Goal: Information Seeking & Learning: Learn about a topic

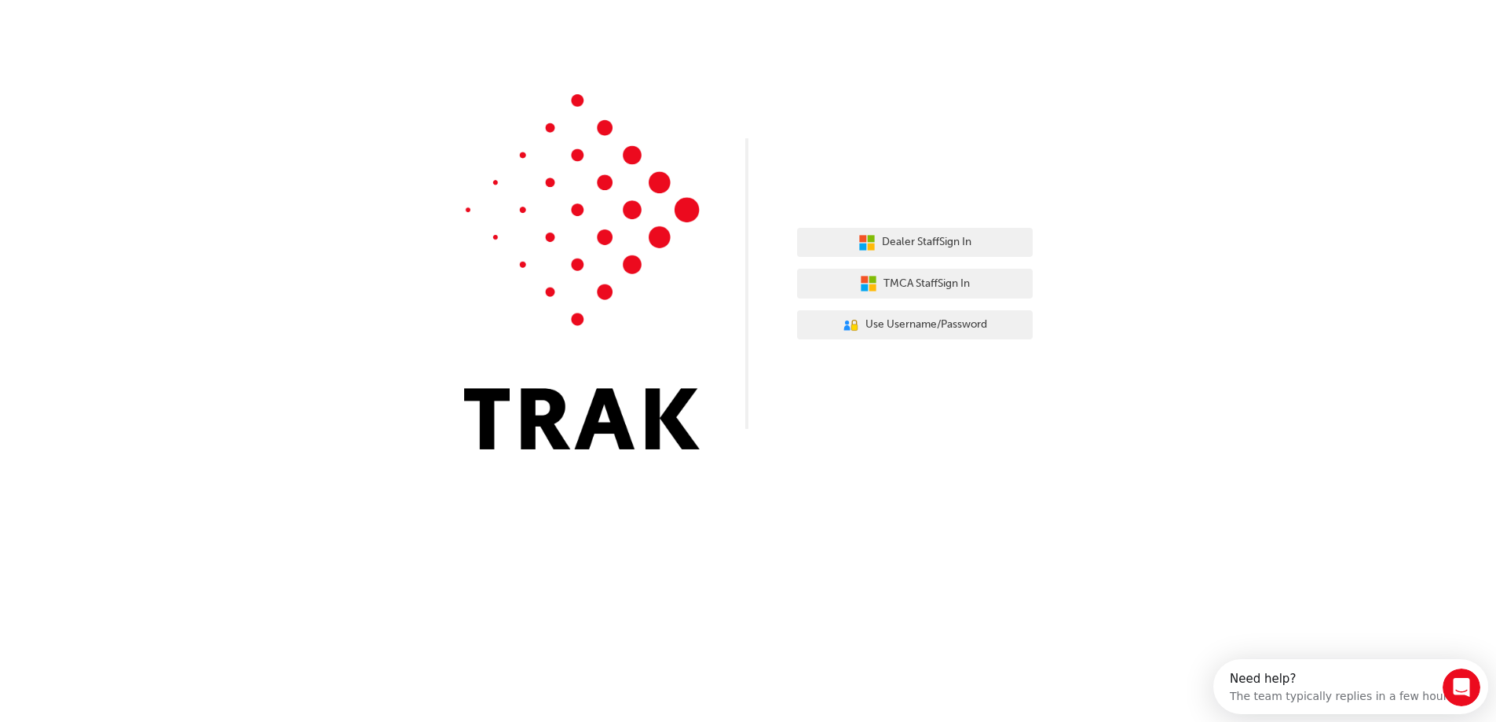
click at [905, 118] on div "Dealer Staff Sign In TMCA Staff Sign In User Authentication Icon - Blue Person,…" at bounding box center [748, 236] width 1496 height 473
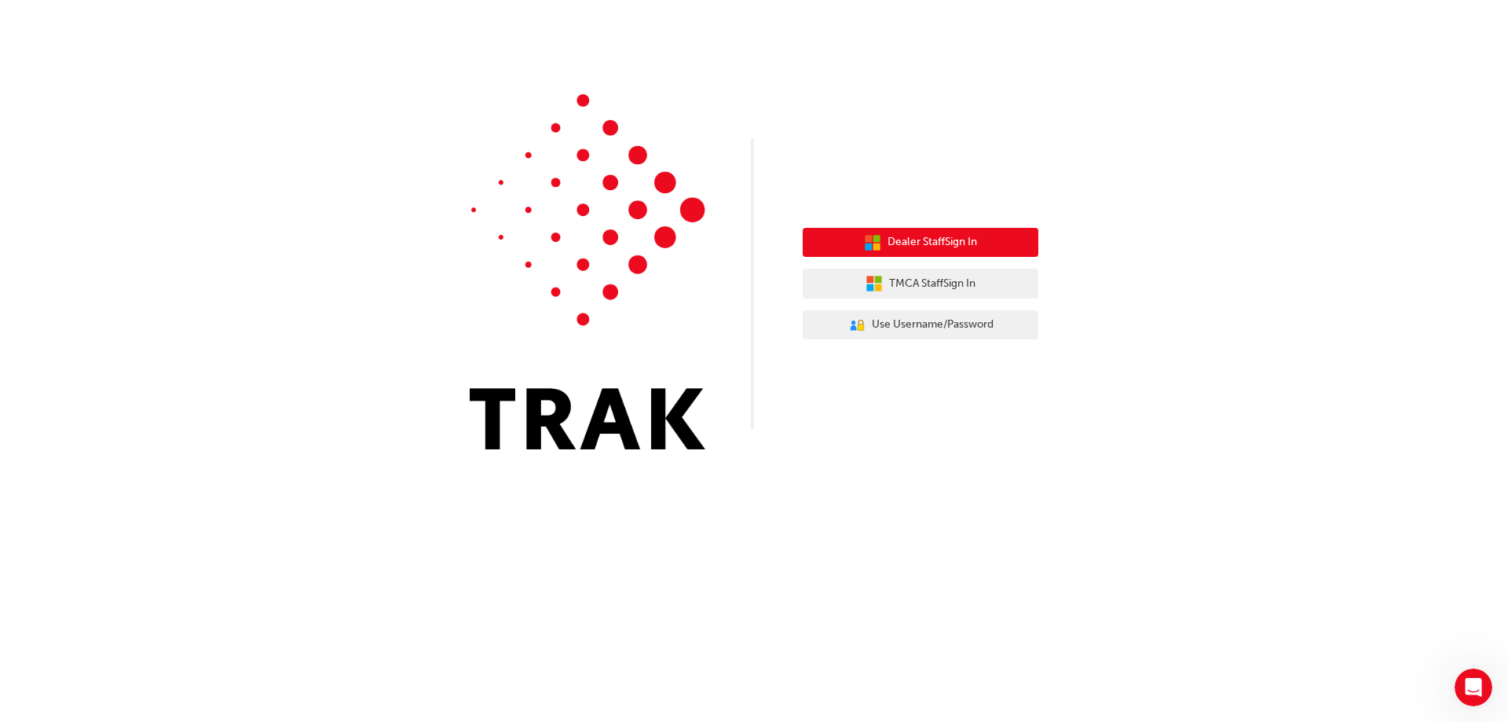
click at [941, 233] on button "Dealer Staff Sign In" at bounding box center [921, 243] width 236 height 30
click at [940, 243] on span "Dealer Staff Sign In" at bounding box center [933, 242] width 90 height 18
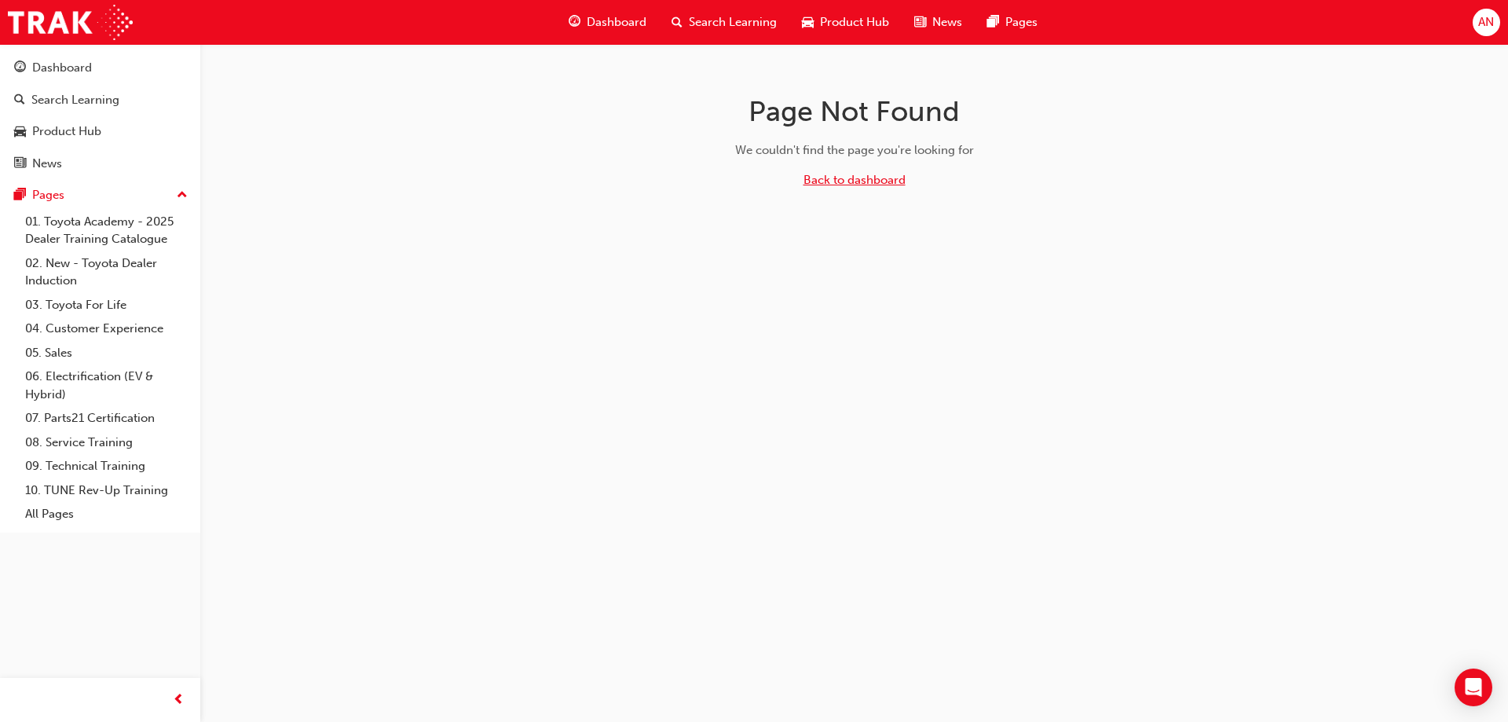
click at [893, 182] on link "Back to dashboard" at bounding box center [855, 180] width 102 height 14
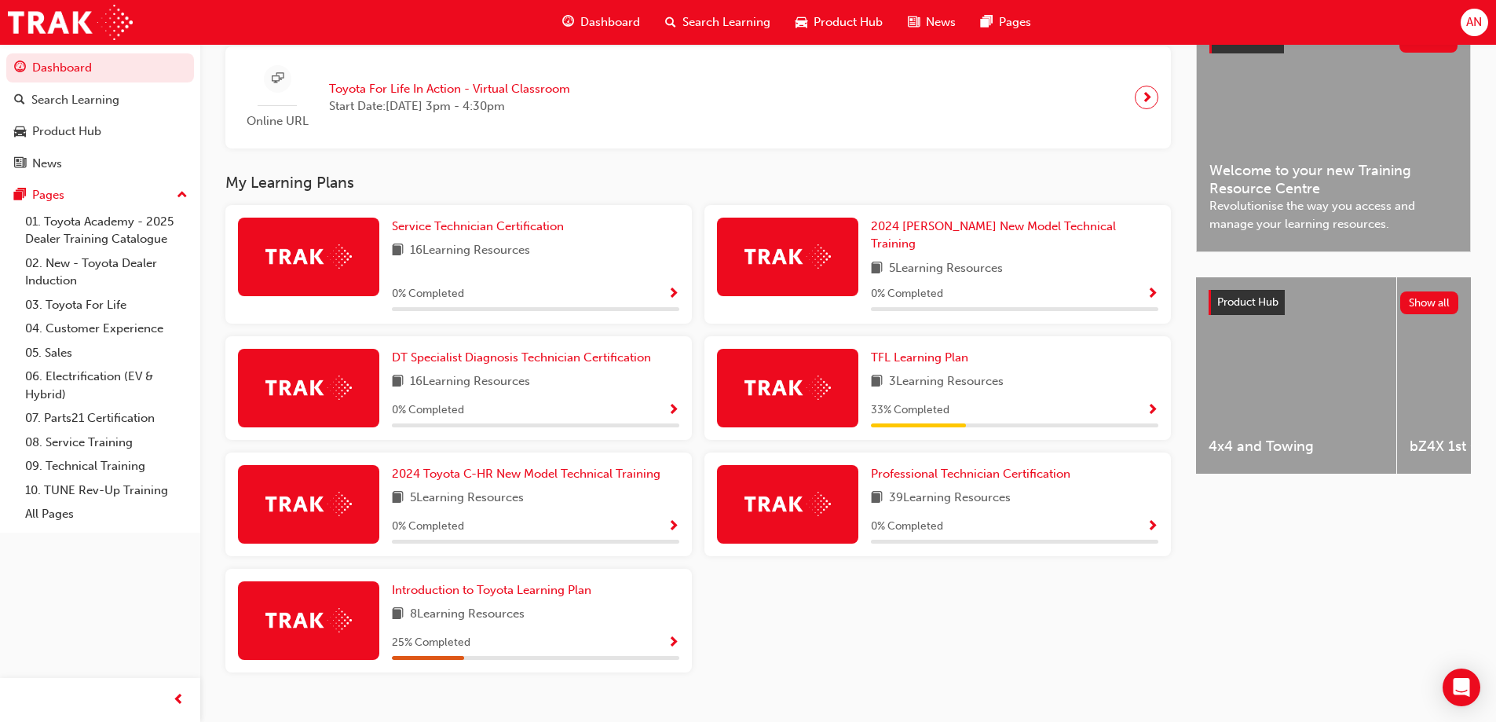
scroll to position [393, 0]
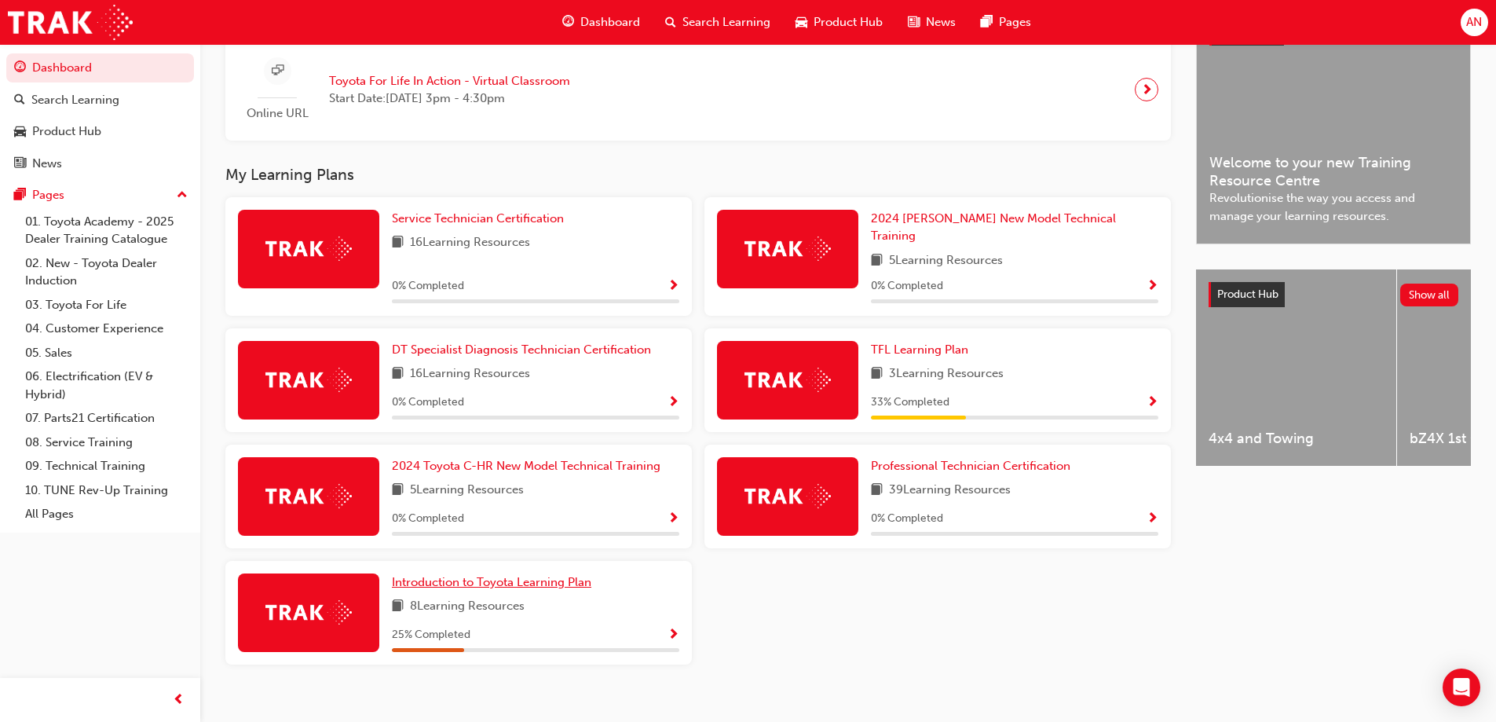
click at [465, 575] on span "Introduction to Toyota Learning Plan" at bounding box center [492, 582] width 200 height 14
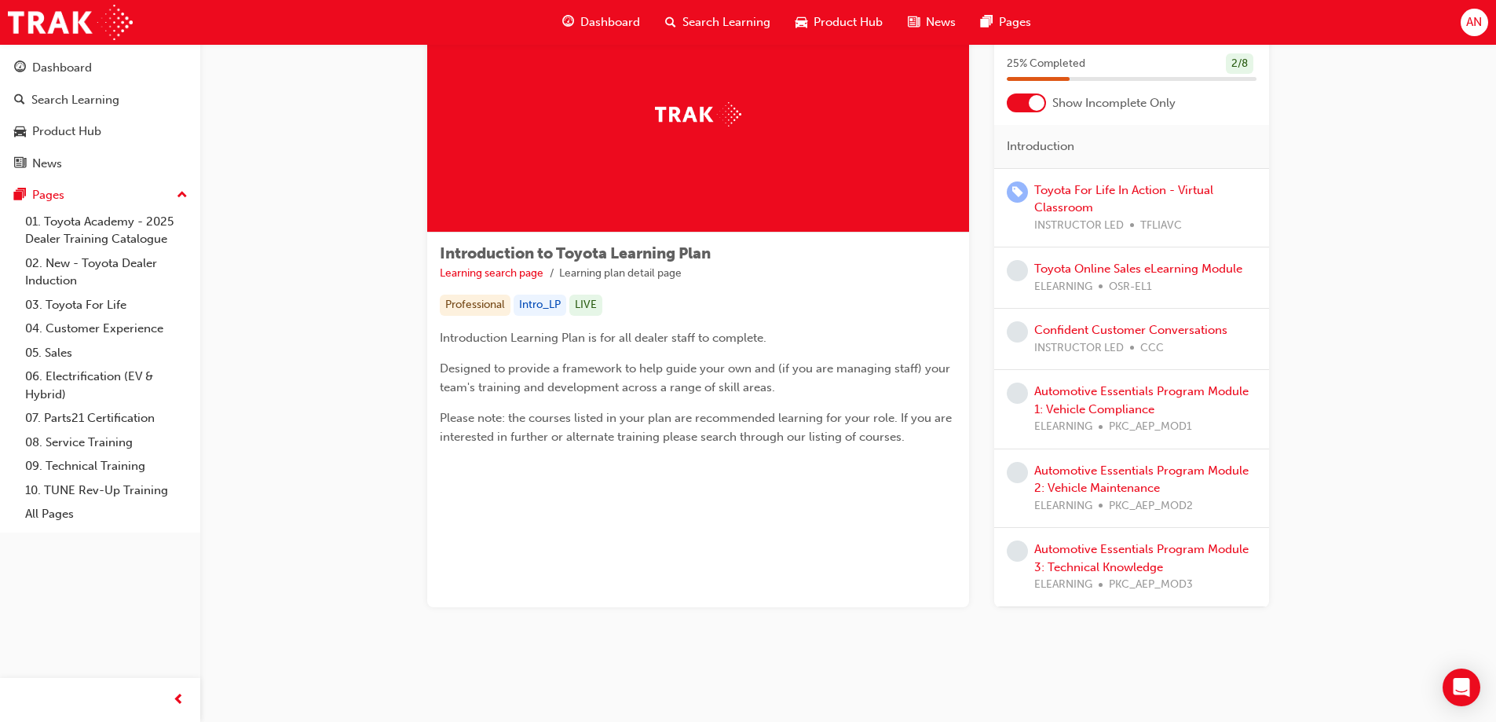
scroll to position [6, 0]
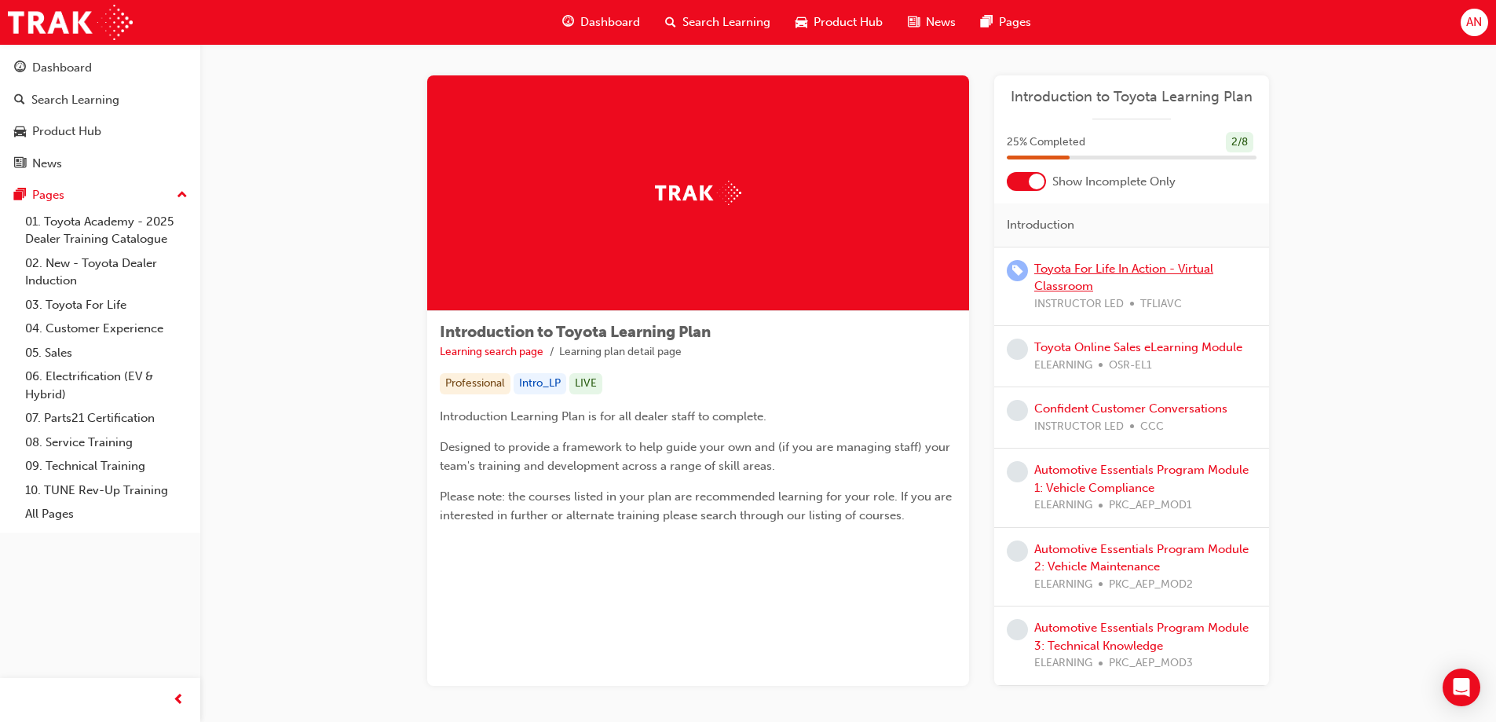
click at [1066, 275] on link "Toyota For Life In Action - Virtual Classroom" at bounding box center [1124, 278] width 179 height 32
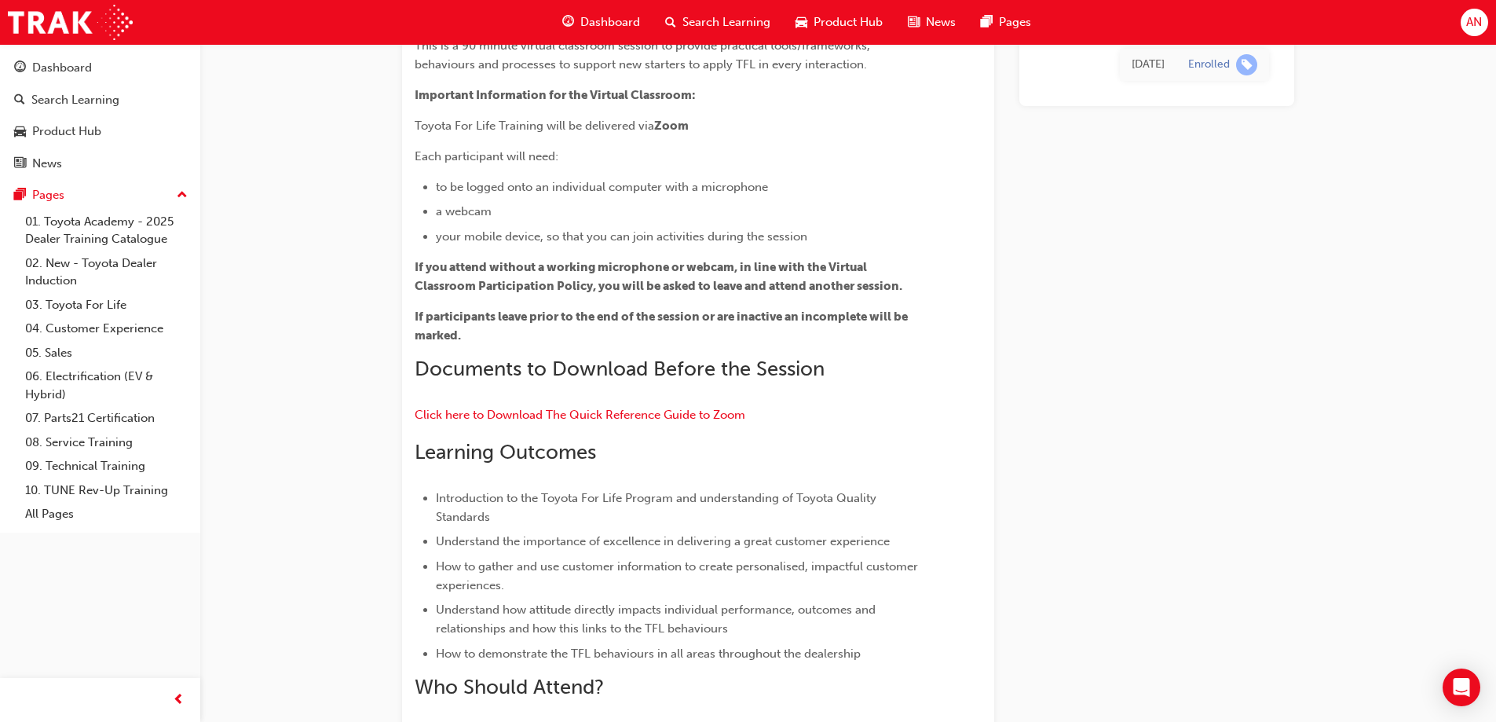
scroll to position [178, 0]
click at [737, 19] on span "Search Learning" at bounding box center [727, 22] width 88 height 18
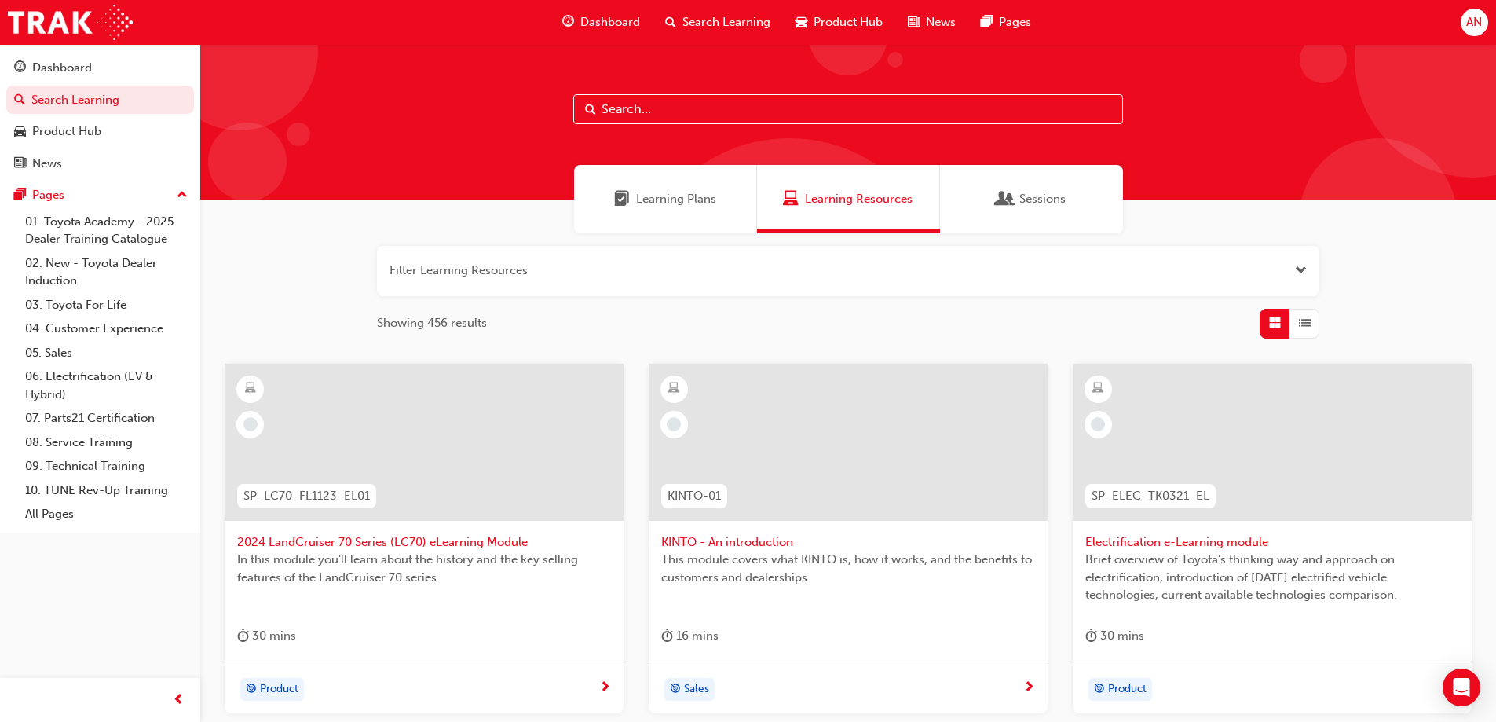
click at [1041, 198] on span "Sessions" at bounding box center [1043, 199] width 46 height 18
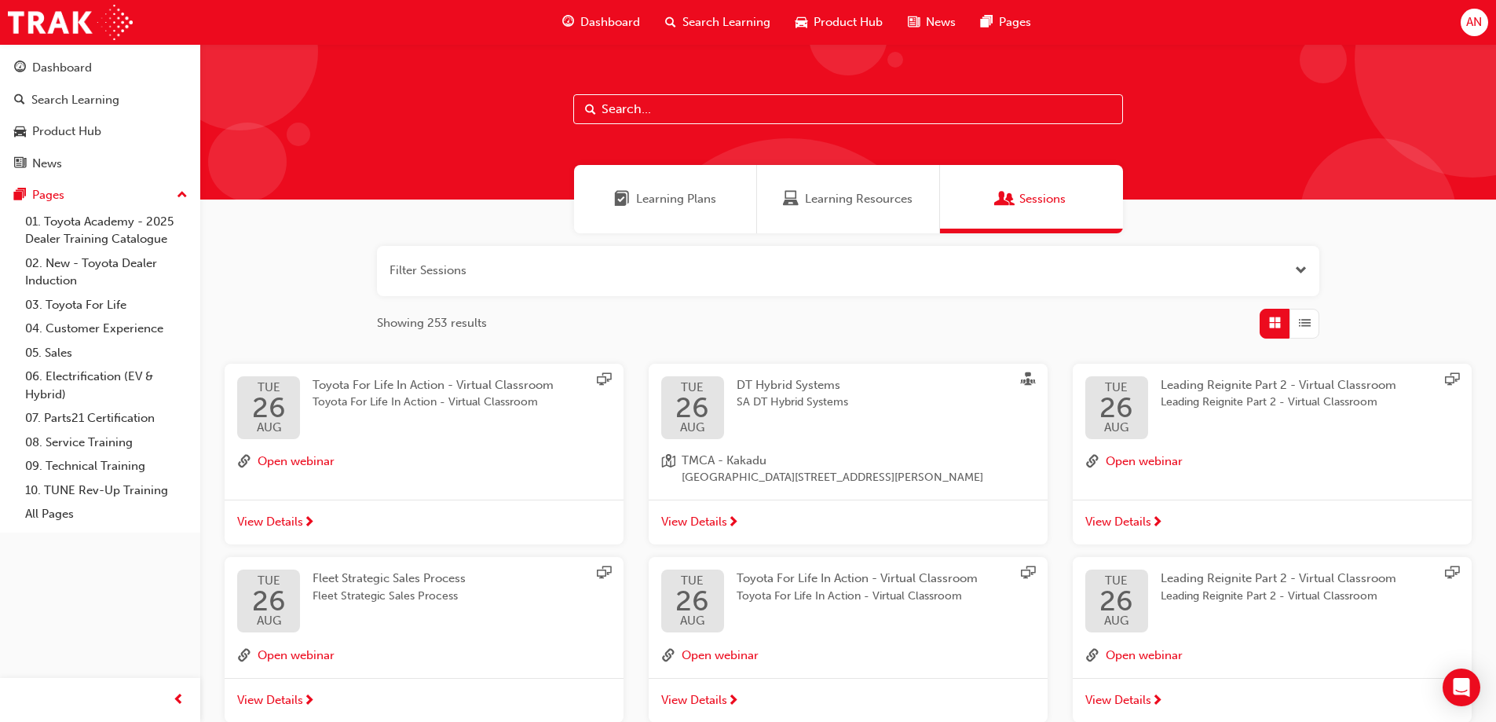
click at [646, 200] on span "Learning Plans" at bounding box center [676, 199] width 80 height 18
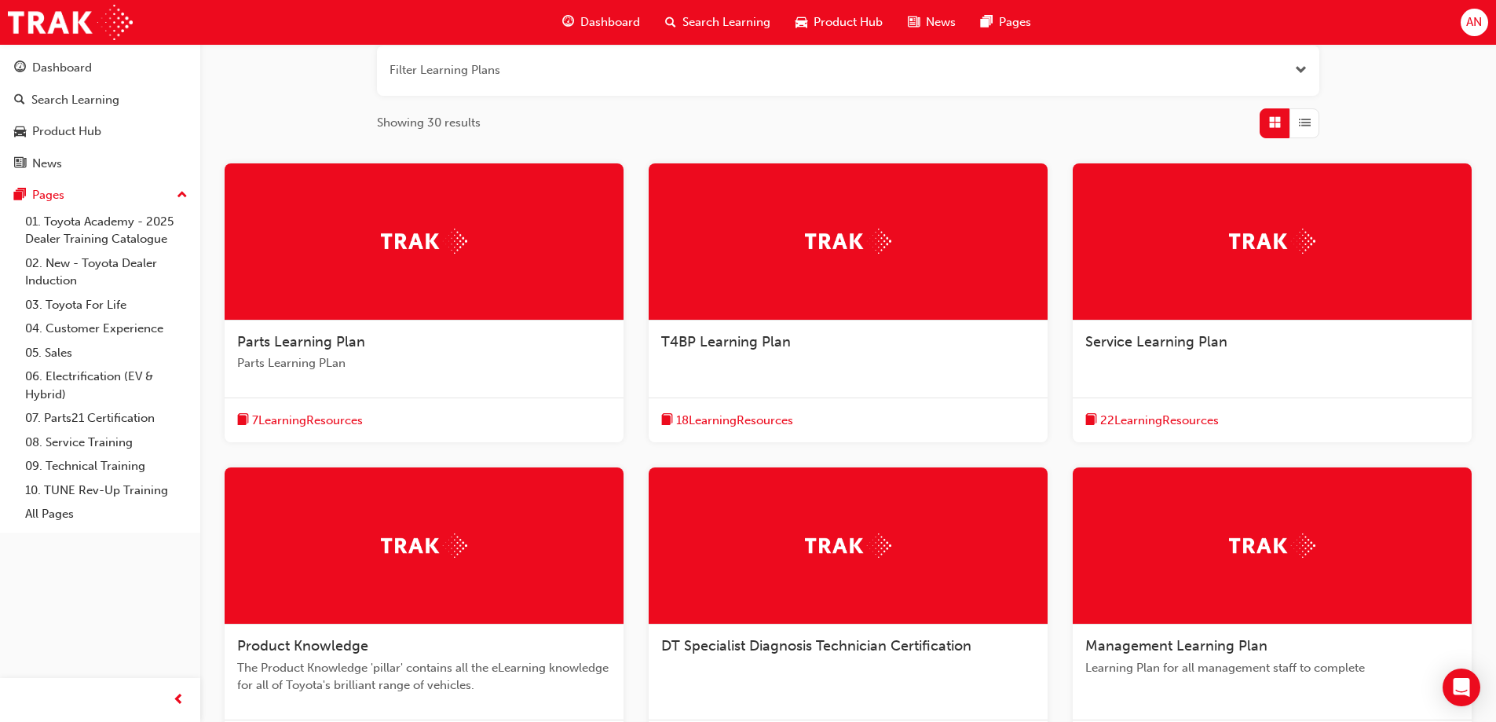
scroll to position [236, 0]
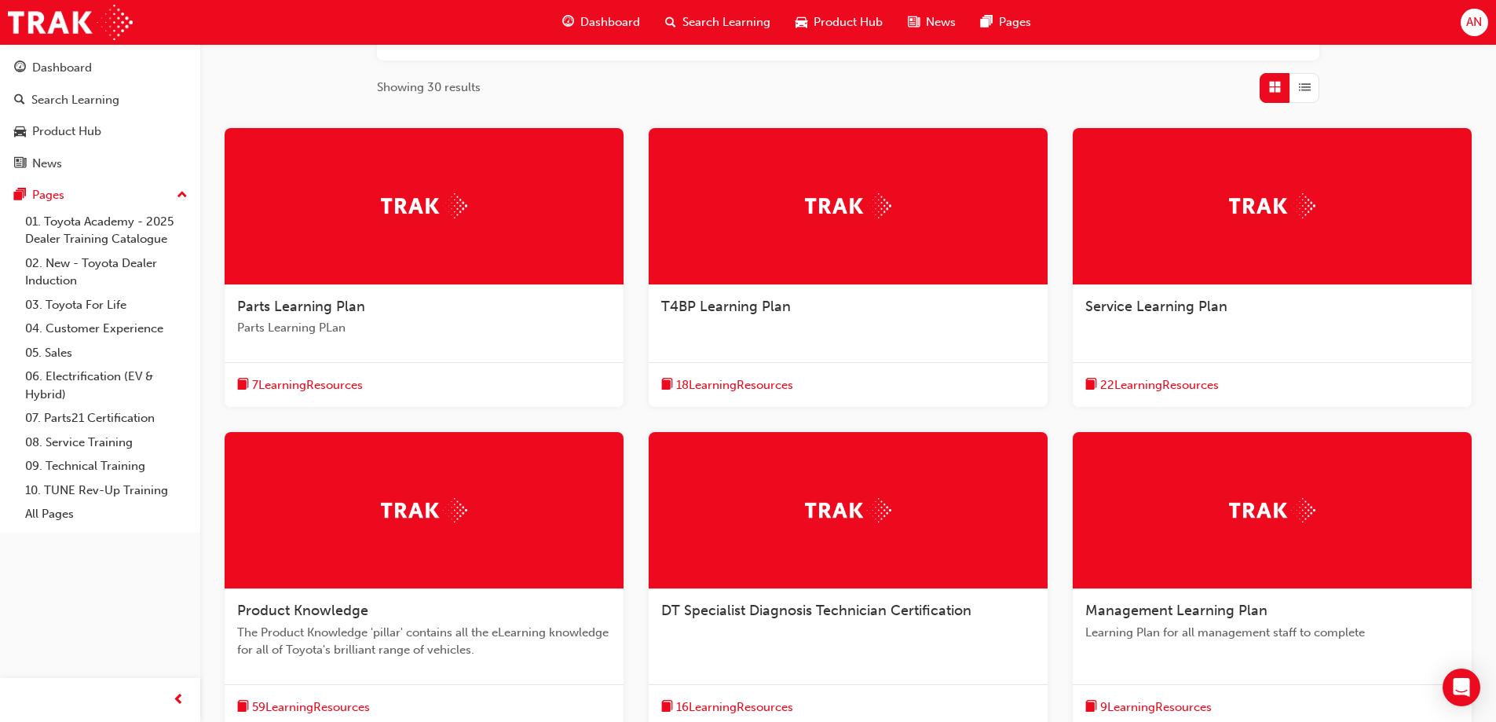
click at [1141, 385] on span "22 Learning Resources" at bounding box center [1160, 385] width 119 height 18
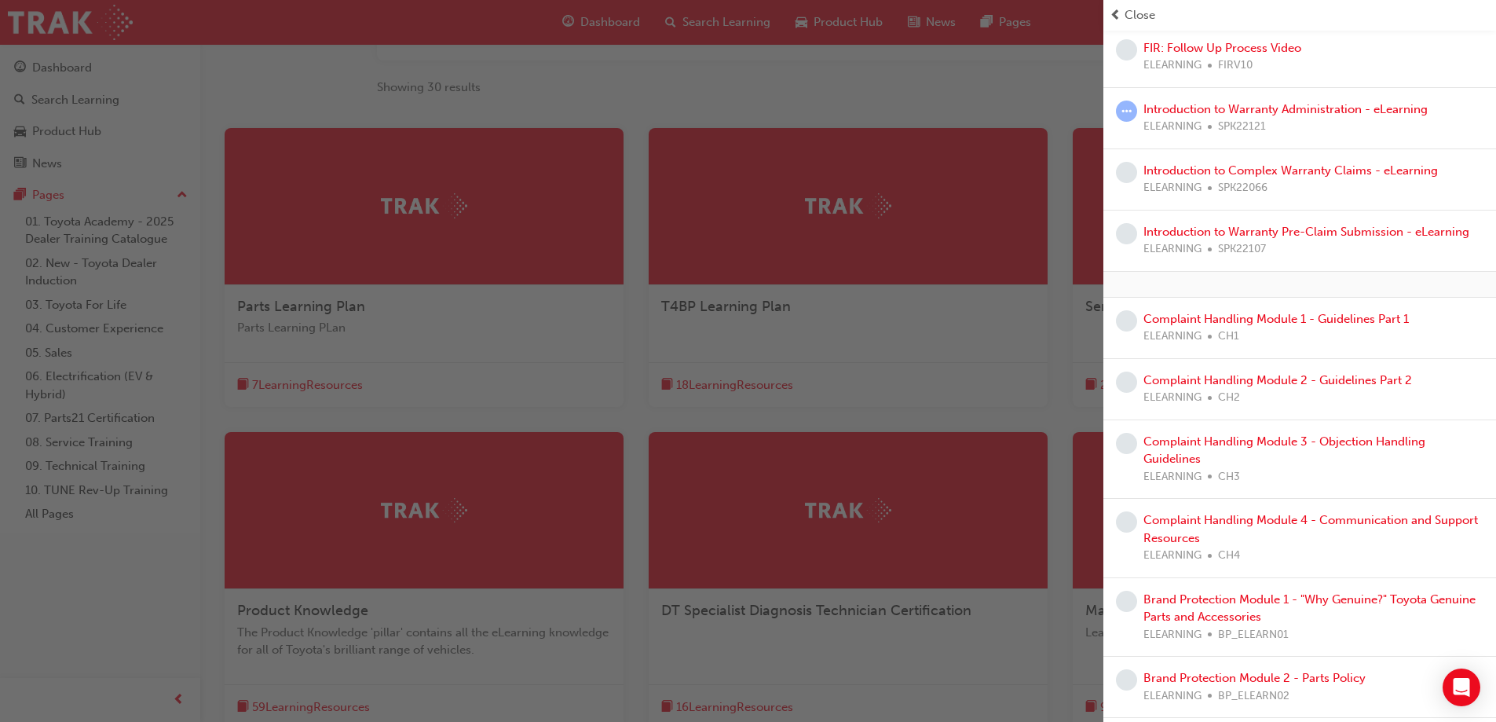
scroll to position [786, 0]
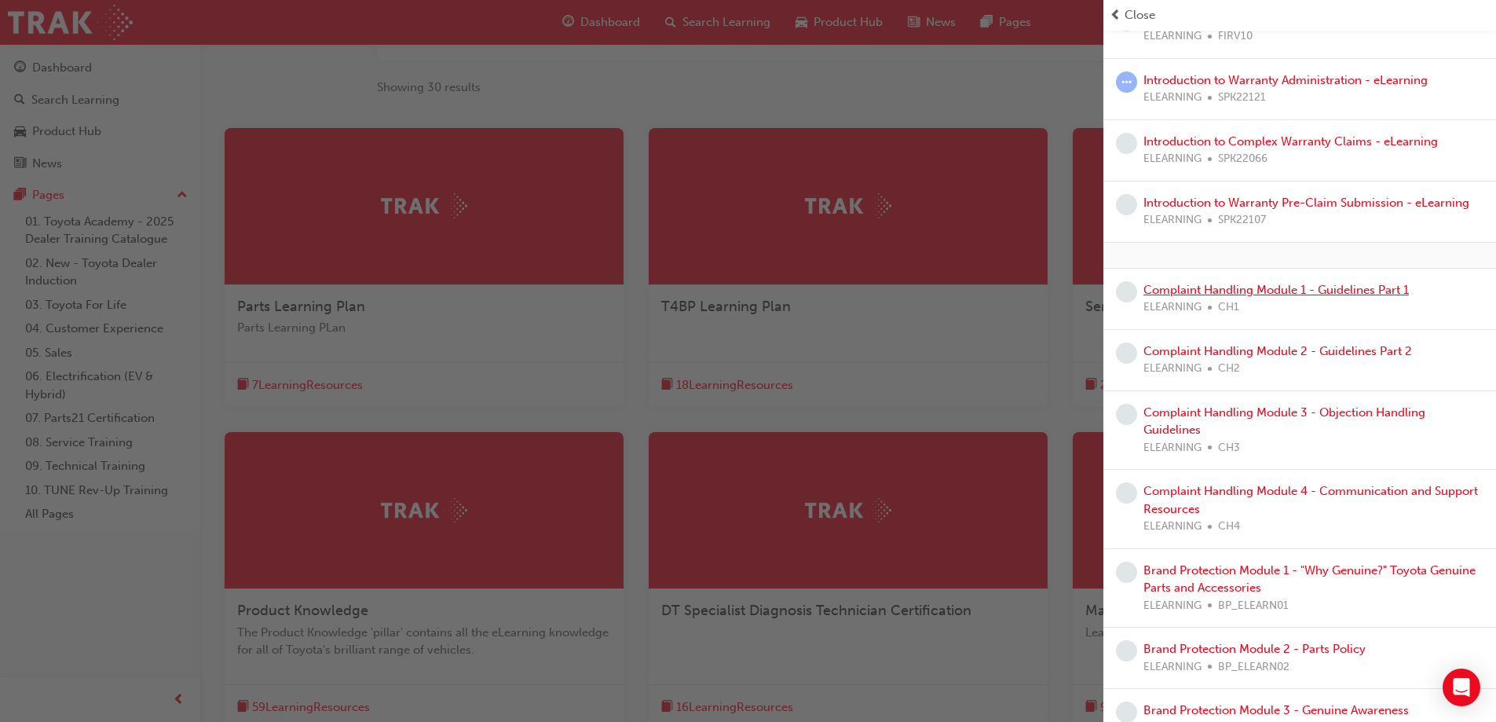
click at [1209, 293] on link "Complaint Handling Module 1 - Guidelines Part 1" at bounding box center [1277, 290] width 266 height 14
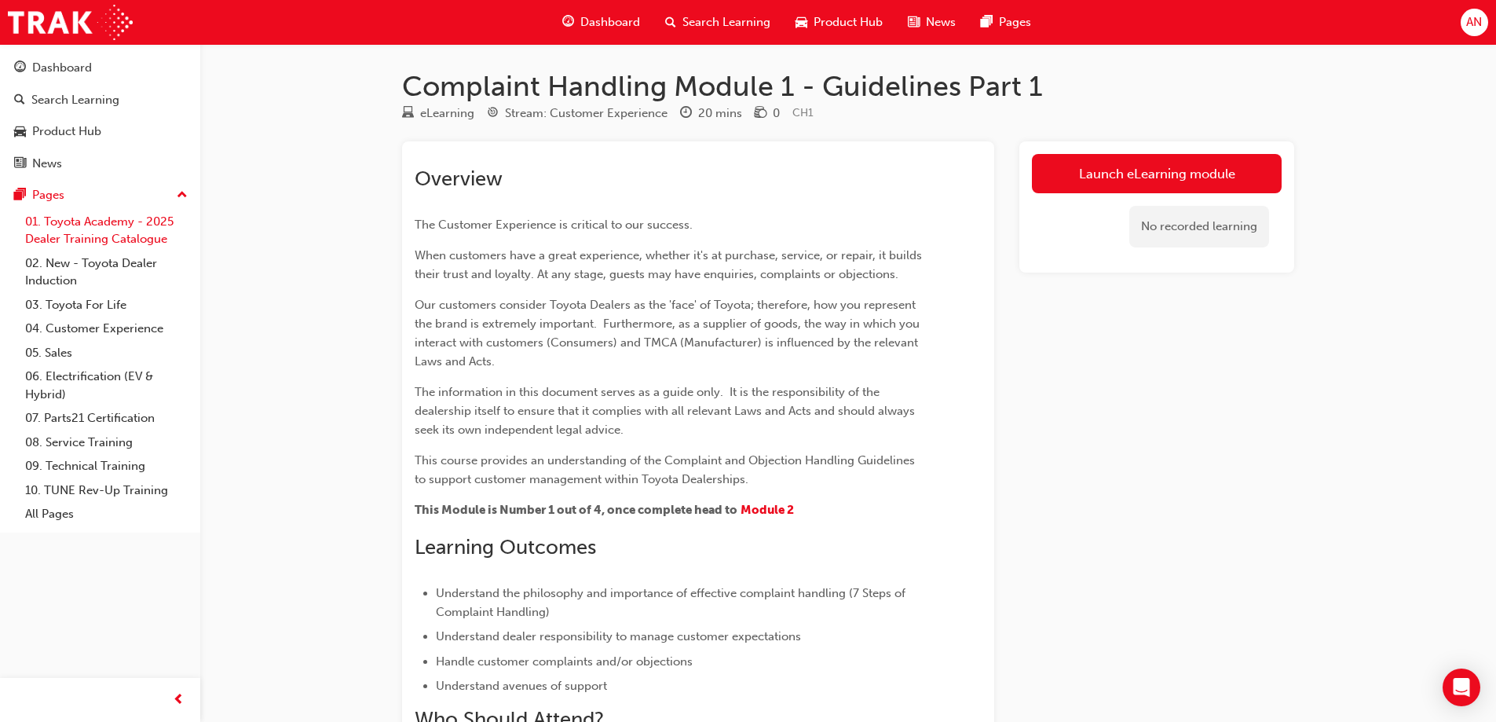
click at [109, 226] on link "01. Toyota Academy - 2025 Dealer Training Catalogue" at bounding box center [106, 231] width 175 height 42
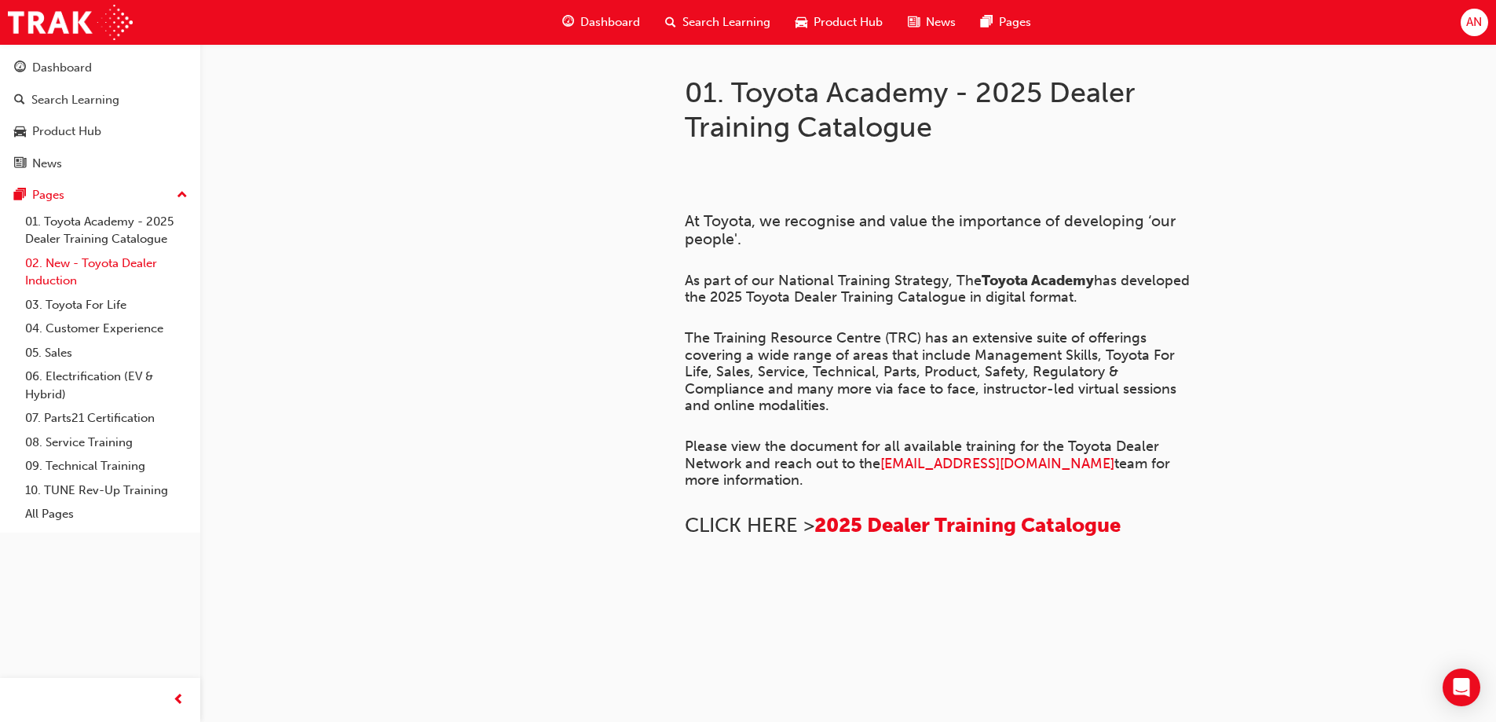
click at [103, 259] on link "02. New - Toyota Dealer Induction" at bounding box center [106, 272] width 175 height 42
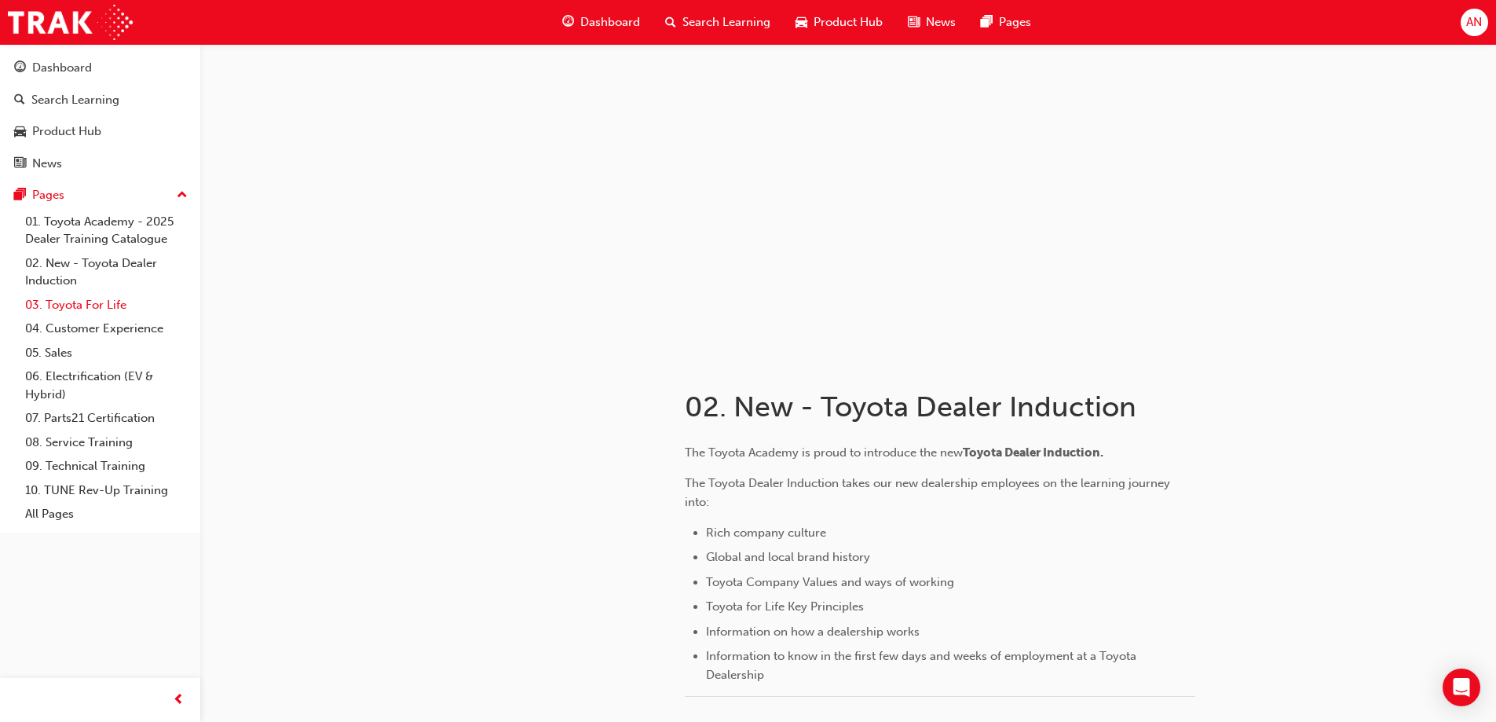
click at [70, 305] on link "03. Toyota For Life" at bounding box center [106, 305] width 175 height 24
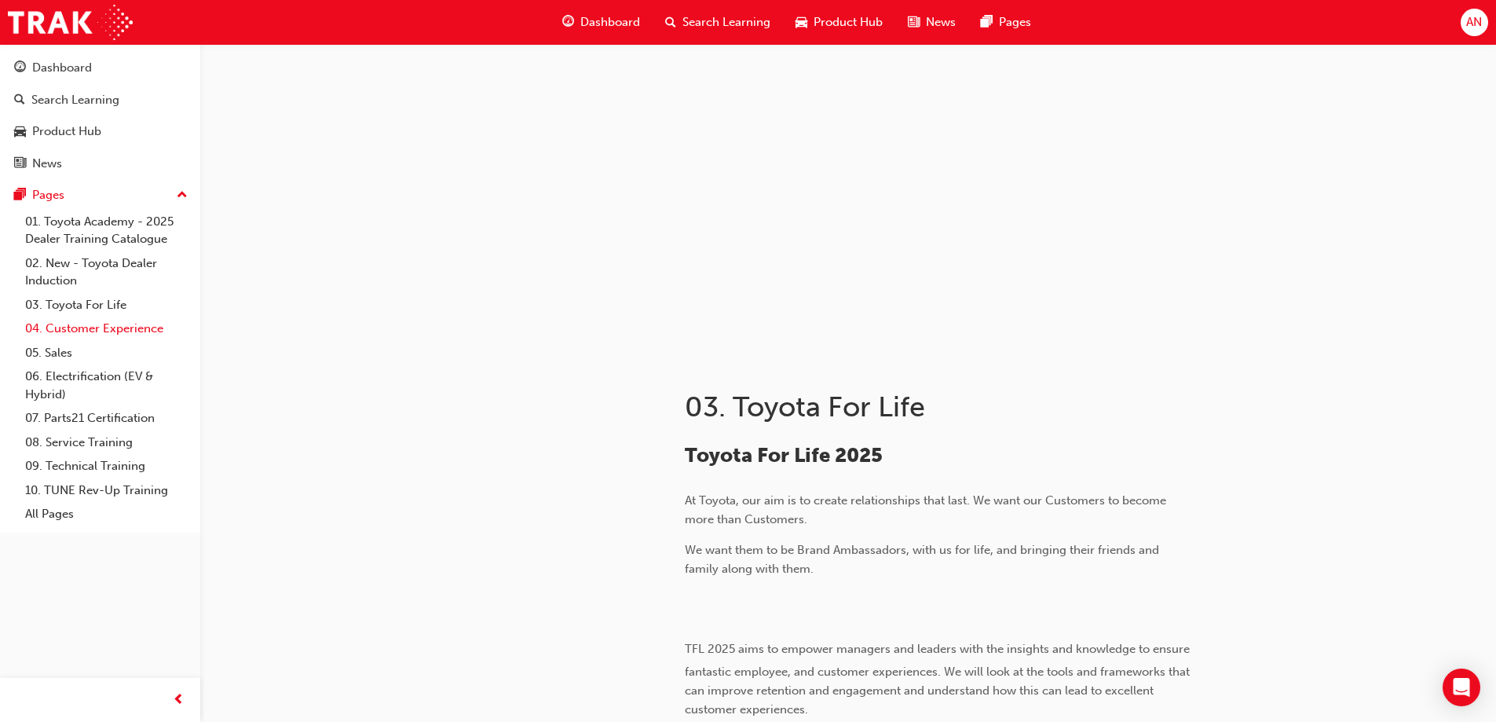
click at [75, 331] on link "04. Customer Experience" at bounding box center [106, 329] width 175 height 24
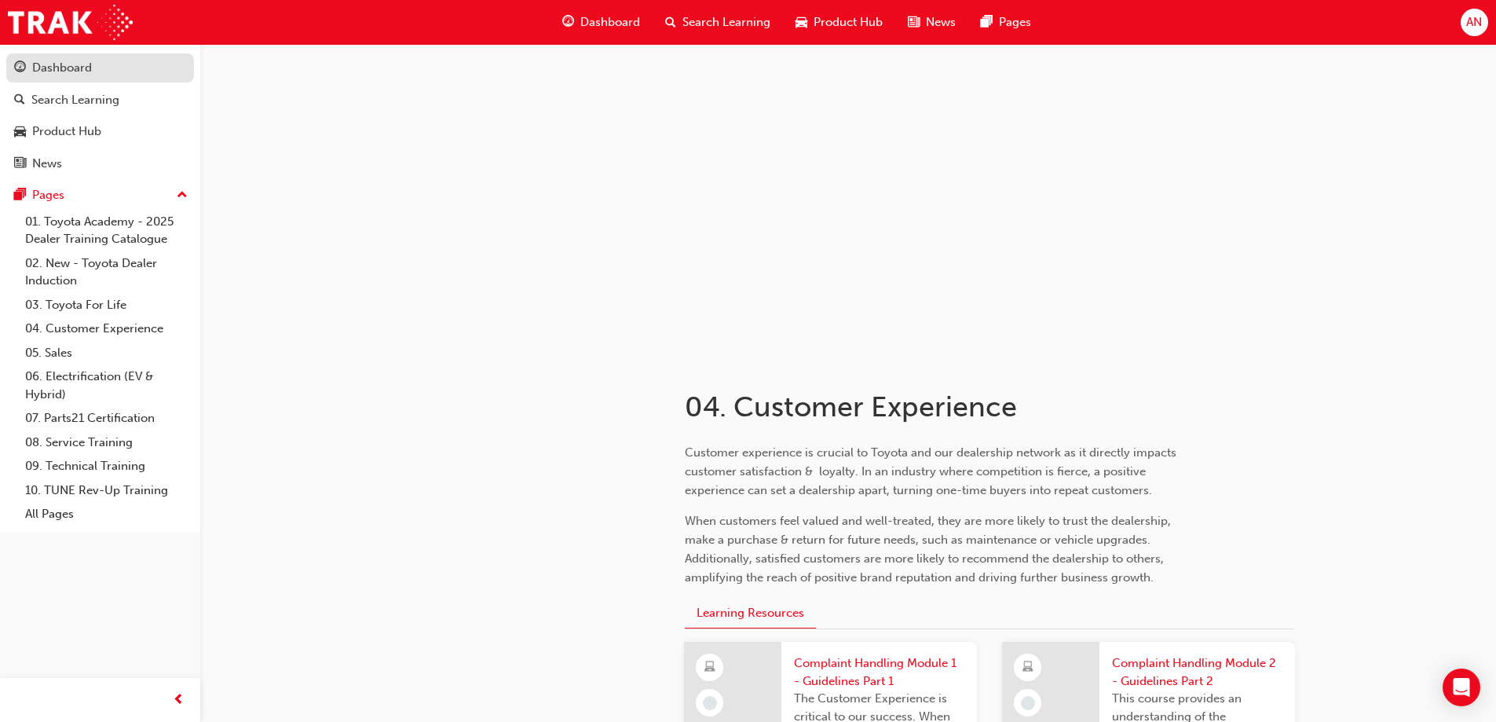
click at [75, 69] on div "Dashboard" at bounding box center [62, 68] width 60 height 18
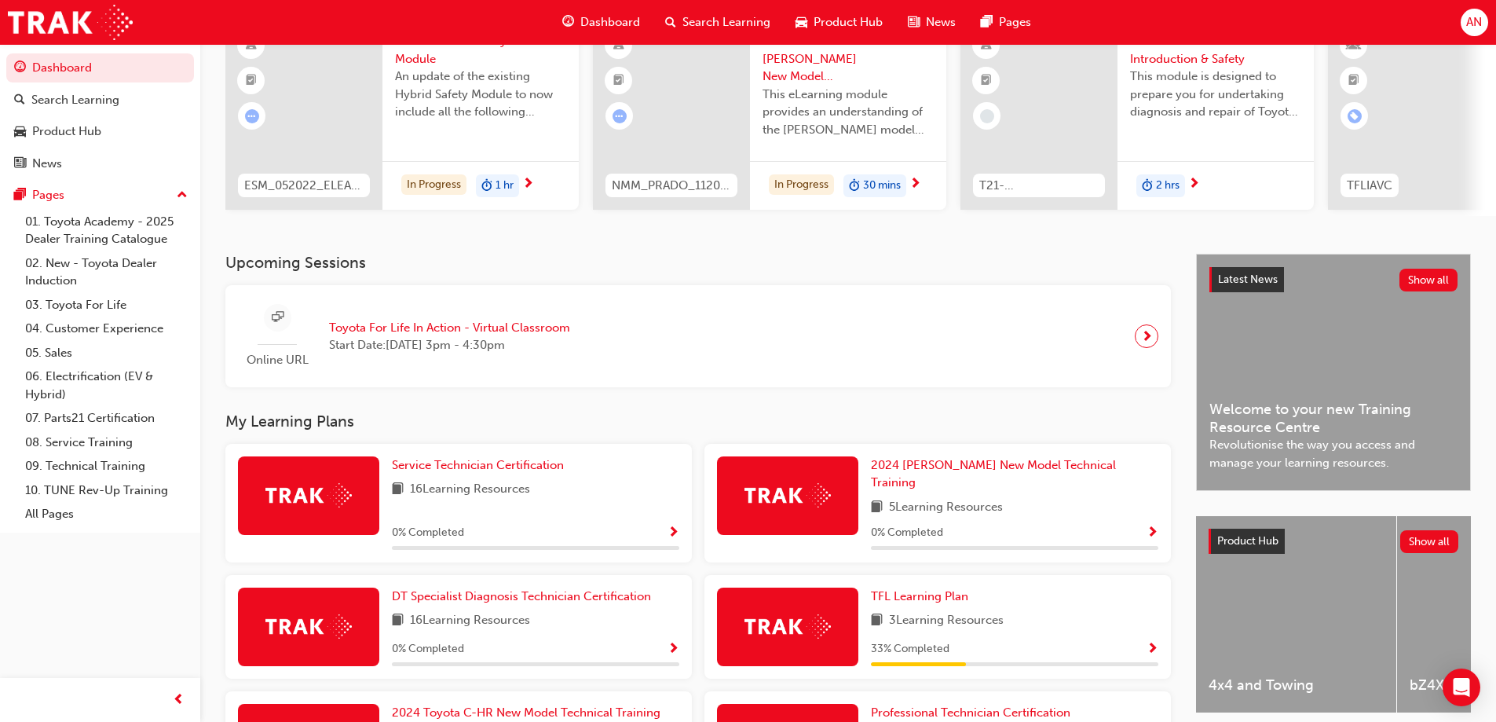
scroll to position [157, 0]
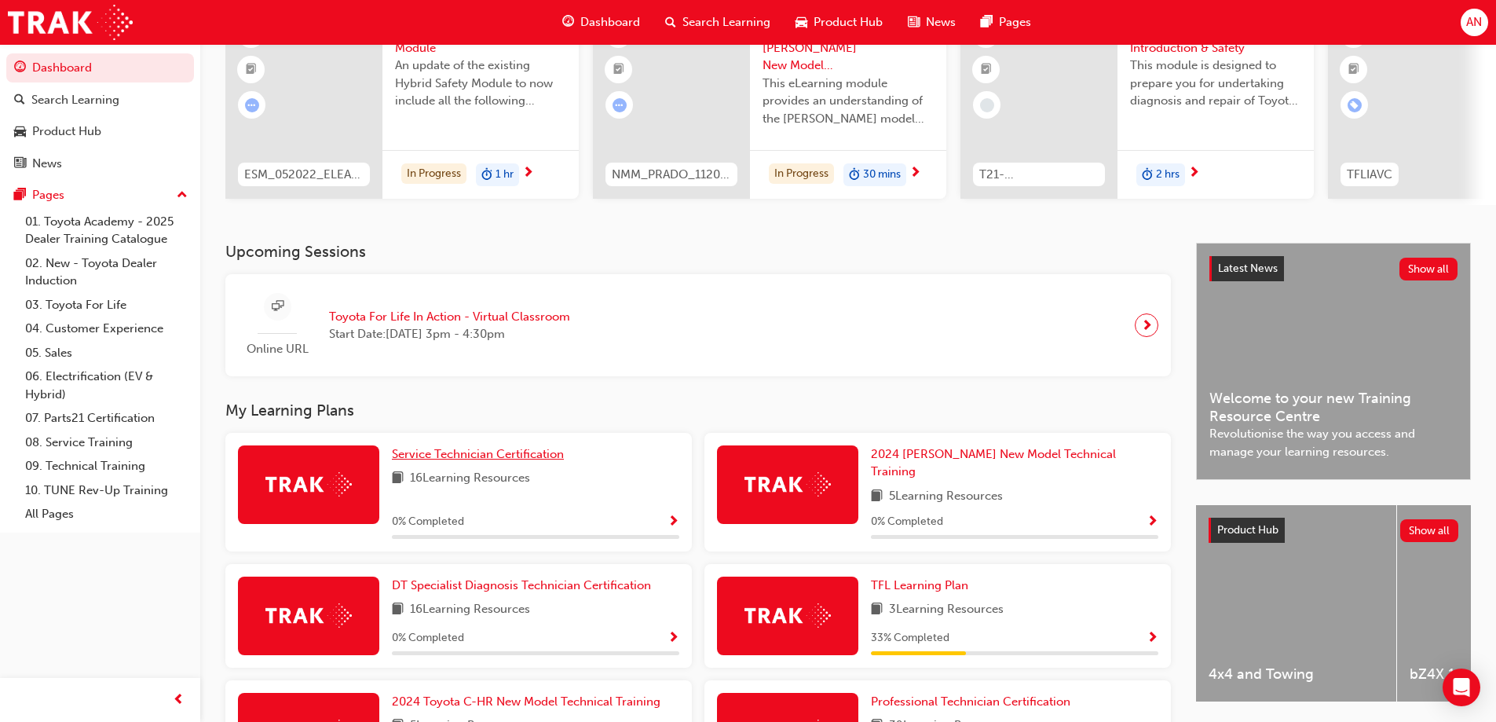
click at [455, 455] on span "Service Technician Certification" at bounding box center [478, 454] width 172 height 14
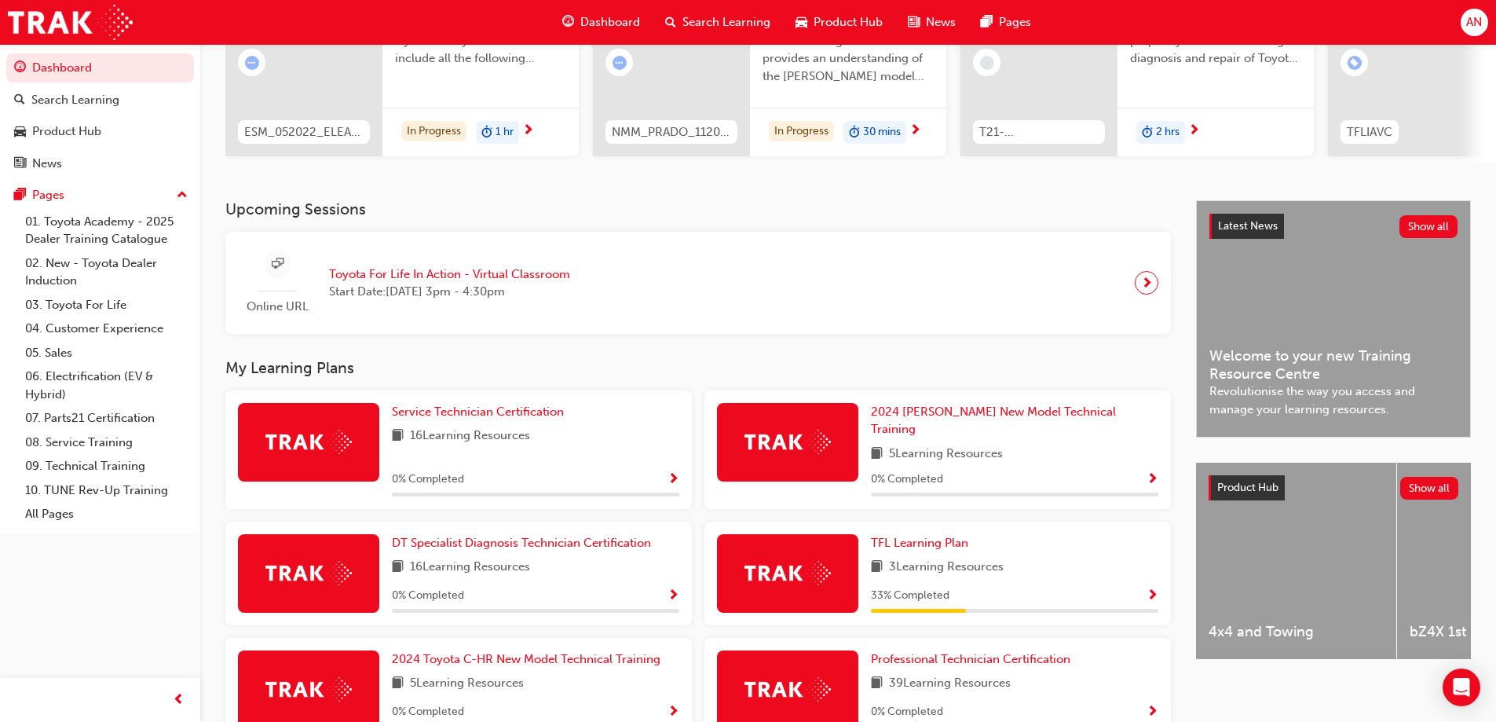
scroll to position [236, 0]
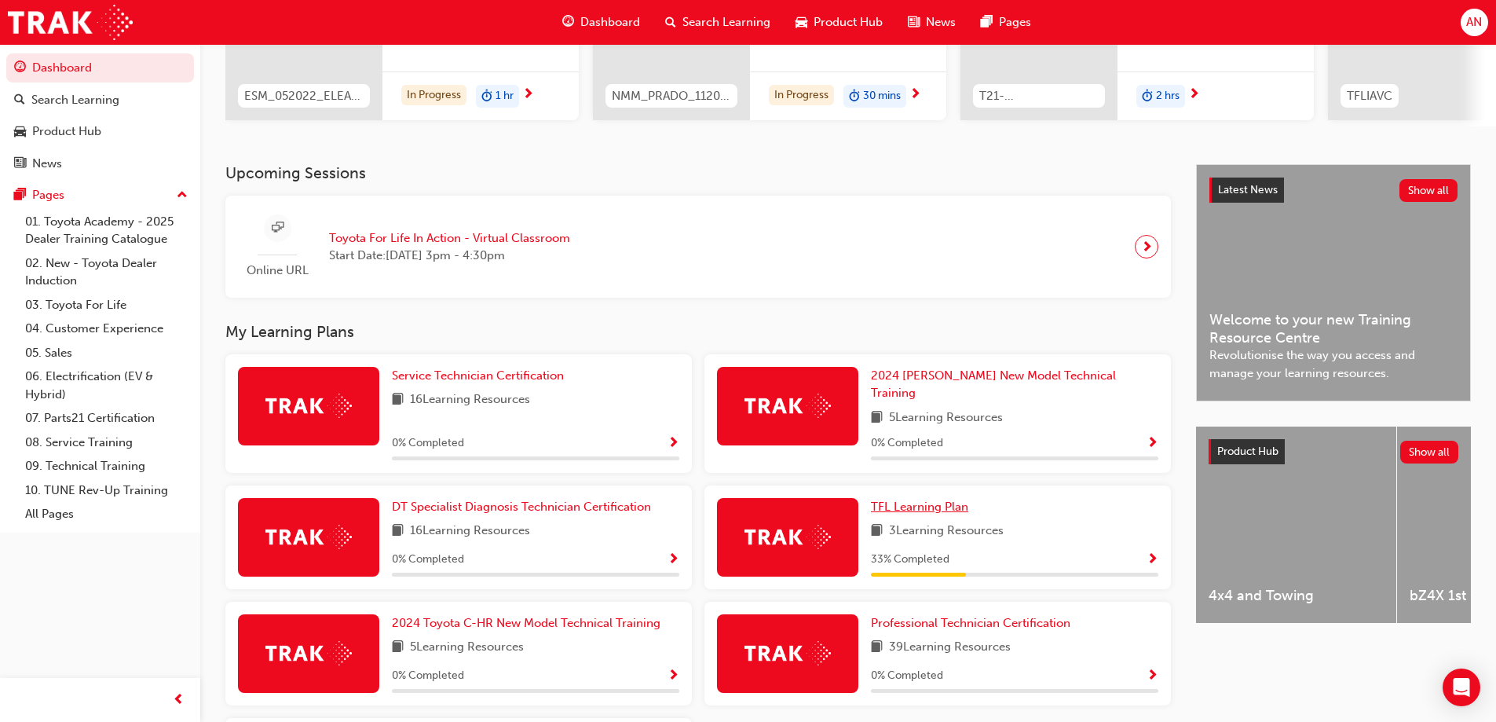
click at [905, 503] on span "TFL Learning Plan" at bounding box center [919, 507] width 97 height 14
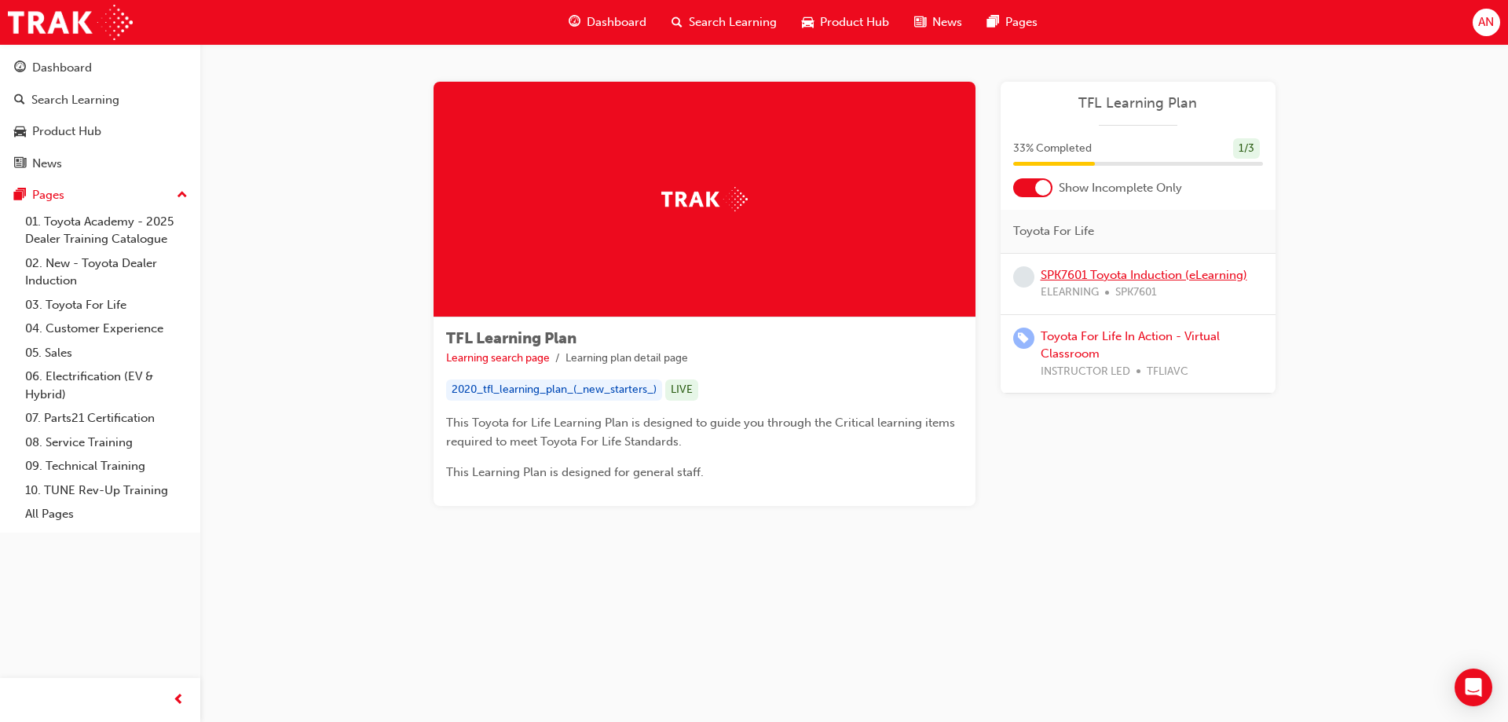
click at [1109, 272] on link "SPK7601 Toyota Induction (eLearning)" at bounding box center [1144, 275] width 207 height 14
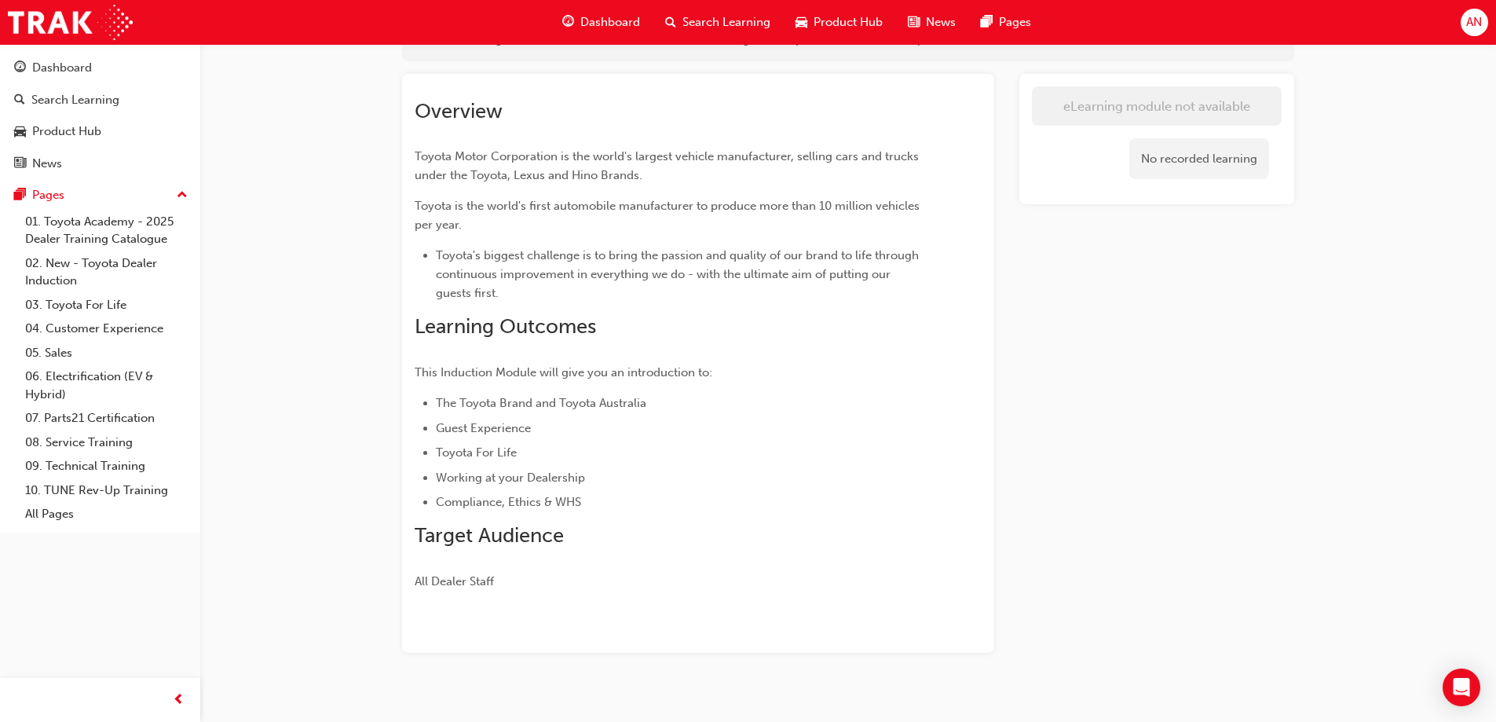
scroll to position [144, 0]
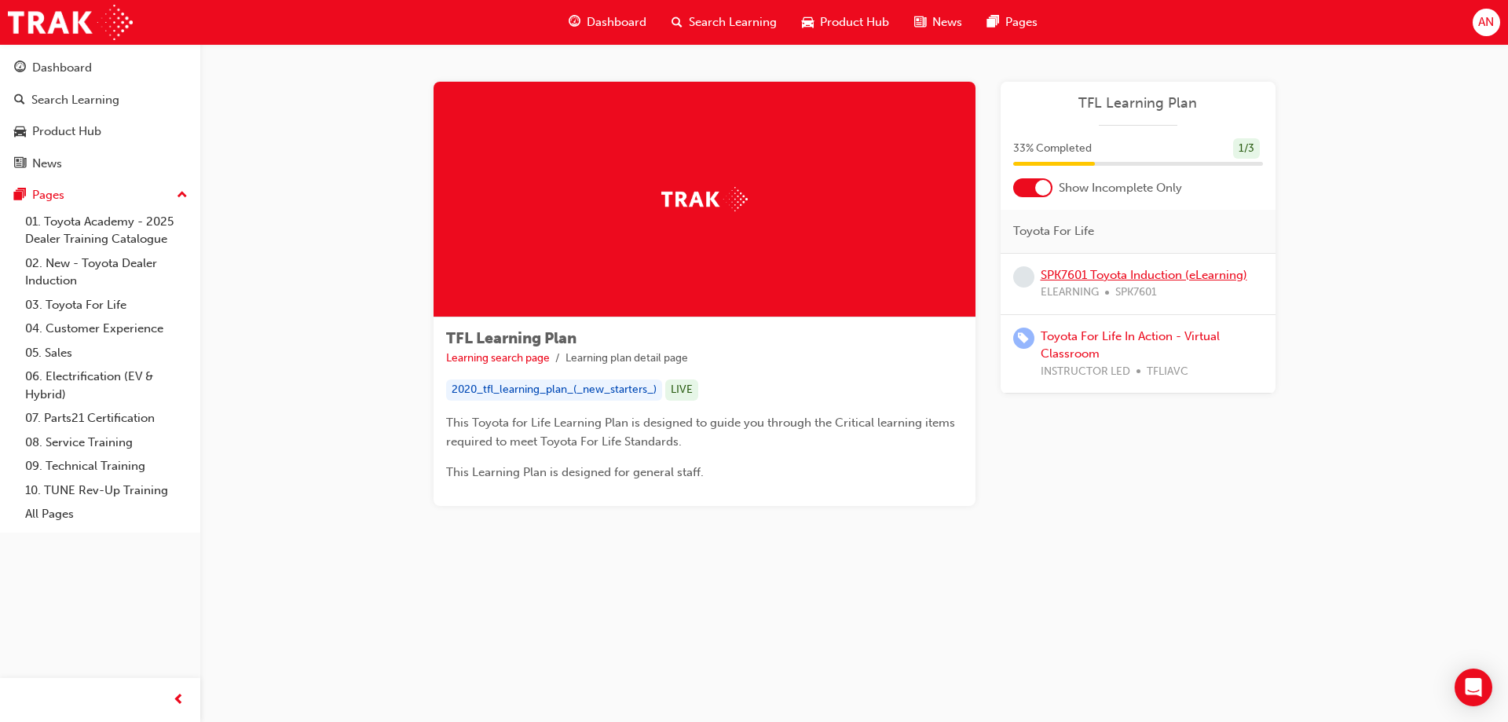
click at [1090, 270] on link "SPK7601 Toyota Induction (eLearning)" at bounding box center [1144, 275] width 207 height 14
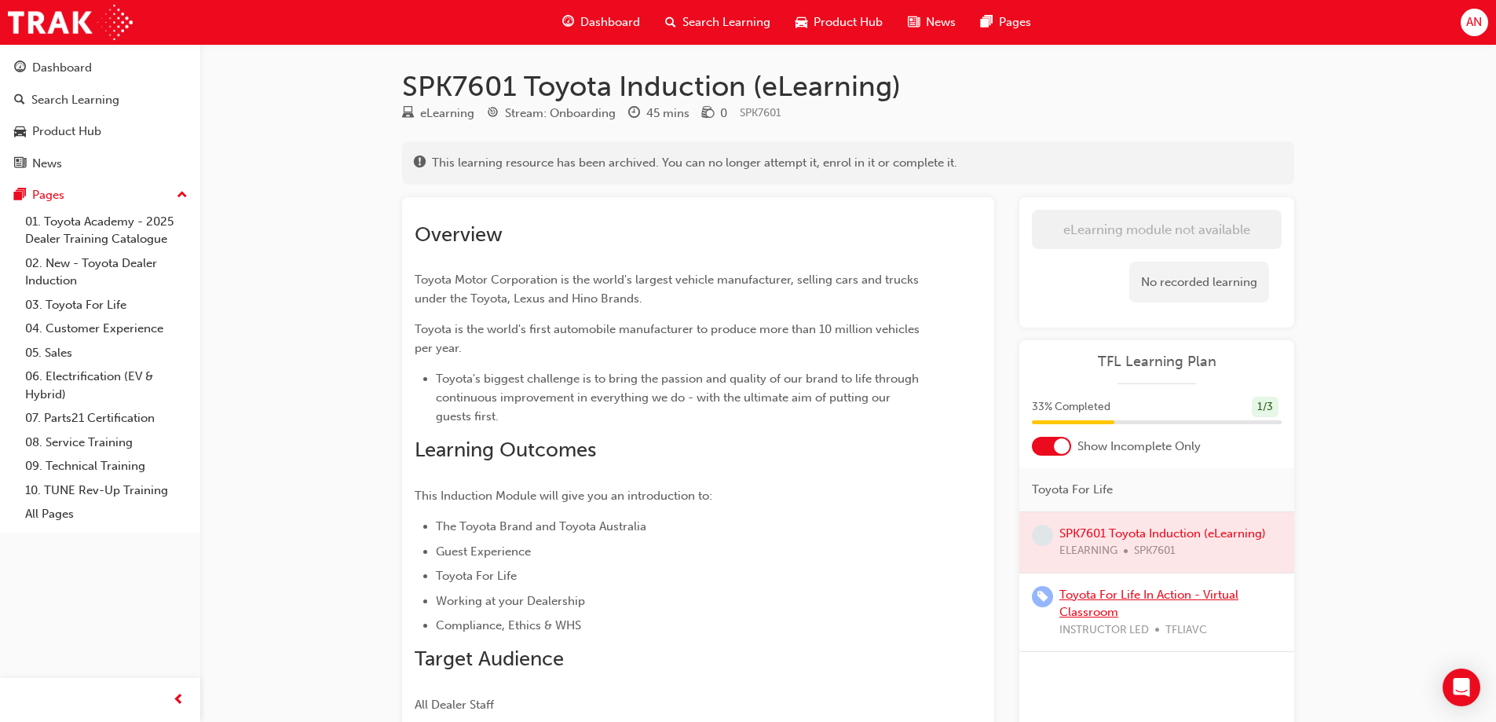
click at [1158, 597] on link "Toyota For Life In Action - Virtual Classroom" at bounding box center [1149, 604] width 179 height 32
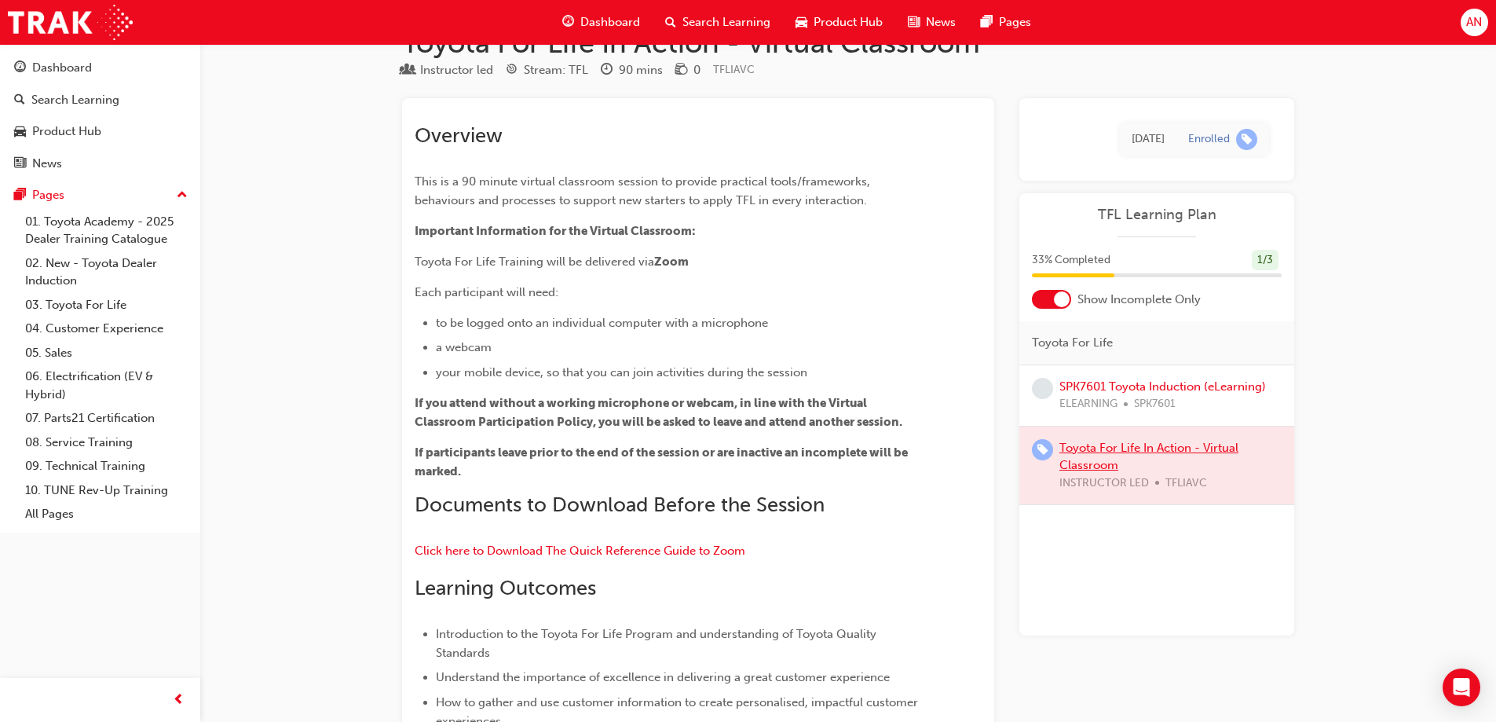
scroll to position [79, 0]
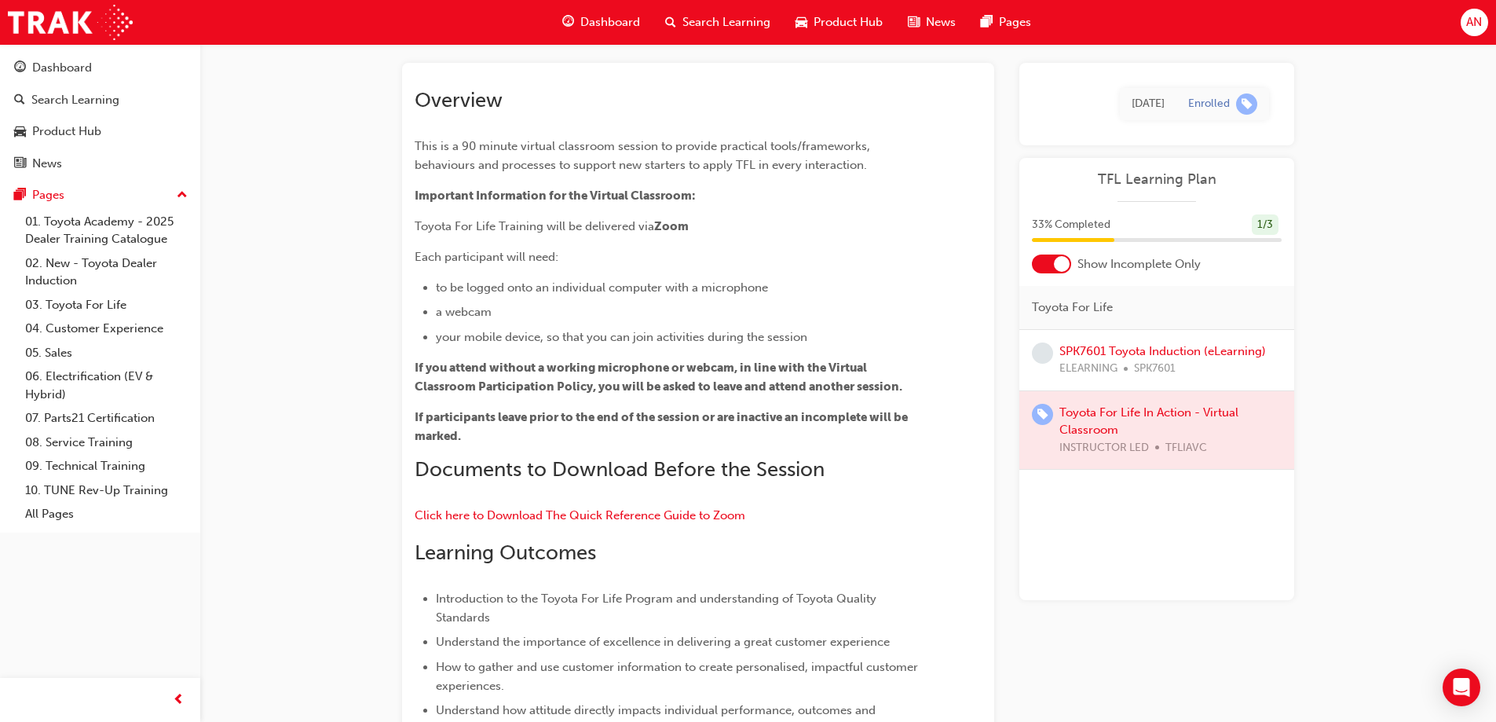
click at [1101, 408] on div at bounding box center [1157, 430] width 275 height 79
click at [1097, 430] on div at bounding box center [1157, 430] width 275 height 79
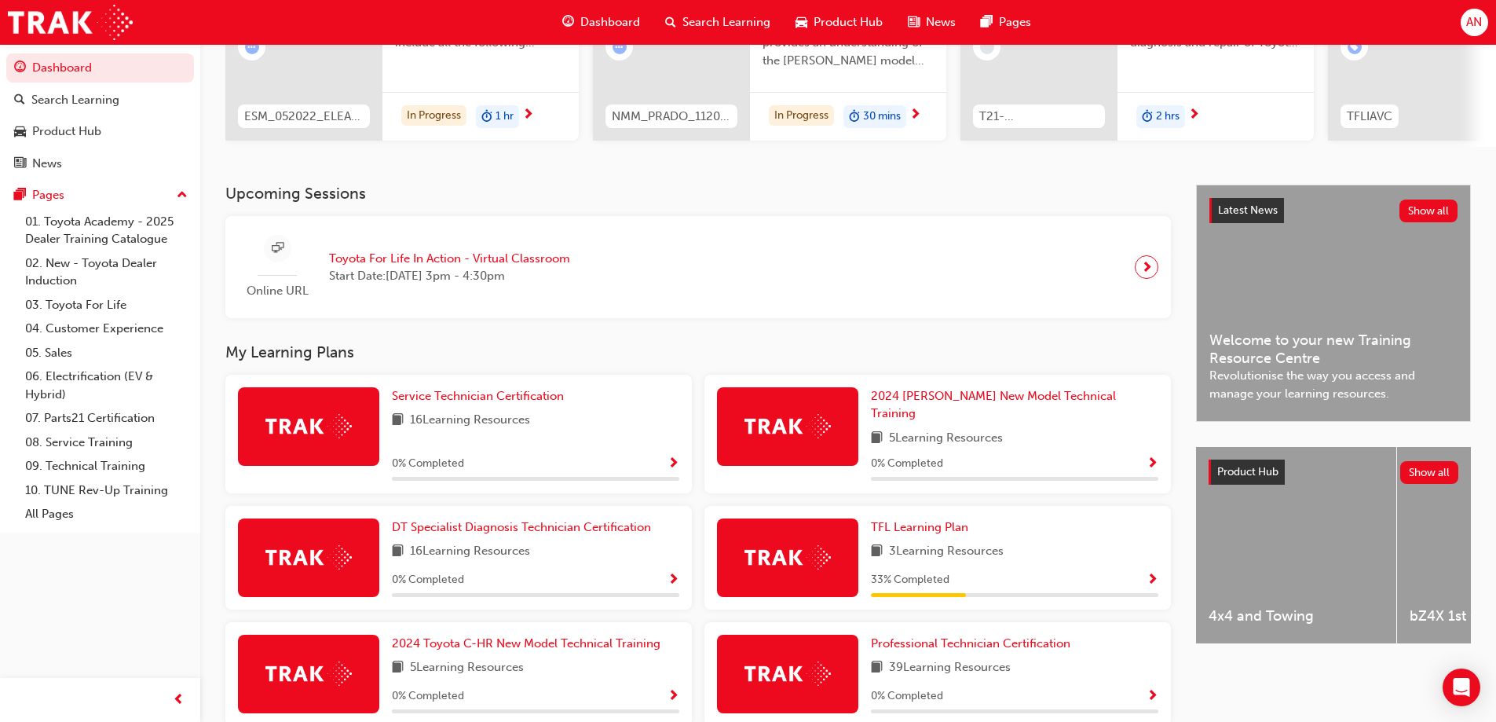
scroll to position [236, 0]
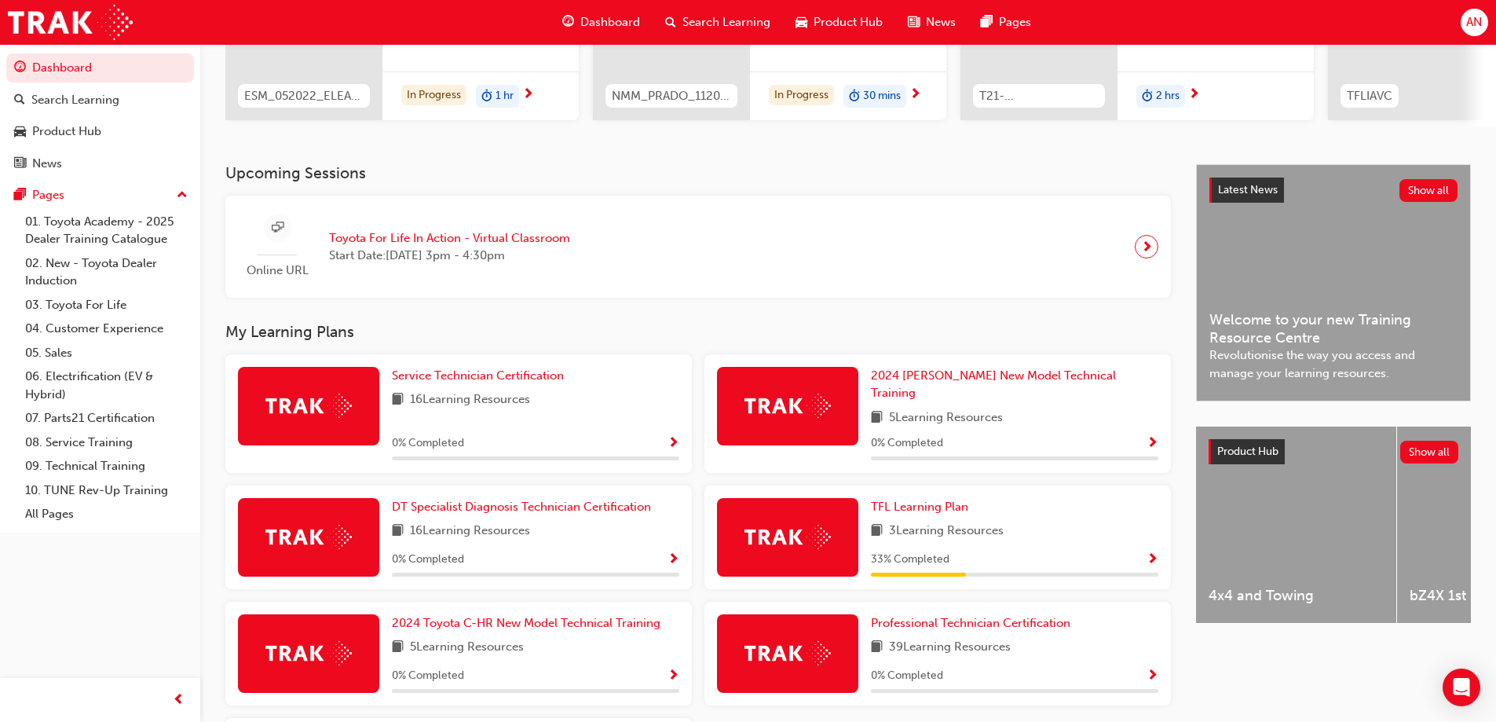
click at [420, 243] on span "Toyota For Life In Action - Virtual Classroom" at bounding box center [449, 238] width 241 height 18
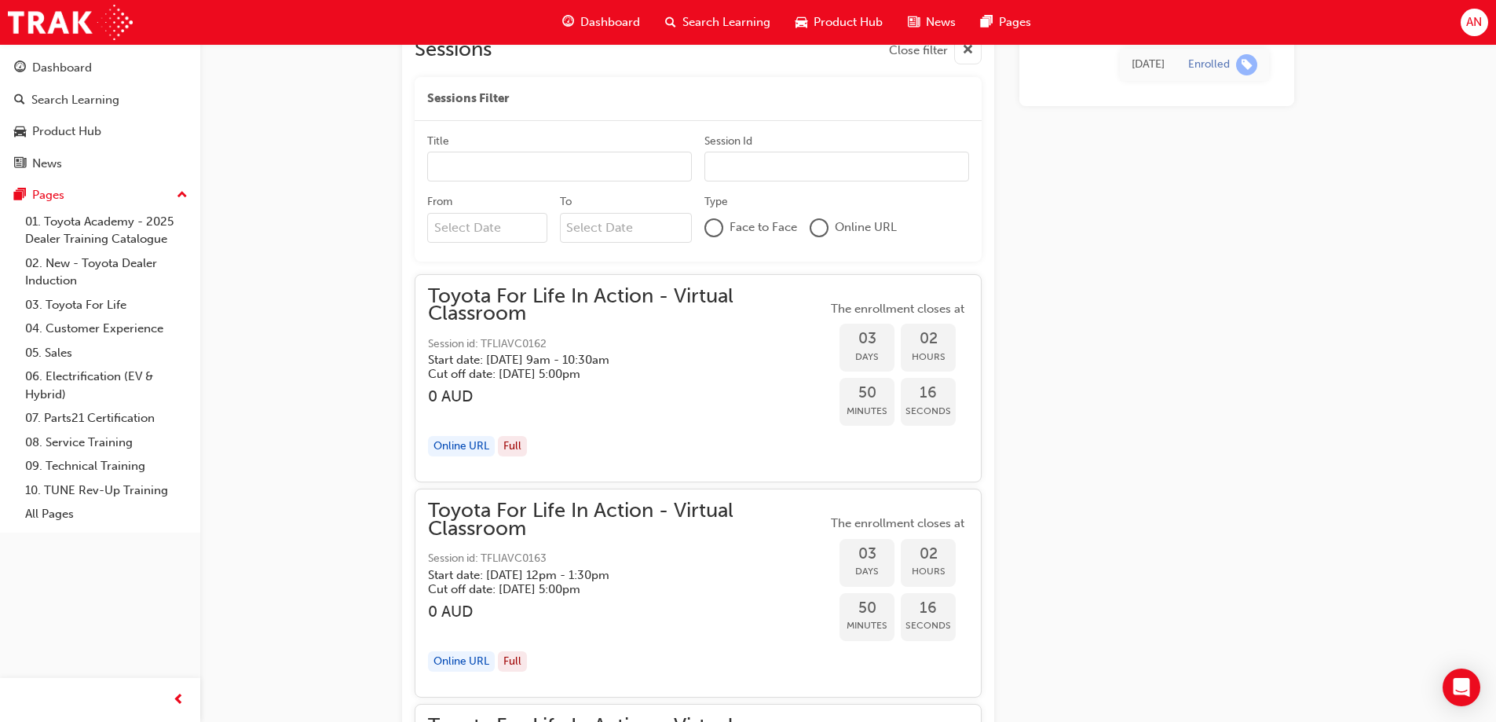
scroll to position [1128, 0]
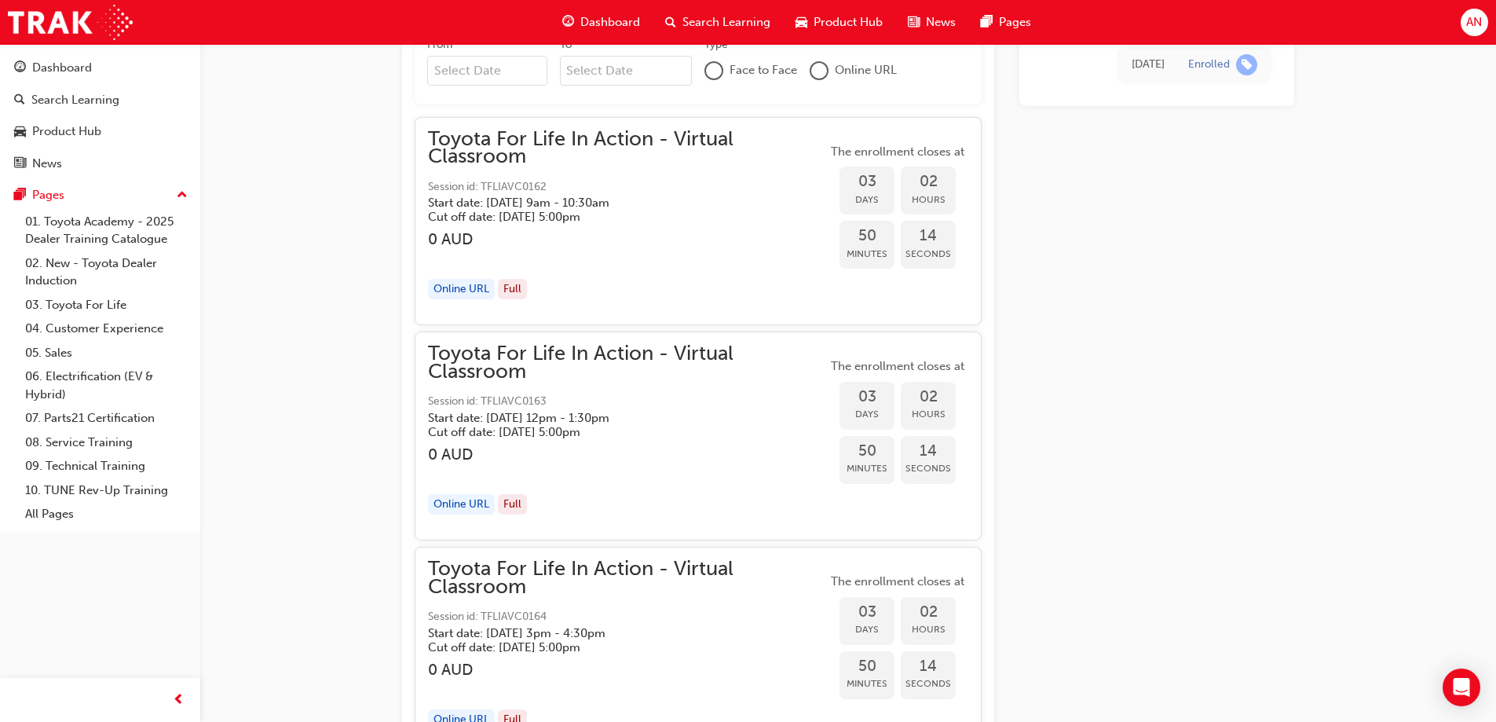
click at [474, 290] on div "Online URL" at bounding box center [461, 289] width 67 height 21
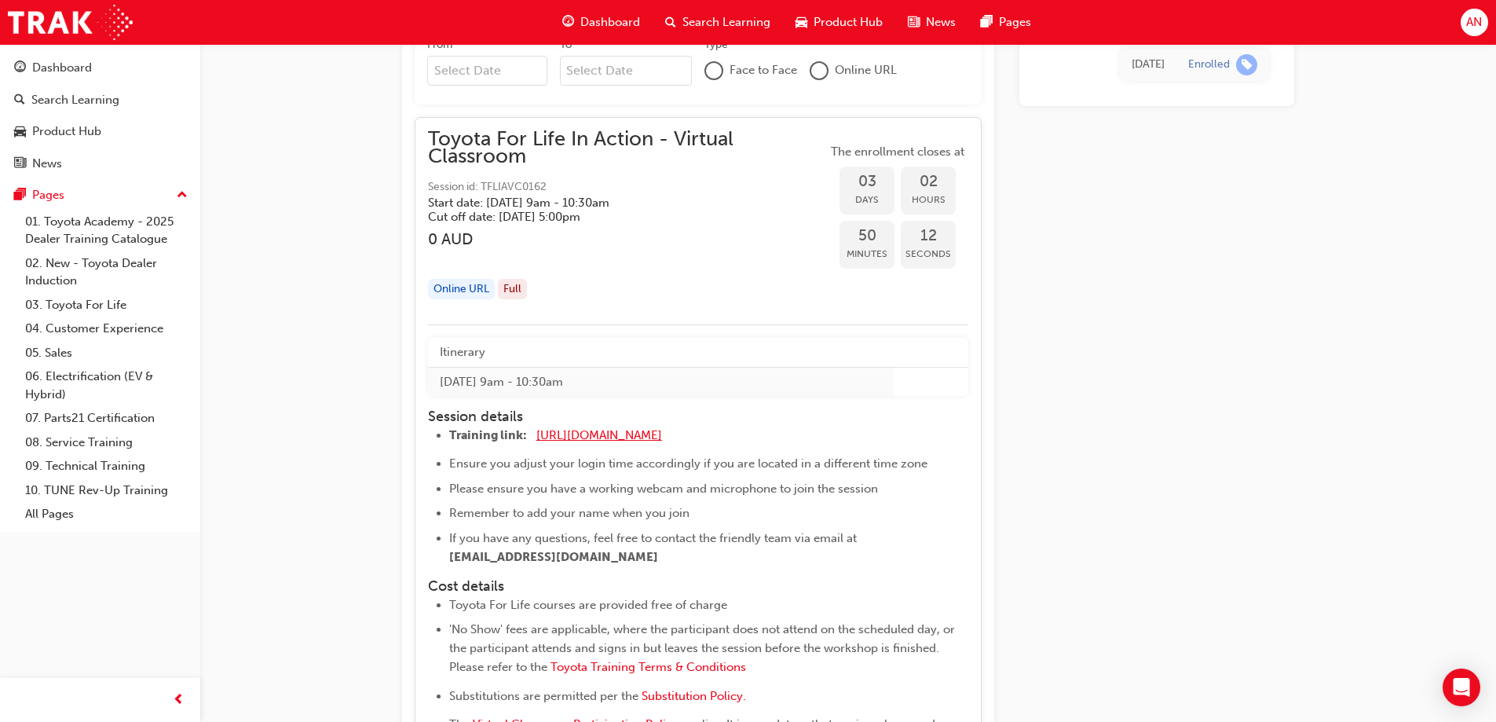
click at [604, 430] on span "https://zoom.us/j/5450758959" at bounding box center [600, 435] width 126 height 14
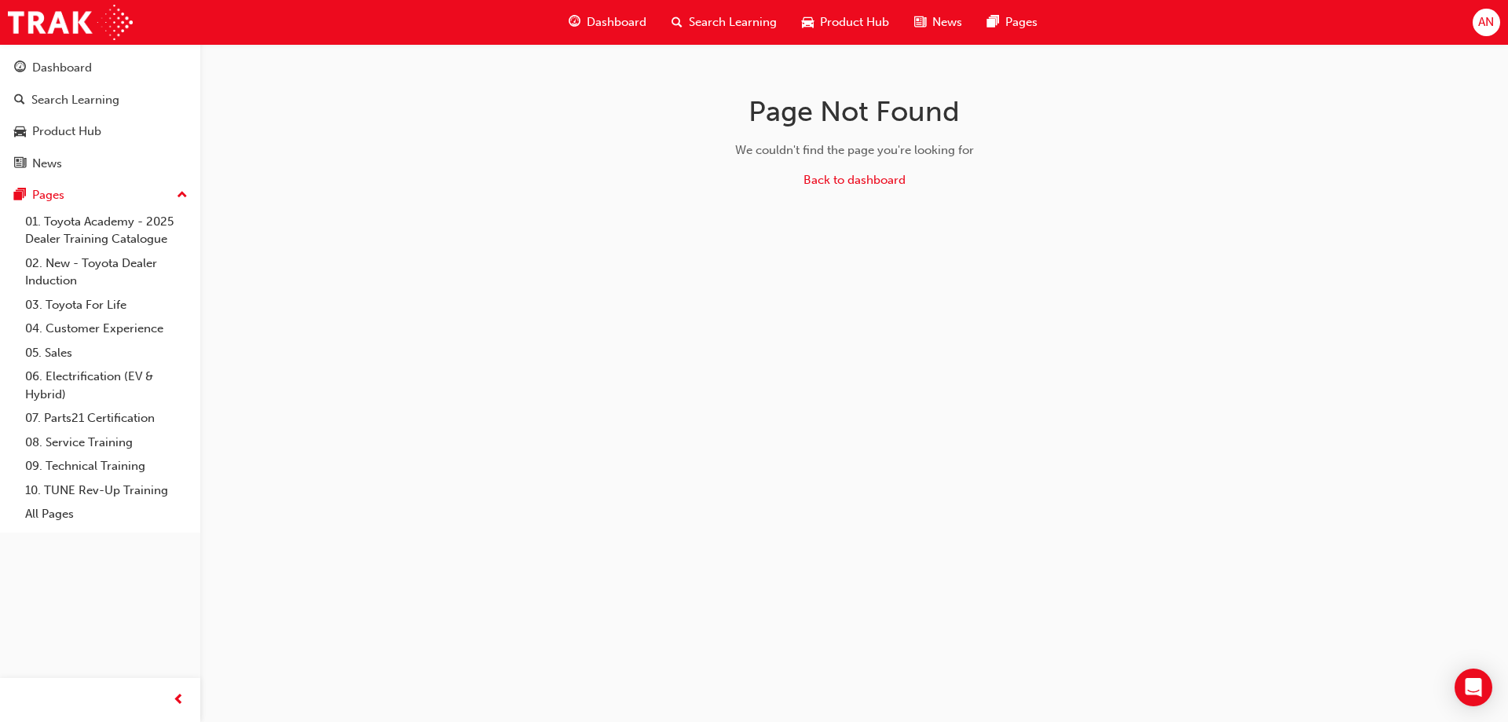
click at [1487, 21] on span "AN" at bounding box center [1486, 22] width 16 height 18
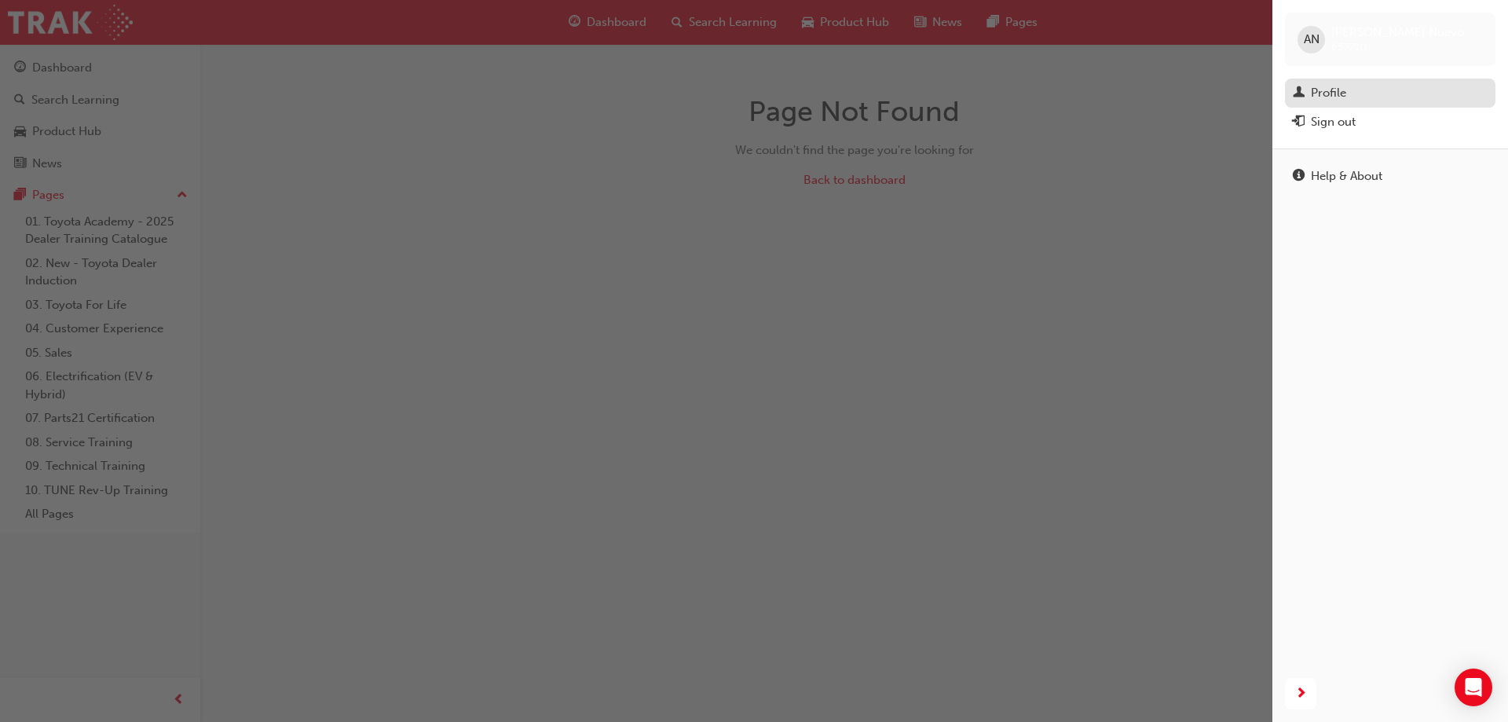
click at [1325, 93] on div "Profile" at bounding box center [1328, 93] width 35 height 18
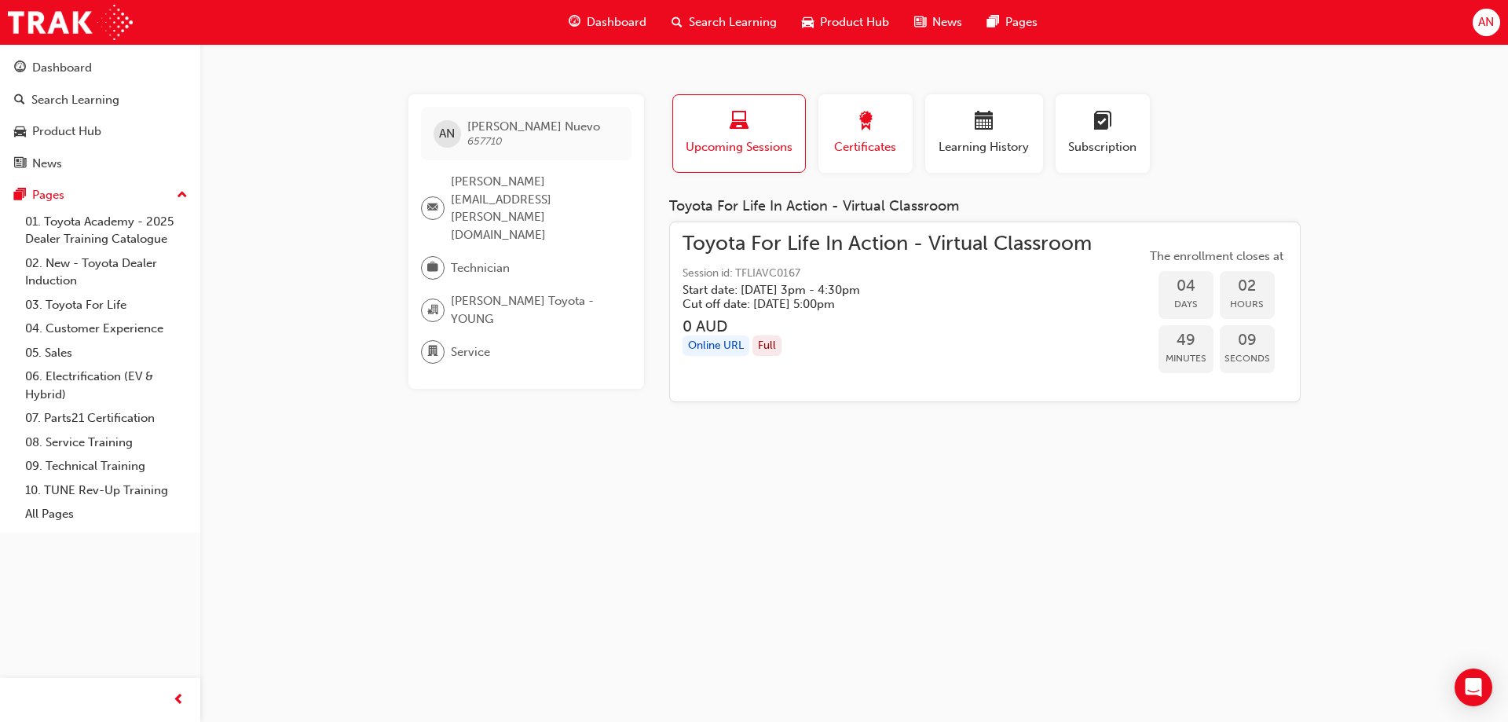
click at [861, 130] on span "award-icon" at bounding box center [865, 122] width 19 height 21
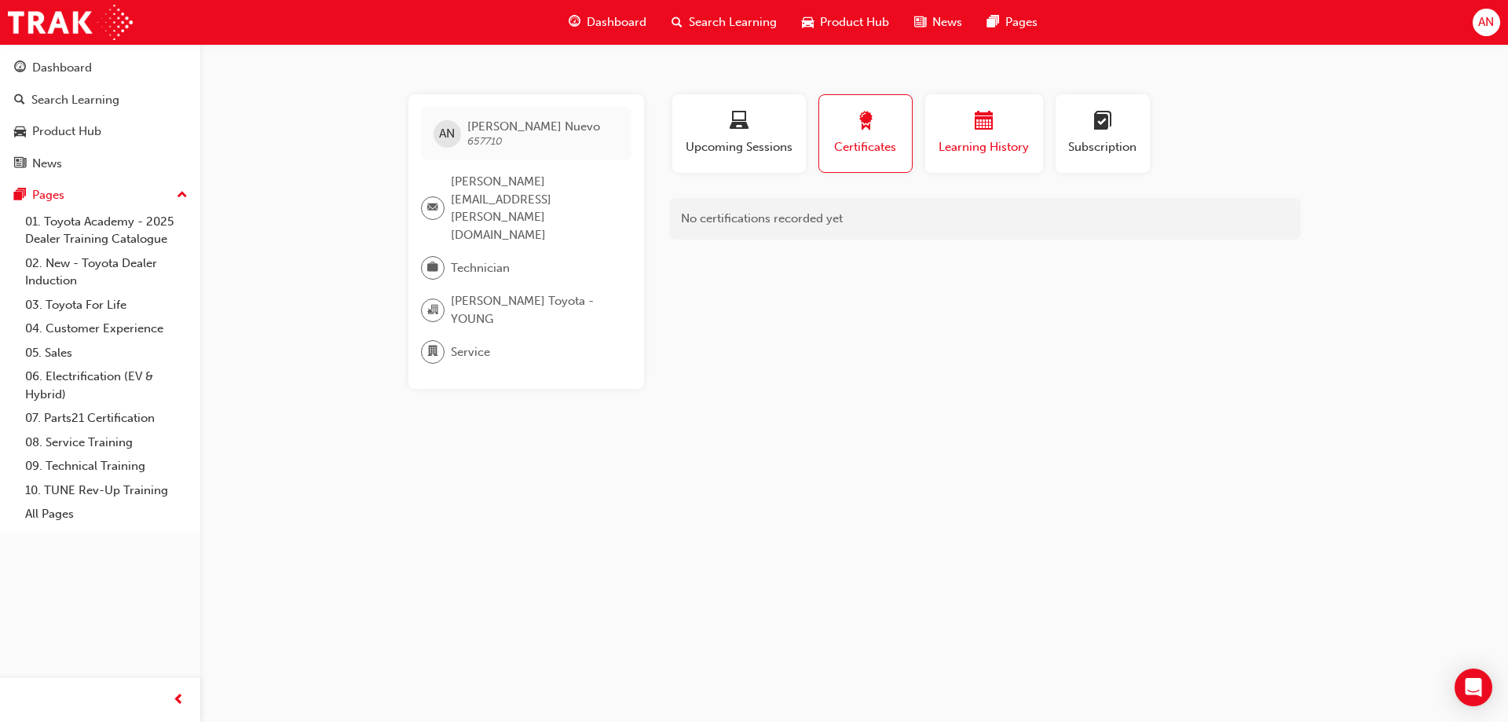
click at [968, 132] on div "button" at bounding box center [984, 124] width 94 height 24
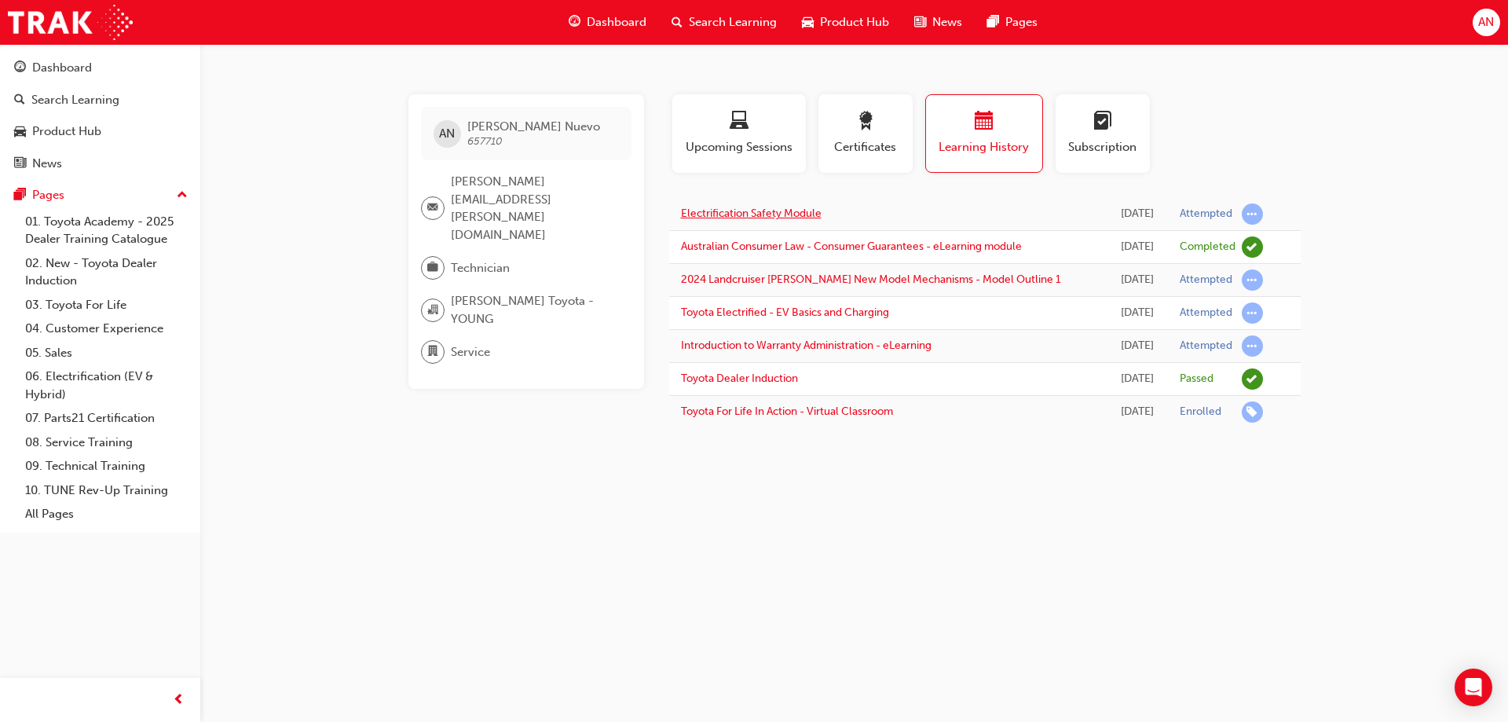
click at [746, 214] on link "Electrification Safety Module" at bounding box center [751, 213] width 141 height 13
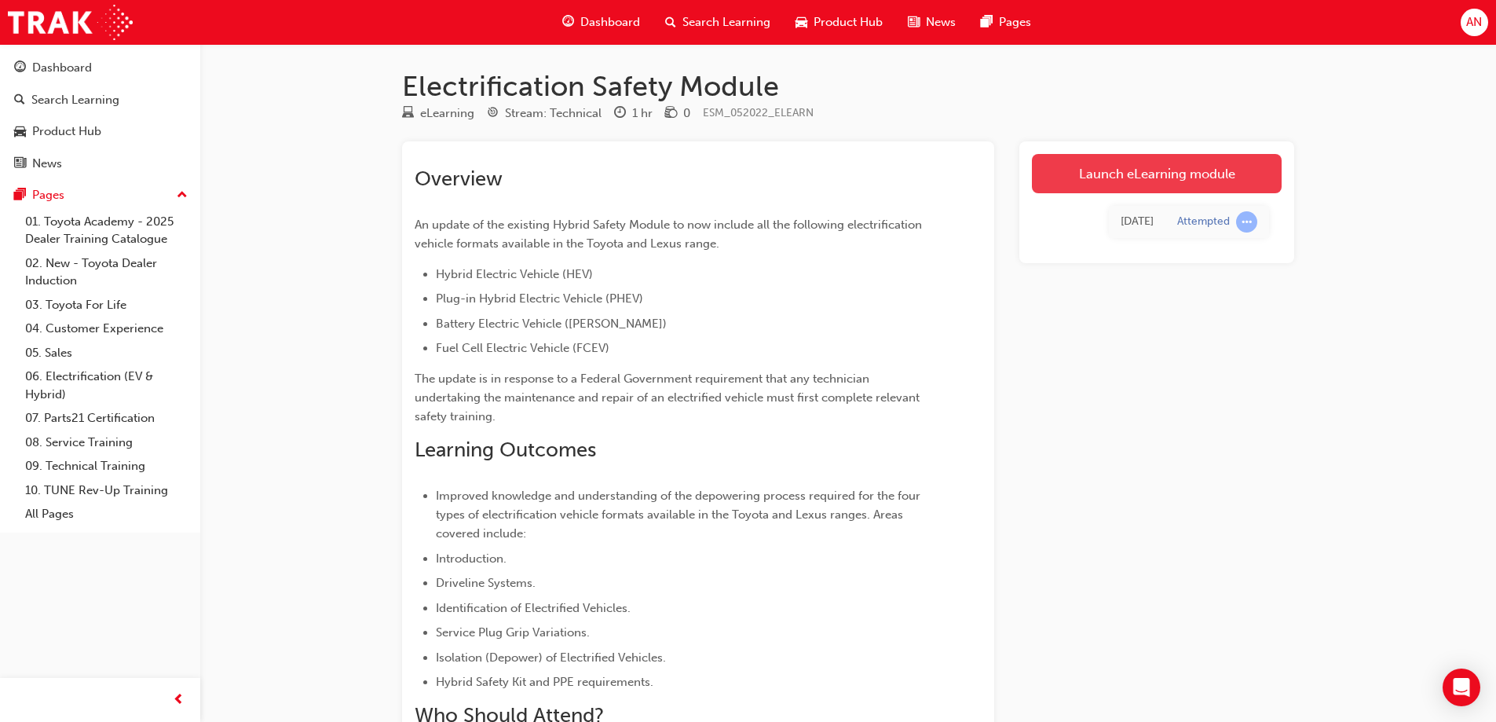
click at [1115, 183] on link "Launch eLearning module" at bounding box center [1157, 173] width 250 height 39
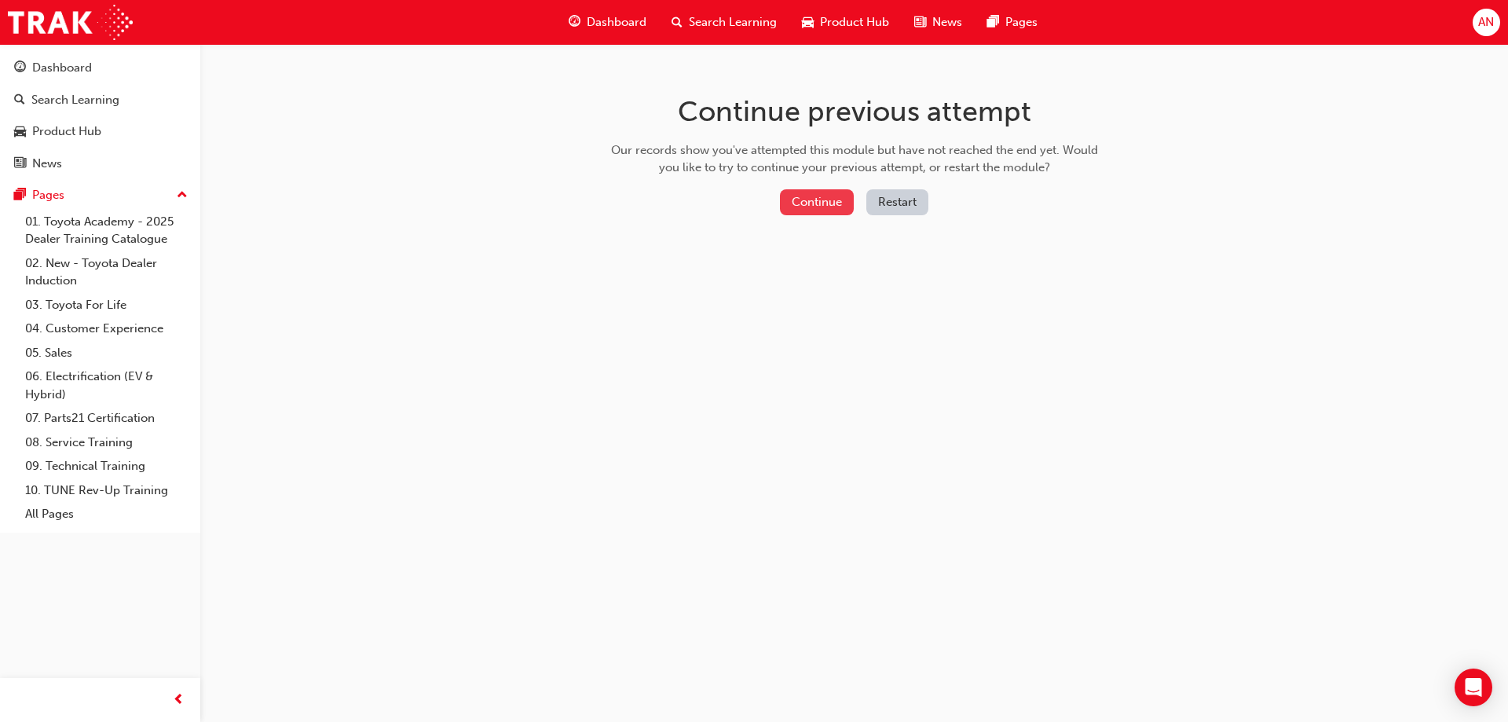
click at [811, 200] on button "Continue" at bounding box center [817, 202] width 74 height 26
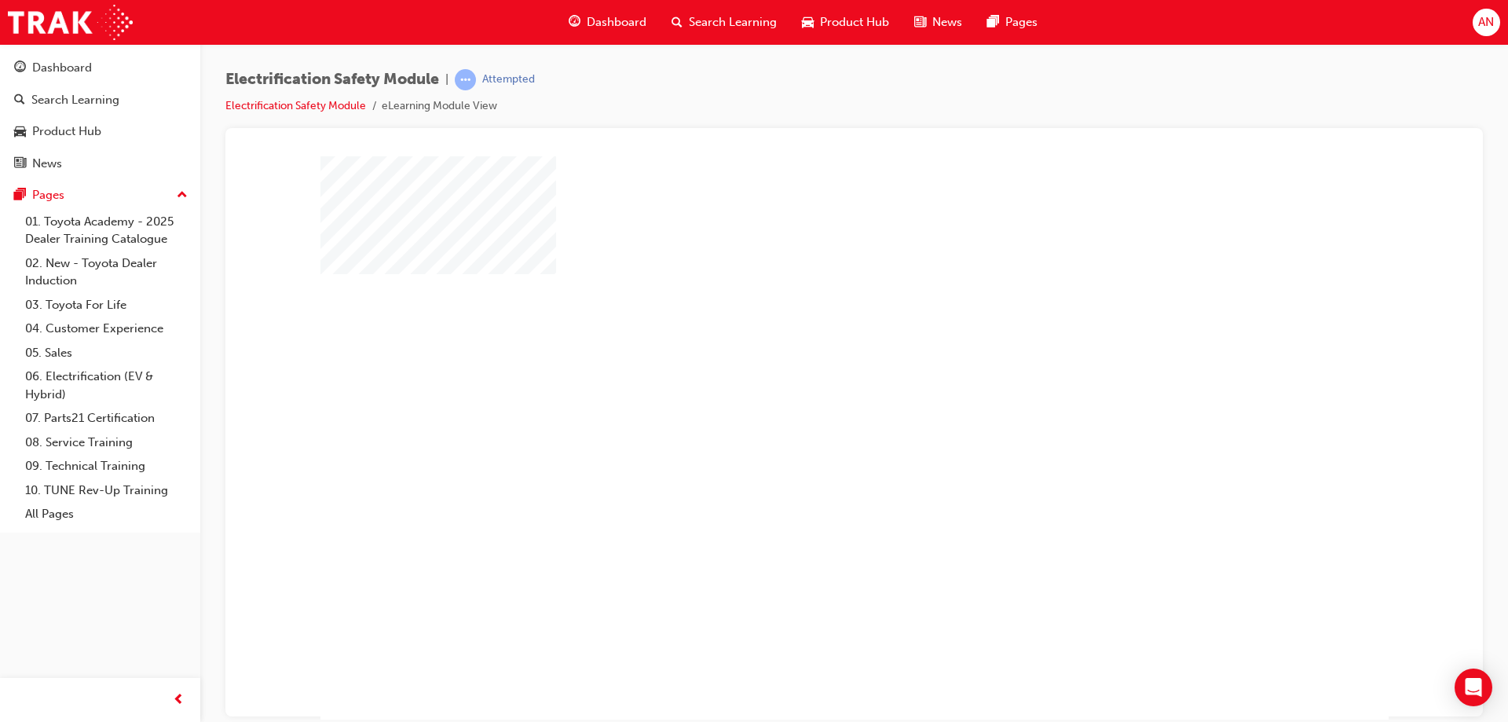
click at [809, 392] on div "play" at bounding box center [809, 392] width 0 height 0
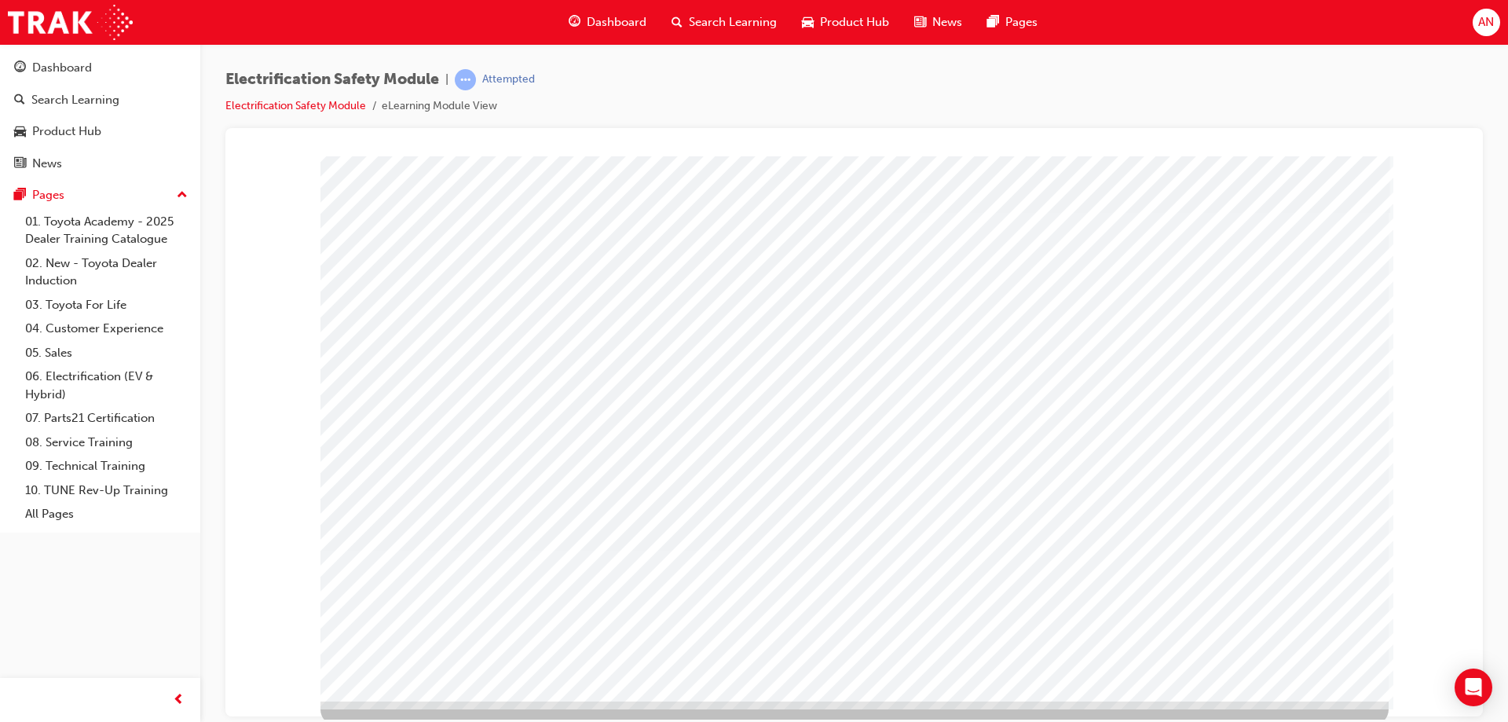
scroll to position [26, 0]
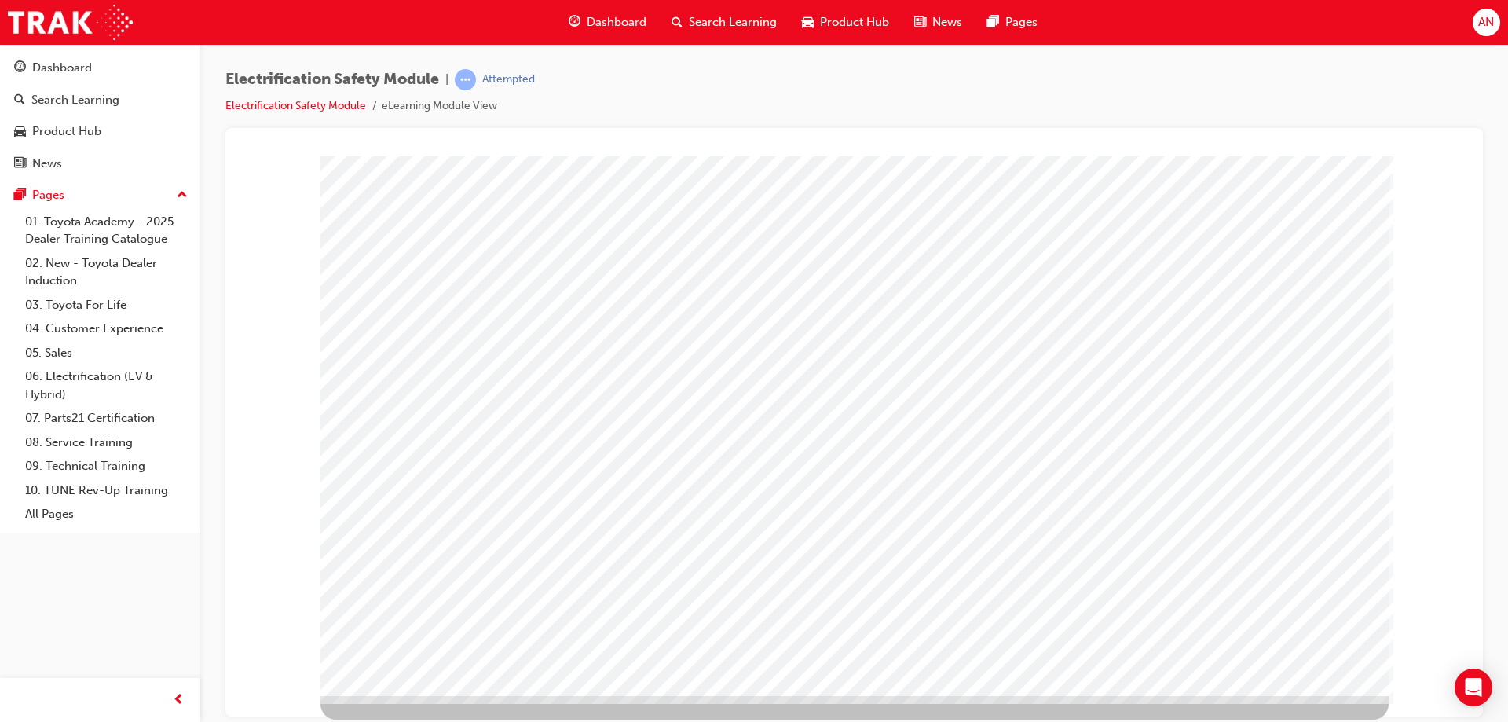
scroll to position [0, 0]
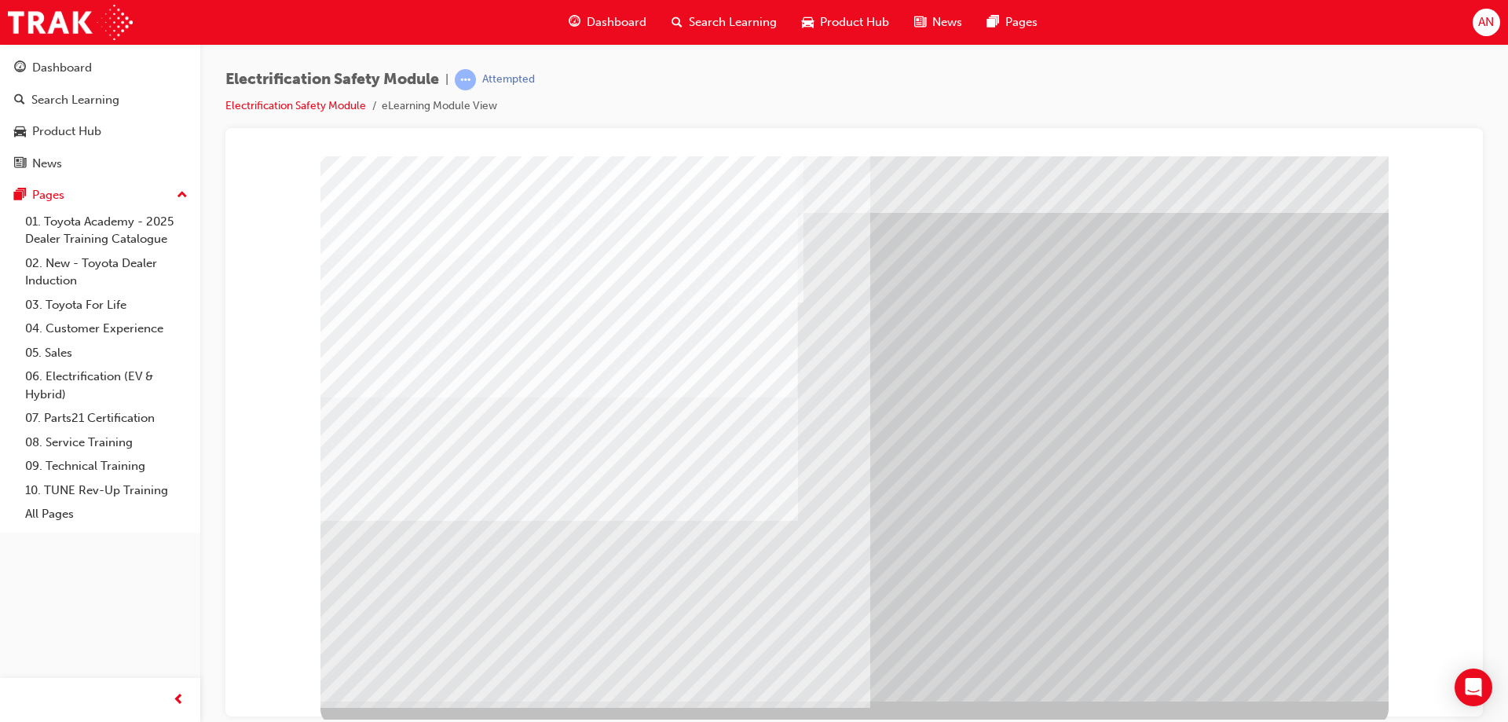
scroll to position [26, 0]
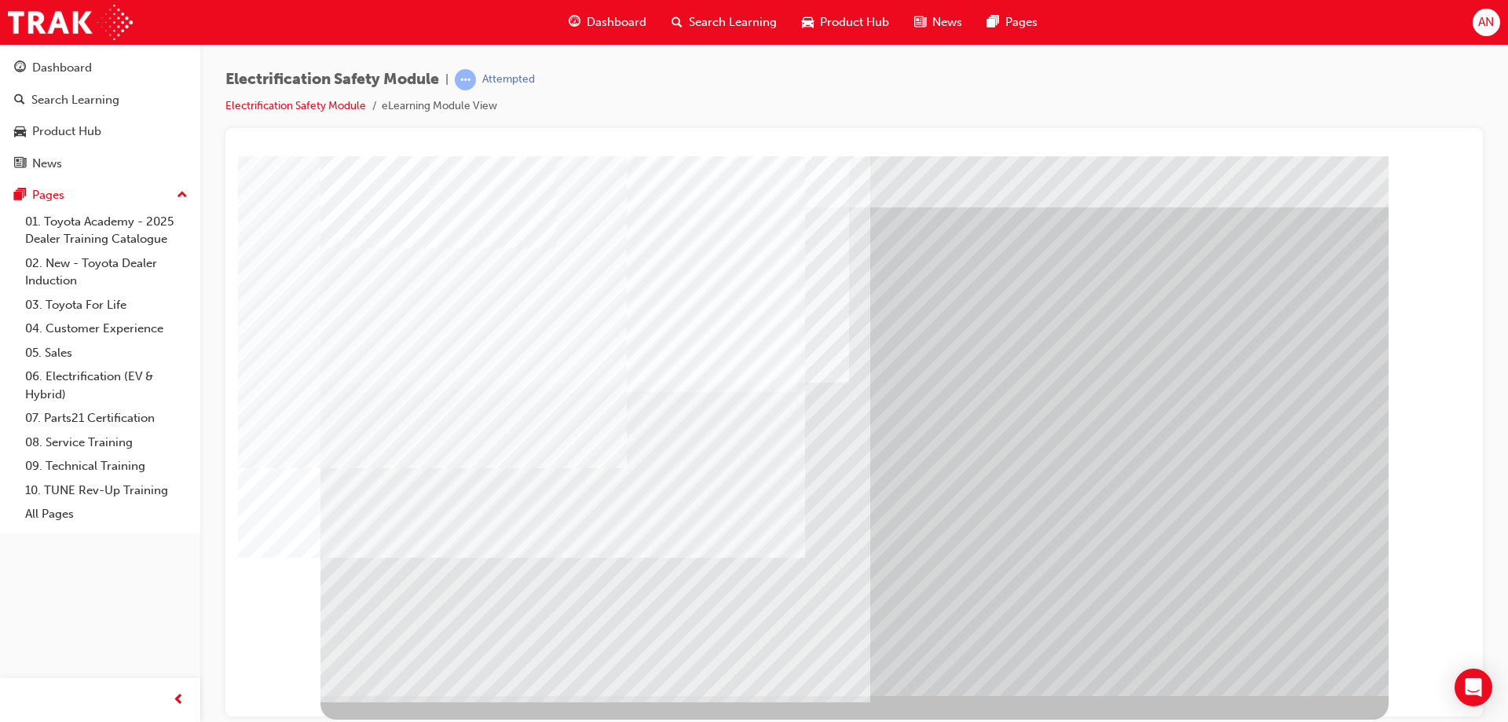
drag, startPoint x: 474, startPoint y: 573, endPoint x: 439, endPoint y: 573, distance: 35.3
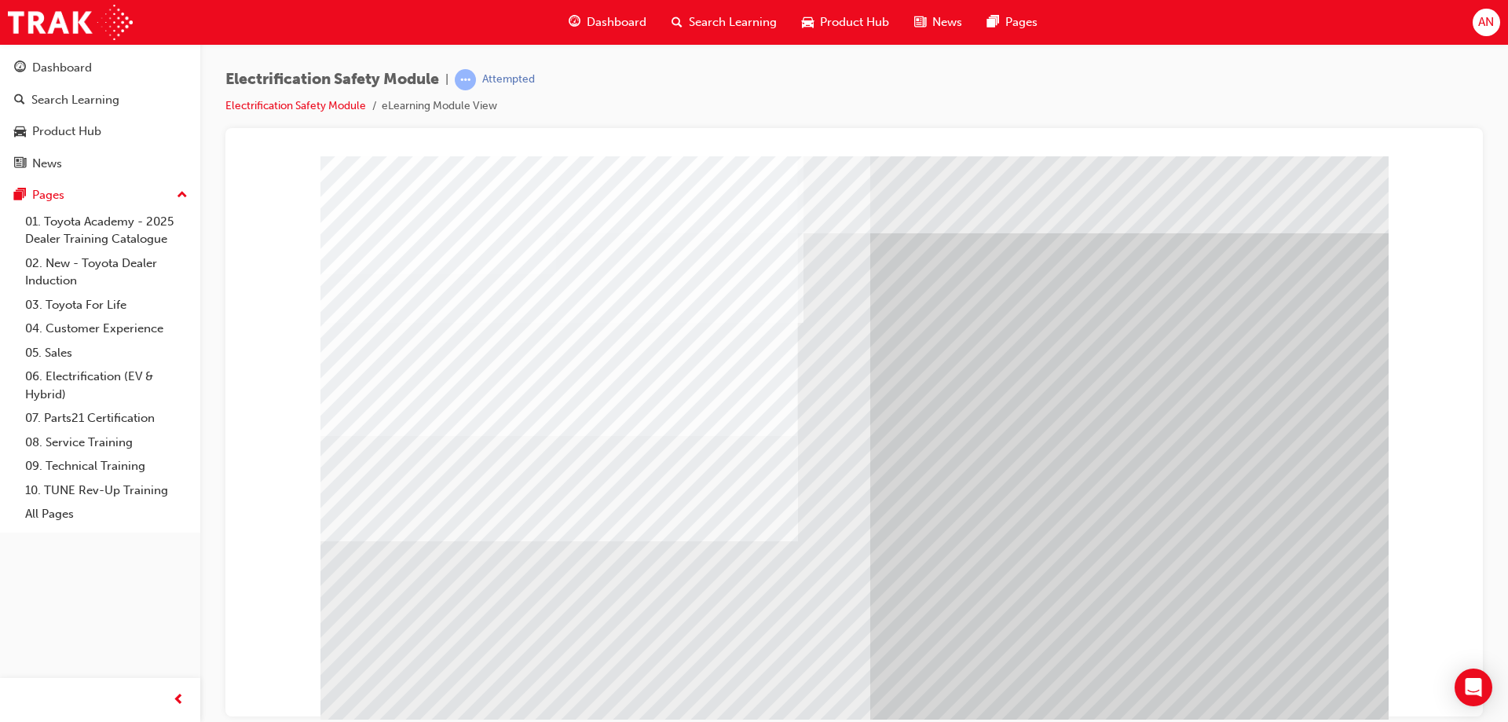
scroll to position [26, 0]
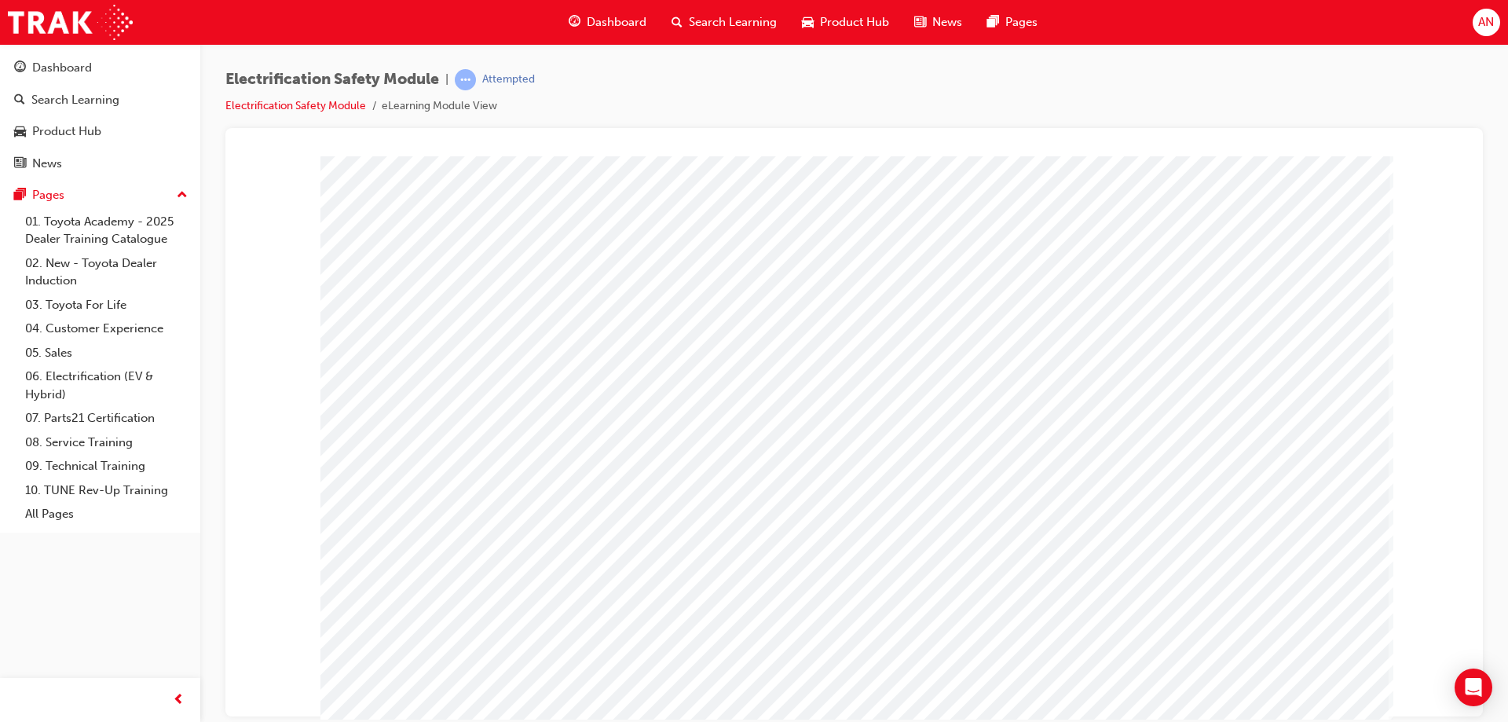
scroll to position [0, 0]
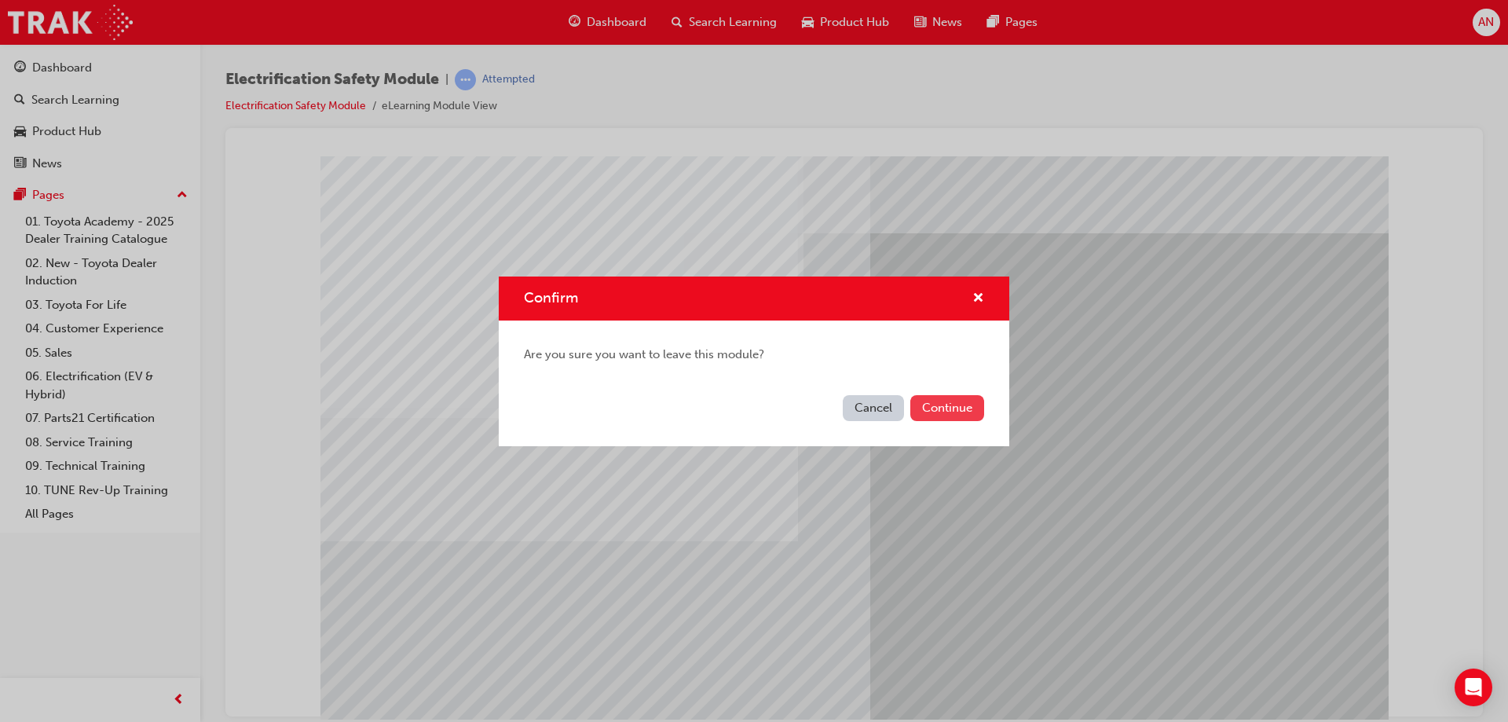
click at [918, 398] on button "Continue" at bounding box center [947, 408] width 74 height 26
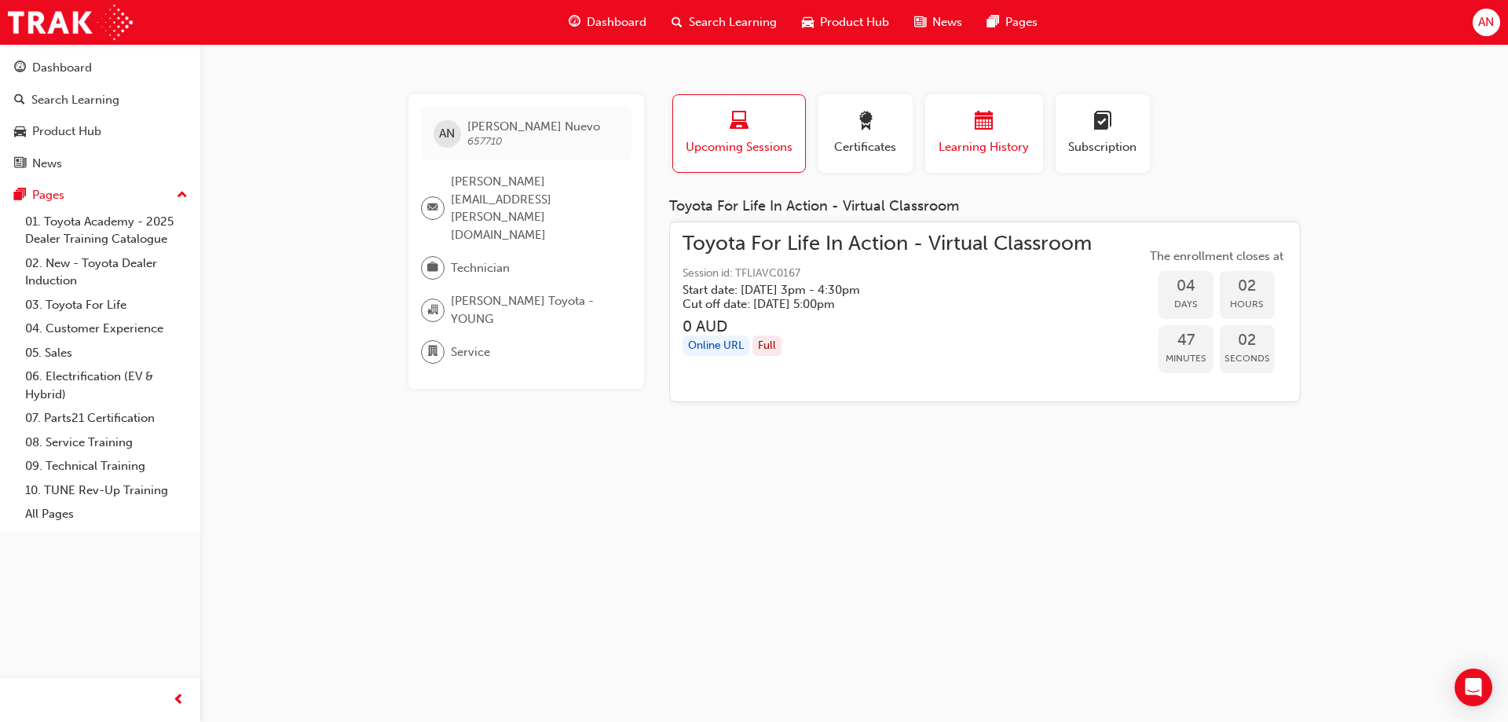
click at [986, 128] on span "calendar-icon" at bounding box center [984, 122] width 19 height 21
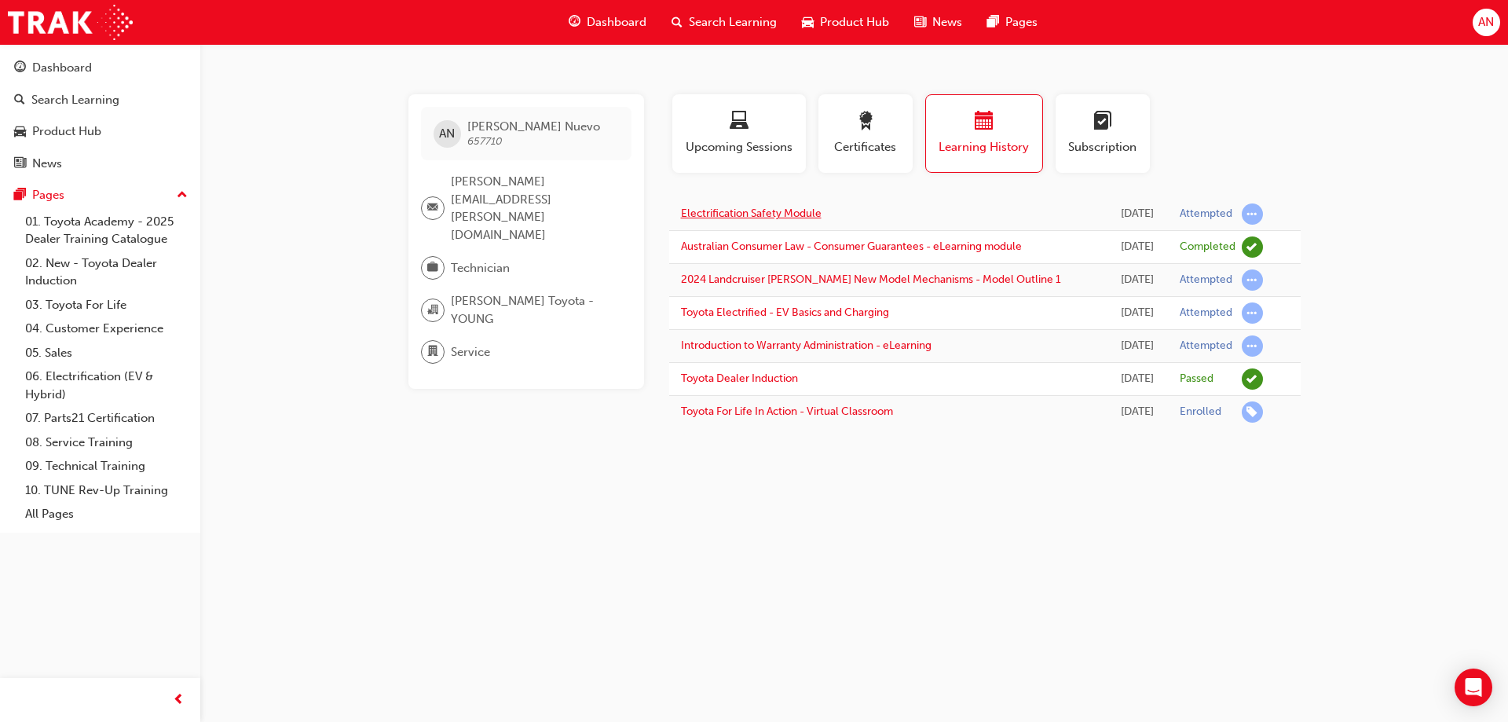
click at [760, 216] on link "Electrification Safety Module" at bounding box center [751, 213] width 141 height 13
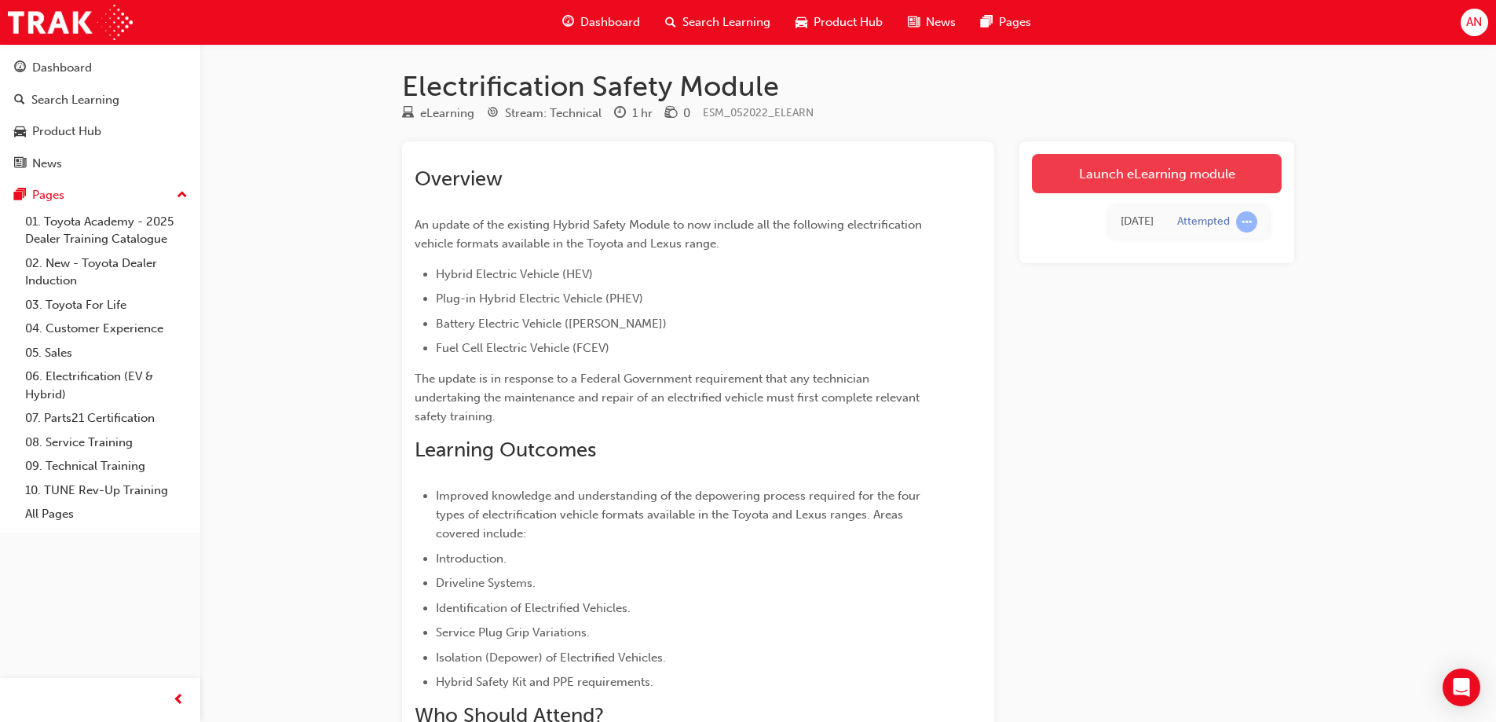
click at [1126, 174] on link "Launch eLearning module" at bounding box center [1157, 173] width 250 height 39
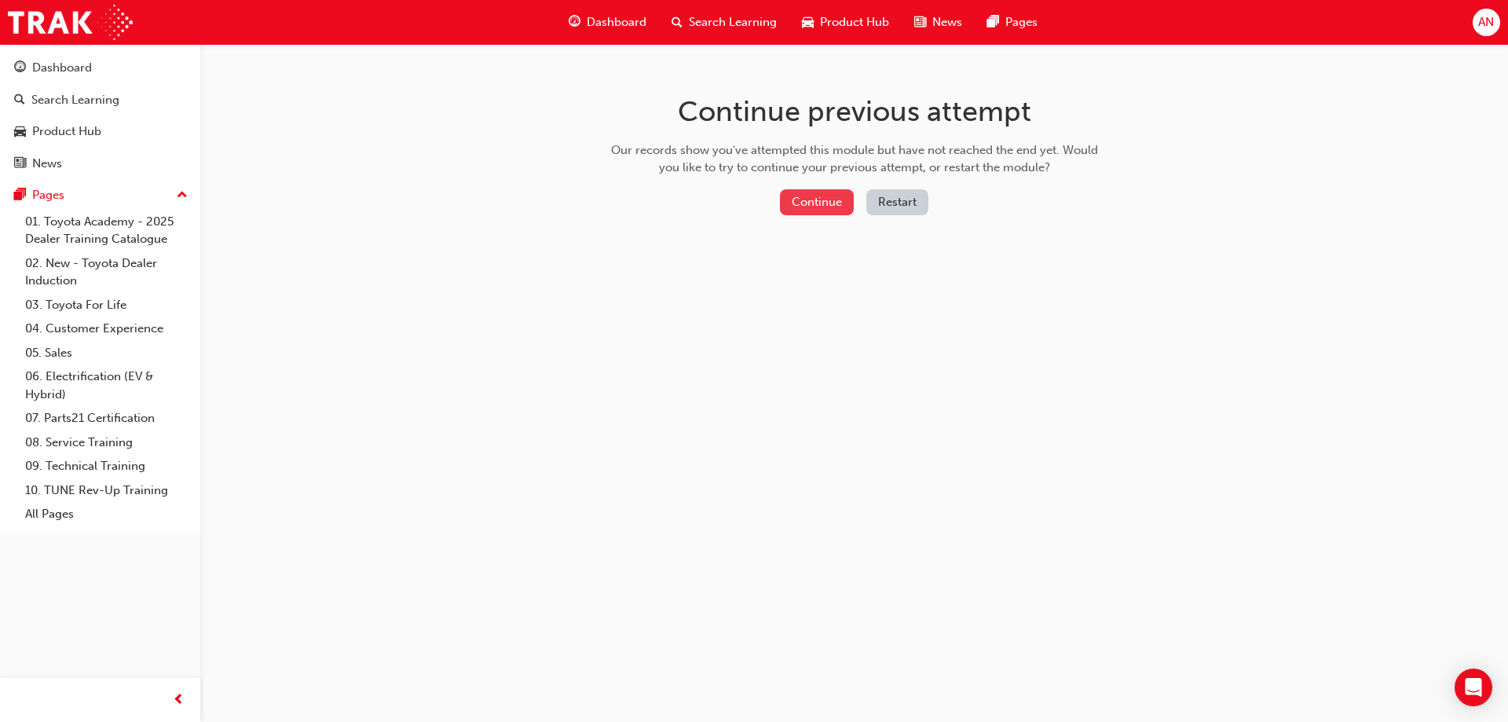
click at [835, 203] on button "Continue" at bounding box center [817, 202] width 74 height 26
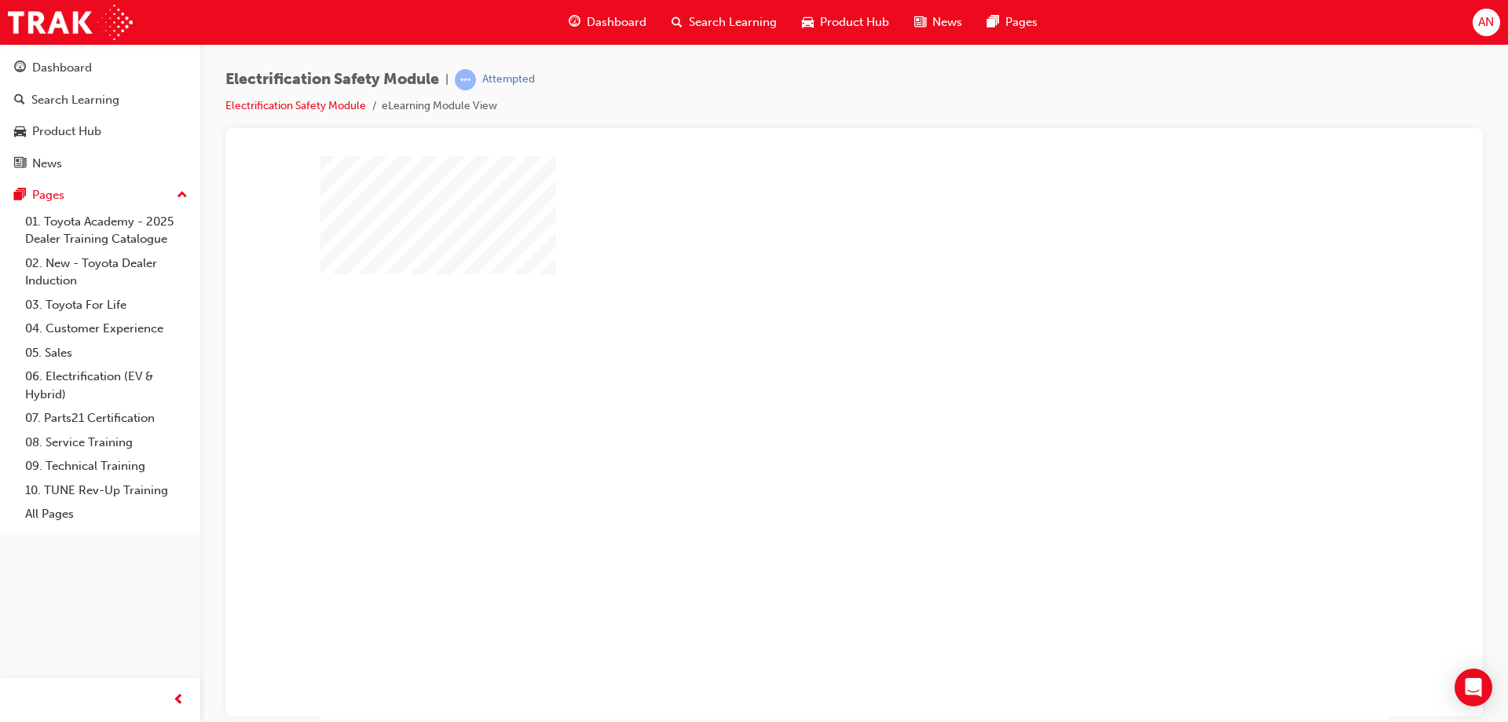
click at [809, 392] on div "play" at bounding box center [809, 392] width 0 height 0
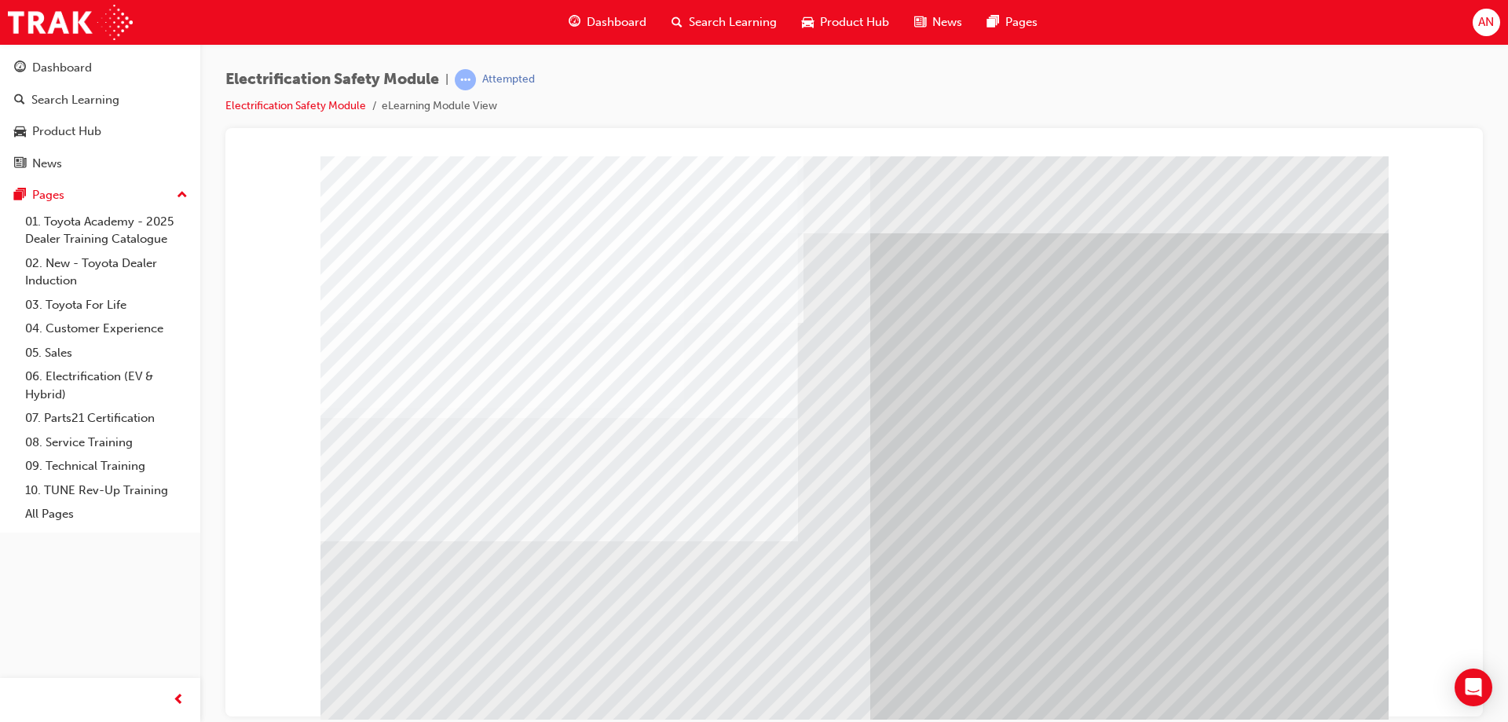
scroll to position [26, 0]
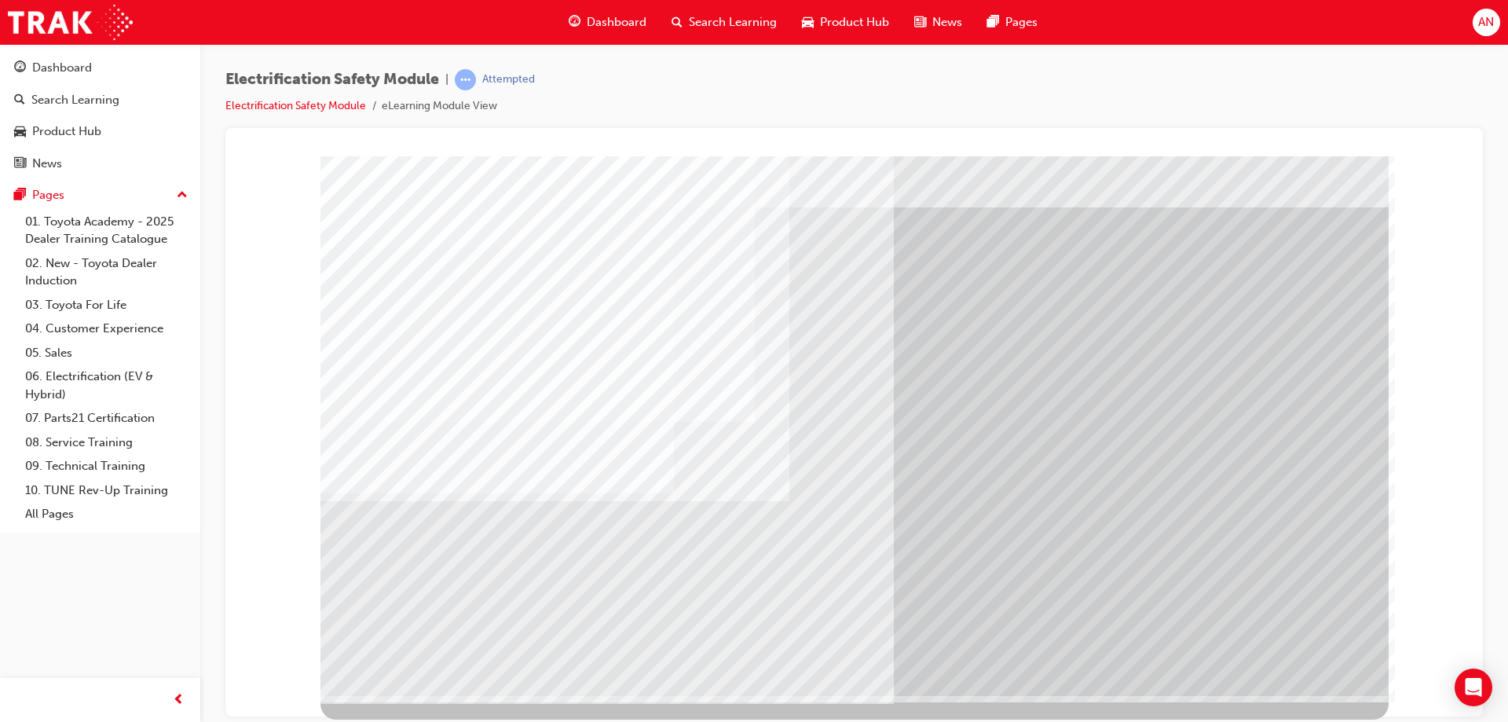
scroll to position [0, 0]
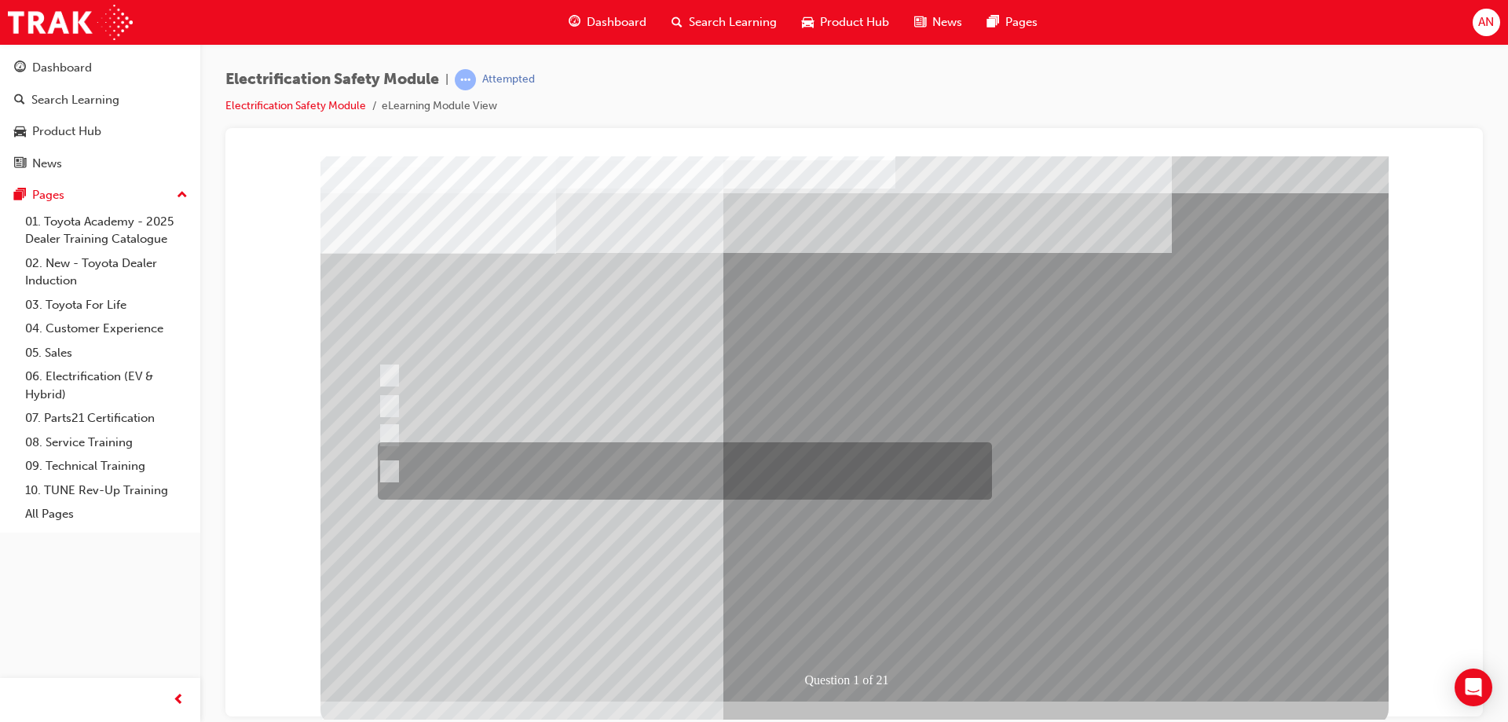
scroll to position [26, 0]
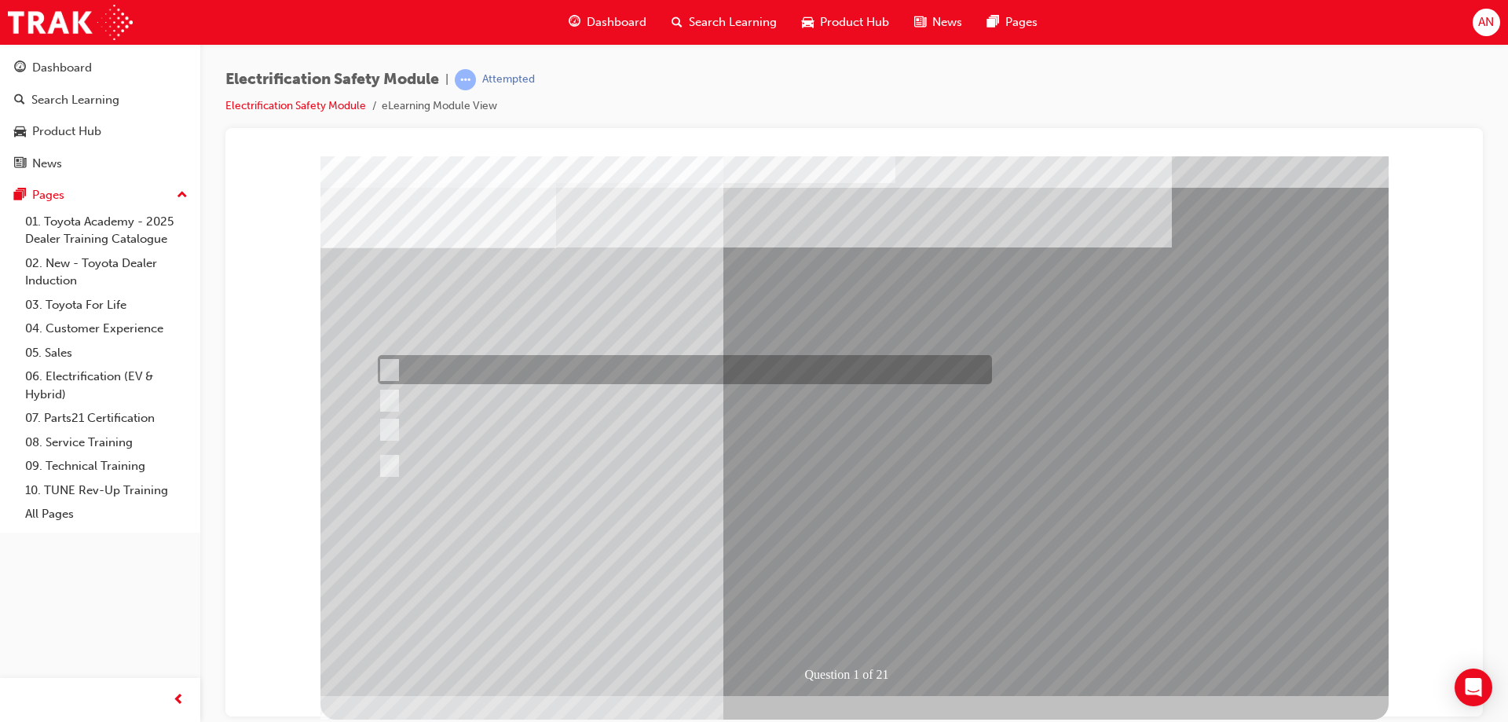
click at [385, 365] on input "The Plug-in Hybrid Electric has DC charging capability via a charging station." at bounding box center [386, 369] width 17 height 17
radio input "true"
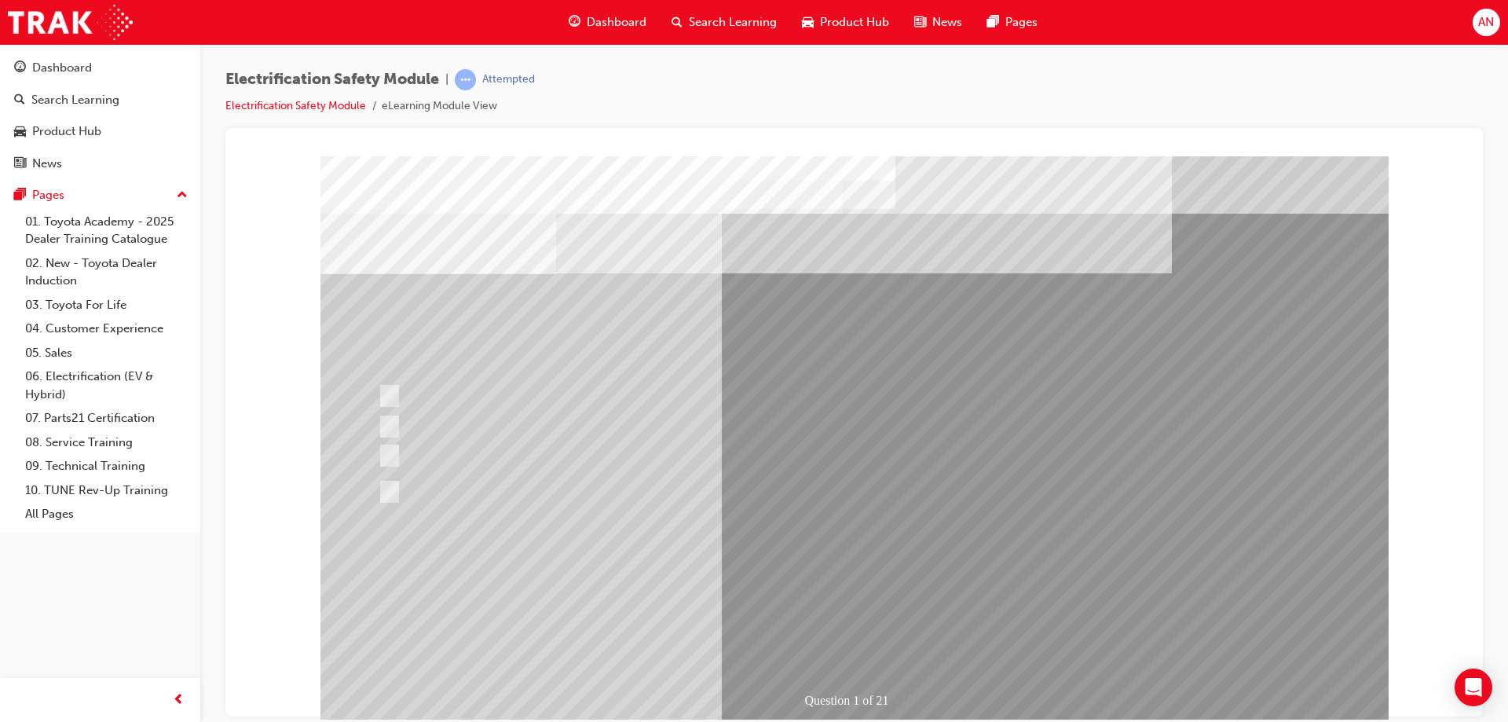
click at [796, 429] on div at bounding box center [681, 426] width 614 height 29
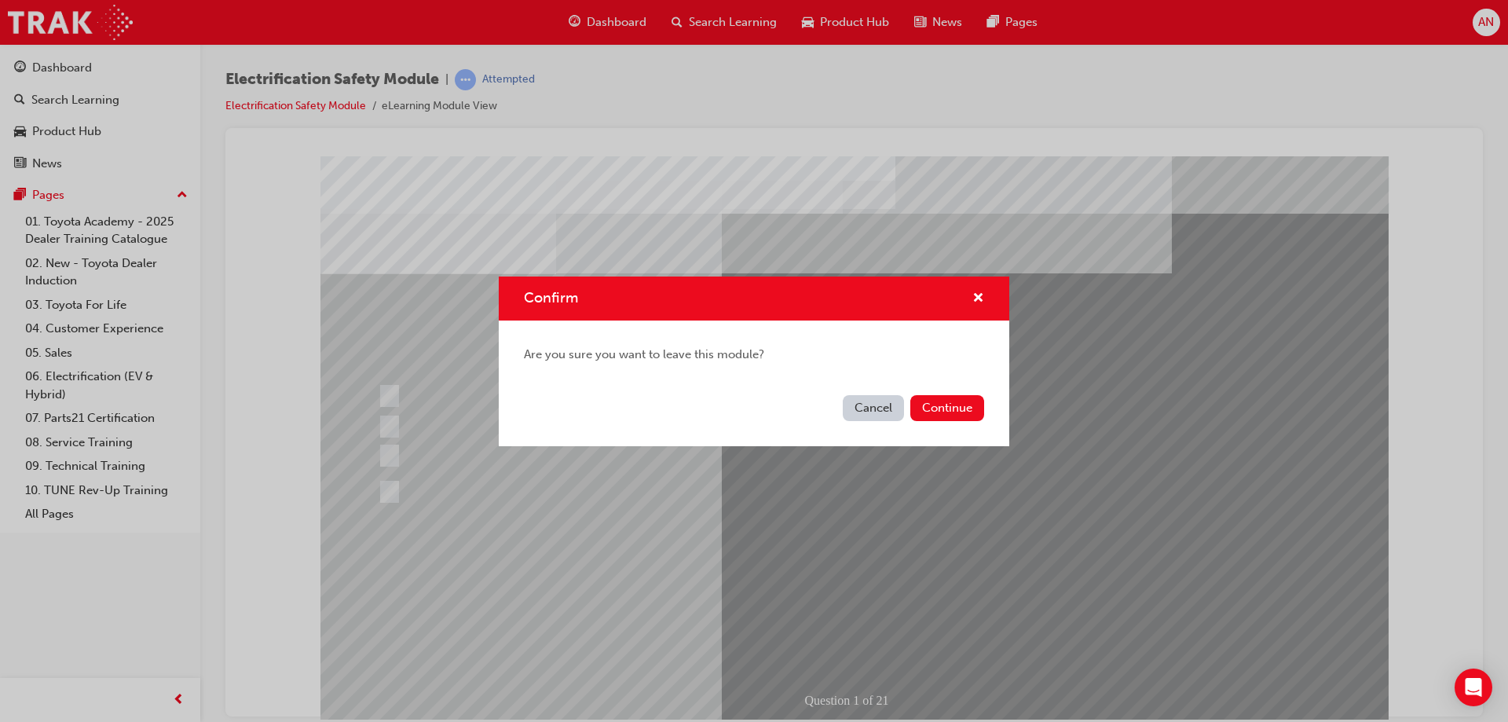
click at [882, 403] on button "Cancel" at bounding box center [873, 408] width 61 height 26
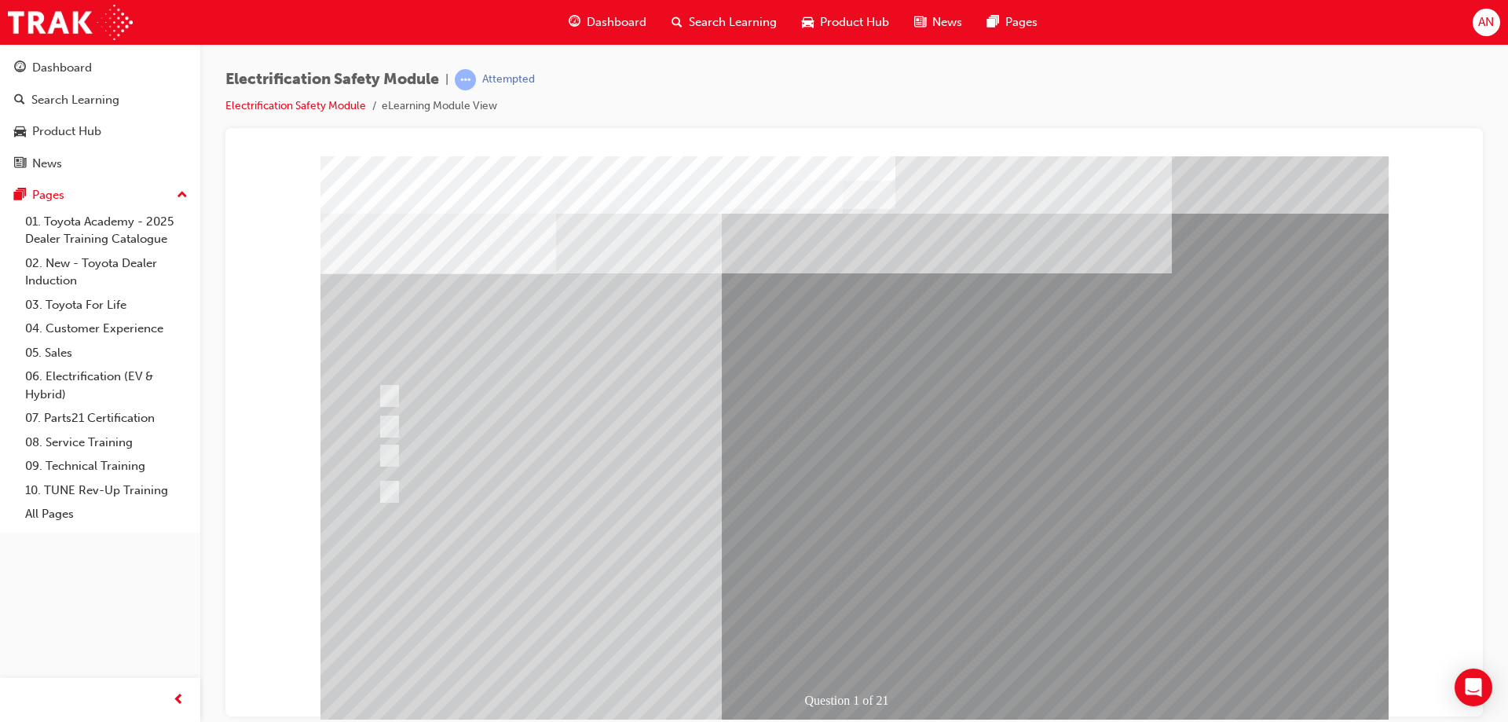
click at [628, 19] on span "Dashboard" at bounding box center [617, 22] width 60 height 18
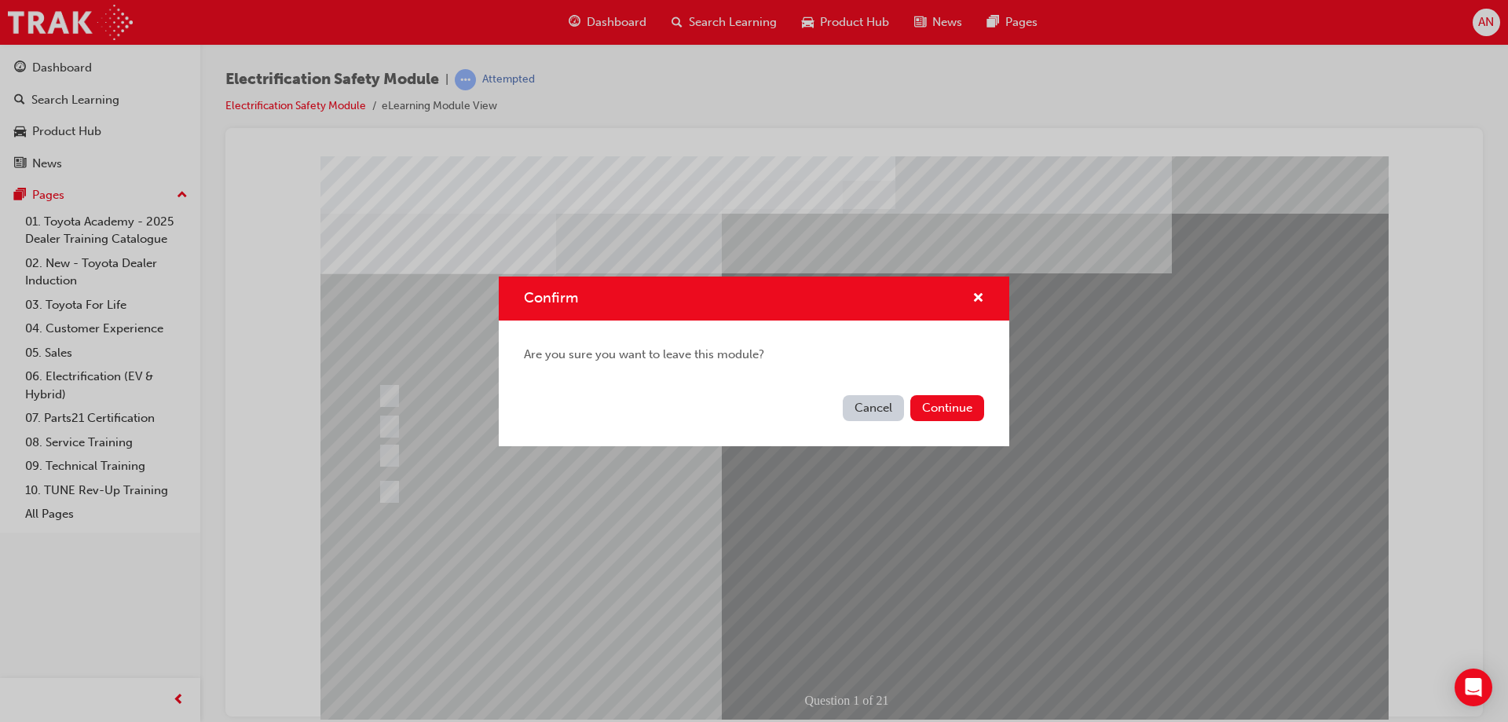
click at [874, 406] on button "Cancel" at bounding box center [873, 408] width 61 height 26
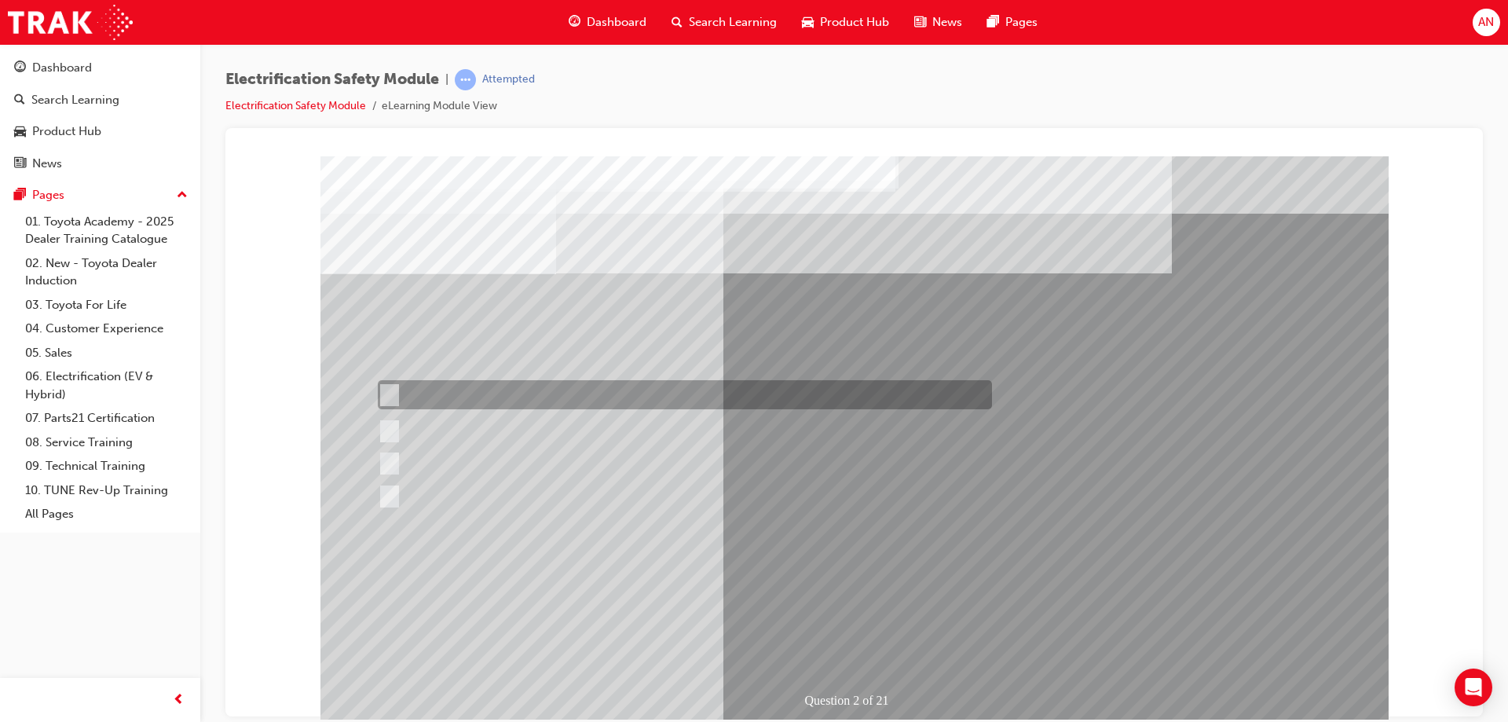
click at [390, 394] on input "The Battery Electric uses a DC charging system." at bounding box center [386, 394] width 17 height 17
radio input "true"
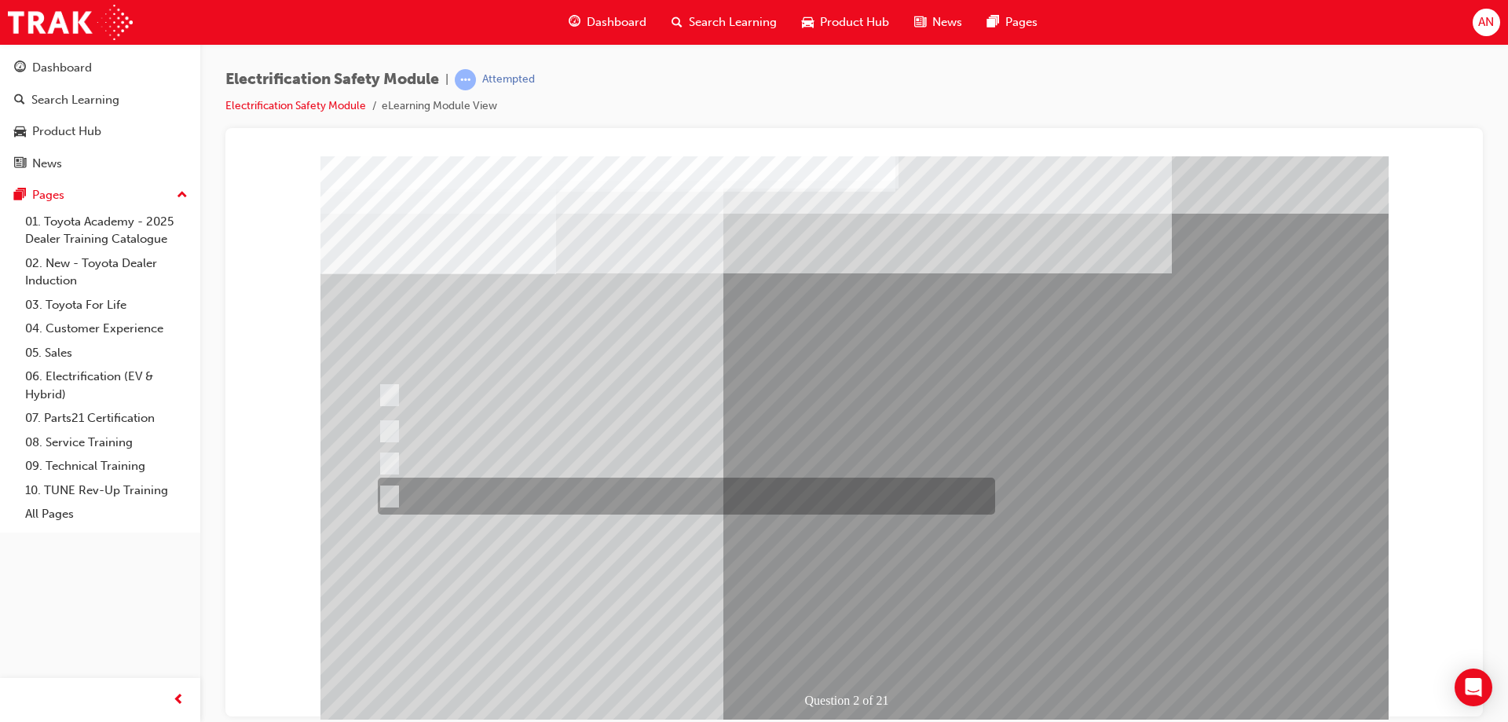
click at [390, 493] on input "The Hybrid & Plug-in Hybrid Electric Vehicle are more fuel efficient." at bounding box center [386, 496] width 17 height 17
radio input "true"
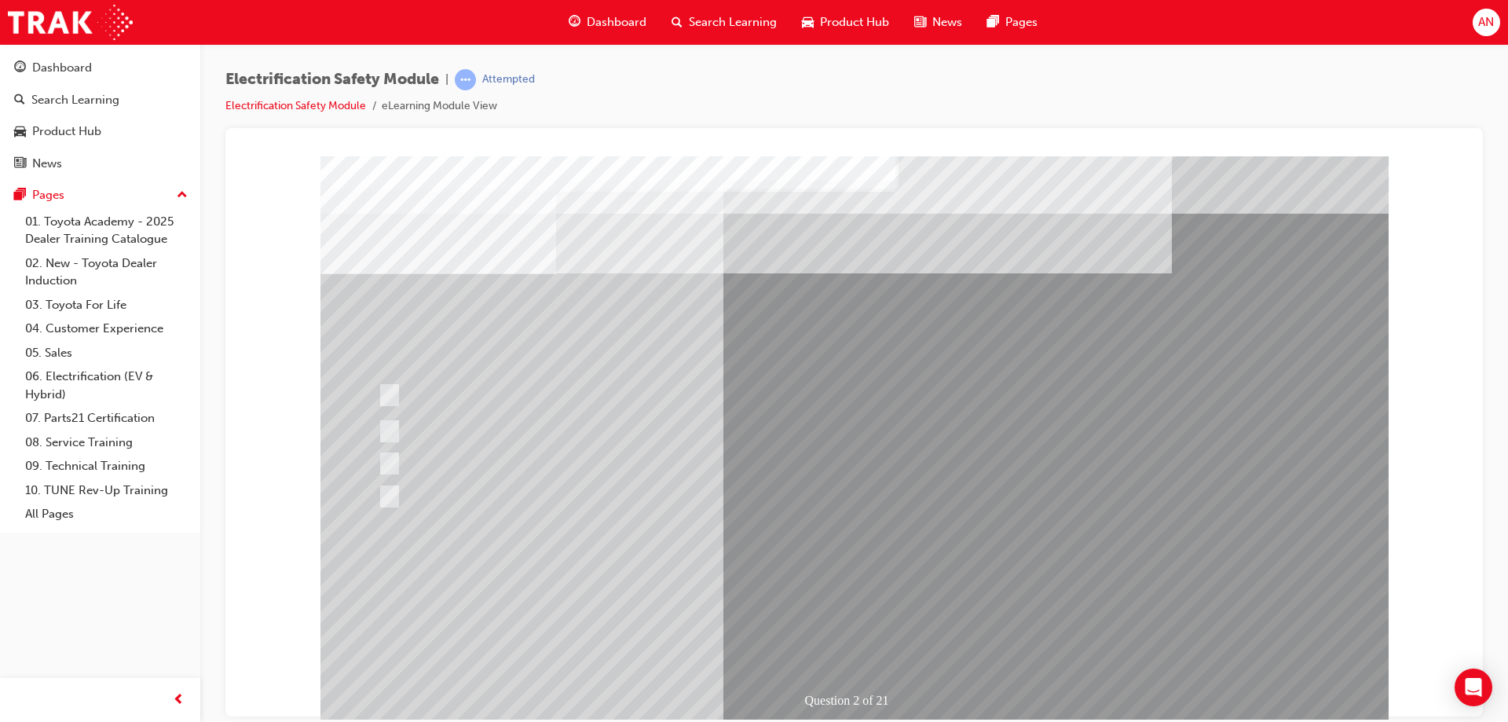
click at [839, 698] on div "Question 2 of 21" at bounding box center [859, 700] width 112 height 24
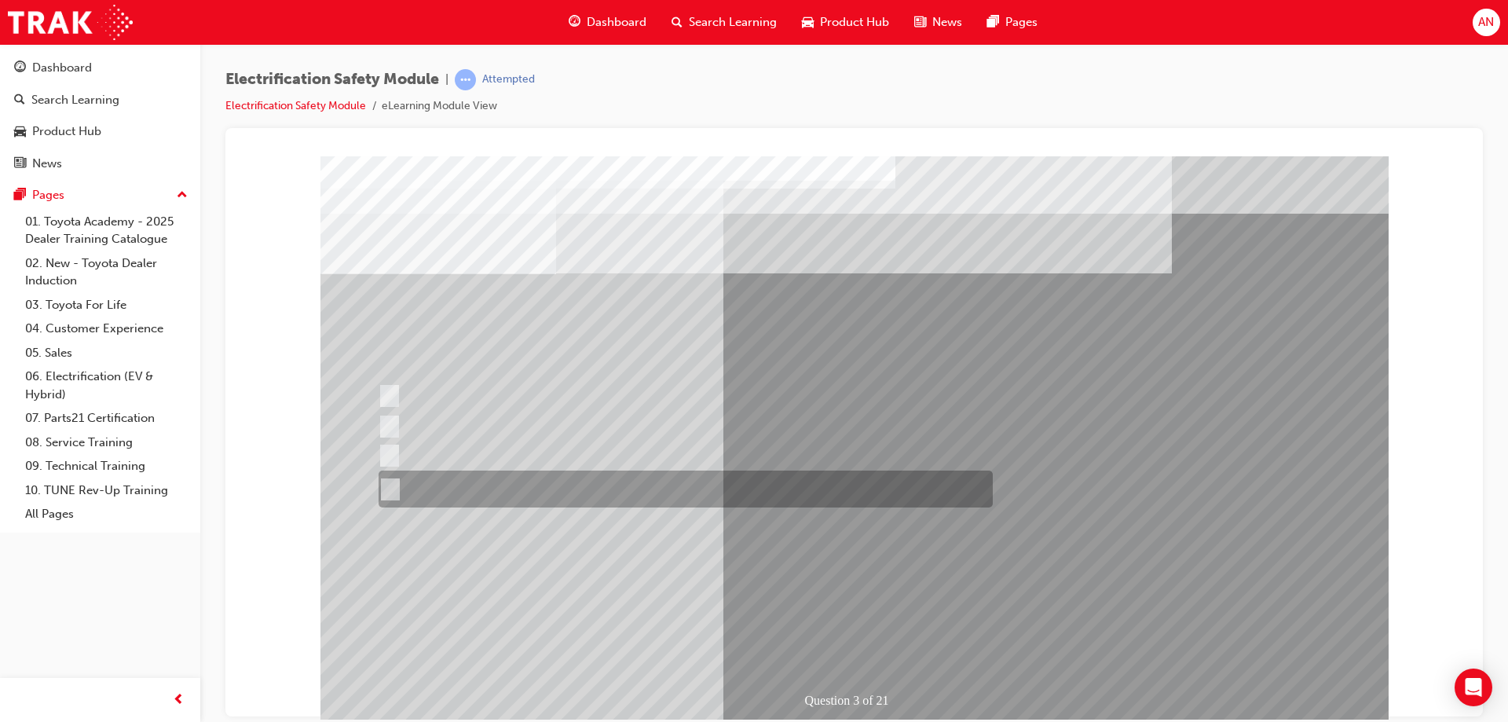
click at [395, 489] on input "The FCEV produces electric power via a Fuel Cell Stack supporting the Hybrid ba…" at bounding box center [387, 489] width 17 height 17
radio input "true"
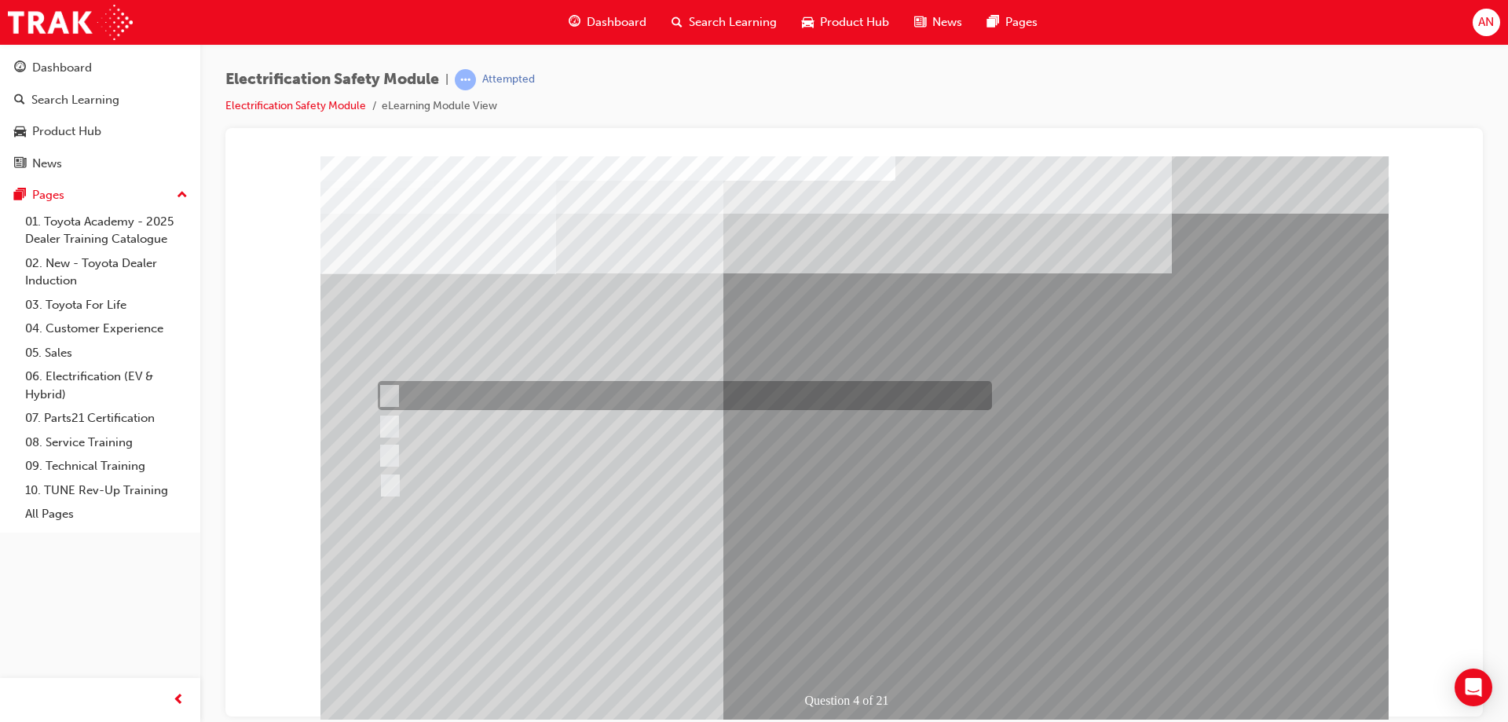
click at [390, 395] on input "Special exterior colours" at bounding box center [385, 395] width 17 height 17
checkbox input "true"
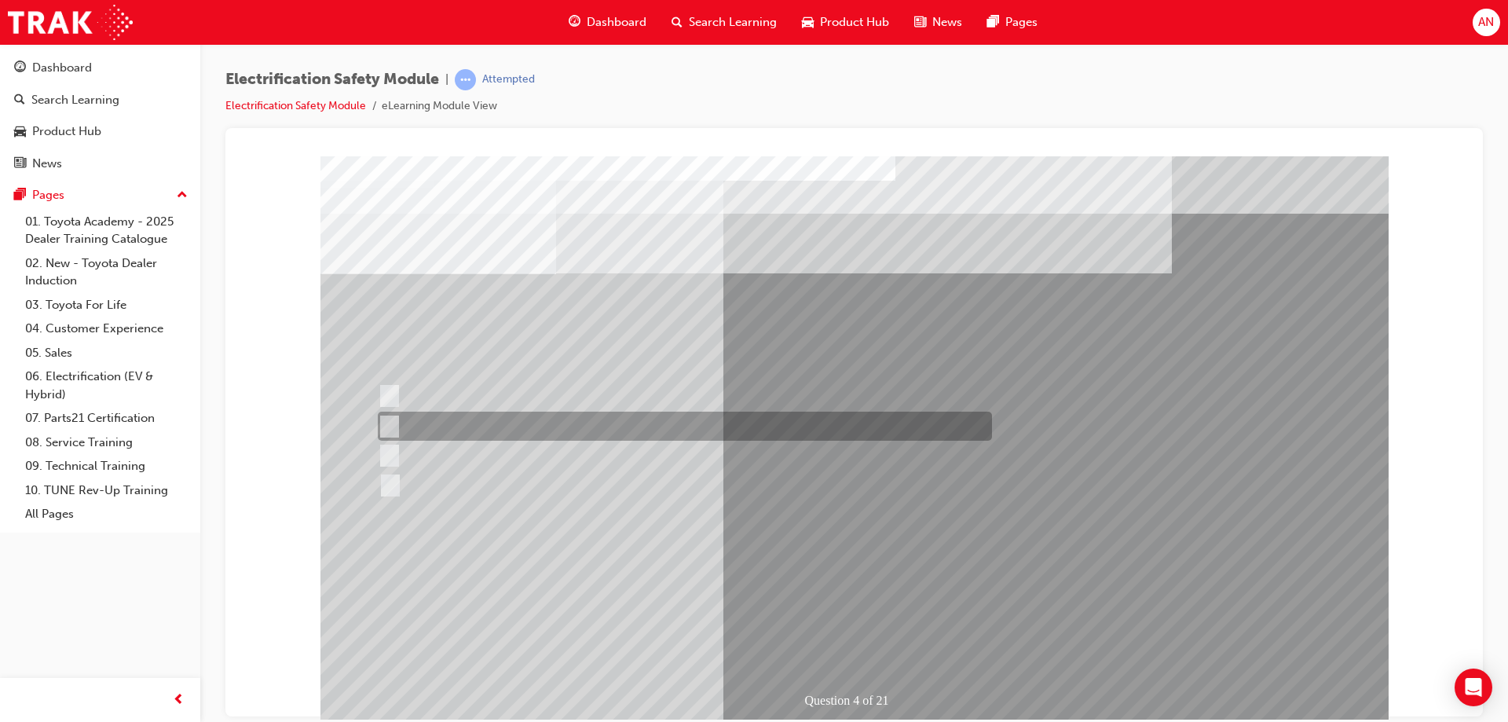
click at [391, 421] on input "EV or H2 labels on the License Plate." at bounding box center [385, 426] width 17 height 17
checkbox input "true"
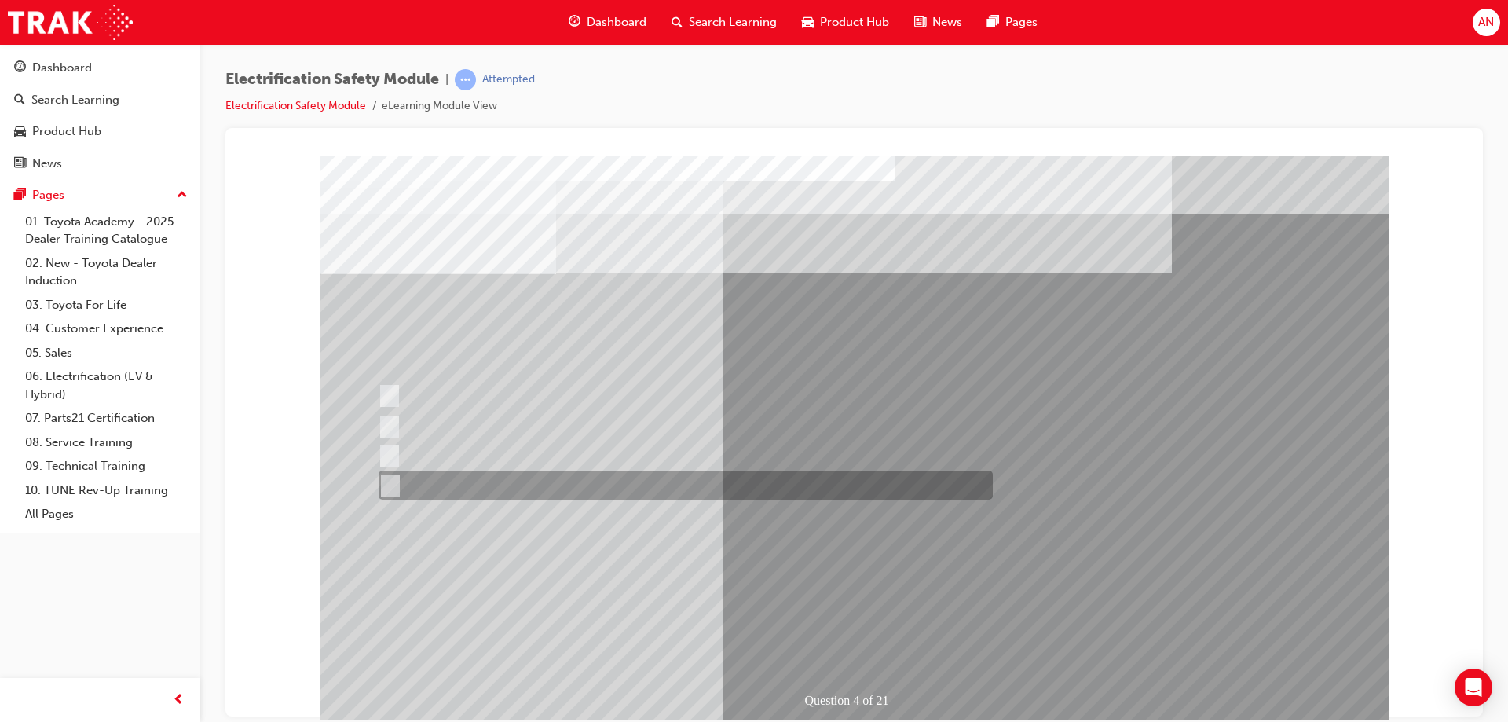
click at [390, 488] on input "Charge ports or H2 Filler Port in place of a Fuel Filler." at bounding box center [386, 485] width 17 height 17
checkbox input "true"
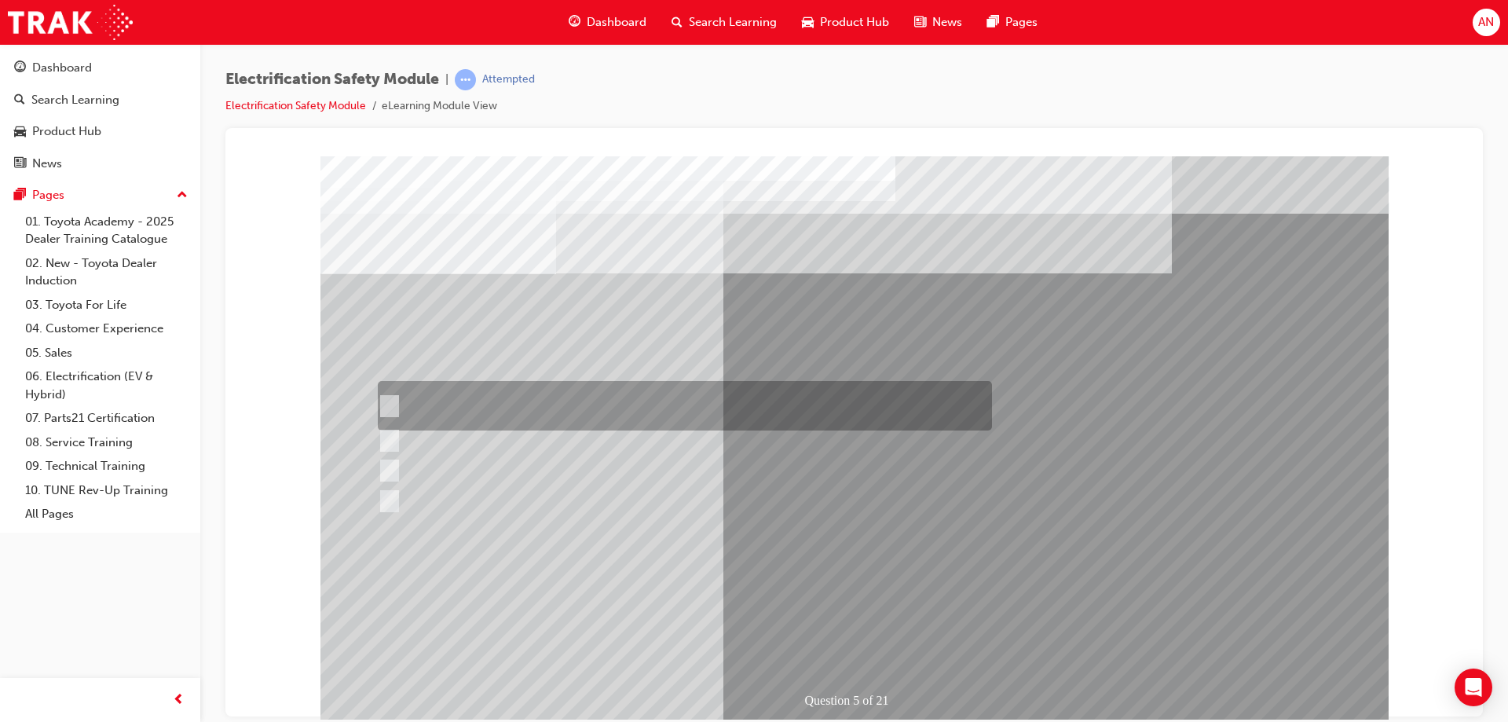
click at [391, 404] on input "The READY light will illuminate when the vehicle is turned on and ready to driv…" at bounding box center [385, 405] width 17 height 17
checkbox input "true"
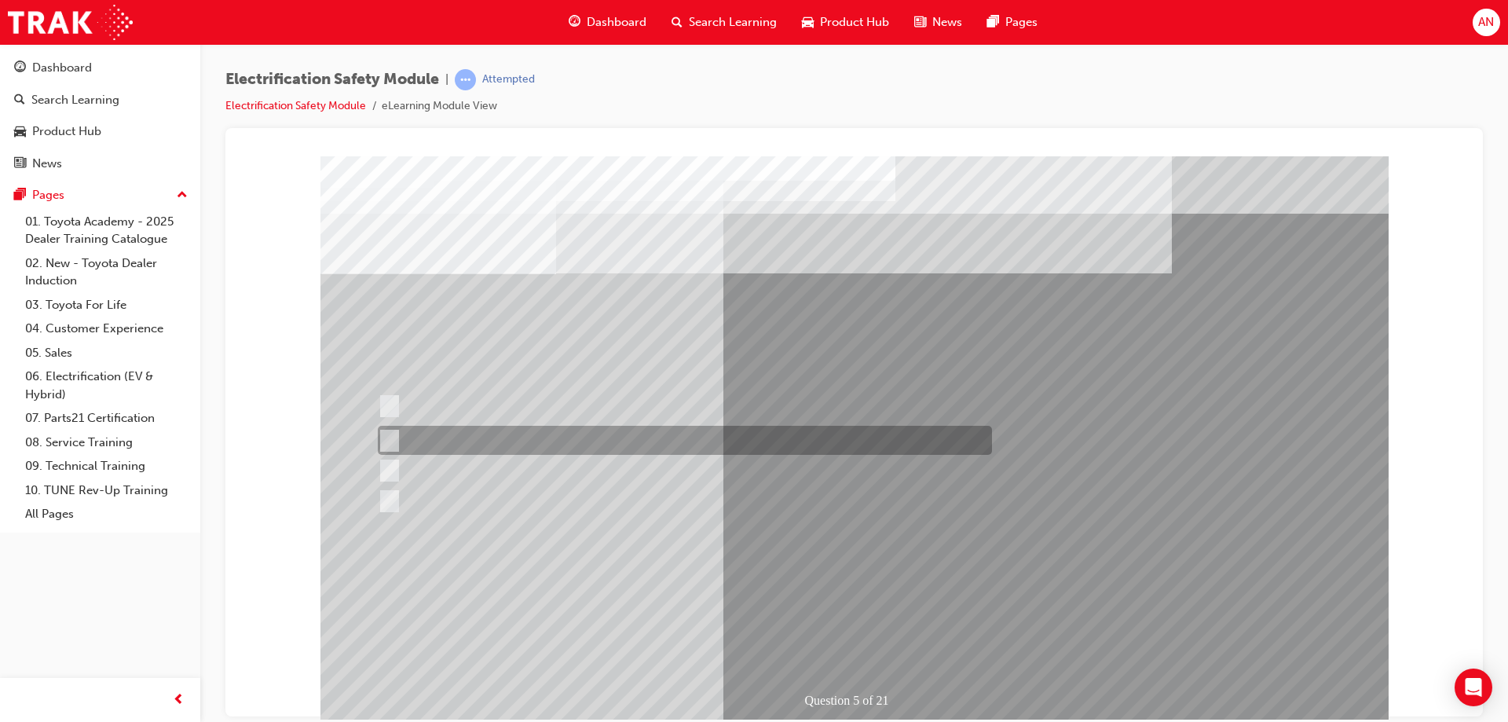
click at [390, 438] on input "The Main Display will show the power flow for the driveline." at bounding box center [385, 440] width 17 height 17
checkbox input "true"
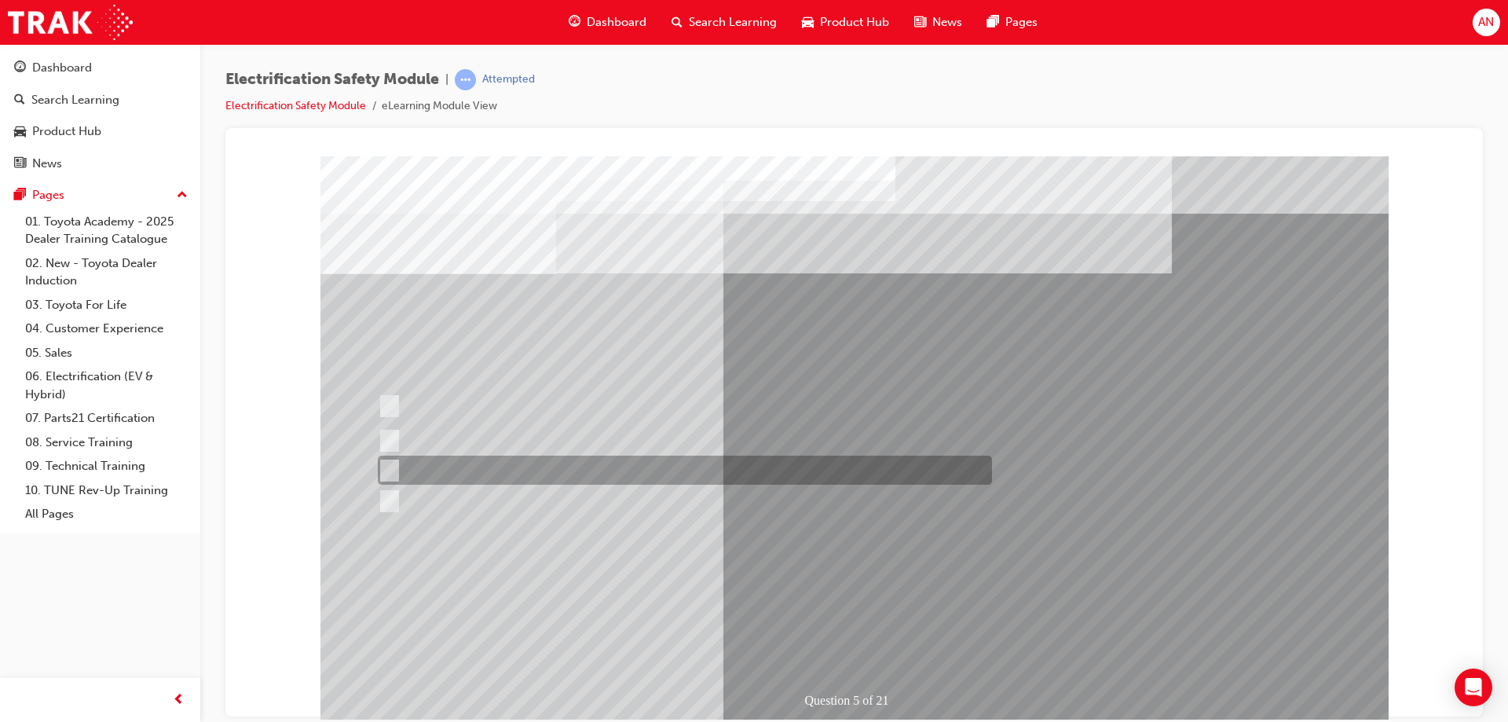
click at [386, 466] on input "Vehicle Motive Force selection types illuminated e.g. (EV/HV)." at bounding box center [385, 470] width 17 height 17
checkbox input "true"
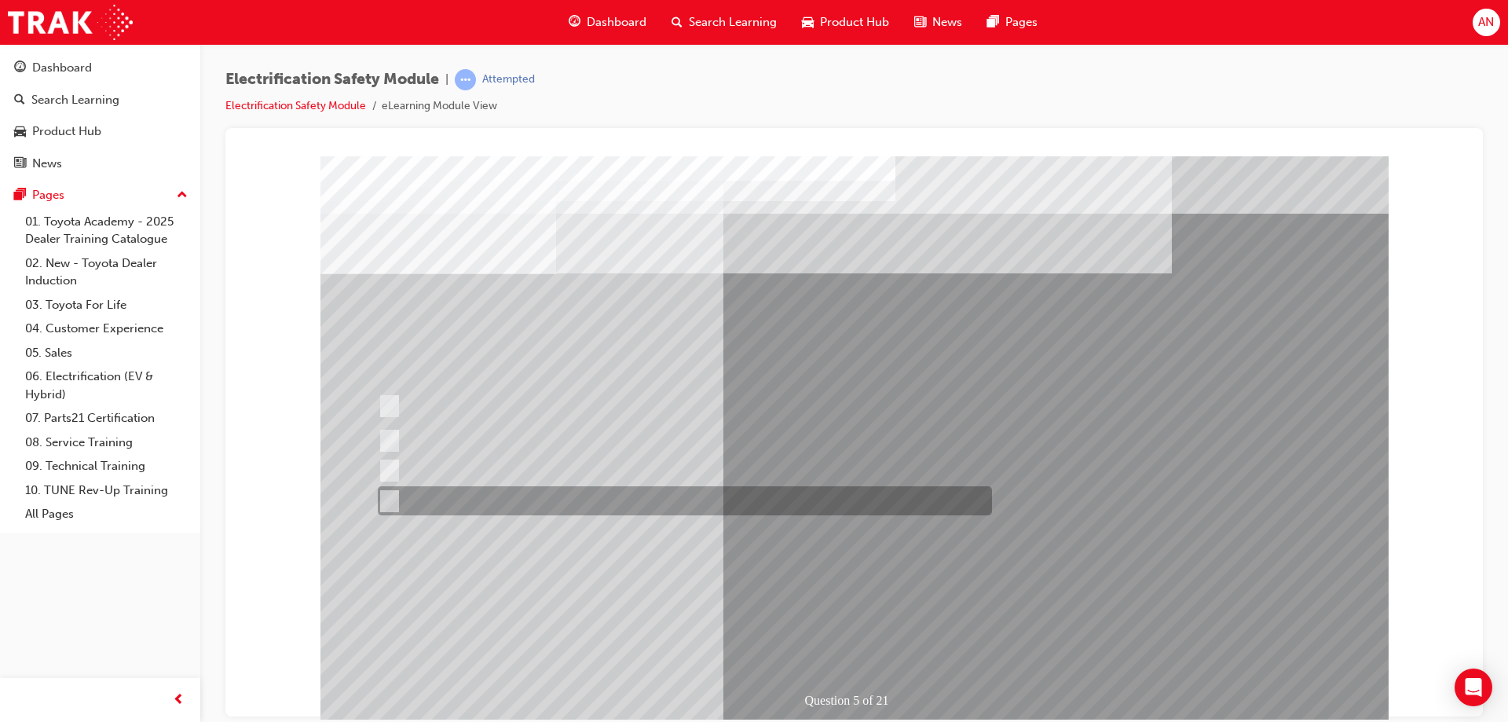
click at [378, 491] on div at bounding box center [681, 500] width 614 height 29
checkbox input "true"
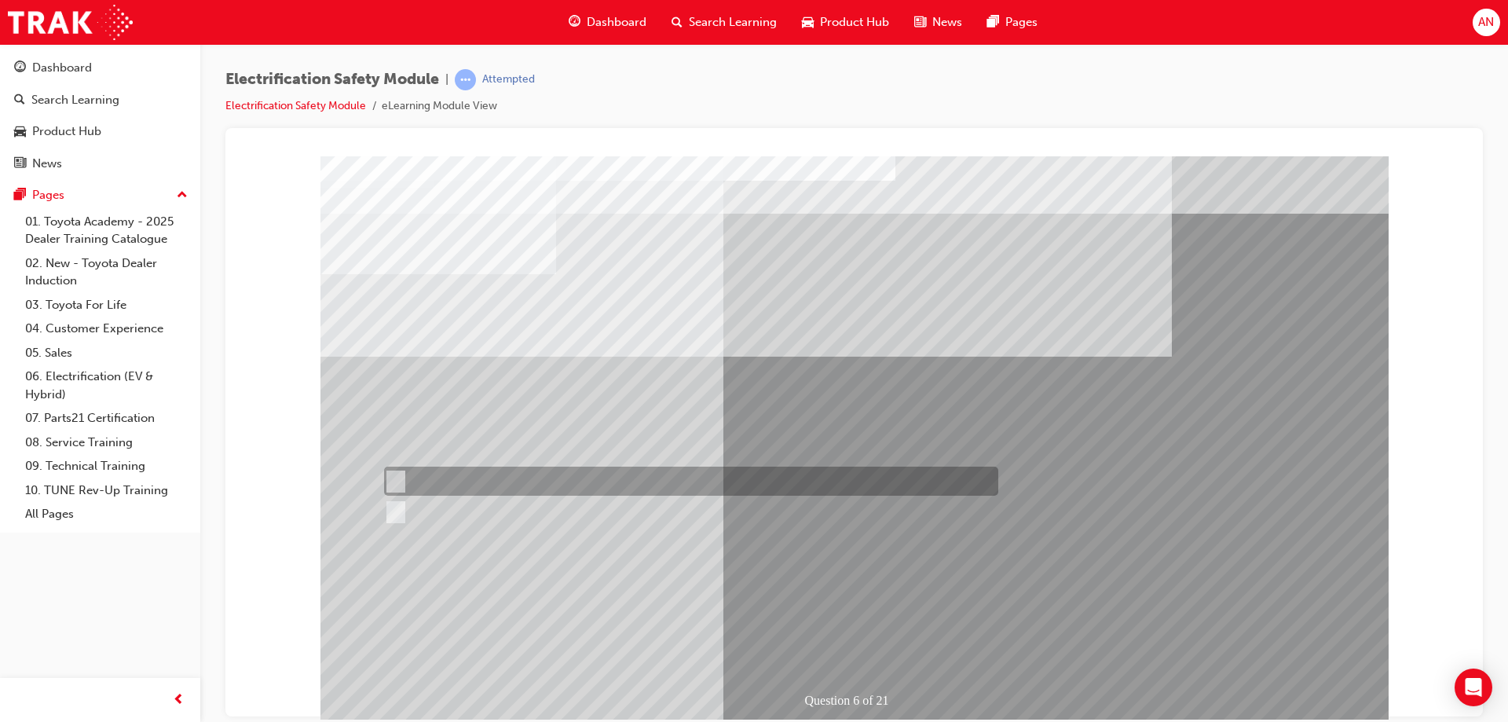
click at [391, 475] on input "True" at bounding box center [392, 481] width 17 height 17
radio input "true"
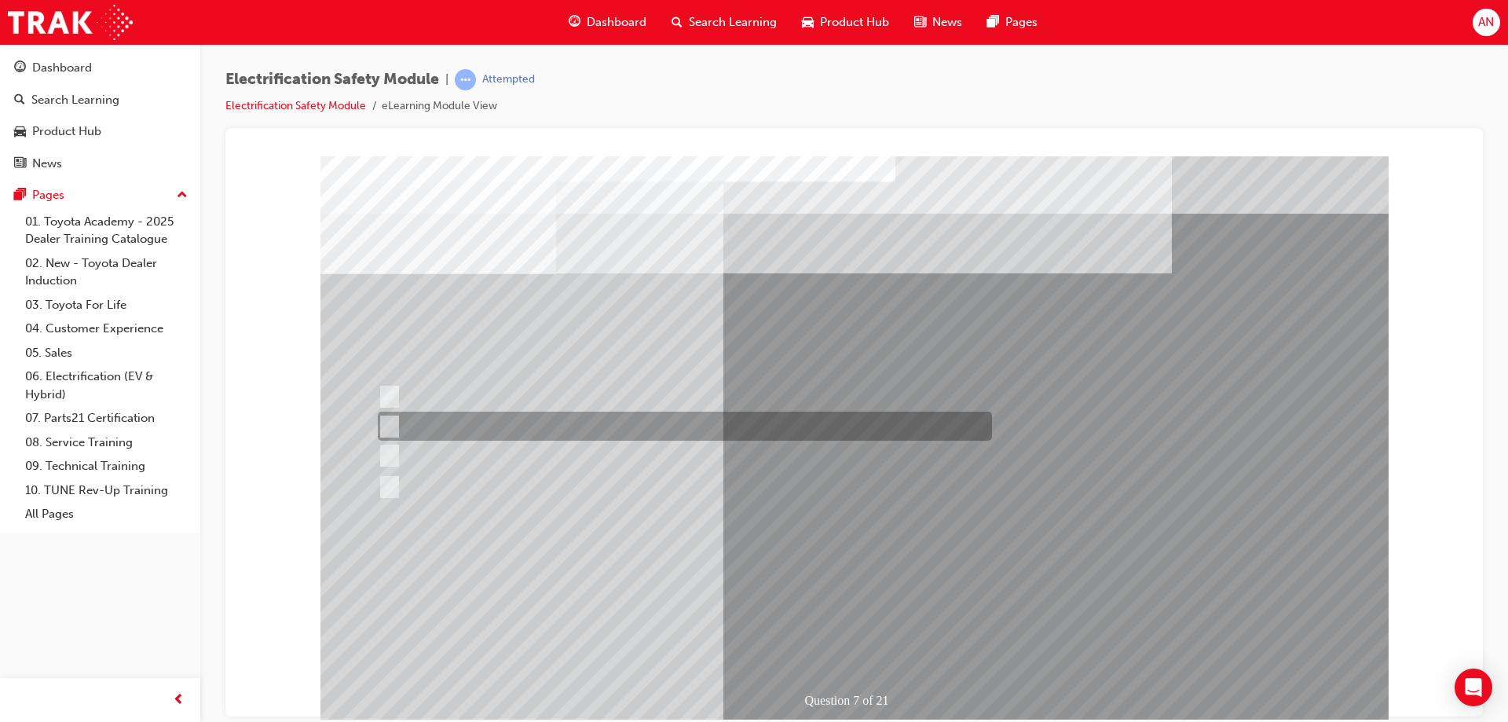
click at [389, 430] on input "Be detected and the system will shut down." at bounding box center [386, 426] width 17 height 17
radio input "true"
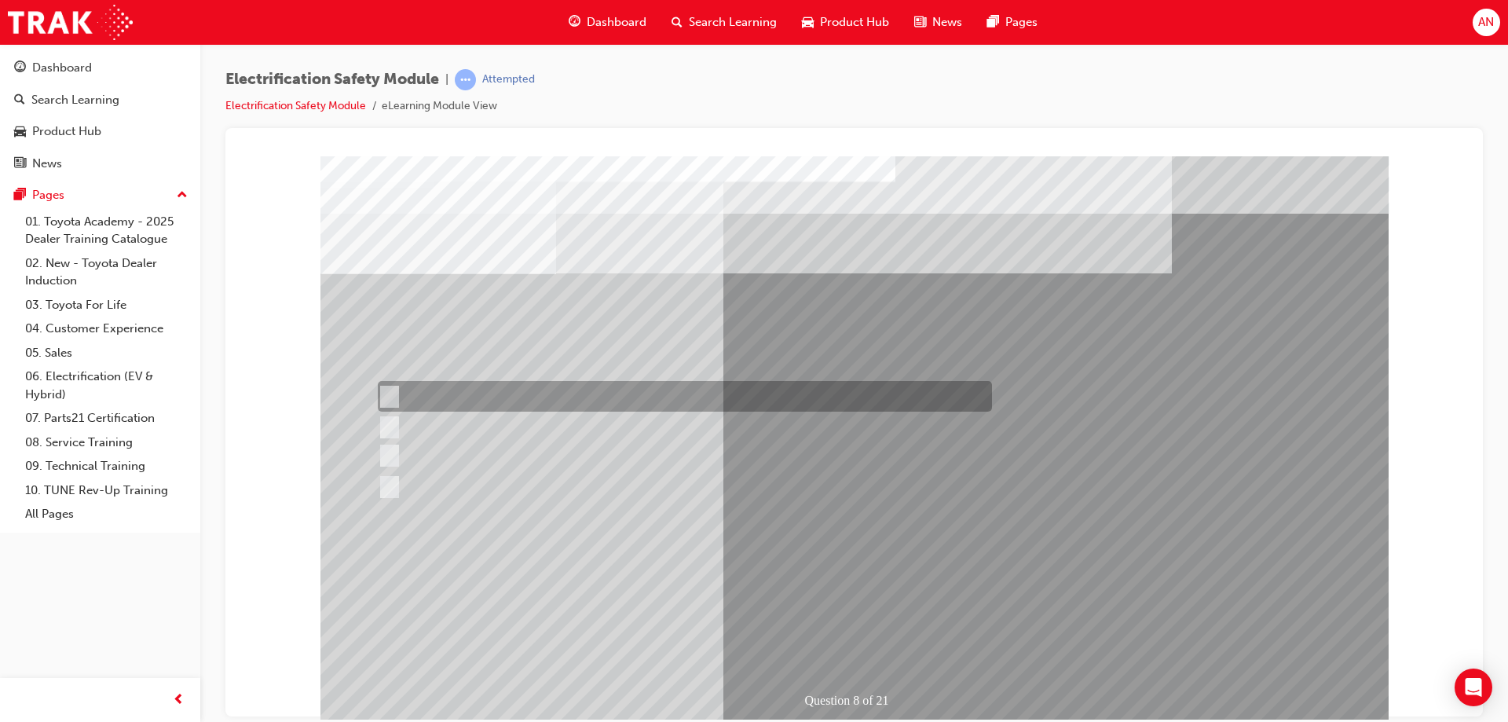
click at [378, 394] on input "Working on the High Voltage System." at bounding box center [386, 396] width 17 height 17
radio input "true"
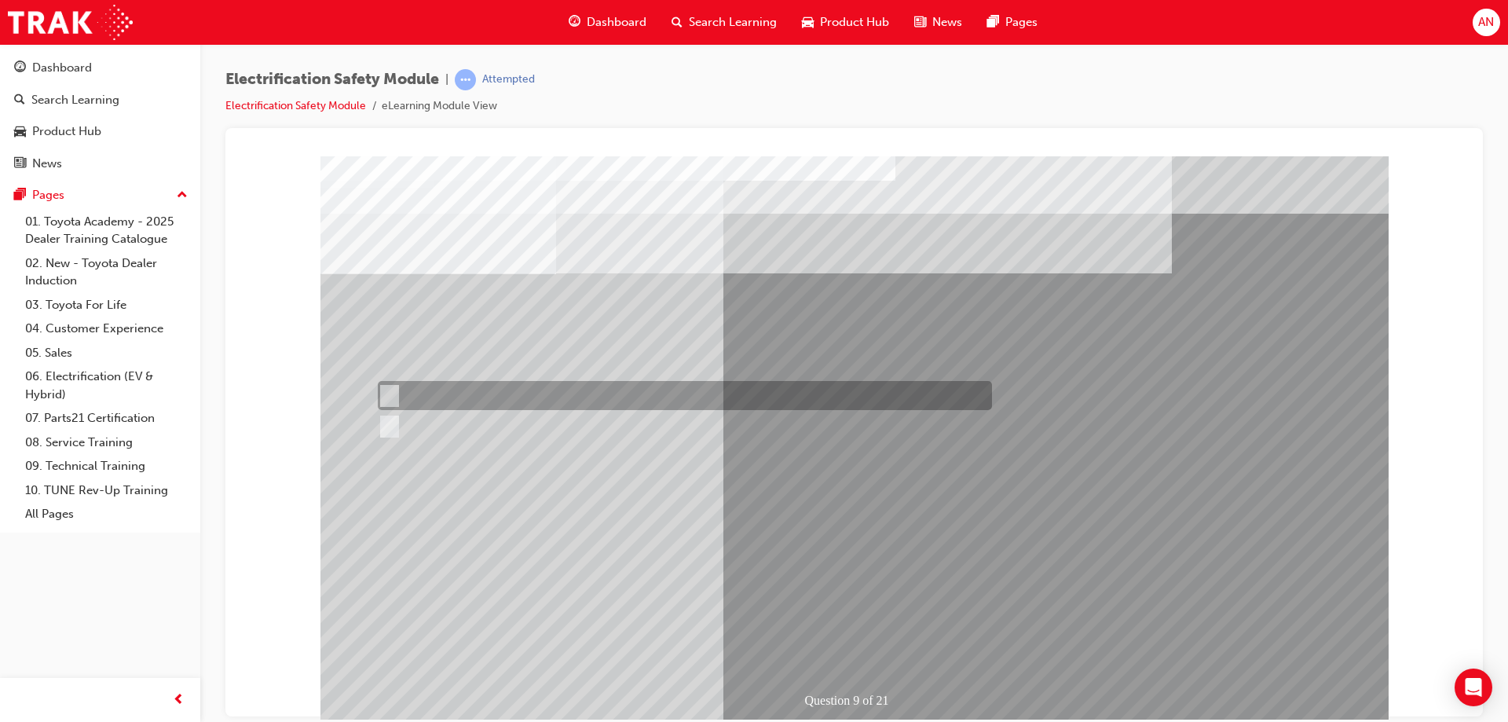
click at [384, 396] on input "True" at bounding box center [386, 395] width 17 height 17
radio input "true"
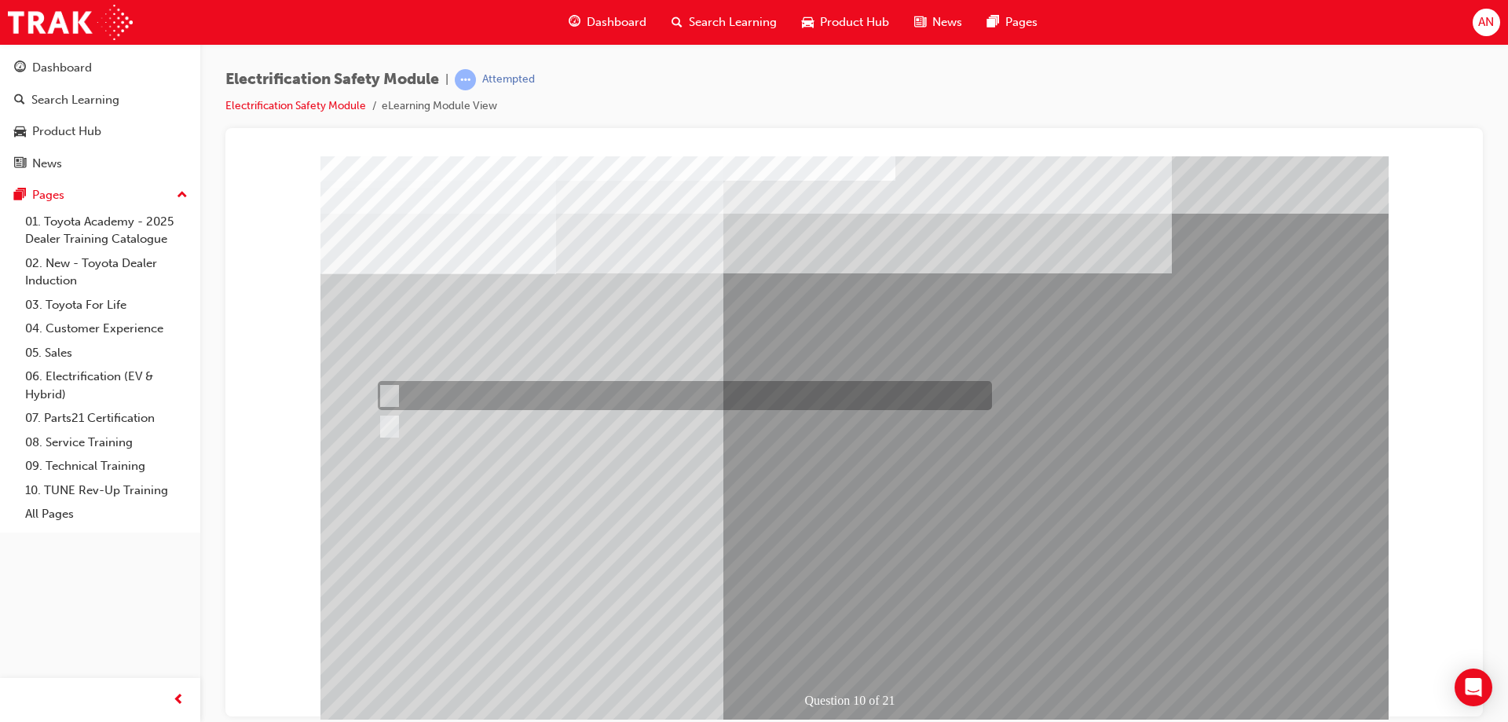
click at [386, 391] on input "False" at bounding box center [386, 395] width 17 height 17
radio input "true"
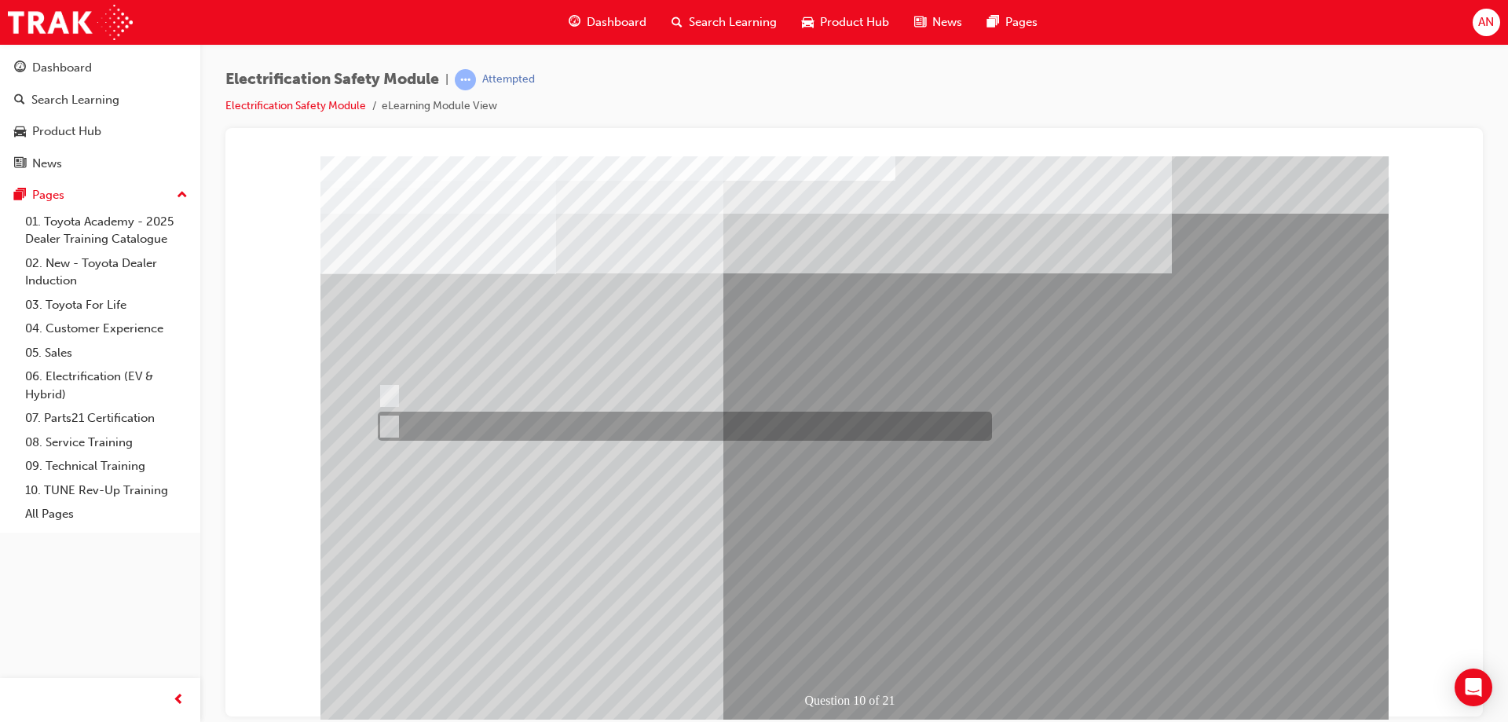
click at [390, 428] on input "True" at bounding box center [386, 426] width 17 height 17
radio input "true"
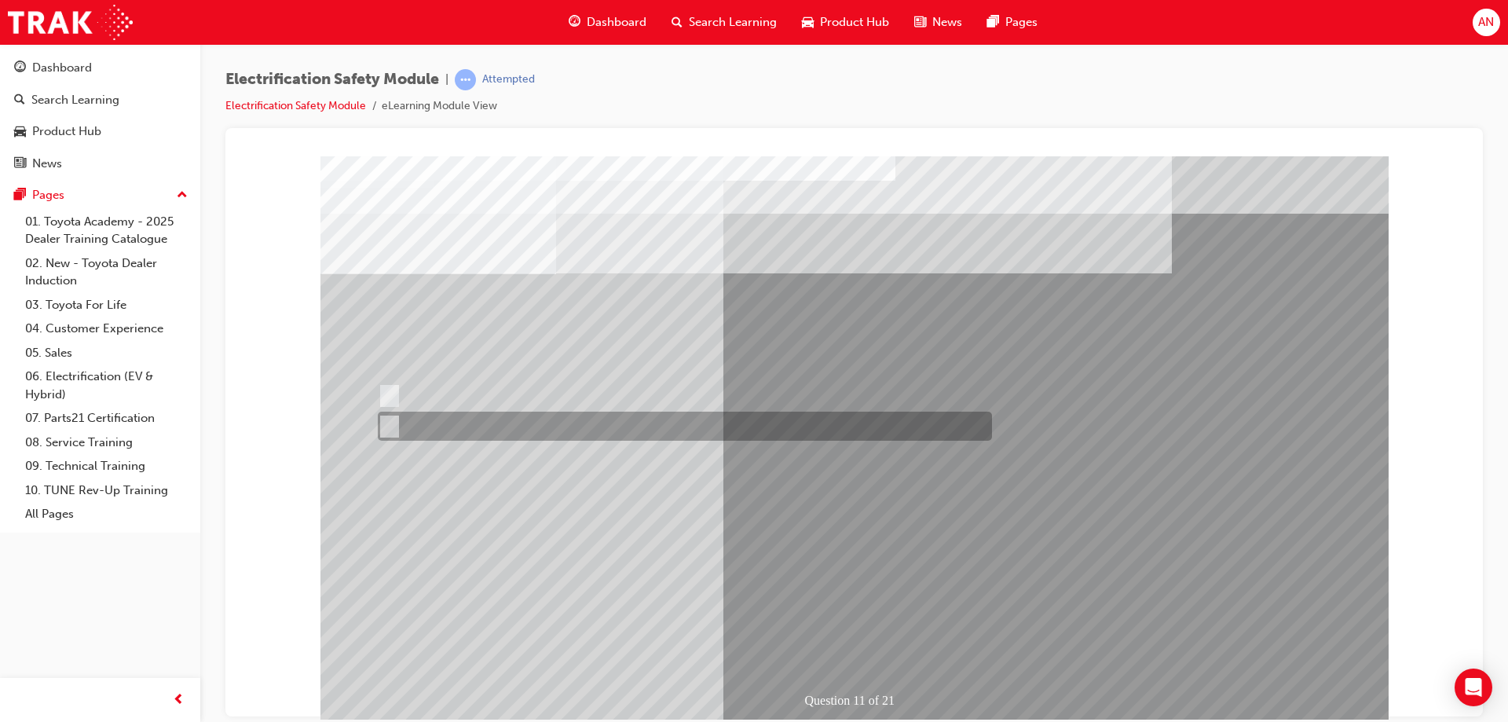
click at [381, 427] on input "False" at bounding box center [386, 426] width 17 height 17
radio input "true"
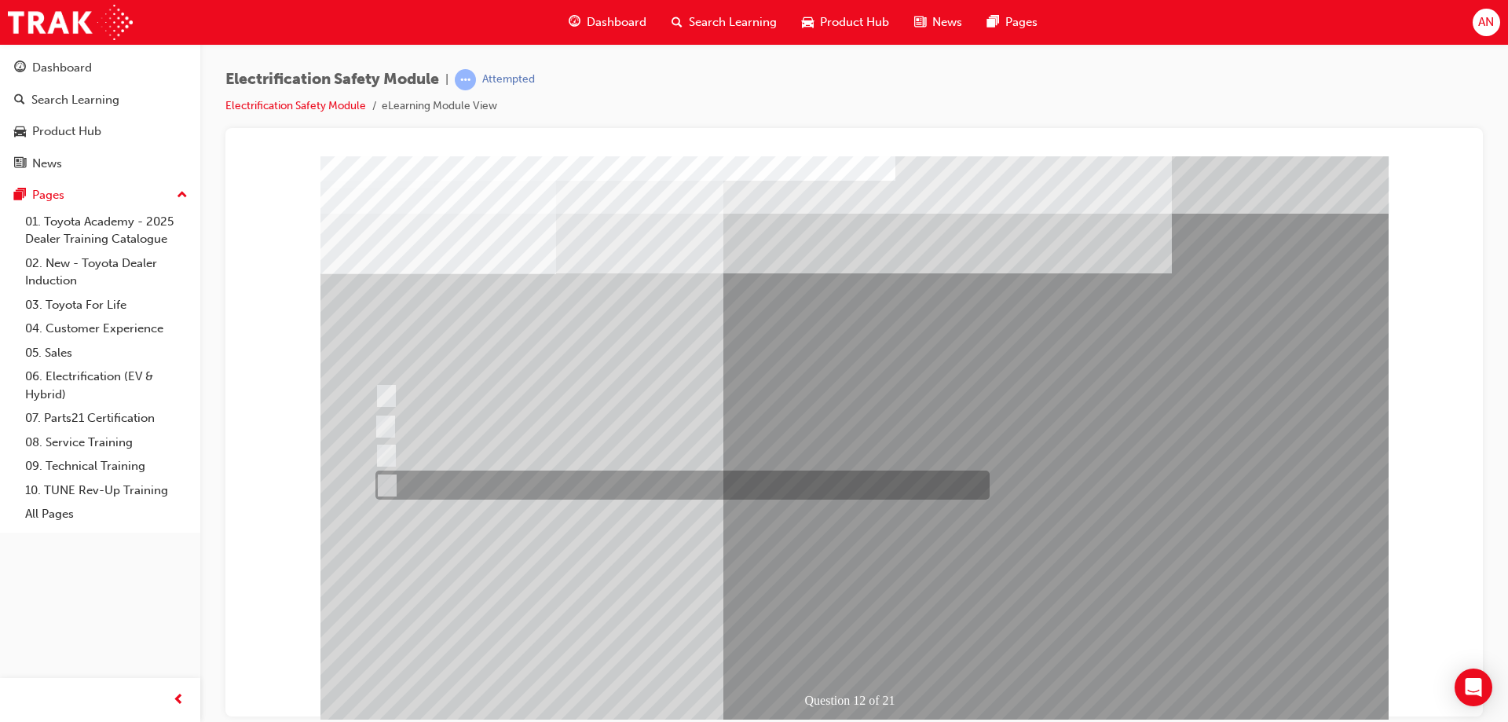
click at [390, 481] on input "None of the above." at bounding box center [383, 485] width 17 height 17
radio input "true"
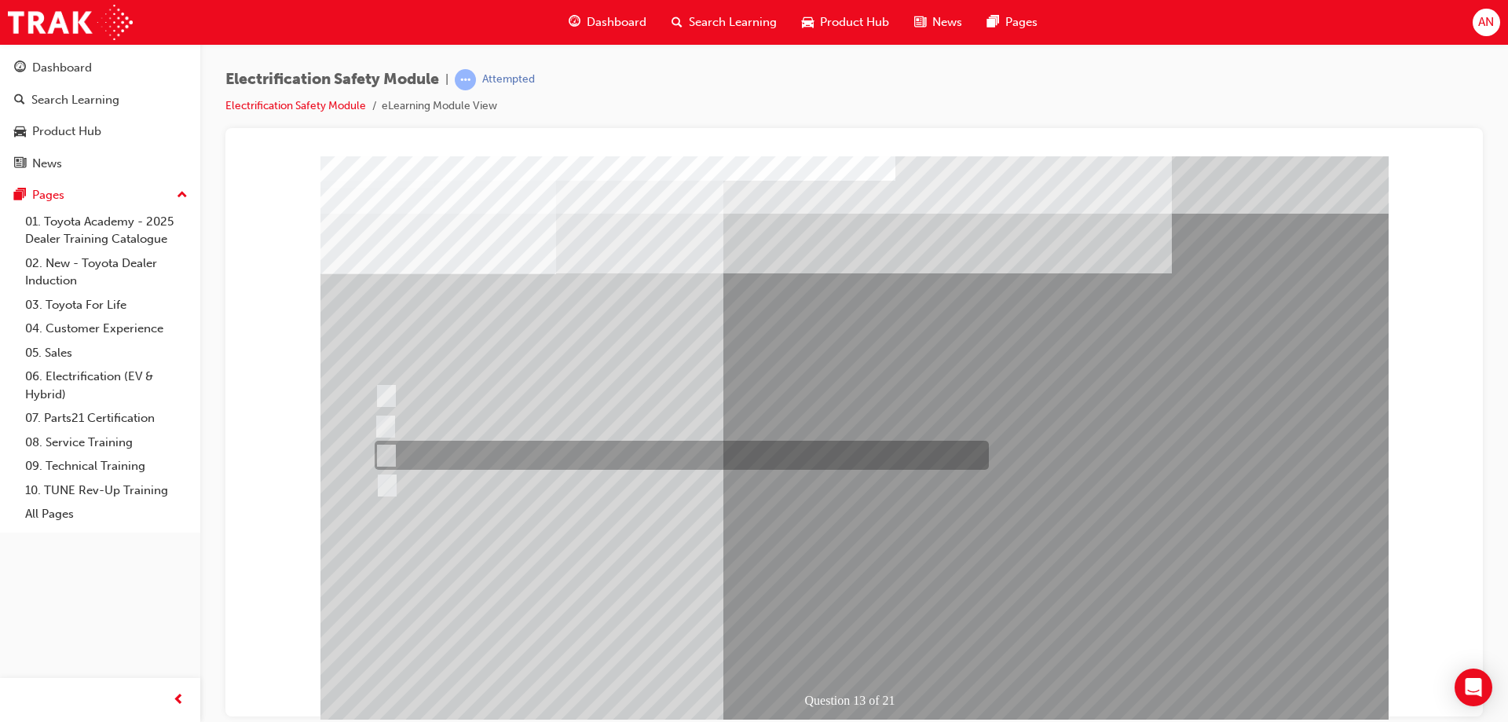
click at [391, 452] on input "Wait 10 minutes to discharge the High Voltage Capacitors." at bounding box center [383, 455] width 17 height 17
radio input "true"
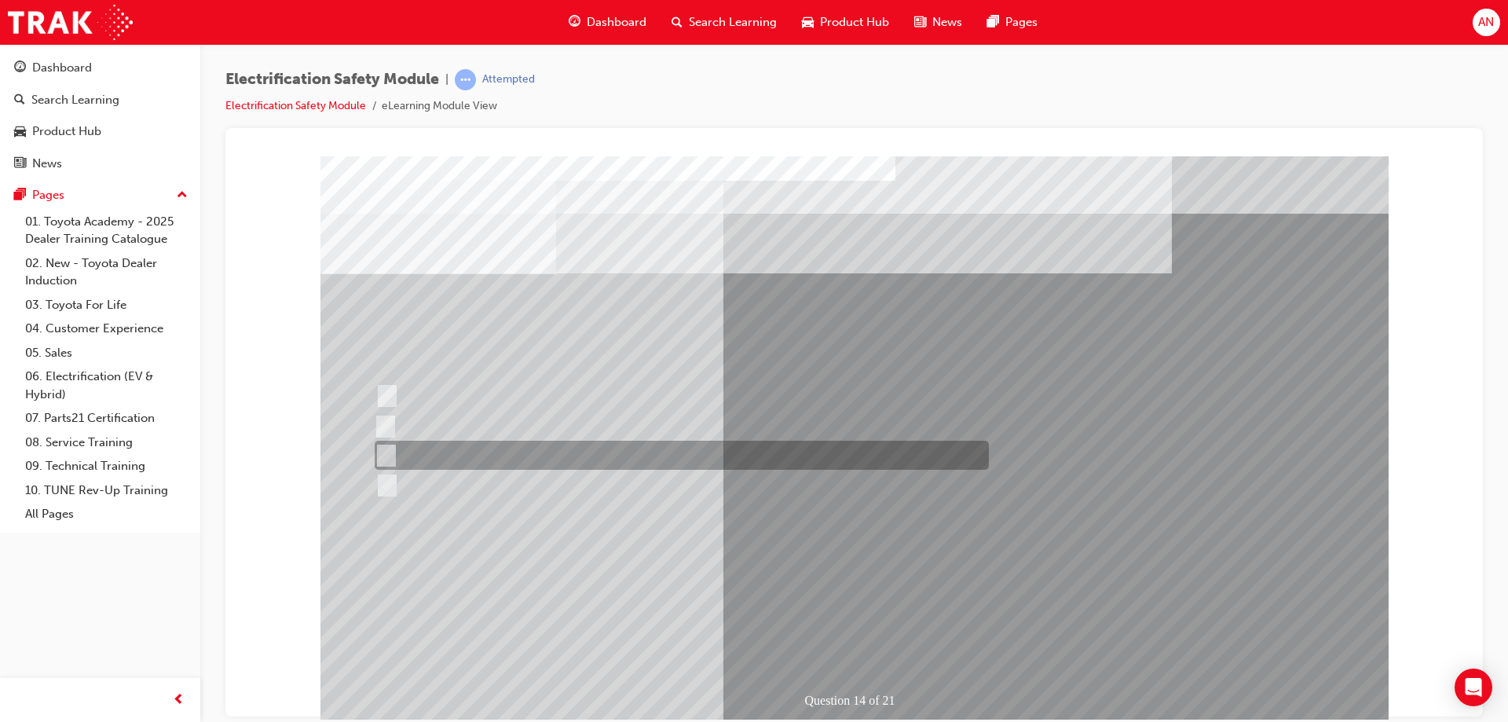
click at [379, 452] on input "10 minutes" at bounding box center [383, 455] width 17 height 17
radio input "true"
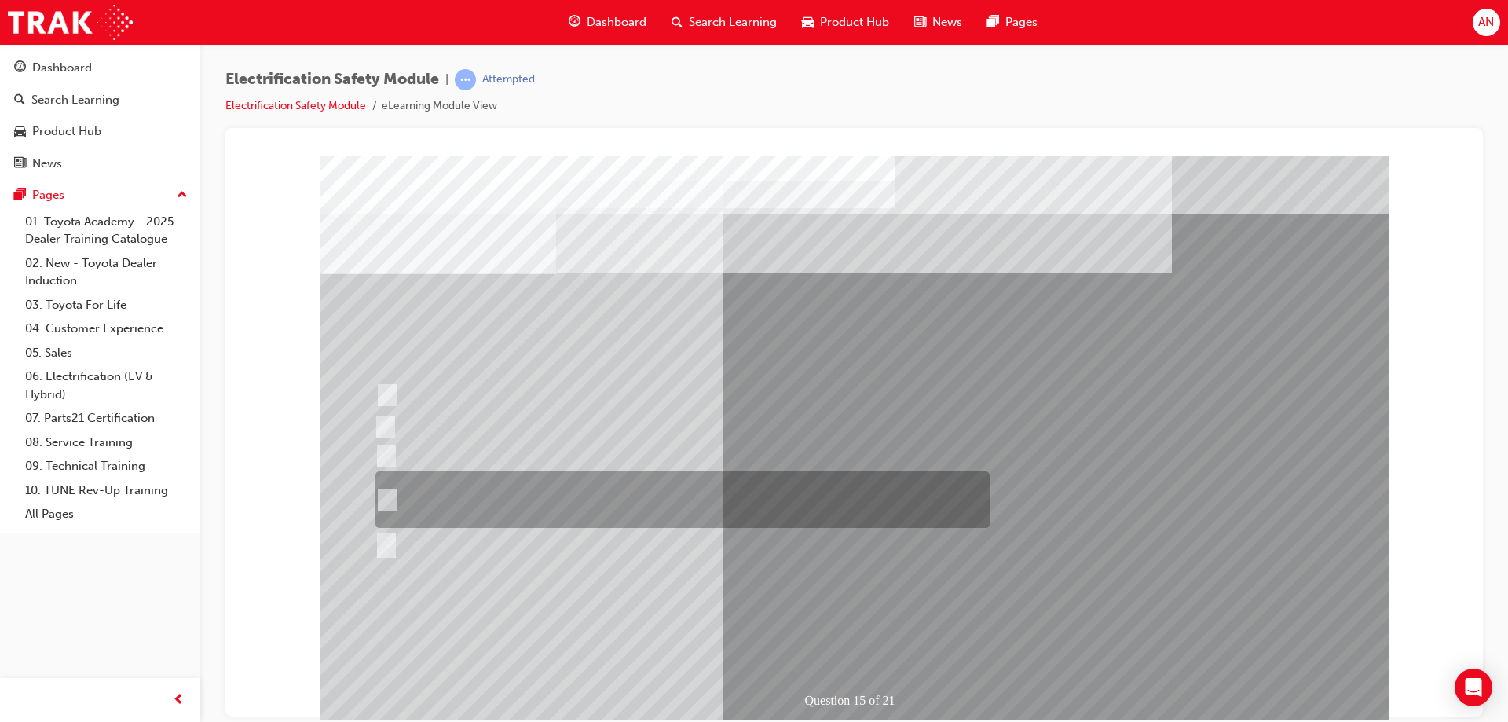
click at [392, 496] on input "The High Voltage Capacitor Terminal for 0 volts and the High Voltage Capacitor …" at bounding box center [383, 499] width 17 height 17
radio input "true"
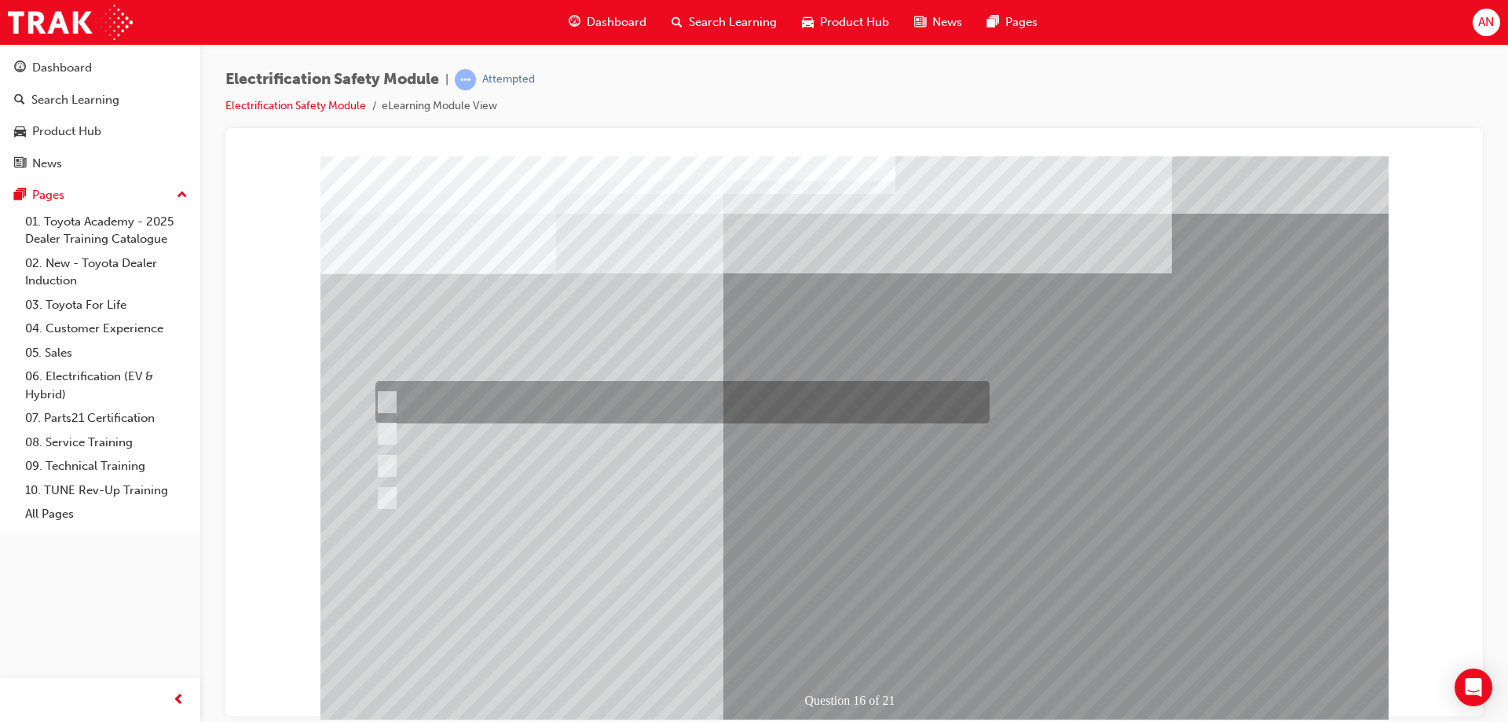
click at [387, 401] on input "Insulate the High Voltage Connector/Motor Side Cable Connection with Insulated …" at bounding box center [383, 402] width 17 height 17
radio input "true"
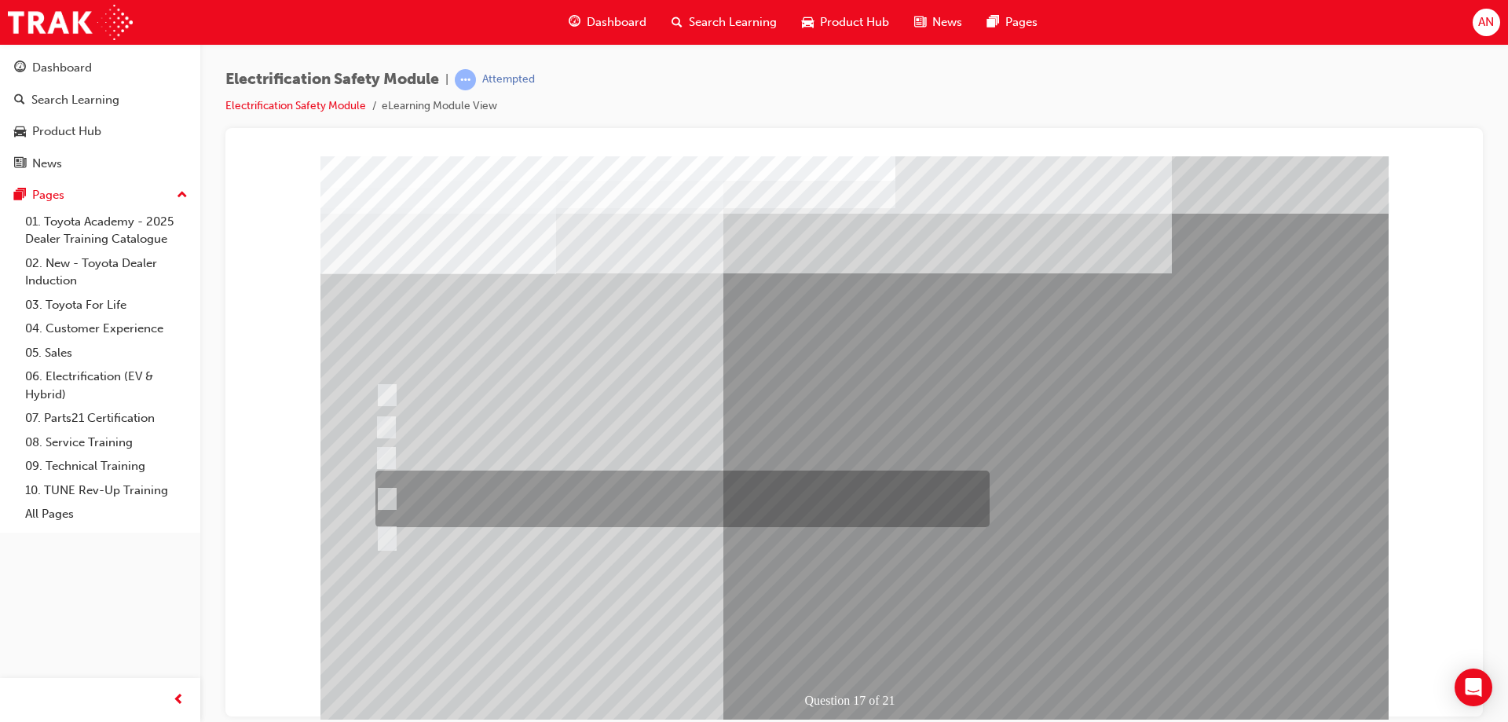
click at [458, 503] on div at bounding box center [679, 499] width 614 height 57
radio input "true"
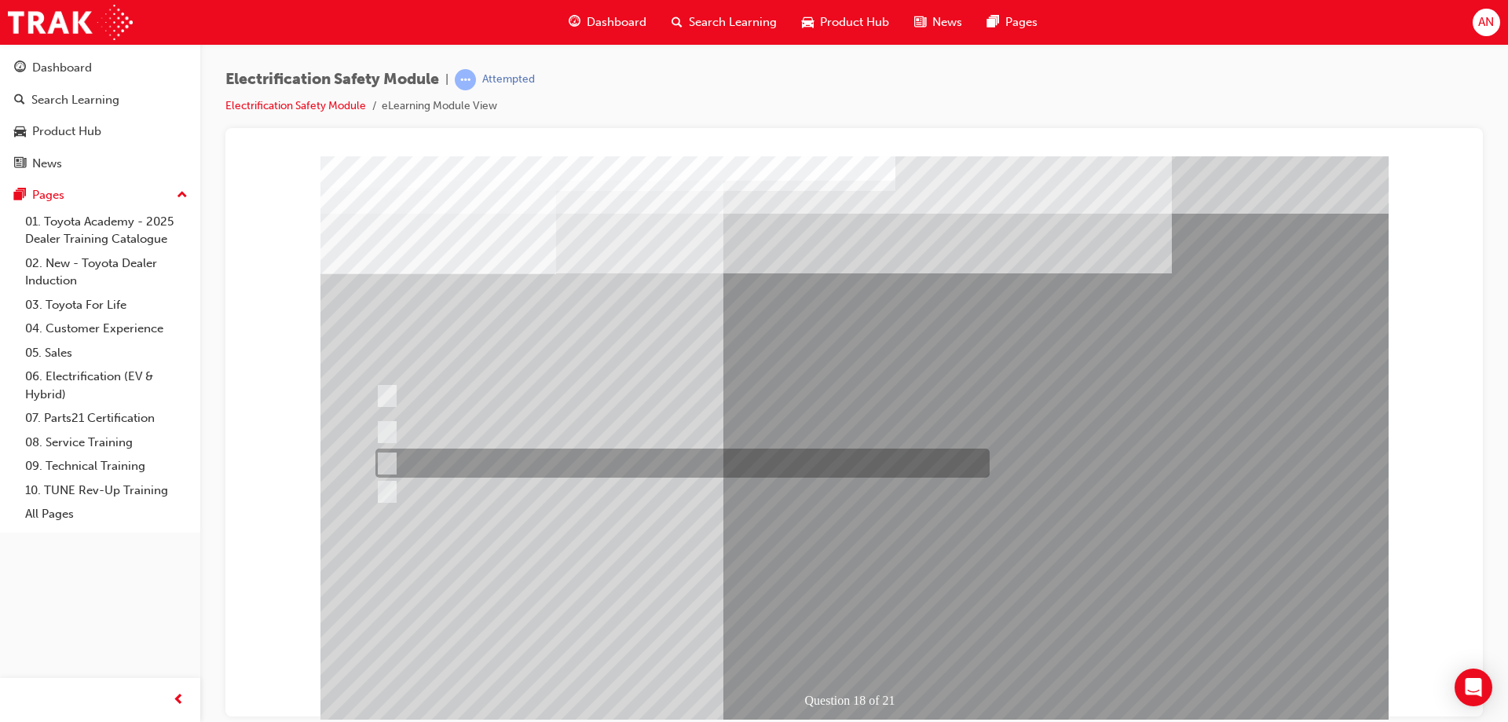
click at [386, 466] on input "Discard the gloves and use a new pair." at bounding box center [383, 463] width 17 height 17
radio input "true"
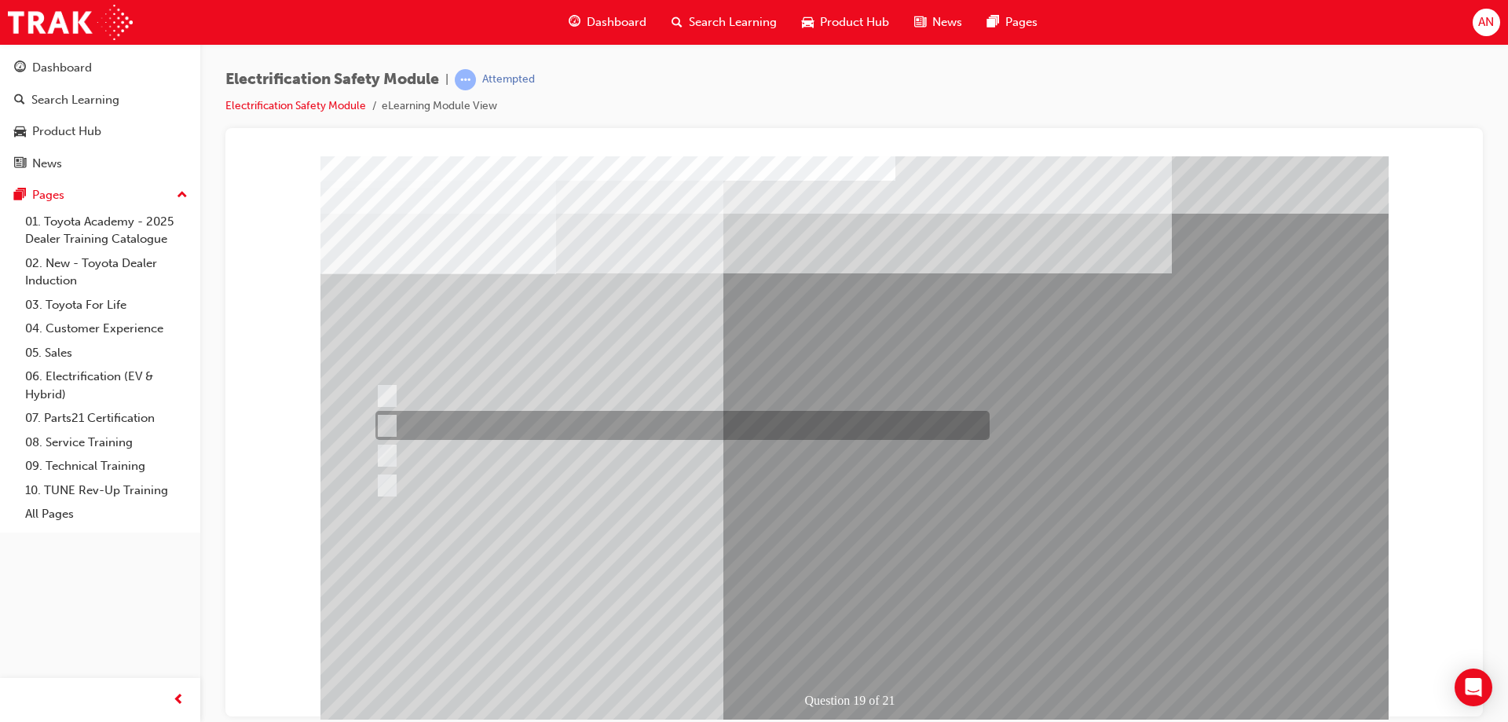
click at [383, 424] on input "To protect Electrical Insulating Gloves from mechanical damage." at bounding box center [383, 425] width 17 height 17
radio input "true"
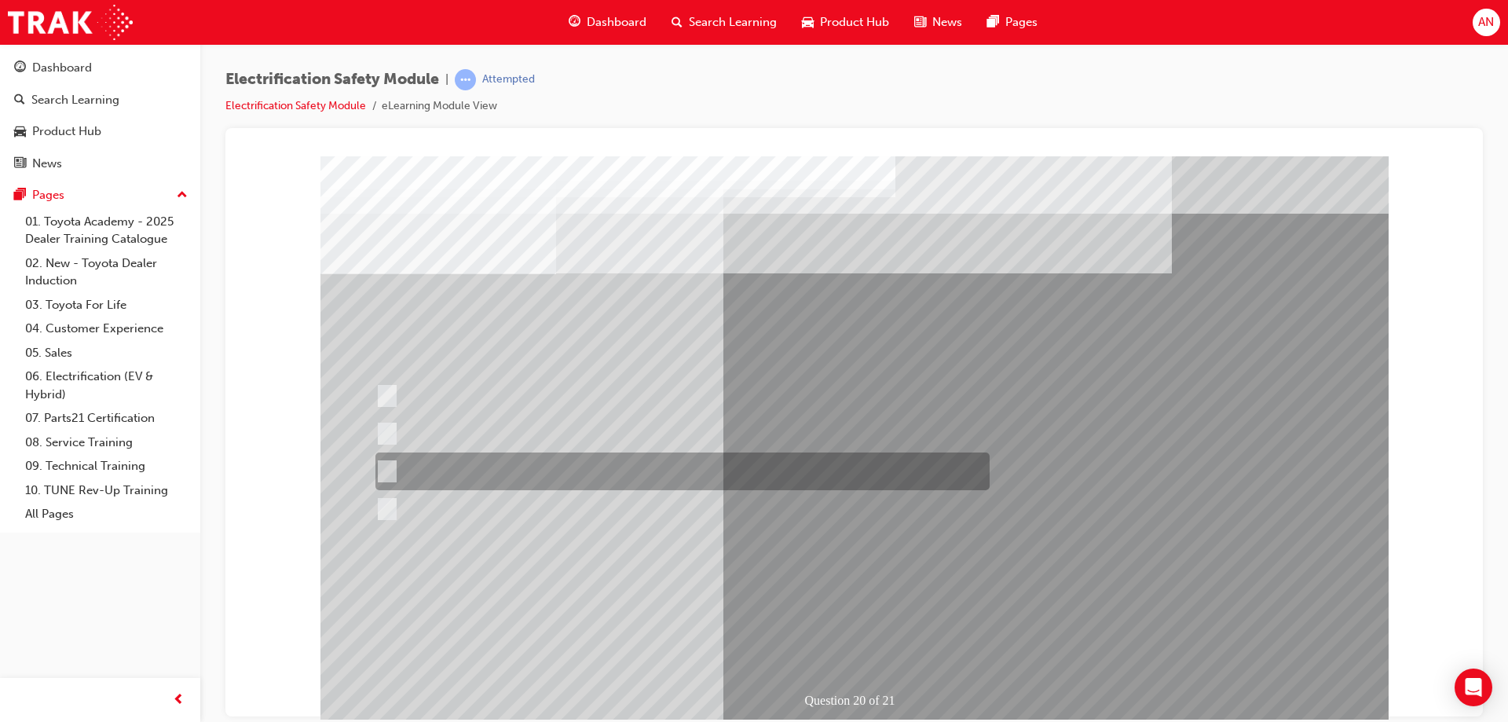
click at [390, 470] on input "Should only need to be used when performing the 0 V check(s) during the depower…" at bounding box center [383, 471] width 17 height 17
radio input "true"
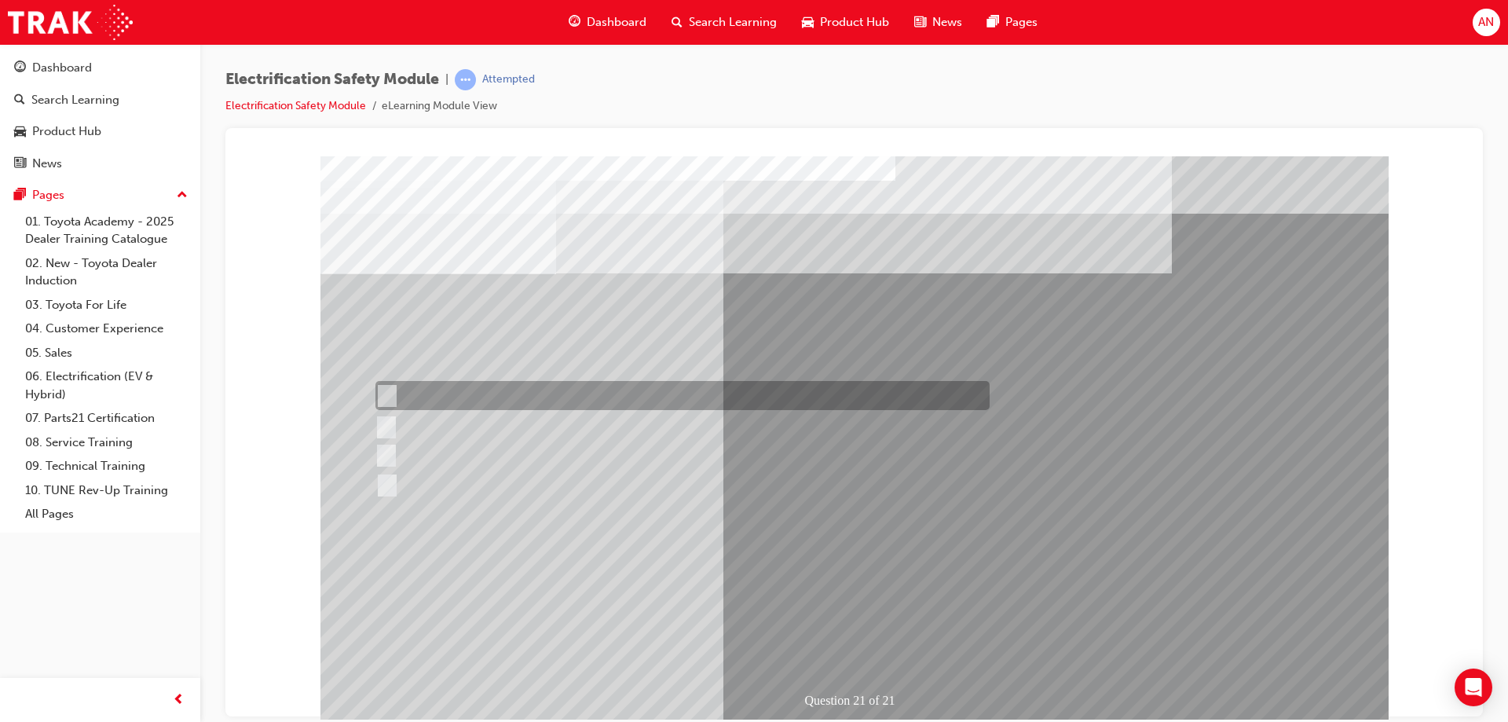
click at [394, 397] on div at bounding box center [679, 395] width 614 height 29
radio input "true"
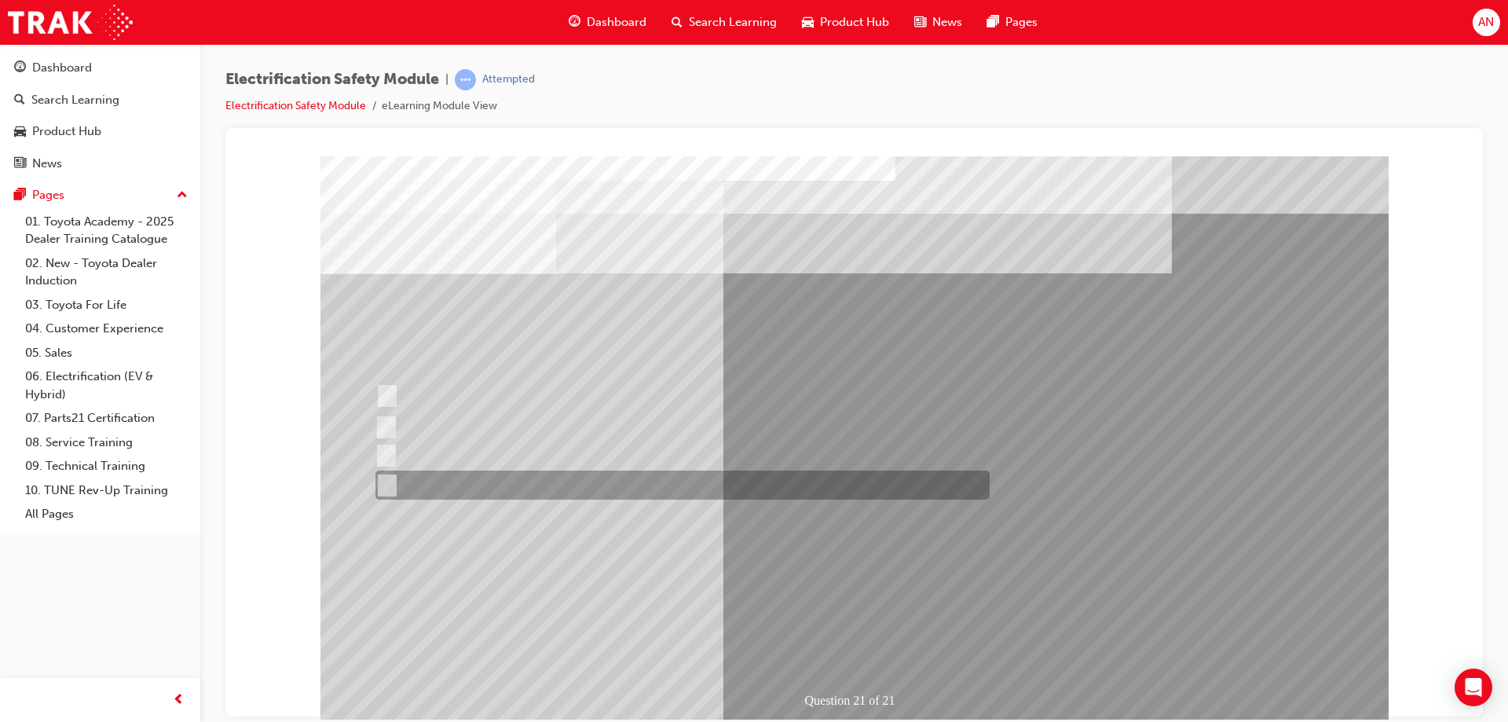
click at [391, 482] on input "All these items should be removed to improve safety" at bounding box center [383, 485] width 17 height 17
radio input "true"
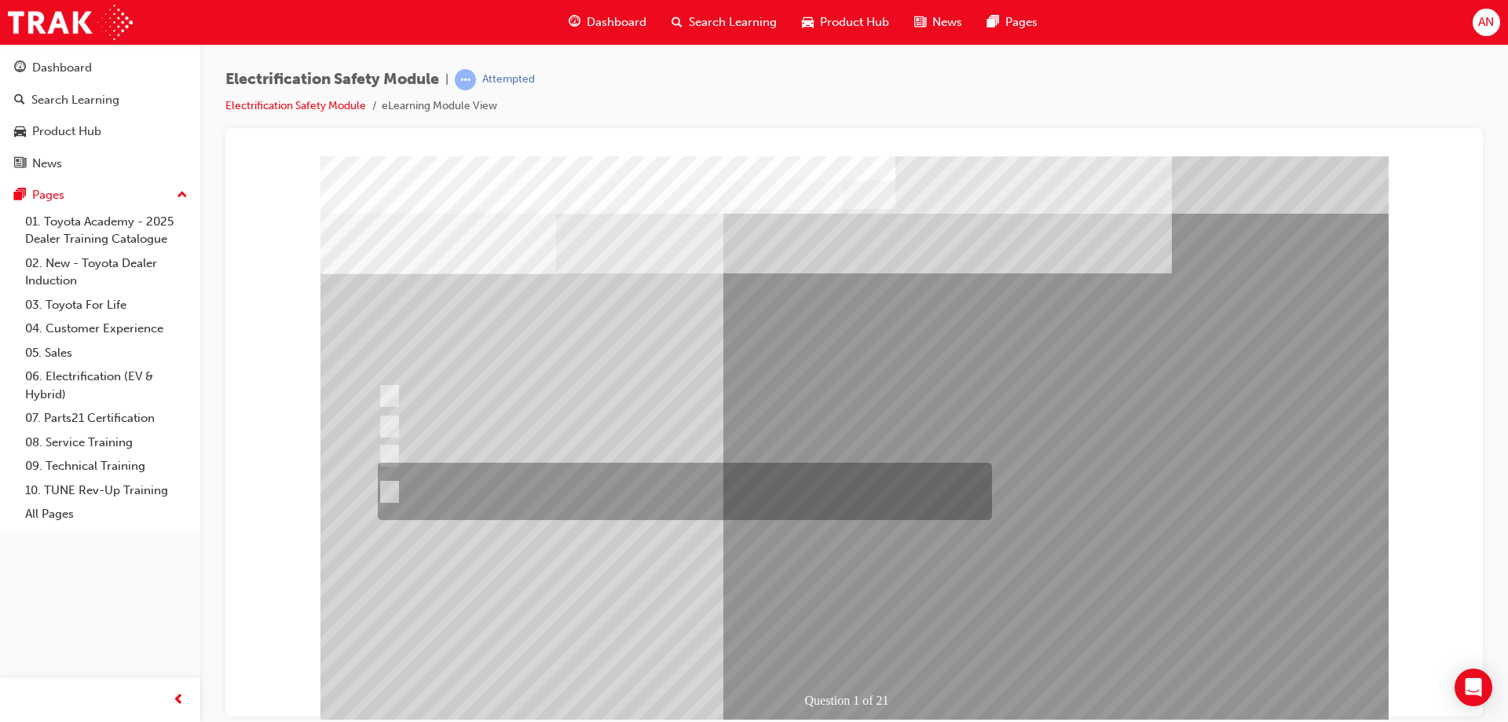
click at [389, 488] on input "The Plug-in Hybrid Electric has AC charging capability via a wall box charger a…" at bounding box center [386, 491] width 17 height 17
radio input "true"
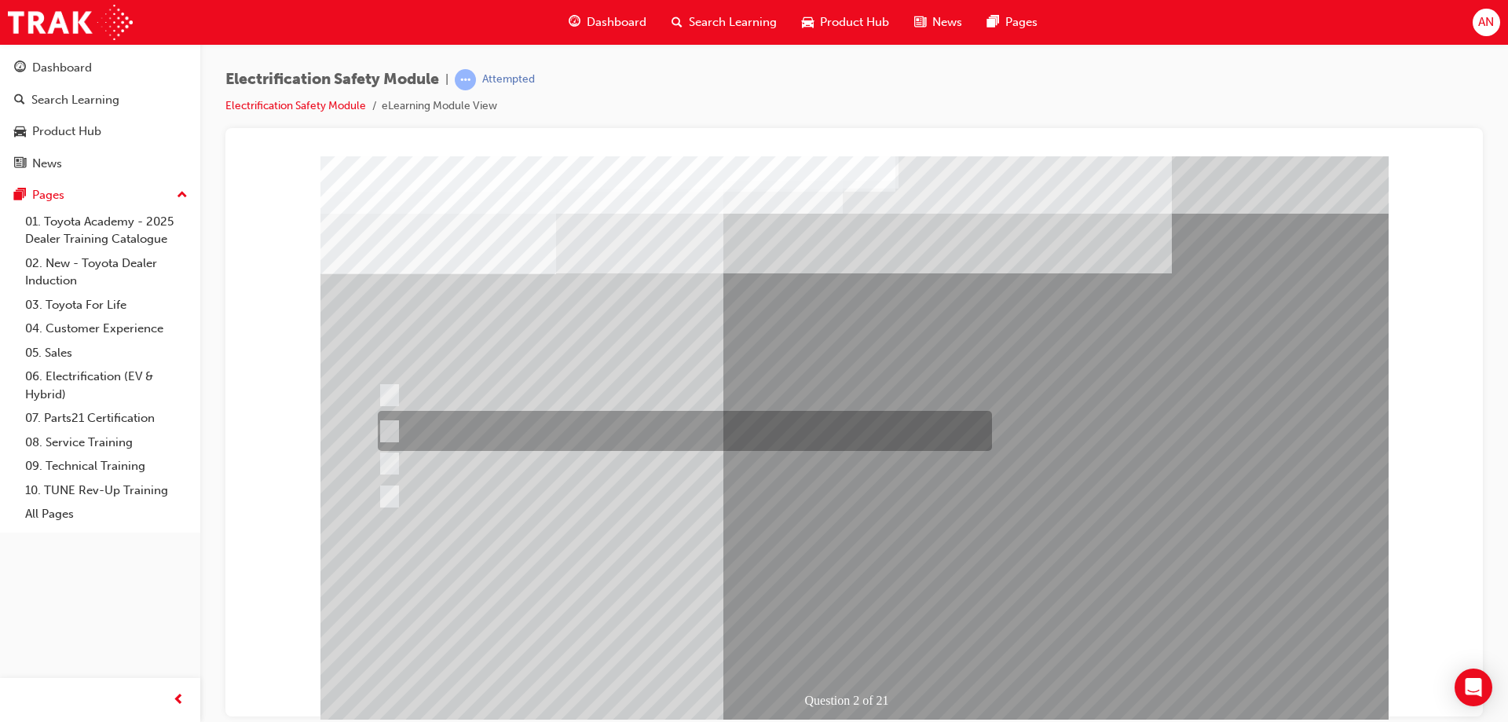
click at [385, 426] on input "The Battery Electric uses AC & DC charging capability and has no petrol engine." at bounding box center [386, 431] width 17 height 17
radio input "true"
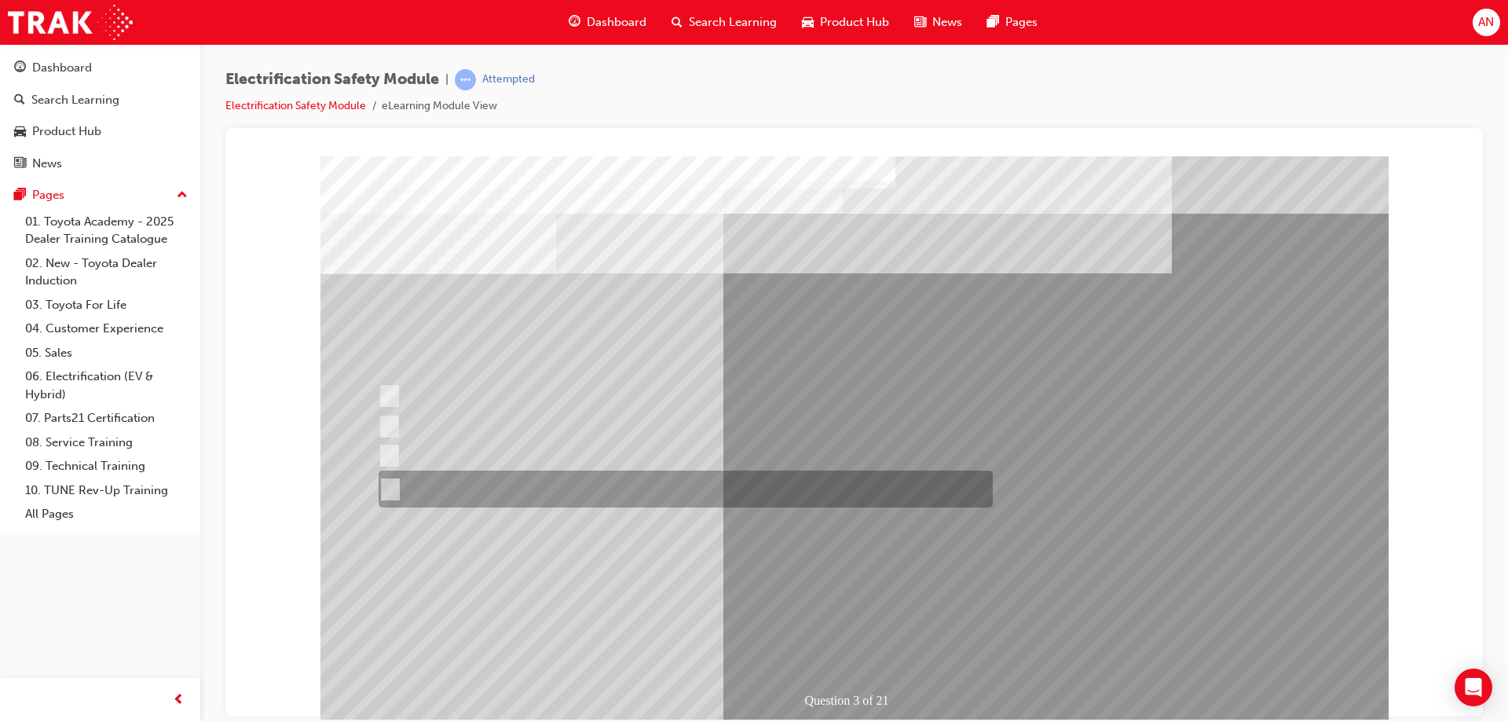
click at [388, 491] on input "The FCEV produces electric power via a Fuel Cell Stack supporting the Hybrid ba…" at bounding box center [387, 489] width 17 height 17
radio input "true"
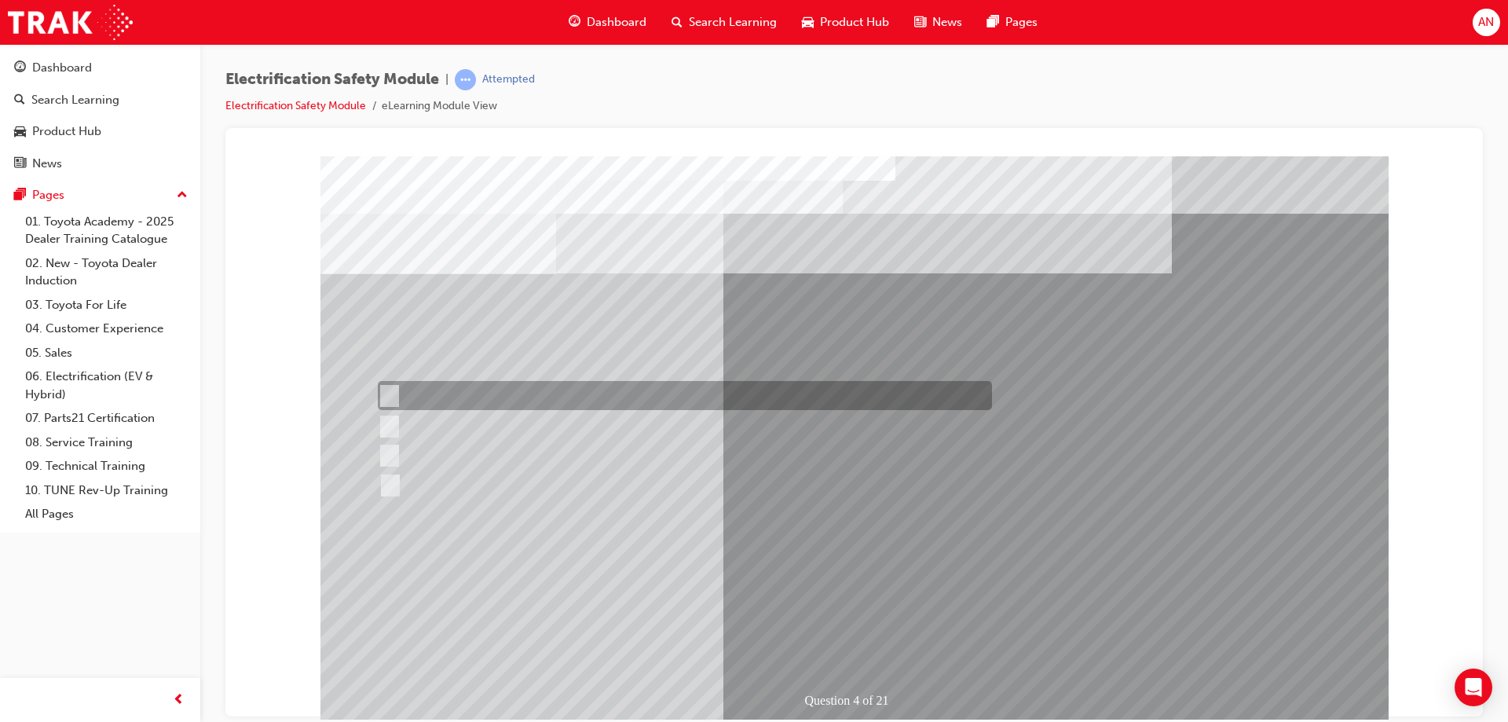
click at [386, 392] on input "Special exterior colours" at bounding box center [385, 395] width 17 height 17
checkbox input "true"
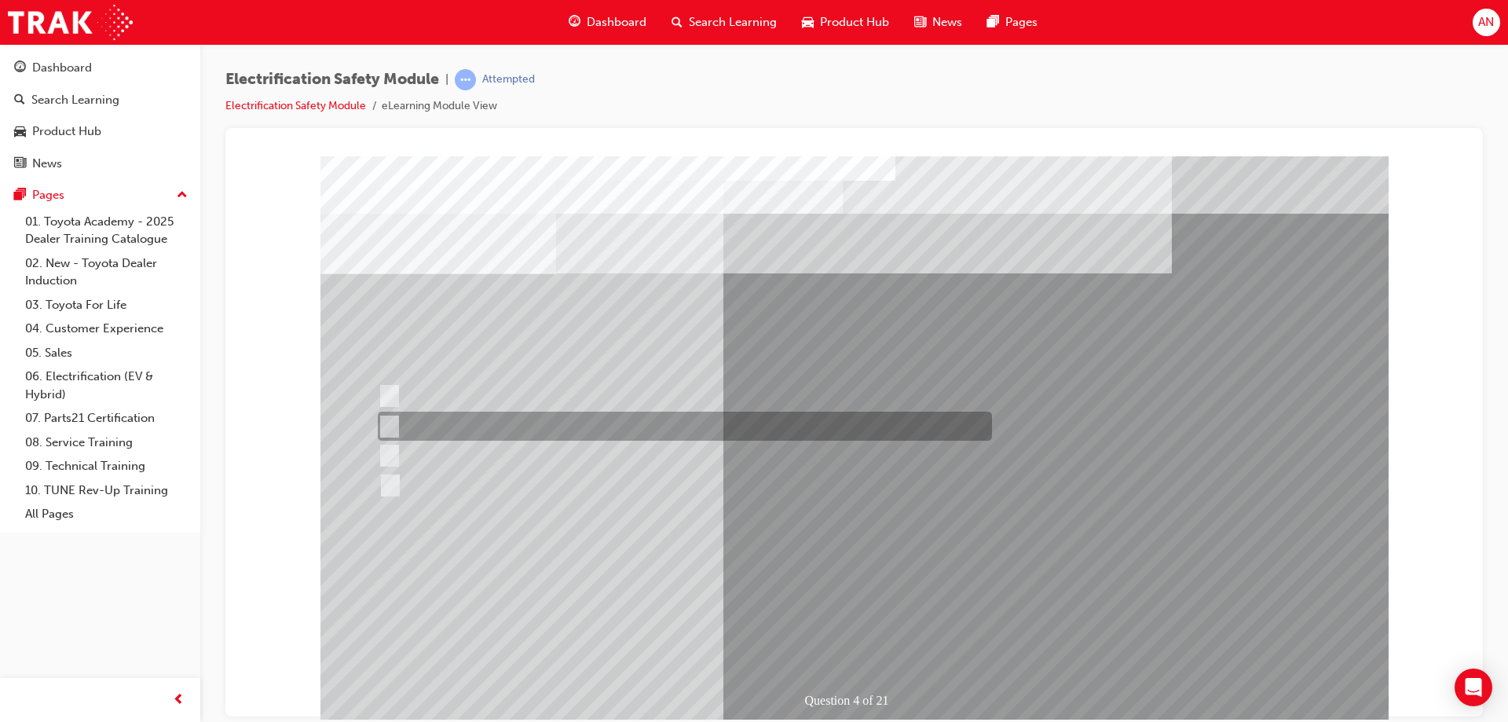
click at [381, 427] on input "EV or H2 labels on the License Plate." at bounding box center [385, 426] width 17 height 17
checkbox input "true"
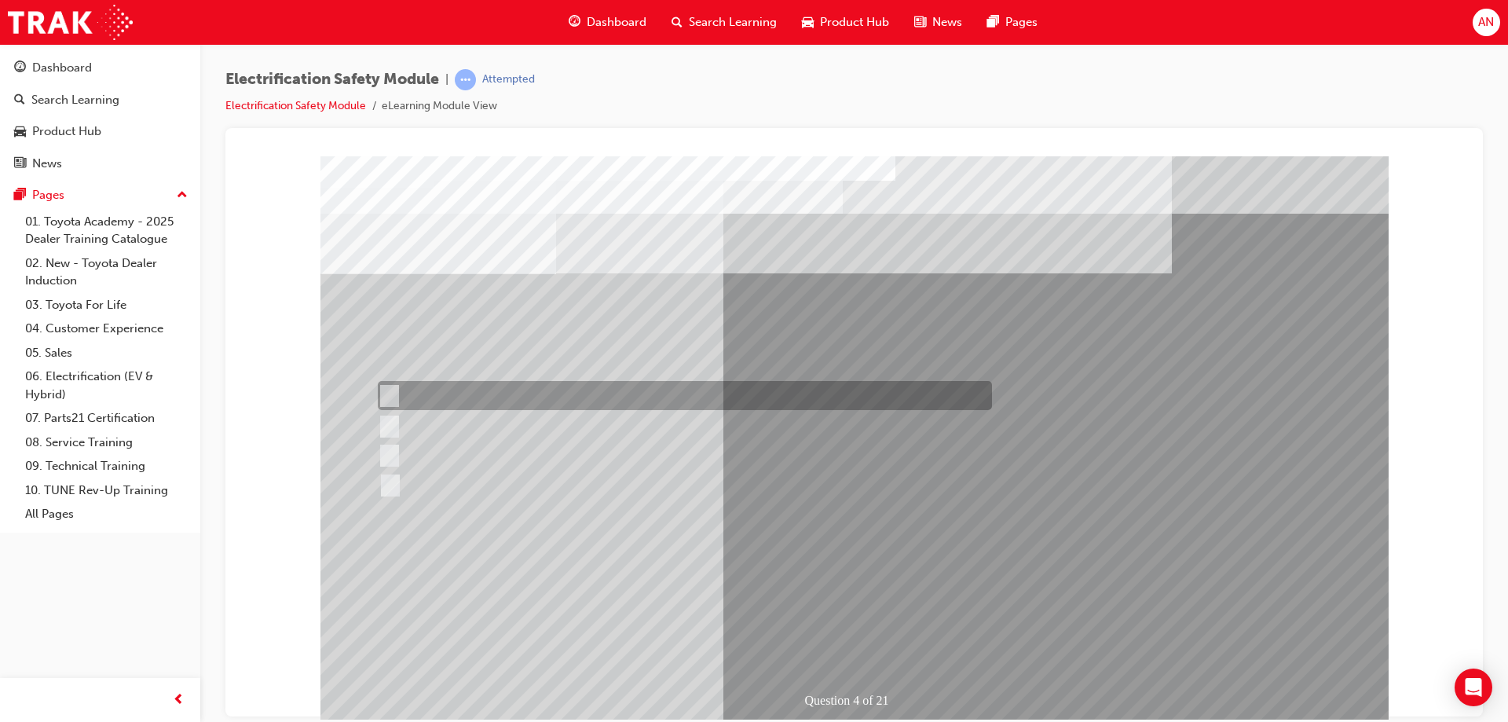
click at [390, 391] on input "Special exterior colours" at bounding box center [385, 395] width 17 height 17
checkbox input "false"
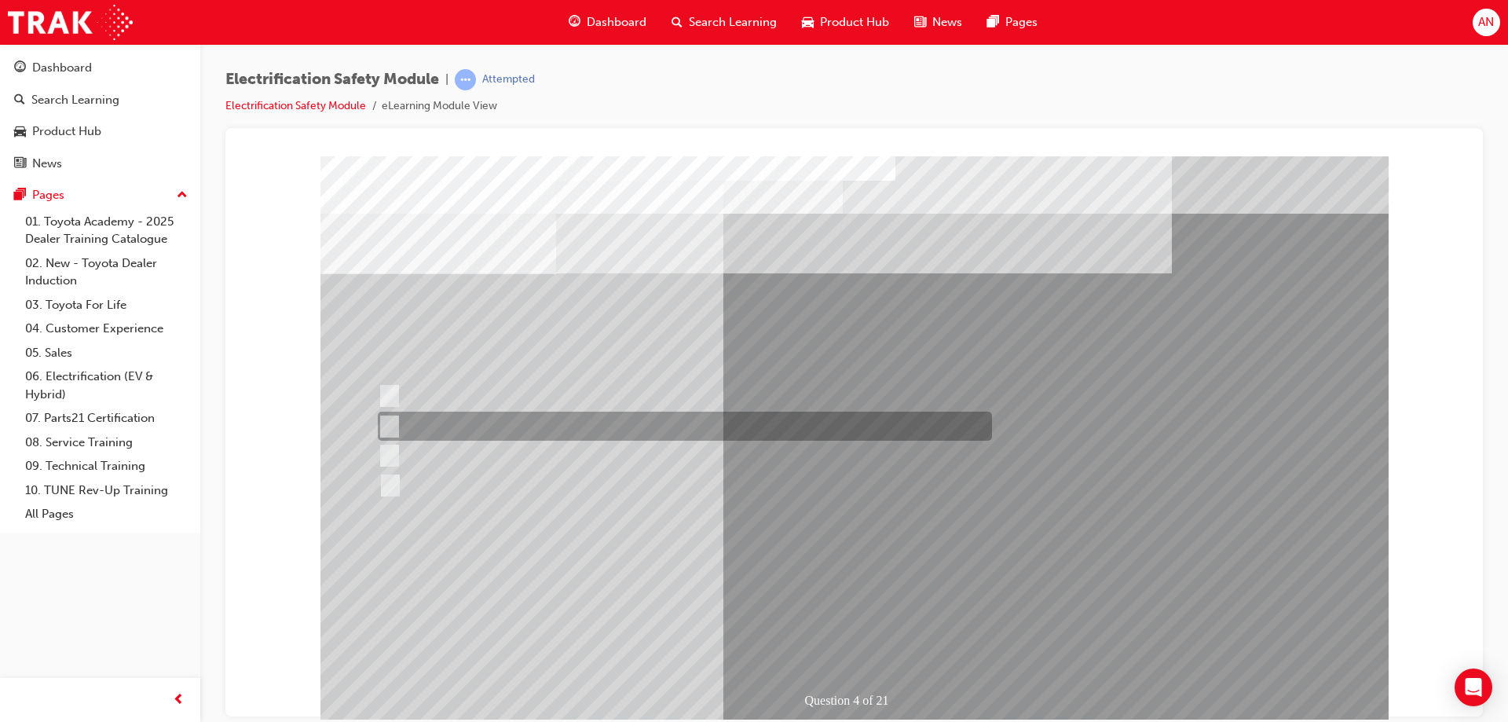
click at [386, 425] on input "EV or H2 labels on the License Plate." at bounding box center [385, 426] width 17 height 17
click at [387, 424] on input "EV or H2 labels on the License Plate." at bounding box center [385, 426] width 17 height 17
checkbox input "true"
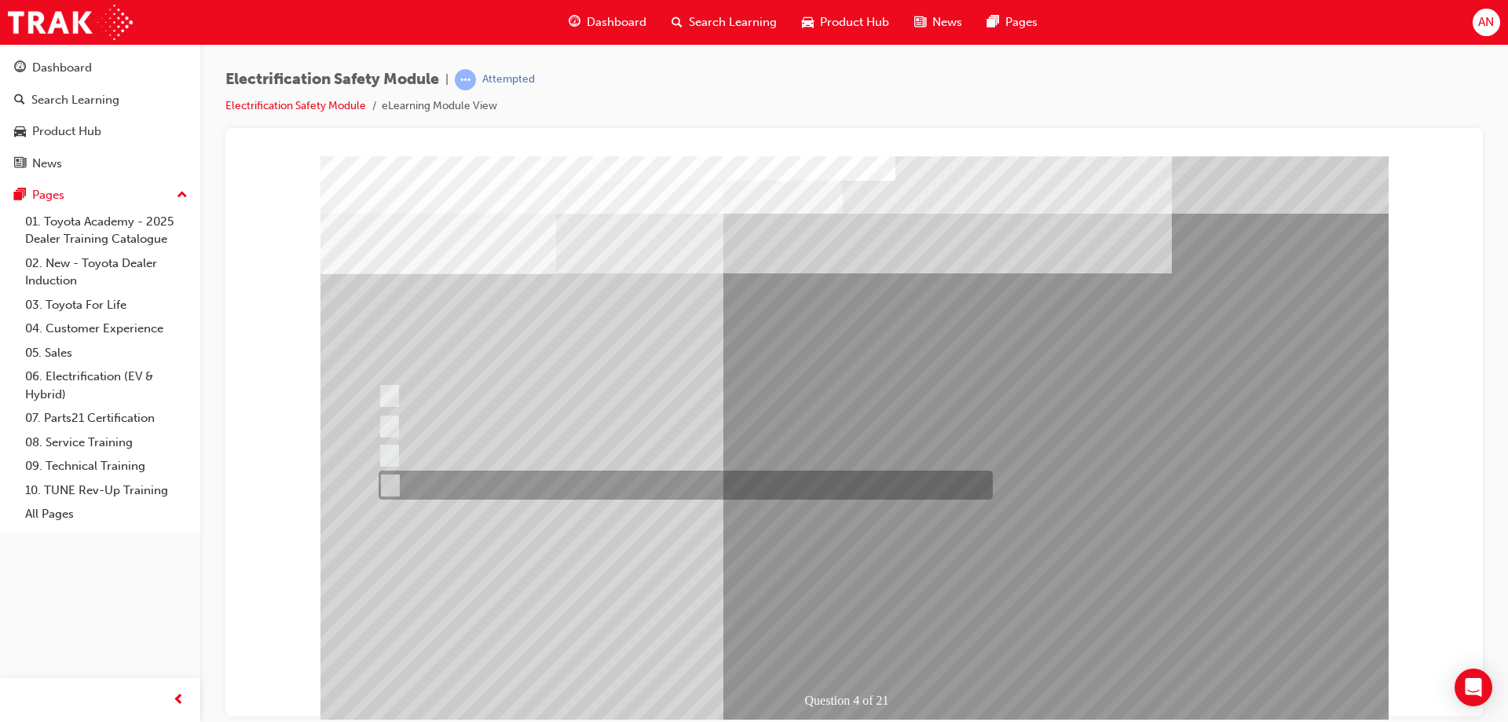
click at [389, 481] on input "Charge ports or H2 Filler Port in place of a Fuel Filler." at bounding box center [386, 485] width 17 height 17
checkbox input "true"
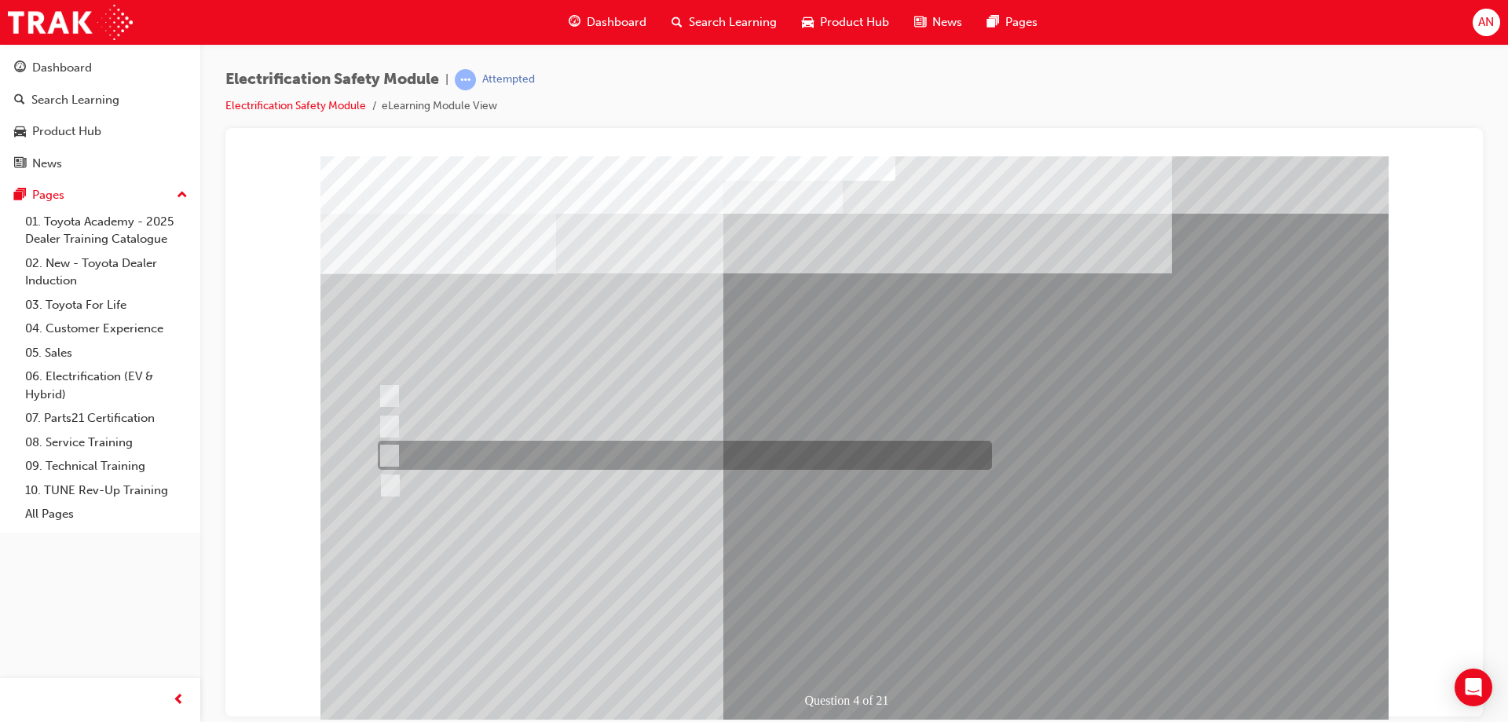
click at [394, 458] on div at bounding box center [681, 455] width 614 height 29
checkbox input "true"
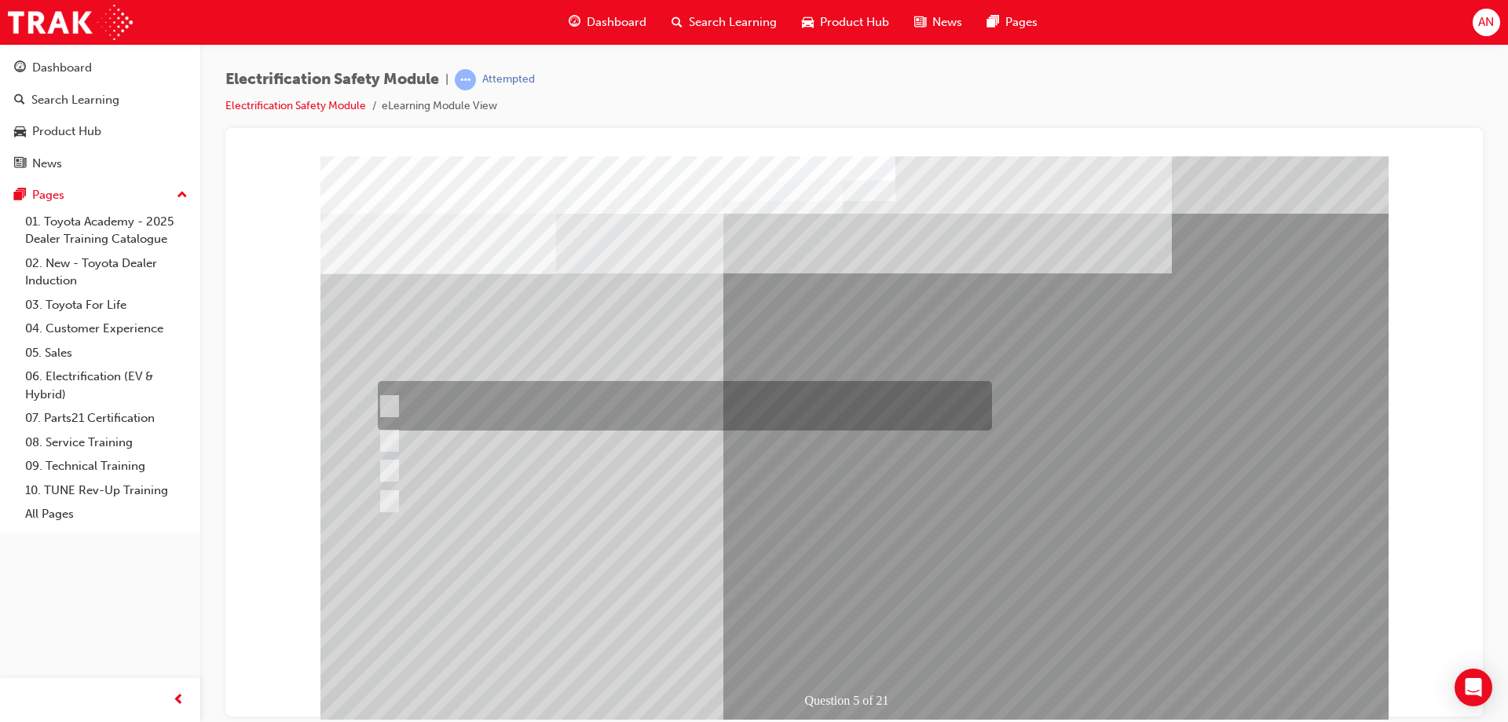
click at [390, 402] on input "The READY light will illuminate when the vehicle is turned on and ready to driv…" at bounding box center [385, 405] width 17 height 17
checkbox input "true"
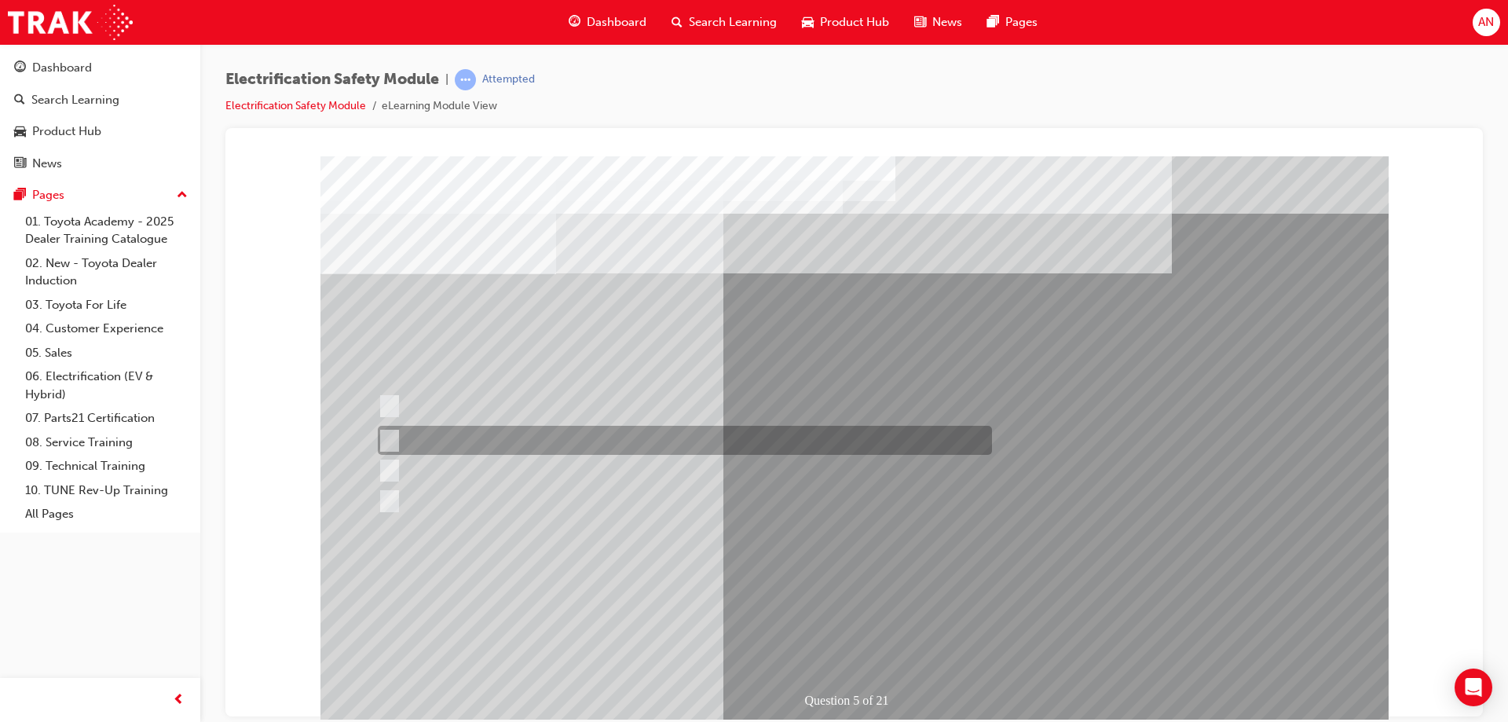
click at [384, 435] on input "The Main Display will show the power flow for the driveline." at bounding box center [385, 440] width 17 height 17
checkbox input "true"
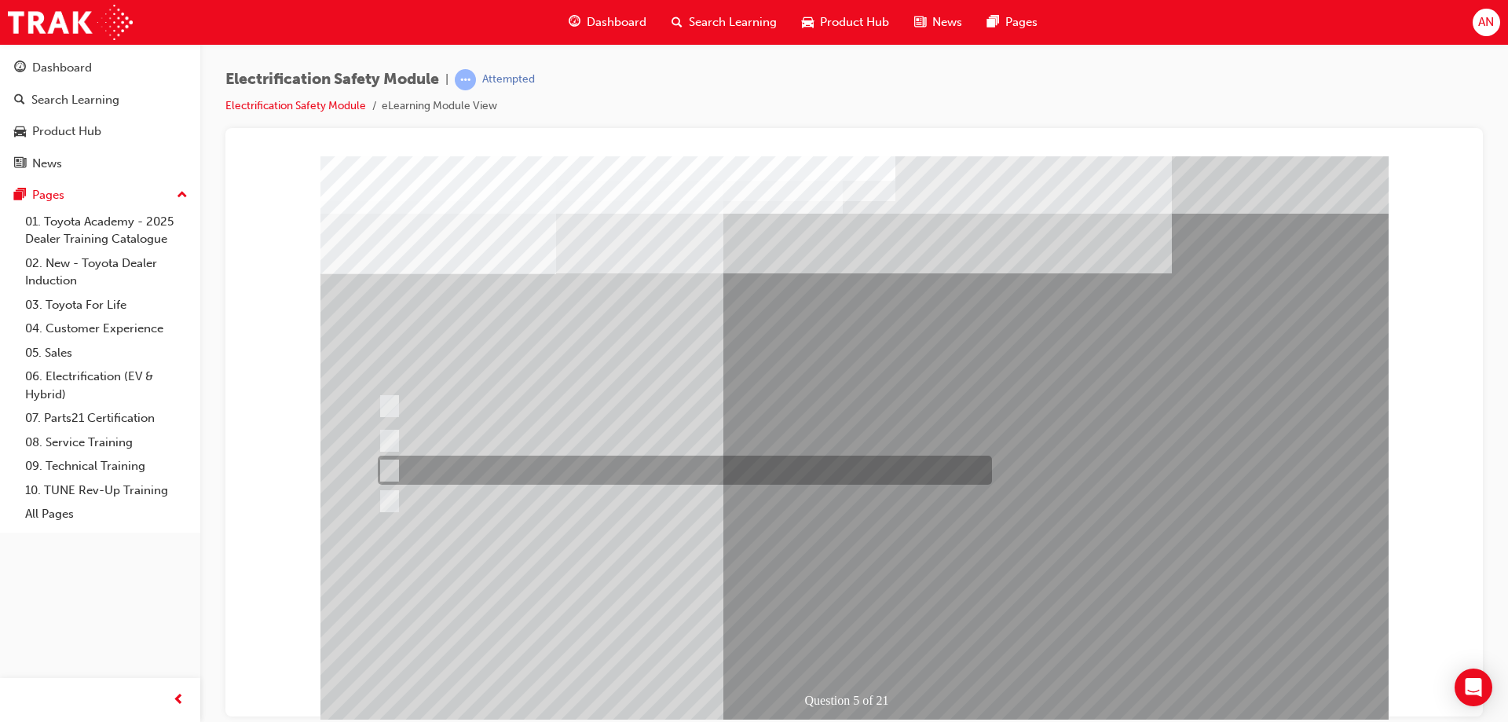
click at [386, 466] on input "Vehicle Motive Force selection types illuminated e.g. (EV/HV)." at bounding box center [385, 470] width 17 height 17
checkbox input "true"
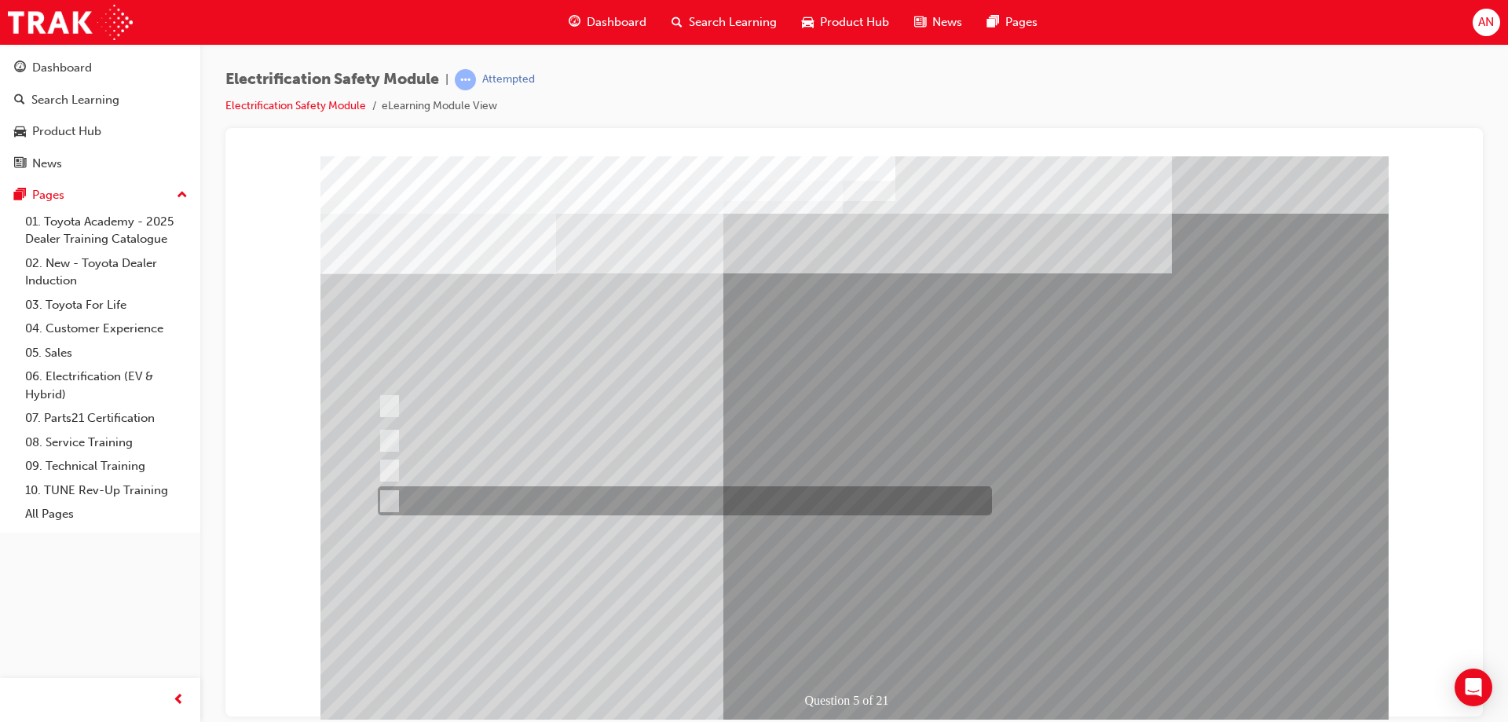
click at [387, 500] on input "Battery Level indicator (State of Charge)." at bounding box center [385, 501] width 17 height 17
checkbox input "true"
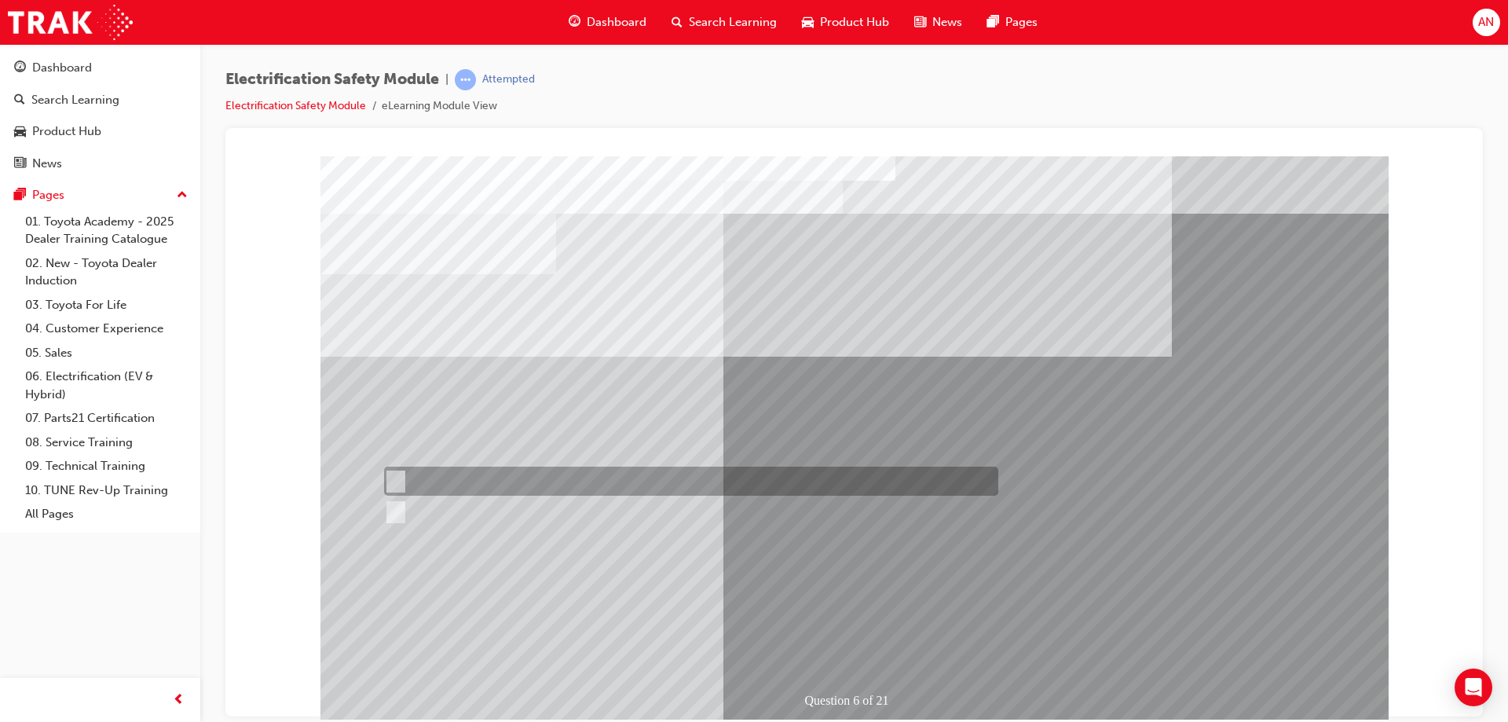
click at [393, 477] on input "True" at bounding box center [392, 481] width 17 height 17
radio input "true"
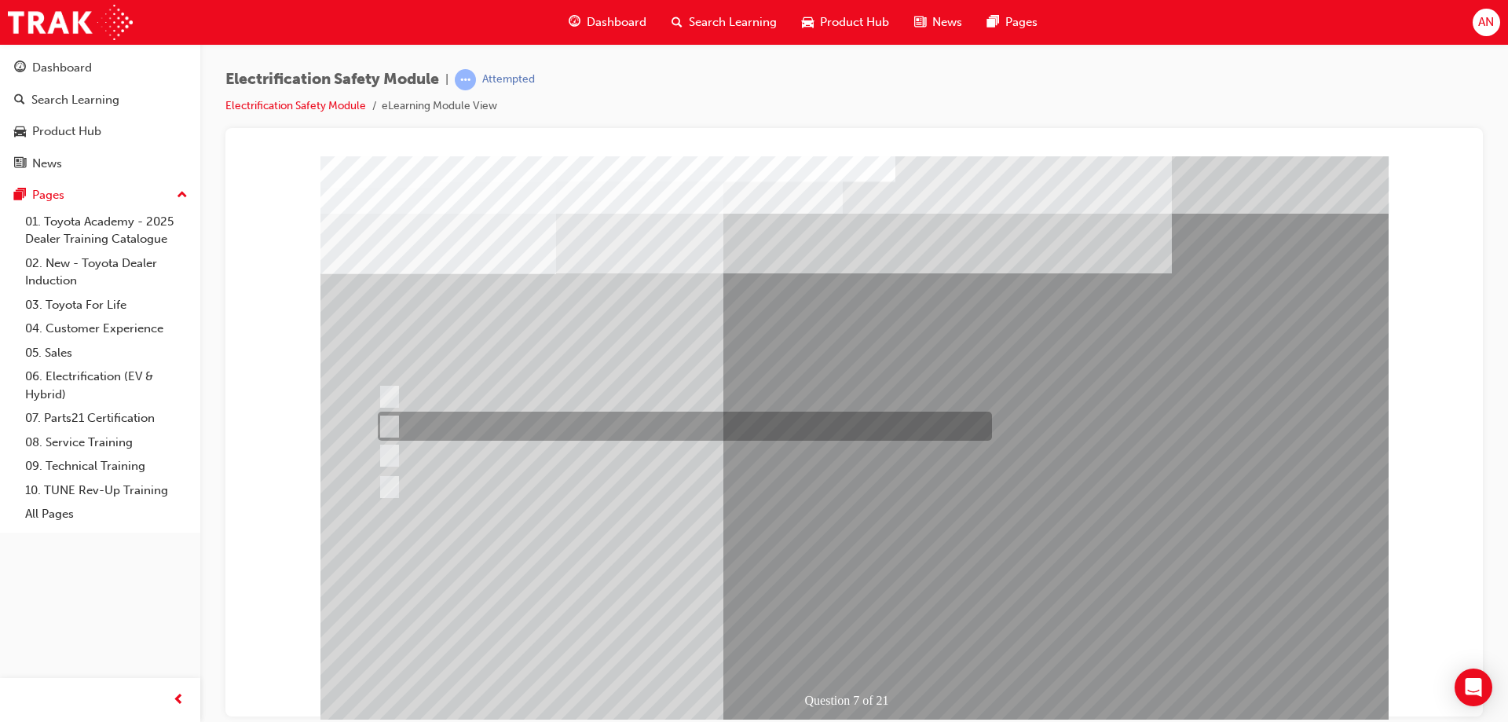
click at [387, 423] on input "Be detected and the system will shut down." at bounding box center [386, 426] width 17 height 17
radio input "true"
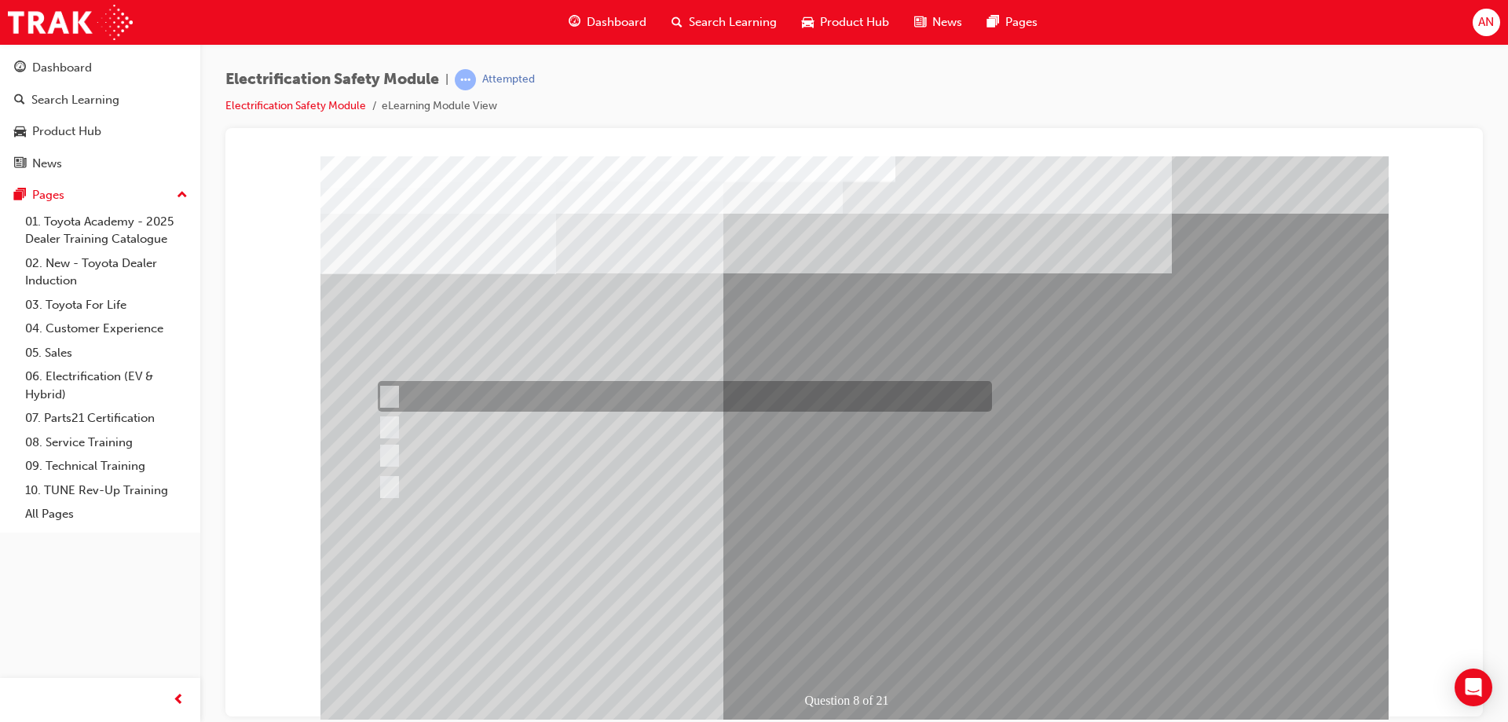
click at [385, 393] on input "Working on the High Voltage System." at bounding box center [386, 396] width 17 height 17
radio input "true"
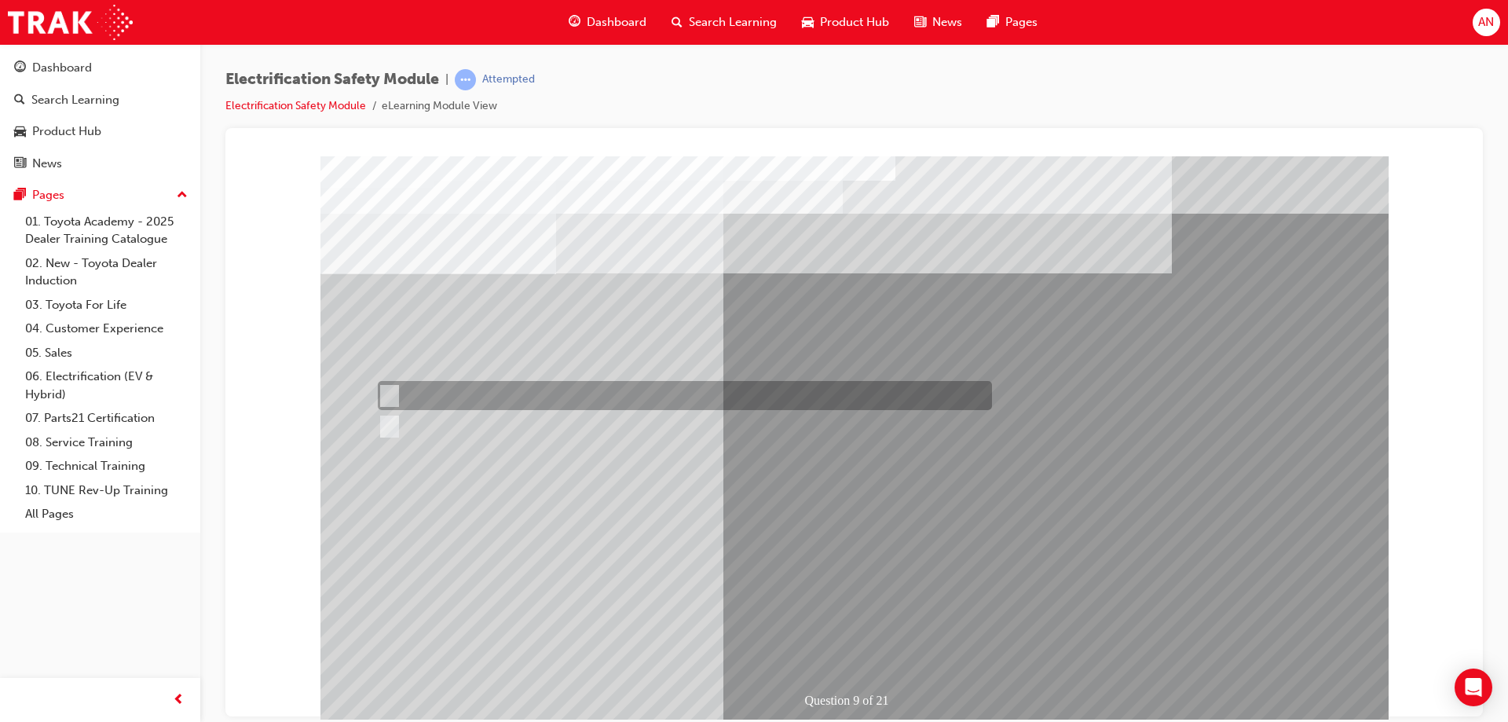
click at [394, 392] on input "True" at bounding box center [386, 395] width 17 height 17
radio input "true"
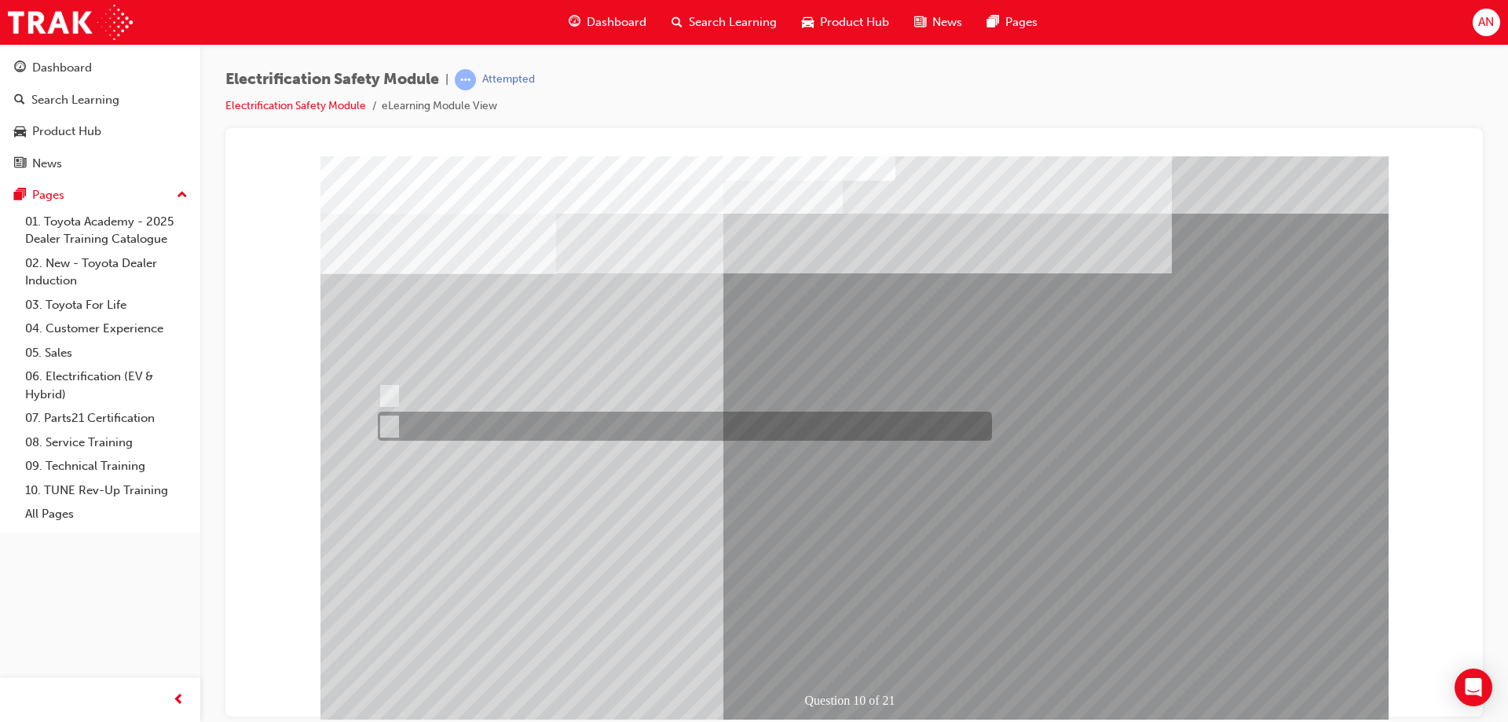
click at [387, 426] on input "True" at bounding box center [386, 426] width 17 height 17
radio input "true"
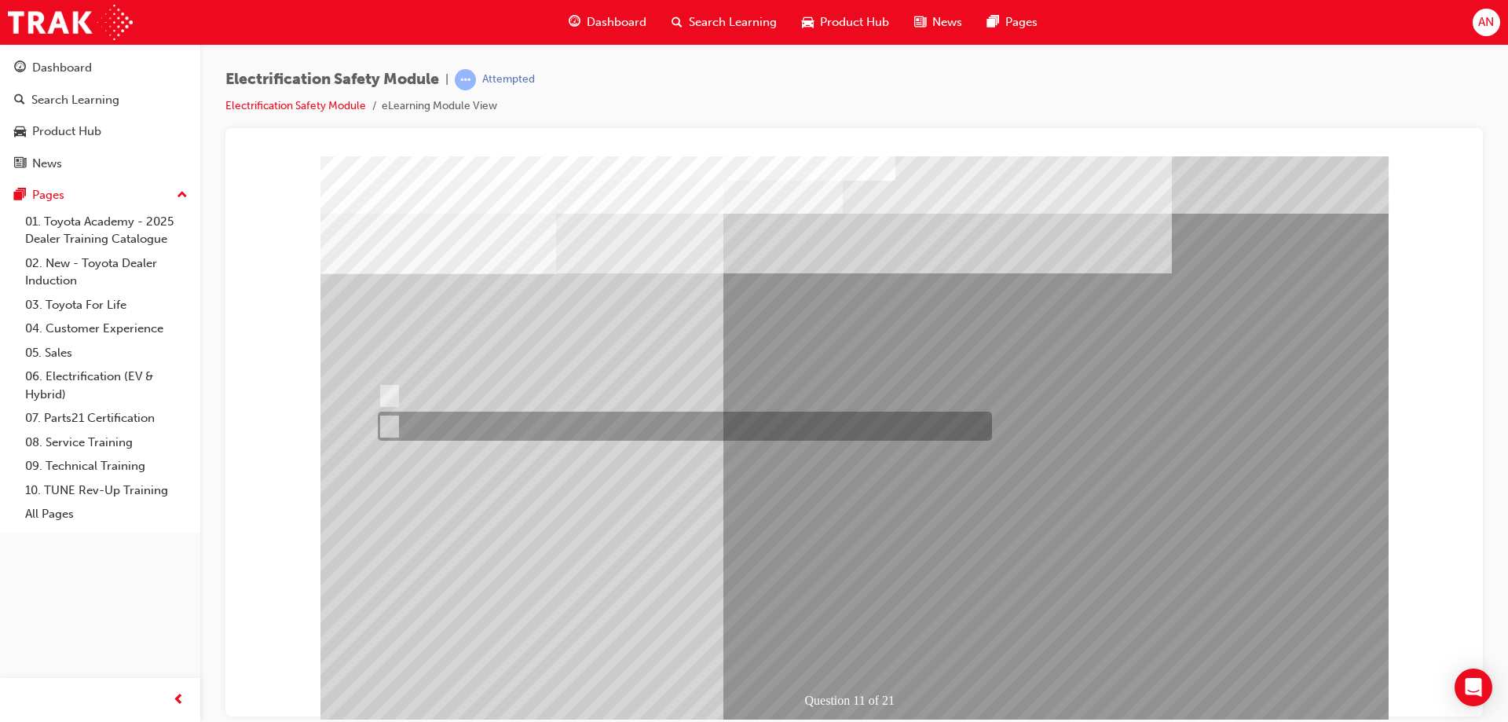
click at [390, 423] on input "False" at bounding box center [386, 426] width 17 height 17
radio input "true"
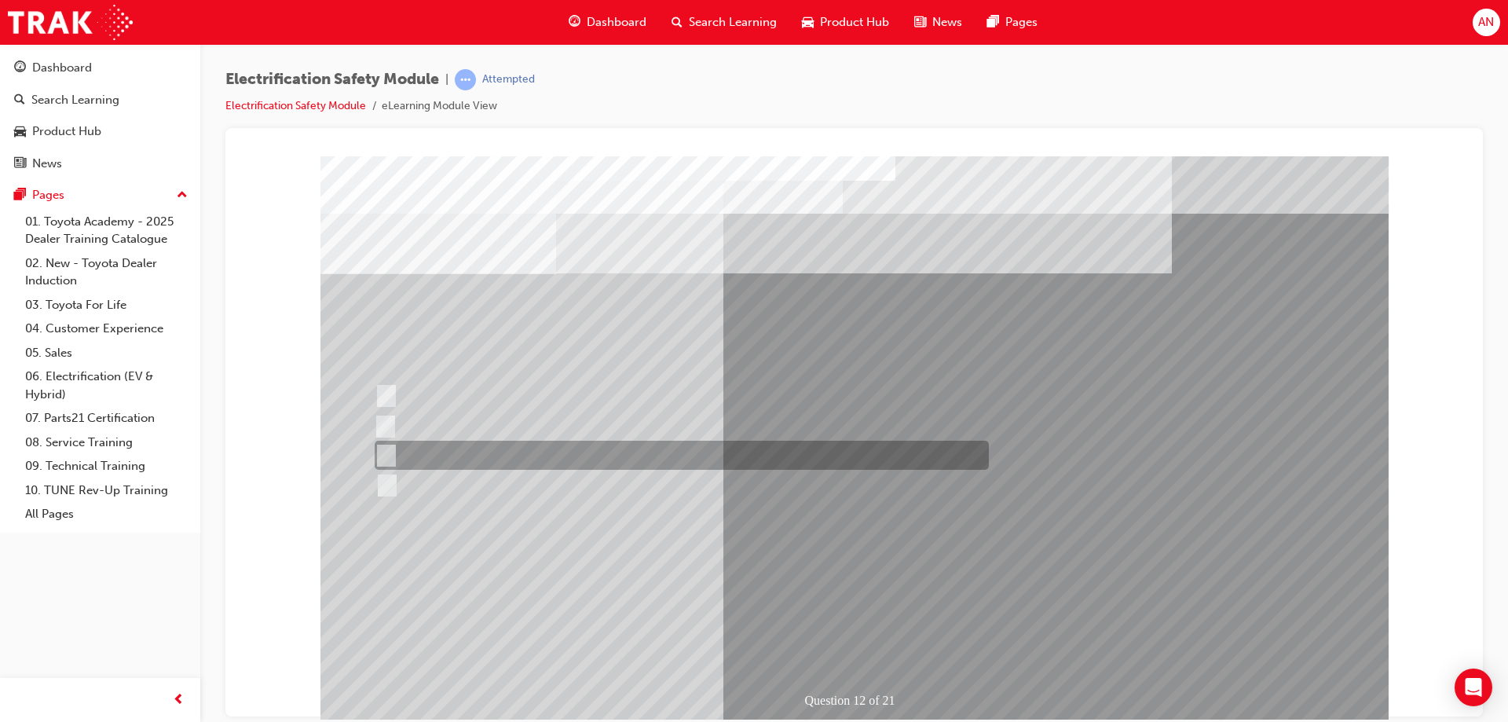
click at [388, 451] on input "Outside the vehicle’s detection area for entry and start system." at bounding box center [383, 455] width 17 height 17
radio input "true"
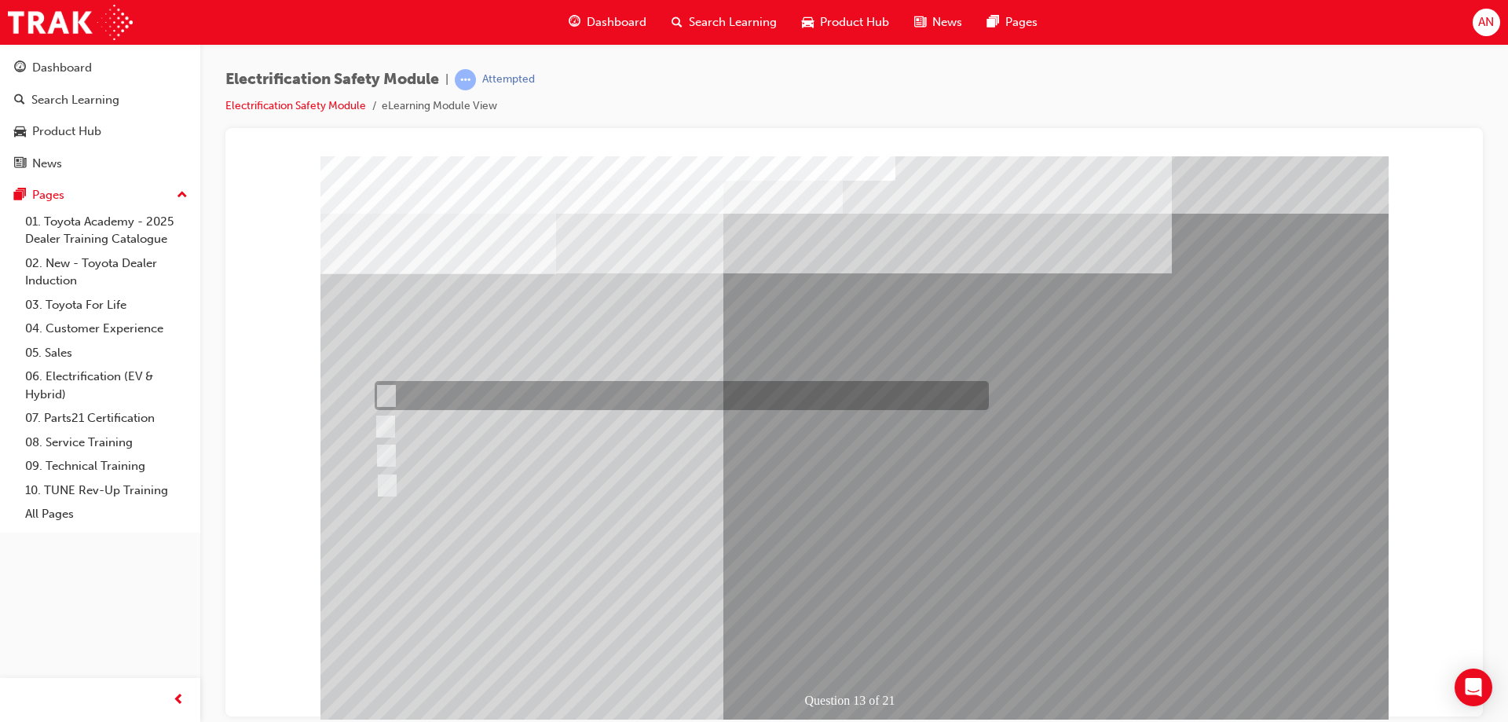
click at [386, 394] on input "Remove the Service Plug Grip" at bounding box center [383, 395] width 17 height 17
radio input "true"
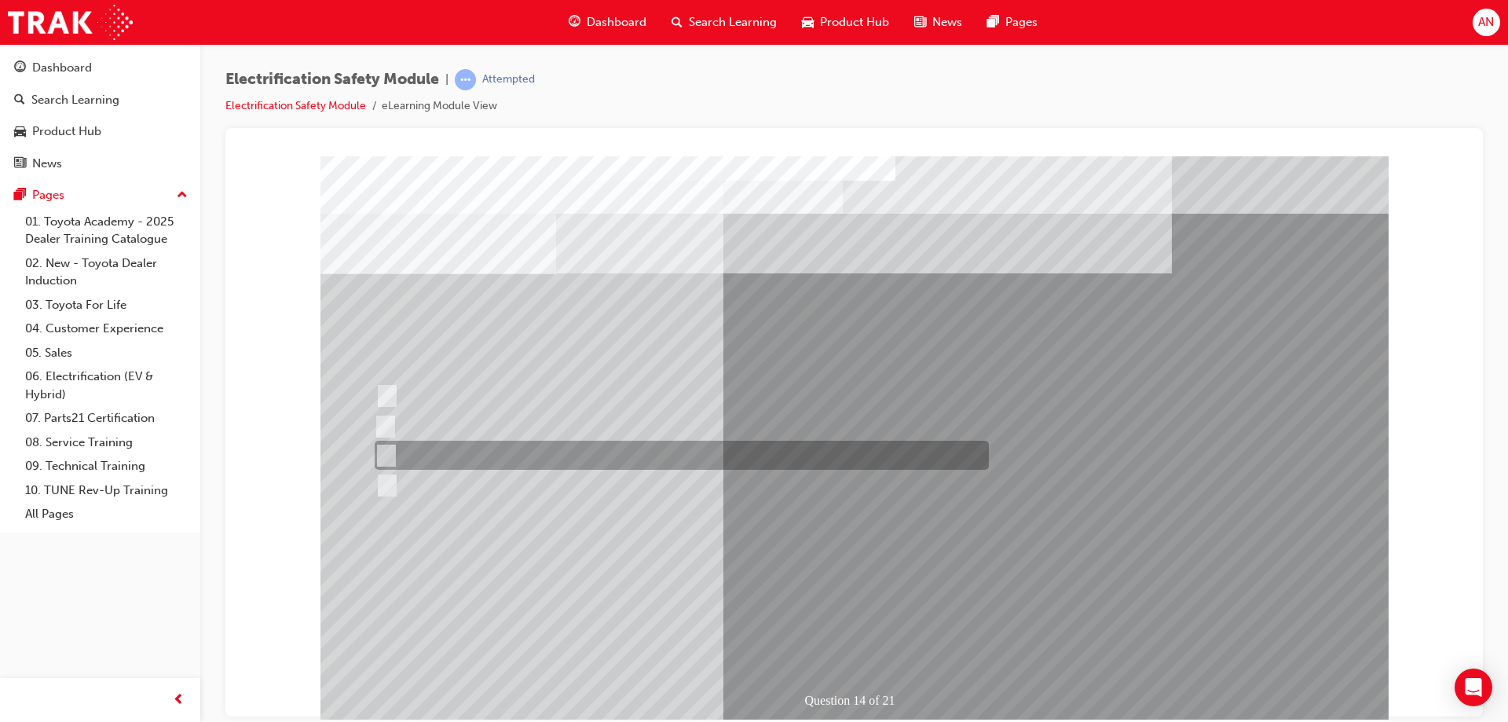
click at [382, 455] on input "10 minutes" at bounding box center [383, 455] width 17 height 17
radio input "true"
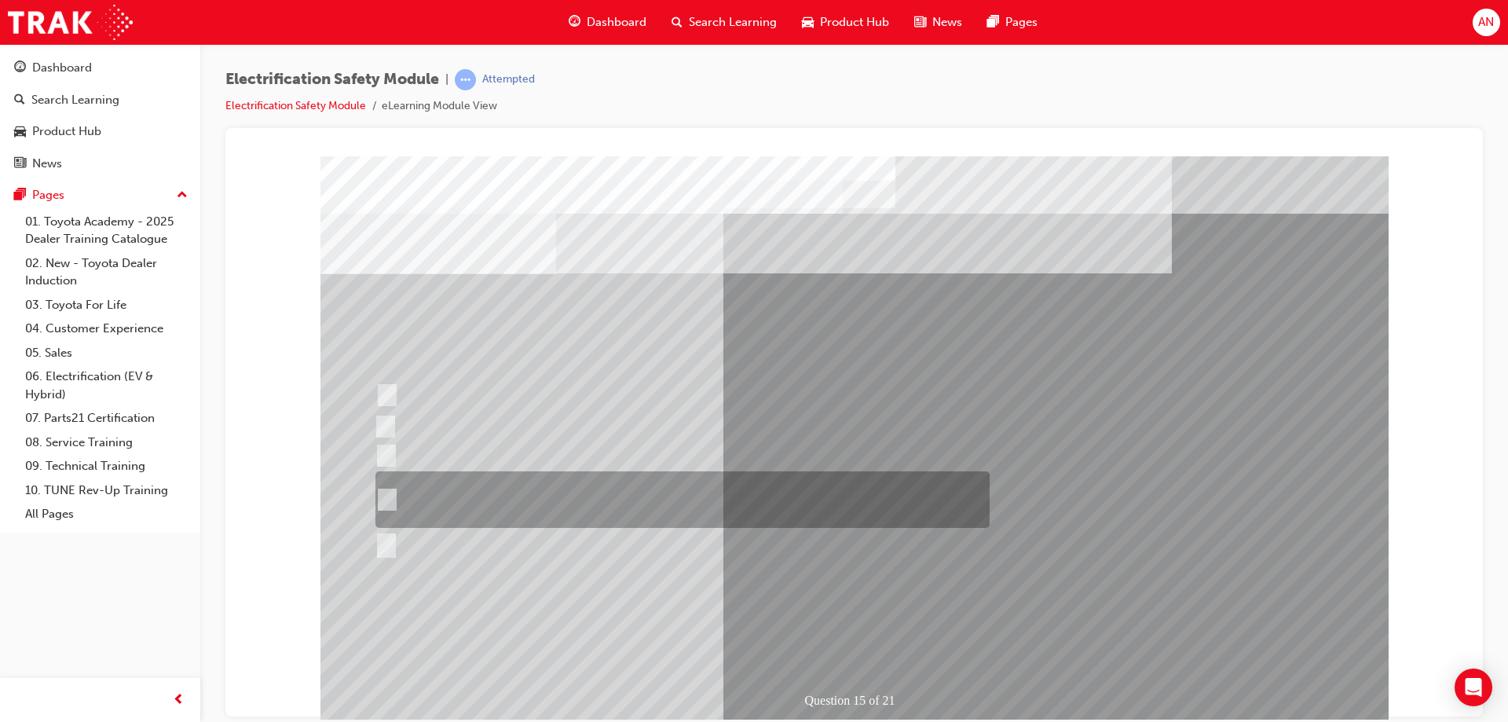
click at [387, 497] on input "The High Voltage Capacitor Terminal for 0 volts and the High Voltage Capacitor …" at bounding box center [383, 499] width 17 height 17
radio input "true"
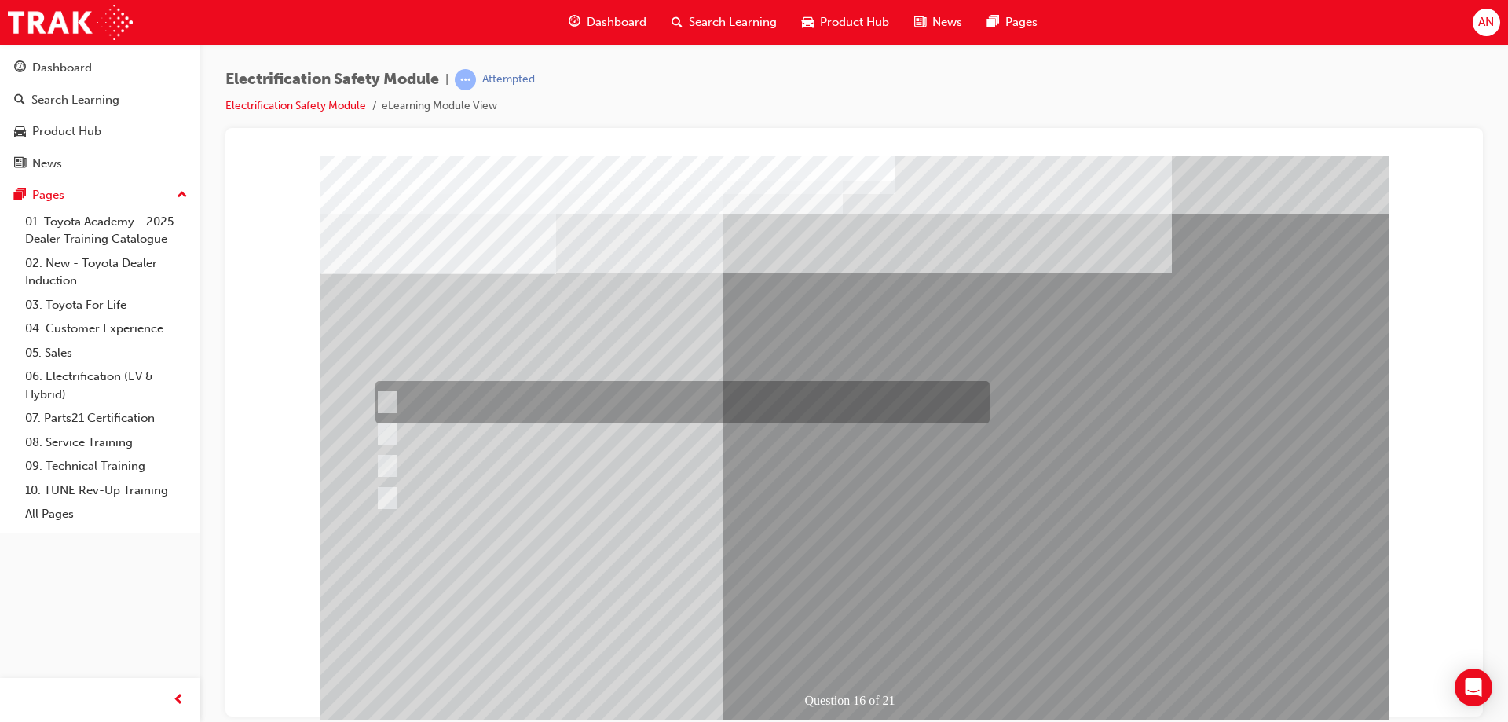
click at [391, 397] on input "Insulate the High Voltage Connector/Motor Side Cable Connection with Insulated …" at bounding box center [383, 402] width 17 height 17
radio input "true"
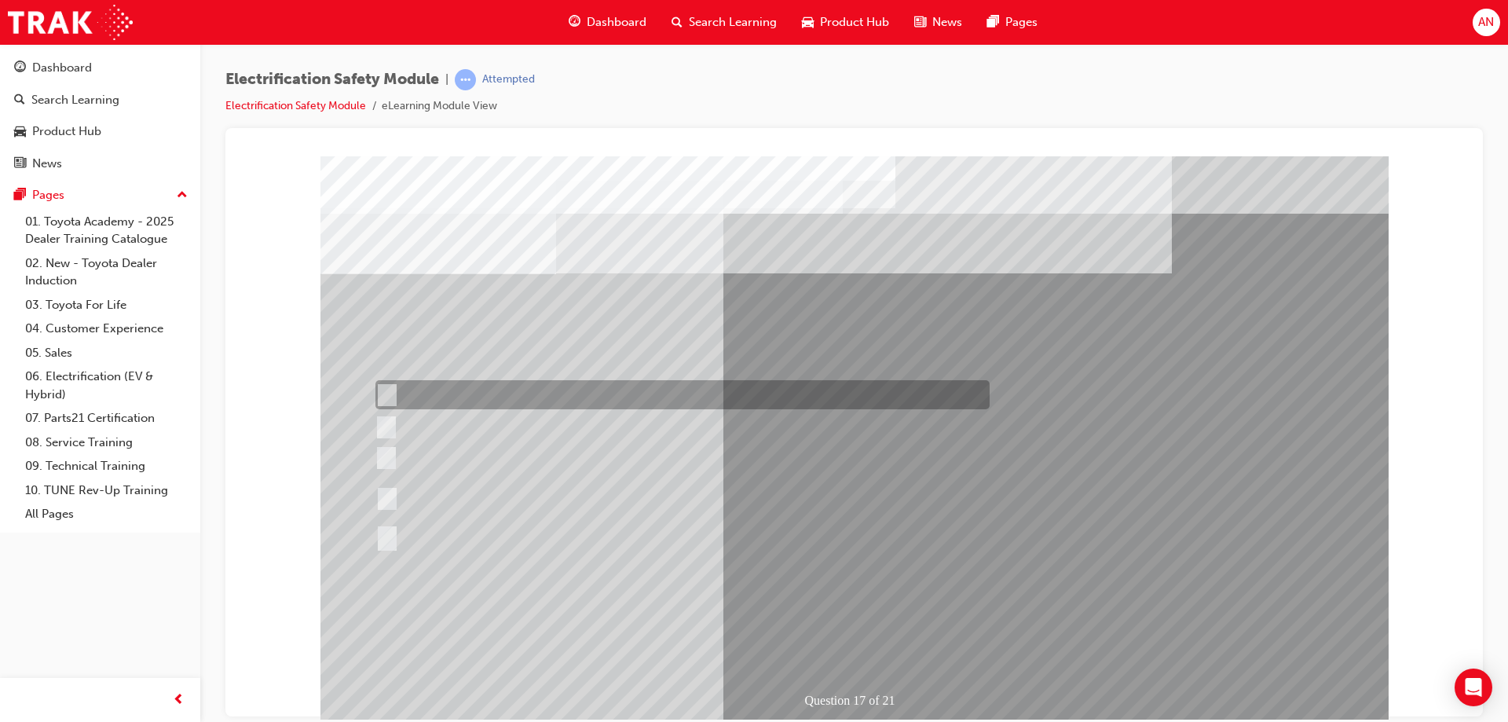
click at [386, 396] on input "Make sure all vehicle settings are returned as found." at bounding box center [383, 394] width 17 height 17
radio input "true"
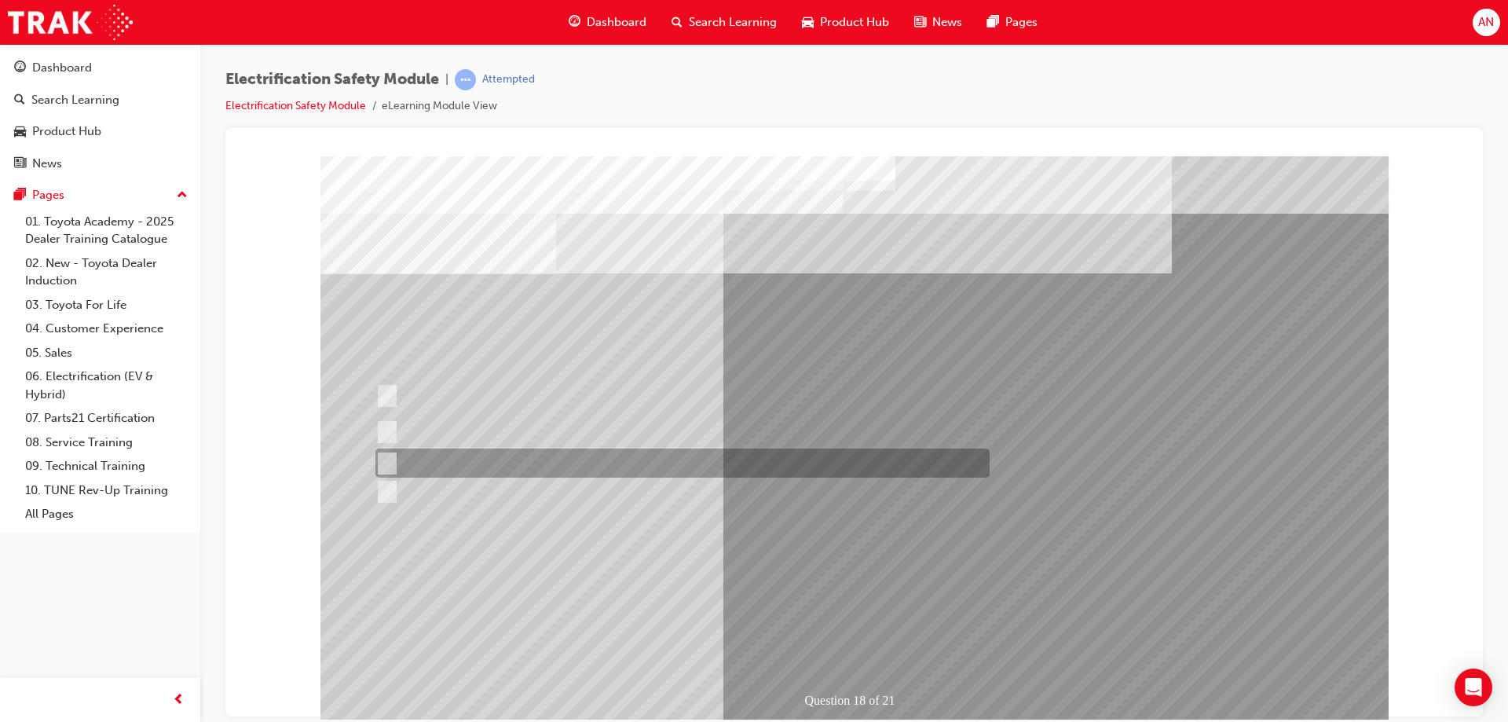
click at [382, 463] on input "Discard the gloves and use a new pair." at bounding box center [383, 463] width 17 height 17
radio input "true"
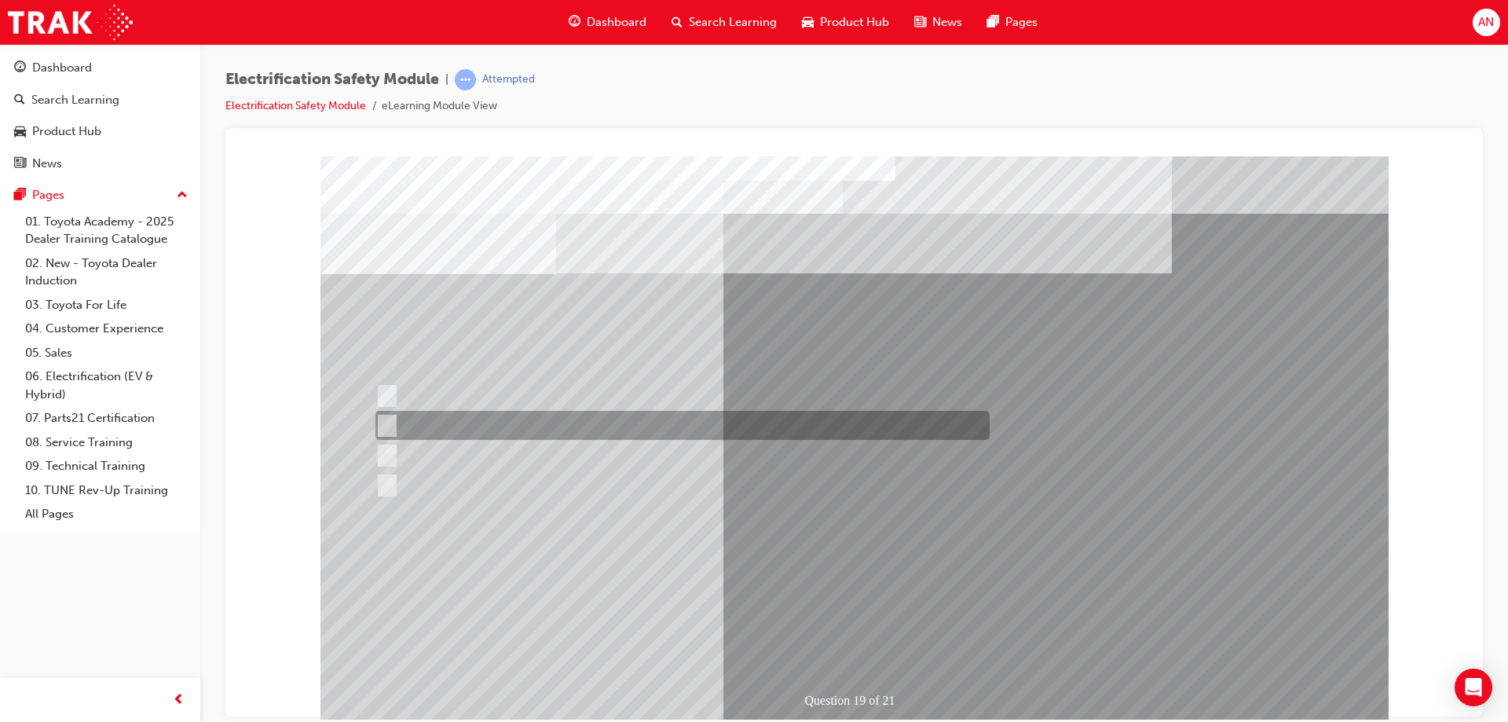
click at [386, 422] on input "To protect Electrical Insulating Gloves from mechanical damage." at bounding box center [383, 425] width 17 height 17
radio input "true"
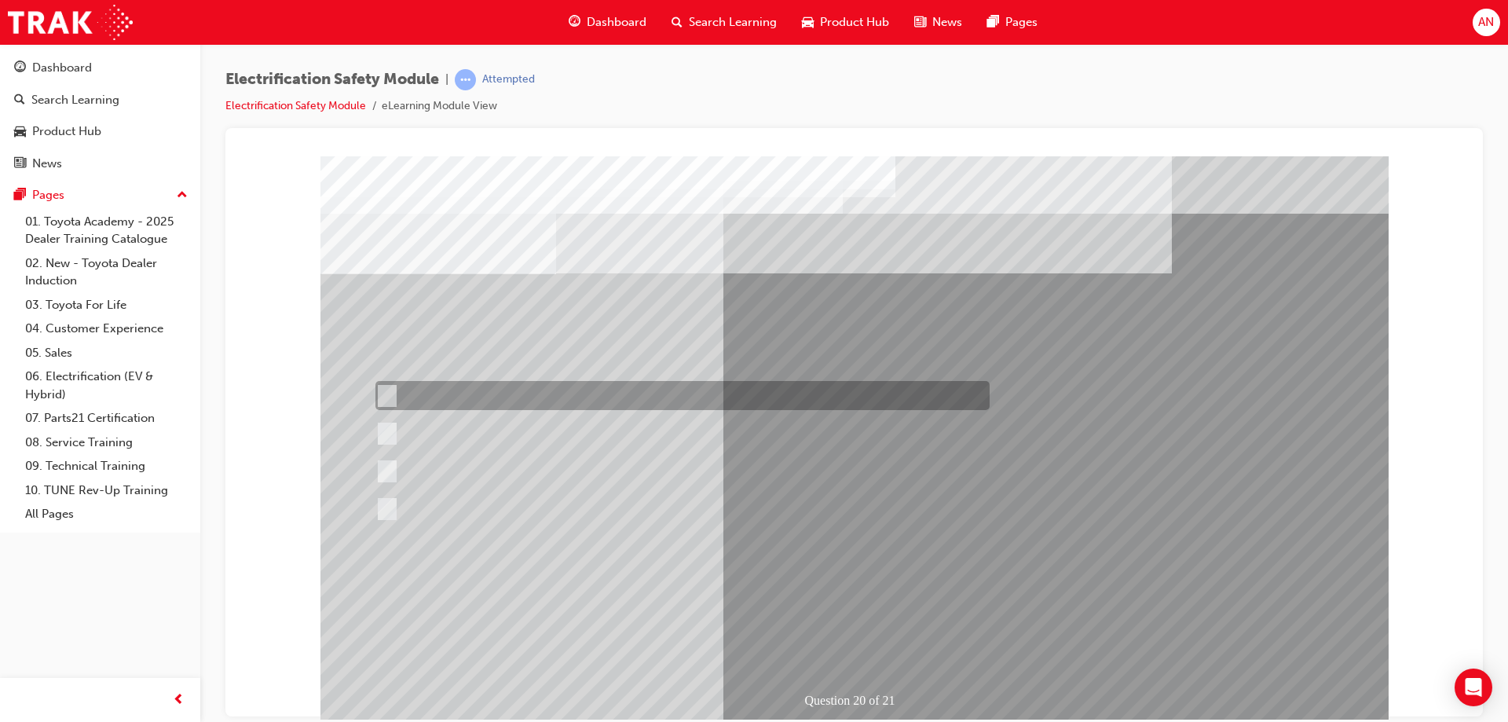
click at [382, 398] on input "As an alternative to wearing electrical hazard (EH) rated safety shoes." at bounding box center [383, 395] width 17 height 17
radio input "true"
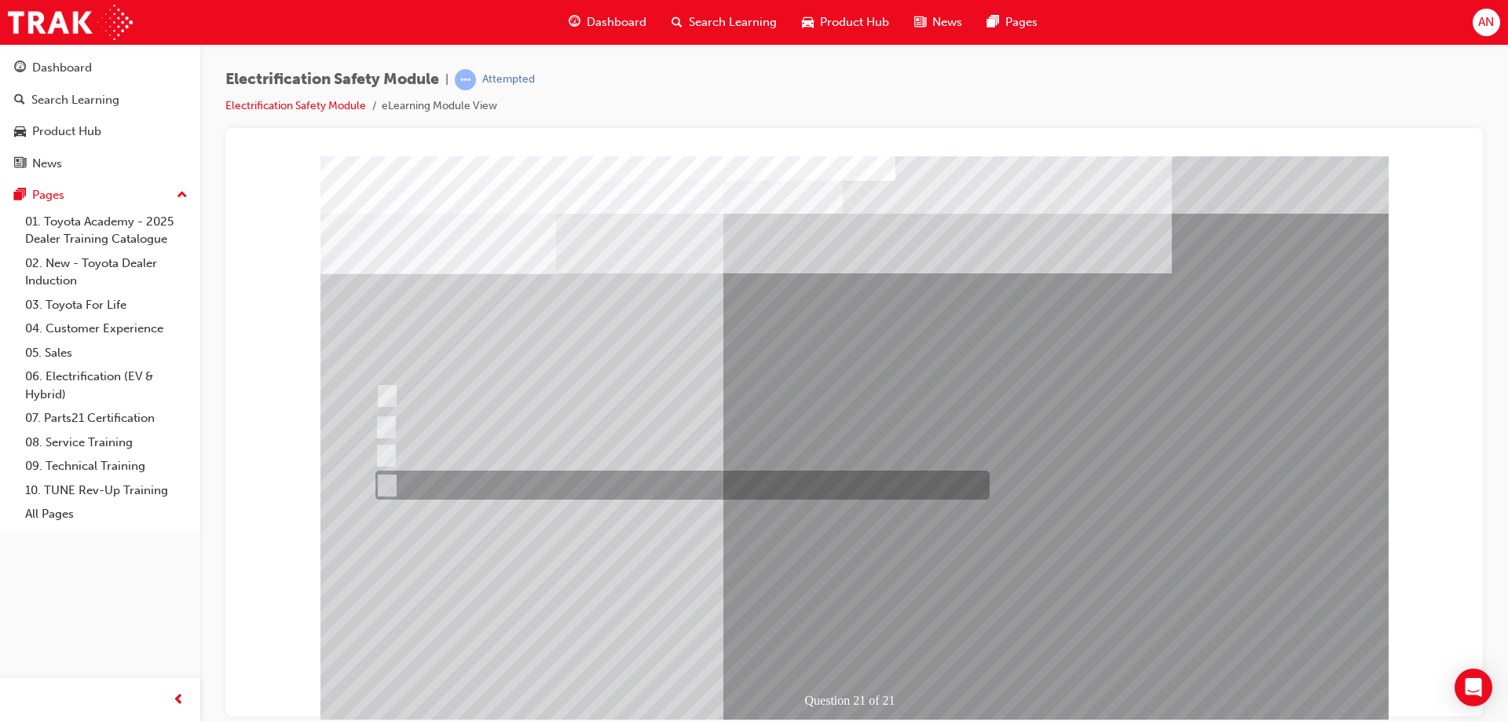
click at [386, 483] on input "All these items should be removed to improve safety" at bounding box center [383, 485] width 17 height 17
radio input "true"
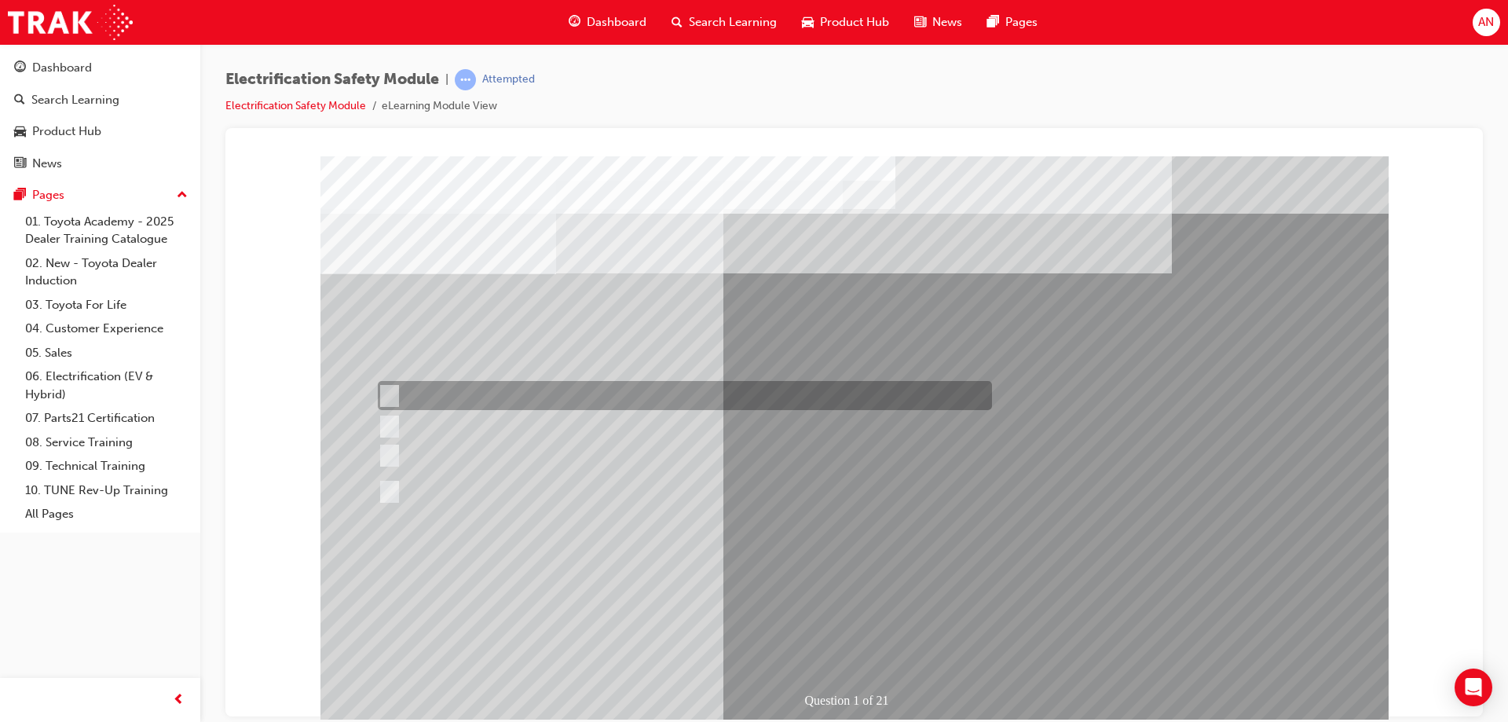
click at [388, 394] on input "The Plug-in Hybrid Electric has DC charging capability via a charging station." at bounding box center [386, 395] width 17 height 17
radio input "true"
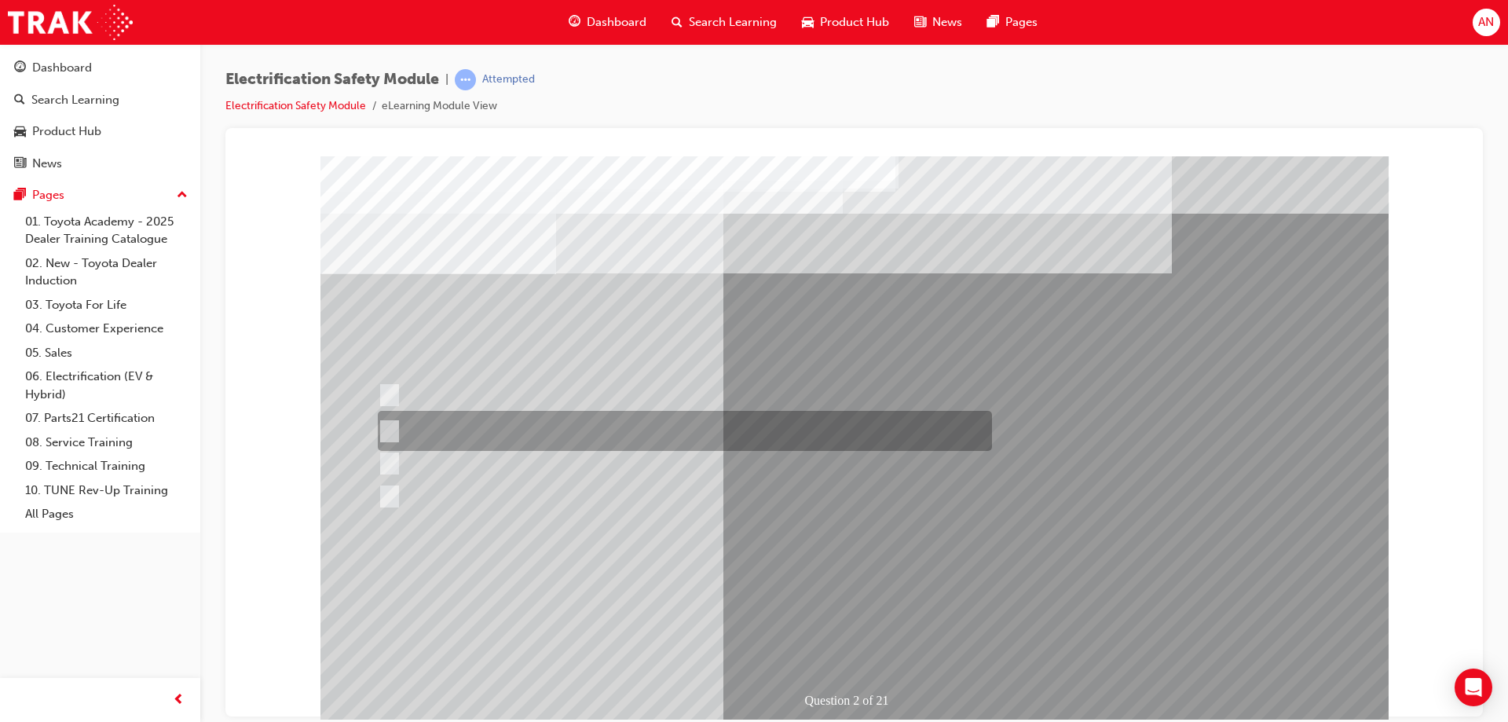
click at [387, 425] on input "The Battery Electric uses AC & DC charging capability and has no petrol engine." at bounding box center [386, 431] width 17 height 17
radio input "true"
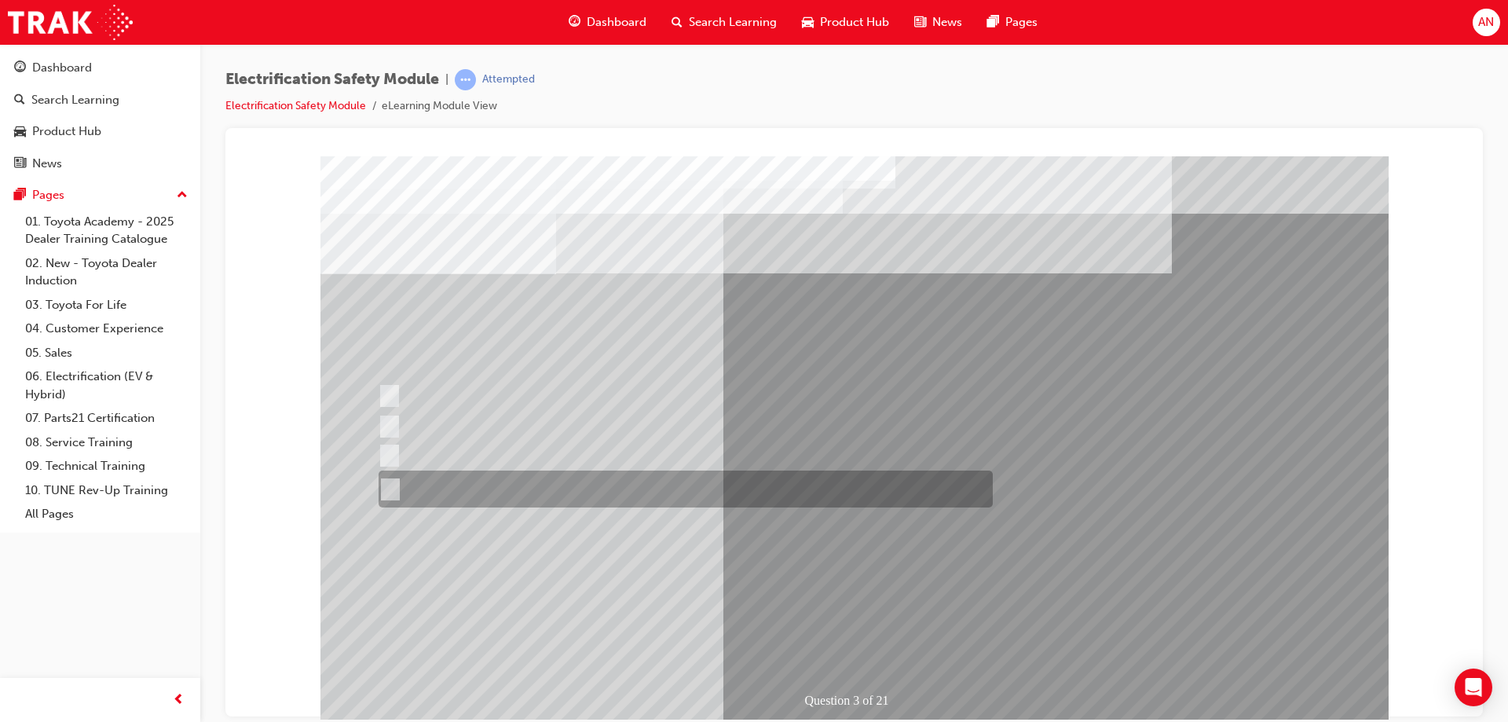
click at [394, 484] on input "The FCEV produces electric power via a Fuel Cell Stack supporting the Hybrid ba…" at bounding box center [387, 489] width 17 height 17
radio input "true"
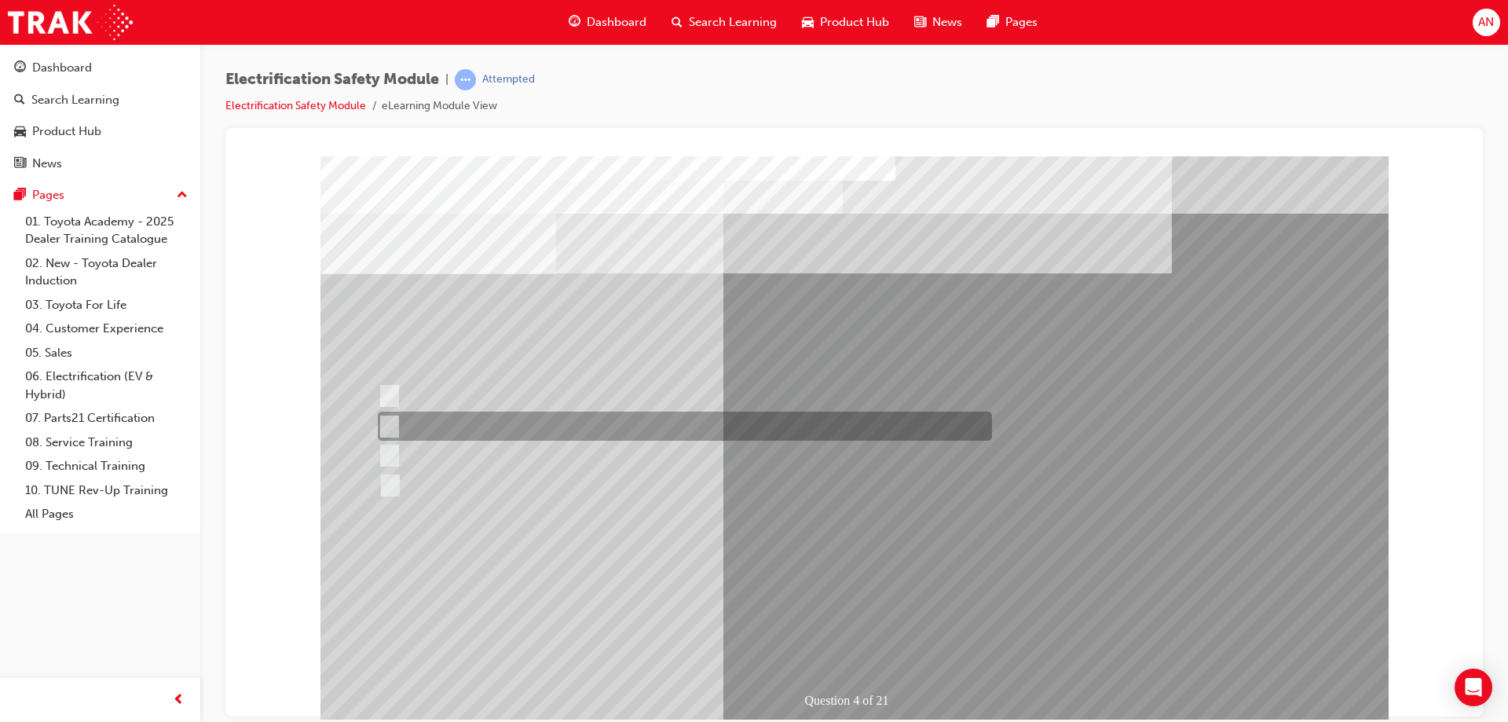
click at [385, 427] on input "EV or H2 labels on the License Plate." at bounding box center [385, 426] width 17 height 17
checkbox input "true"
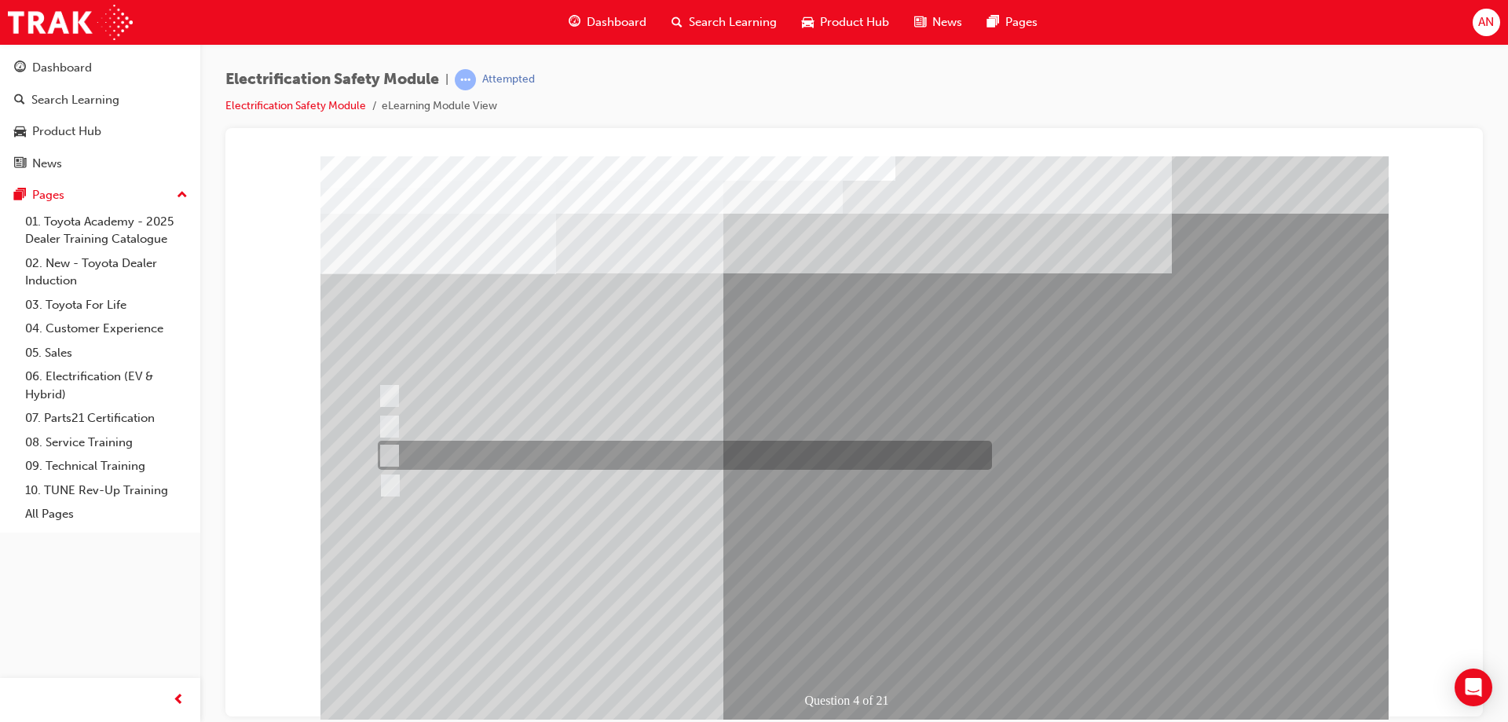
click at [394, 452] on input "Different body style." at bounding box center [385, 455] width 17 height 17
checkbox input "true"
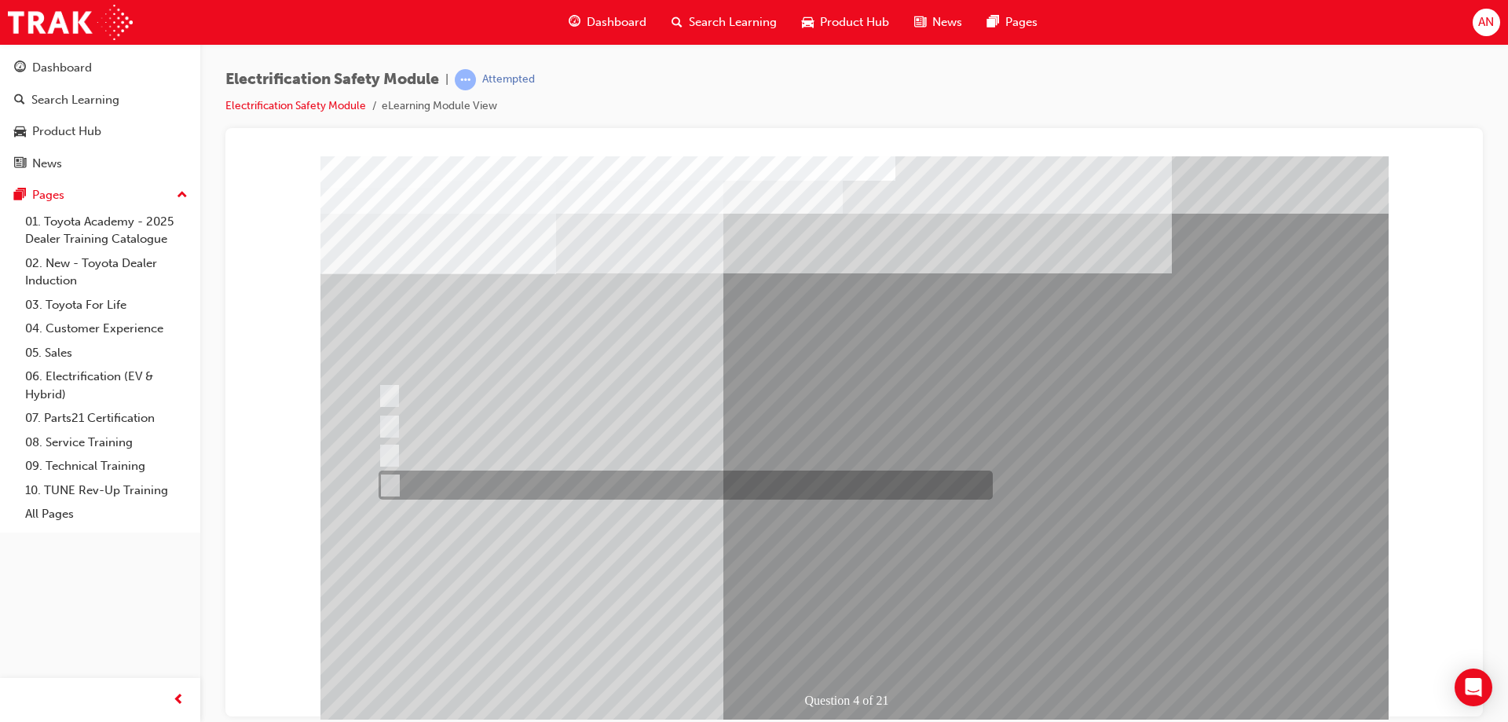
click at [396, 480] on div at bounding box center [682, 485] width 614 height 29
checkbox input "true"
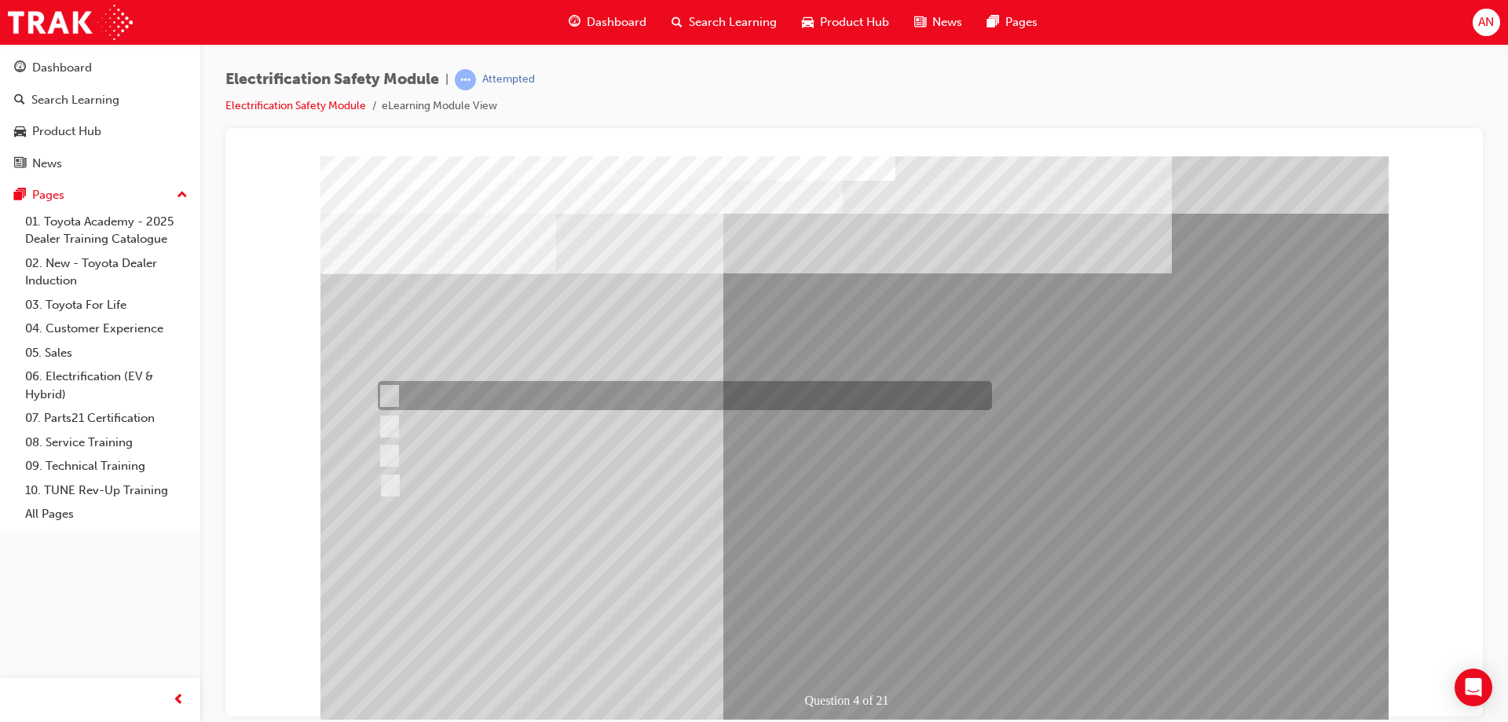
click at [391, 397] on input "Special exterior colours" at bounding box center [385, 395] width 17 height 17
checkbox input "true"
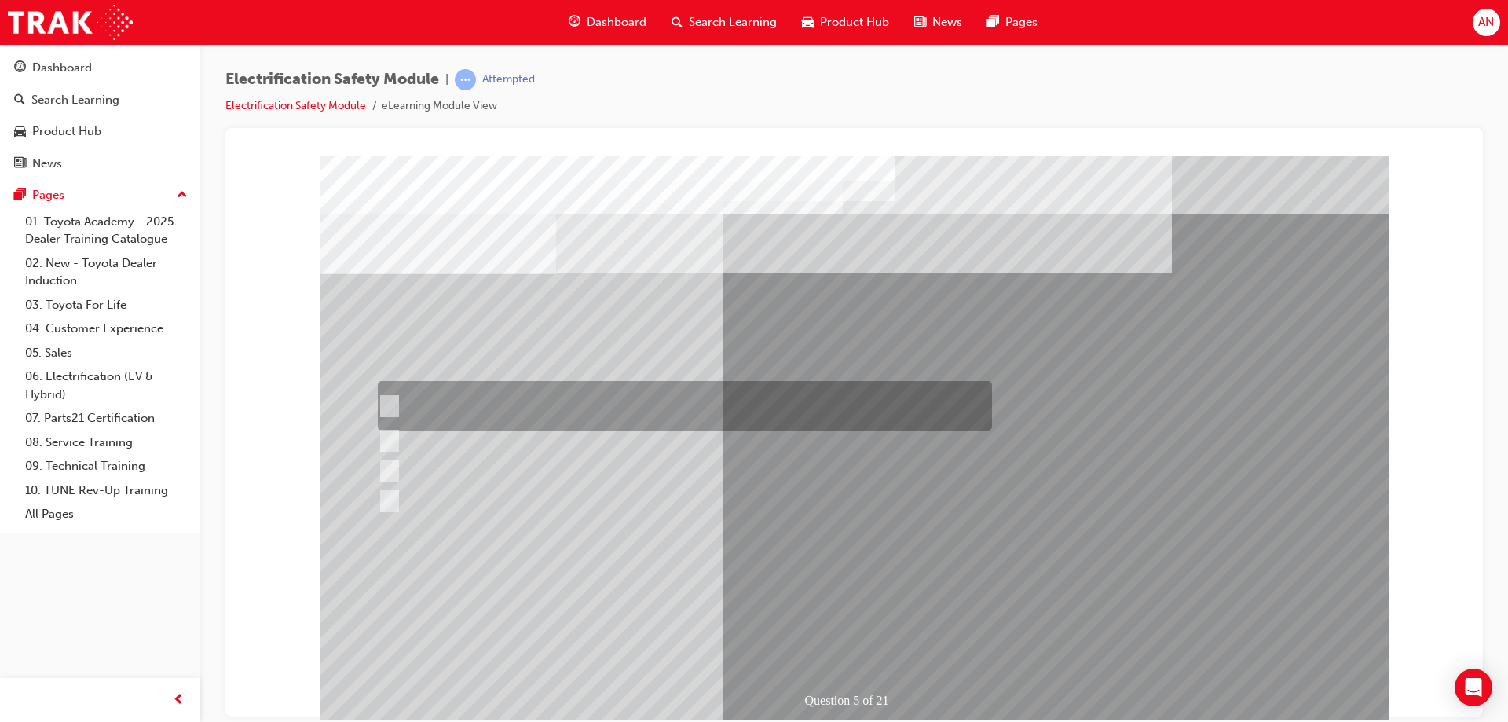
click at [397, 405] on div at bounding box center [681, 405] width 614 height 49
checkbox input "true"
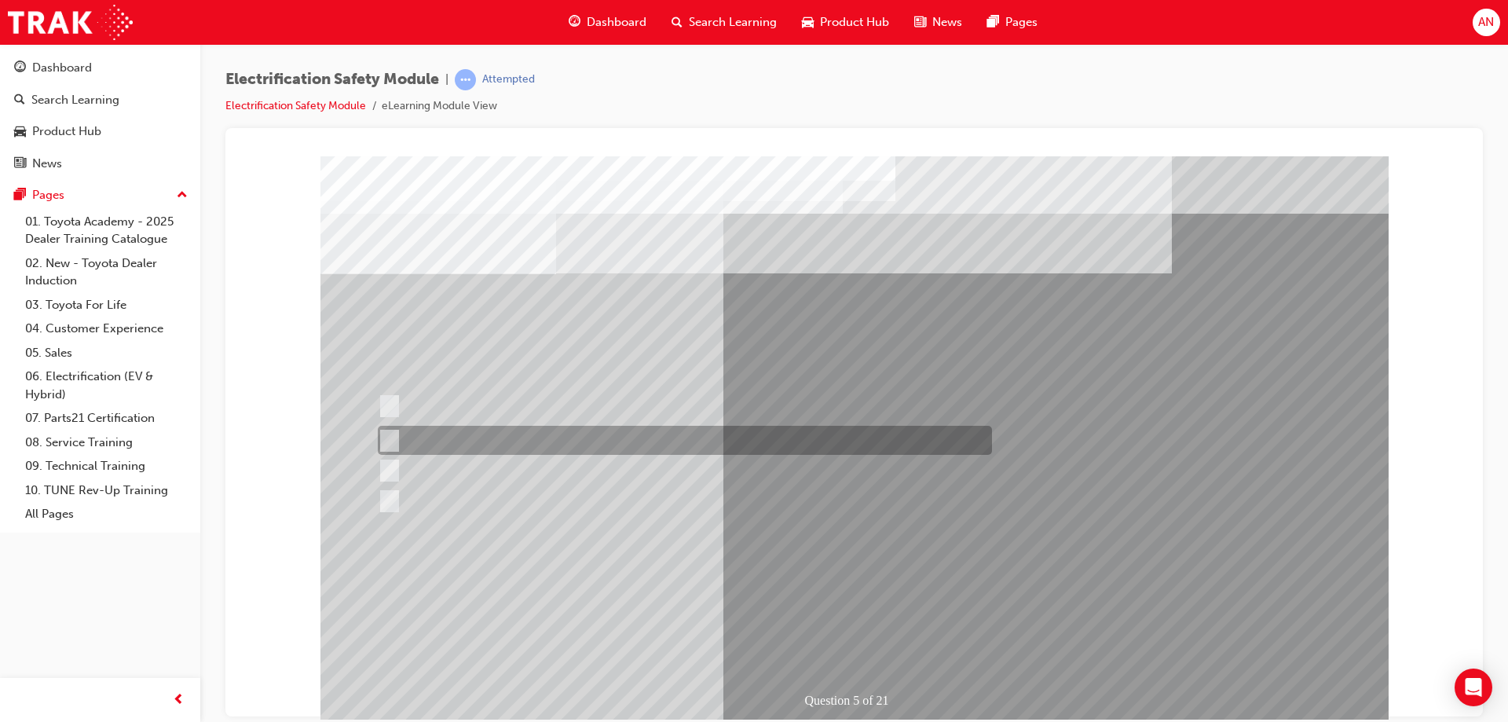
click at [386, 441] on input "The Main Display will show the power flow for the driveline." at bounding box center [385, 440] width 17 height 17
checkbox input "true"
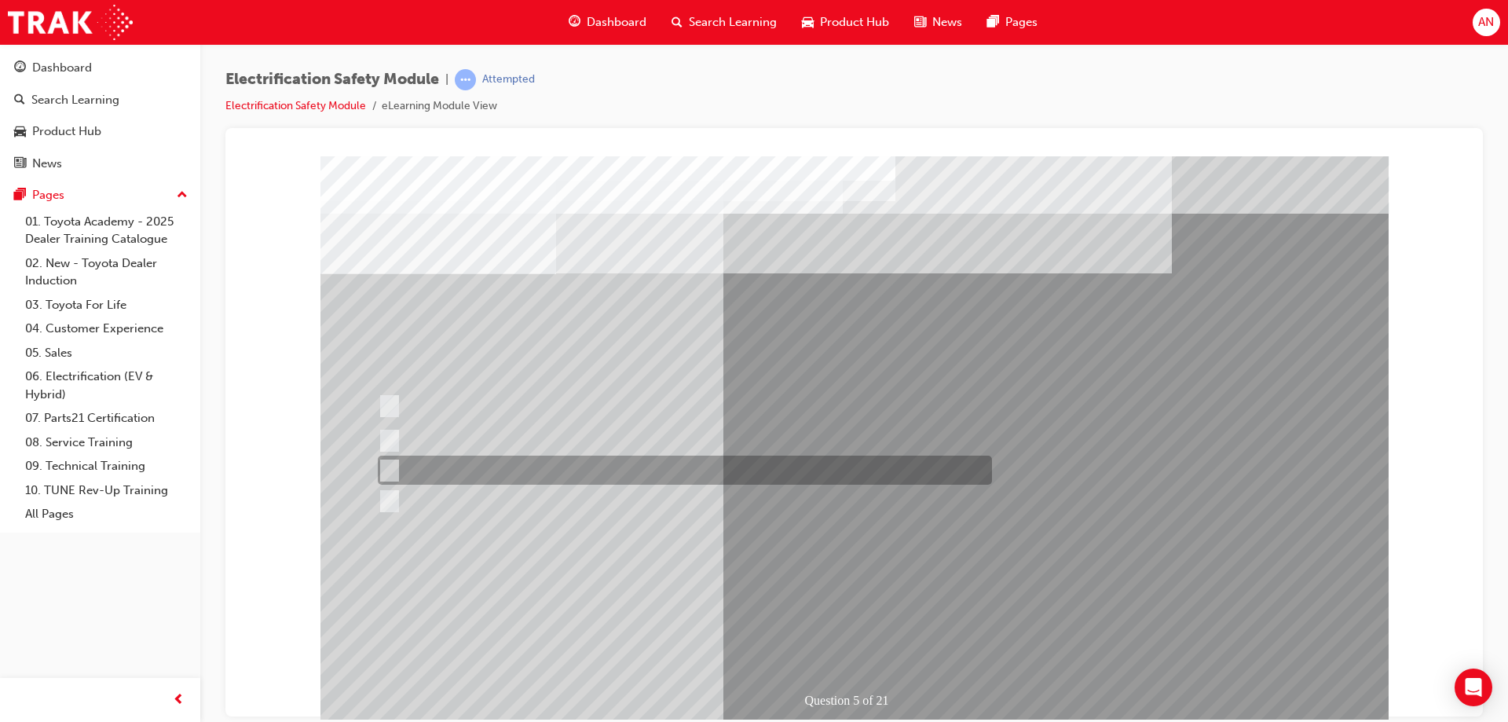
click at [390, 470] on input "Vehicle Motive Force selection types illuminated e.g. (EV/HV)." at bounding box center [385, 470] width 17 height 17
checkbox input "true"
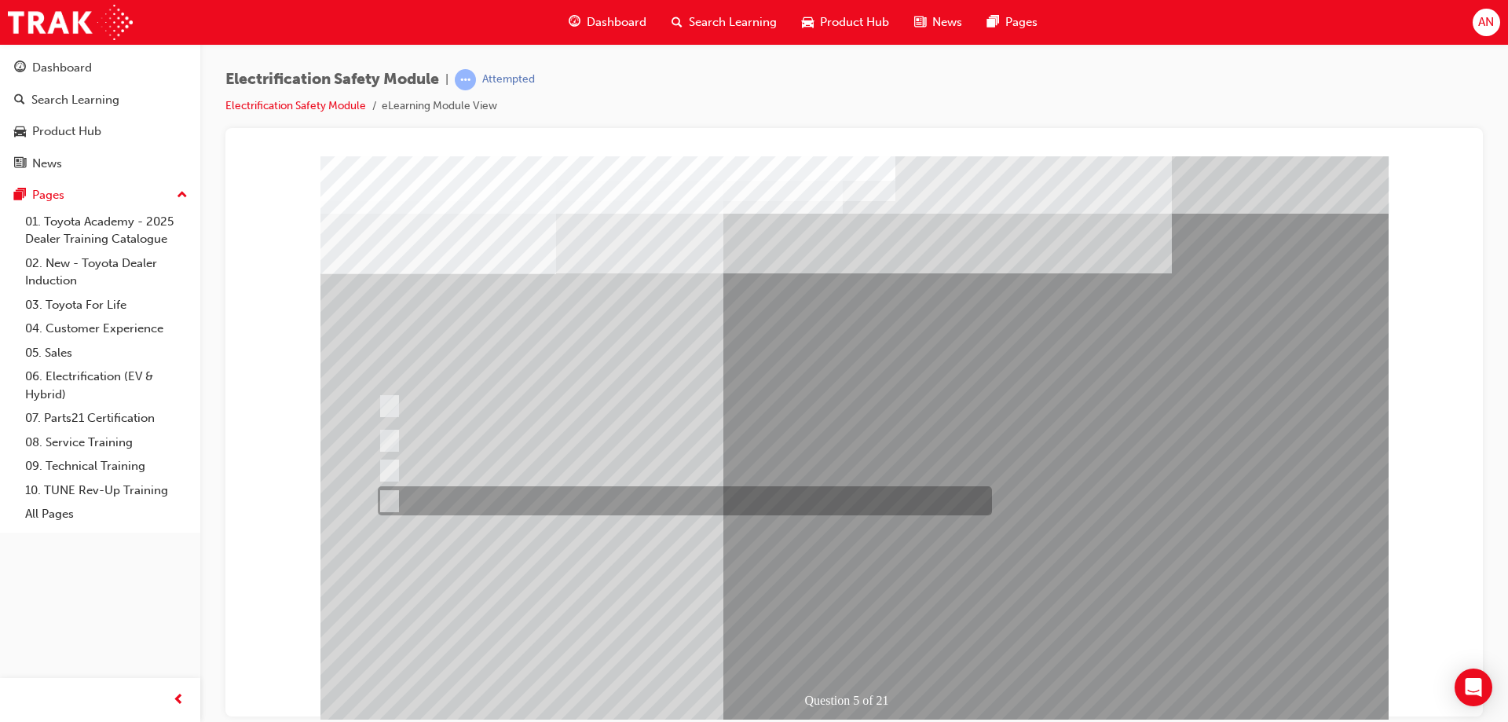
click at [386, 501] on input "Battery Level indicator (State of Charge)." at bounding box center [385, 501] width 17 height 17
checkbox input "true"
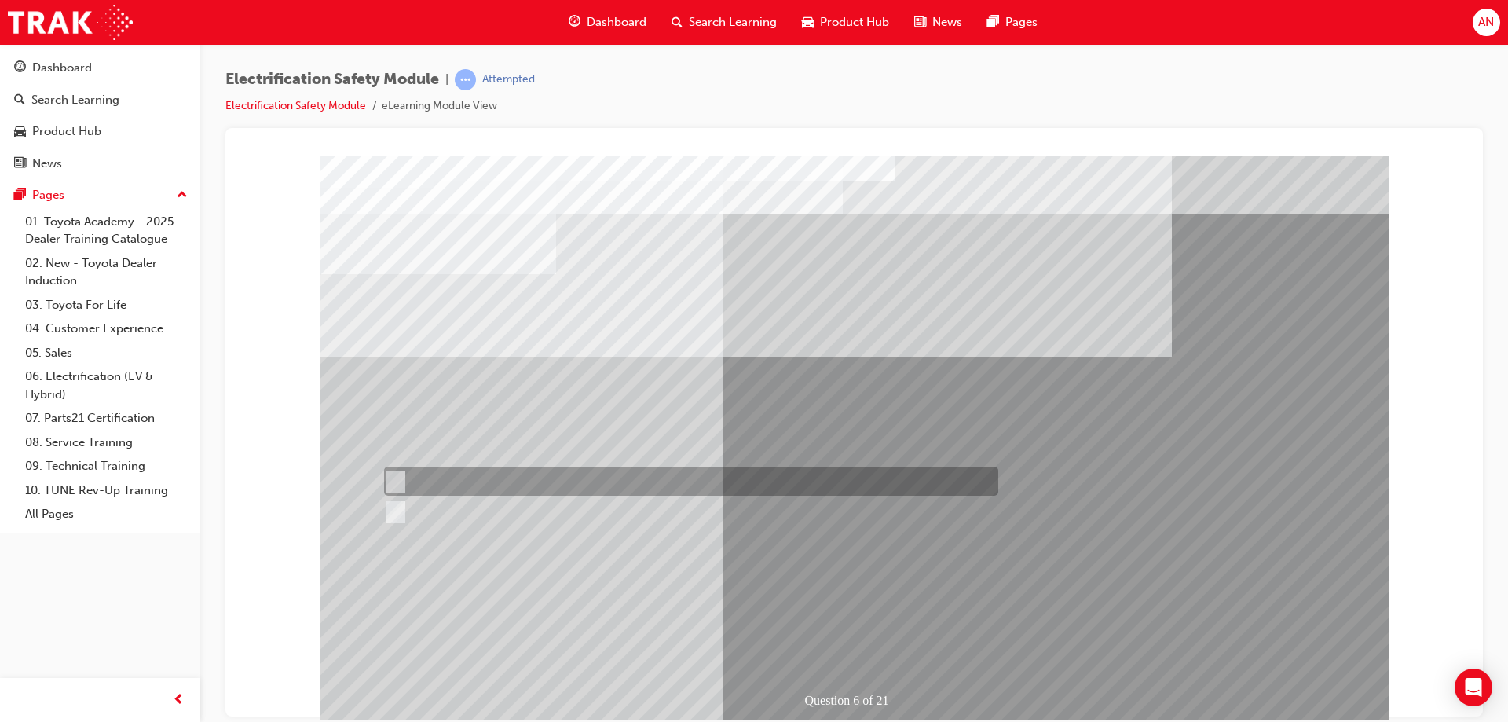
click at [394, 478] on input "True" at bounding box center [392, 481] width 17 height 17
radio input "true"
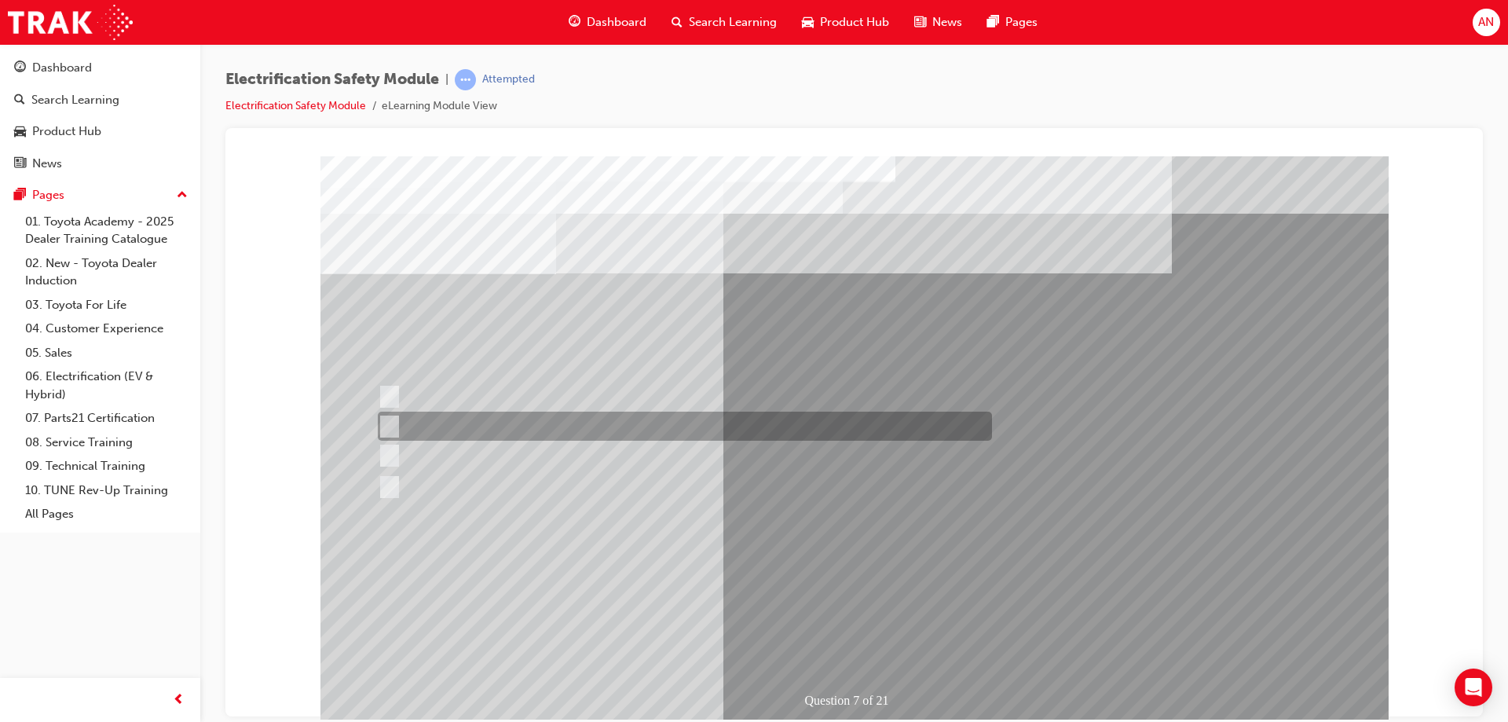
click at [385, 423] on input "Be detected and the system will shut down." at bounding box center [386, 426] width 17 height 17
radio input "true"
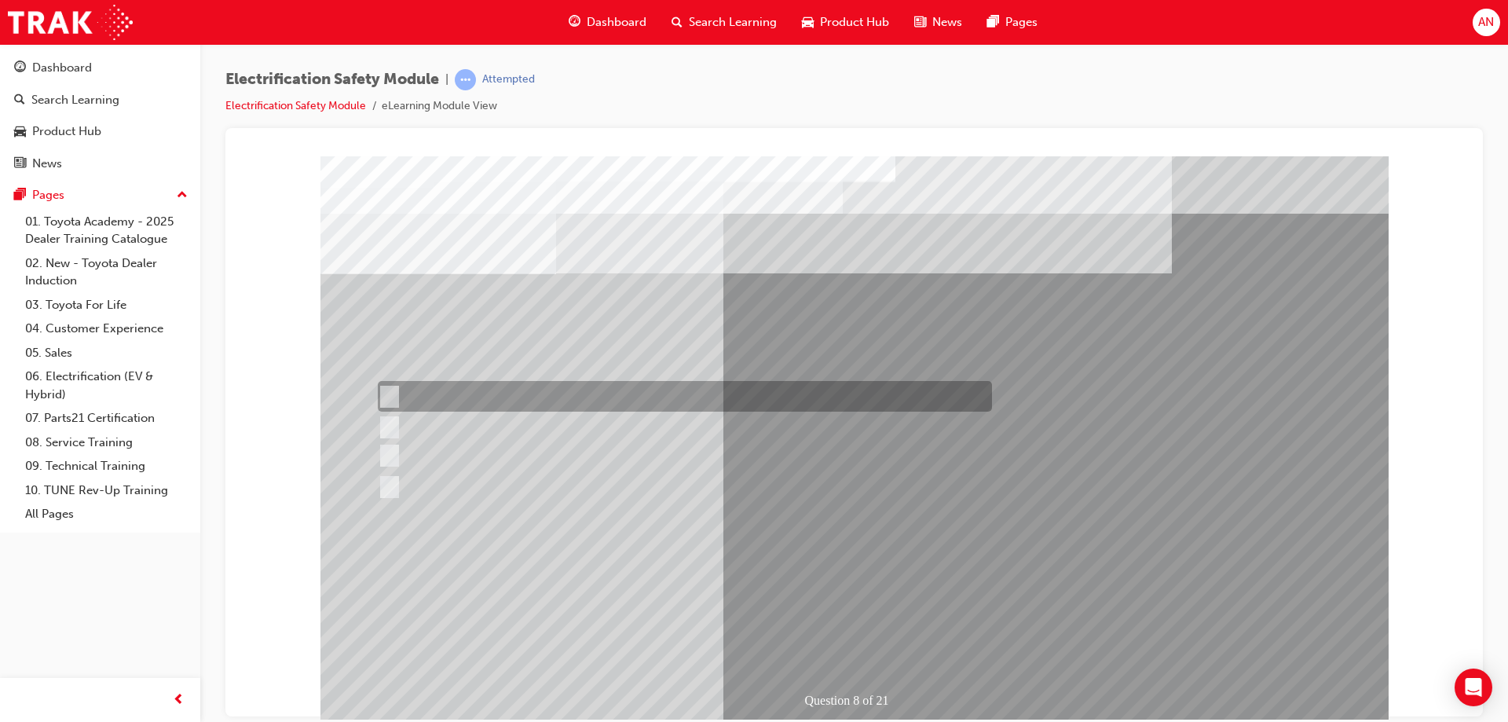
click at [384, 394] on input "Working on the High Voltage System." at bounding box center [386, 396] width 17 height 17
radio input "true"
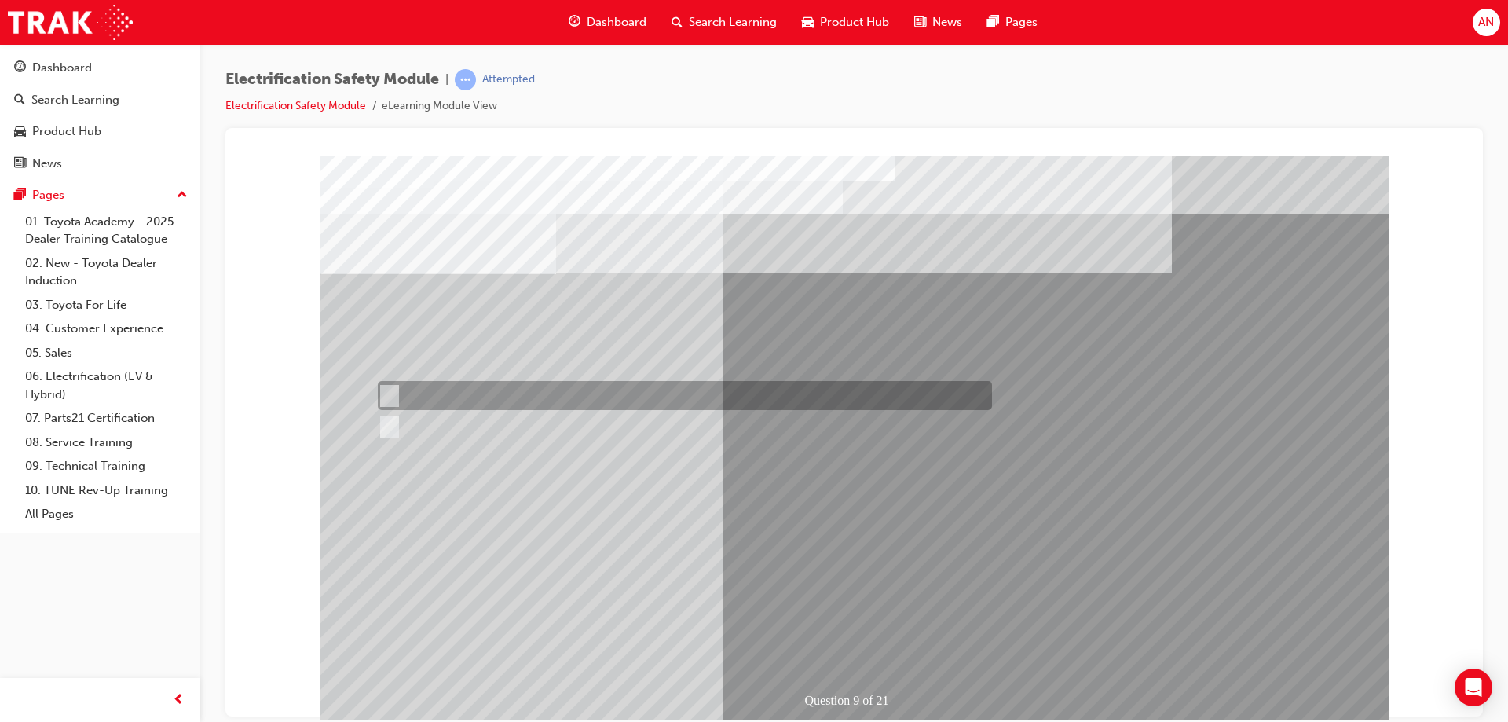
click at [394, 394] on input "True" at bounding box center [386, 395] width 17 height 17
radio input "true"
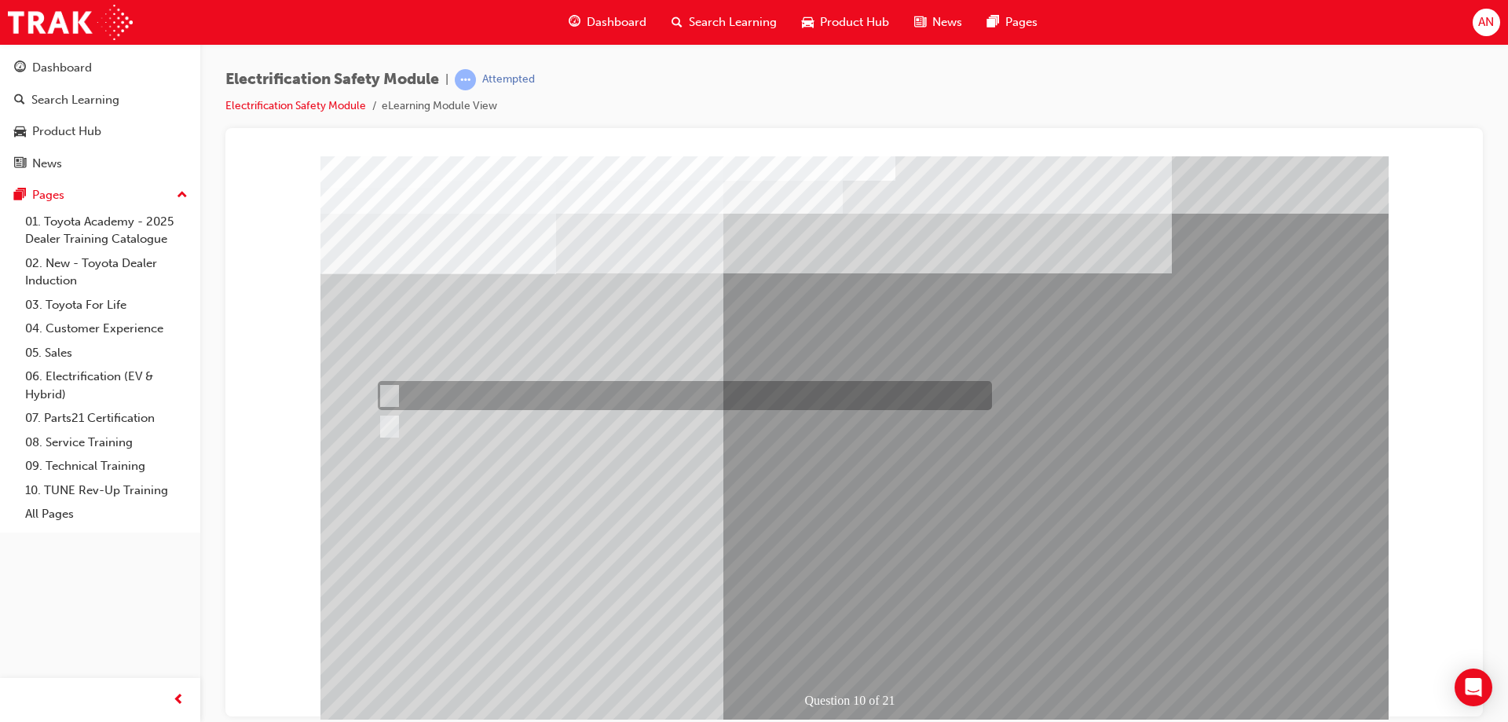
click at [388, 389] on input "False" at bounding box center [386, 395] width 17 height 17
radio input "true"
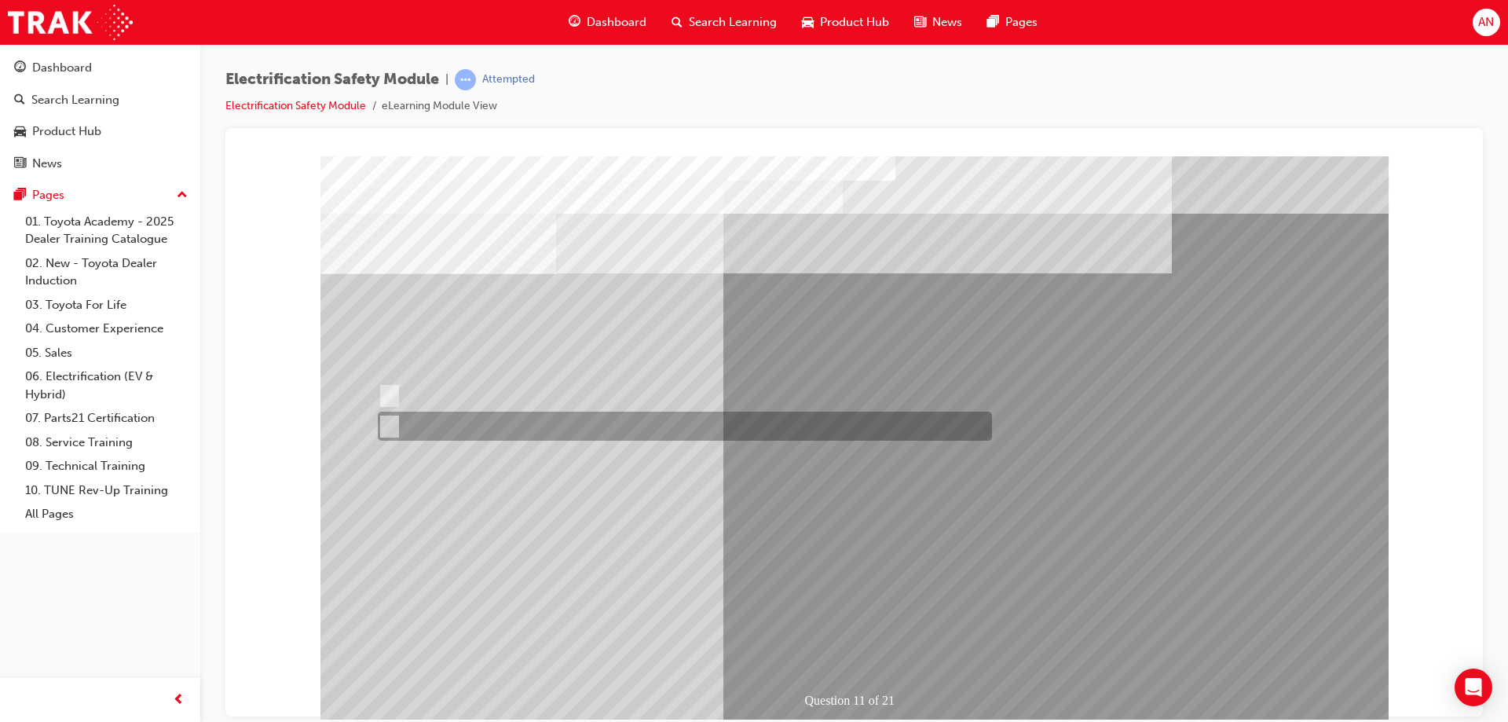
click at [391, 427] on input "False" at bounding box center [386, 426] width 17 height 17
radio input "true"
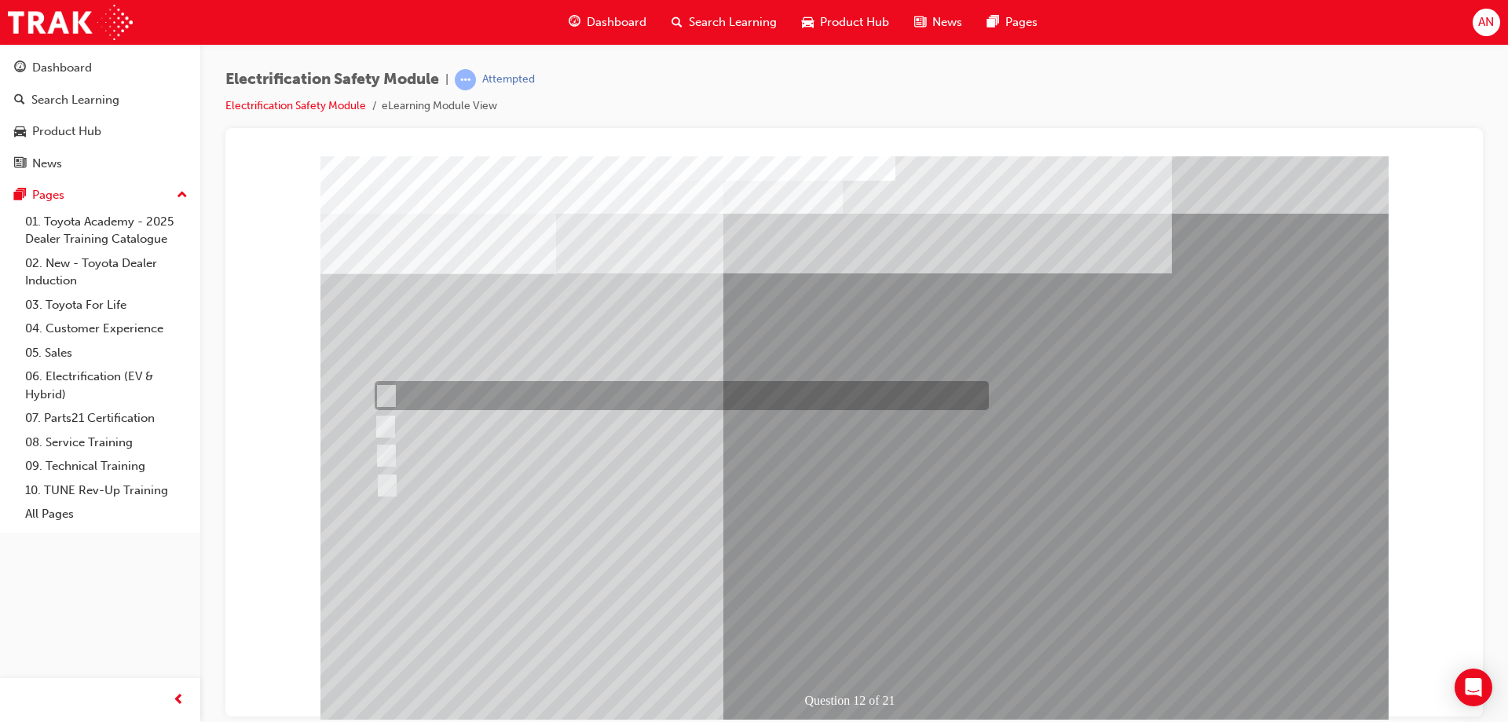
click at [387, 395] on input "In your pocket." at bounding box center [383, 395] width 17 height 17
radio input "true"
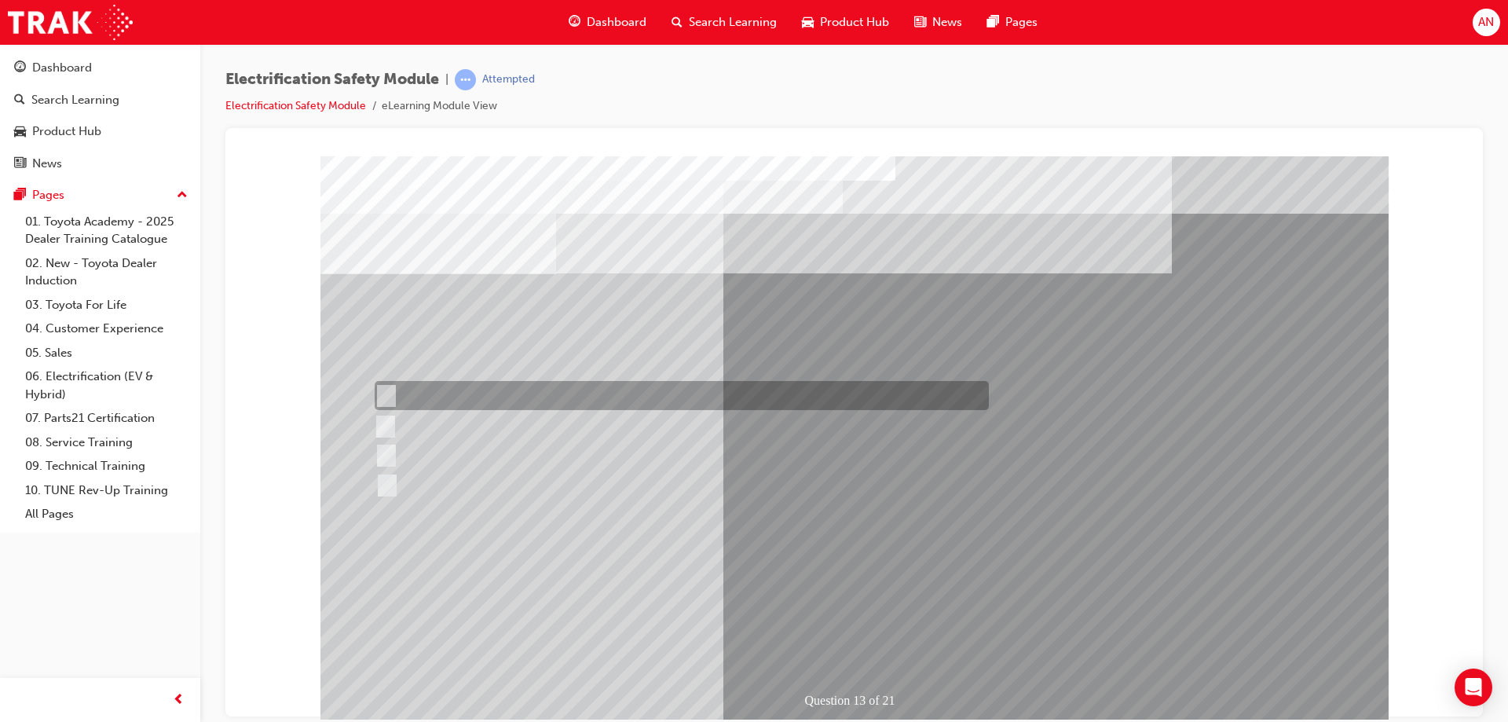
click at [379, 390] on input "Remove the Service Plug Grip" at bounding box center [383, 395] width 17 height 17
radio input "true"
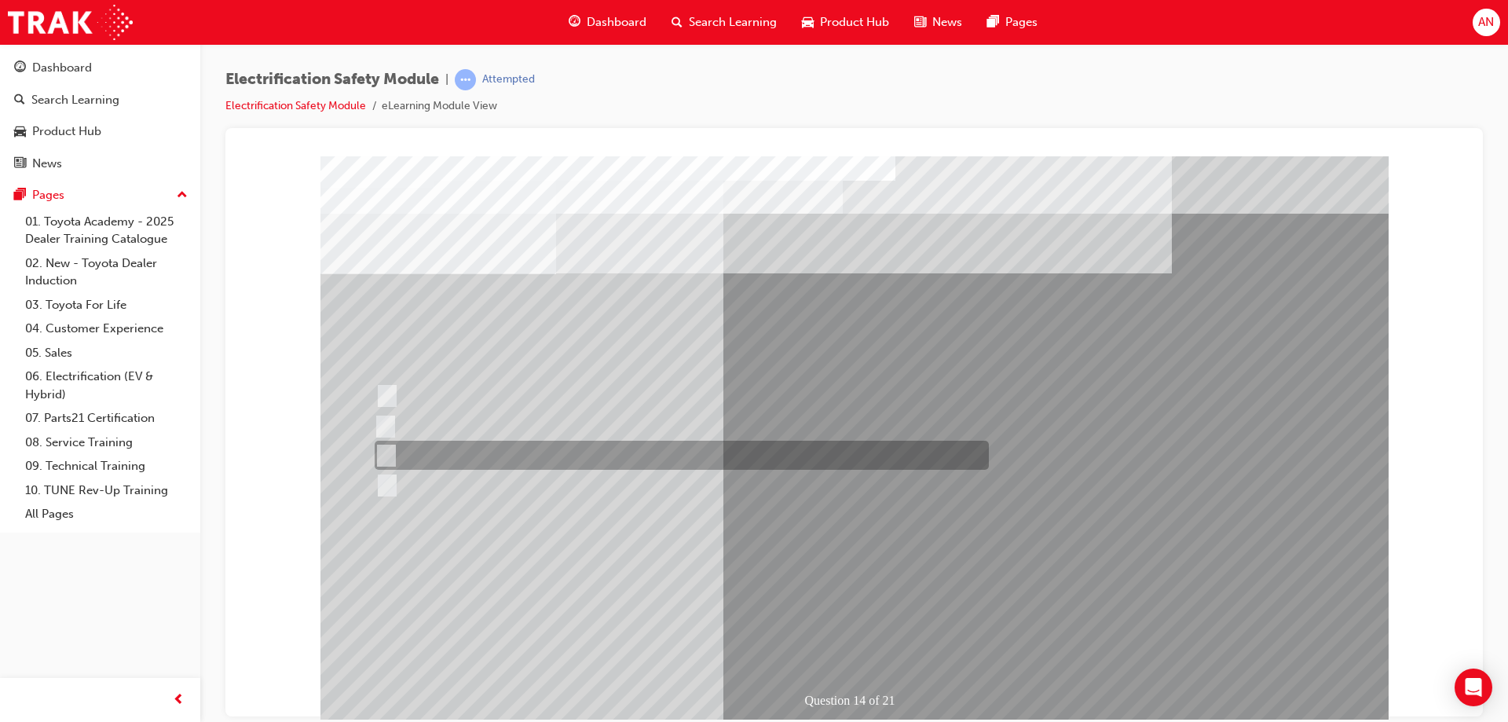
click at [385, 457] on input "10 minutes" at bounding box center [383, 455] width 17 height 17
radio input "true"
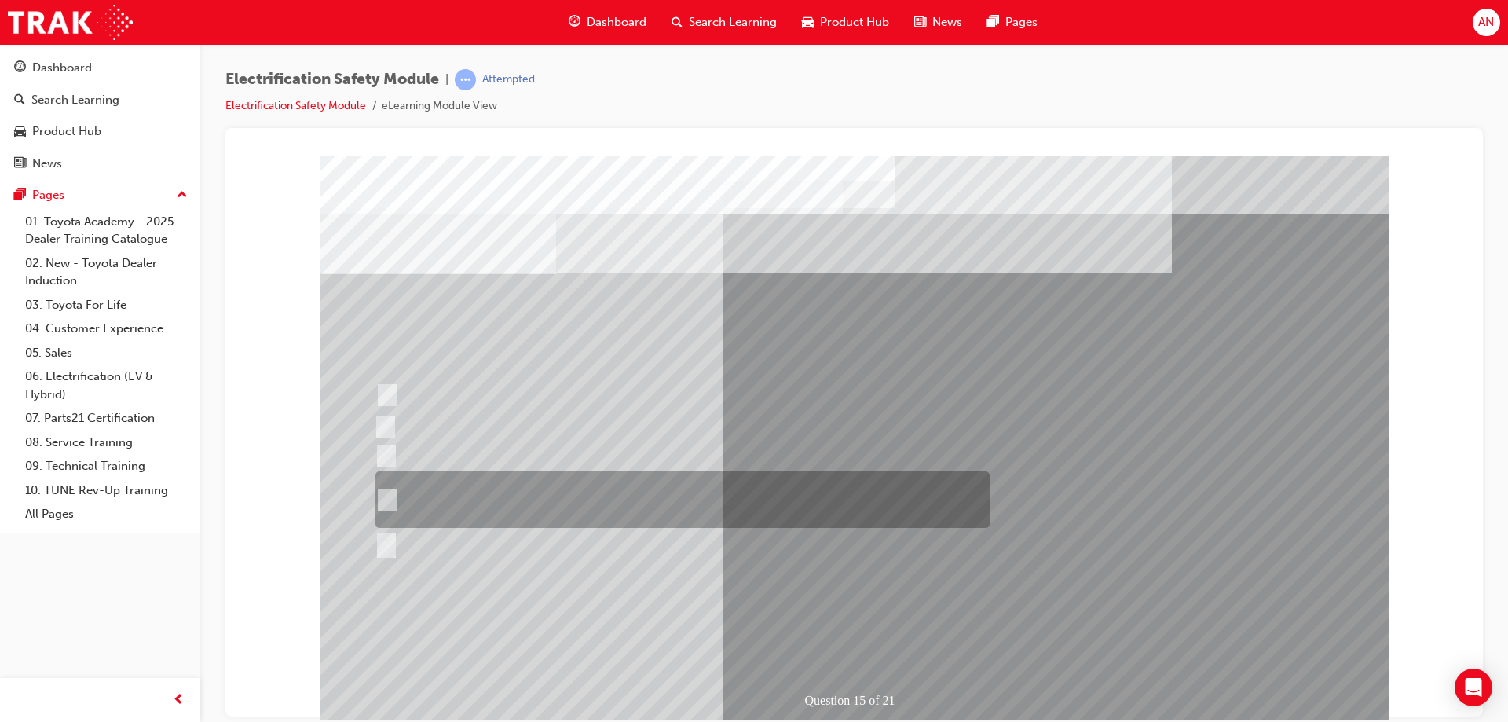
click at [382, 504] on input "The High Voltage Capacitor Terminal for 0 volts and the High Voltage Capacitor …" at bounding box center [383, 499] width 17 height 17
radio input "true"
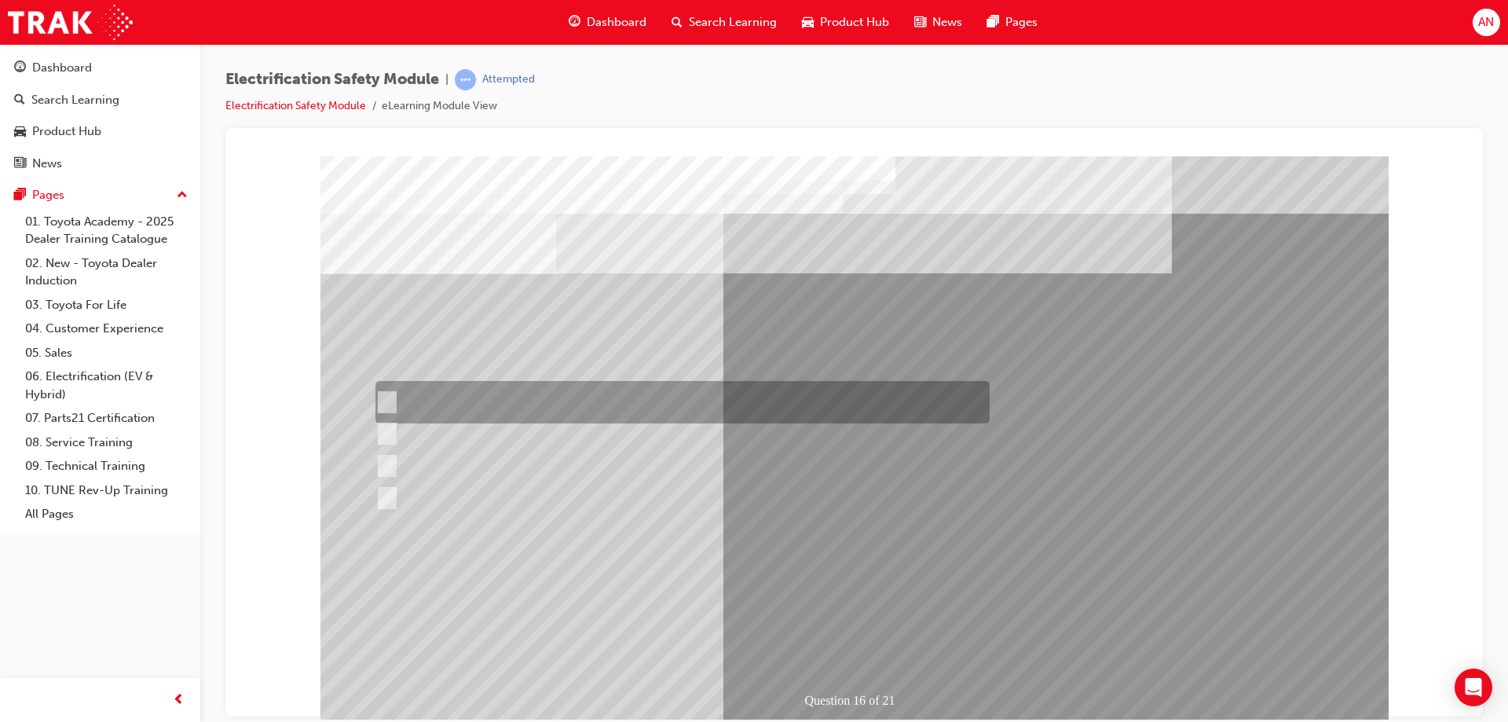
click at [385, 394] on input "Insulate the High Voltage Connector/Motor Side Cable Connection with Insulated …" at bounding box center [383, 402] width 17 height 17
radio input "true"
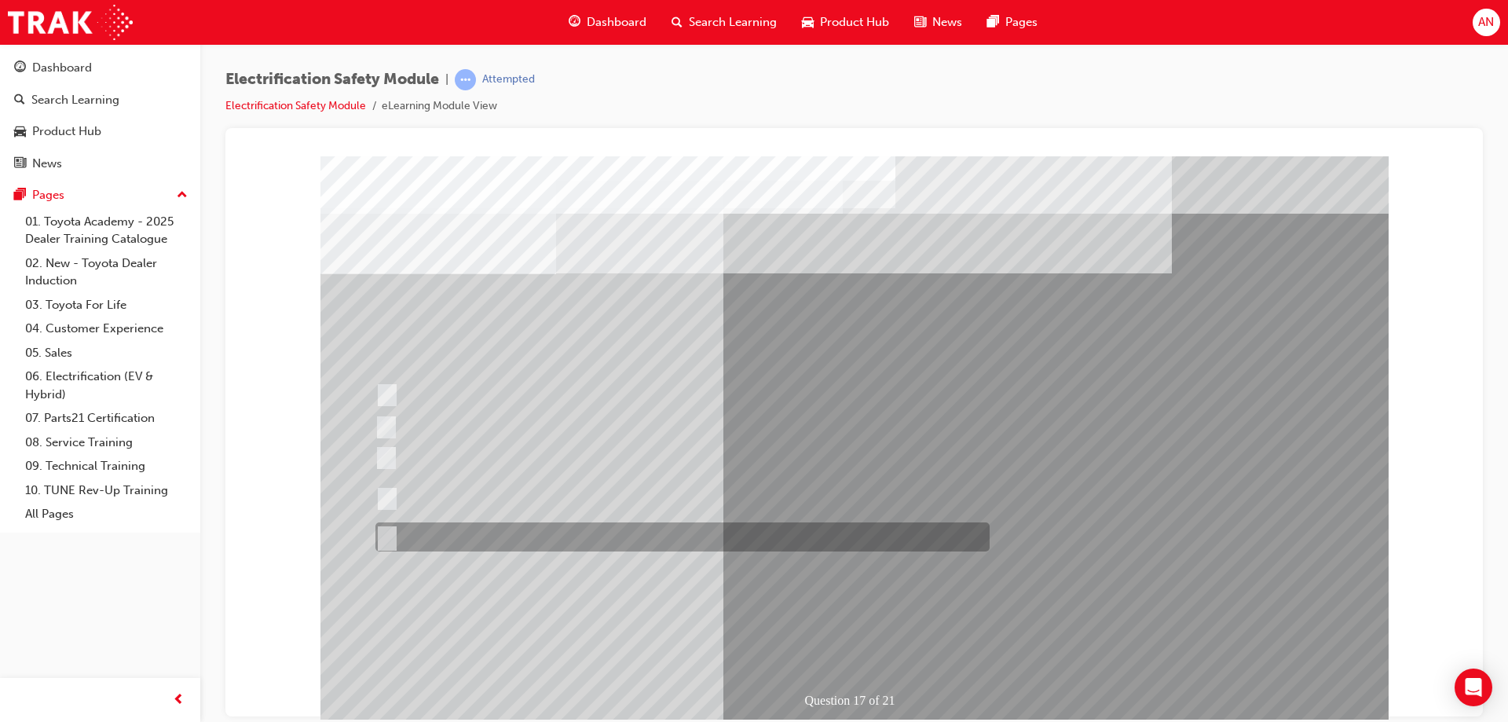
click at [383, 533] on input "All of the above." at bounding box center [383, 537] width 17 height 17
radio input "true"
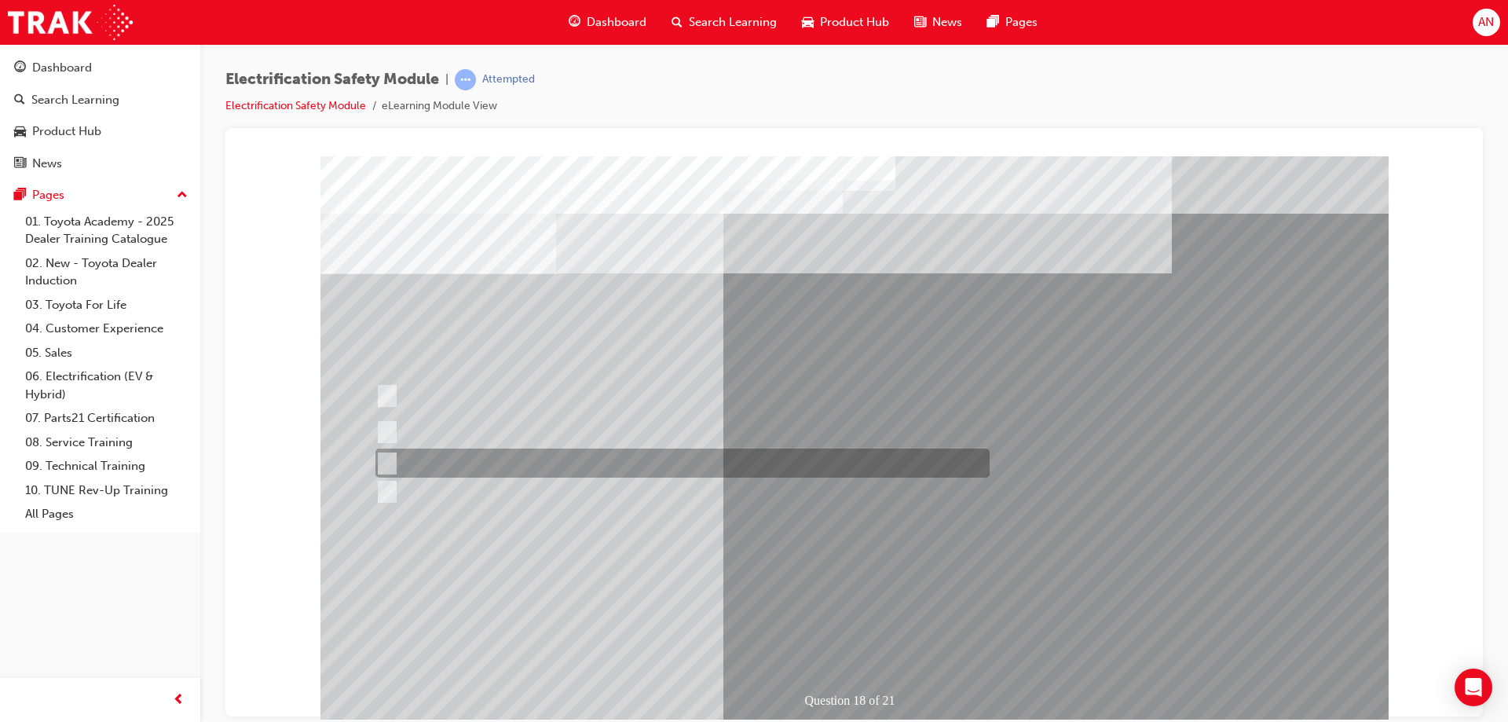
click at [393, 467] on div at bounding box center [679, 463] width 614 height 29
radio input "true"
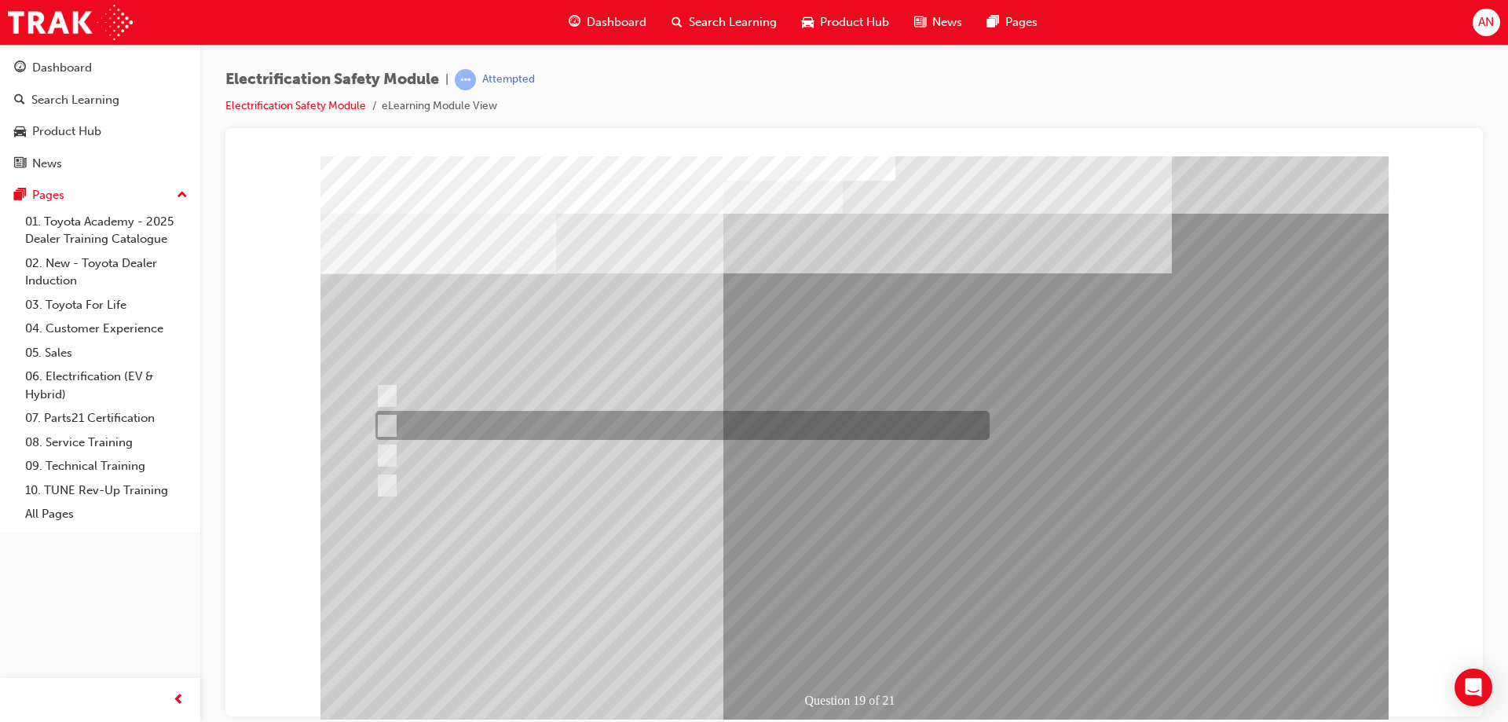
click at [395, 422] on div at bounding box center [679, 425] width 614 height 29
radio input "true"
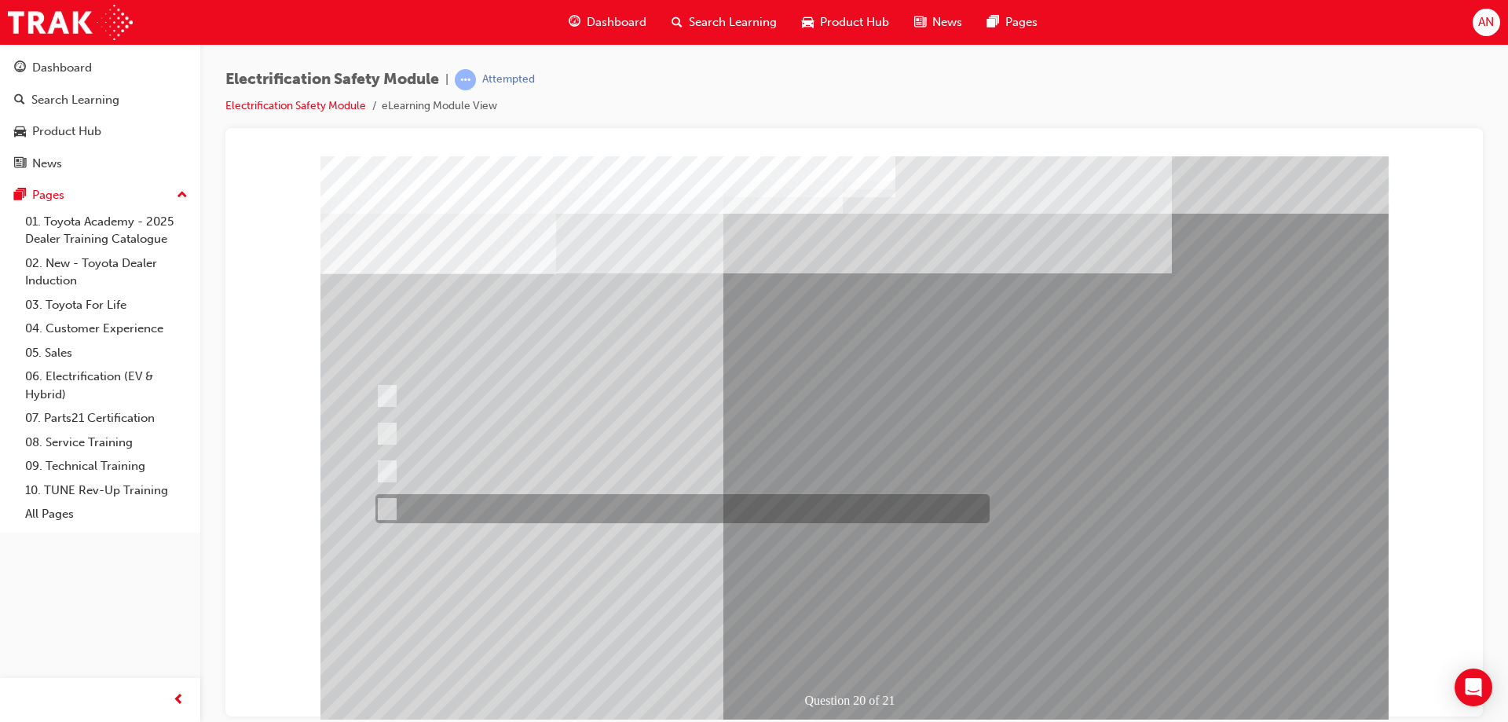
click at [387, 507] on input "All these statements are correct." at bounding box center [383, 508] width 17 height 17
radio input "true"
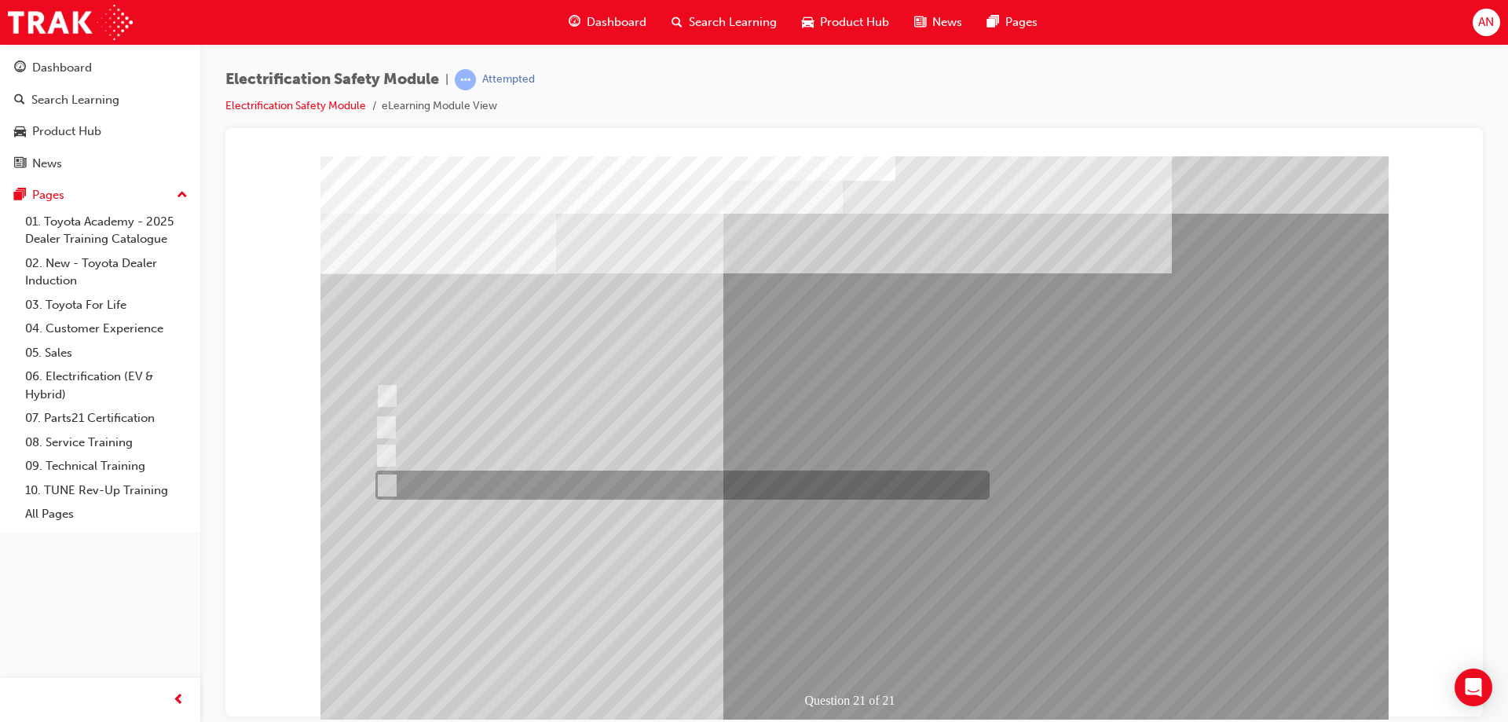
click at [393, 483] on div at bounding box center [679, 485] width 614 height 29
radio input "true"
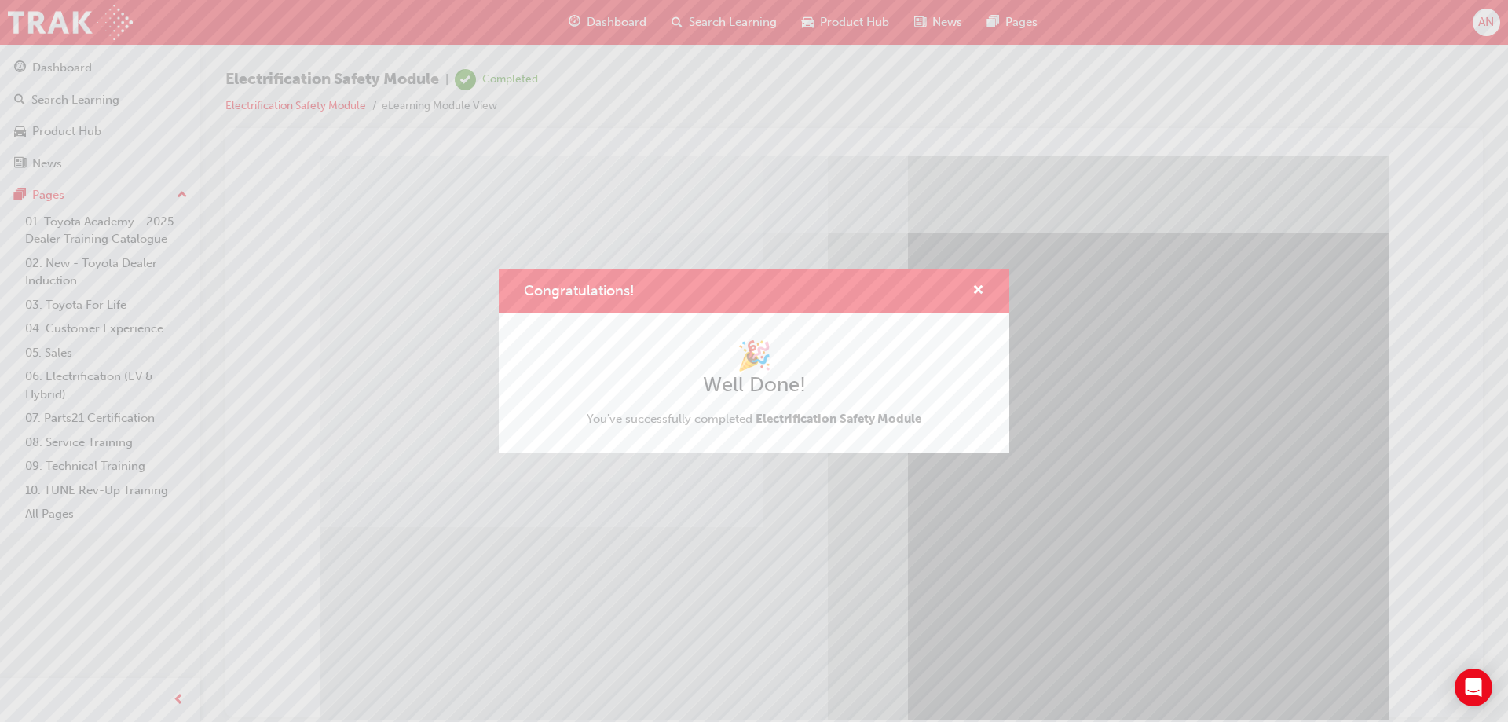
click at [984, 286] on div "Congratulations!" at bounding box center [754, 291] width 511 height 45
click at [983, 286] on span "cross-icon" at bounding box center [978, 291] width 12 height 14
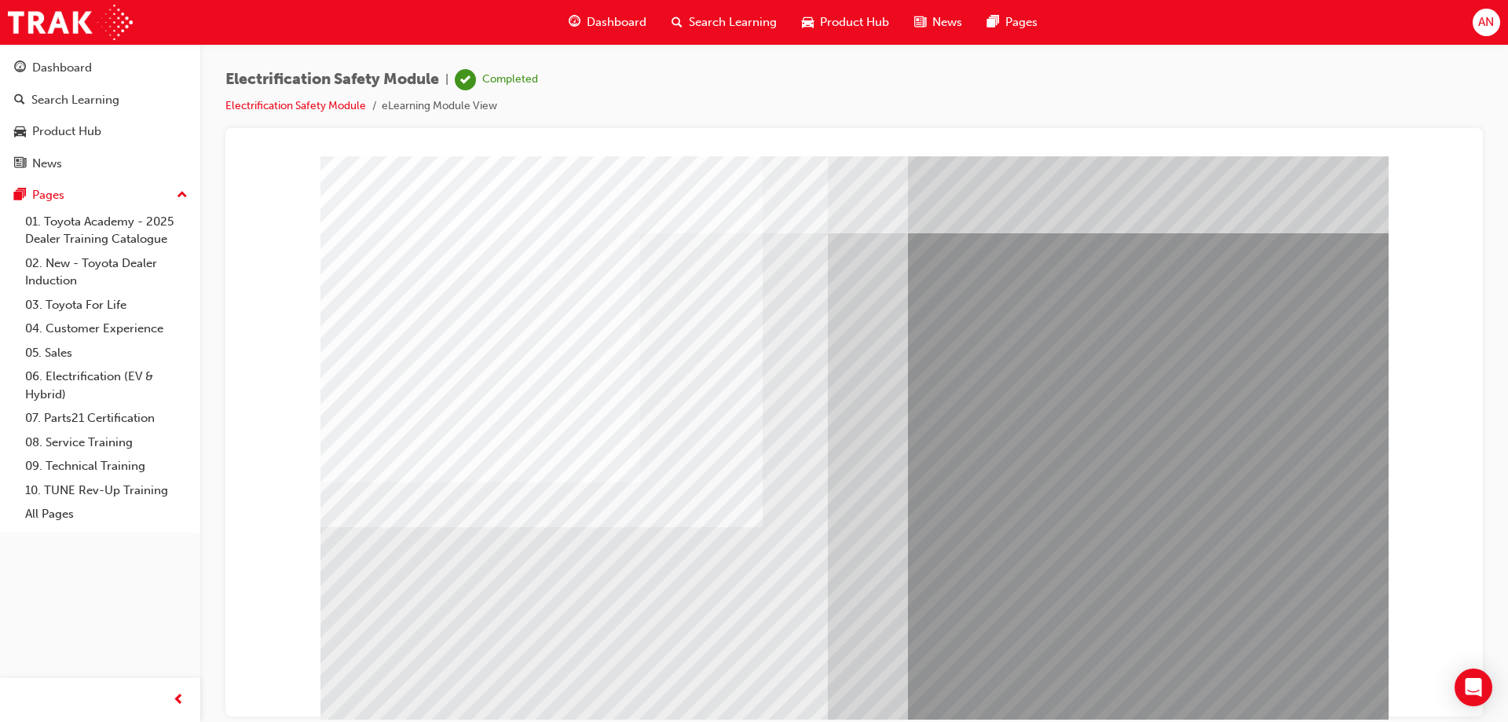
drag, startPoint x: 1709, startPoint y: 841, endPoint x: 1036, endPoint y: 449, distance: 779.4
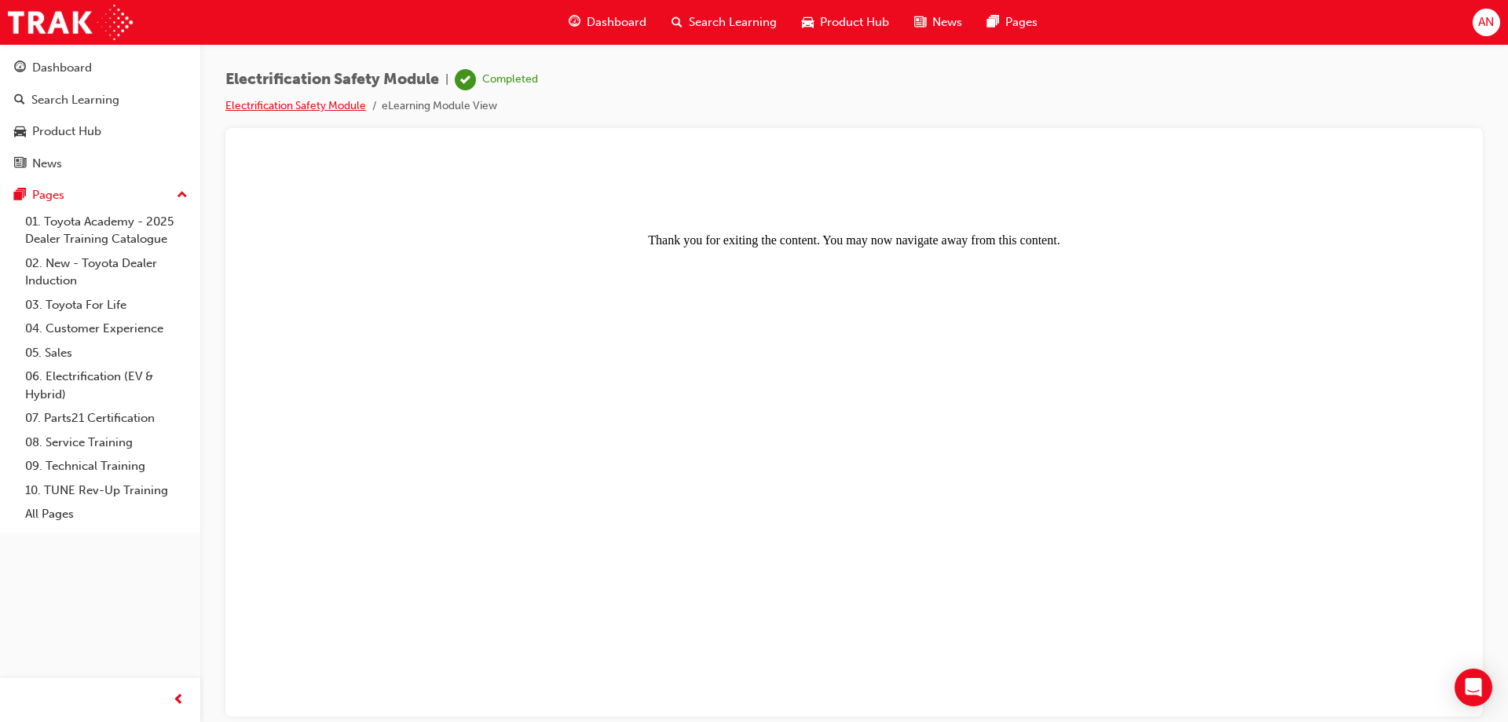
click at [317, 103] on link "Electrification Safety Module" at bounding box center [295, 105] width 141 height 13
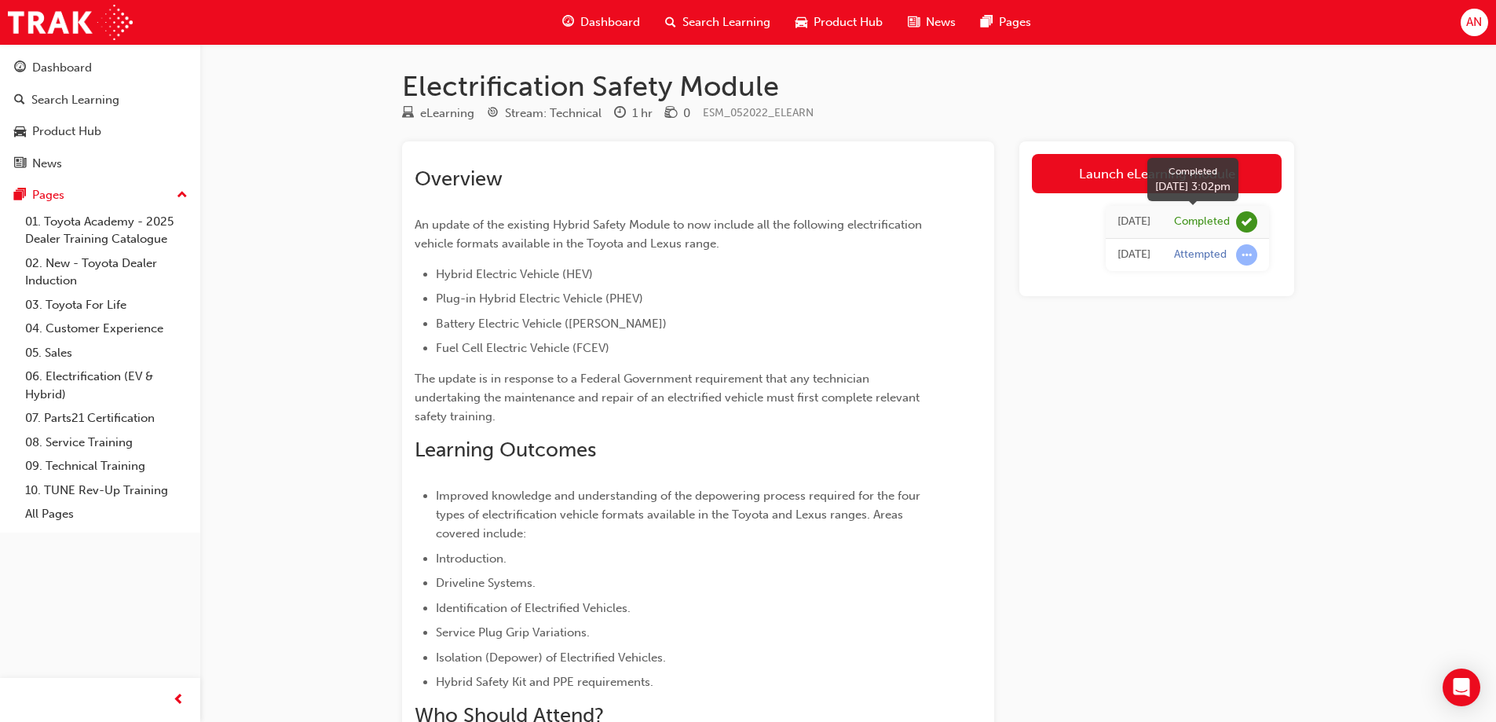
click at [1248, 220] on span "learningRecordVerb_COMPLETE-icon" at bounding box center [1246, 221] width 21 height 21
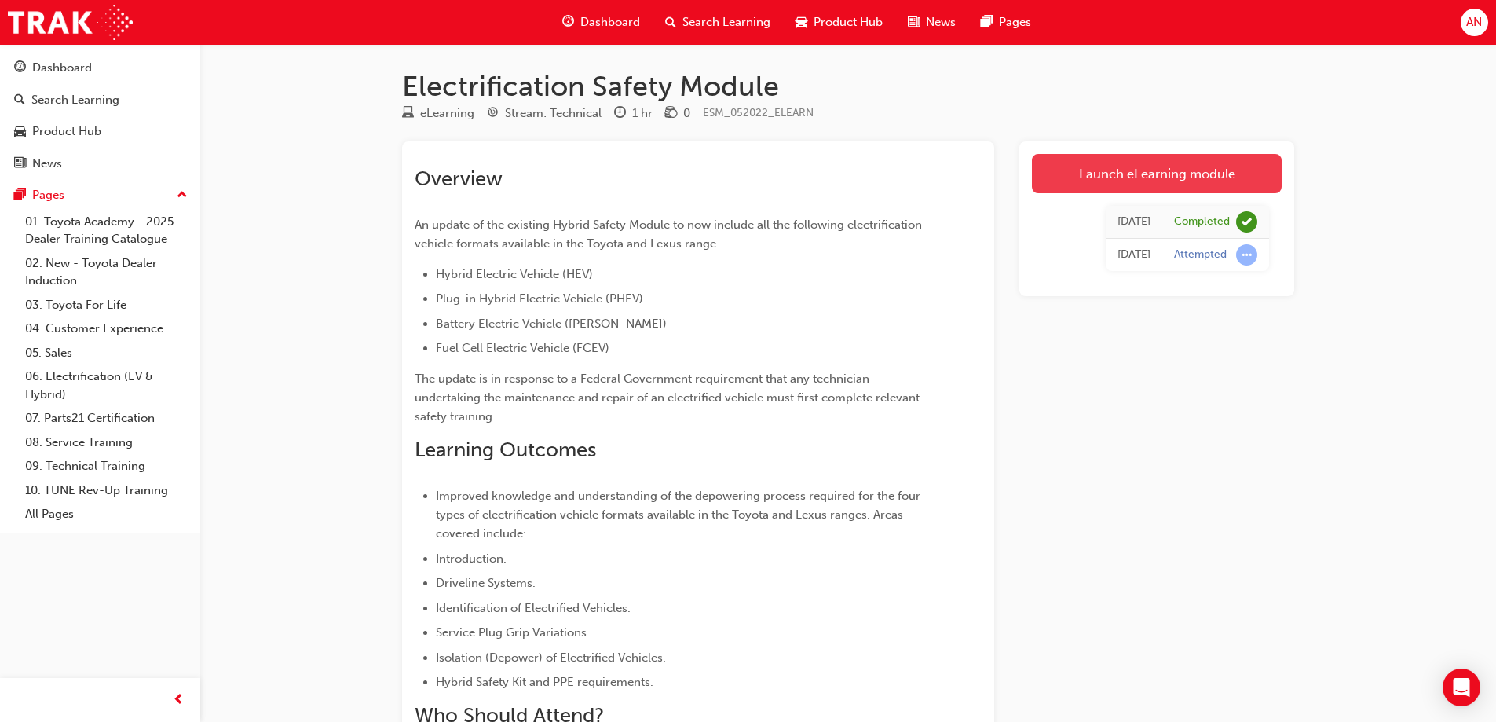
click at [1141, 172] on link "Launch eLearning module" at bounding box center [1157, 173] width 250 height 39
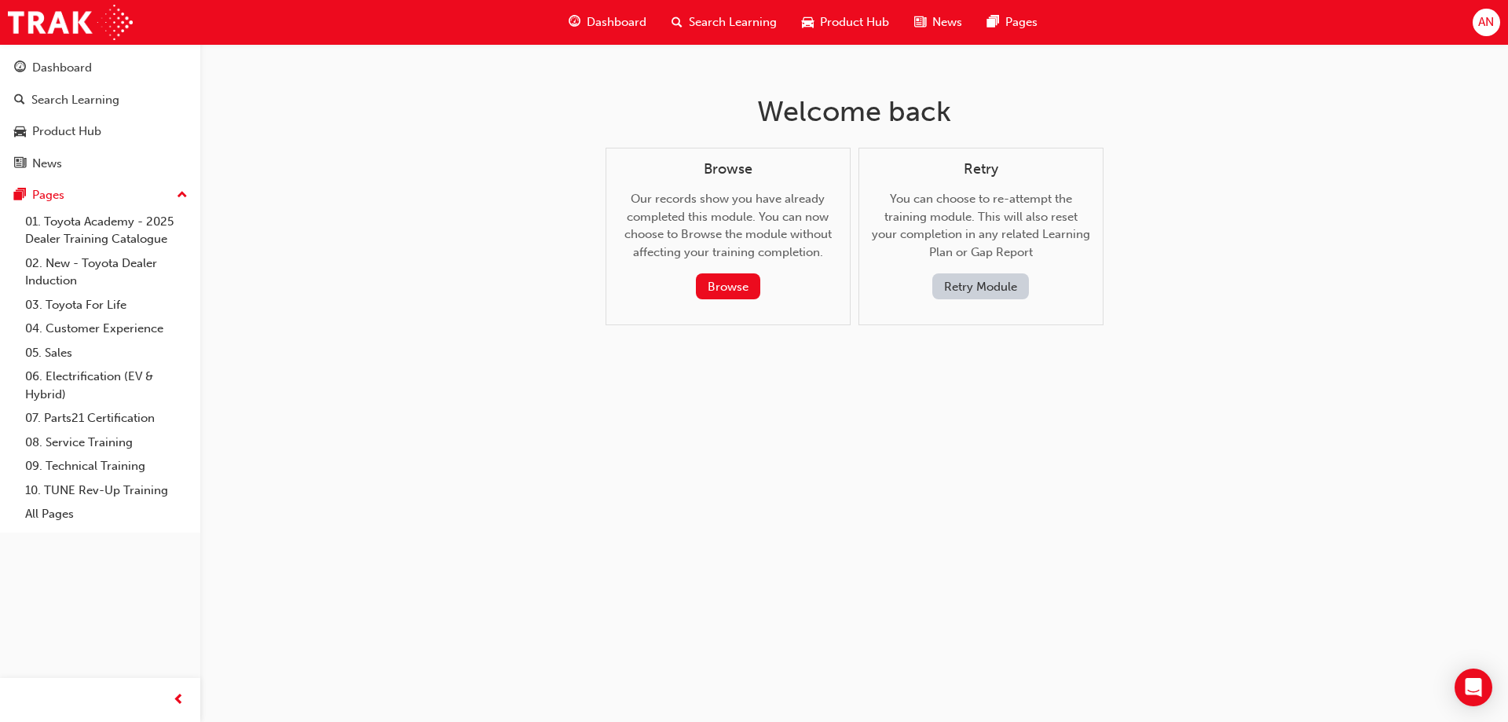
click at [964, 284] on button "Retry Module" at bounding box center [980, 286] width 97 height 26
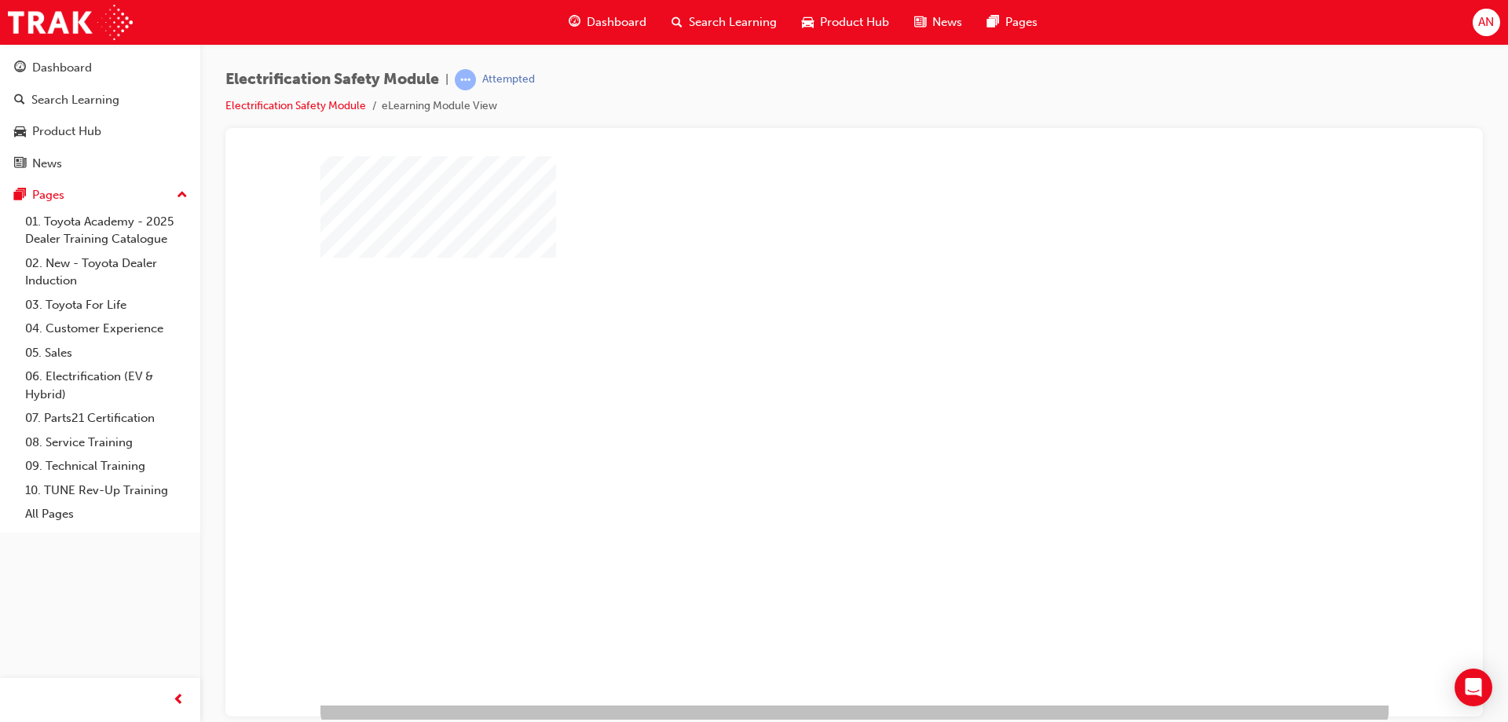
scroll to position [26, 0]
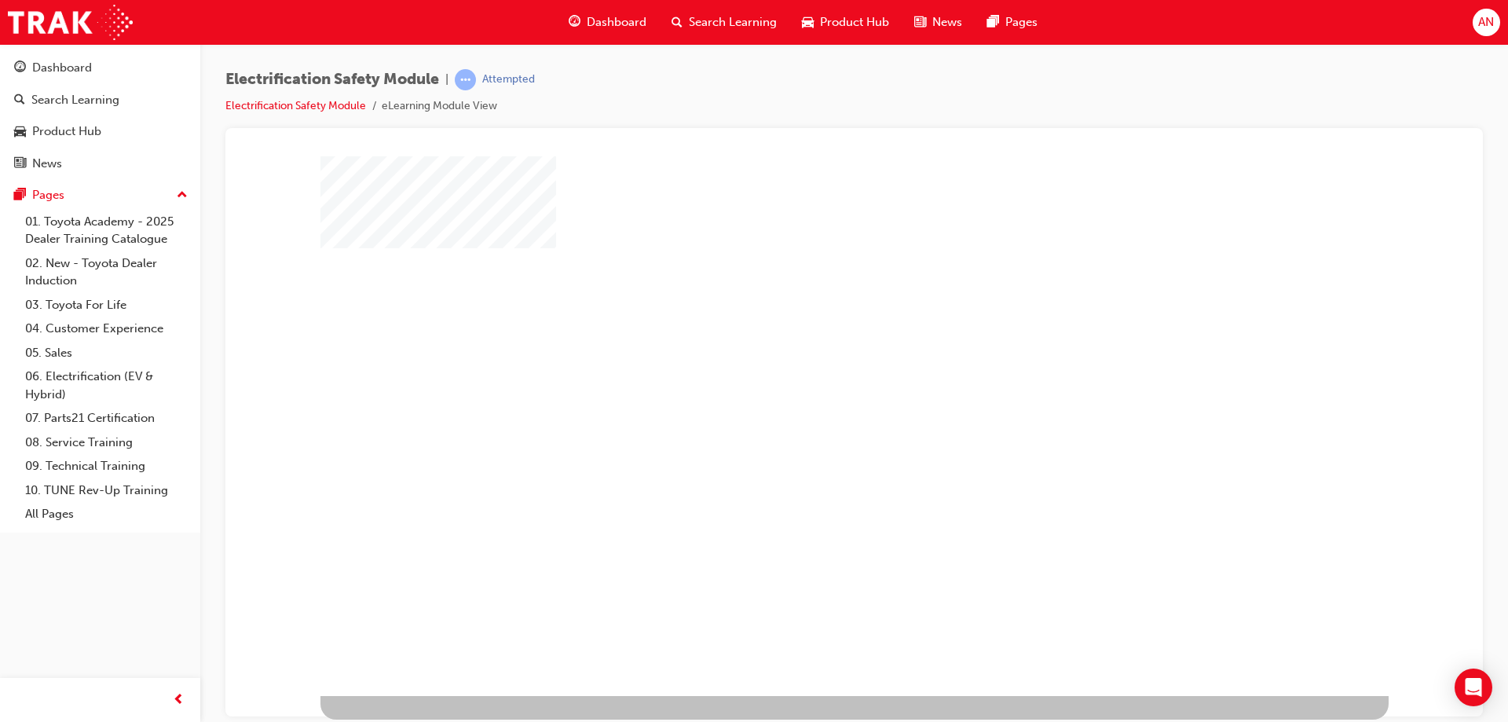
click at [809, 366] on div "play" at bounding box center [809, 366] width 0 height 0
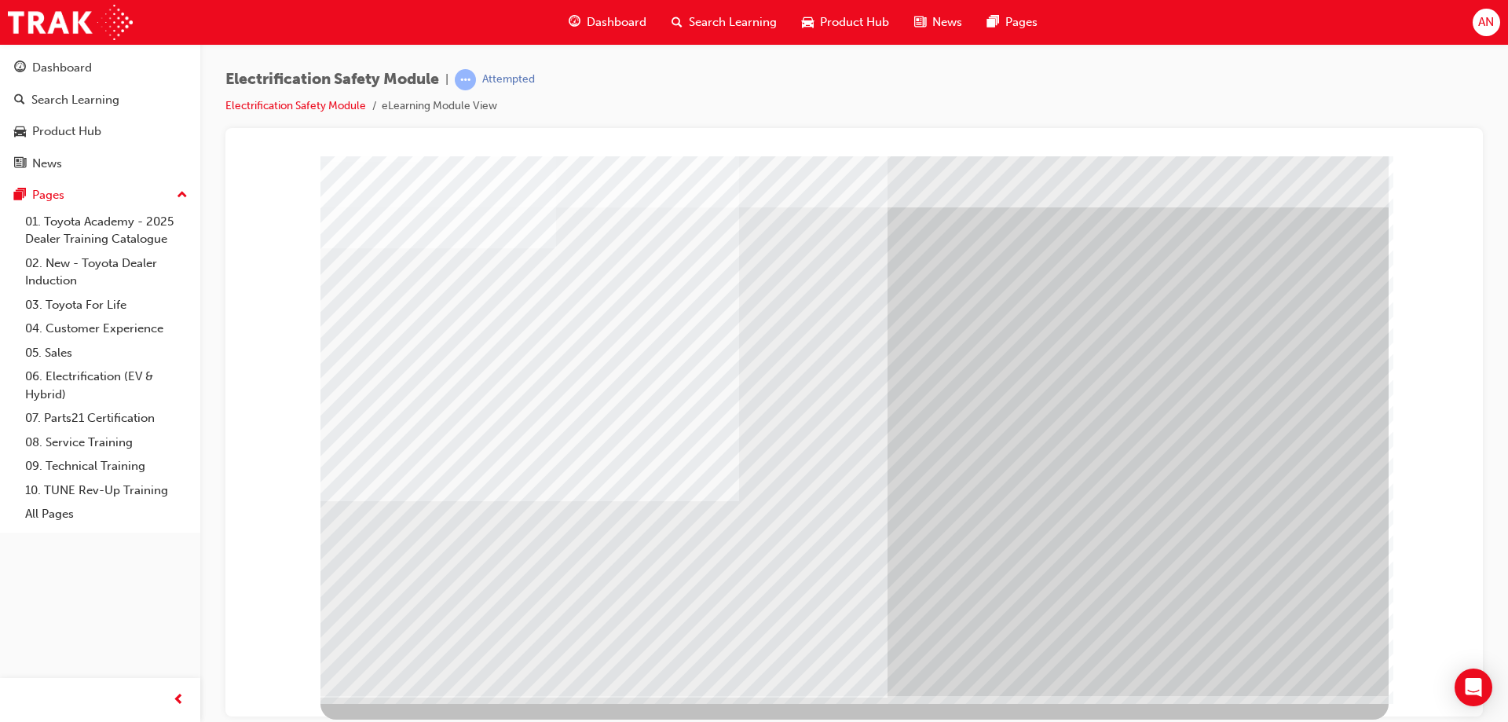
scroll to position [0, 0]
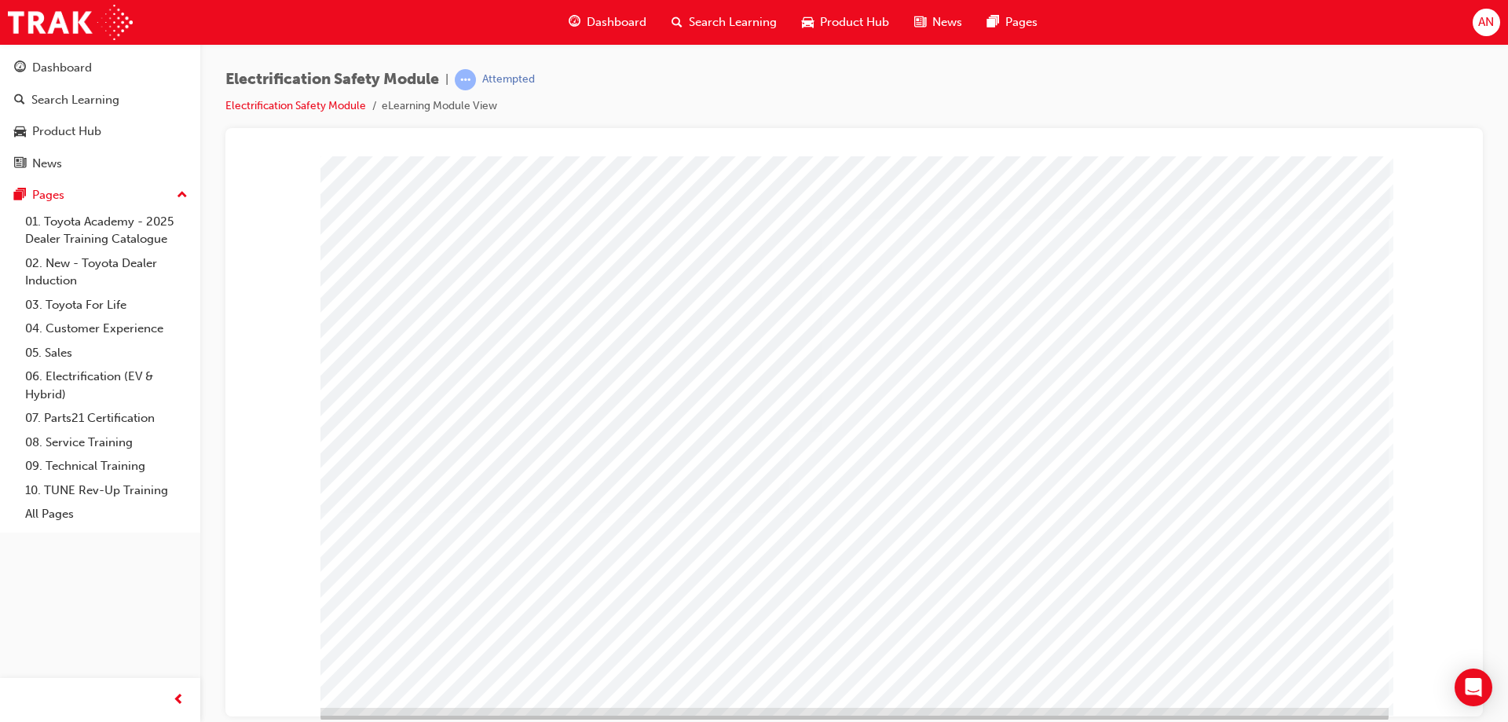
scroll to position [26, 0]
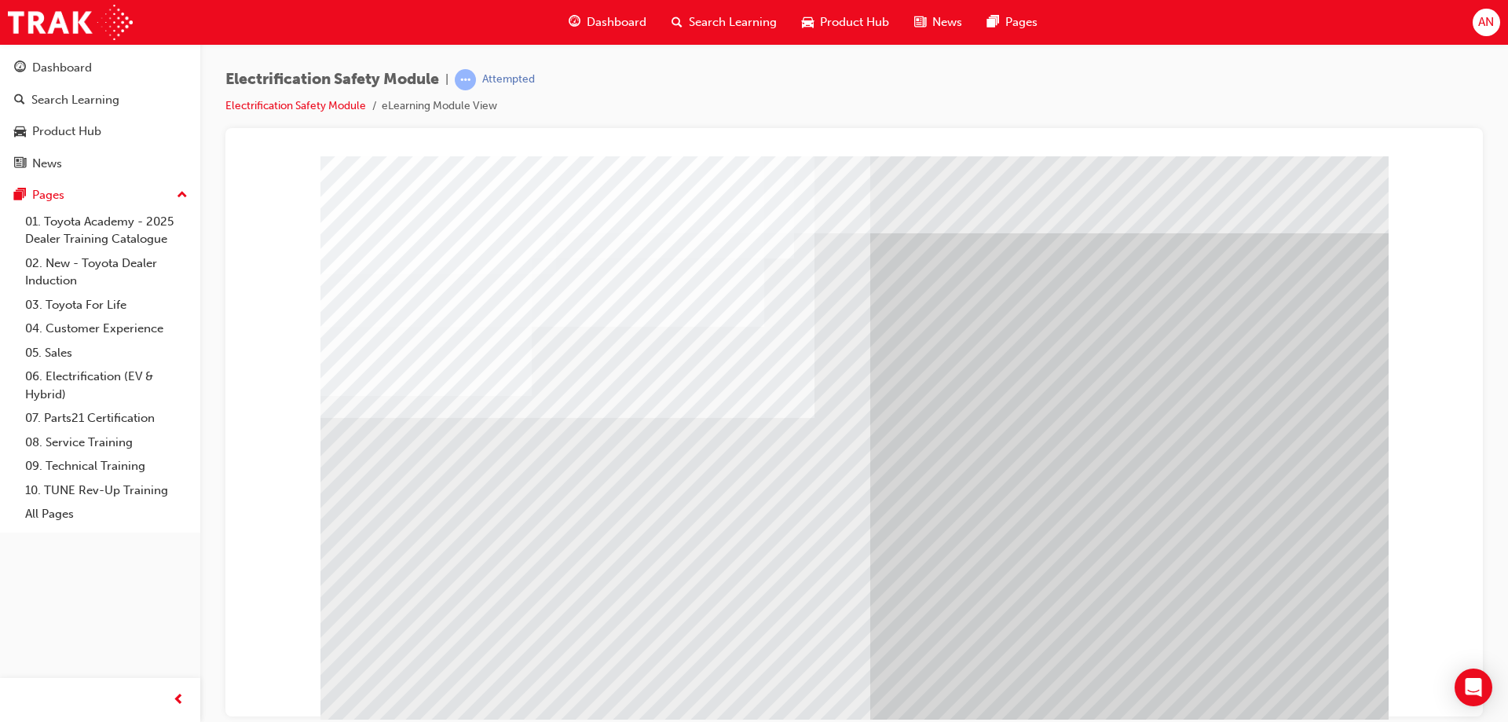
drag, startPoint x: 782, startPoint y: 539, endPoint x: 722, endPoint y: 531, distance: 60.2
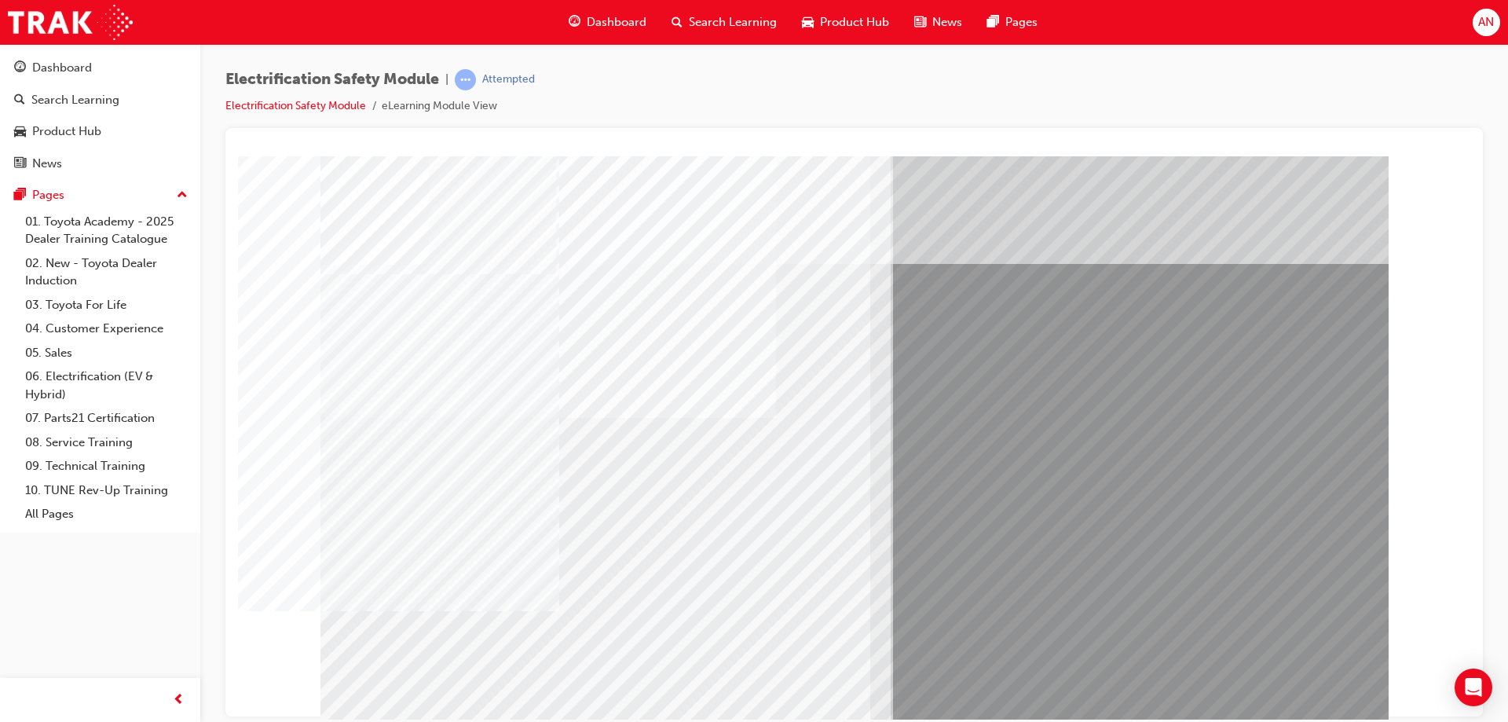
drag, startPoint x: 491, startPoint y: 596, endPoint x: 468, endPoint y: 593, distance: 23.0
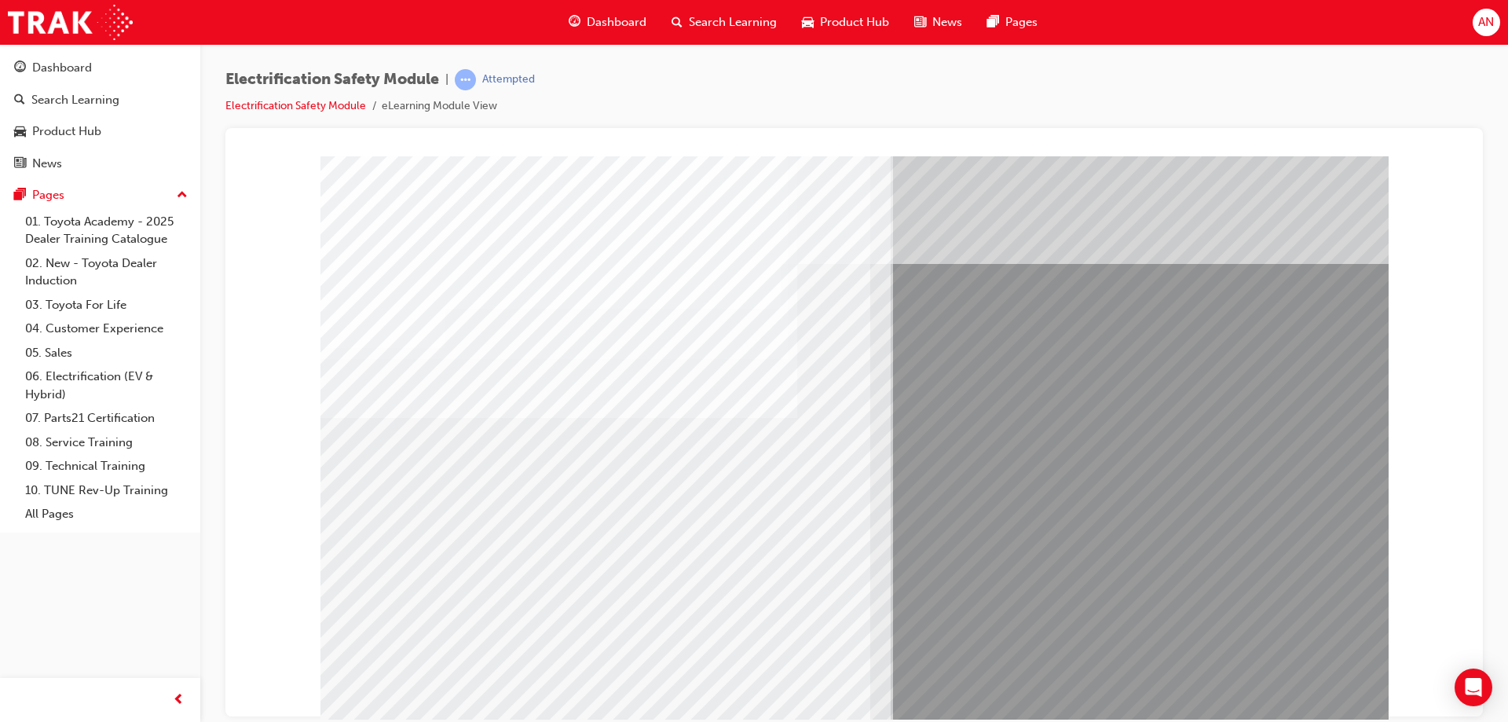
drag, startPoint x: 570, startPoint y: 598, endPoint x: 455, endPoint y: 585, distance: 116.2
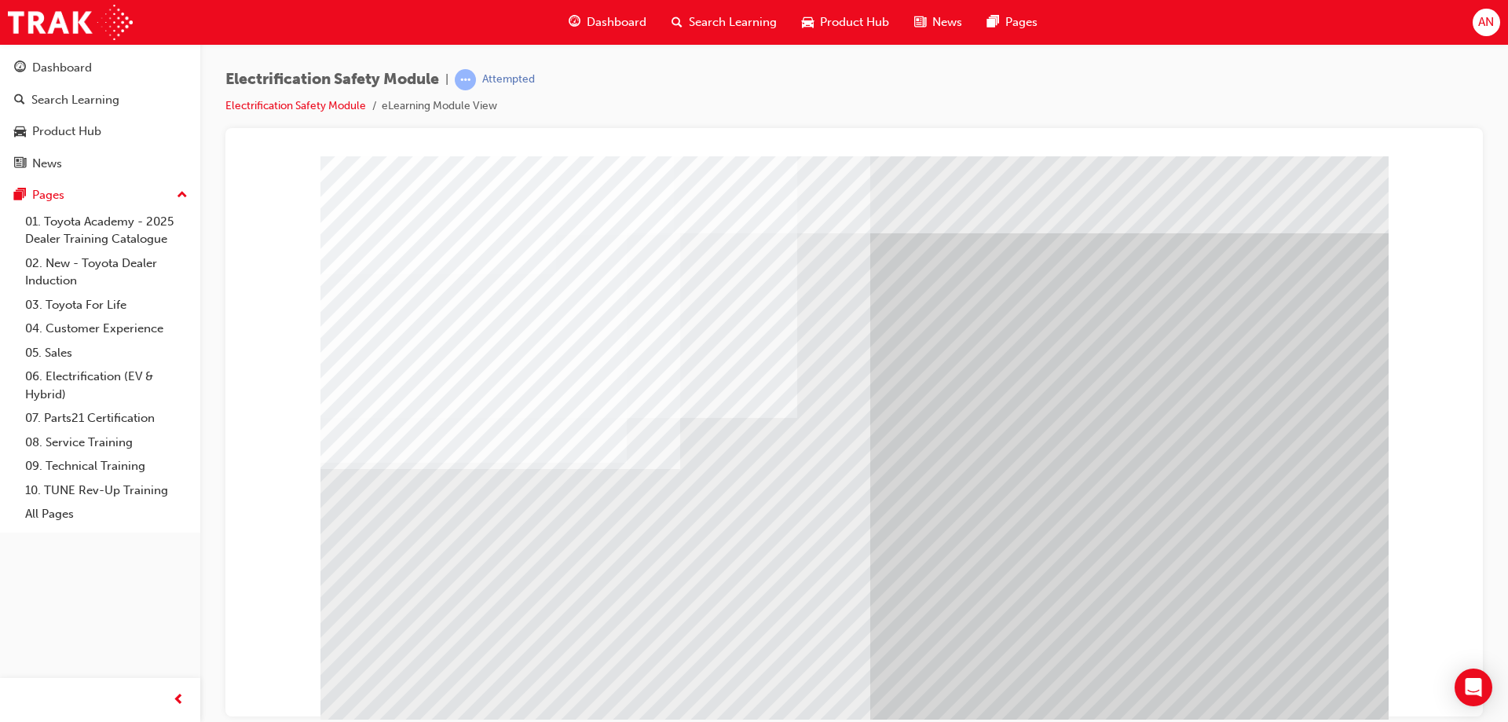
drag, startPoint x: 483, startPoint y: 565, endPoint x: 387, endPoint y: 559, distance: 96.0
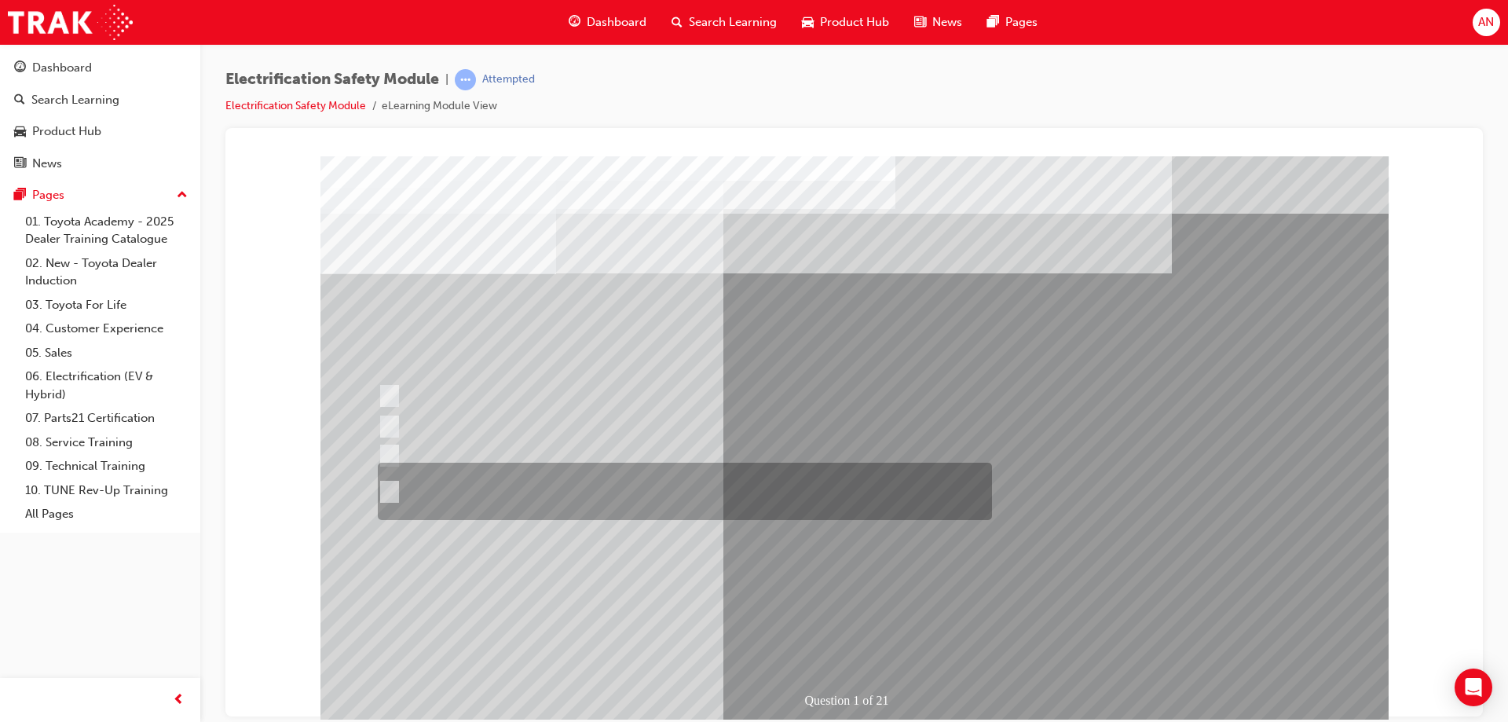
click at [389, 489] on input "The Plug-in Hybrid Electric has AC charging capability via a wall box charger a…" at bounding box center [386, 491] width 17 height 17
radio input "true"
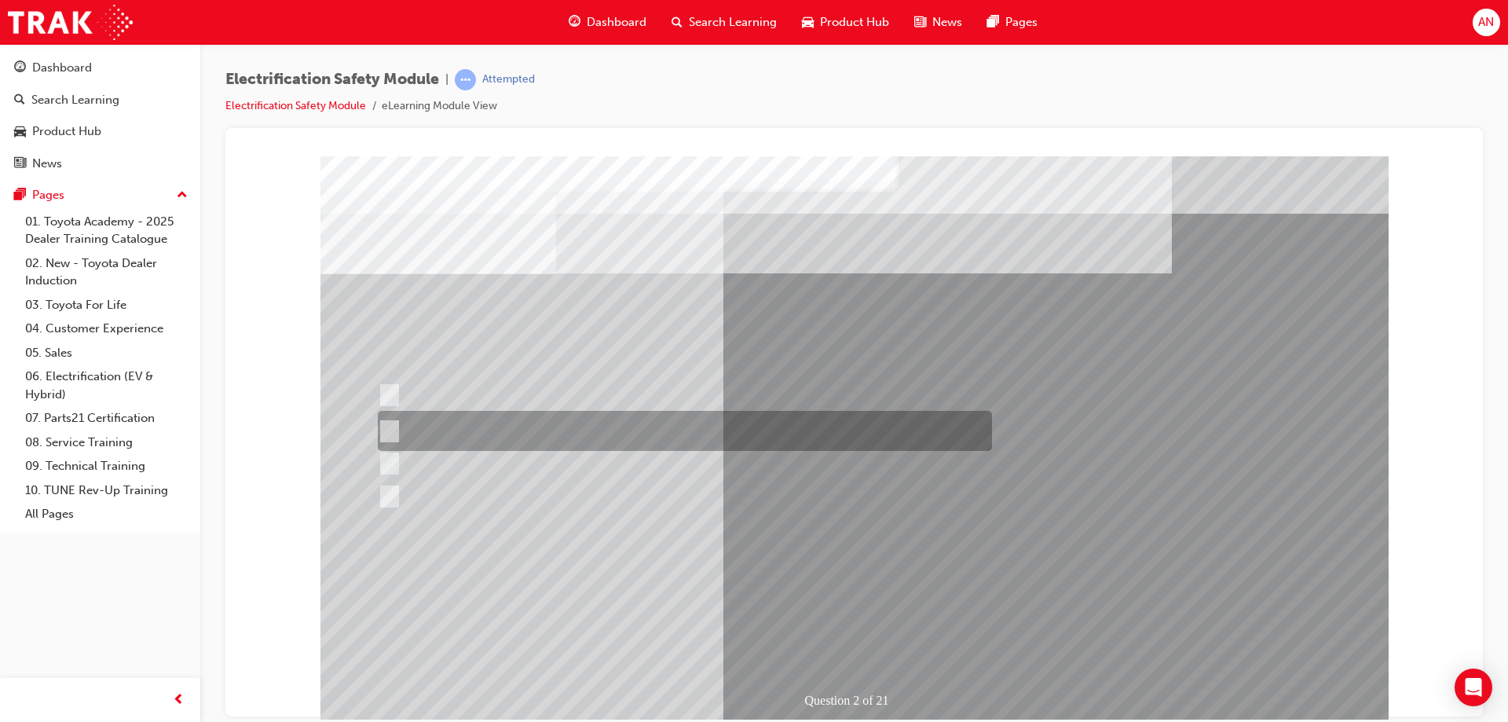
click at [386, 427] on input "The Battery Electric uses AC & DC charging capability and has no petrol engine." at bounding box center [386, 431] width 17 height 17
radio input "true"
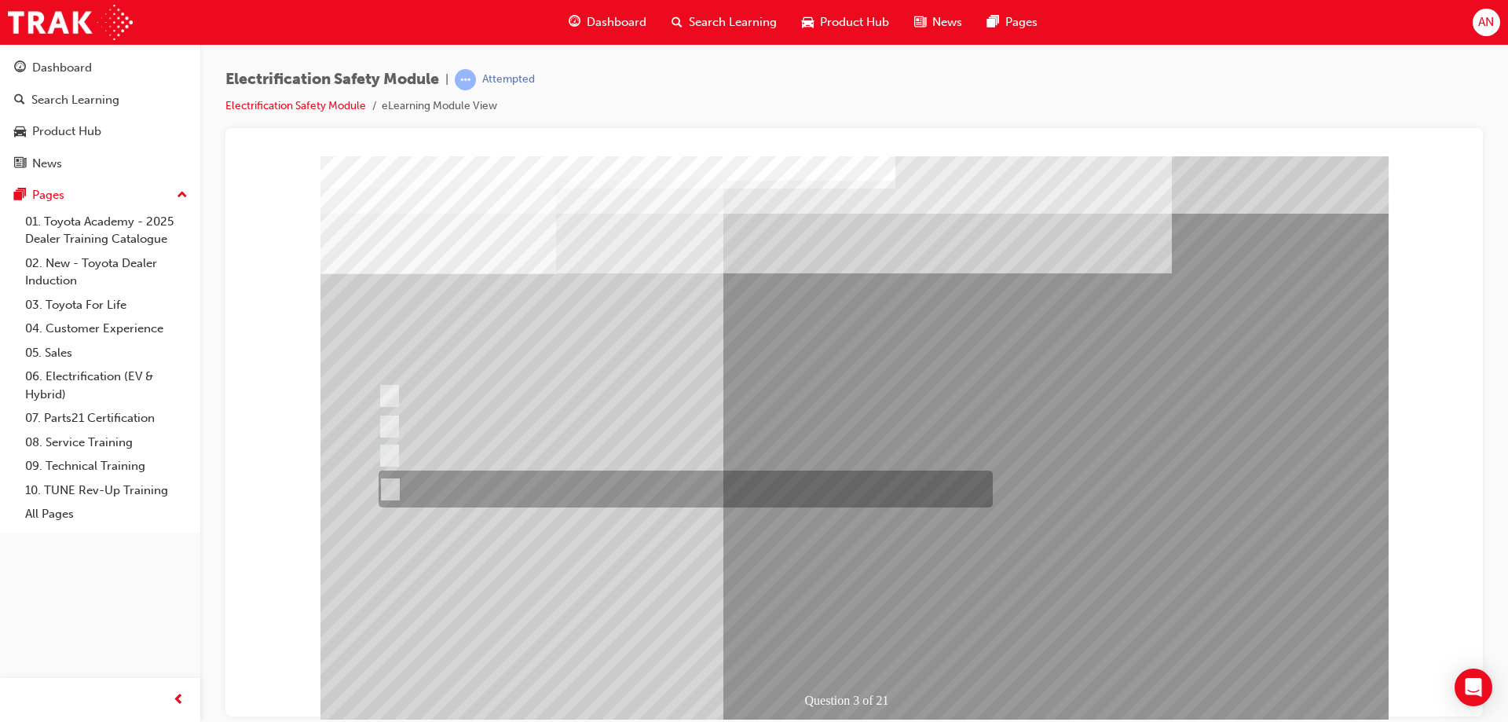
click at [390, 484] on input "The FCEV produces electric power via a Fuel Cell Stack supporting the Hybrid ba…" at bounding box center [387, 489] width 17 height 17
radio input "true"
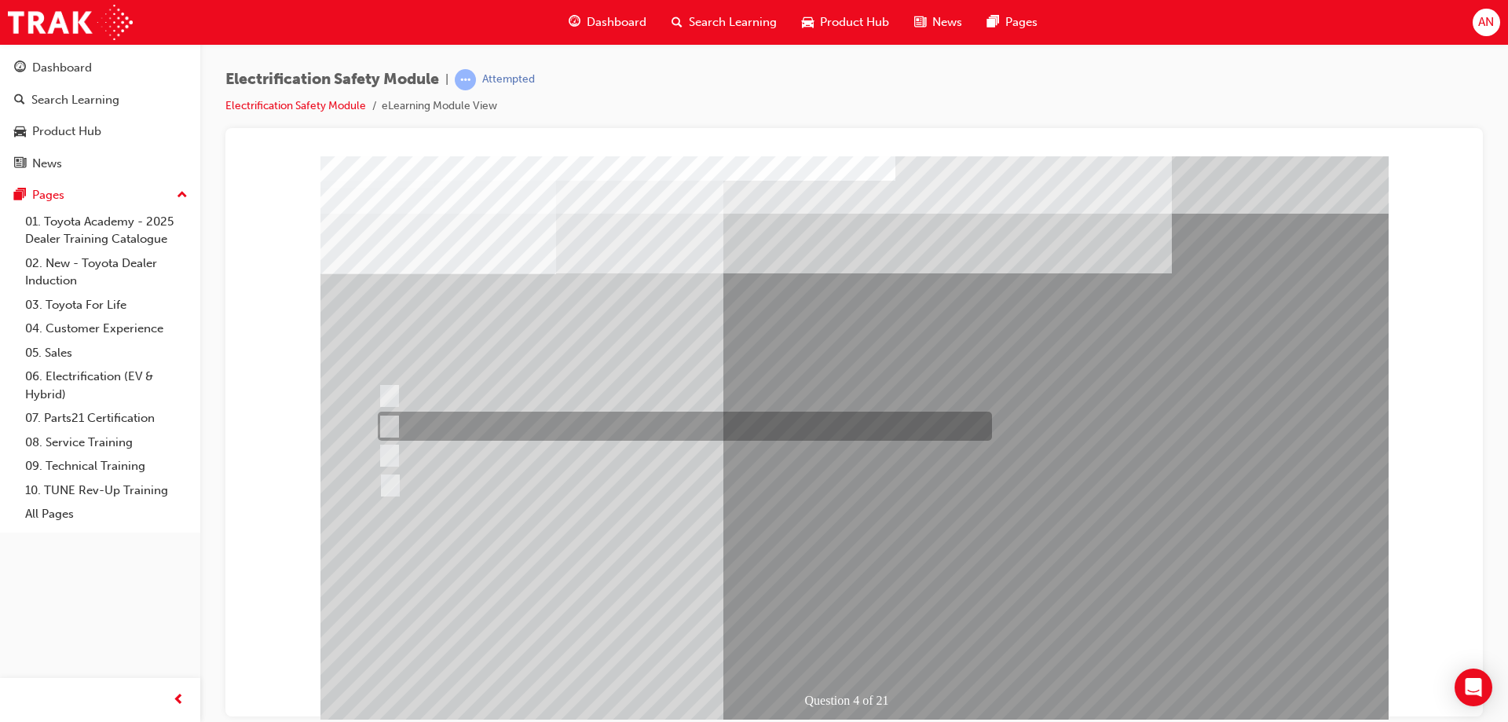
click at [390, 423] on input "EV or H2 labels on the License Plate." at bounding box center [385, 426] width 17 height 17
checkbox input "true"
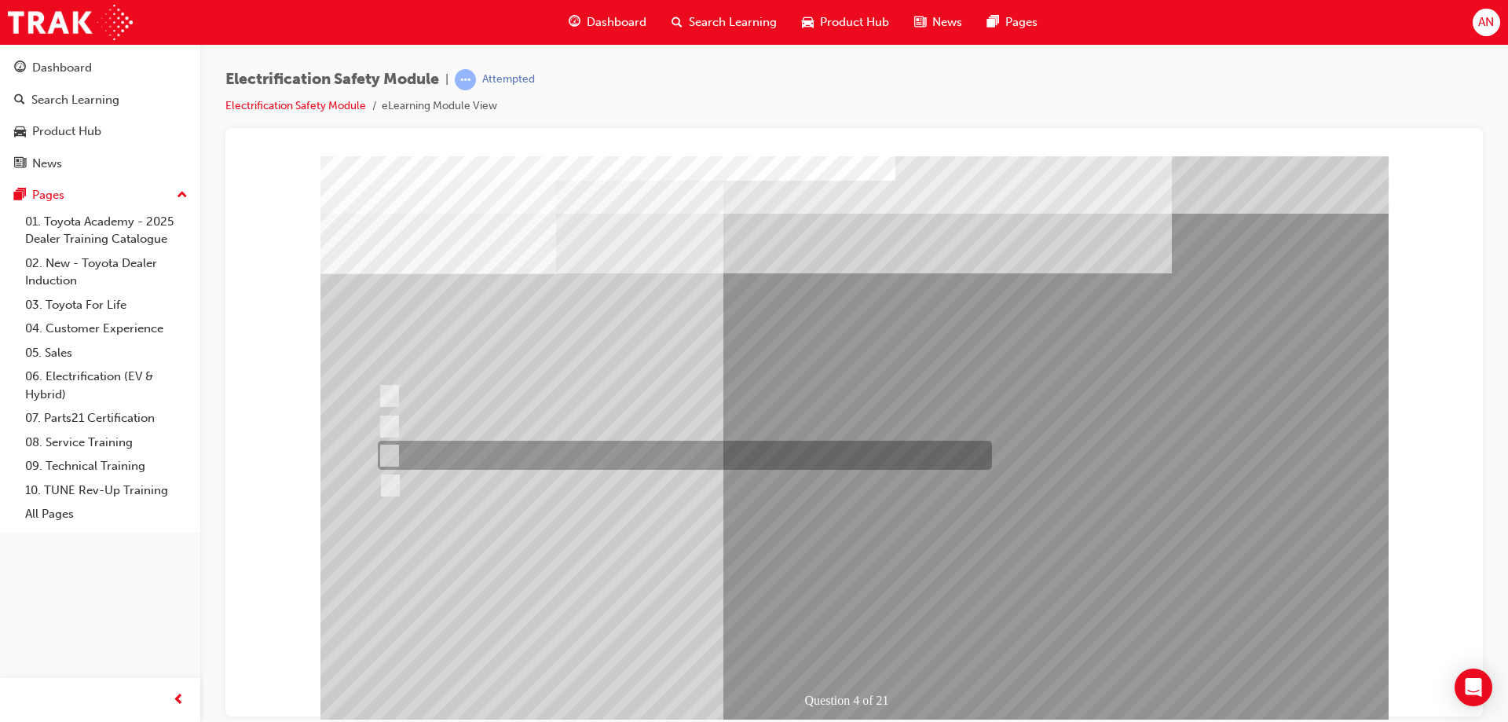
click at [387, 456] on input "Different body style." at bounding box center [385, 455] width 17 height 17
checkbox input "true"
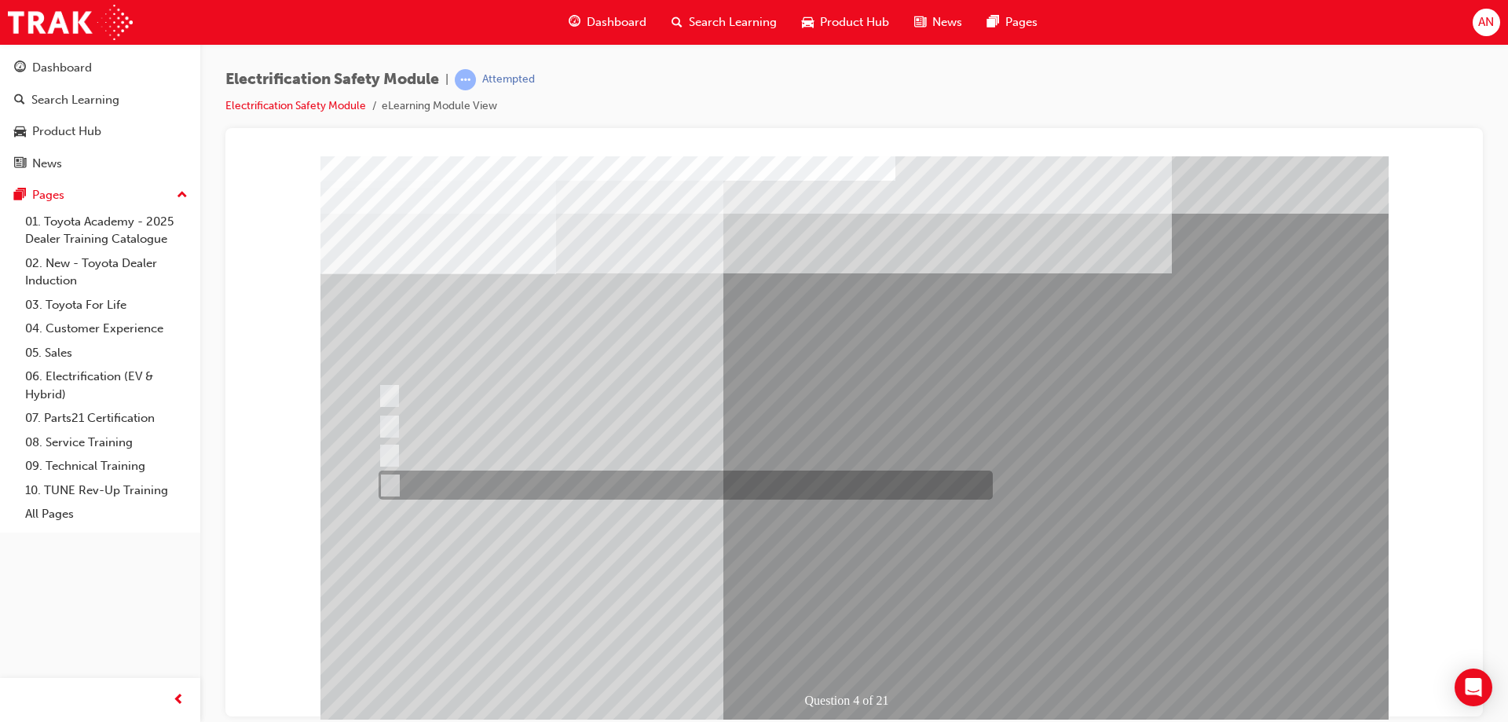
click at [388, 483] on input "Charge ports or H2 Filler Port in place of a Fuel Filler." at bounding box center [386, 485] width 17 height 17
checkbox input "true"
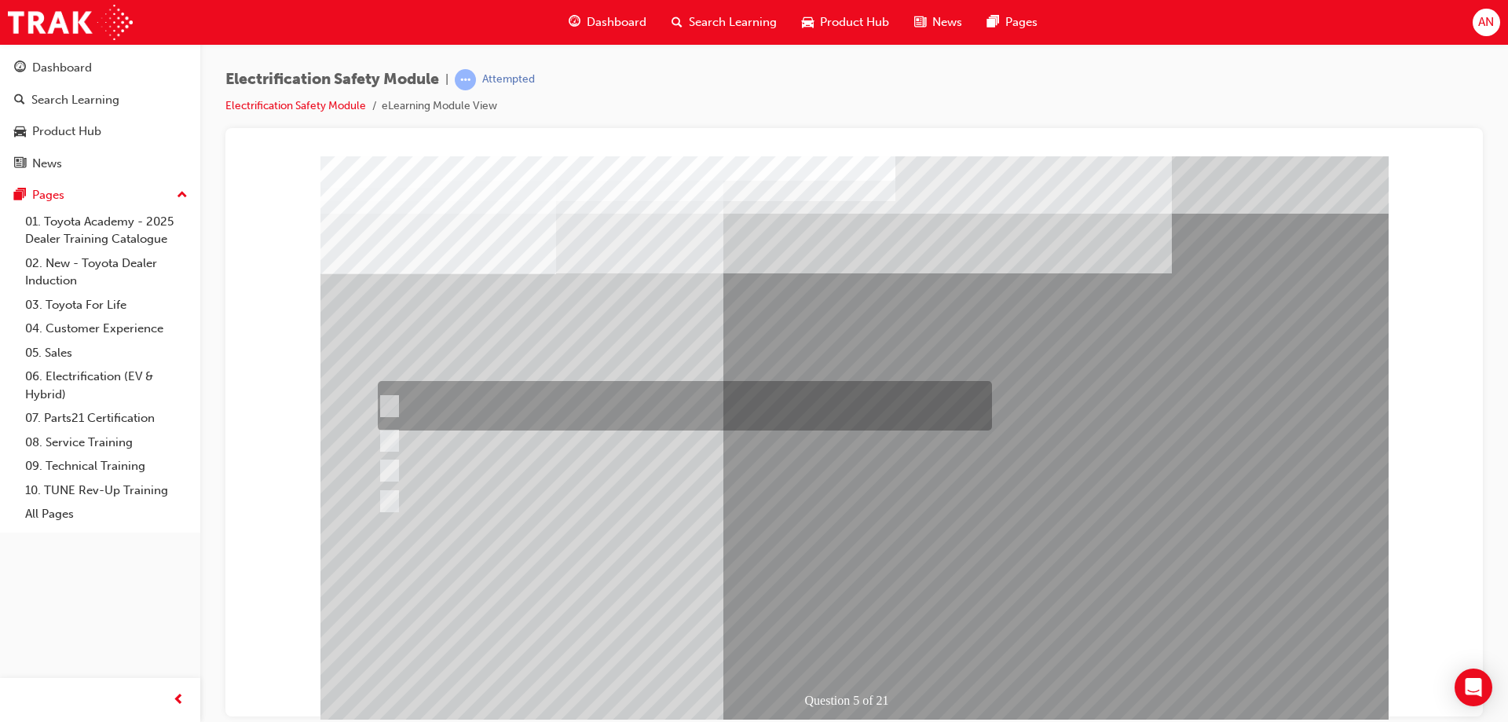
click at [382, 397] on input "The READY light will illuminate when the vehicle is turned on and ready to driv…" at bounding box center [385, 405] width 17 height 17
checkbox input "true"
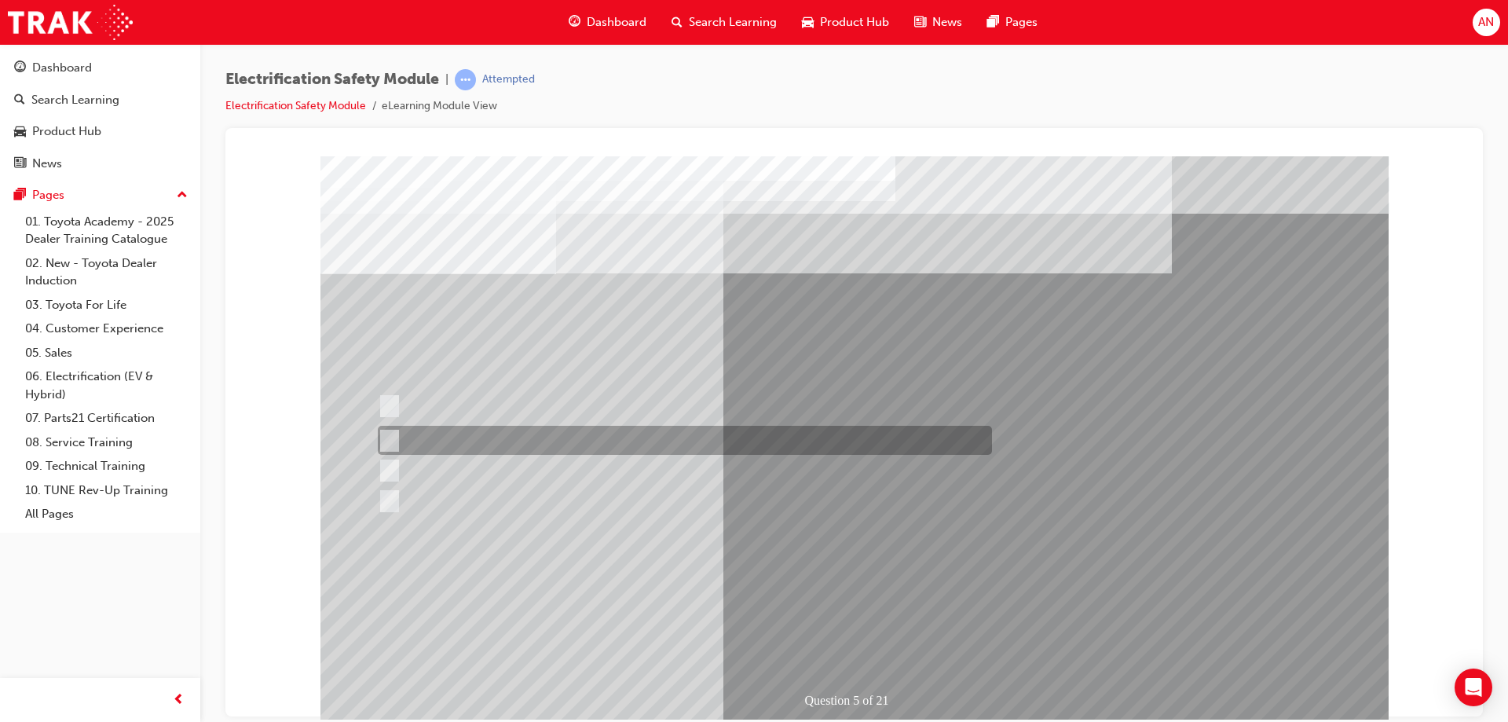
click at [389, 440] on input "The Main Display will show the power flow for the driveline." at bounding box center [385, 440] width 17 height 17
checkbox input "true"
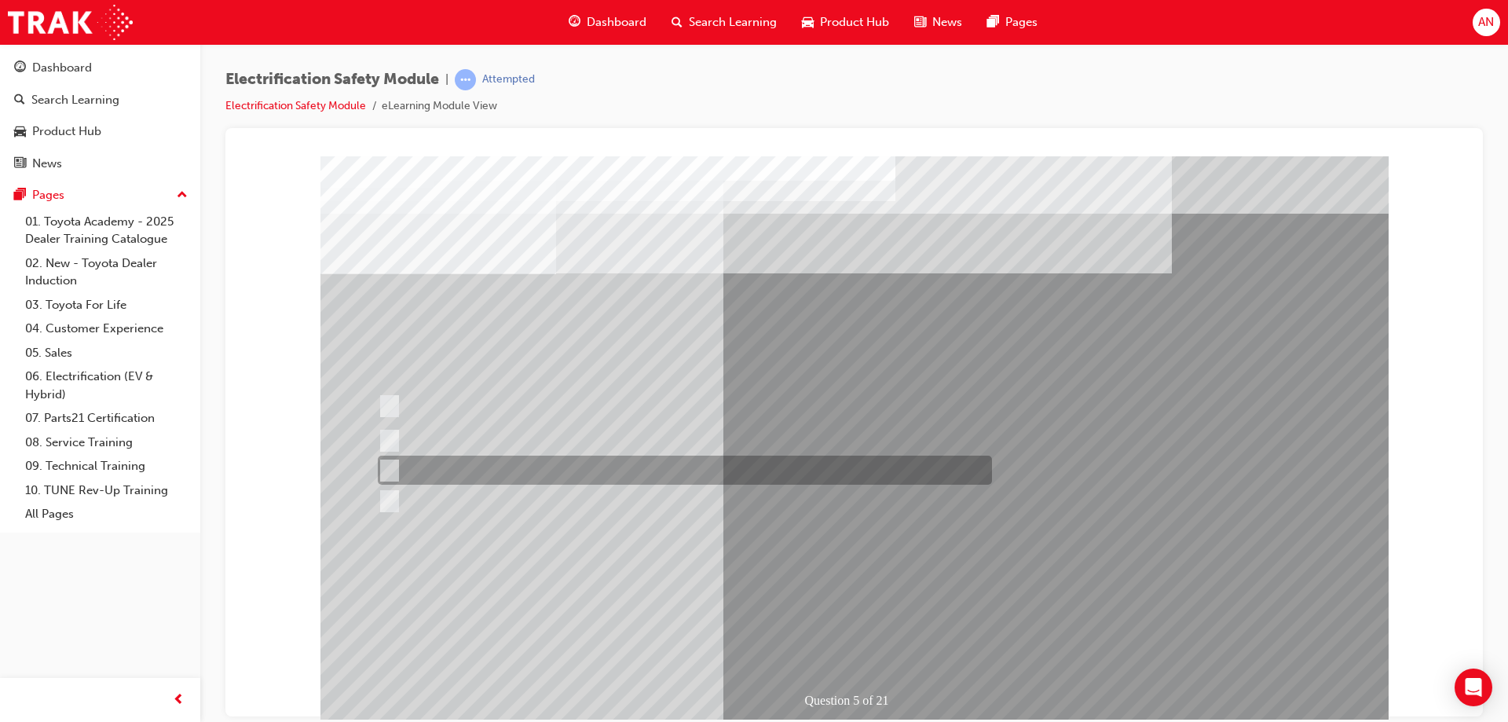
click at [383, 470] on input "Vehicle Motive Force selection types illuminated e.g. (EV/HV)." at bounding box center [385, 470] width 17 height 17
checkbox input "true"
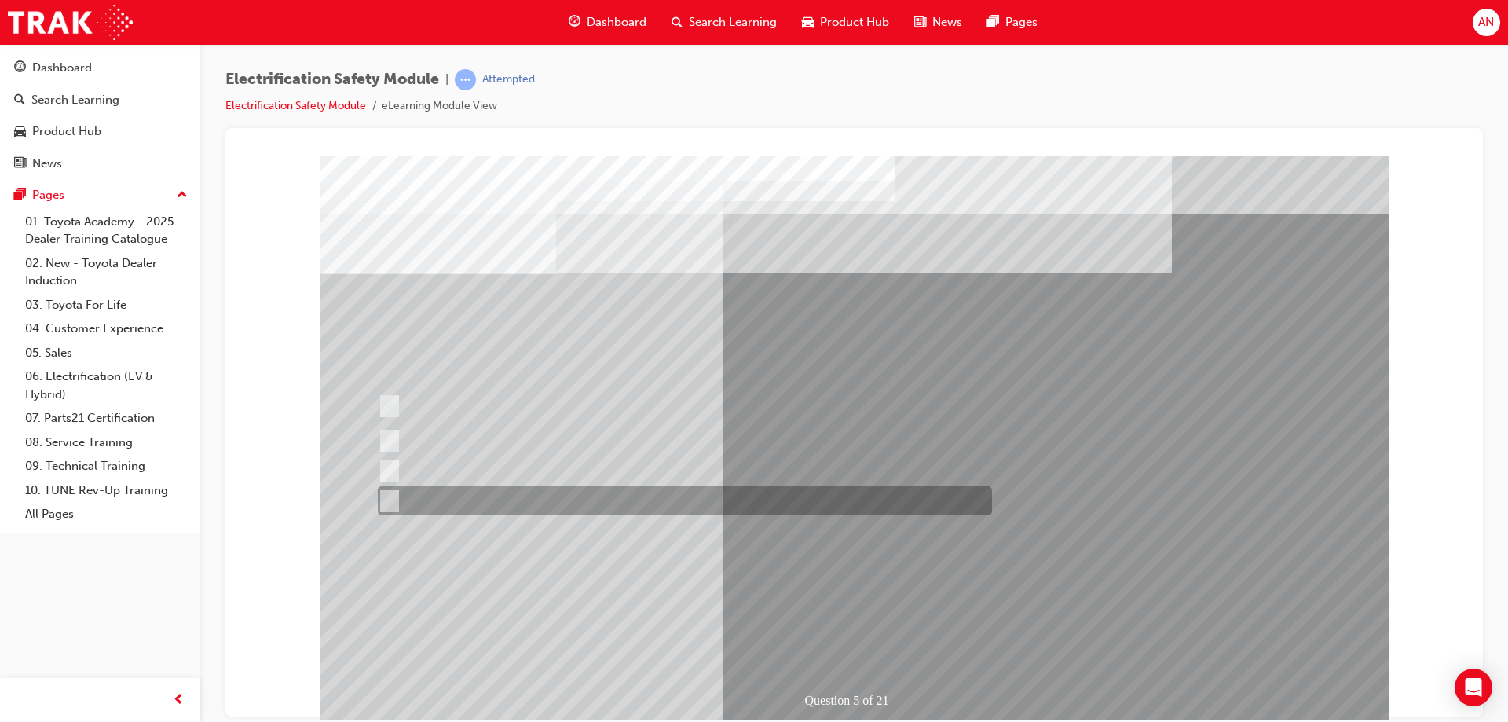
click at [388, 489] on div at bounding box center [681, 500] width 614 height 29
checkbox input "true"
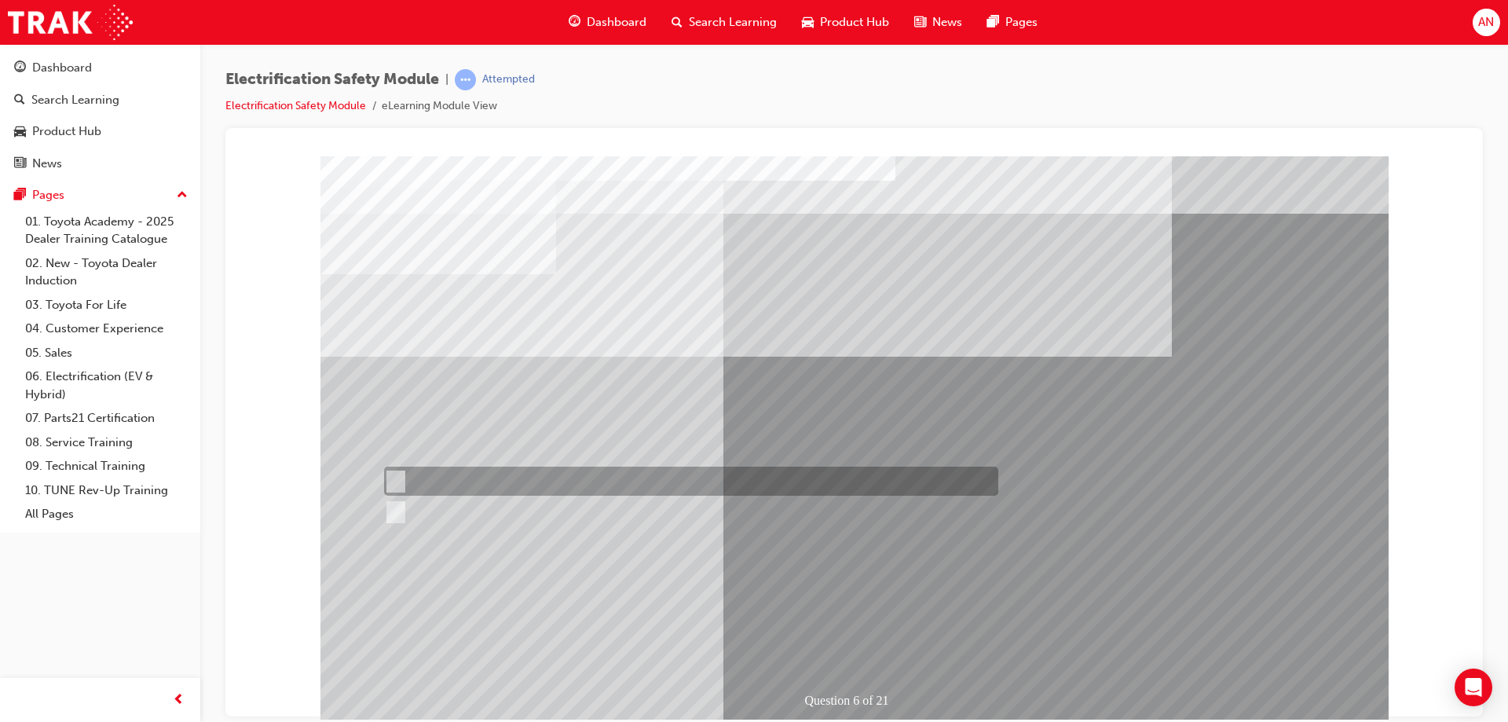
click at [392, 479] on input "True" at bounding box center [392, 481] width 17 height 17
radio input "true"
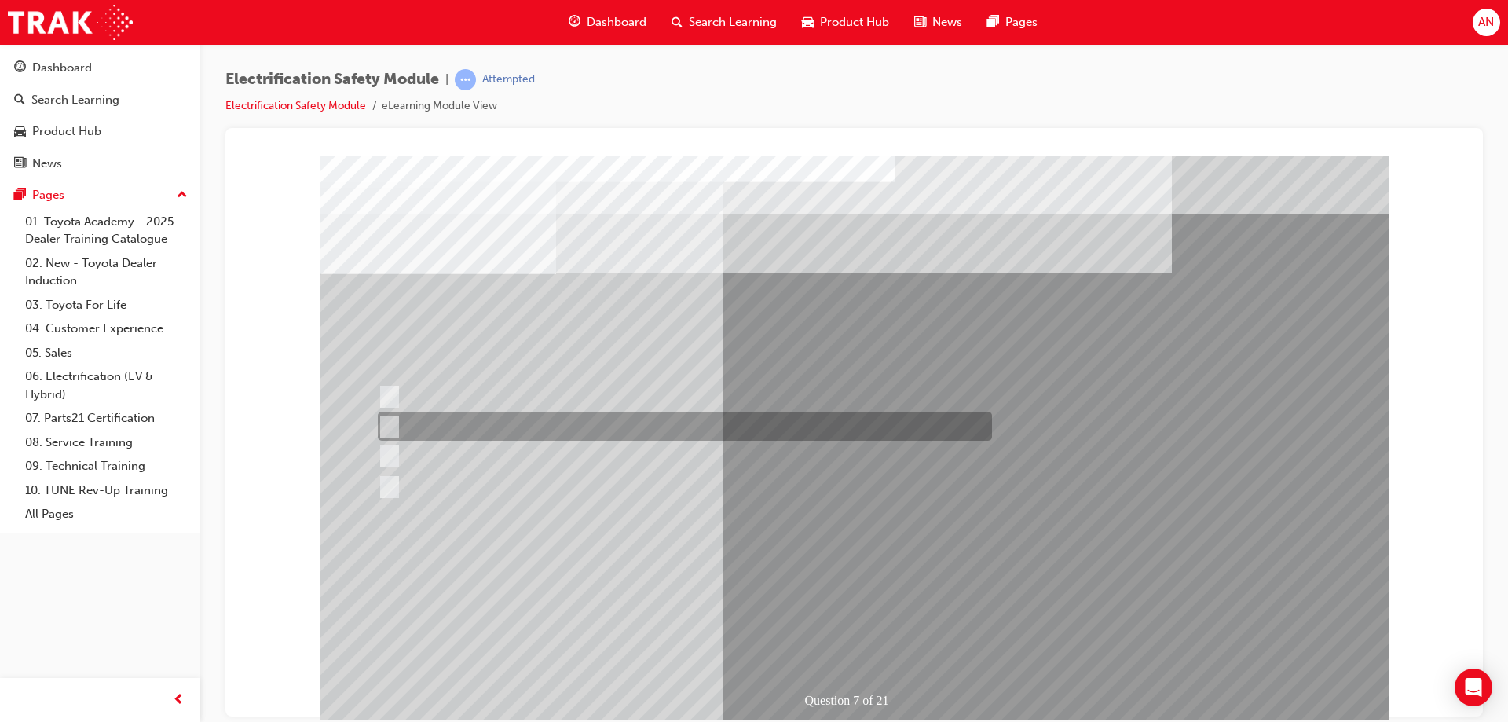
click at [393, 423] on input "Be detected and the system will shut down." at bounding box center [386, 426] width 17 height 17
radio input "true"
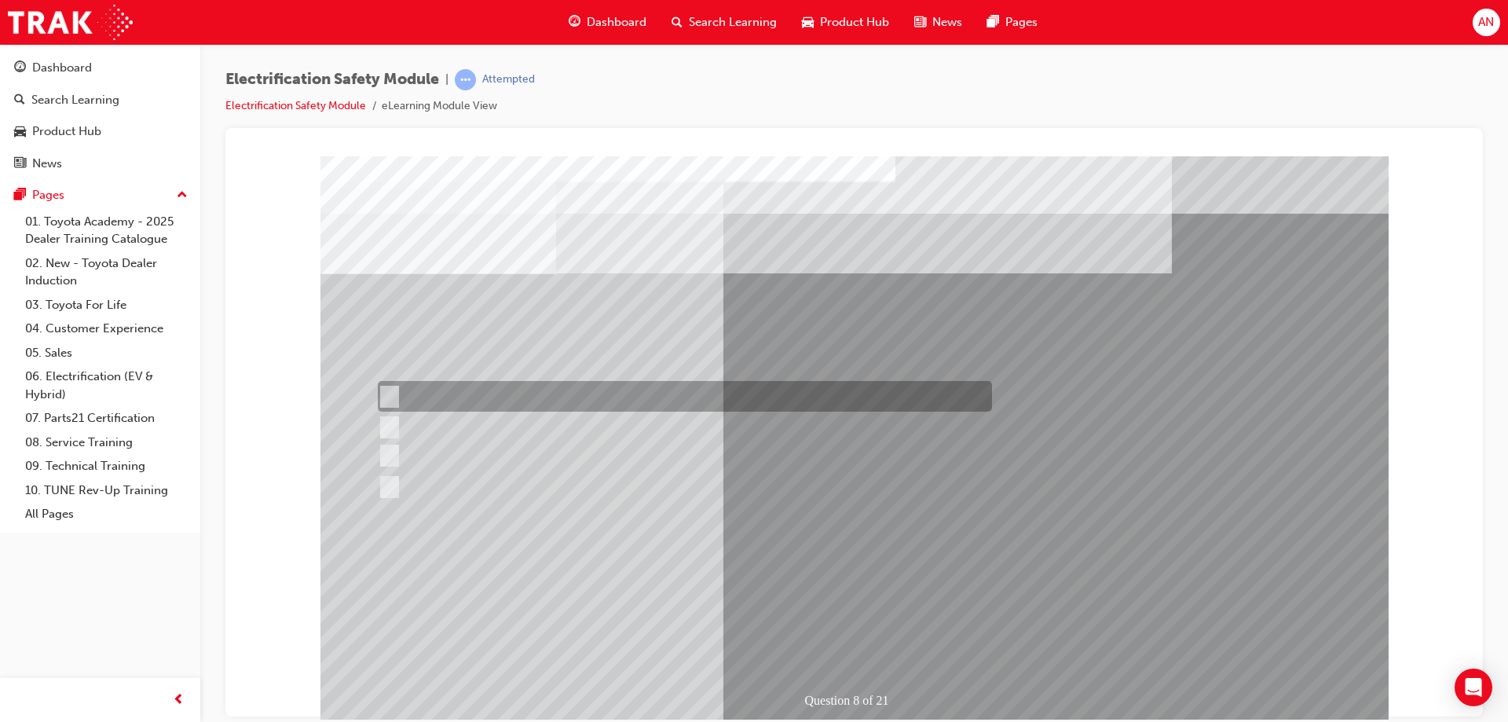
click at [393, 394] on input "Working on the High Voltage System." at bounding box center [386, 396] width 17 height 17
radio input "true"
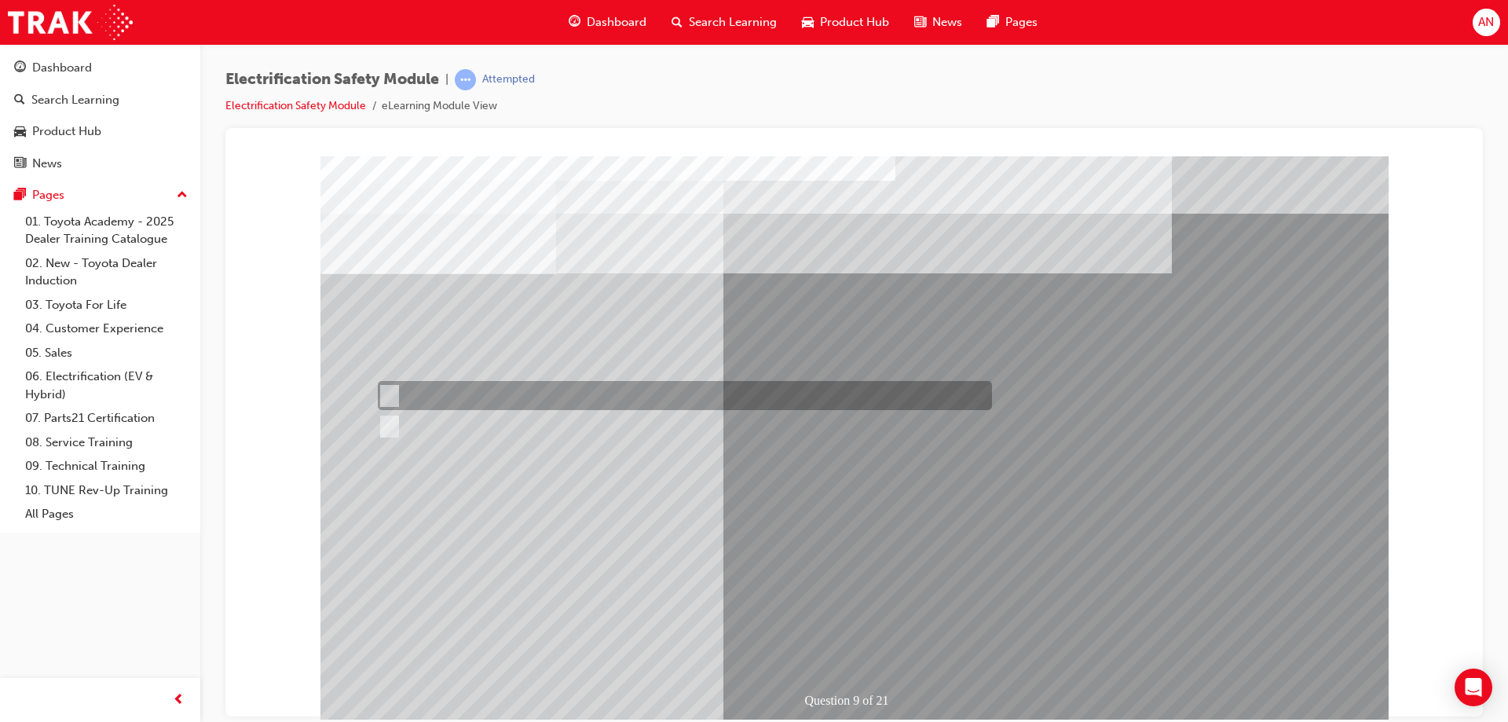
click at [394, 402] on input "True" at bounding box center [386, 395] width 17 height 17
radio input "true"
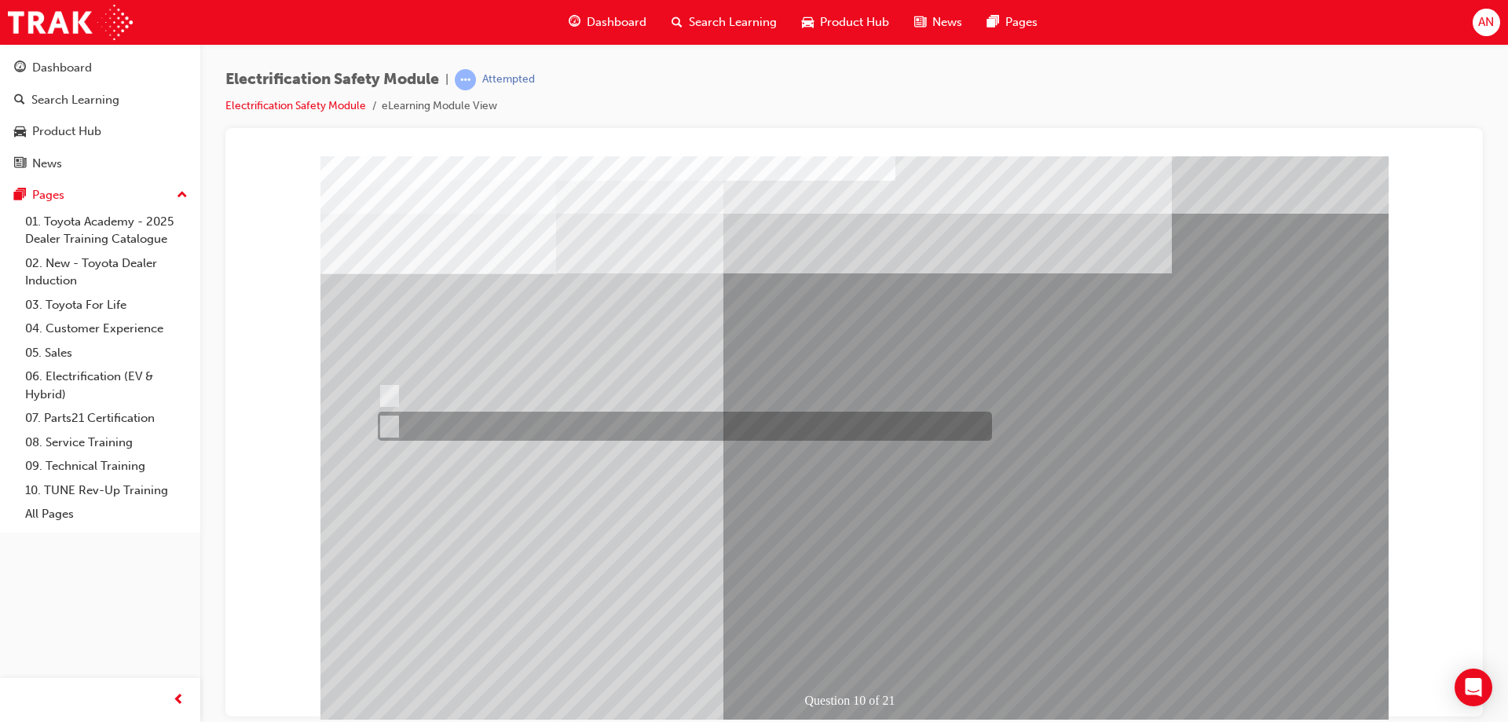
click at [384, 429] on input "True" at bounding box center [386, 426] width 17 height 17
radio input "true"
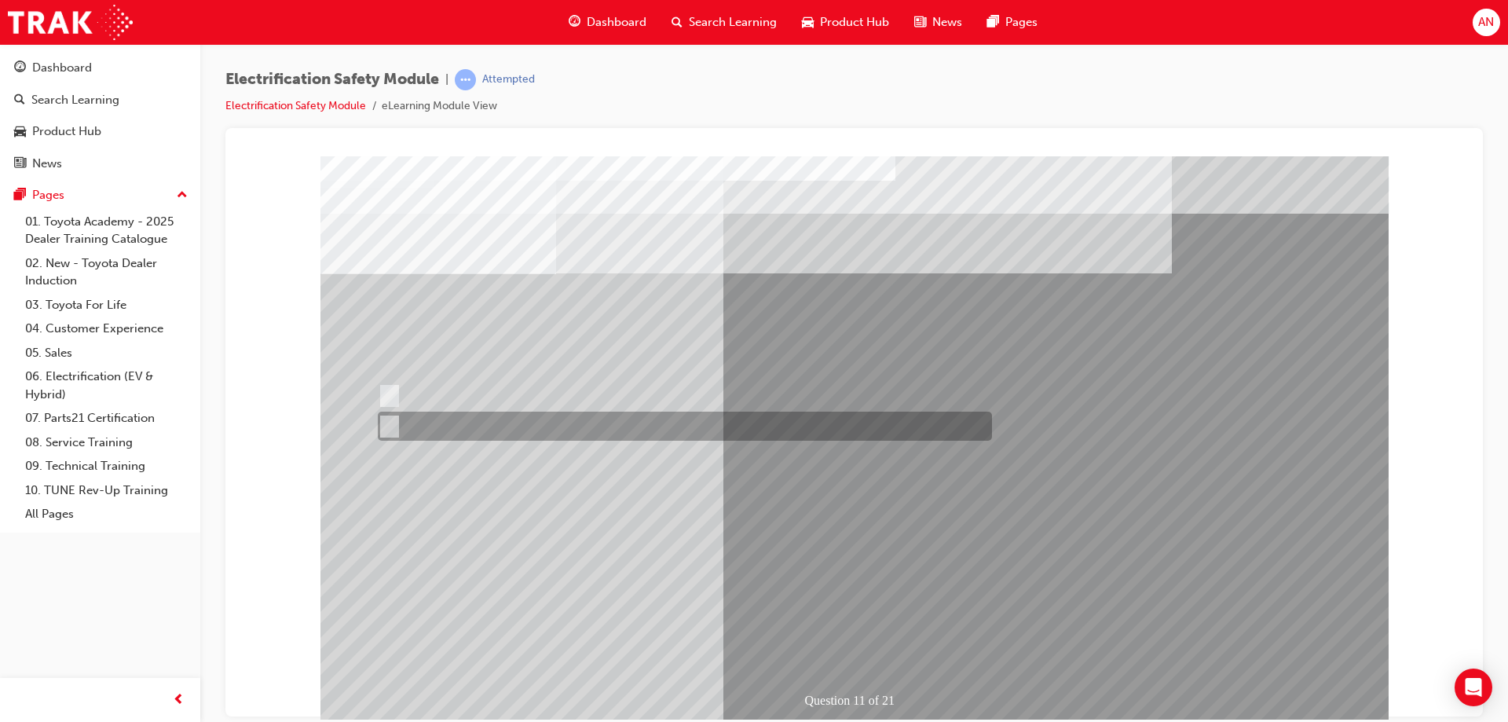
click at [386, 421] on input "False" at bounding box center [386, 426] width 17 height 17
radio input "true"
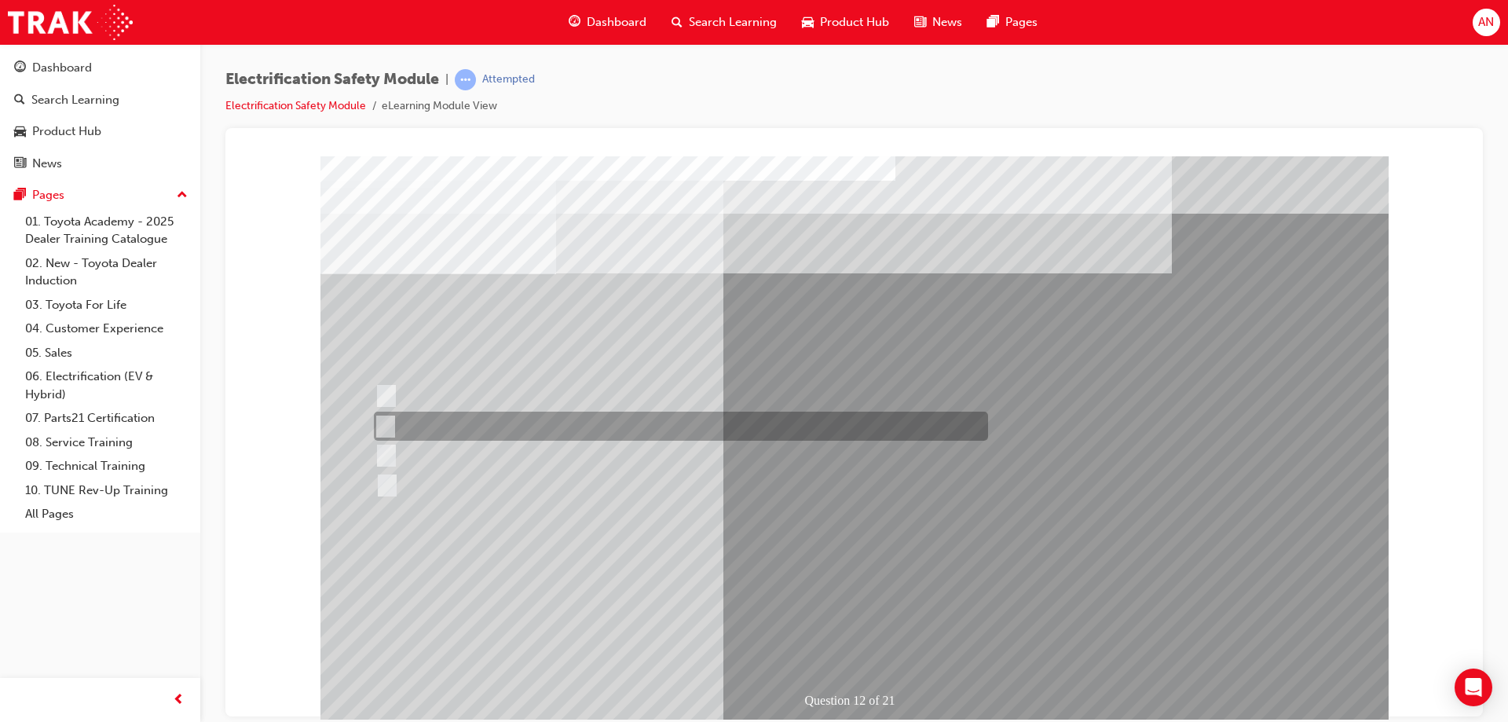
click at [382, 426] on input "Hidden inside the vehicle so nobody can easily find it." at bounding box center [382, 426] width 17 height 17
radio input "true"
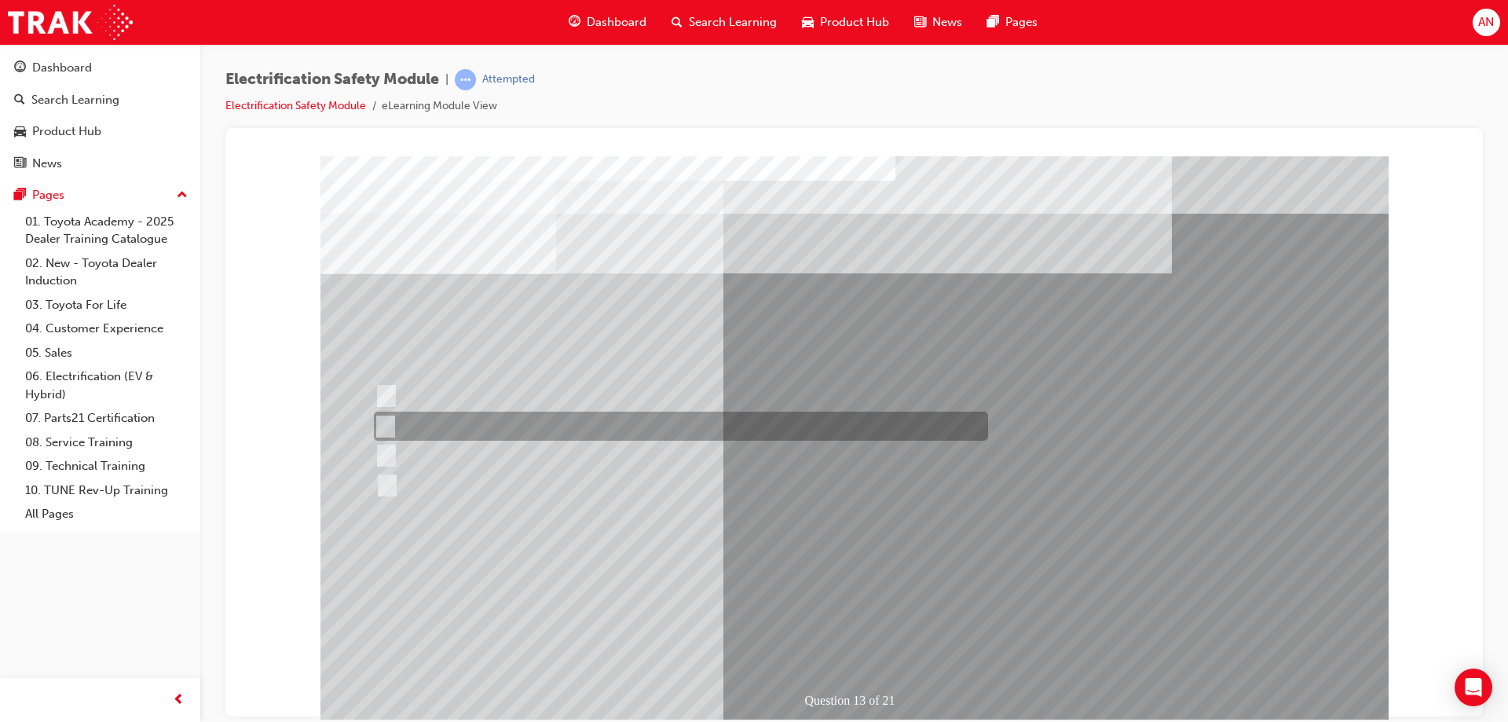
click at [382, 419] on input "Inspect the Insulated Gloves for damage." at bounding box center [382, 426] width 17 height 17
radio input "true"
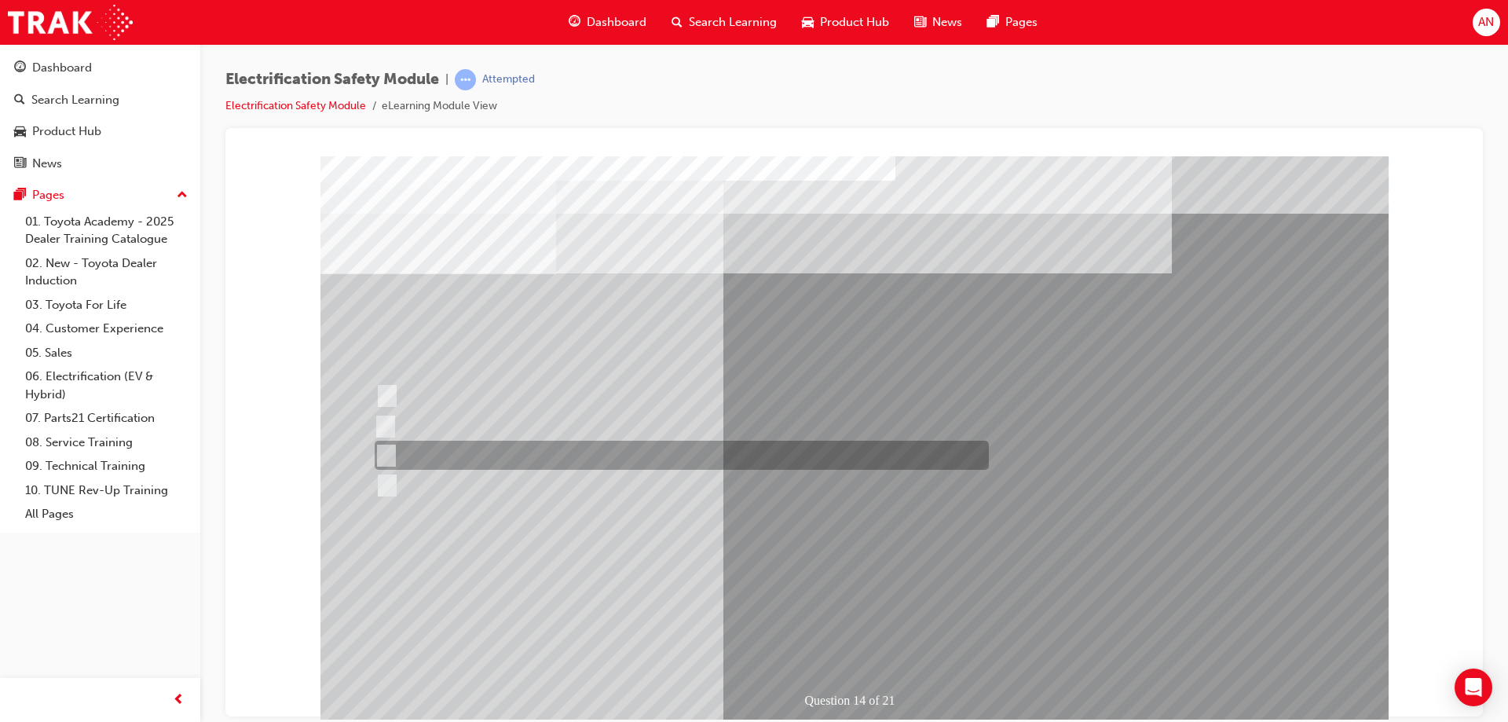
click at [393, 454] on div at bounding box center [678, 455] width 614 height 29
radio input "true"
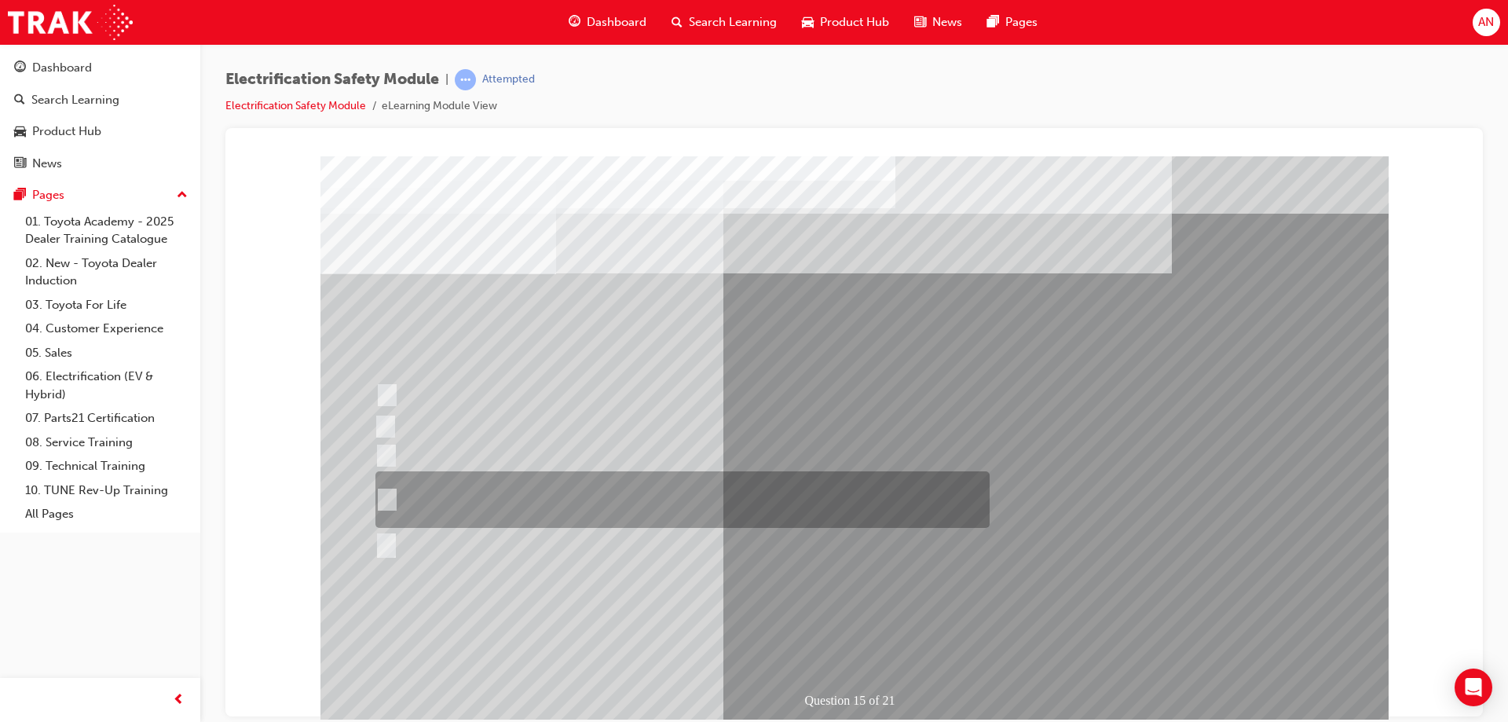
click at [382, 502] on input "The High Voltage Capacitor Terminal for 0 volts and the High Voltage Capacitor …" at bounding box center [383, 499] width 17 height 17
radio input "true"
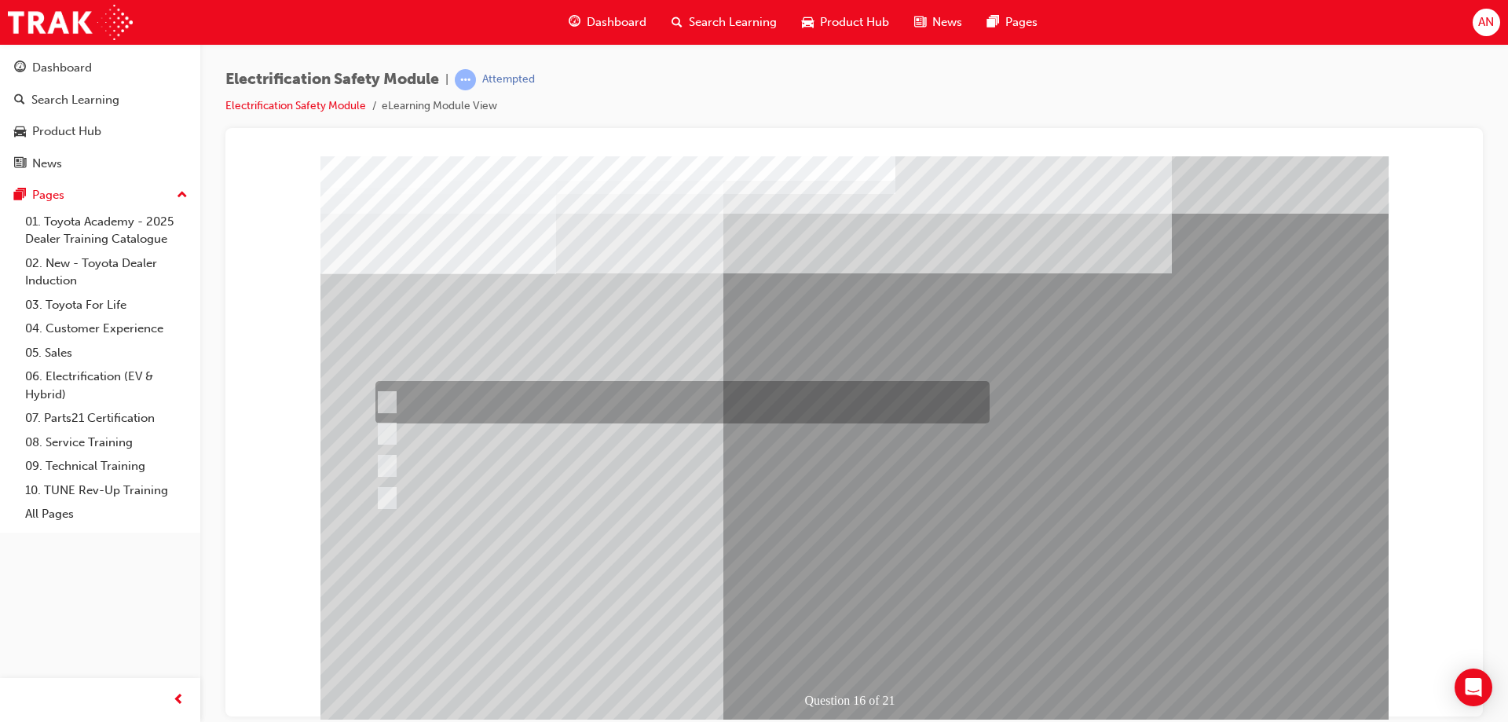
click at [383, 396] on input "Insulate the High Voltage Connector/Motor Side Cable Connection with Insulated …" at bounding box center [383, 402] width 17 height 17
radio input "true"
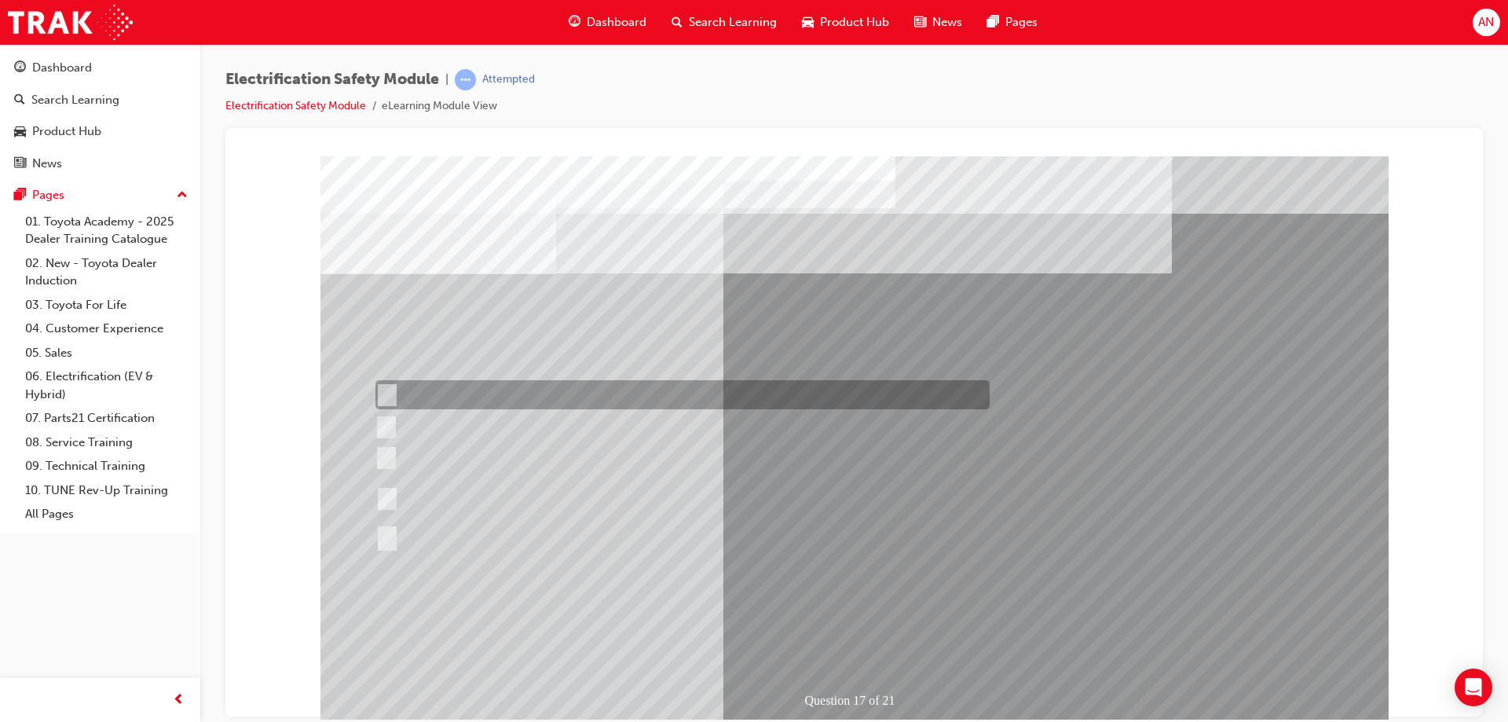
click at [388, 390] on input "Make sure all vehicle settings are returned as found." at bounding box center [383, 394] width 17 height 17
radio input "true"
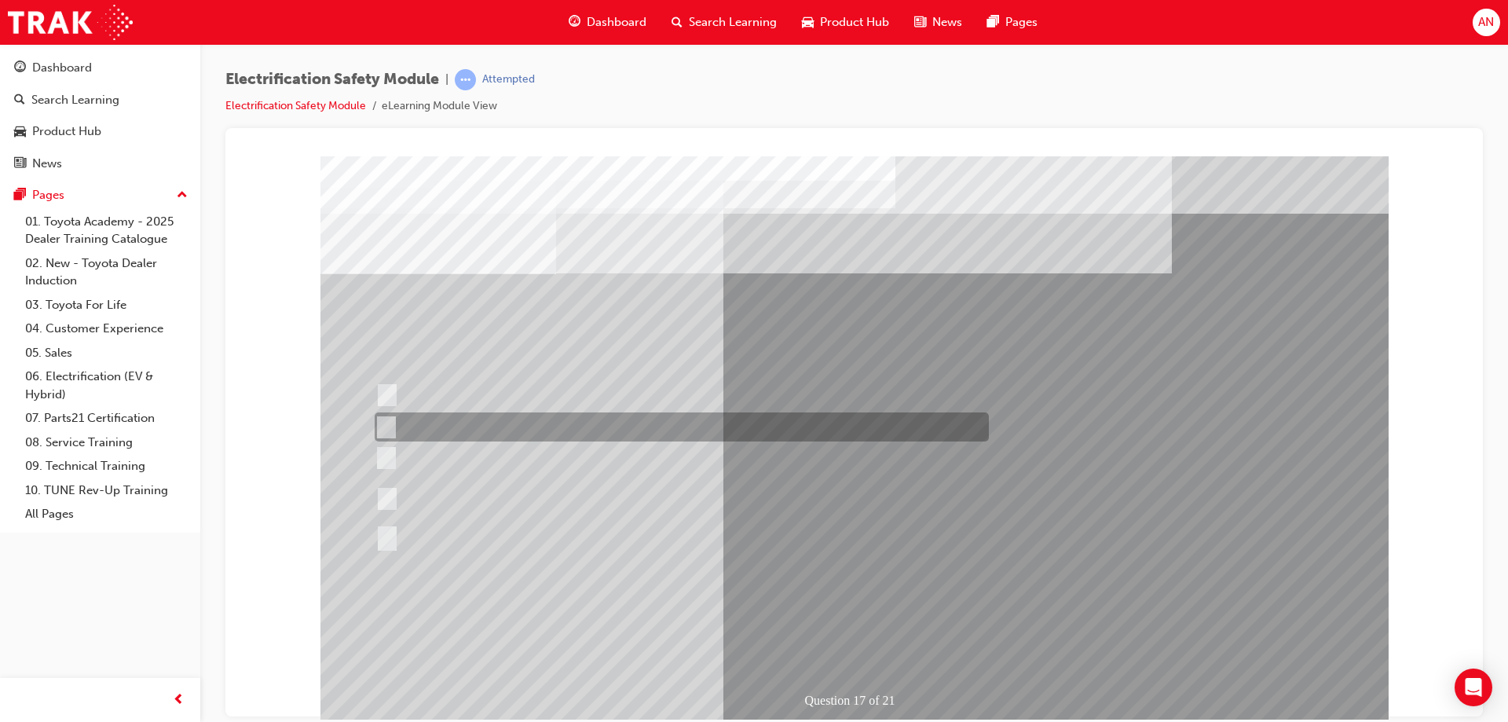
click at [386, 427] on input "Make sure the fault is fixed." at bounding box center [383, 427] width 17 height 17
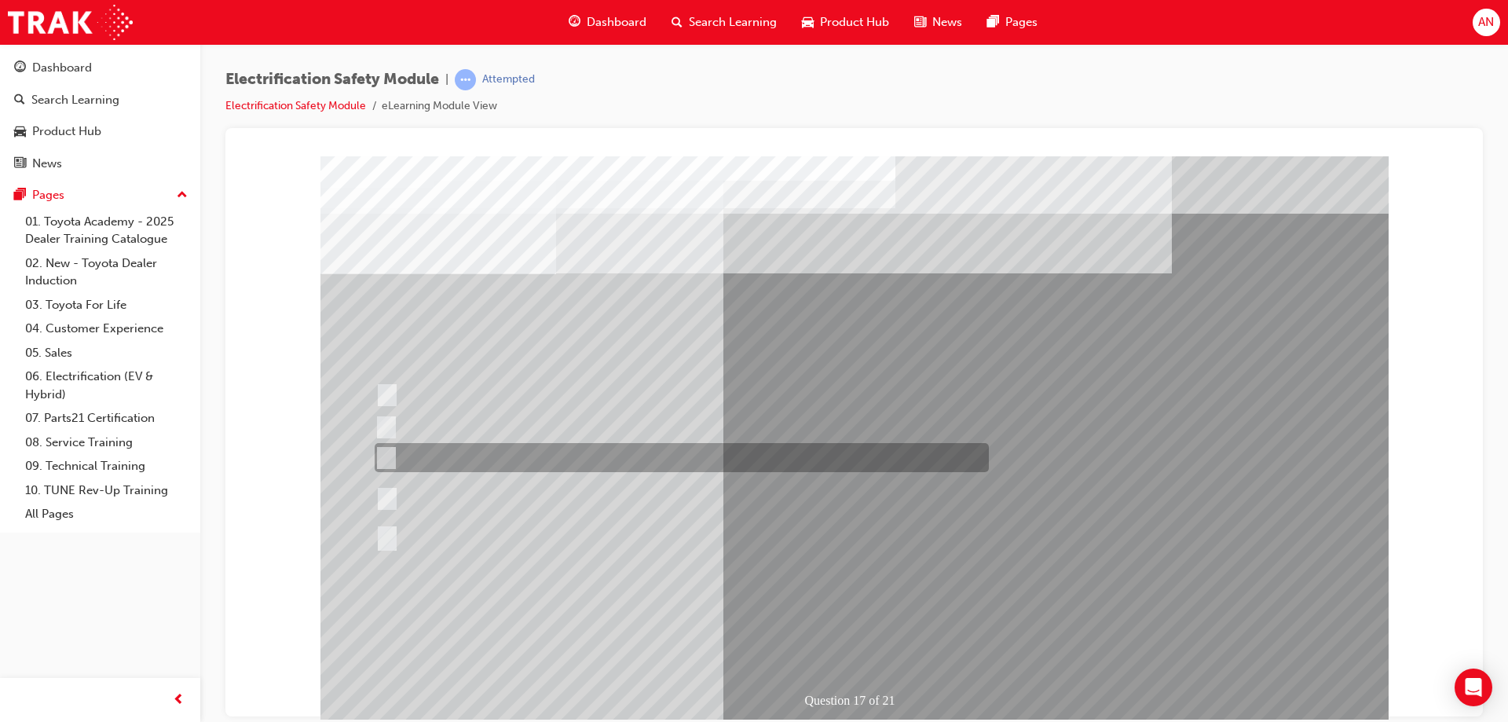
click at [386, 448] on div at bounding box center [678, 457] width 614 height 29
radio input "false"
radio input "true"
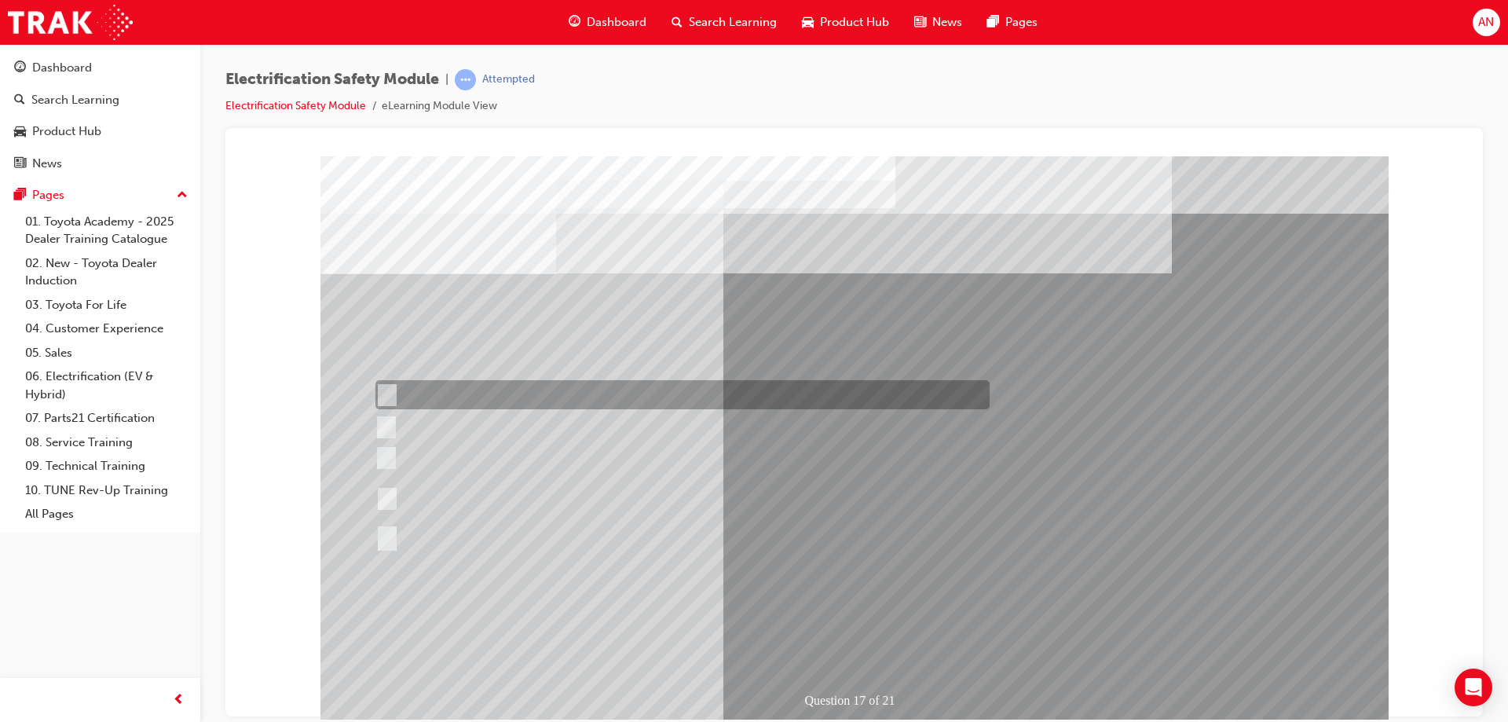
click at [389, 391] on input "Make sure all vehicle settings are returned as found." at bounding box center [383, 394] width 17 height 17
radio input "true"
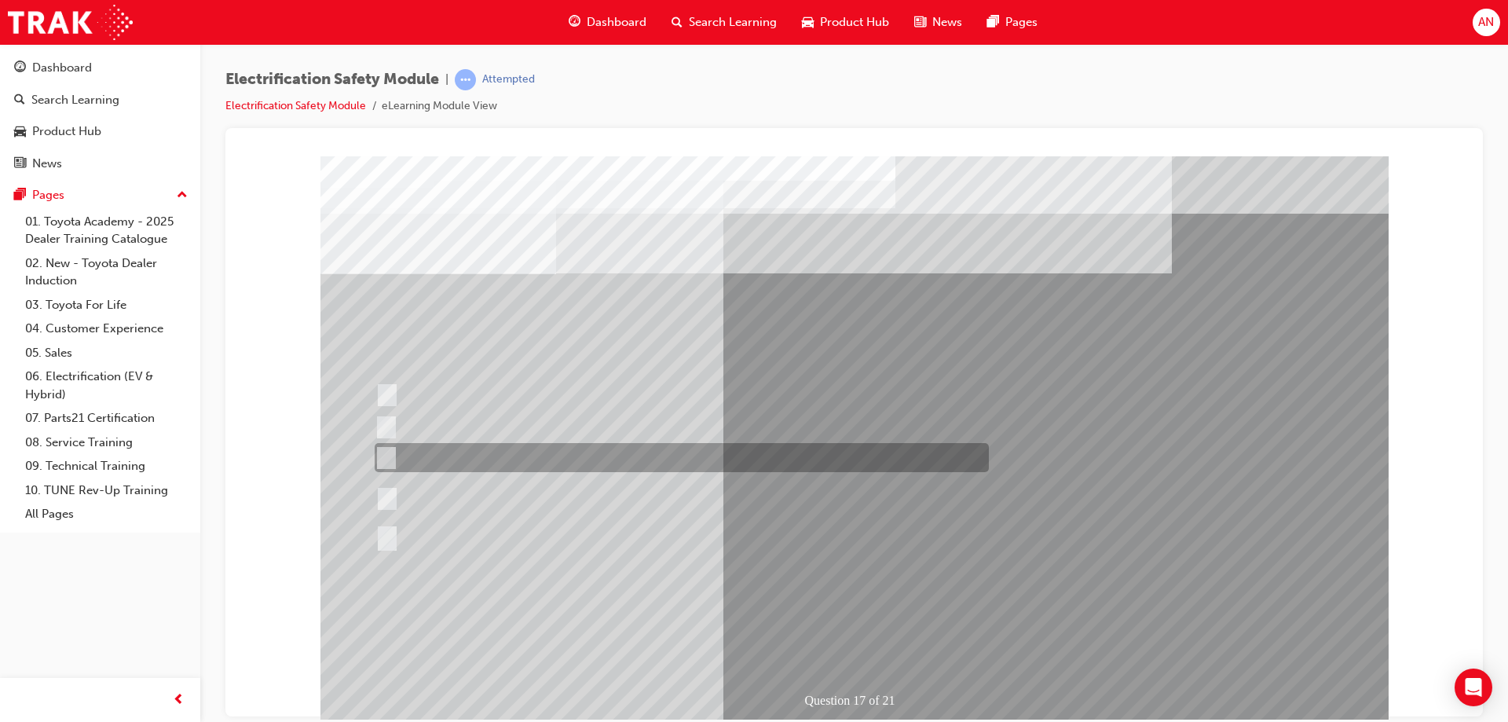
click at [382, 459] on input "Reassemble the vehicle as per Repair Manual." at bounding box center [383, 457] width 17 height 17
radio input "true"
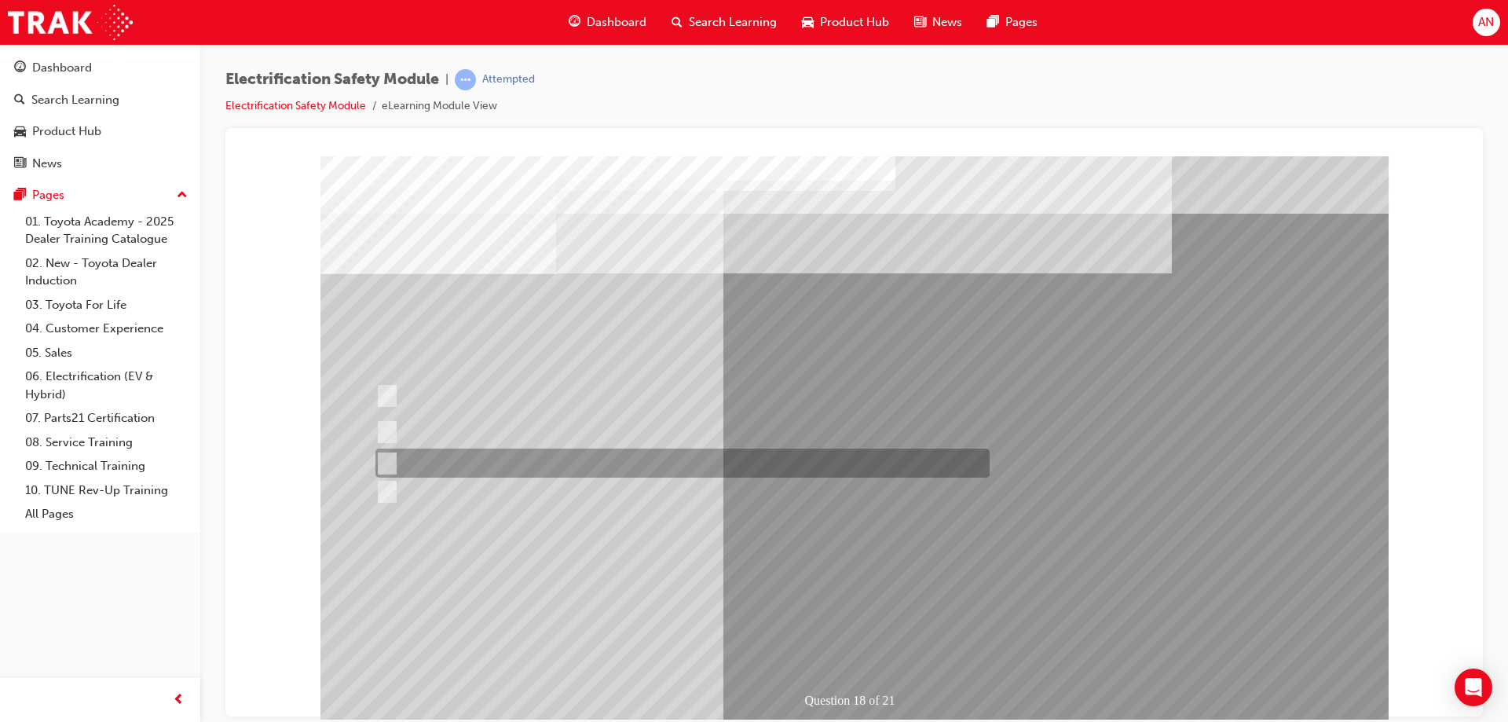
click at [386, 460] on input "Discard the gloves and use a new pair." at bounding box center [383, 463] width 17 height 17
radio input "true"
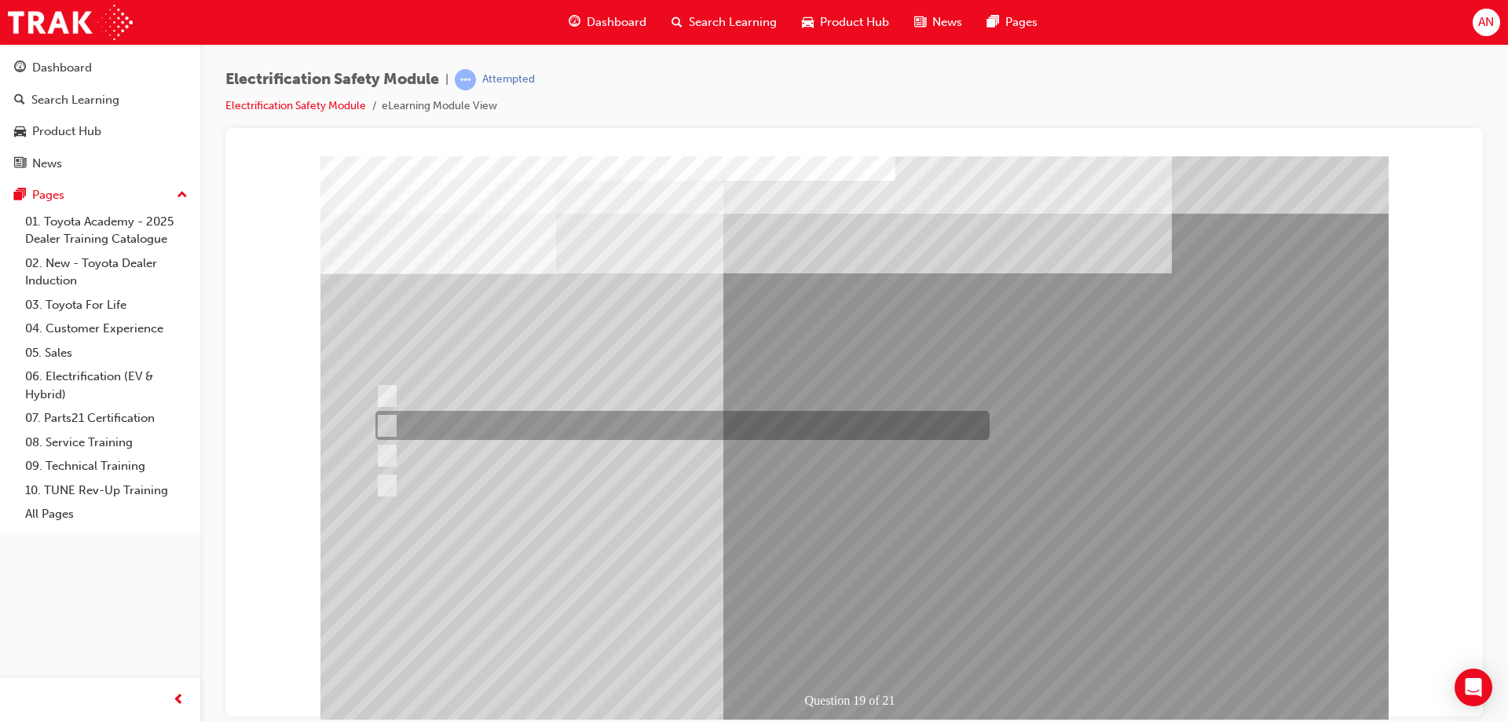
click at [387, 421] on input "To protect Electrical Insulating Gloves from mechanical damage." at bounding box center [383, 425] width 17 height 17
radio input "true"
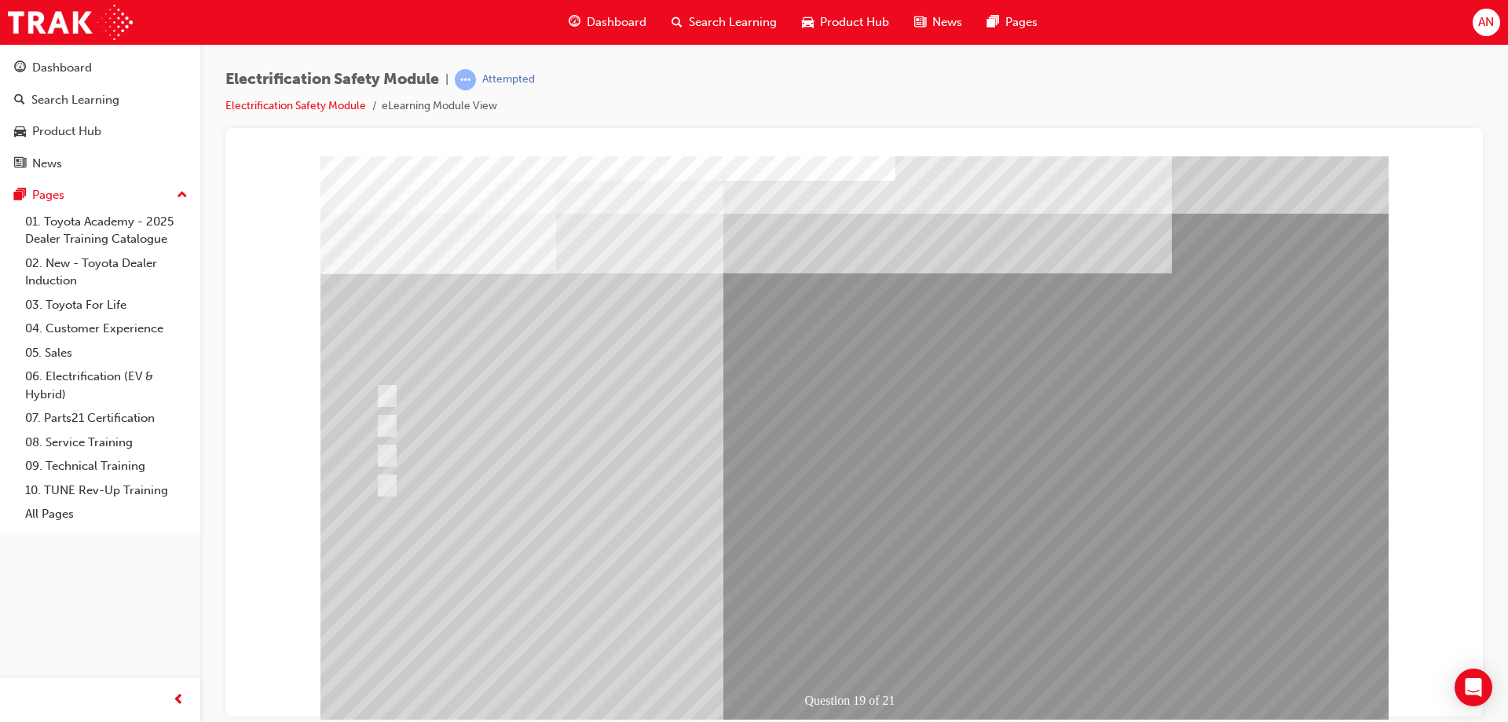
click at [859, 619] on div "Question 19 of 21" at bounding box center [854, 439] width 1068 height 566
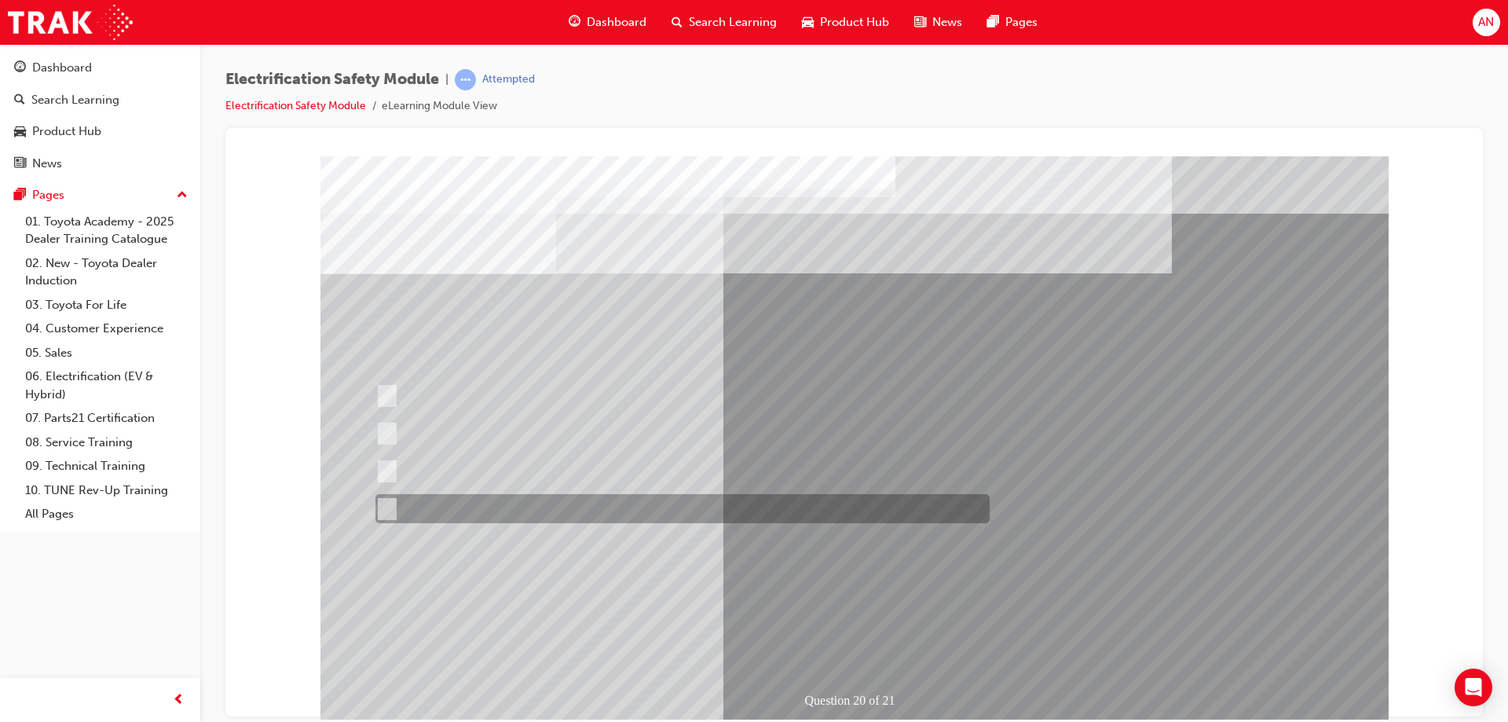
click at [381, 516] on input "All these statements are correct." at bounding box center [383, 508] width 17 height 17
radio input "true"
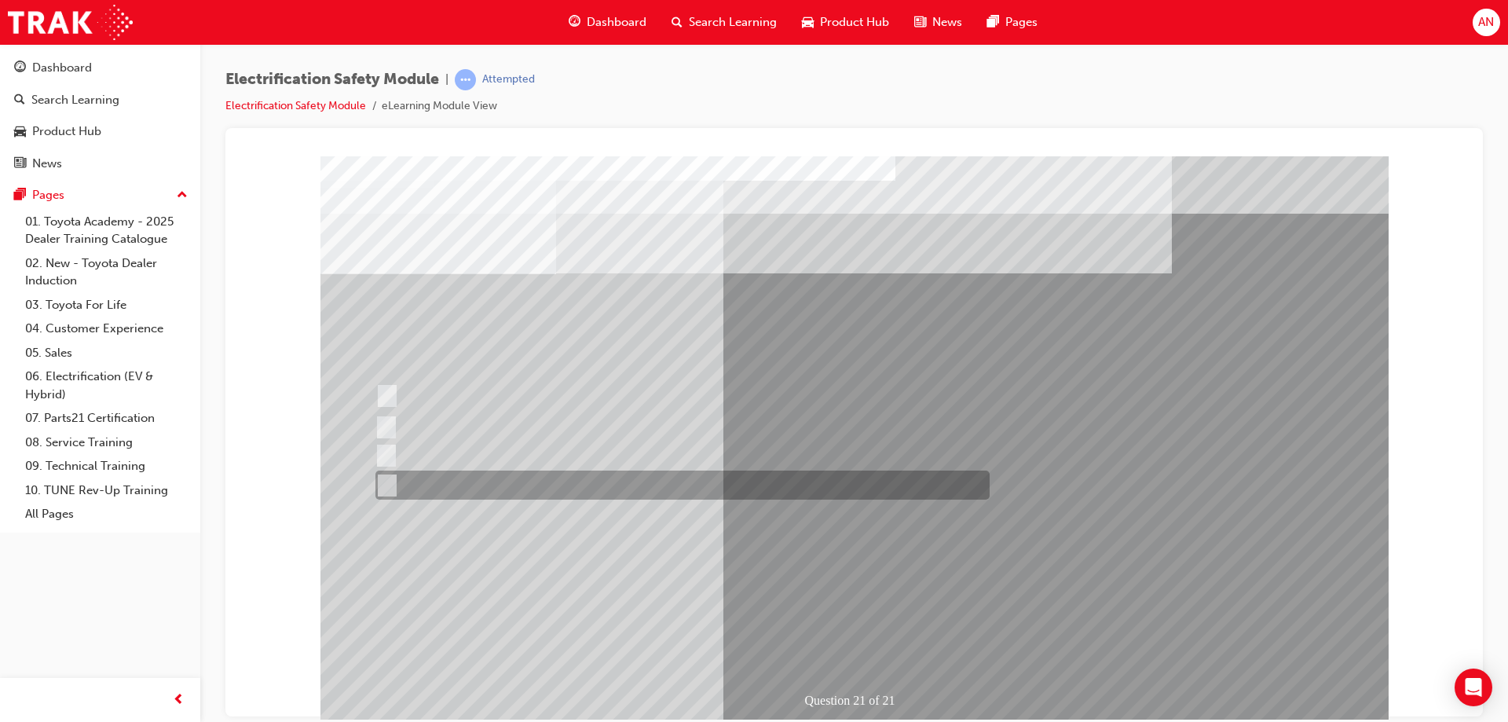
click at [382, 484] on input "All these items should be removed to improve safety" at bounding box center [383, 485] width 17 height 17
radio input "true"
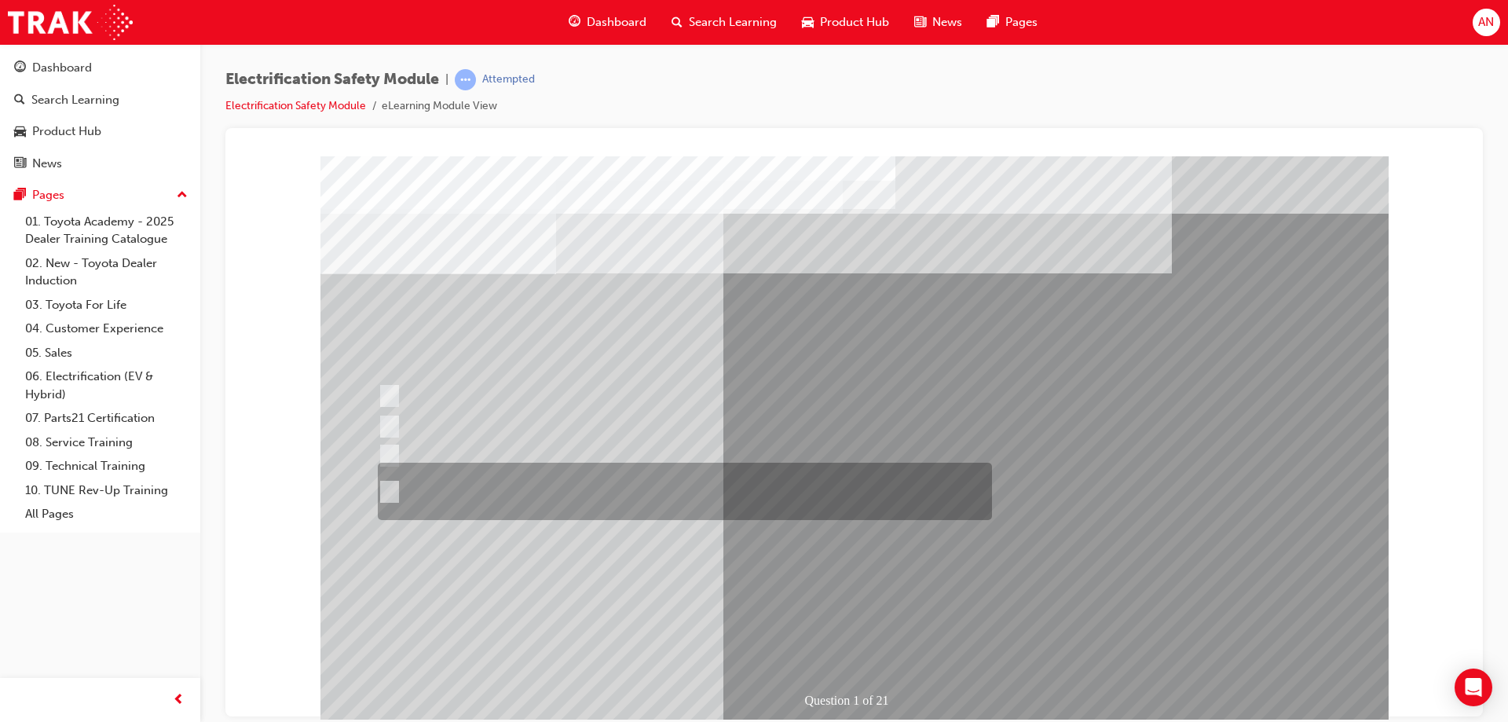
click at [394, 489] on input "The Plug-in Hybrid Electric has AC charging capability via a wall box charger a…" at bounding box center [386, 491] width 17 height 17
radio input "true"
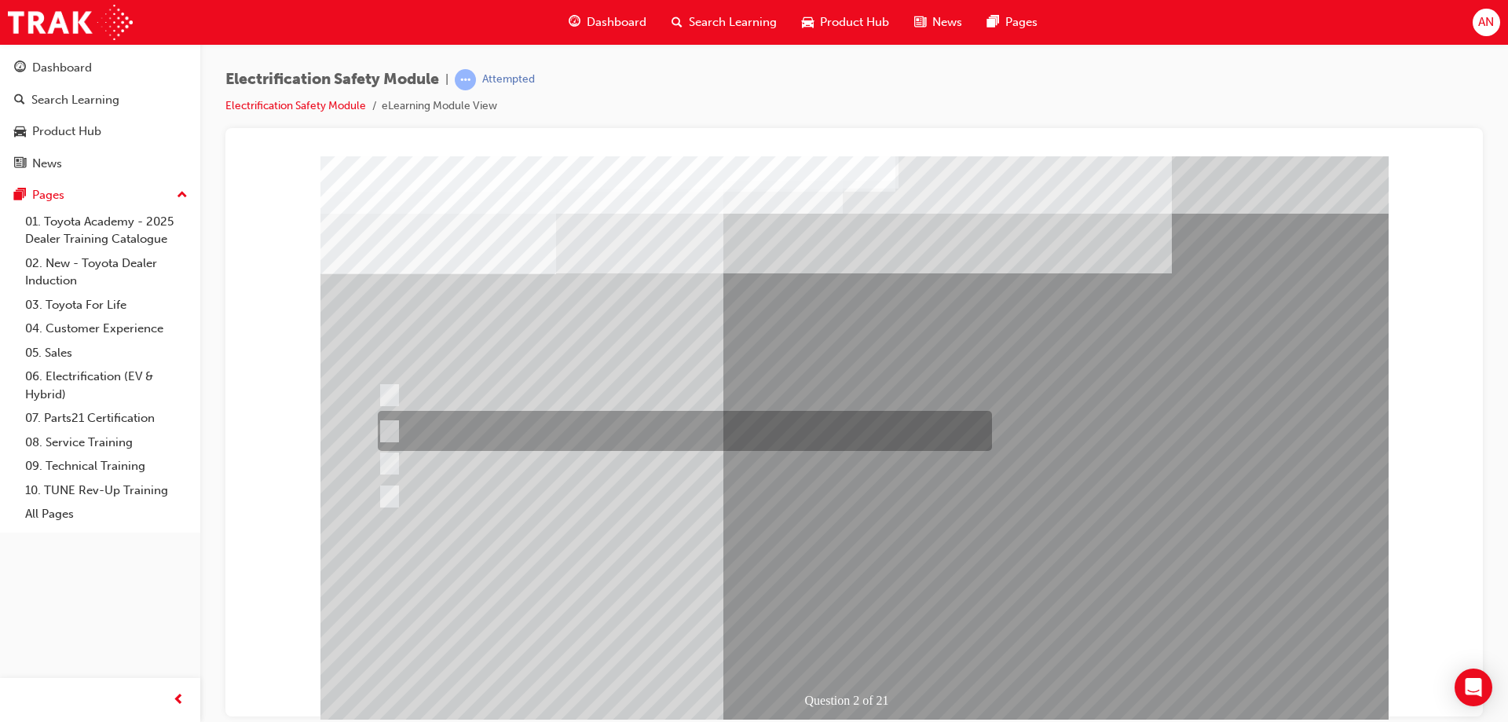
click at [389, 430] on input "The Battery Electric uses AC & DC charging capability and has no petrol engine." at bounding box center [386, 431] width 17 height 17
radio input "true"
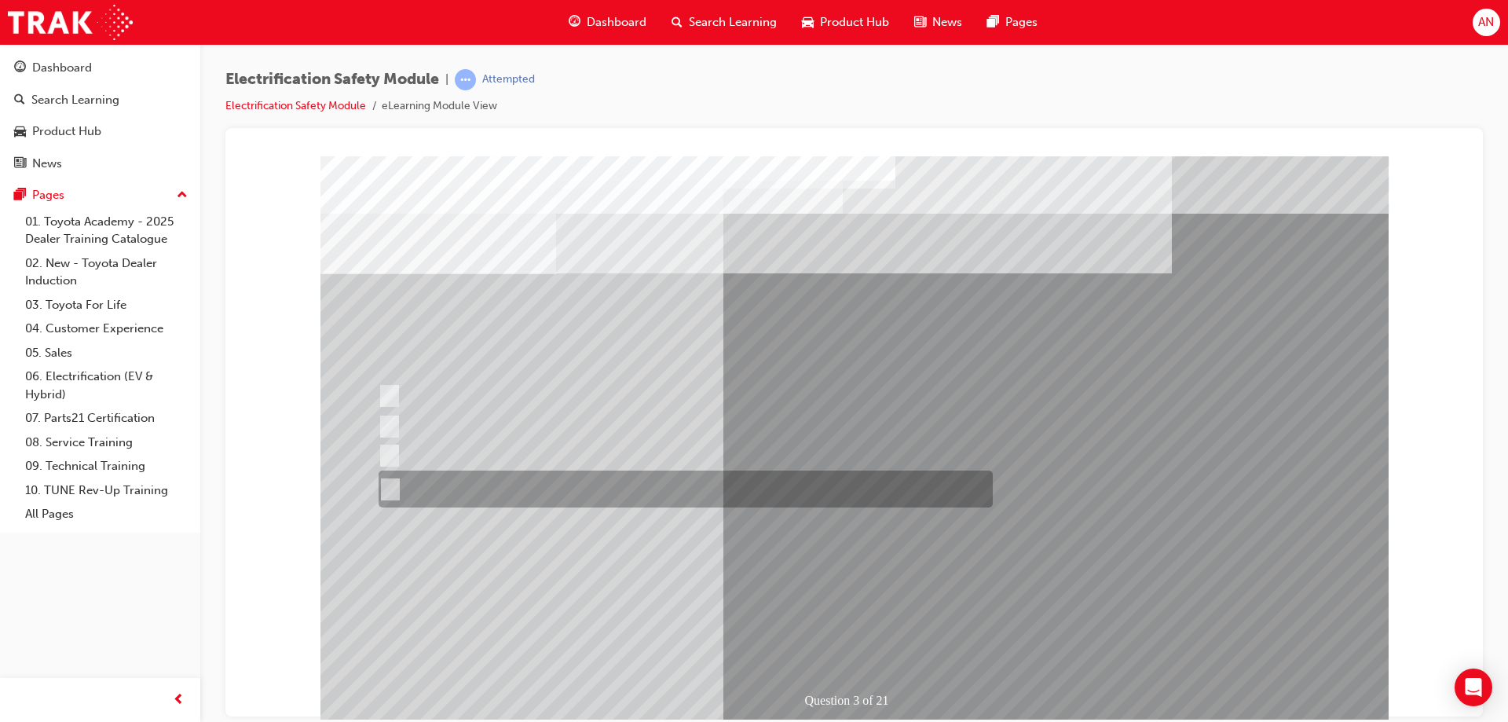
click at [390, 483] on input "The FCEV produces electric power via a Fuel Cell Stack supporting the Hybrid ba…" at bounding box center [387, 489] width 17 height 17
radio input "true"
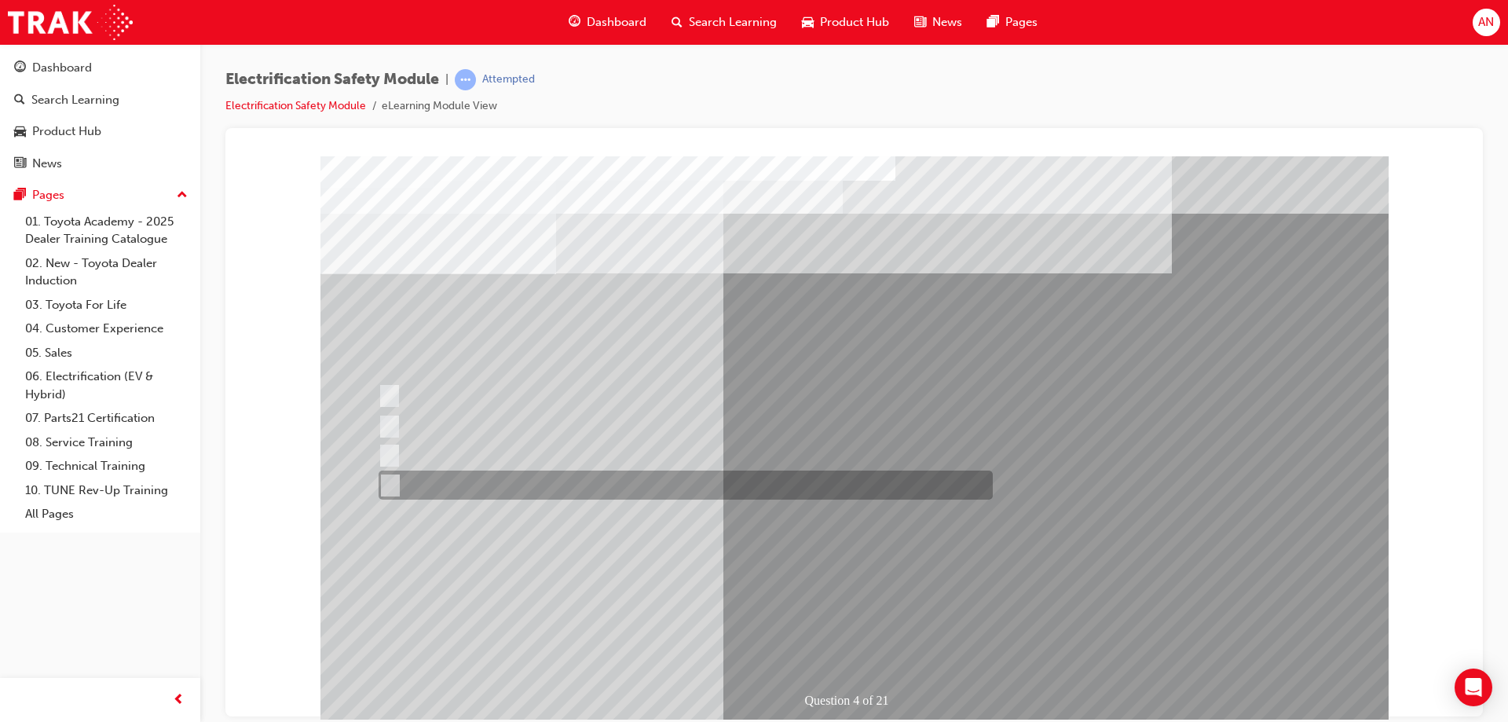
click at [394, 481] on input "Charge ports or H2 Filler Port in place of a Fuel Filler." at bounding box center [386, 485] width 17 height 17
checkbox input "true"
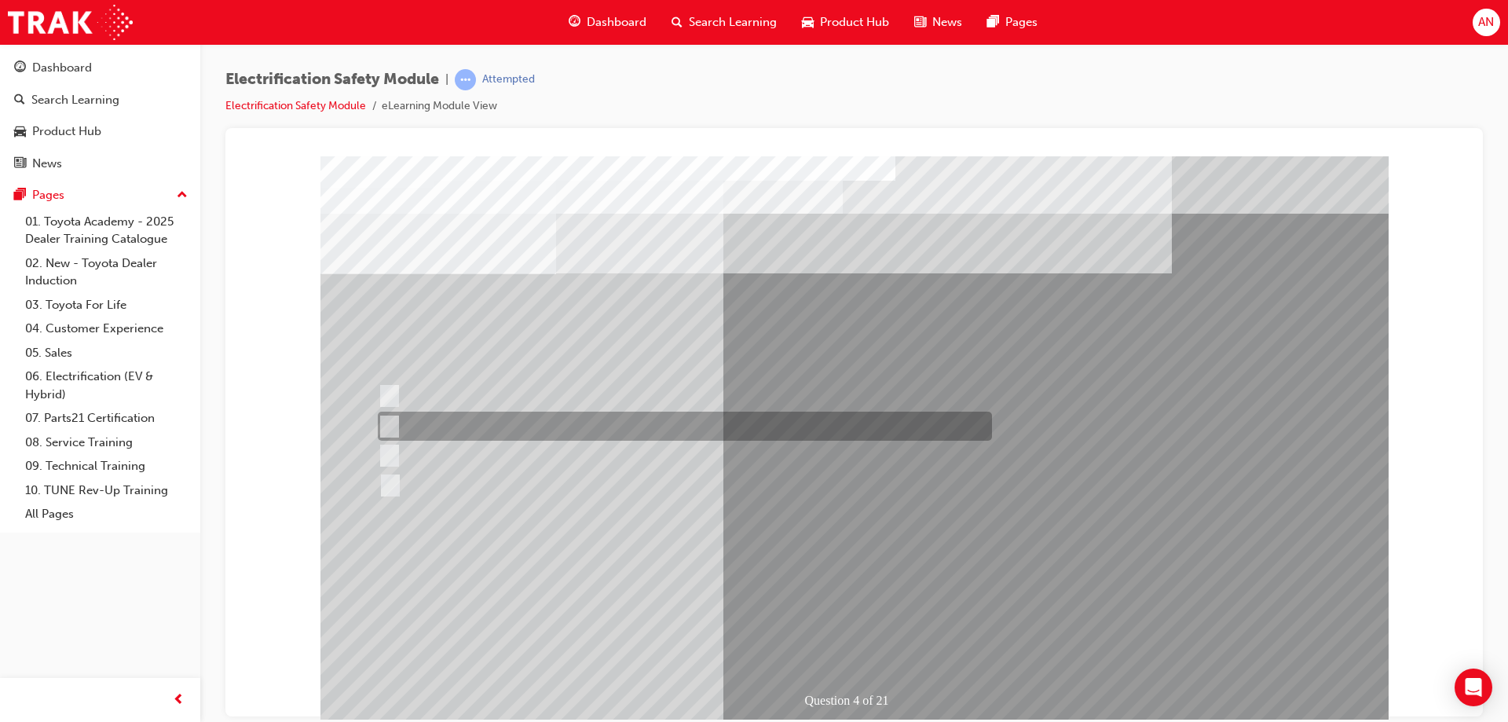
click at [386, 420] on input "EV or H2 labels on the License Plate." at bounding box center [385, 426] width 17 height 17
checkbox input "true"
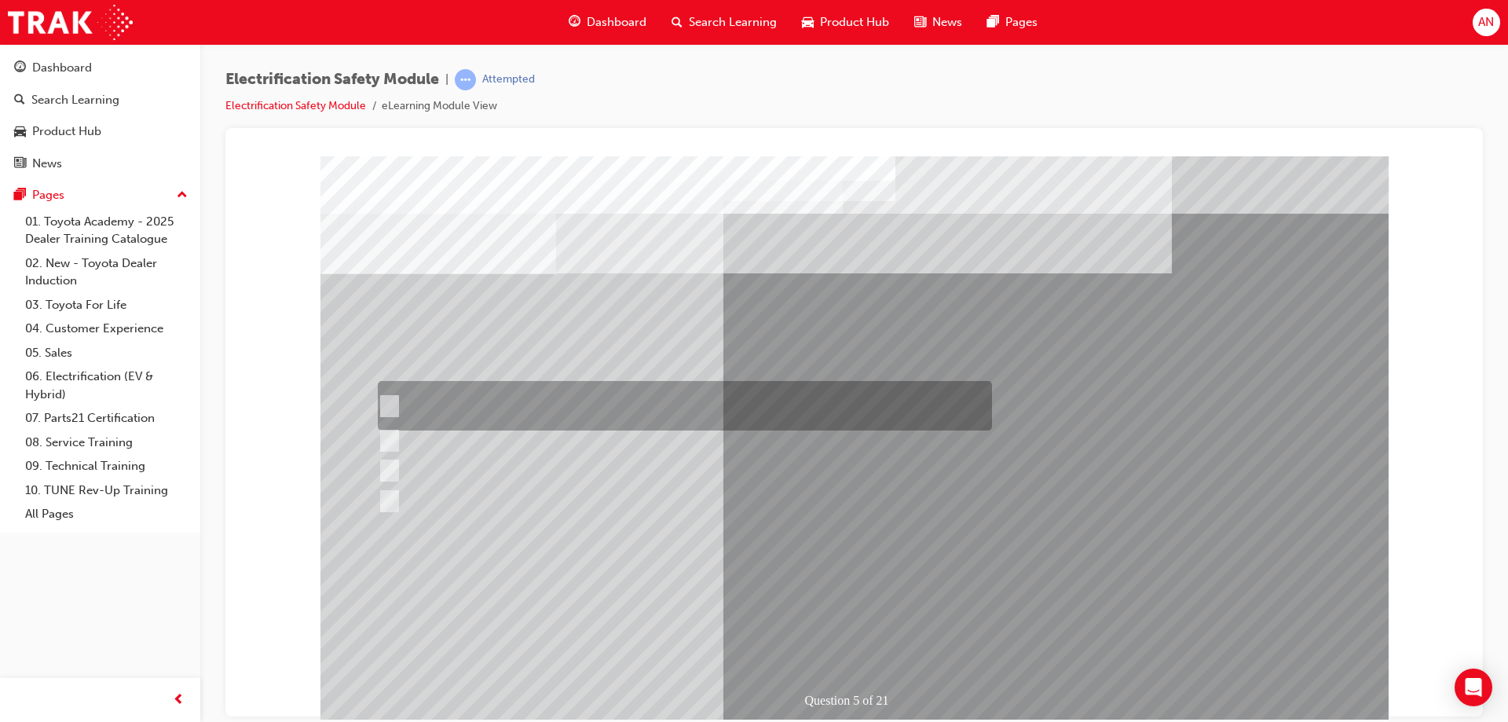
click at [384, 405] on input "The READY light will illuminate when the vehicle is turned on and ready to driv…" at bounding box center [385, 405] width 17 height 17
checkbox input "true"
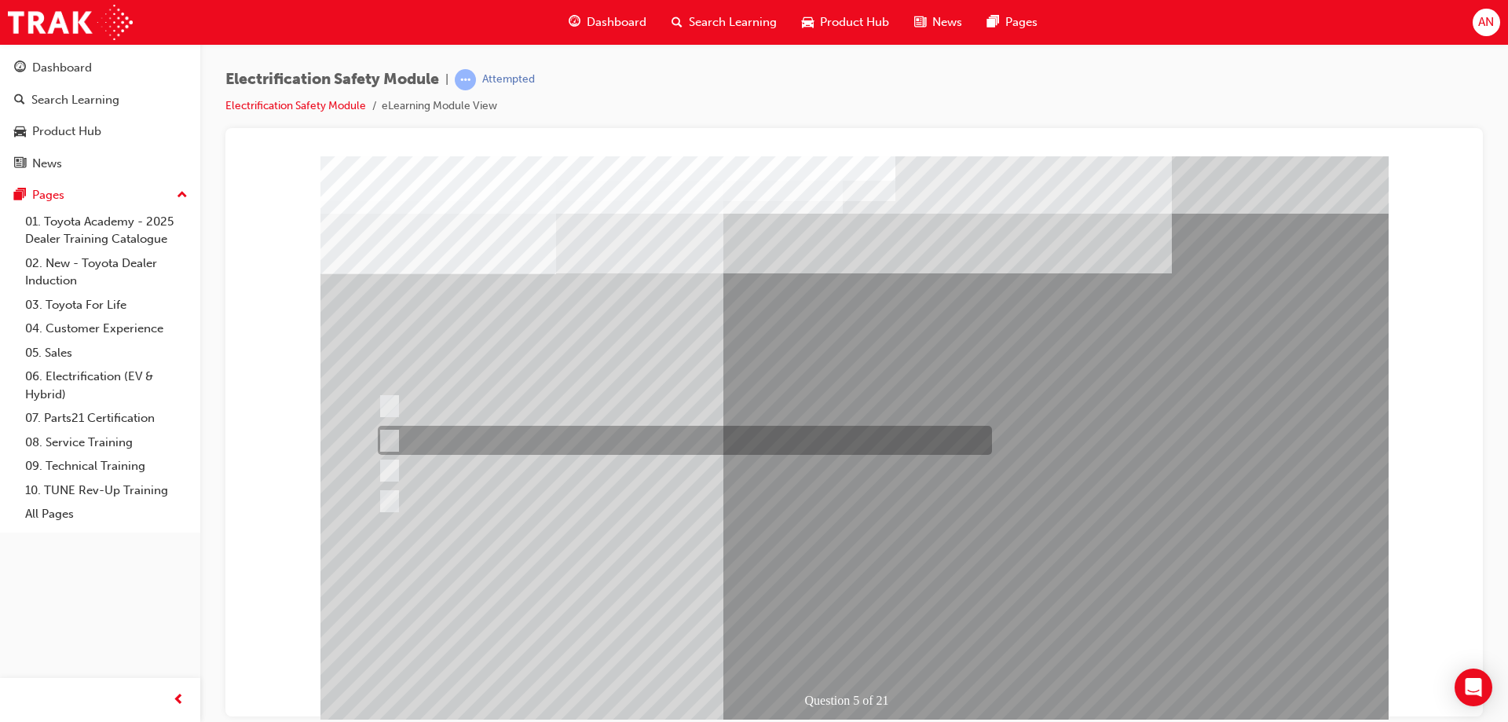
click at [391, 434] on input "The Main Display will show the power flow for the driveline." at bounding box center [385, 440] width 17 height 17
checkbox input "true"
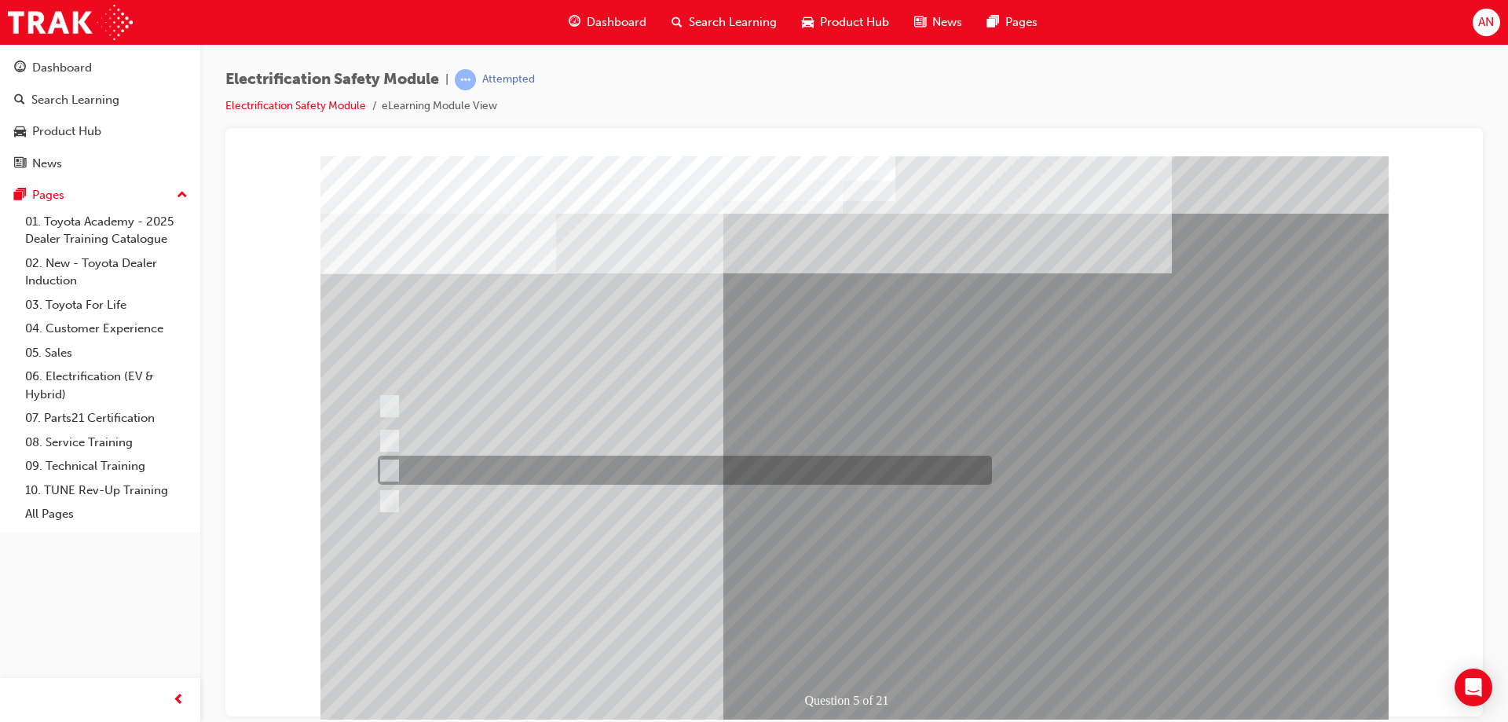
click at [384, 470] on input "Vehicle Motive Force selection types illuminated e.g. (EV/HV)." at bounding box center [385, 470] width 17 height 17
checkbox input "true"
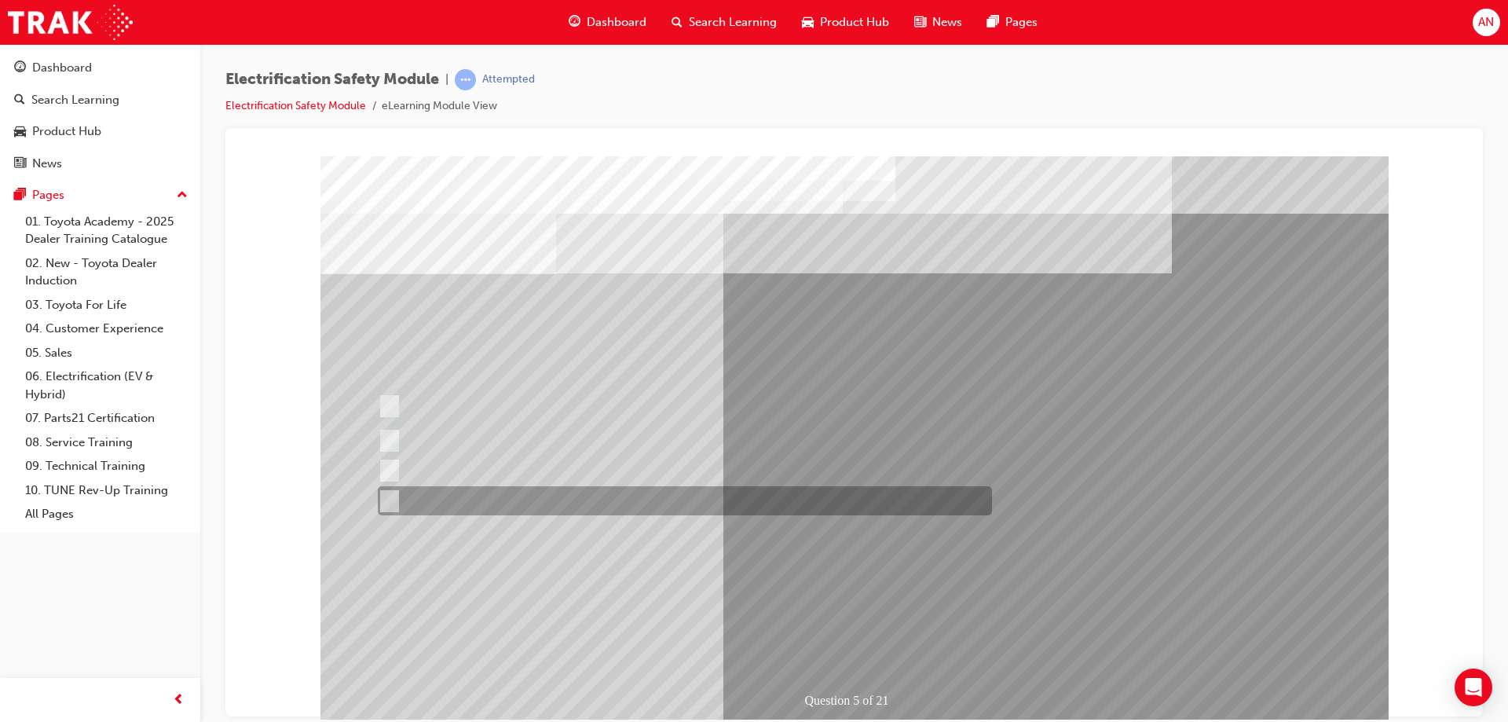
click at [386, 493] on input "Battery Level indicator (State of Charge)." at bounding box center [385, 501] width 17 height 17
checkbox input "true"
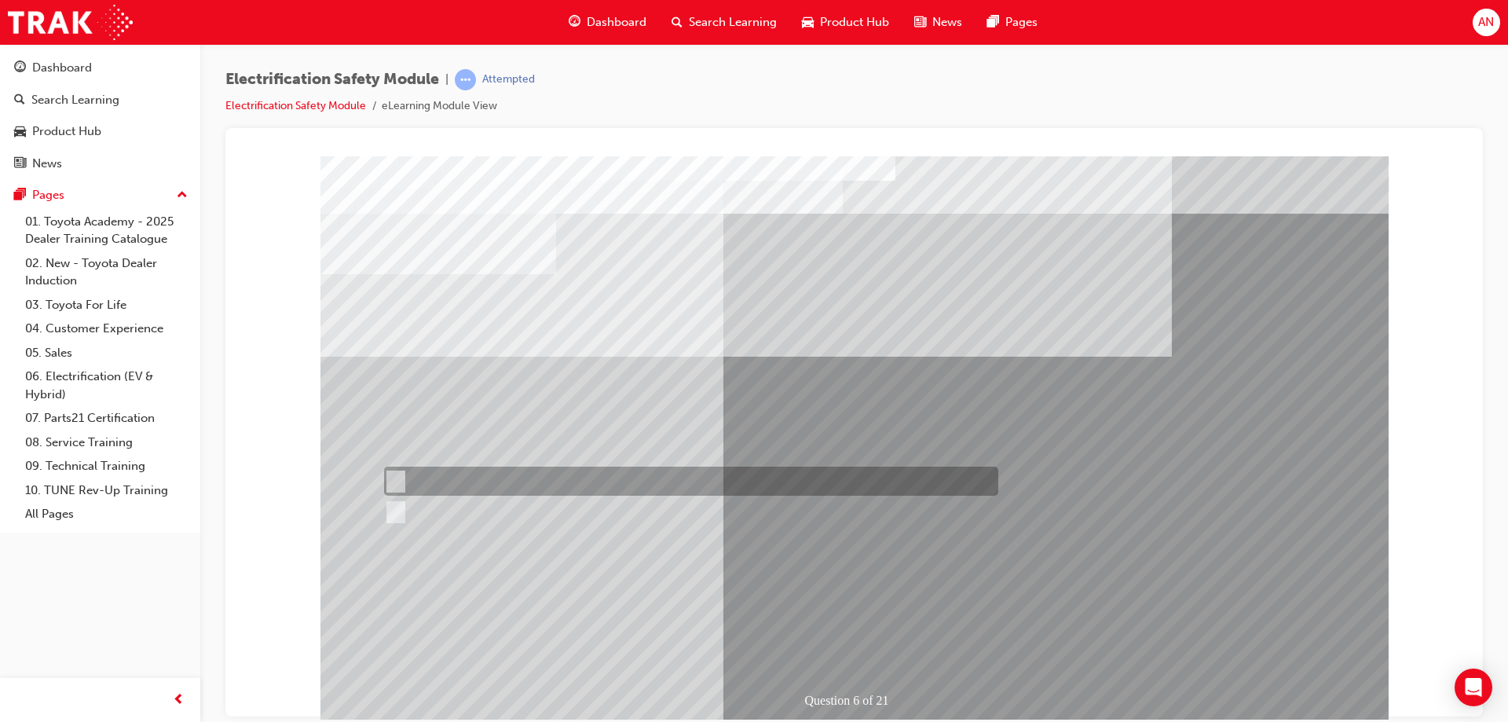
click at [394, 475] on input "True" at bounding box center [392, 481] width 17 height 17
radio input "true"
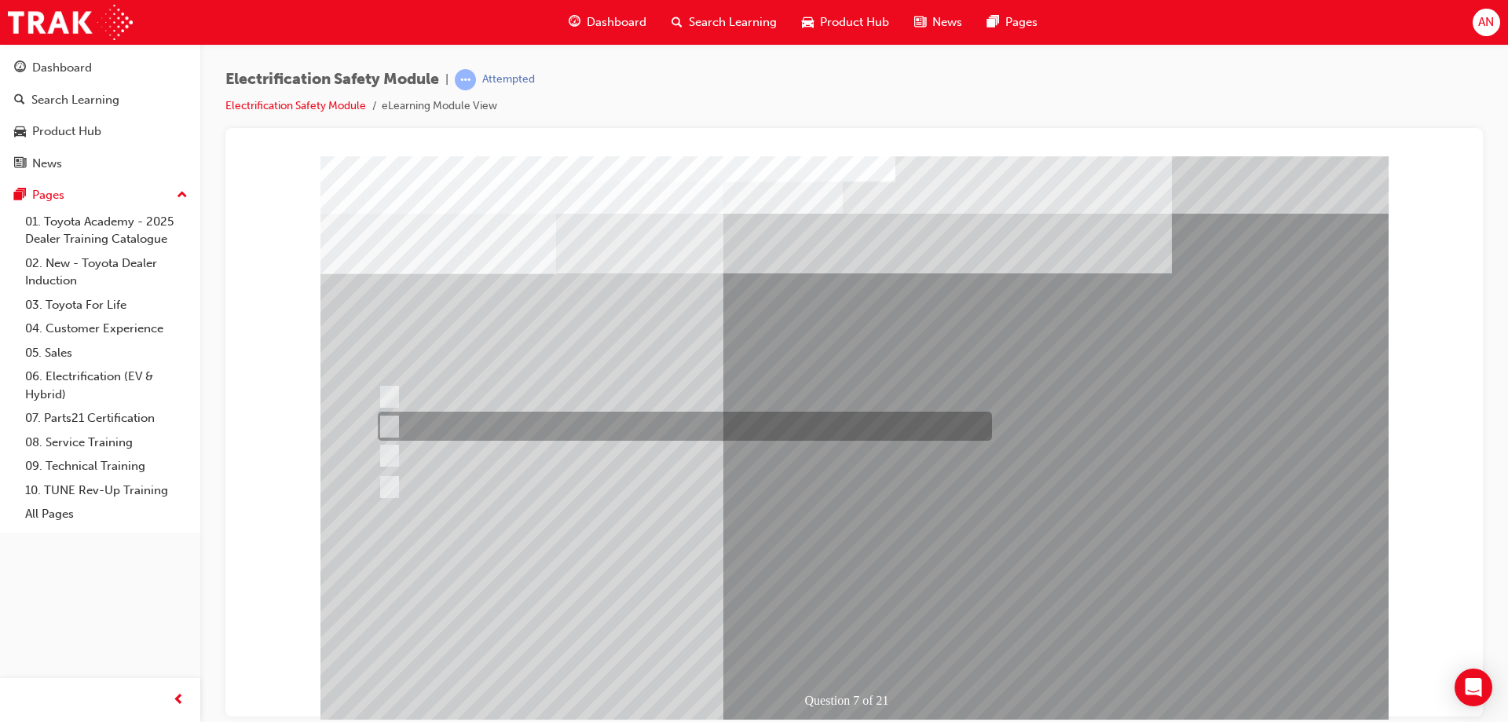
click at [386, 424] on input "Be detected and the system will shut down." at bounding box center [386, 426] width 17 height 17
radio input "true"
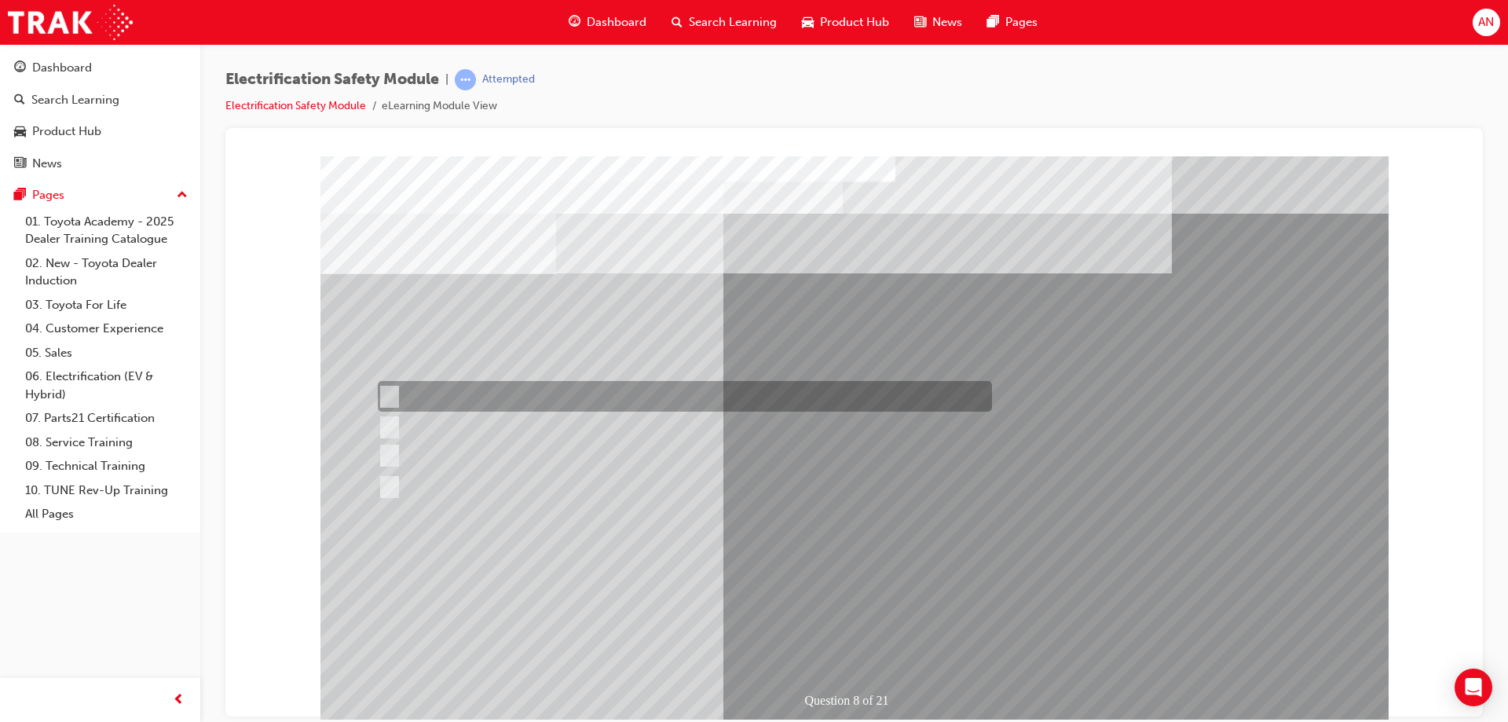
click at [387, 394] on input "Working on the High Voltage System." at bounding box center [386, 396] width 17 height 17
radio input "true"
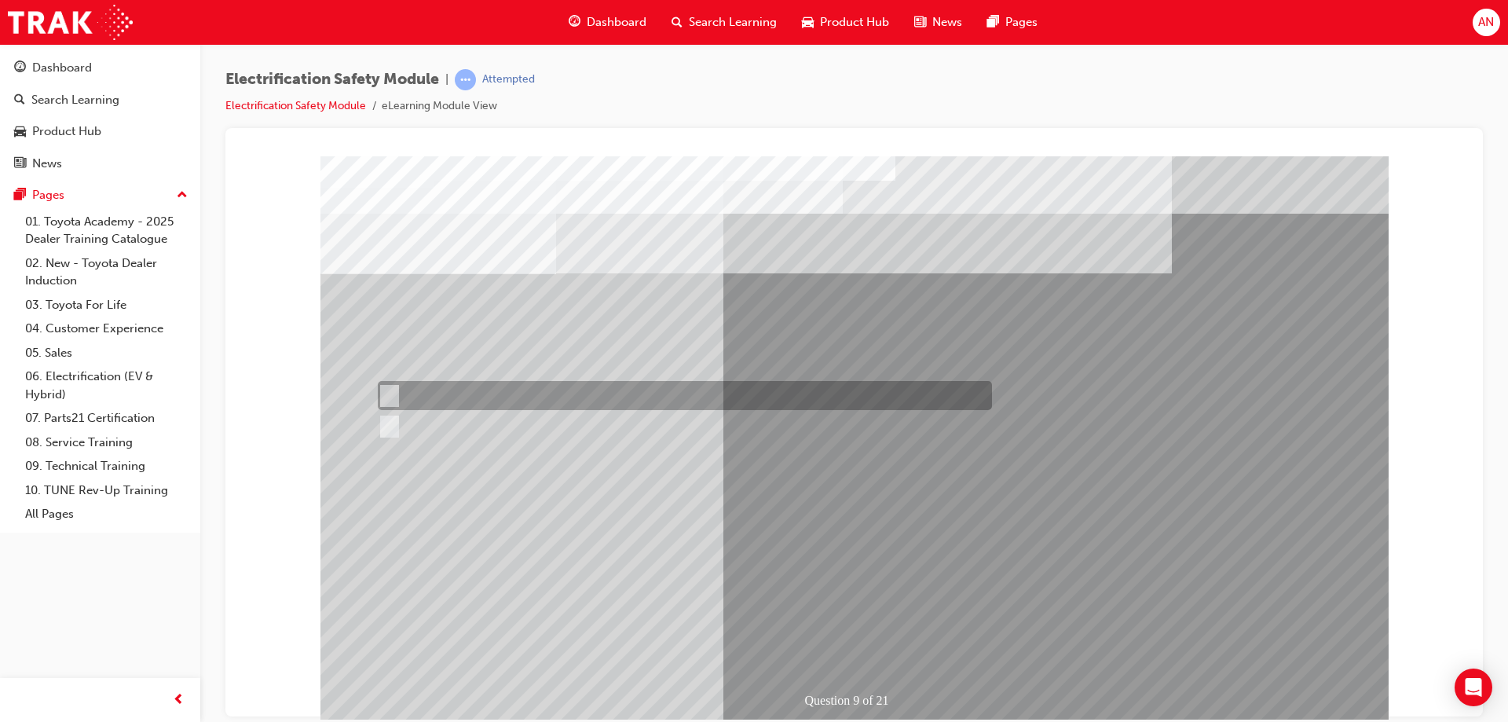
click at [387, 390] on input "True" at bounding box center [386, 395] width 17 height 17
radio input "true"
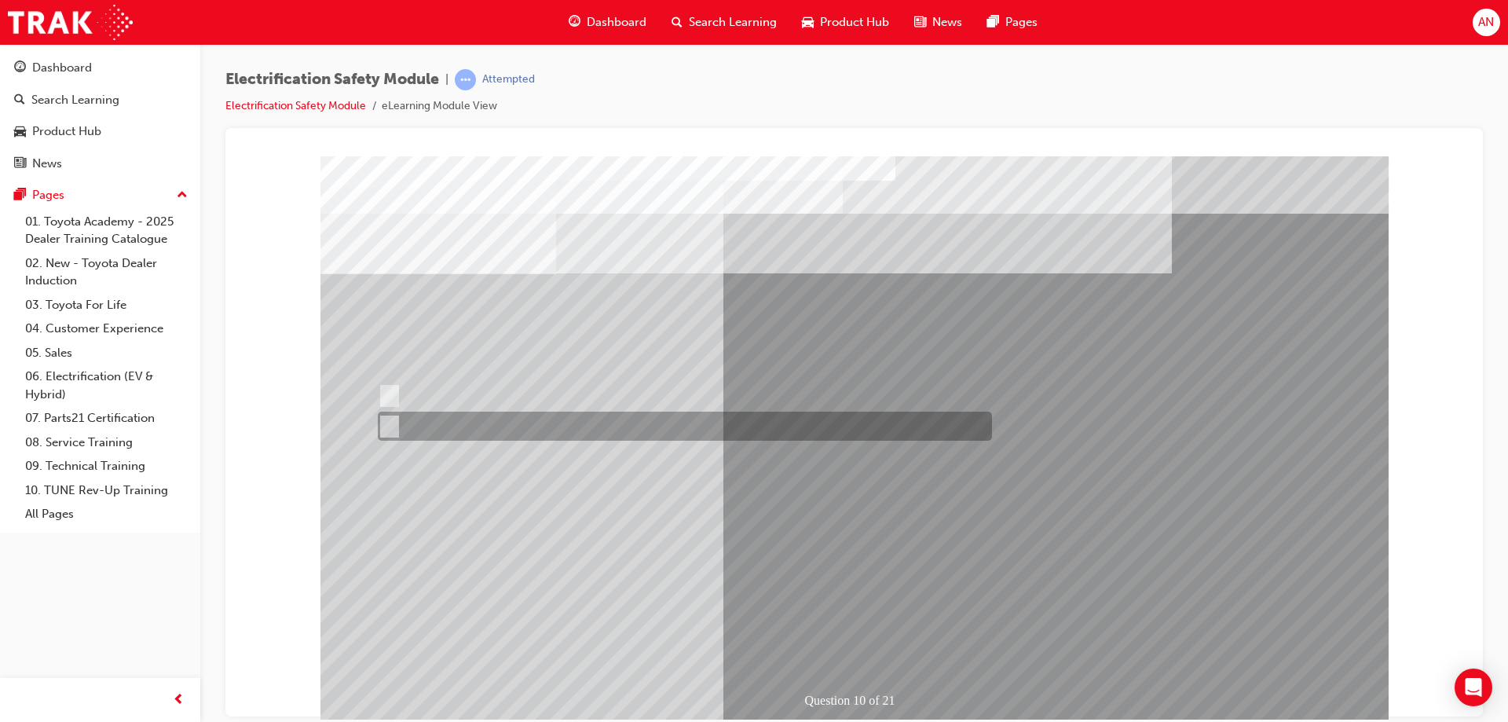
click at [382, 425] on input "True" at bounding box center [386, 426] width 17 height 17
radio input "true"
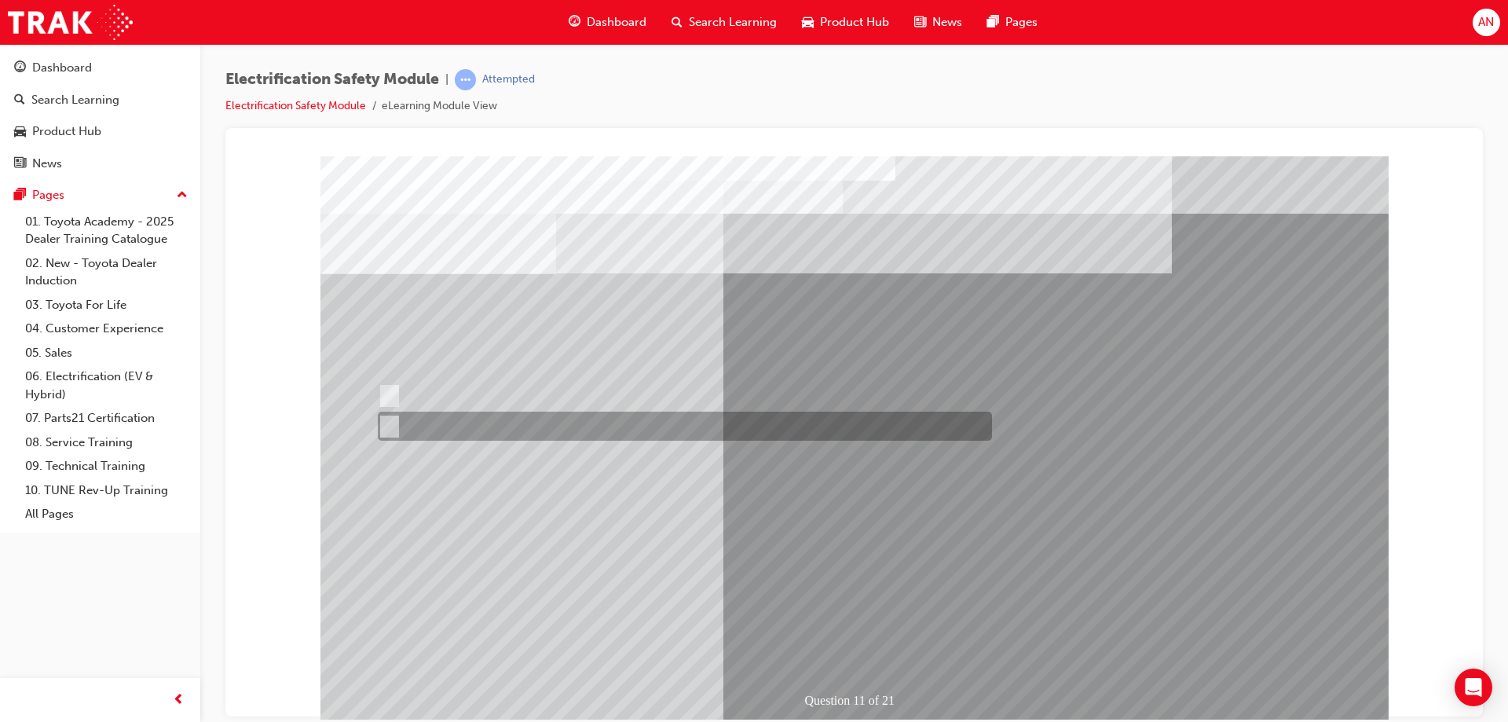
click at [383, 422] on input "False" at bounding box center [386, 426] width 17 height 17
radio input "true"
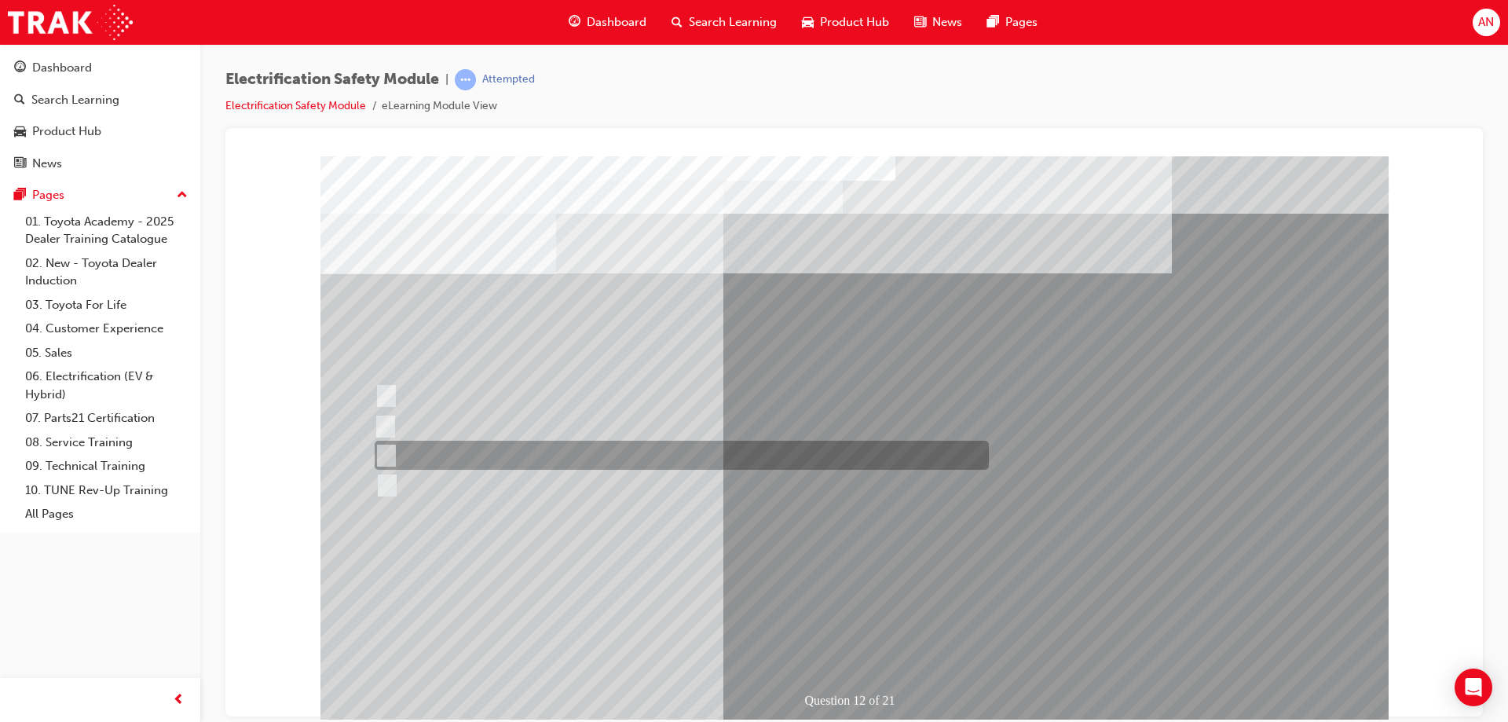
click at [388, 452] on input "Outside the vehicle’s detection area for entry and start system." at bounding box center [383, 455] width 17 height 17
radio input "true"
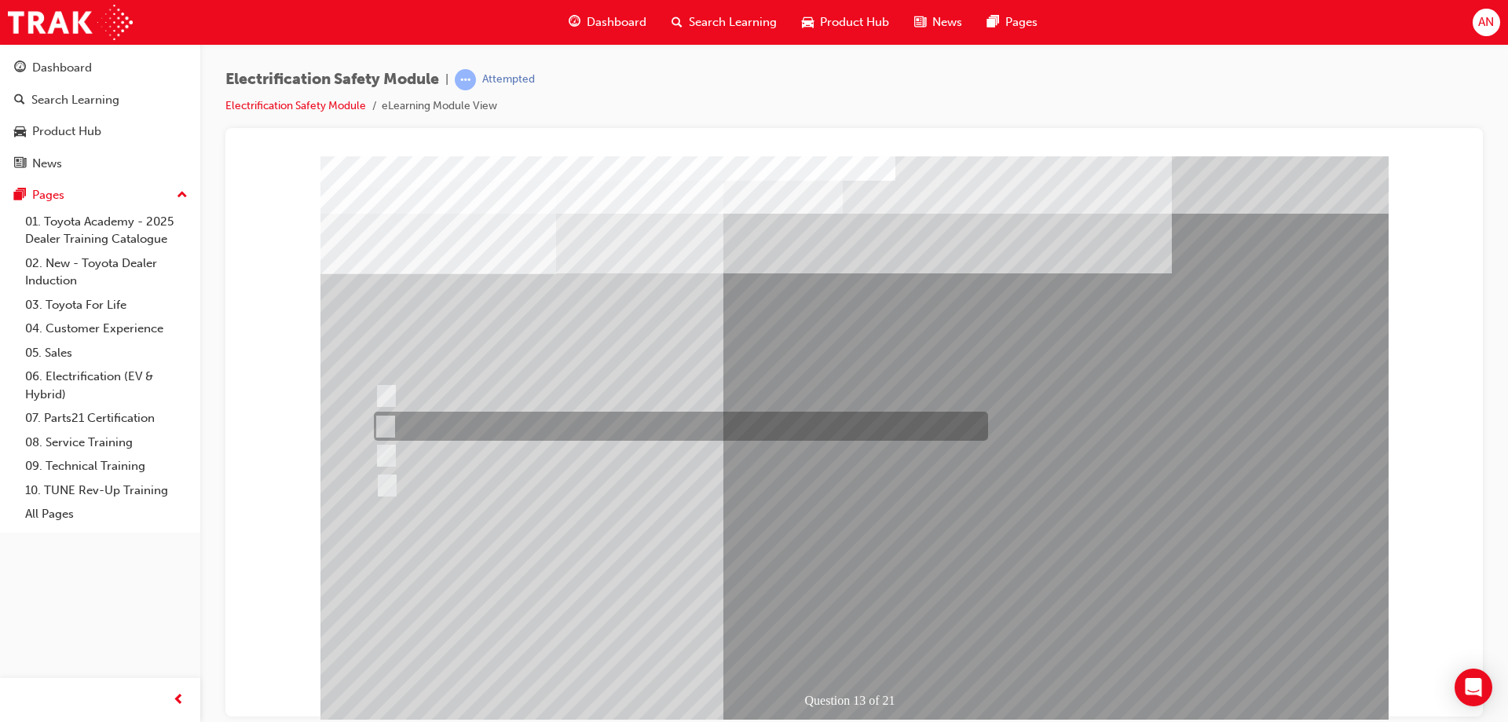
click at [386, 425] on input "Inspect the Insulated Gloves for damage." at bounding box center [382, 426] width 17 height 17
radio input "true"
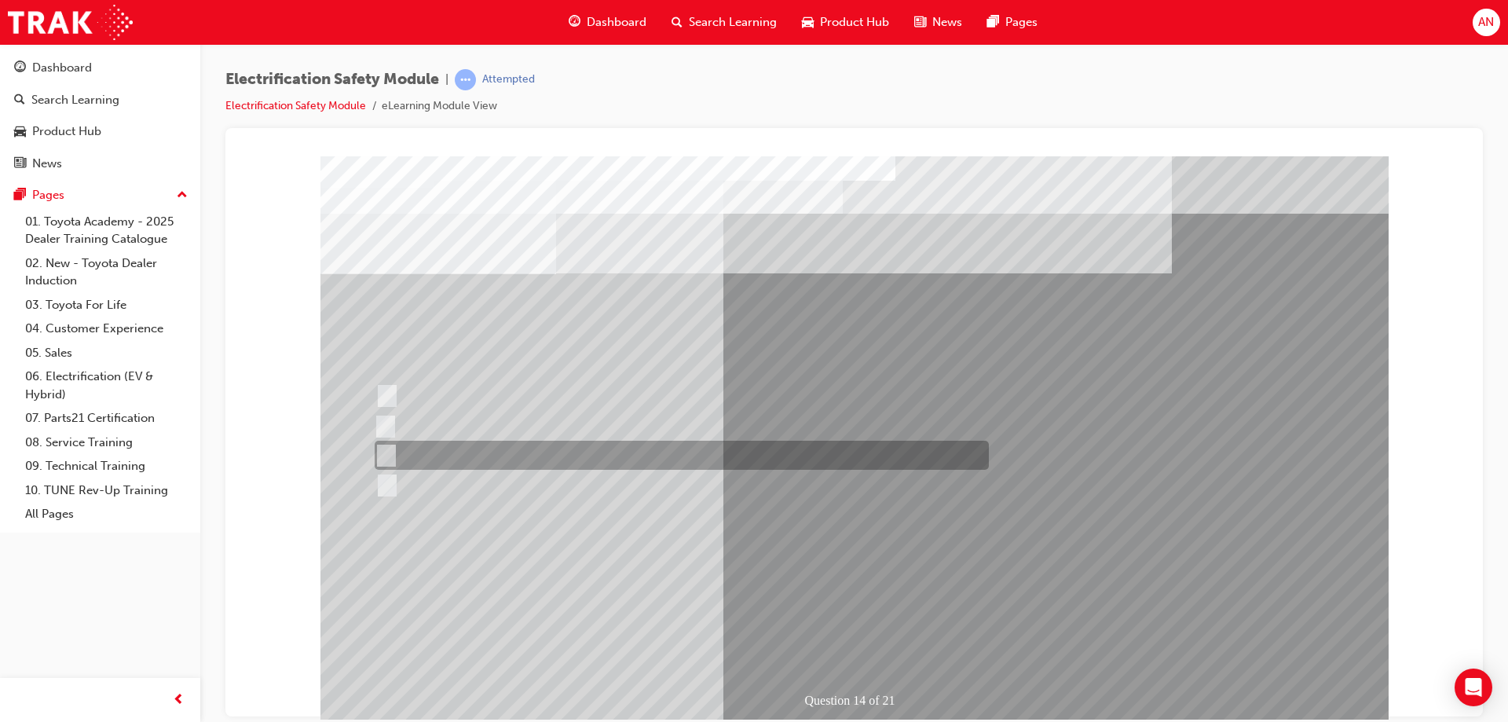
click at [383, 455] on input "10 minutes" at bounding box center [383, 455] width 17 height 17
radio input "true"
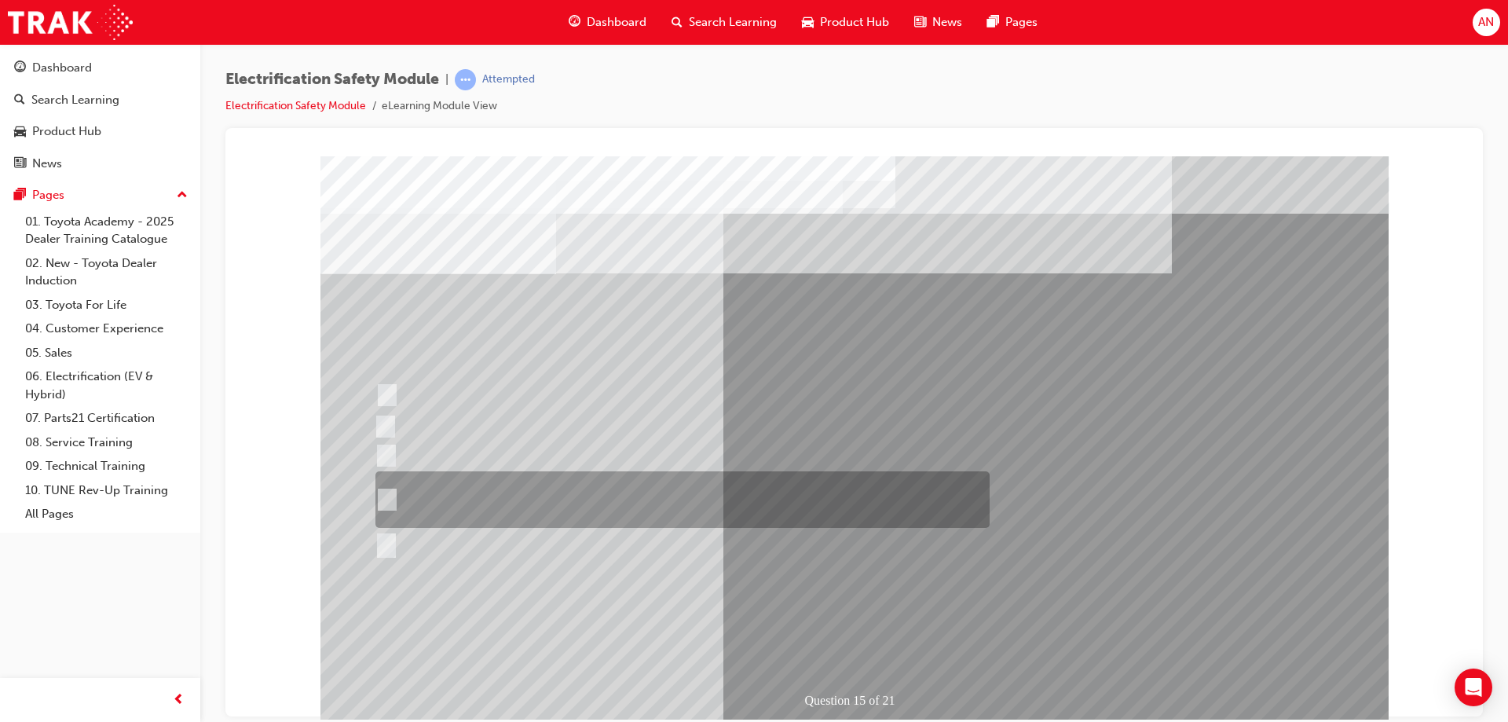
click at [385, 496] on input "The High Voltage Capacitor Terminal for 0 volts and the High Voltage Capacitor …" at bounding box center [383, 499] width 17 height 17
radio input "true"
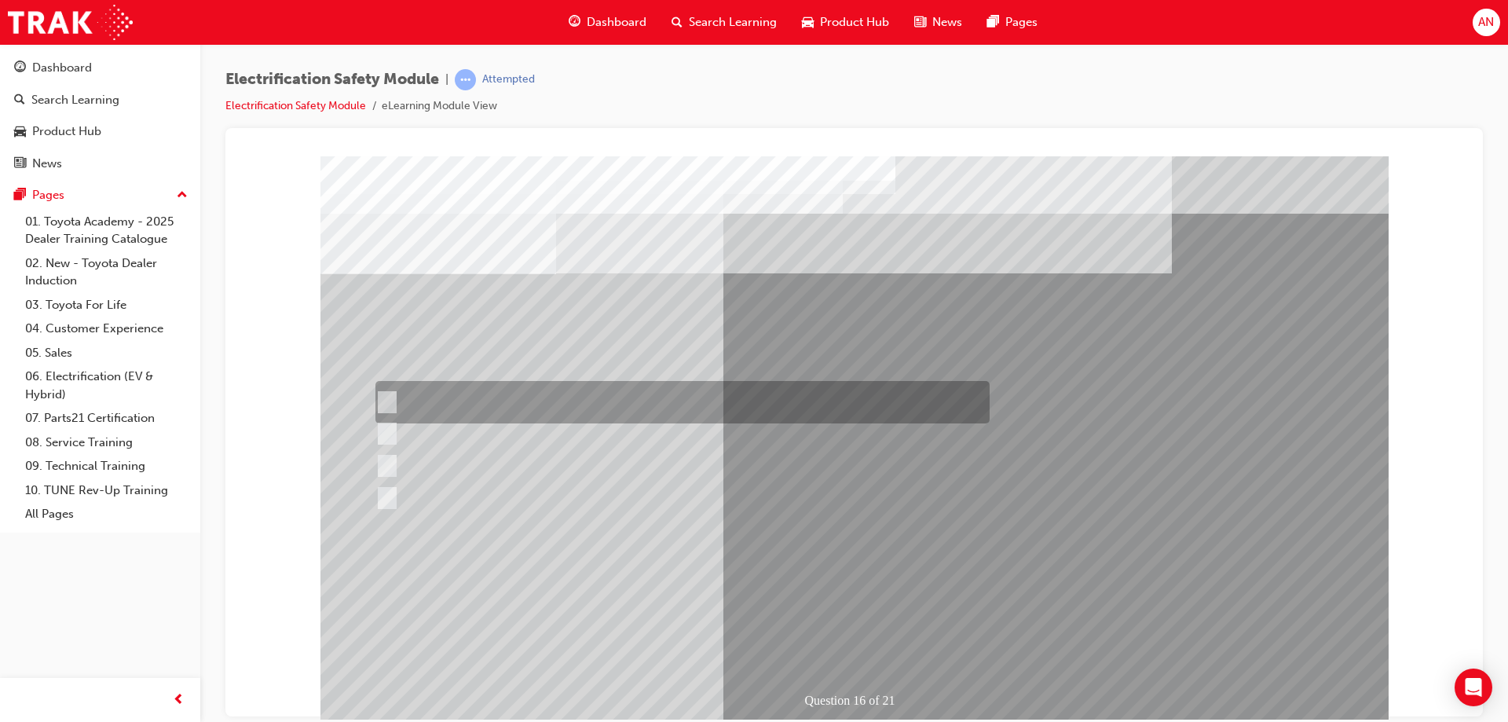
click at [384, 399] on input "Insulate the High Voltage Connector/Motor Side Cable Connection with Insulated …" at bounding box center [383, 402] width 17 height 17
radio input "true"
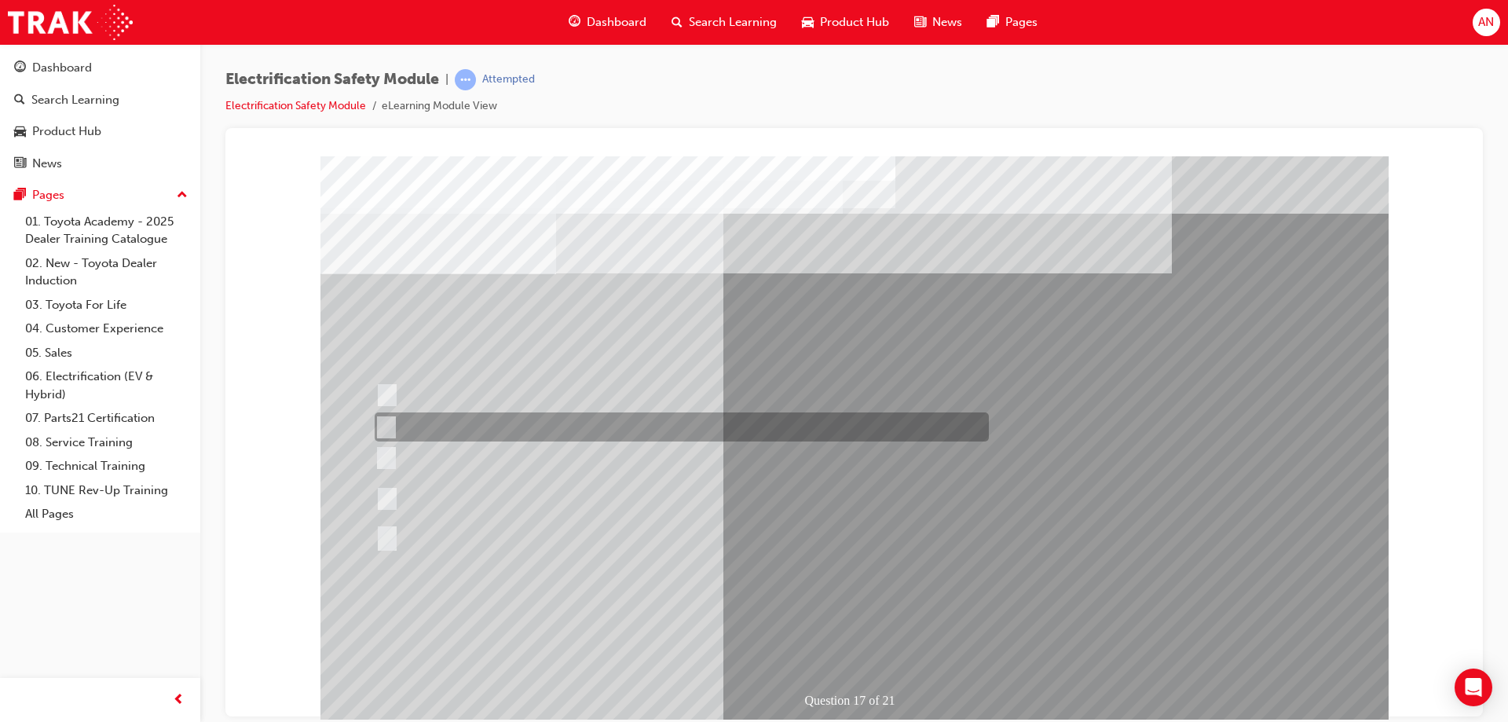
click at [388, 424] on input "Make sure the fault is fixed." at bounding box center [383, 427] width 17 height 17
radio input "true"
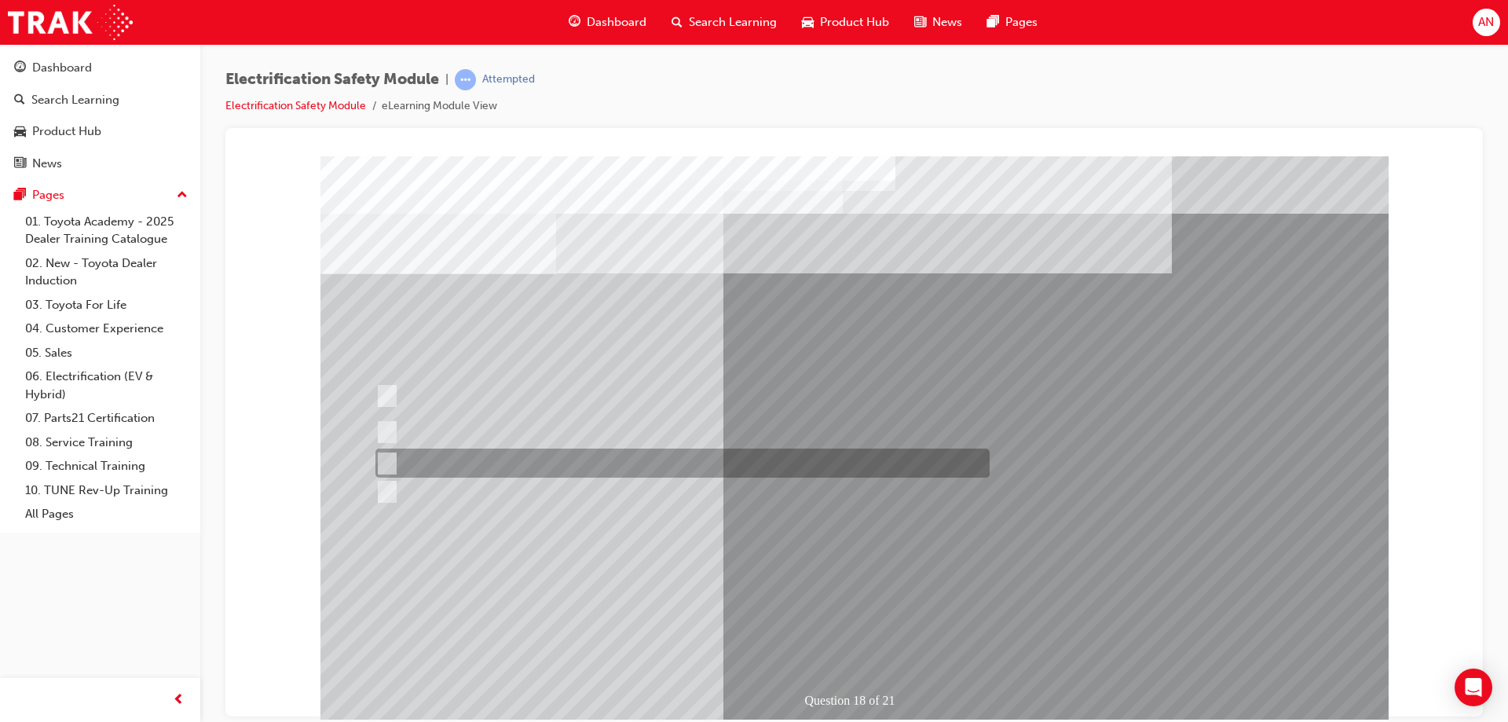
click at [386, 465] on input "Discard the gloves and use a new pair." at bounding box center [383, 463] width 17 height 17
radio input "true"
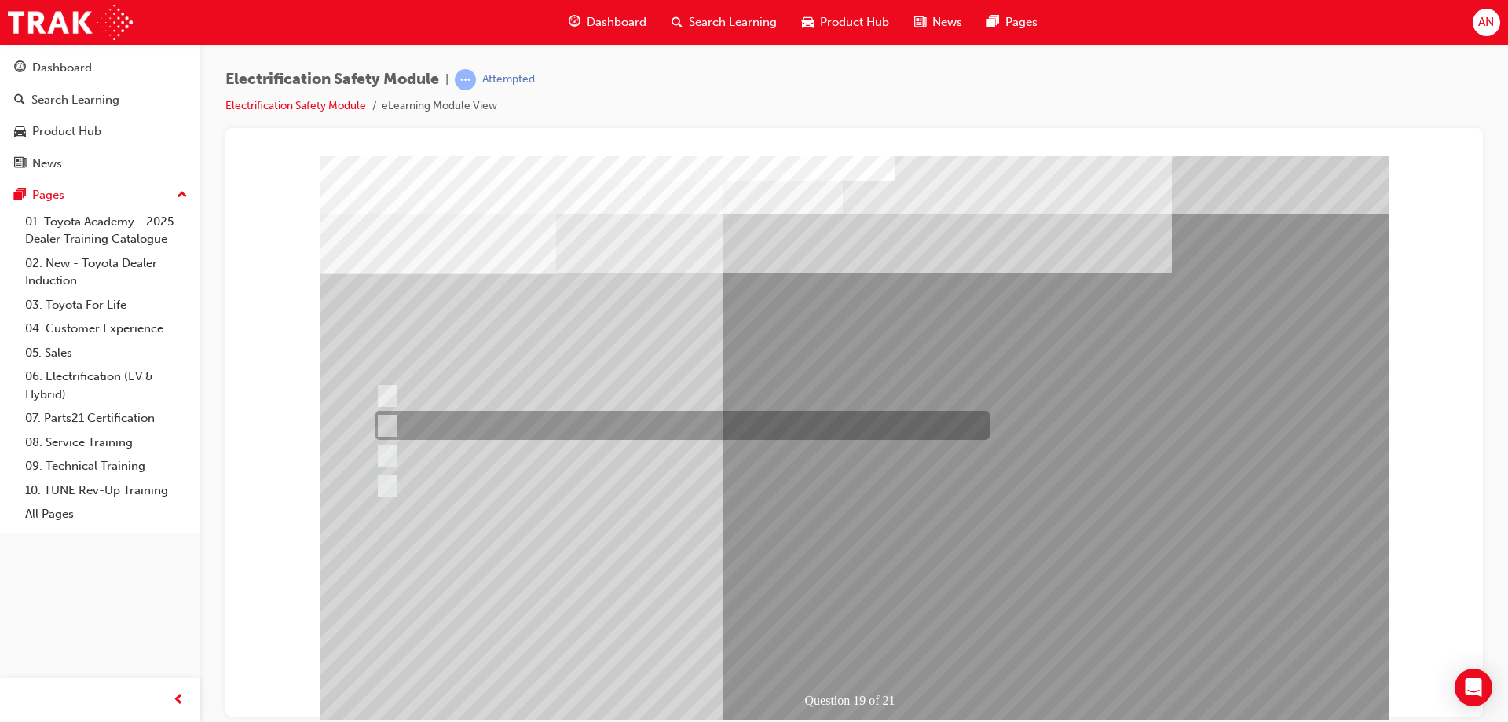
click at [391, 419] on input "To protect Electrical Insulating Gloves from mechanical damage." at bounding box center [383, 425] width 17 height 17
radio input "true"
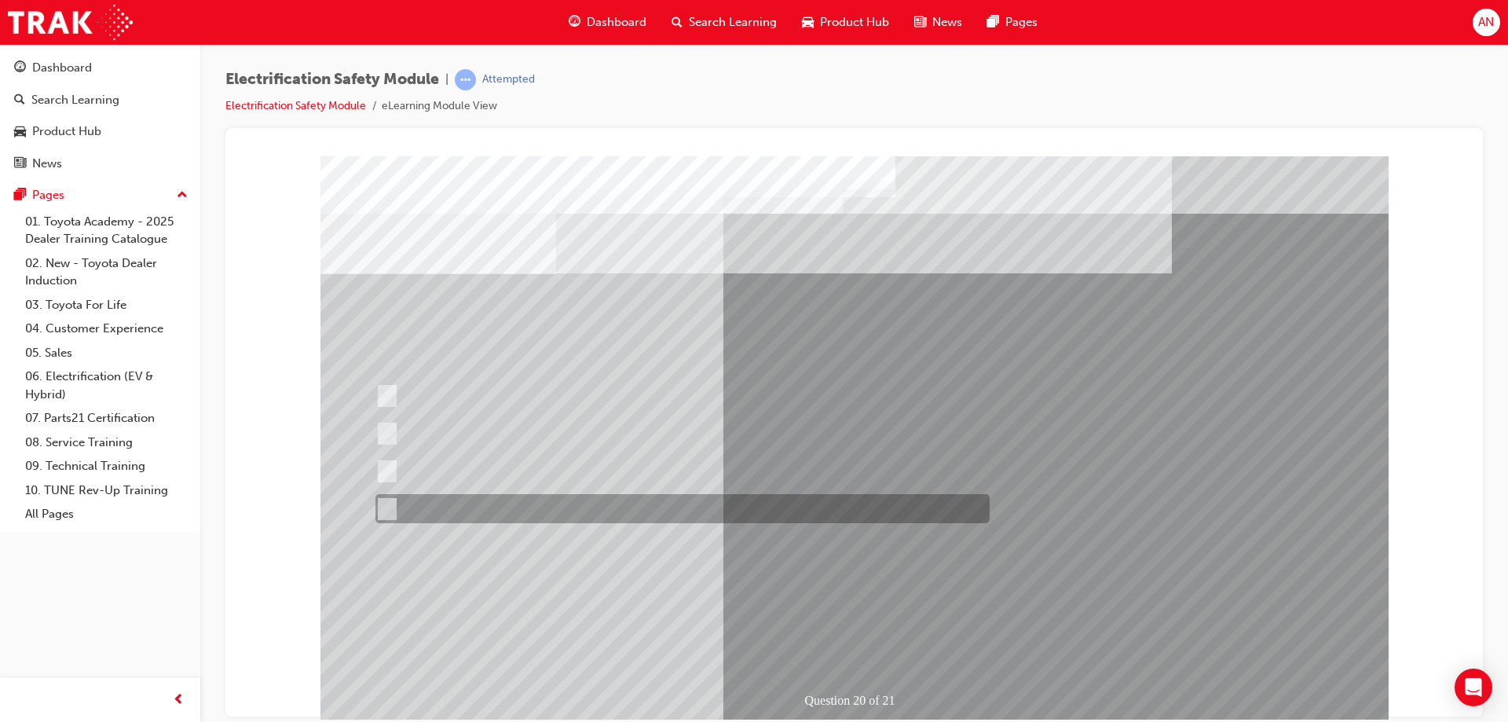
click at [390, 510] on input "All these statements are correct." at bounding box center [383, 508] width 17 height 17
radio input "true"
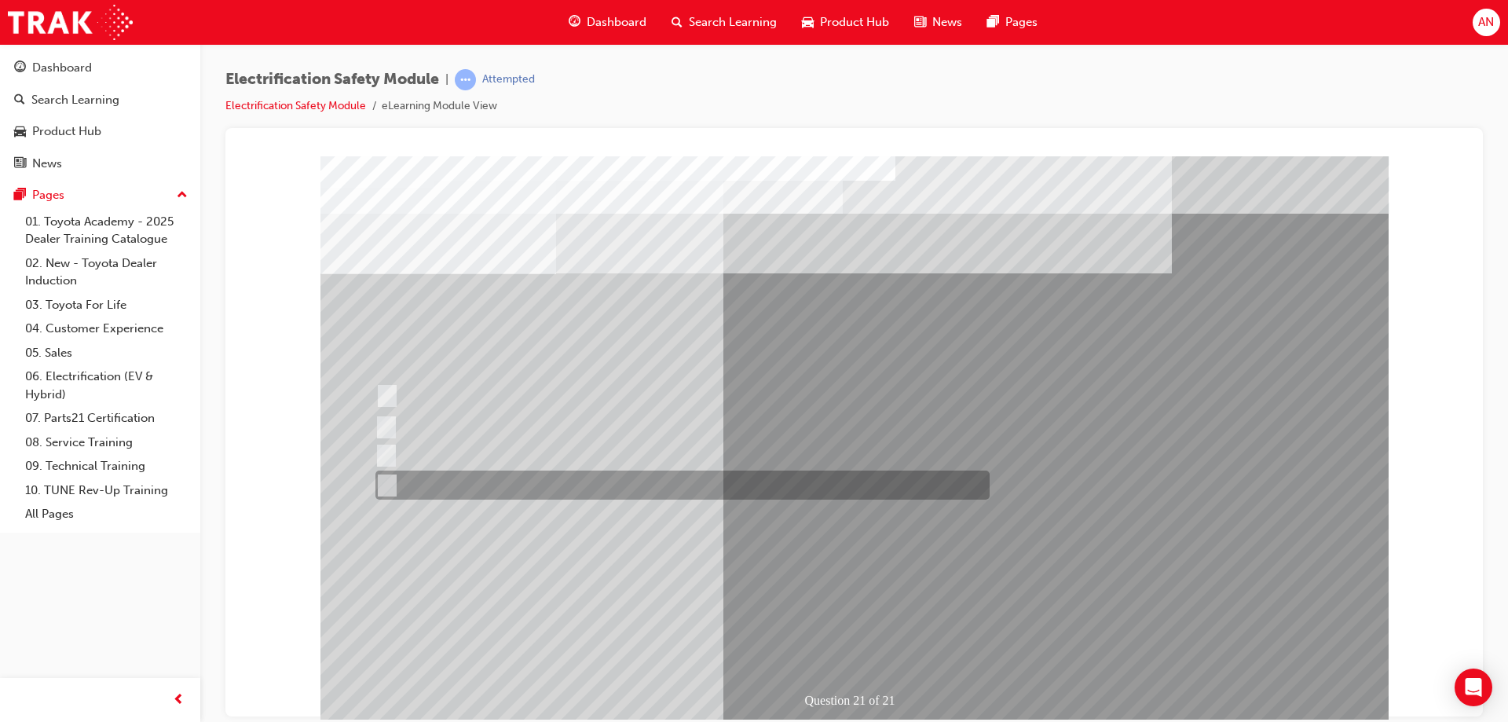
click at [381, 489] on input "All these items should be removed to improve safety" at bounding box center [383, 485] width 17 height 17
radio input "true"
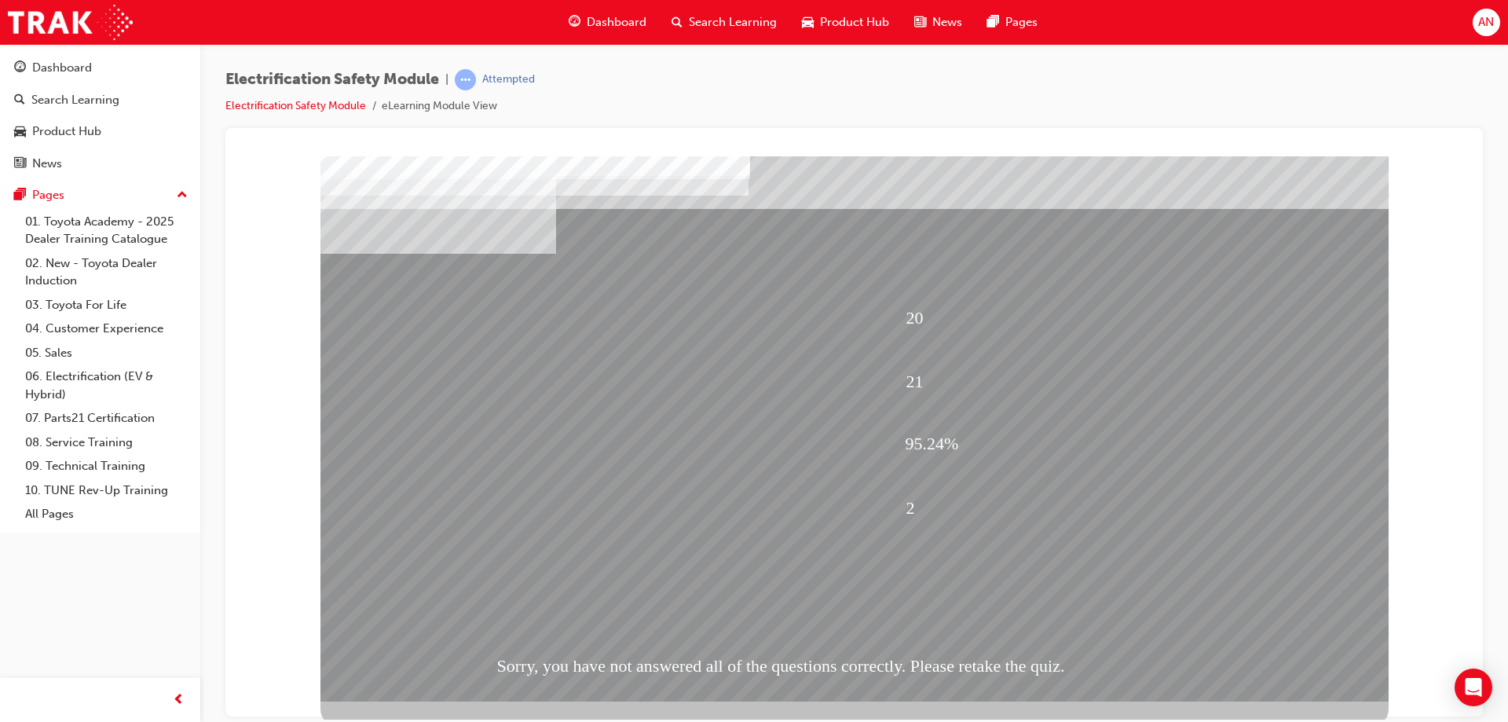
scroll to position [26, 0]
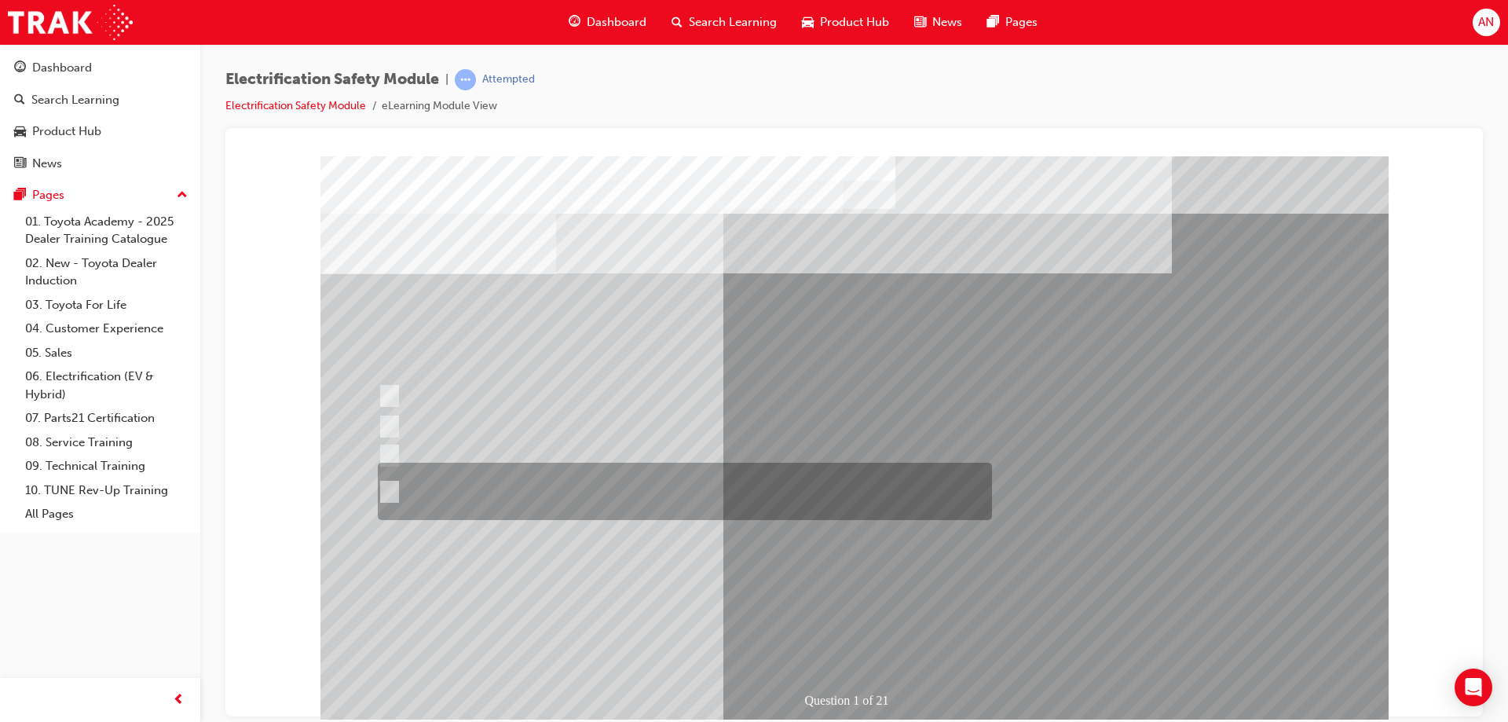
click at [386, 489] on input "The Plug-in Hybrid Electric has AC charging capability via a wall box charger a…" at bounding box center [386, 491] width 17 height 17
radio input "true"
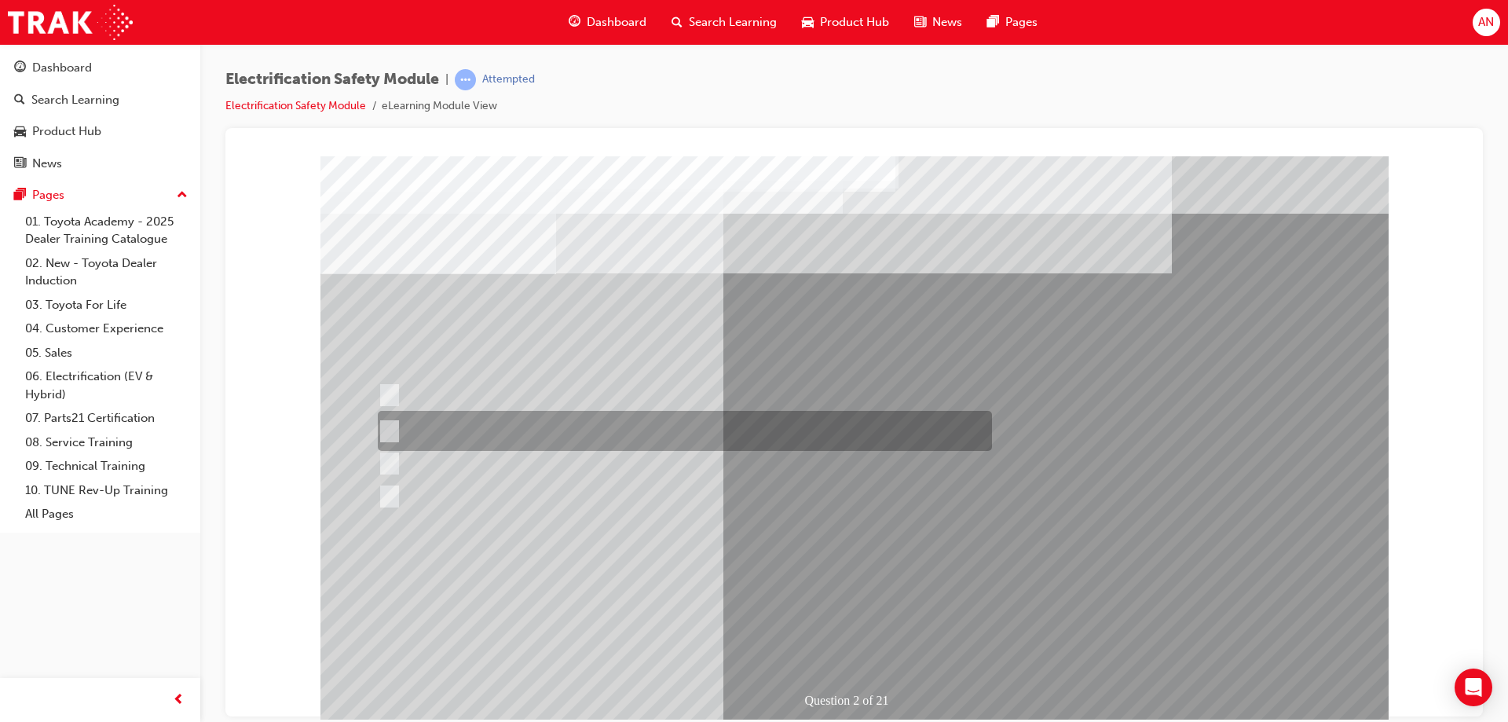
click at [385, 427] on input "The Battery Electric uses AC & DC charging capability and has no petrol engine." at bounding box center [386, 431] width 17 height 17
radio input "true"
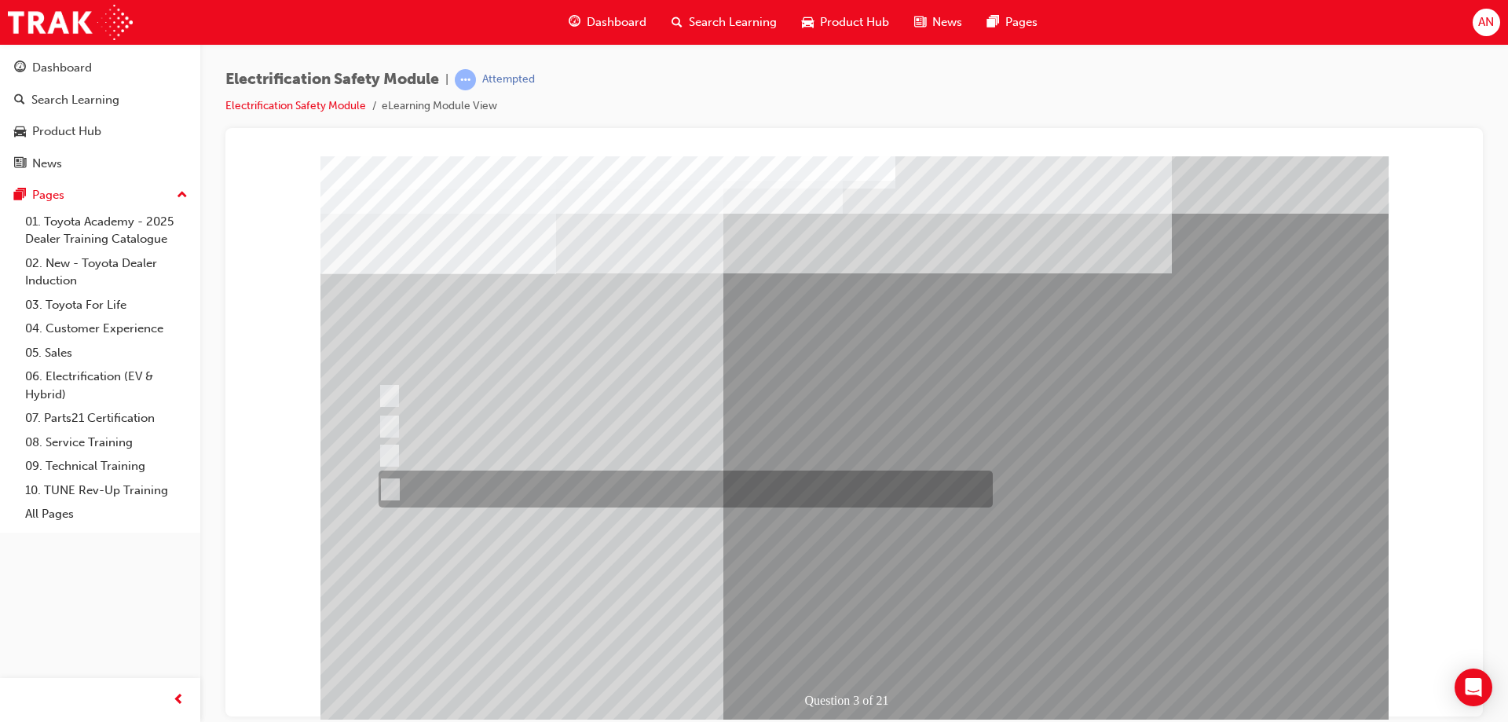
click at [390, 489] on input "The FCEV produces electric power via a Fuel Cell Stack supporting the Hybrid ba…" at bounding box center [387, 489] width 17 height 17
radio input "true"
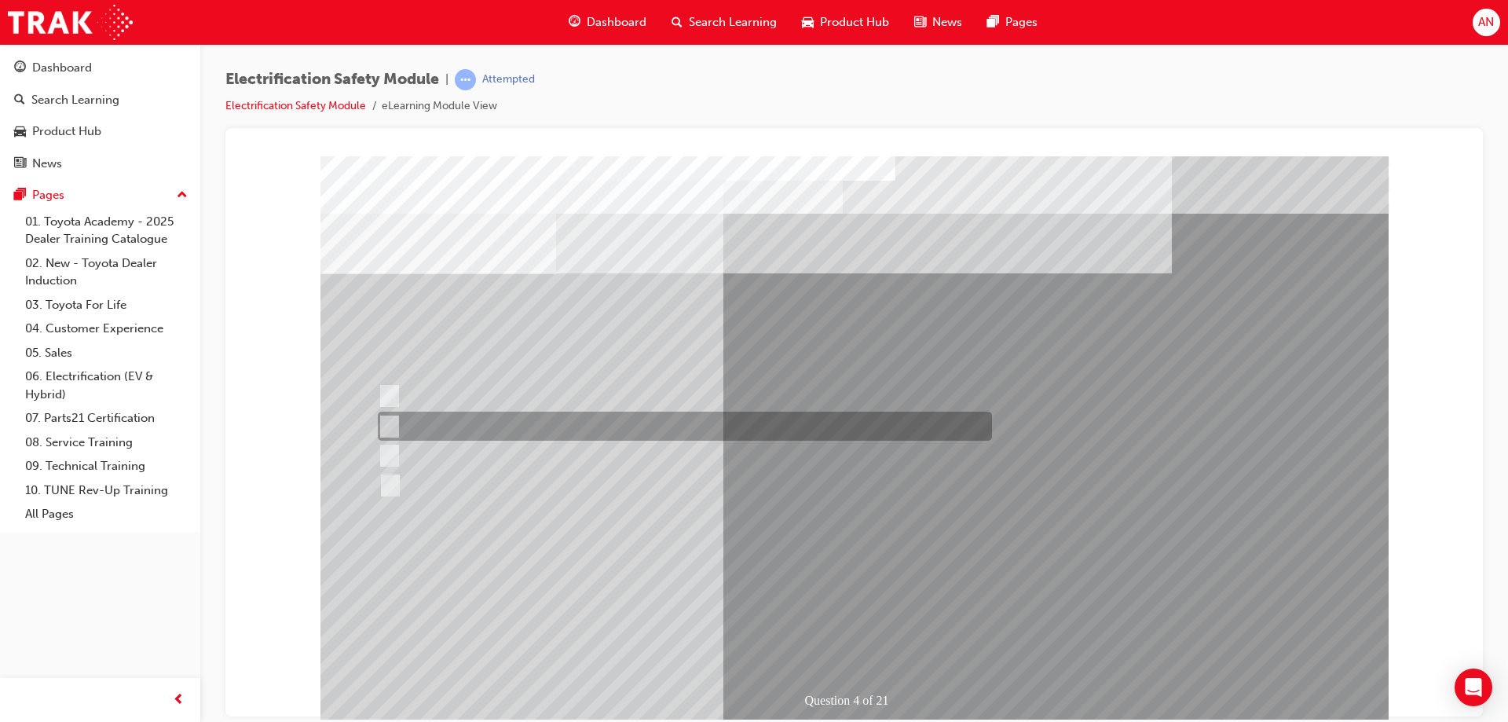
click at [393, 427] on input "EV or H2 labels on the License Plate." at bounding box center [385, 426] width 17 height 17
checkbox input "true"
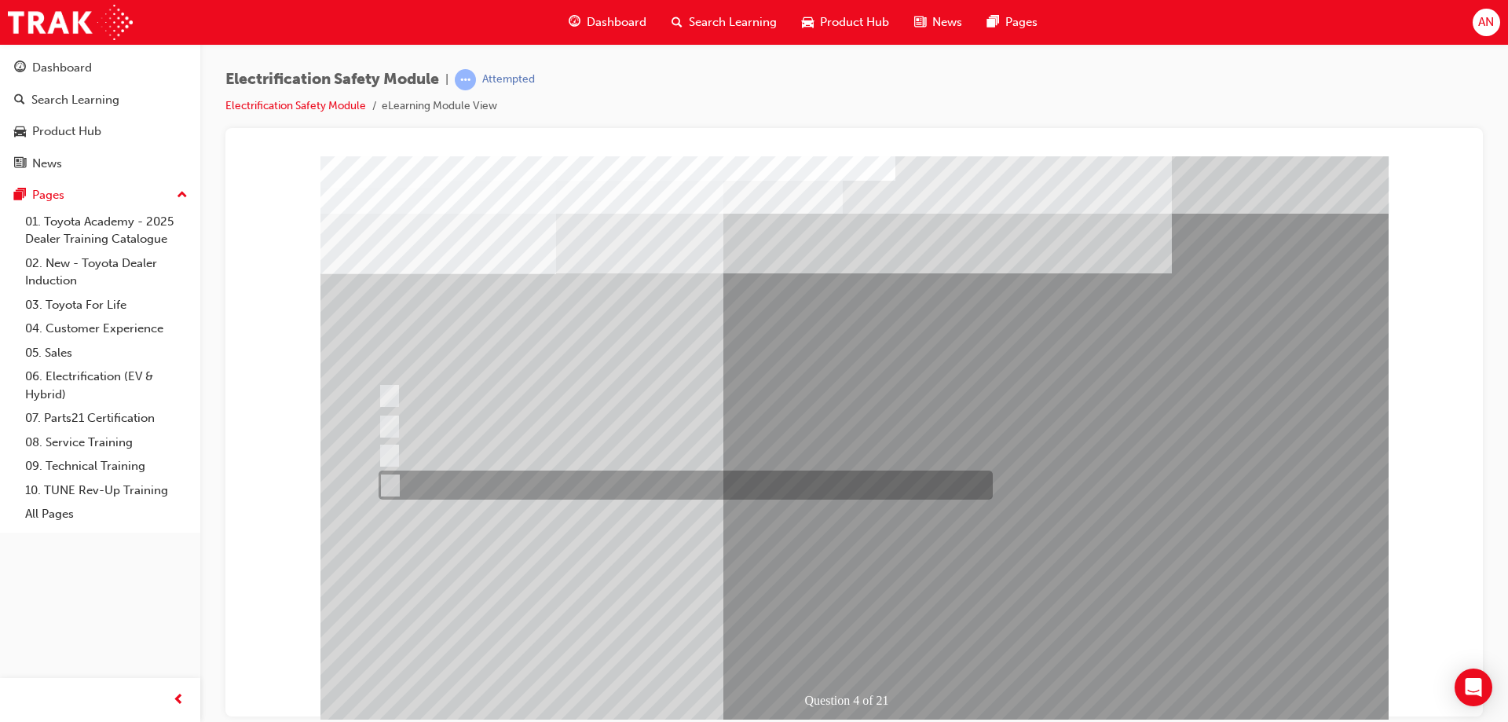
click at [396, 486] on div at bounding box center [682, 485] width 614 height 29
checkbox input "true"
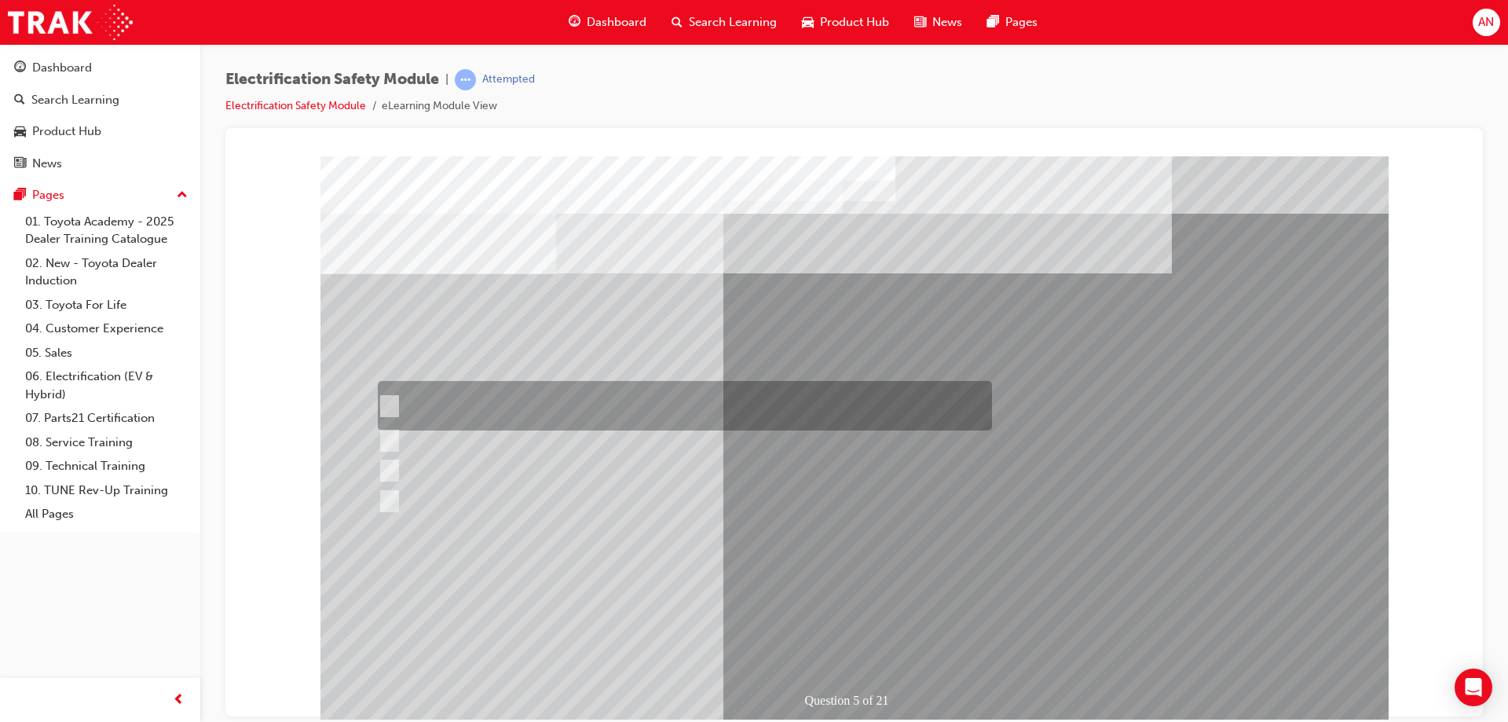
click at [388, 403] on input "The READY light will illuminate when the vehicle is turned on and ready to driv…" at bounding box center [385, 405] width 17 height 17
checkbox input "true"
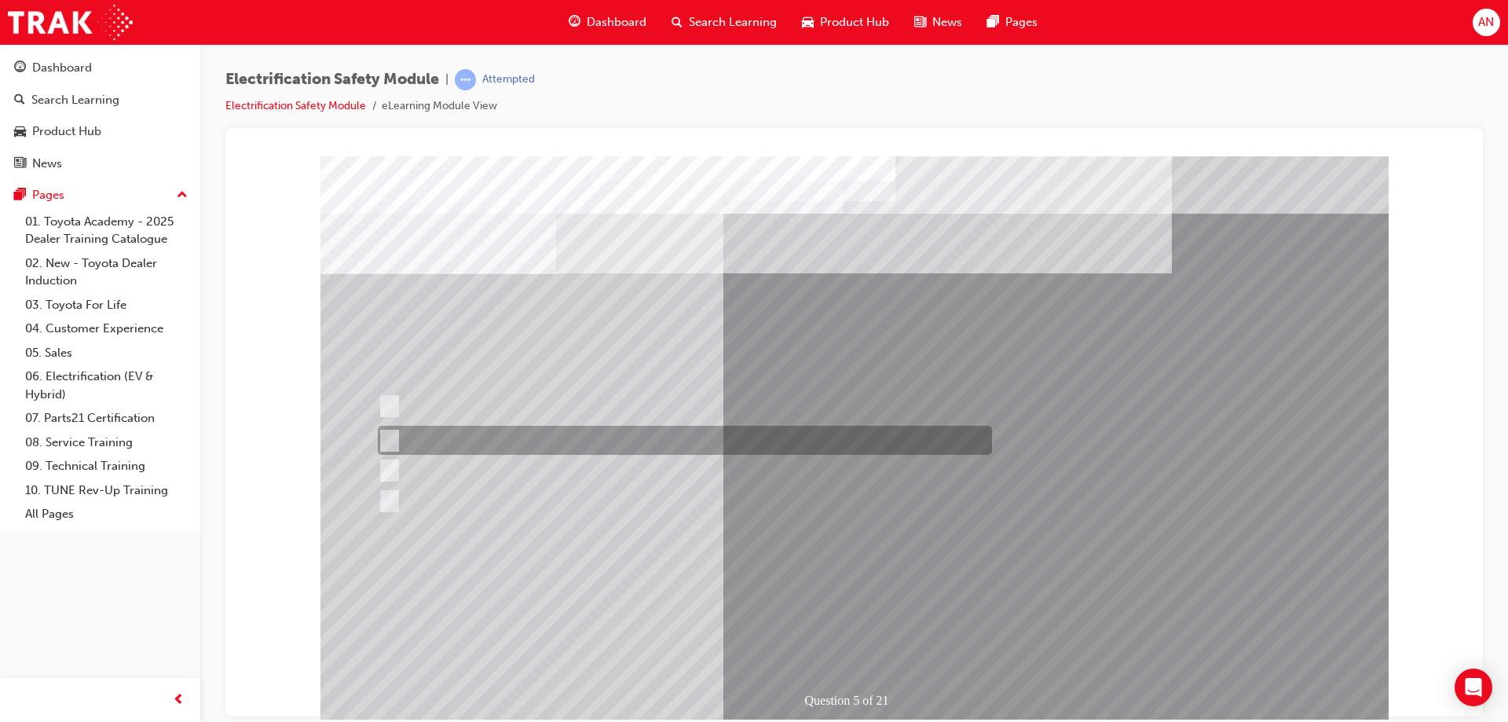
click at [396, 441] on div at bounding box center [681, 440] width 614 height 29
checkbox input "true"
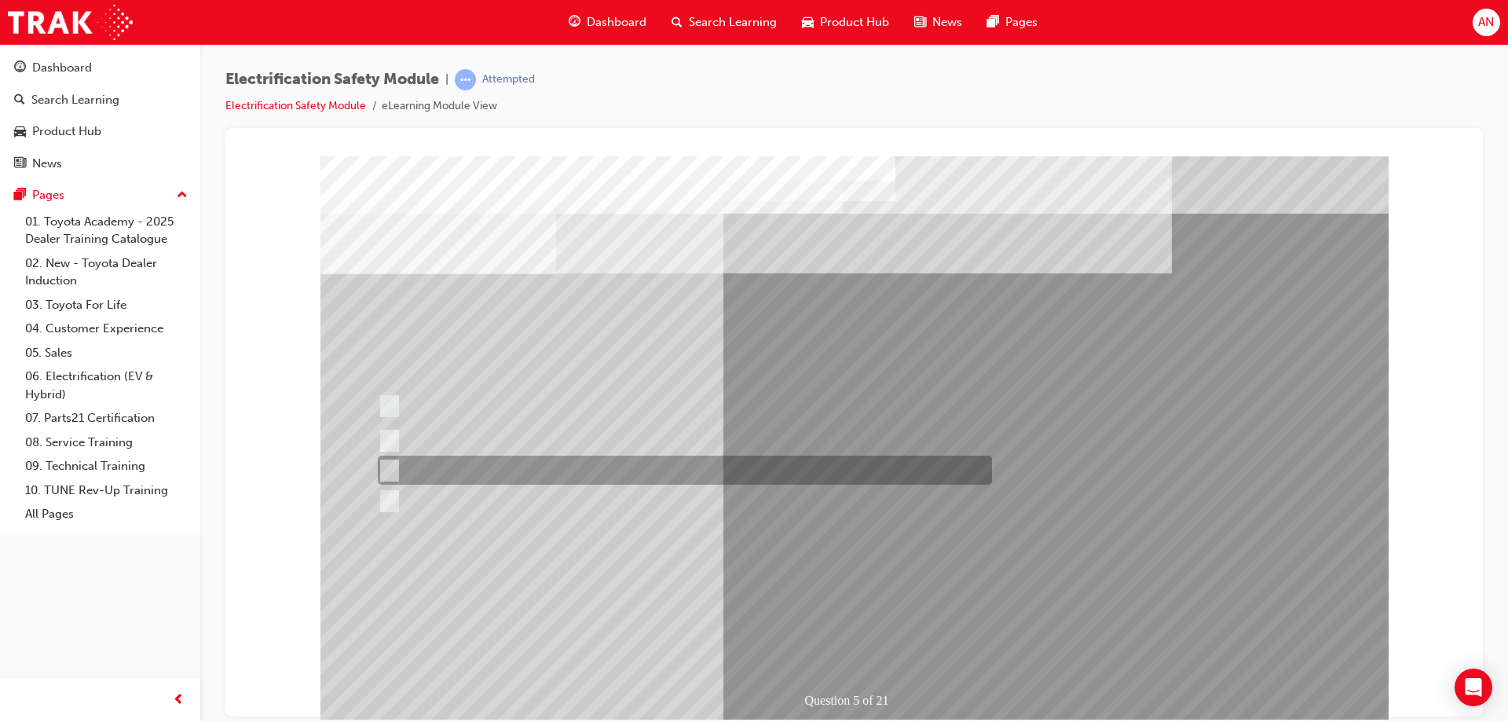
click at [385, 456] on div at bounding box center [681, 470] width 614 height 29
checkbox input "true"
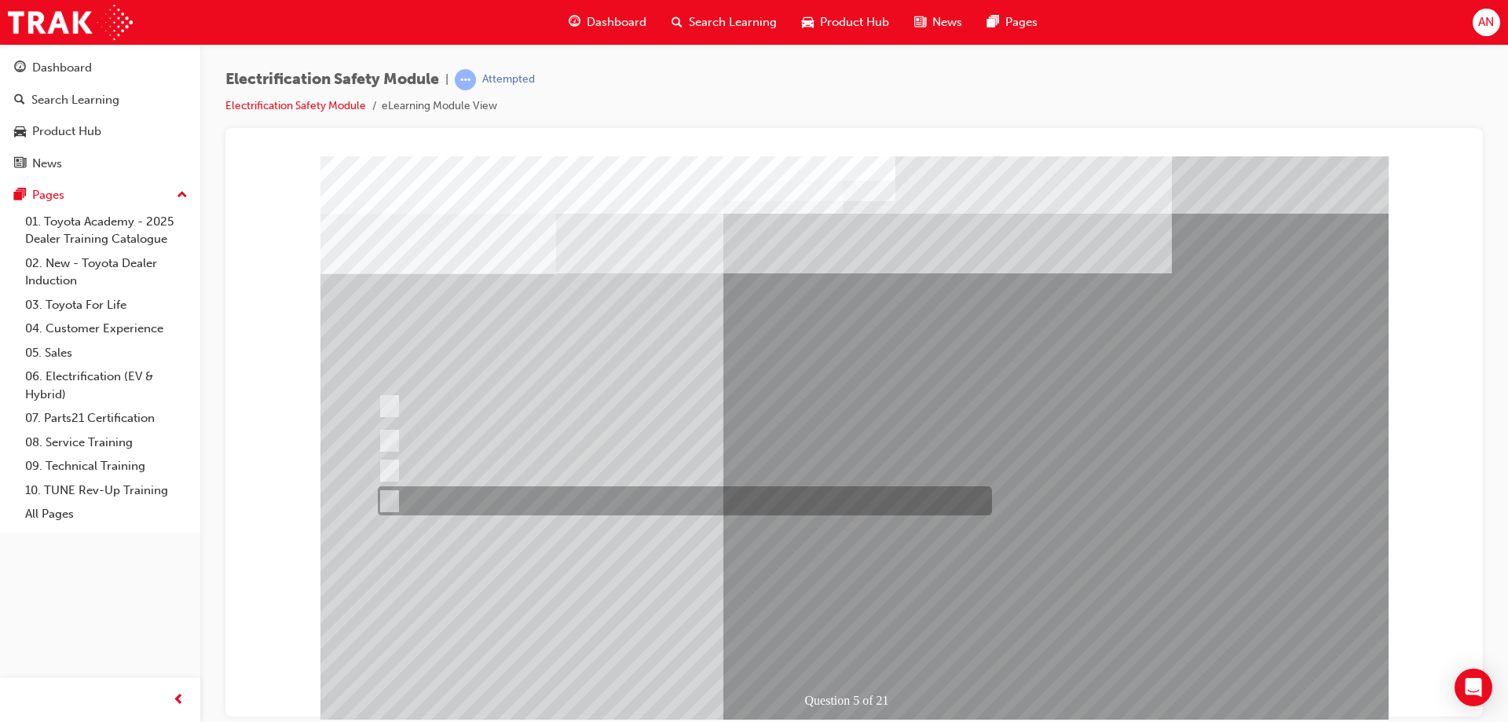
click at [388, 493] on input "Battery Level indicator (State of Charge)." at bounding box center [385, 501] width 17 height 17
checkbox input "true"
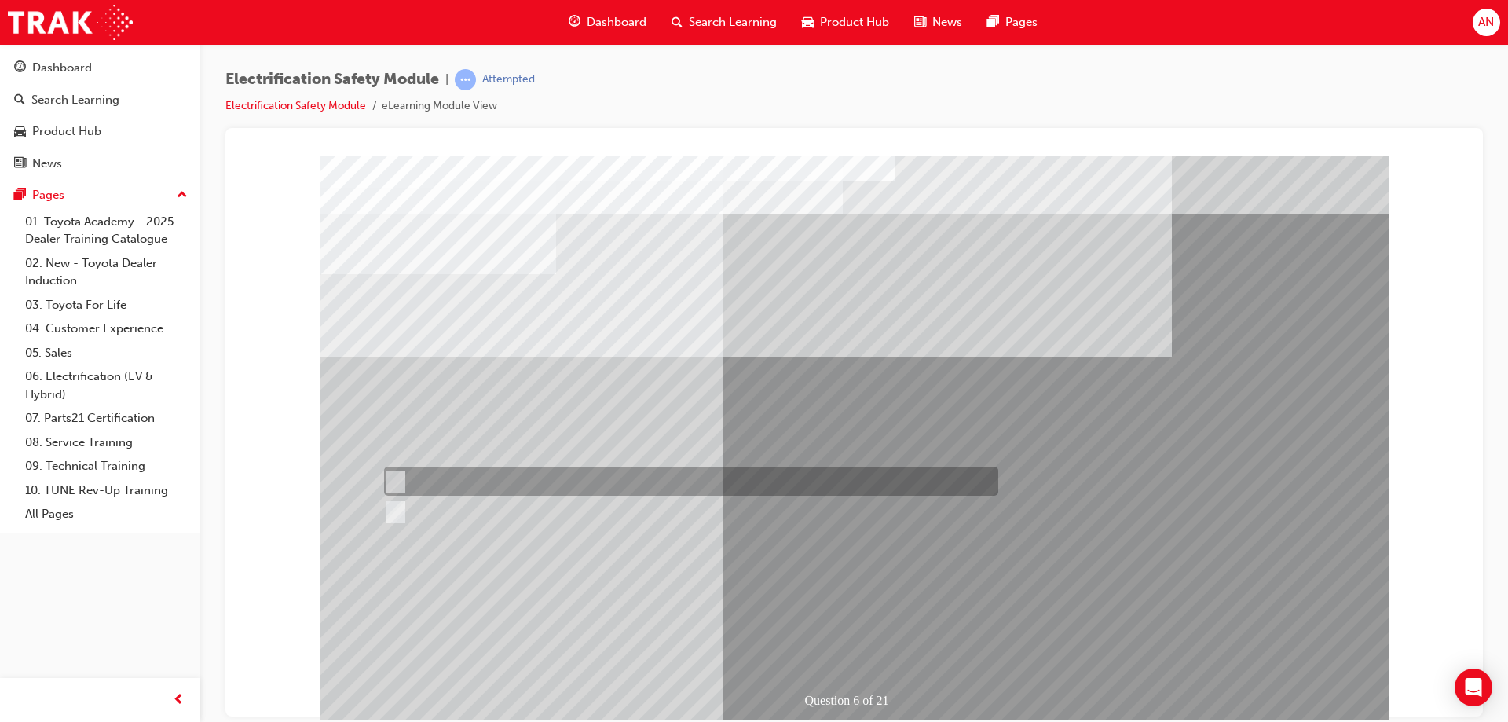
click at [400, 481] on input "True" at bounding box center [392, 481] width 17 height 17
radio input "true"
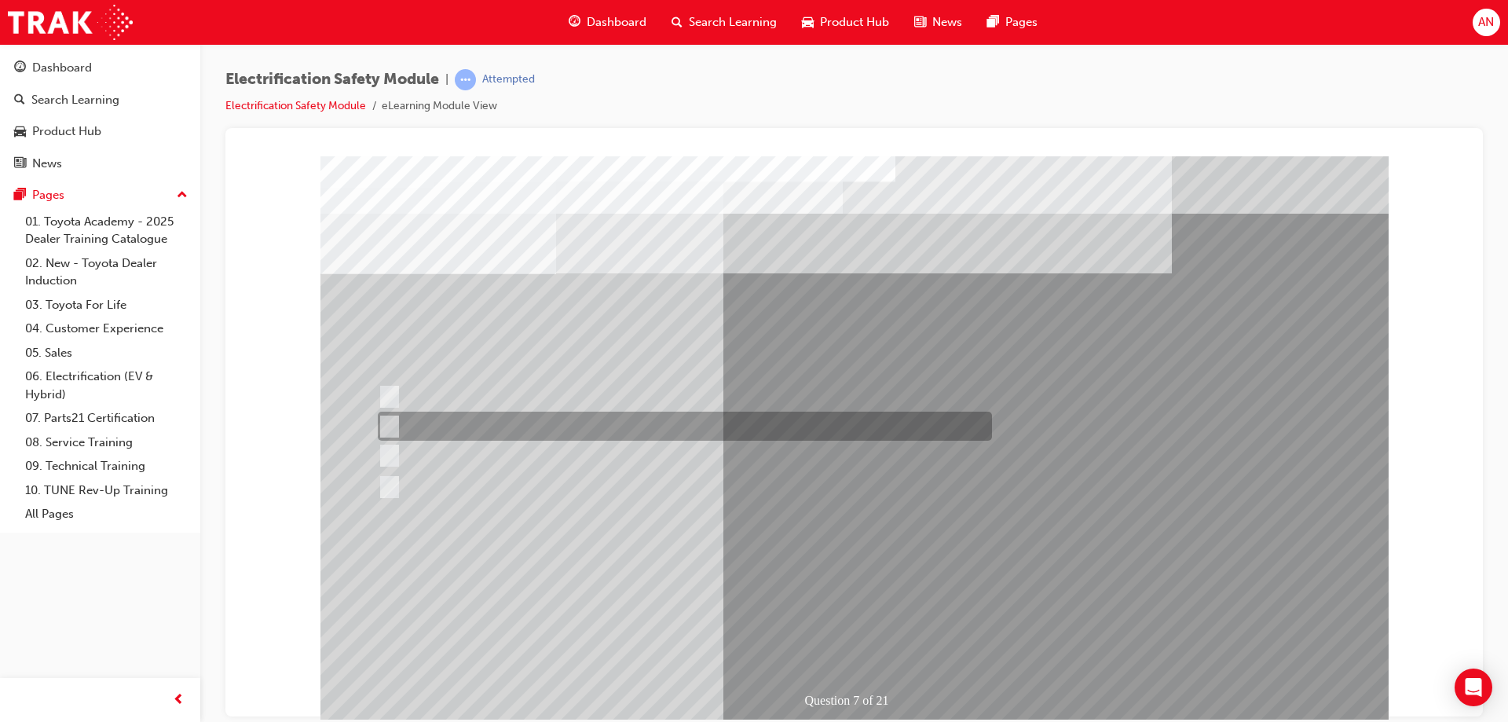
click at [392, 426] on input "Be detected and the system will shut down." at bounding box center [386, 426] width 17 height 17
radio input "true"
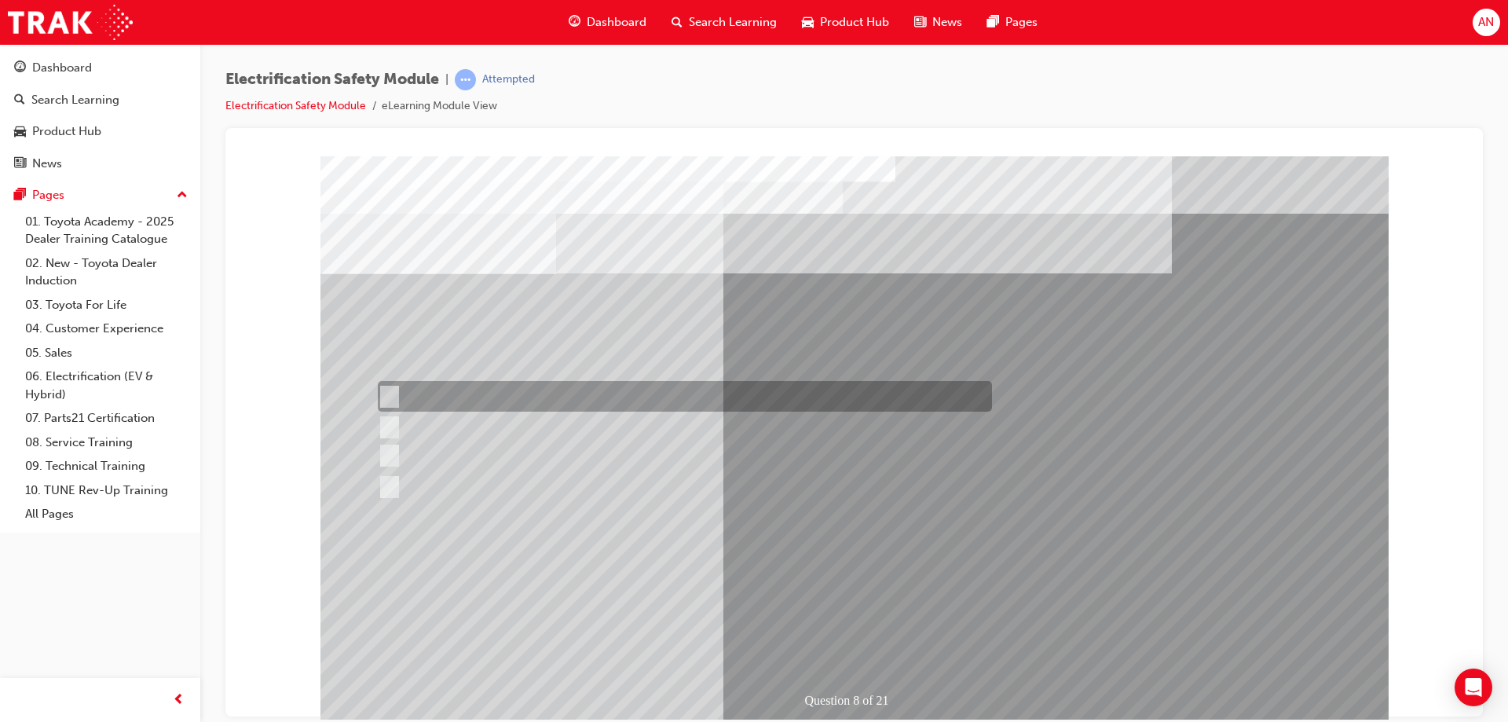
click at [392, 397] on input "Working on the High Voltage System." at bounding box center [386, 396] width 17 height 17
radio input "true"
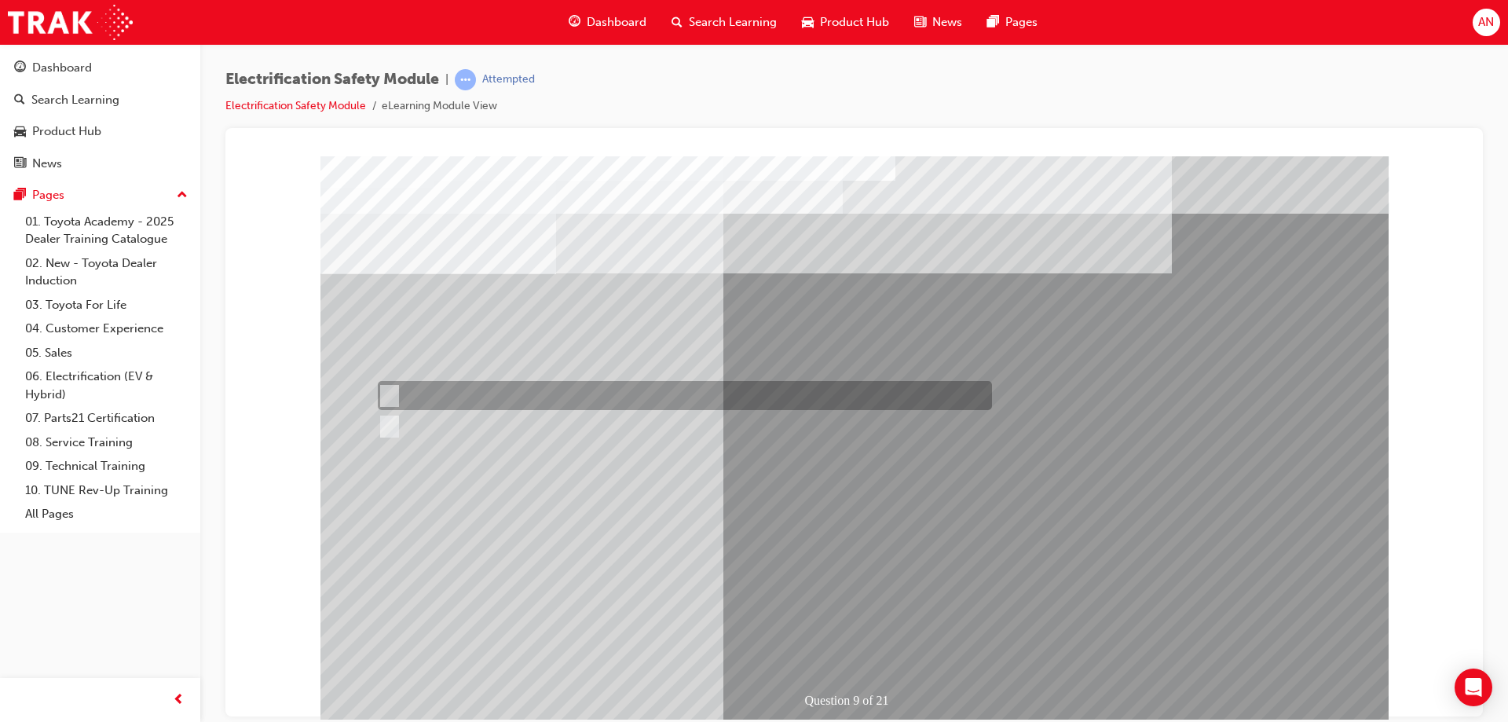
click at [380, 394] on input "True" at bounding box center [386, 395] width 17 height 17
radio input "true"
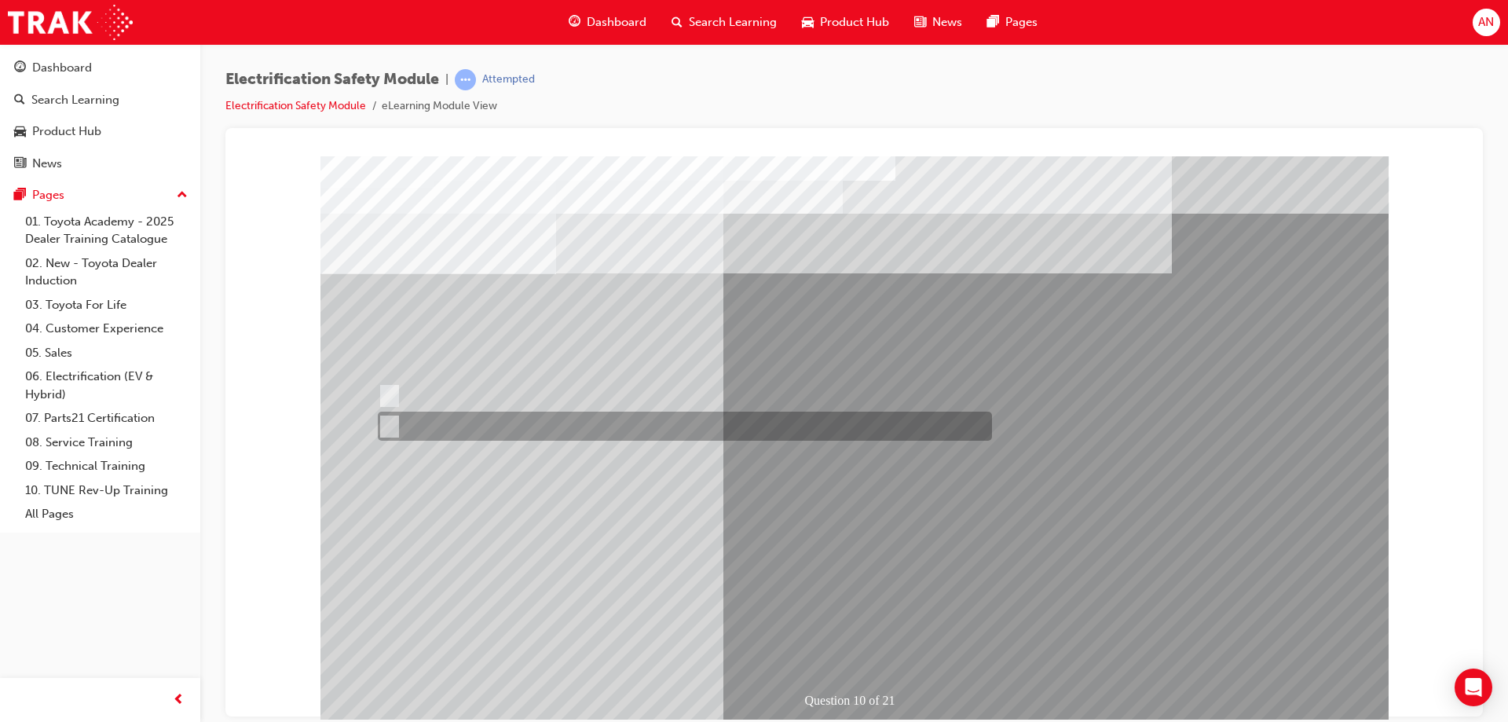
click at [392, 426] on input "True" at bounding box center [386, 426] width 17 height 17
radio input "true"
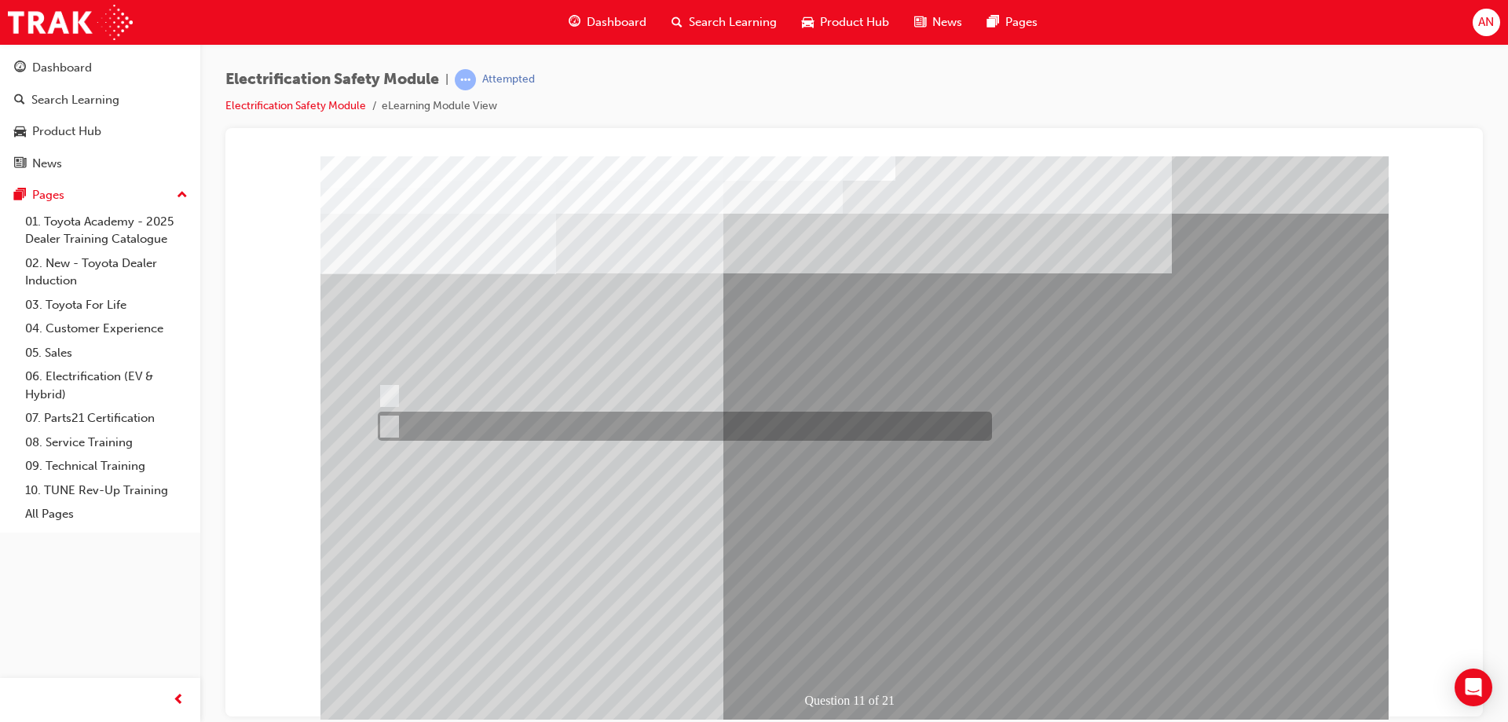
click at [378, 424] on input "False" at bounding box center [386, 426] width 17 height 17
radio input "true"
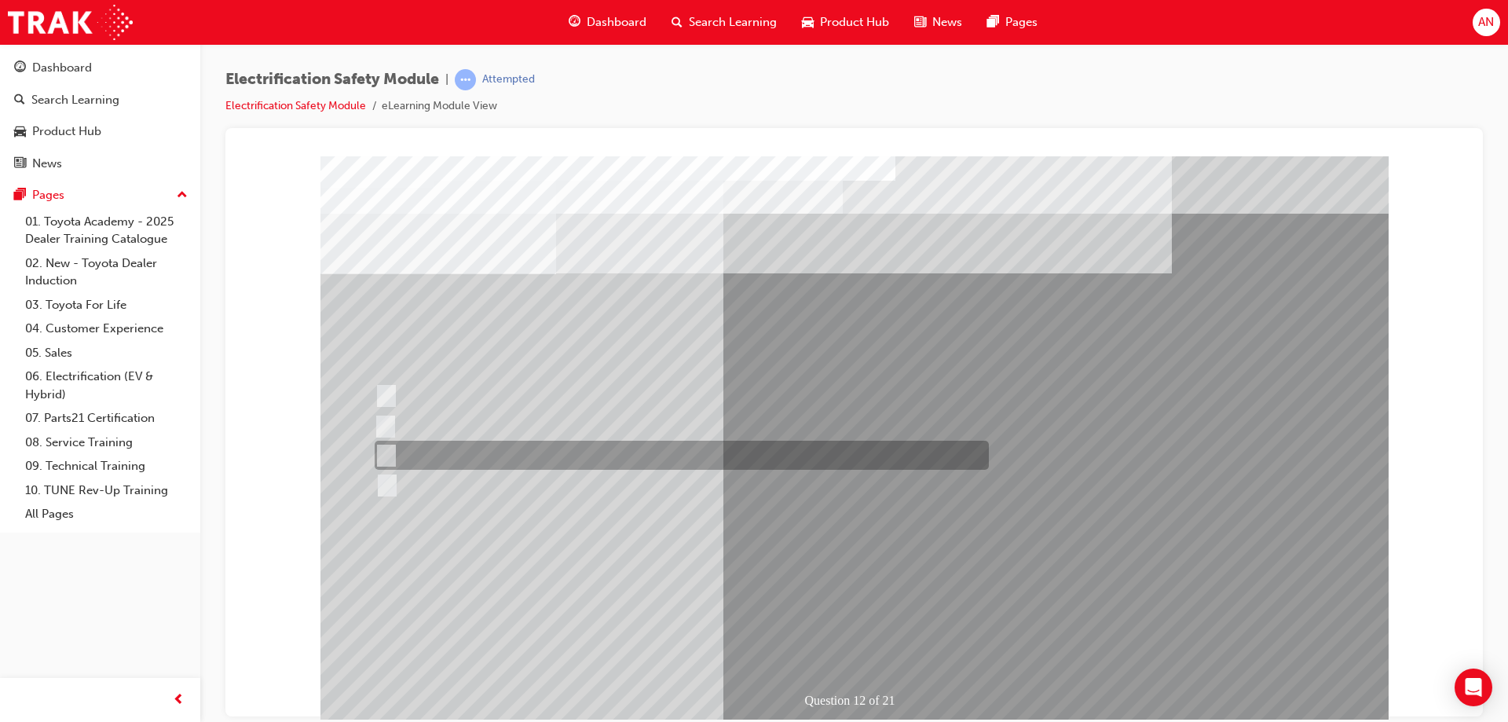
click at [383, 457] on input "Outside the vehicle’s detection area for entry and start system." at bounding box center [383, 455] width 17 height 17
radio input "true"
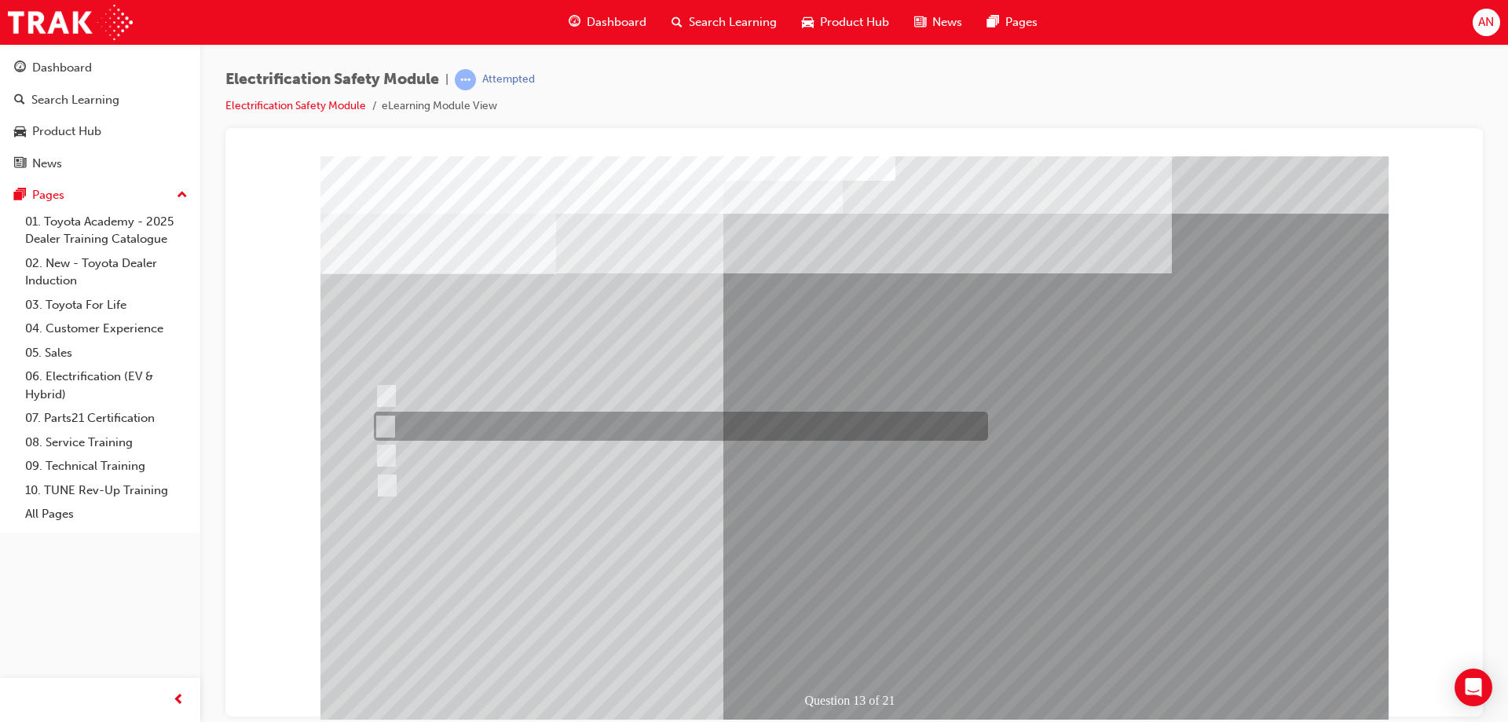
click at [386, 425] on input "Inspect the Insulated Gloves for damage." at bounding box center [382, 426] width 17 height 17
radio input "true"
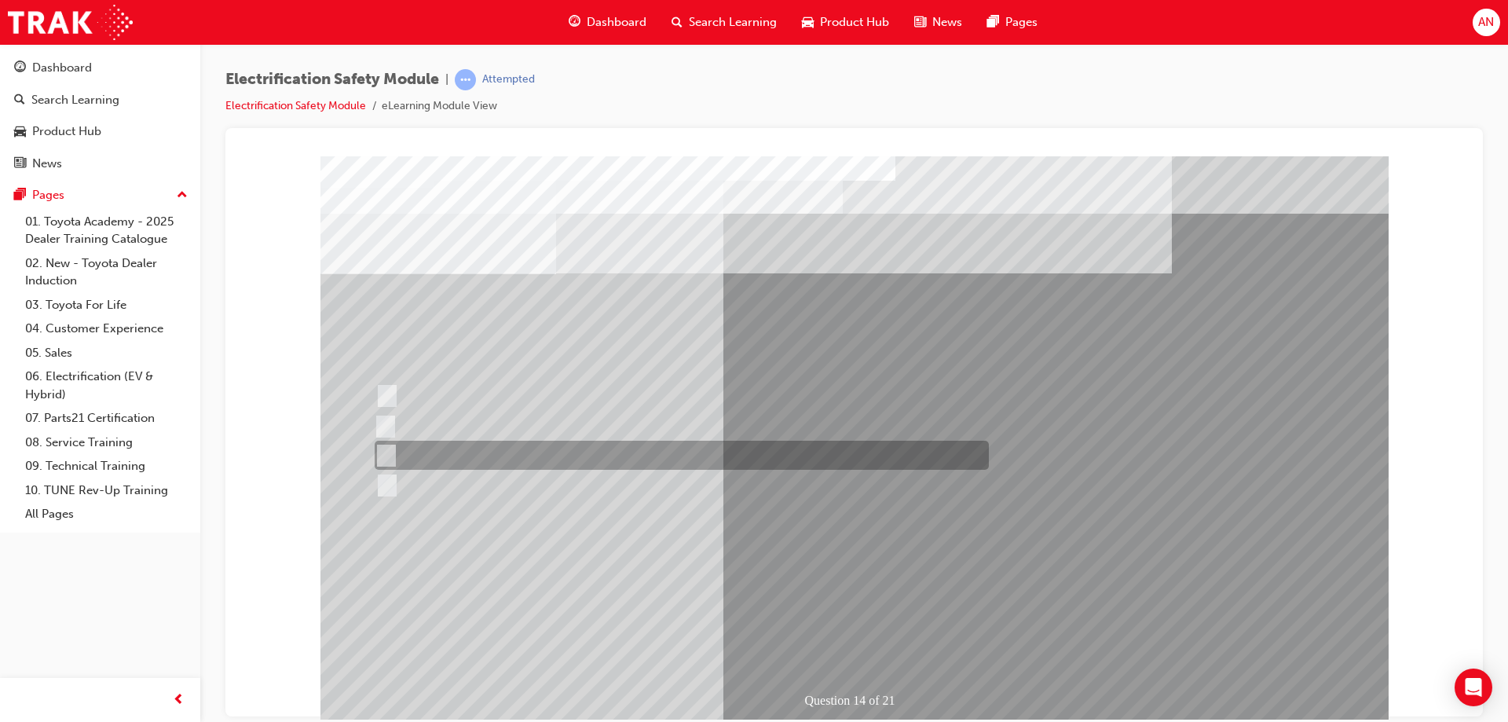
click at [379, 454] on input "10 minutes" at bounding box center [383, 455] width 17 height 17
radio input "true"
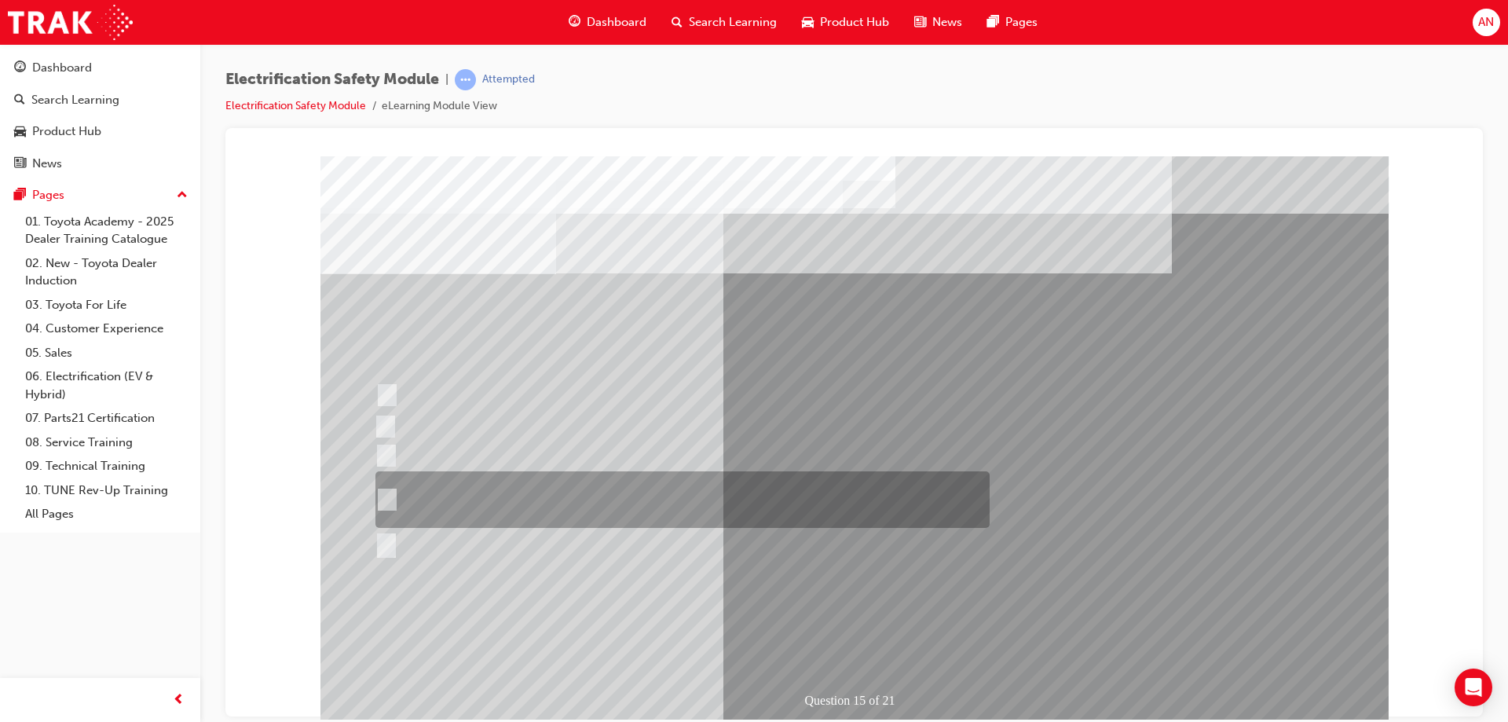
click at [390, 499] on input "The High Voltage Capacitor Terminal for 0 volts and the High Voltage Capacitor …" at bounding box center [383, 499] width 17 height 17
radio input "true"
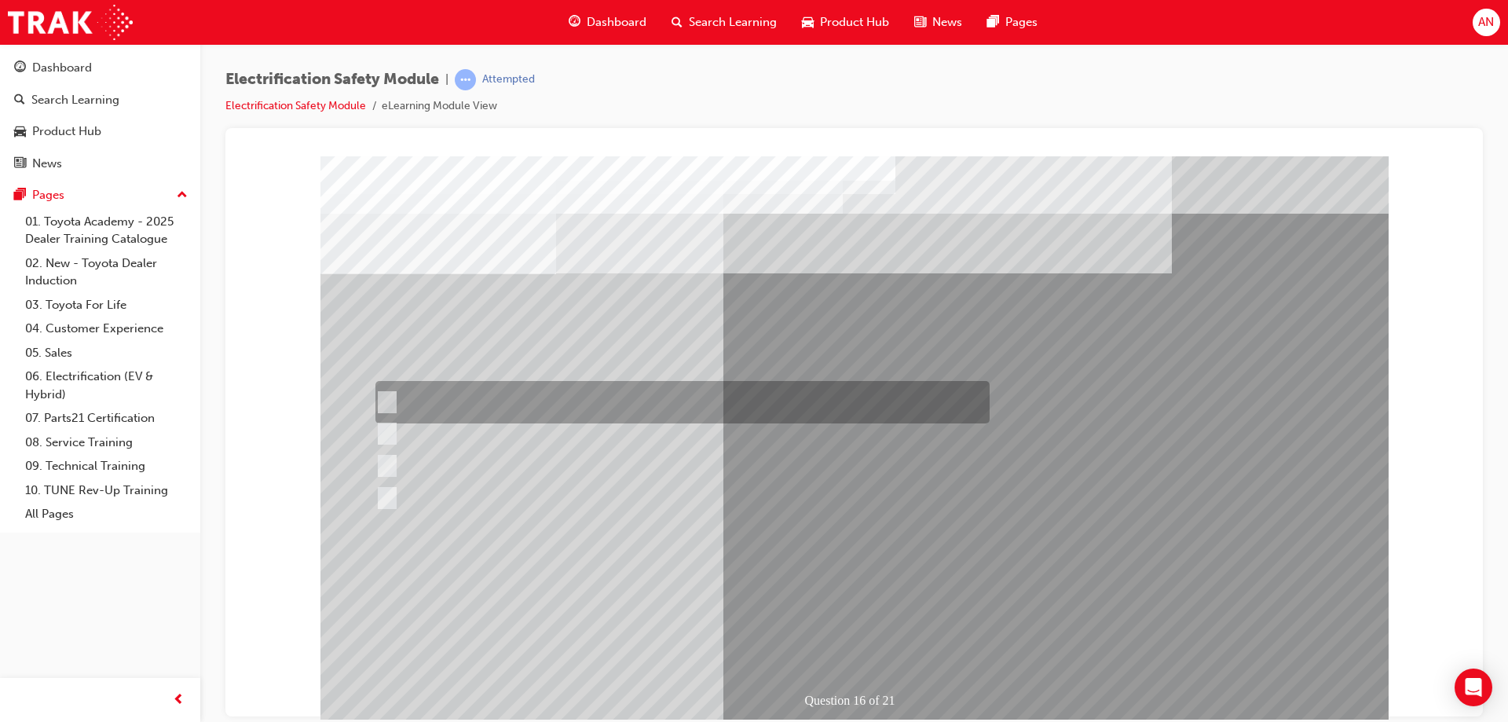
click at [386, 402] on input "Insulate the High Voltage Connector/Motor Side Cable Connection with Insulated …" at bounding box center [383, 402] width 17 height 17
radio input "true"
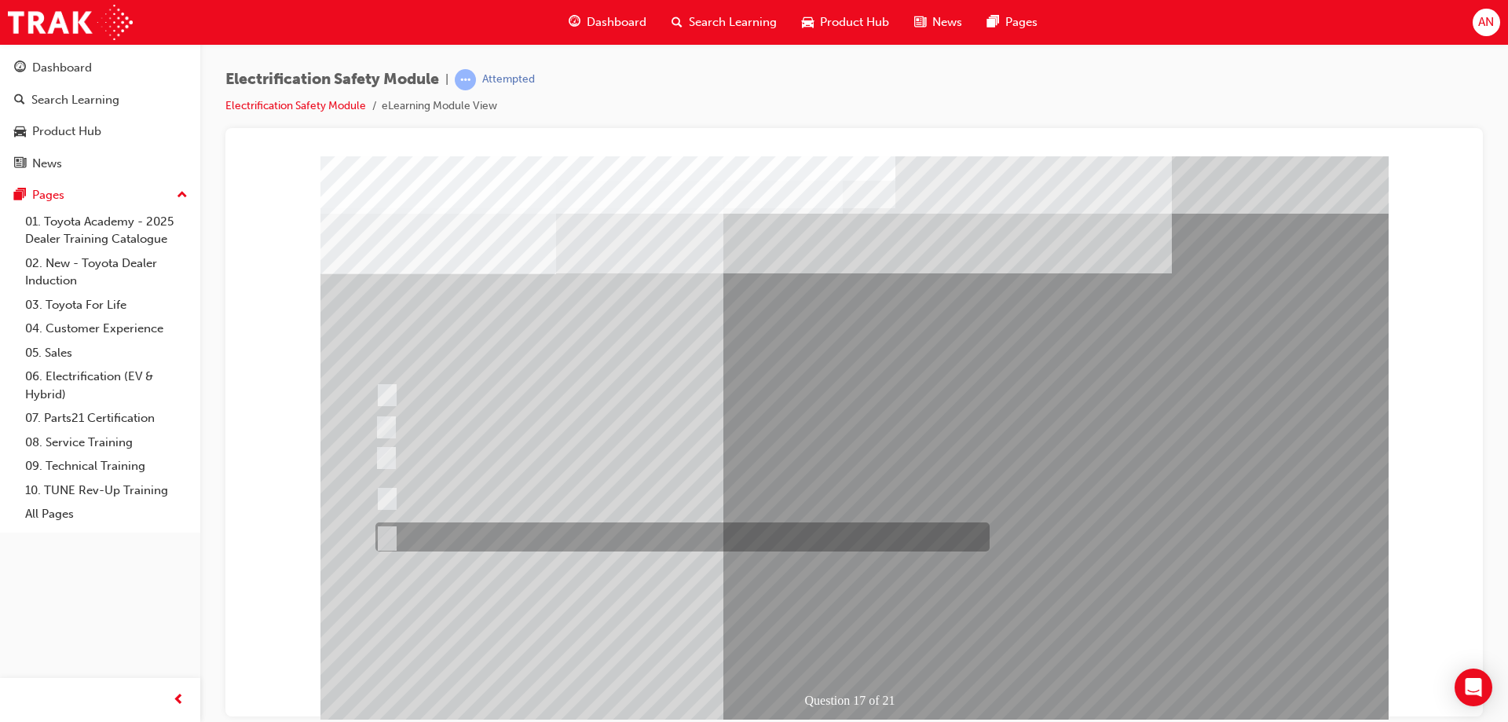
click at [383, 534] on input "All of the above." at bounding box center [383, 537] width 17 height 17
radio input "true"
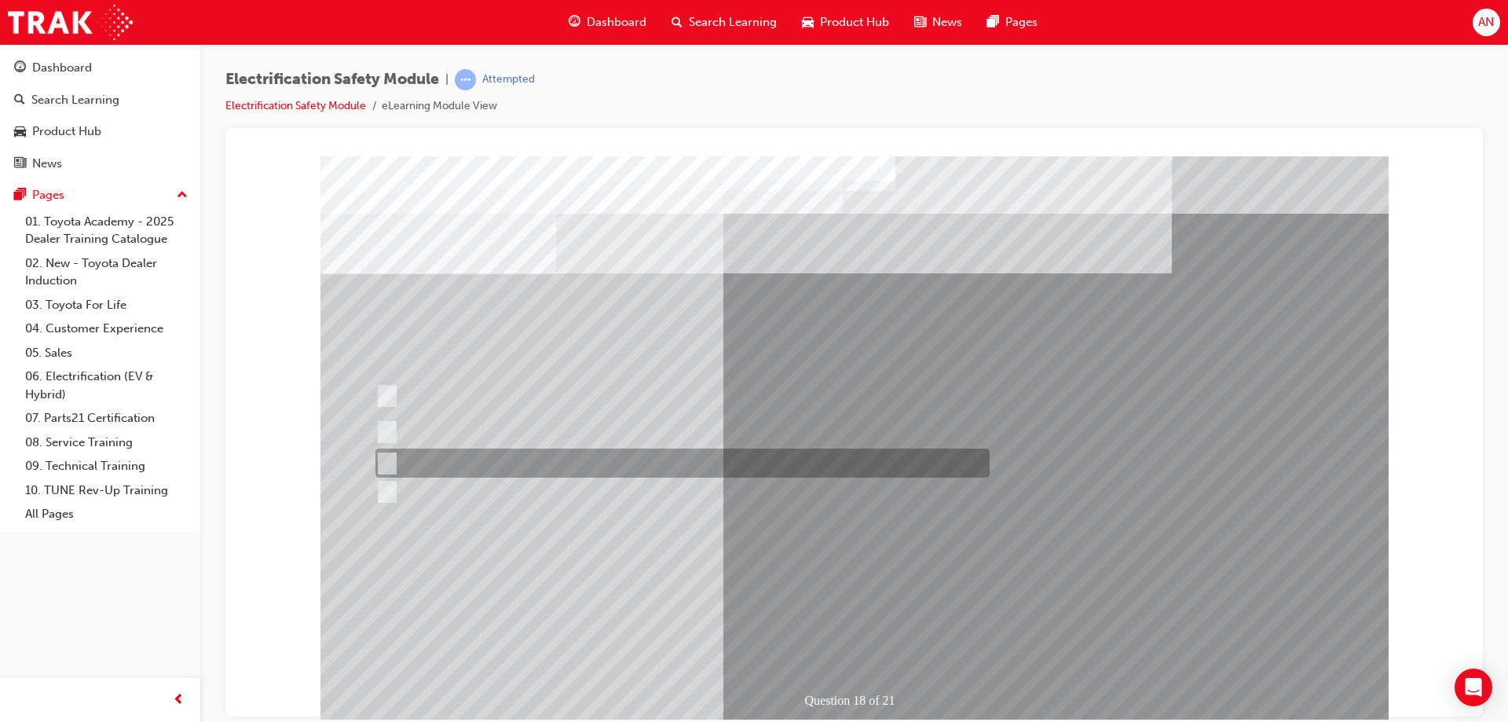
click at [387, 456] on input "Discard the gloves and use a new pair." at bounding box center [383, 463] width 17 height 17
radio input "true"
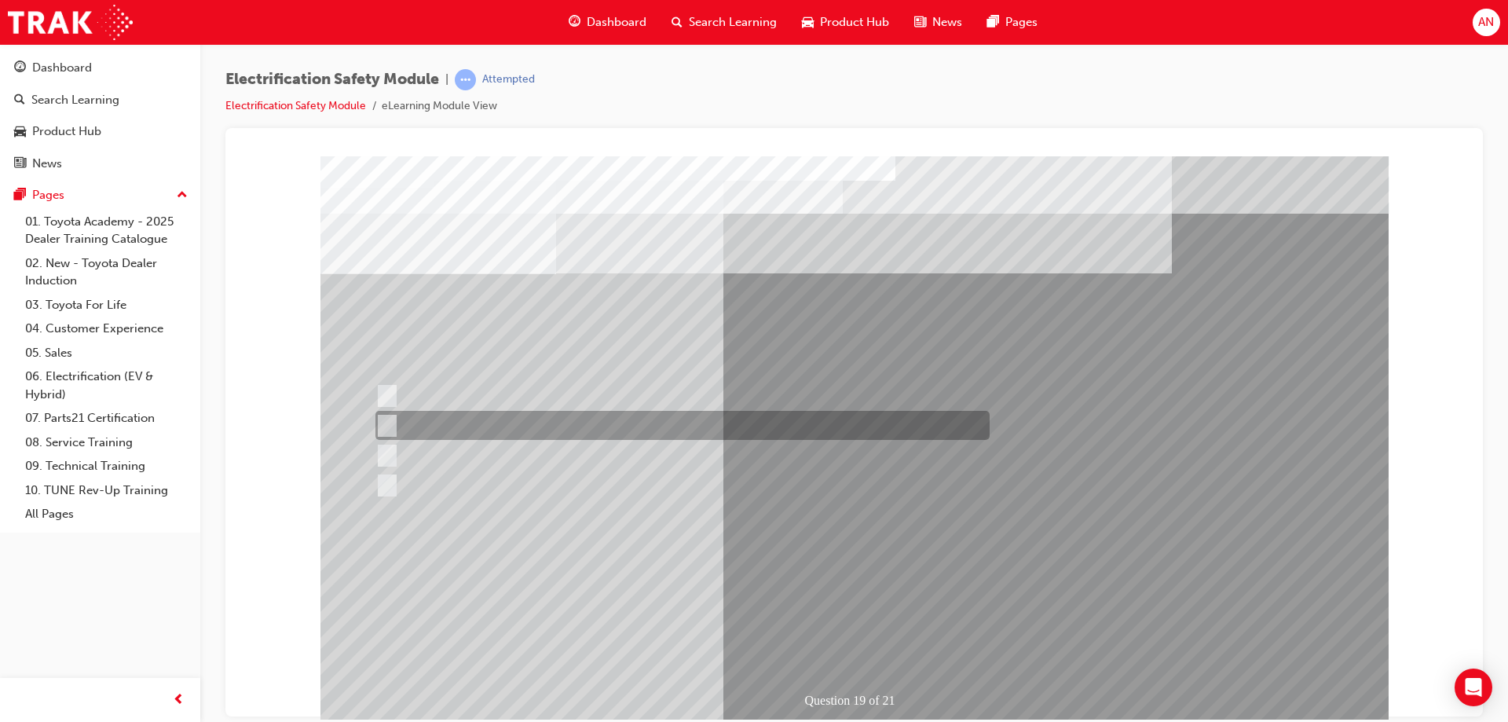
click at [389, 422] on input "To protect Electrical Insulating Gloves from mechanical damage." at bounding box center [383, 425] width 17 height 17
radio input "true"
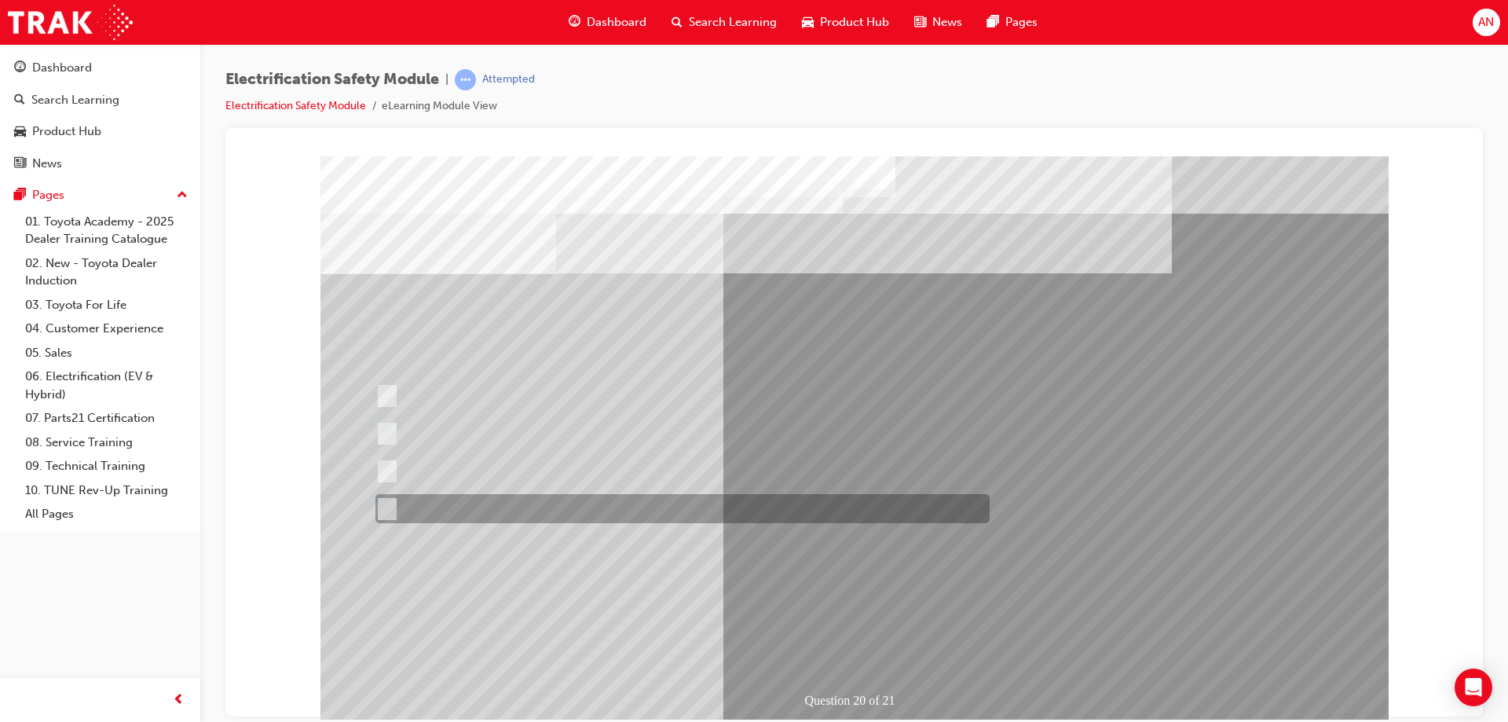
click at [392, 507] on input "All these statements are correct." at bounding box center [383, 508] width 17 height 17
radio input "true"
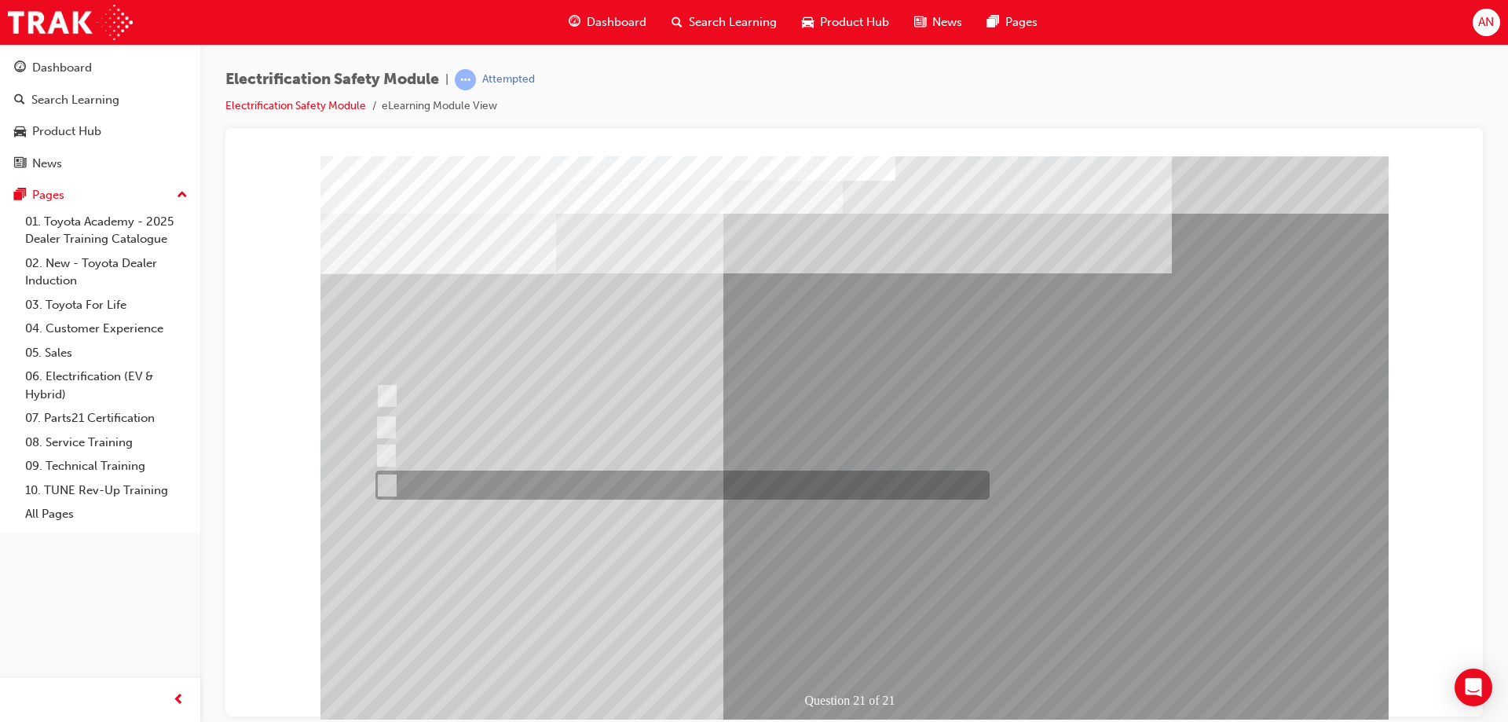
click at [383, 486] on input "All these items should be removed to improve safety" at bounding box center [383, 485] width 17 height 17
radio input "true"
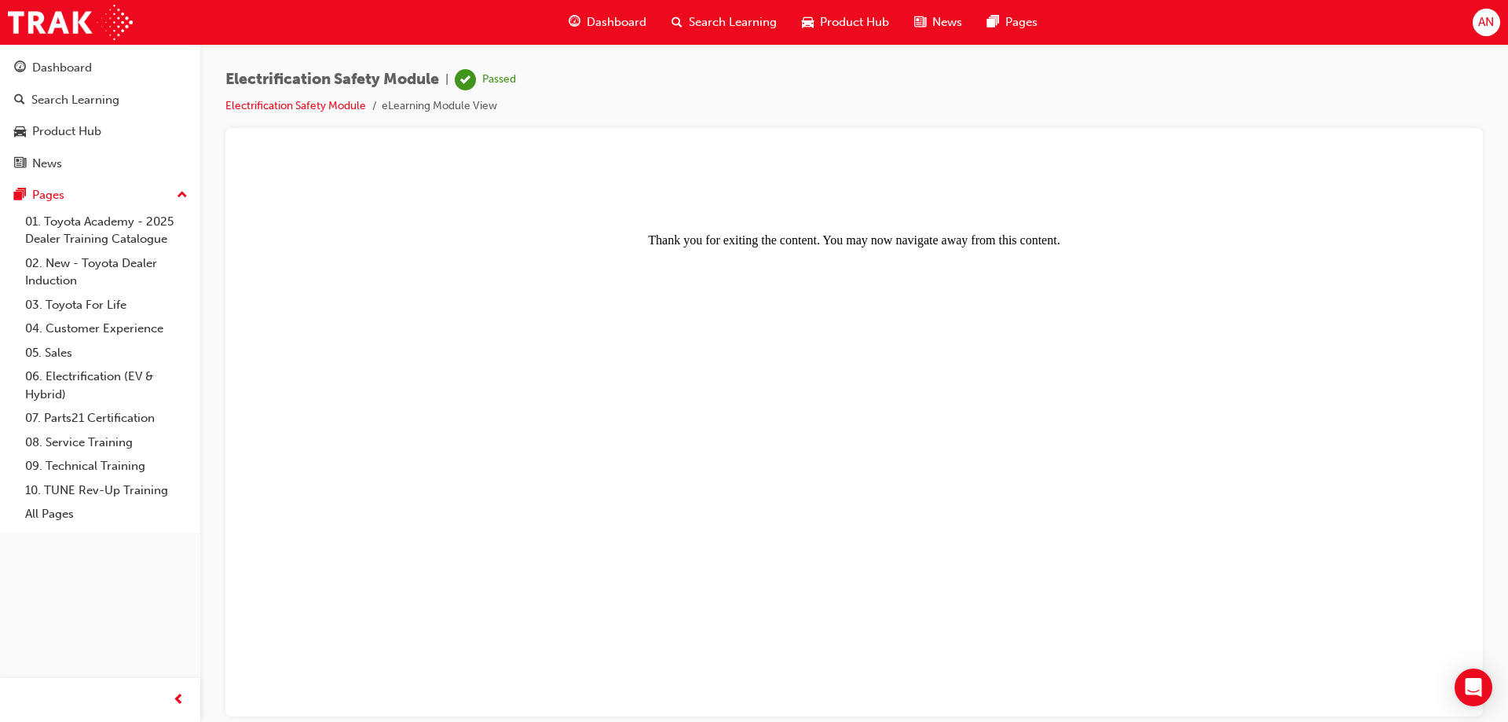
click at [732, 27] on span "Search Learning" at bounding box center [733, 22] width 88 height 18
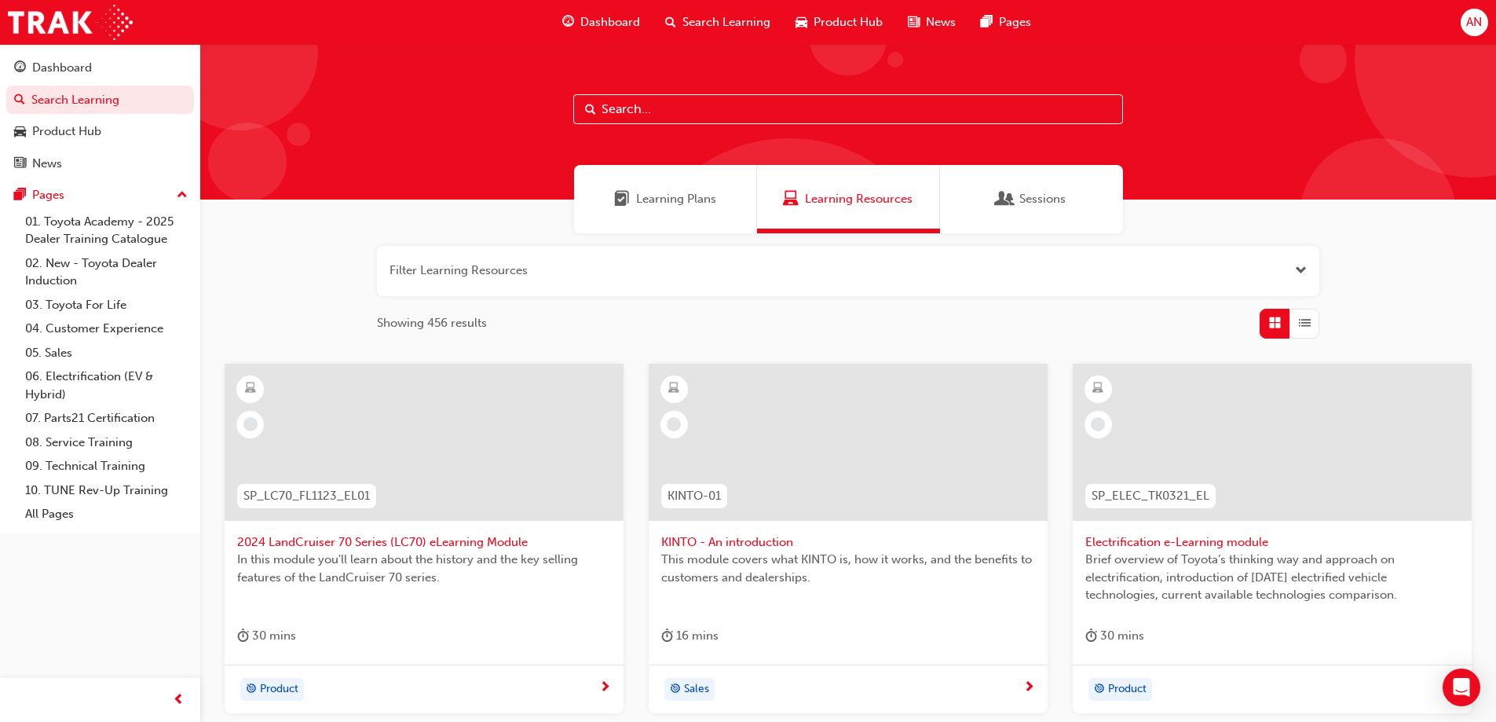
click at [605, 22] on span "Dashboard" at bounding box center [610, 22] width 60 height 18
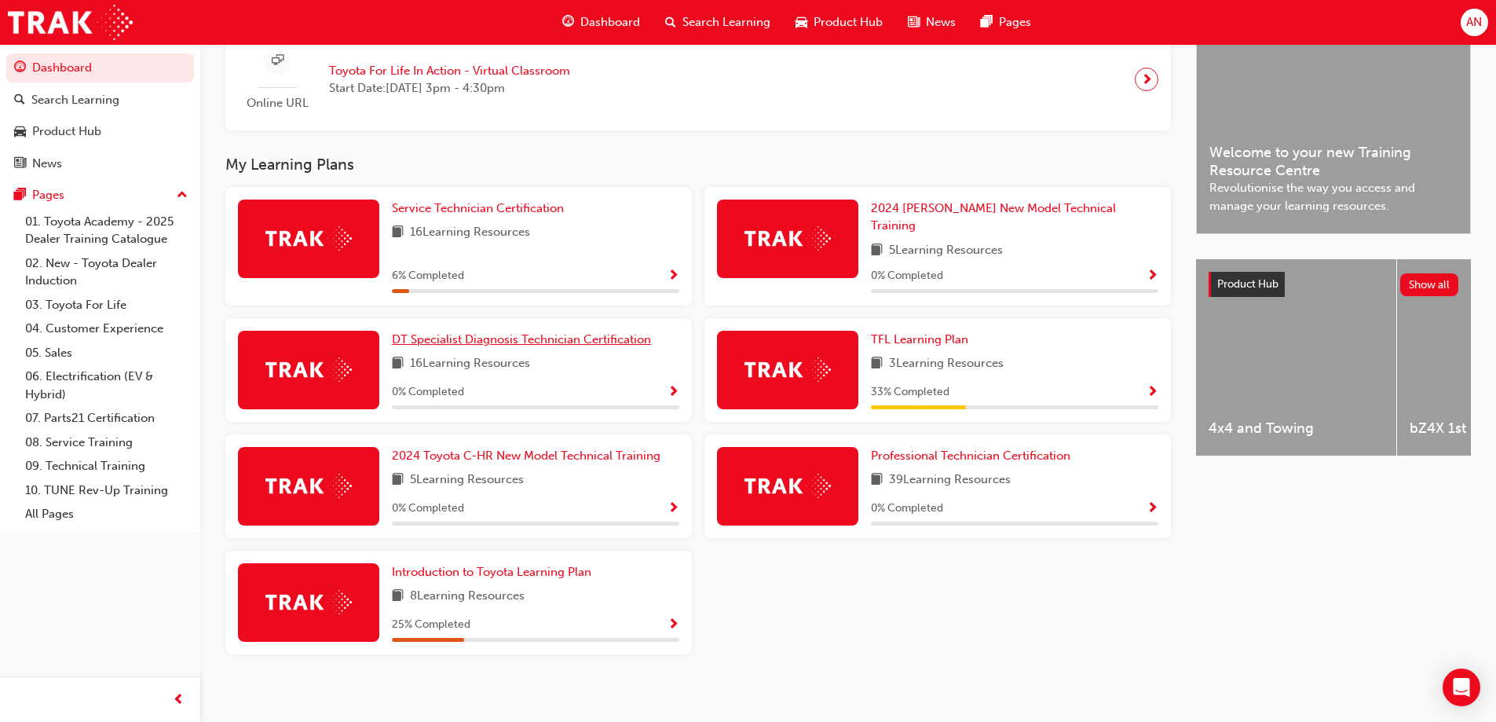
scroll to position [404, 0]
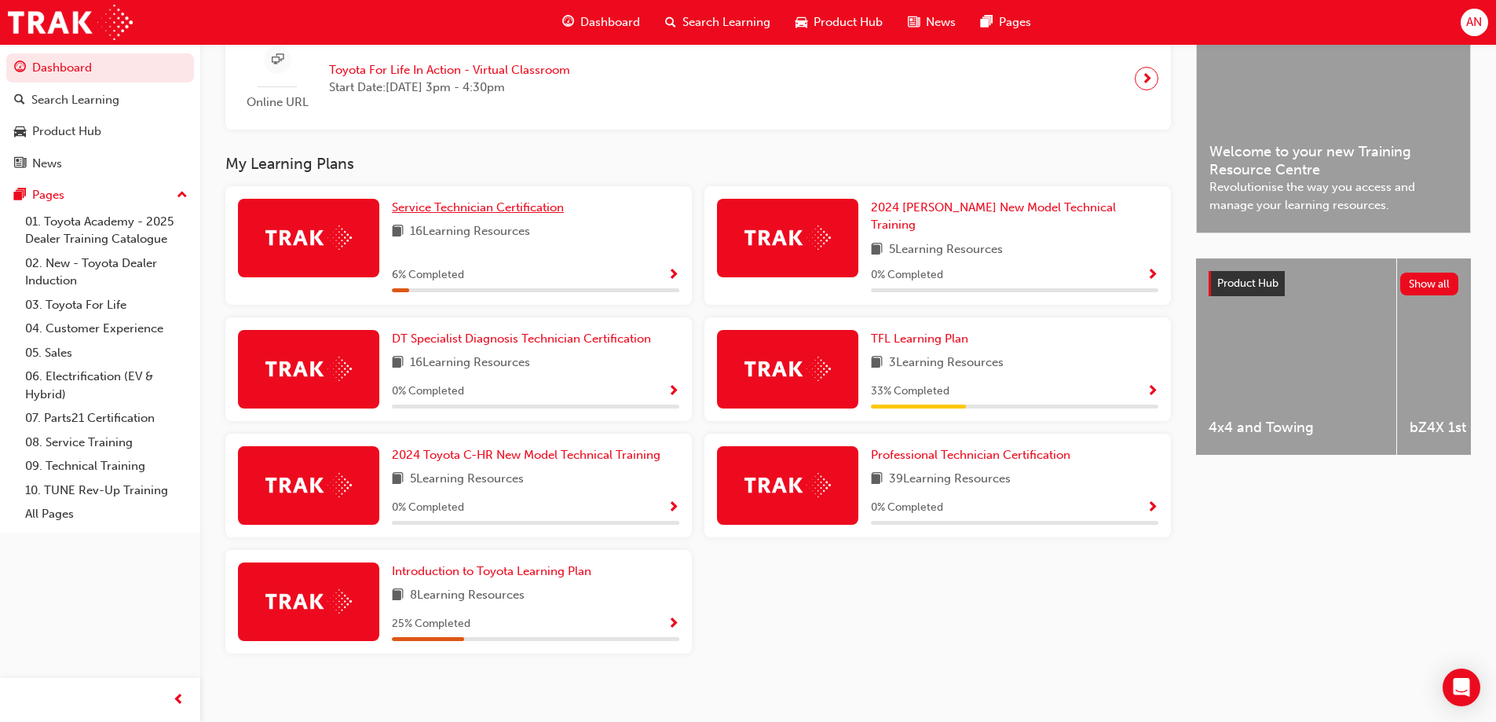
click at [474, 214] on span "Service Technician Certification" at bounding box center [478, 207] width 172 height 14
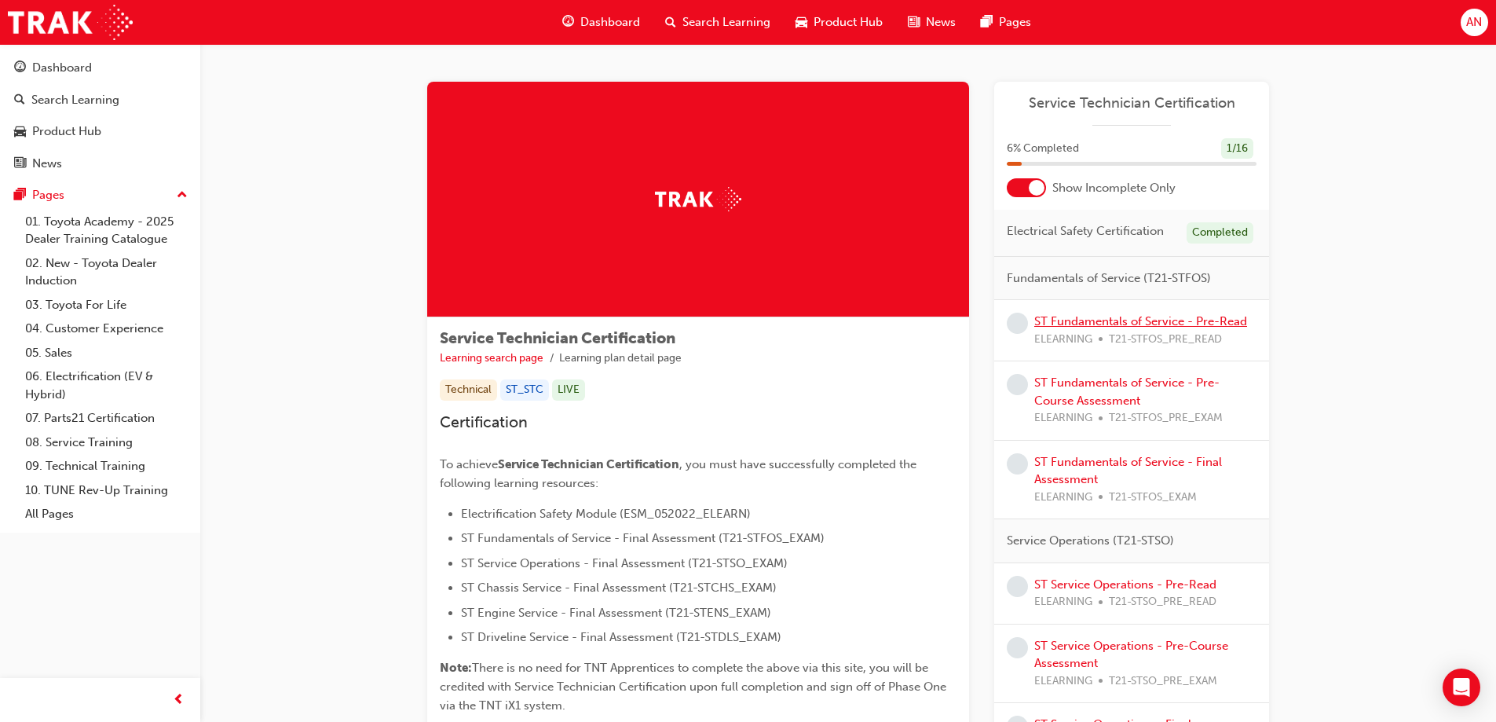
click at [1126, 320] on link "ST Fundamentals of Service - Pre-Read" at bounding box center [1141, 321] width 213 height 14
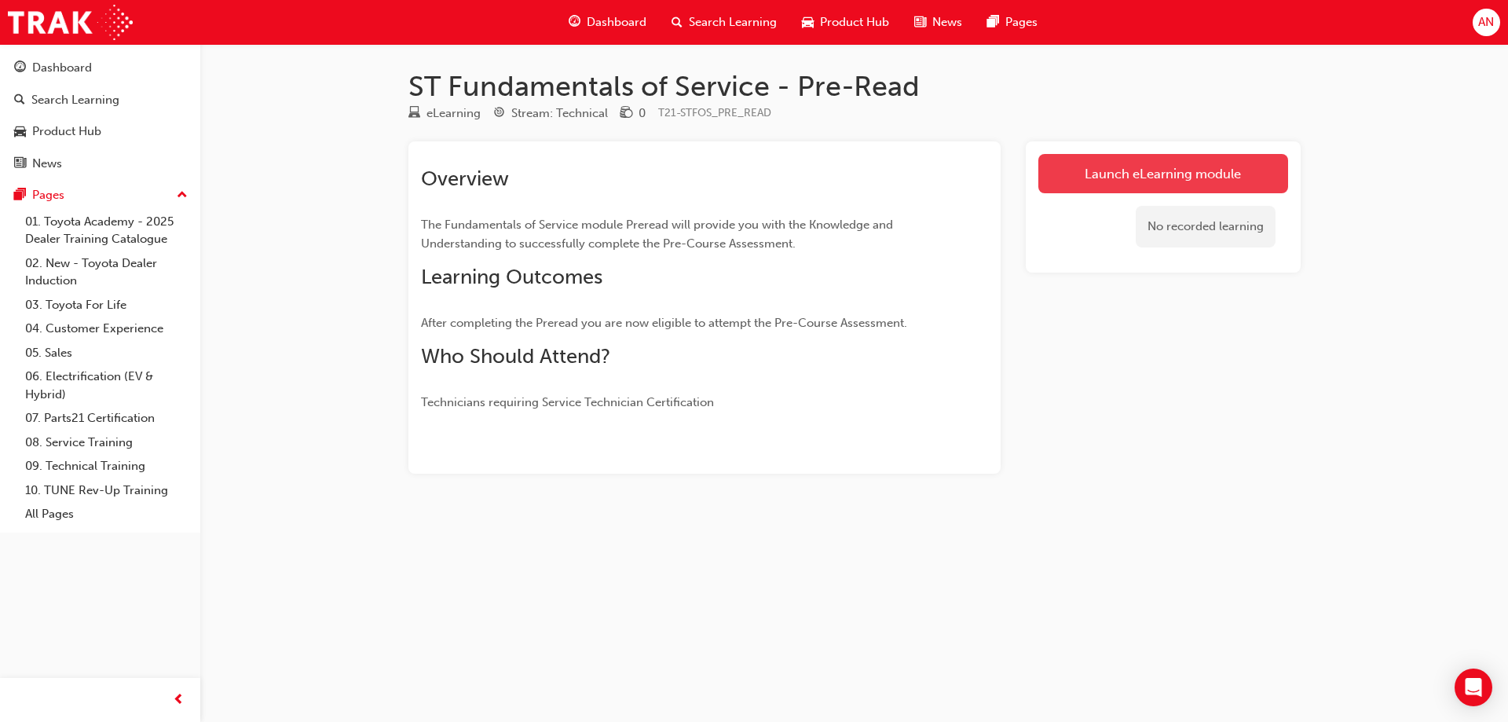
click at [1159, 170] on link "Launch eLearning module" at bounding box center [1163, 173] width 250 height 39
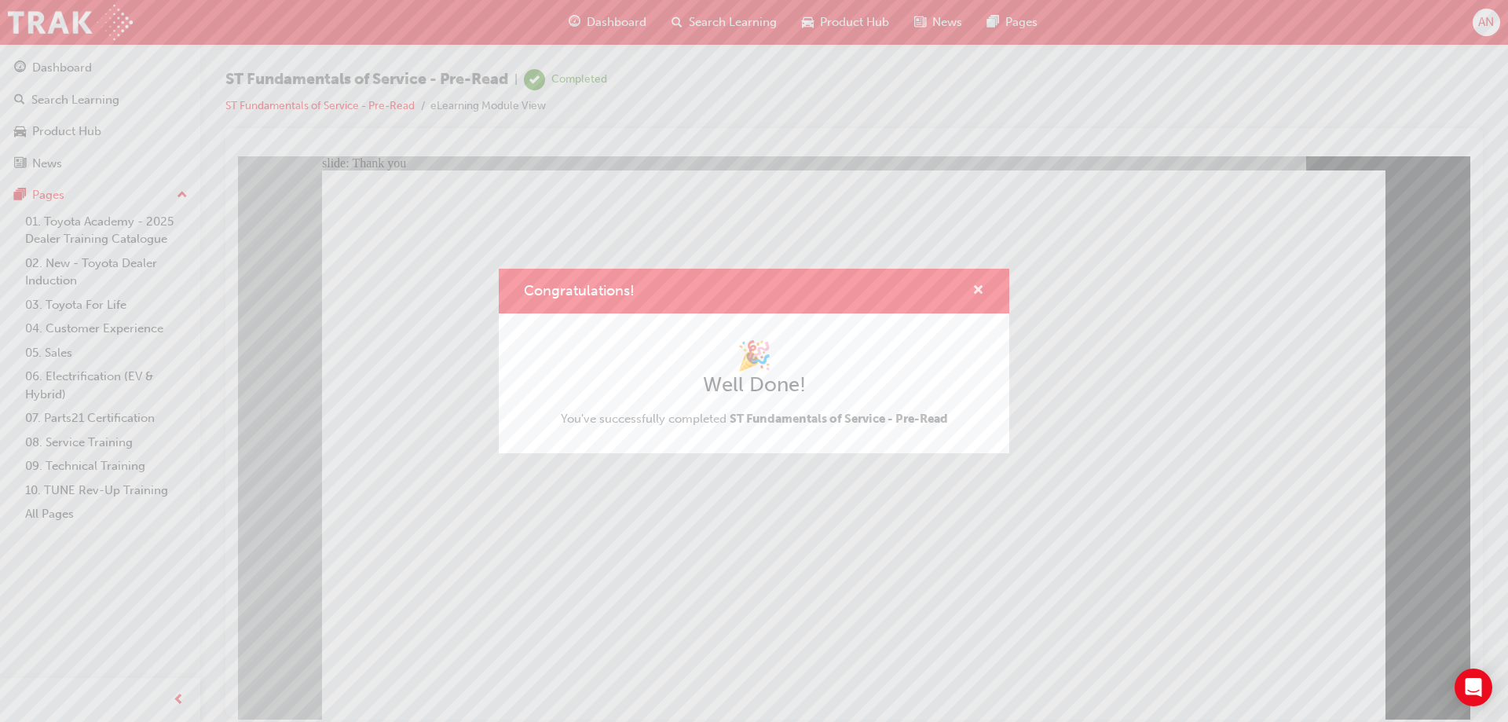
click at [979, 287] on span "cross-icon" at bounding box center [978, 291] width 12 height 14
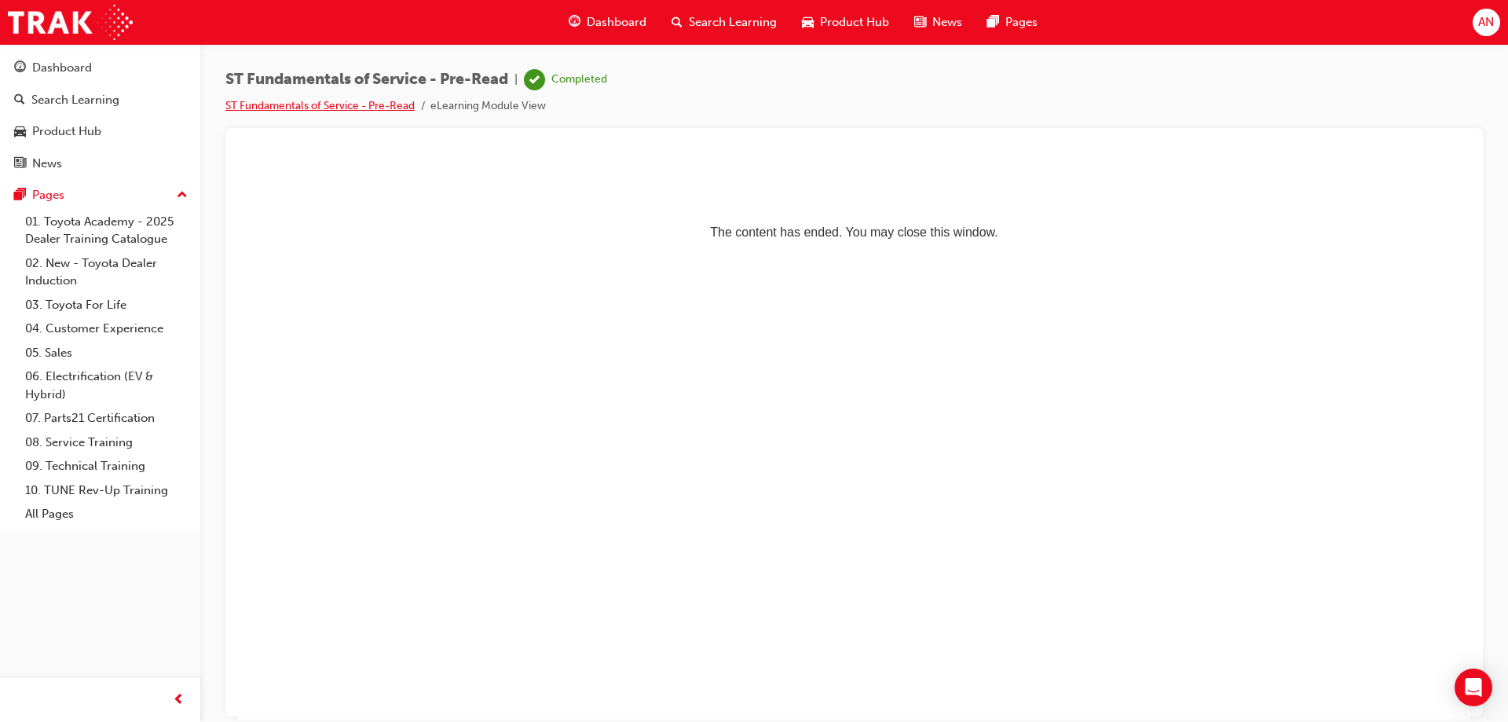
click at [339, 112] on link "ST Fundamentals of Service - Pre-Read" at bounding box center [319, 105] width 189 height 13
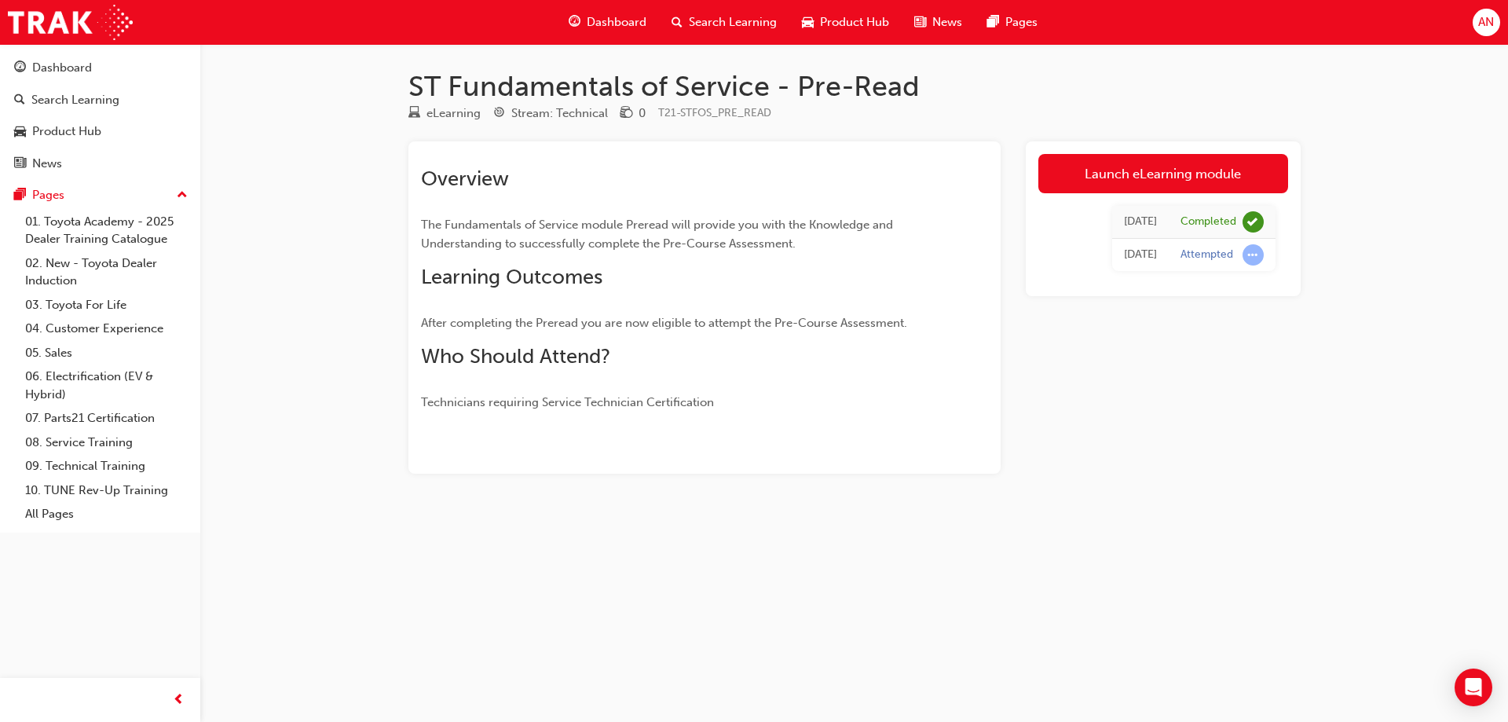
click at [624, 26] on span "Dashboard" at bounding box center [617, 22] width 60 height 18
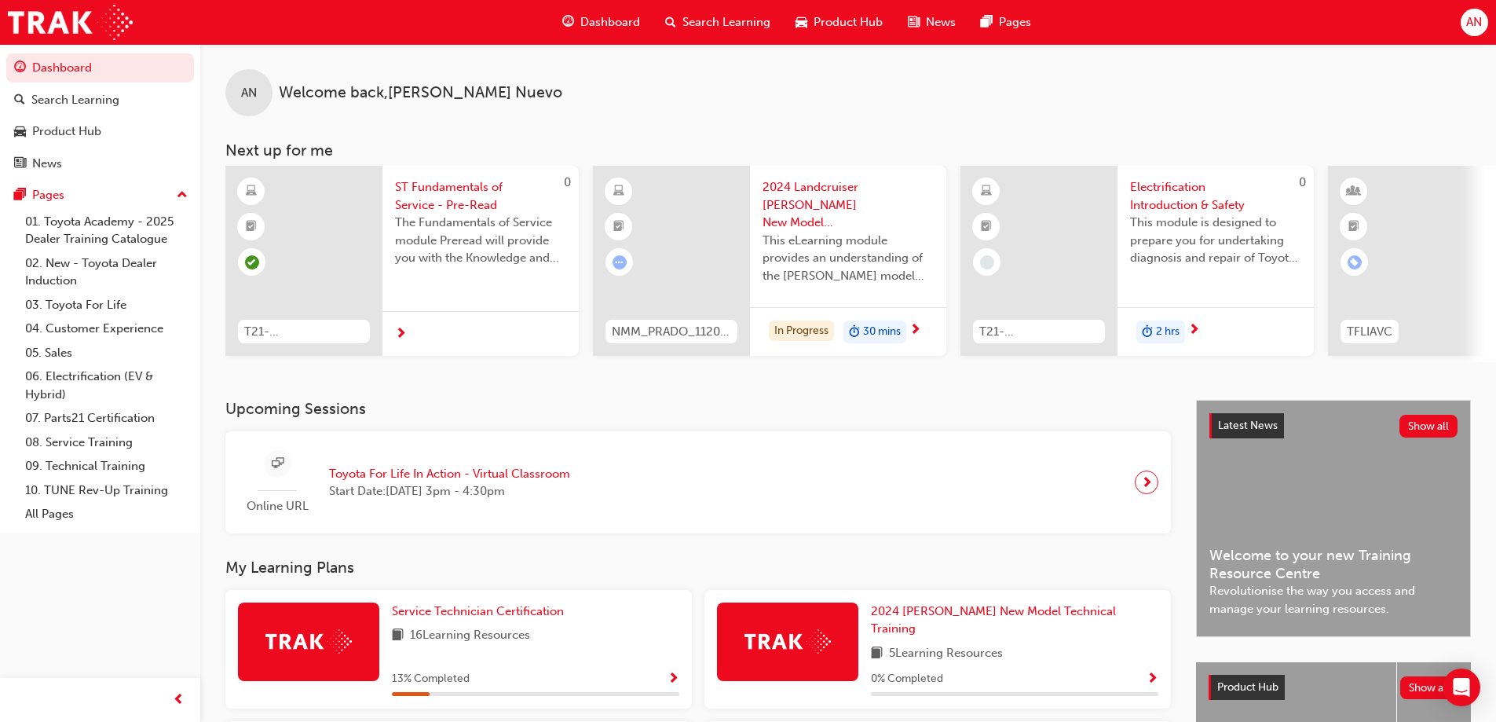
click at [842, 32] on div "Product Hub" at bounding box center [839, 22] width 112 height 32
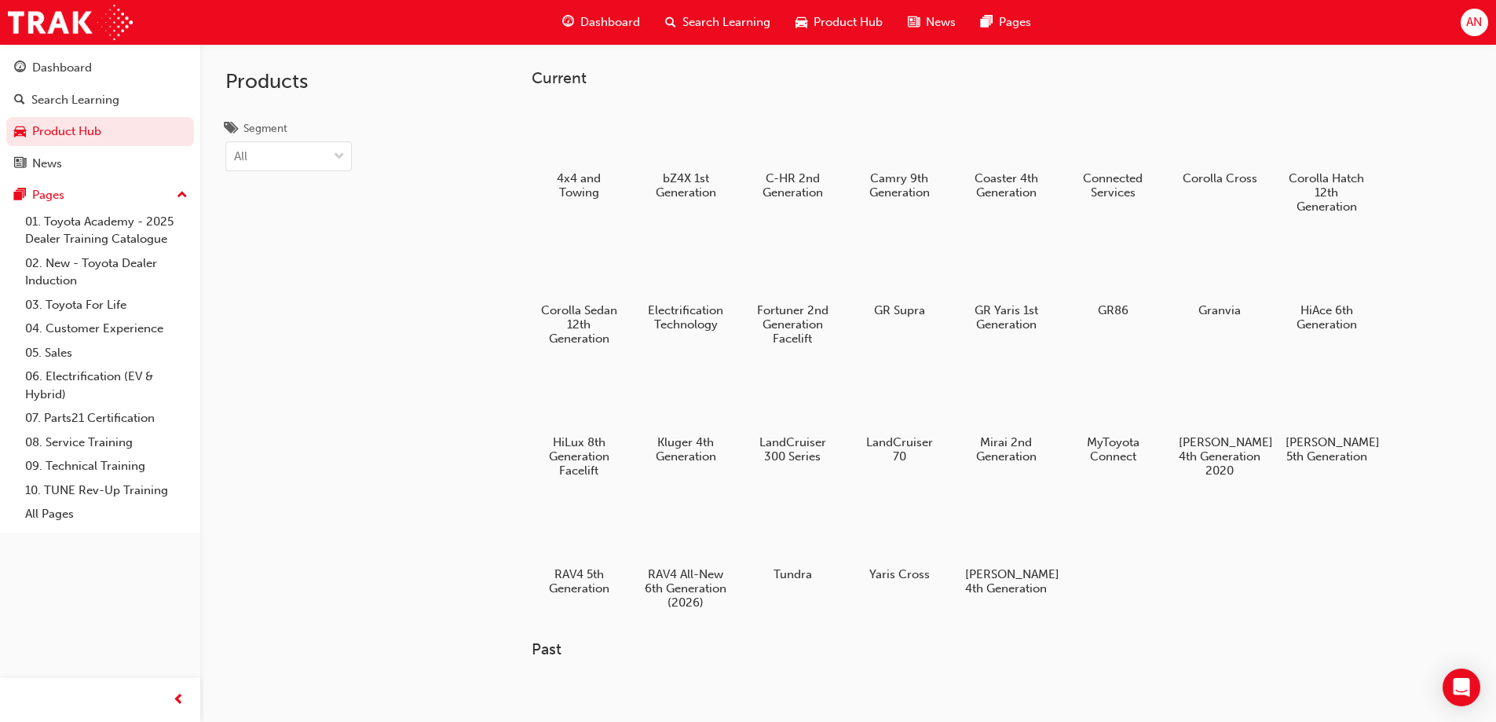
click at [731, 28] on span "Search Learning" at bounding box center [727, 22] width 88 height 18
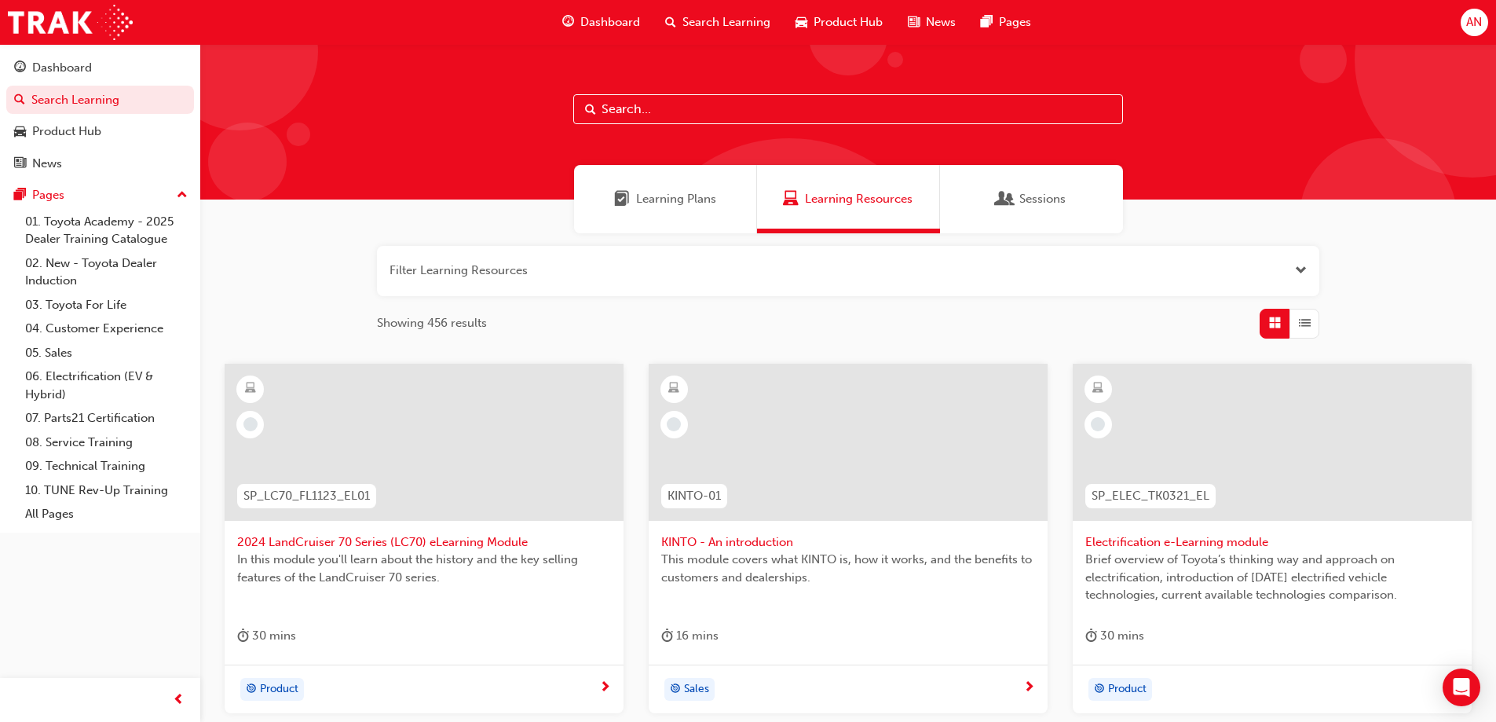
click at [676, 200] on span "Learning Plans" at bounding box center [676, 199] width 80 height 18
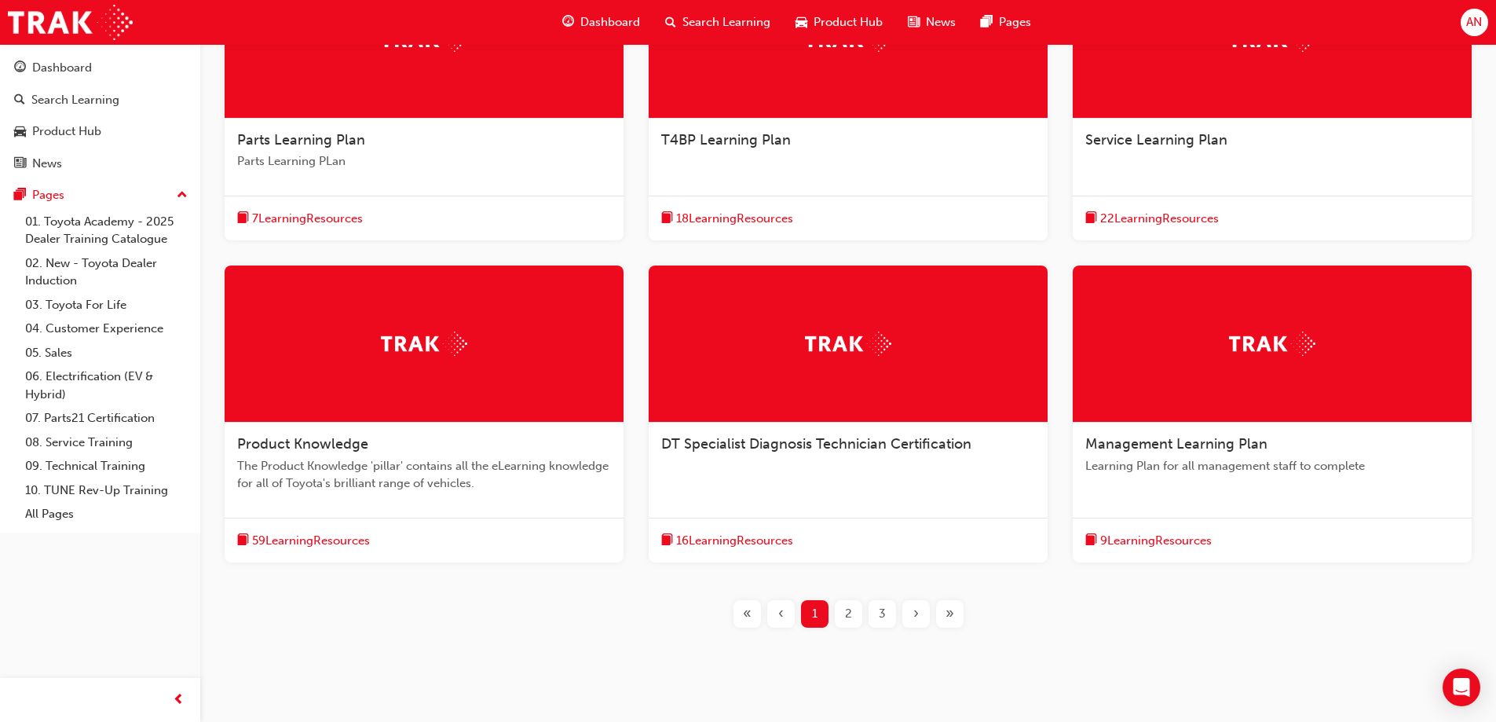
scroll to position [435, 0]
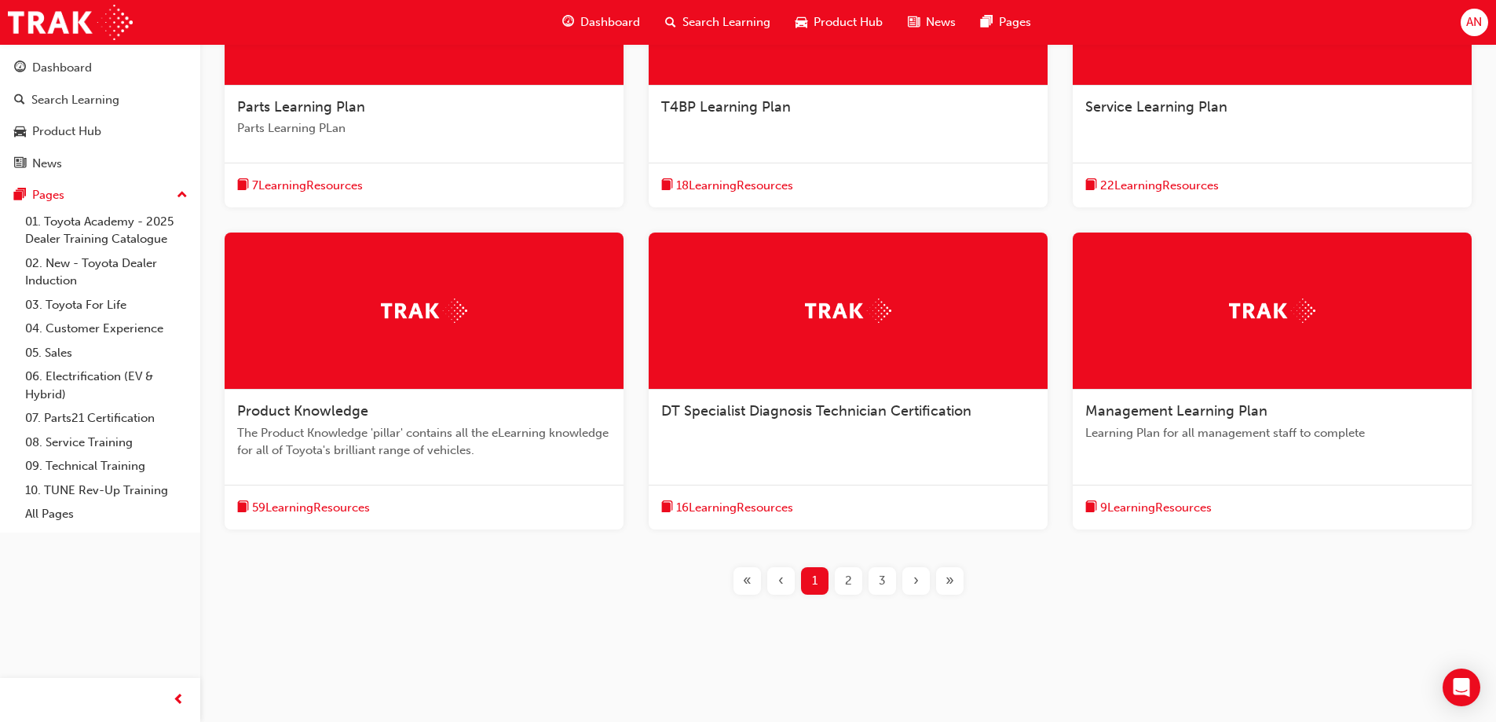
click at [1150, 187] on span "22 Learning Resources" at bounding box center [1160, 186] width 119 height 18
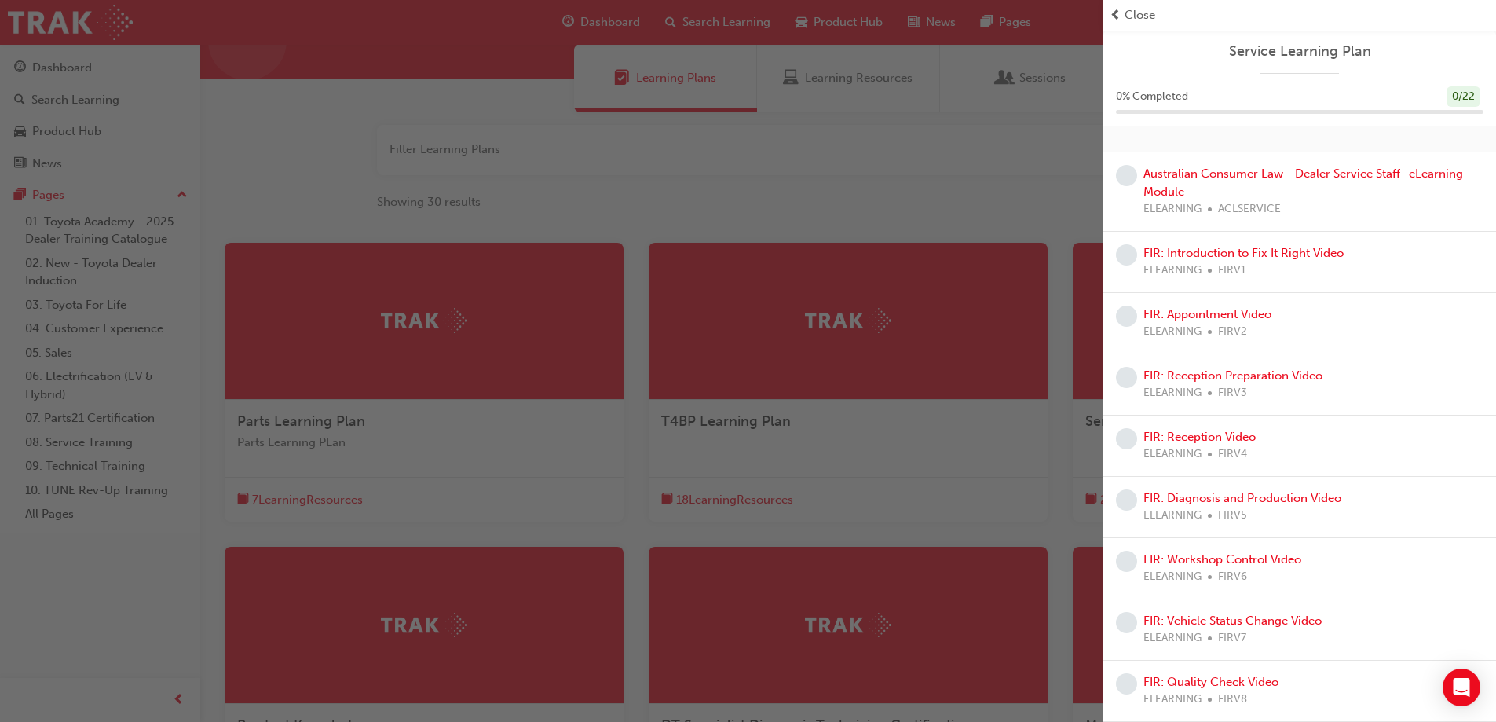
scroll to position [0, 0]
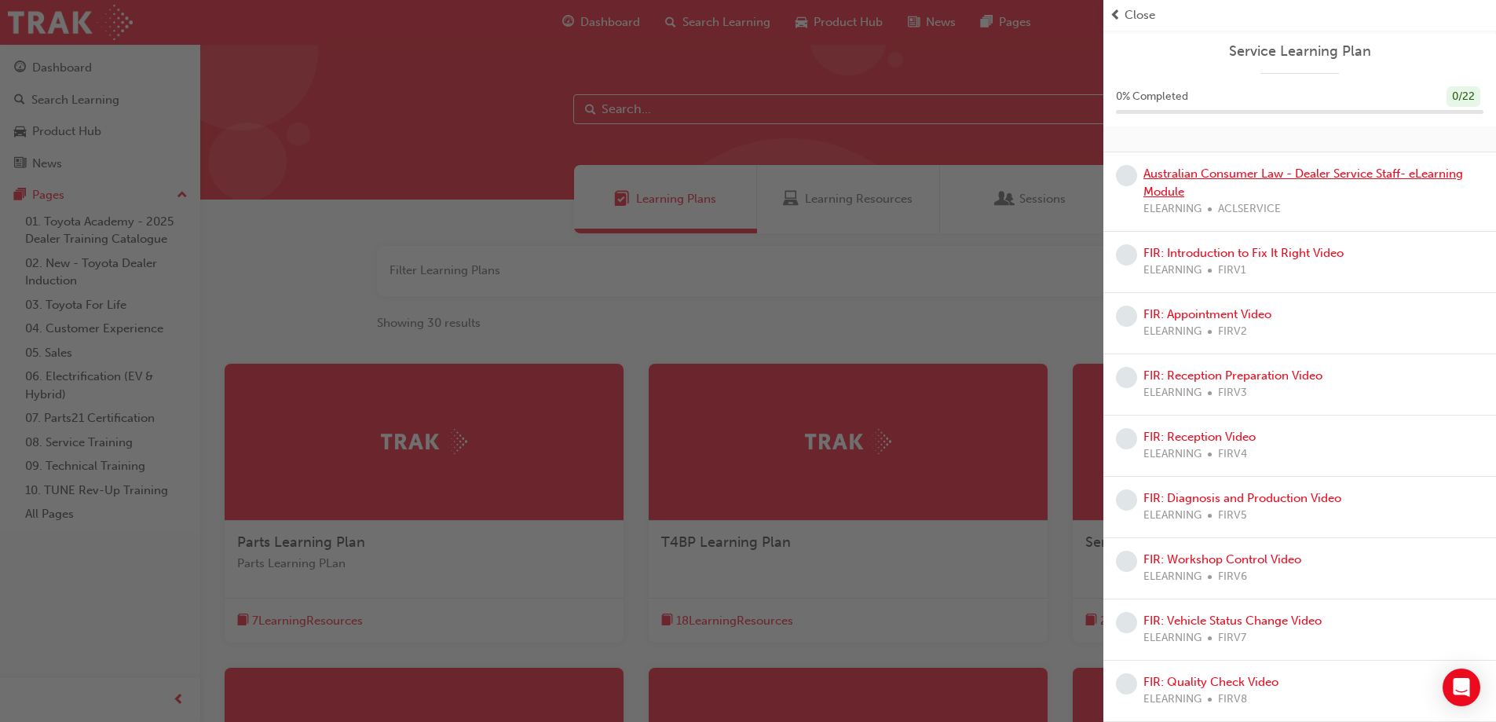
click at [1206, 168] on link "Australian Consumer Law - Dealer Service Staff- eLearning Module" at bounding box center [1304, 183] width 320 height 32
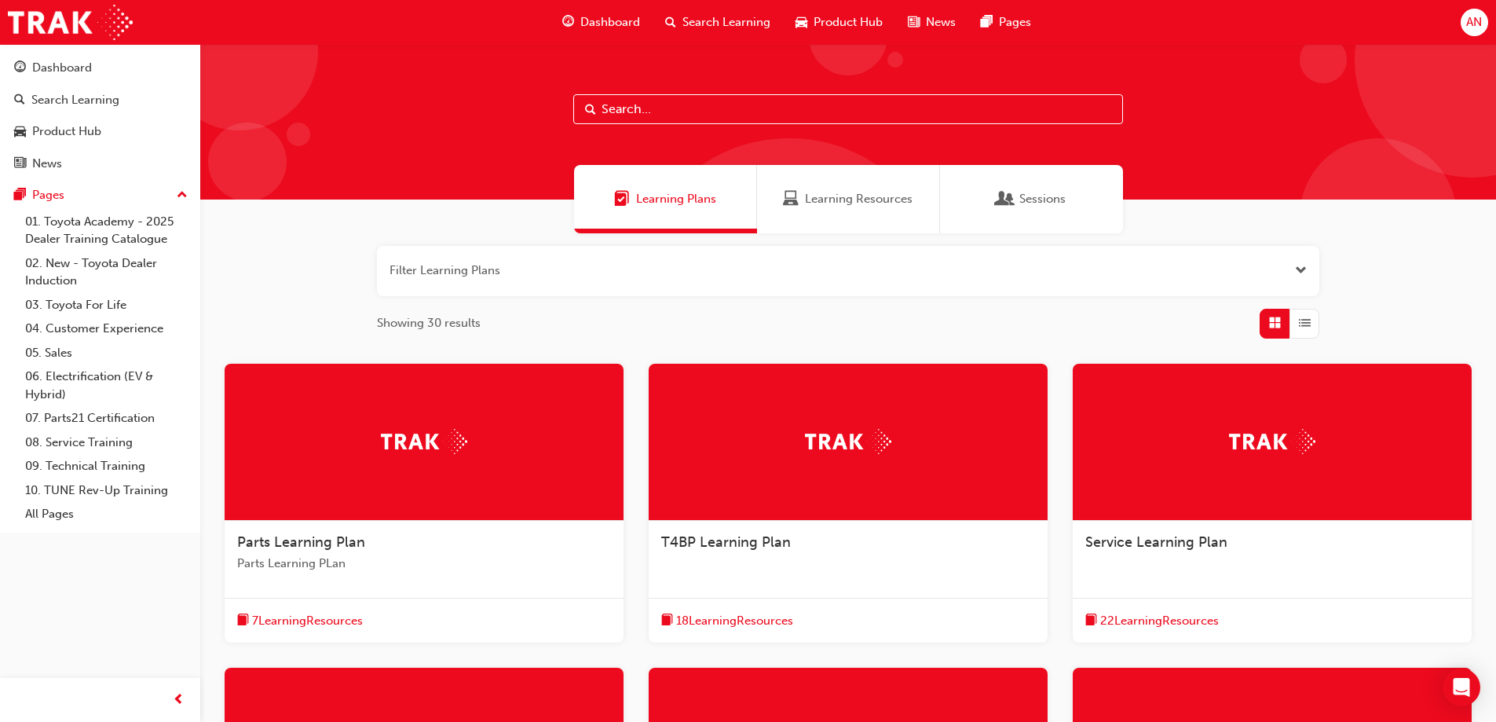
click at [738, 17] on span "Search Learning" at bounding box center [727, 22] width 88 height 18
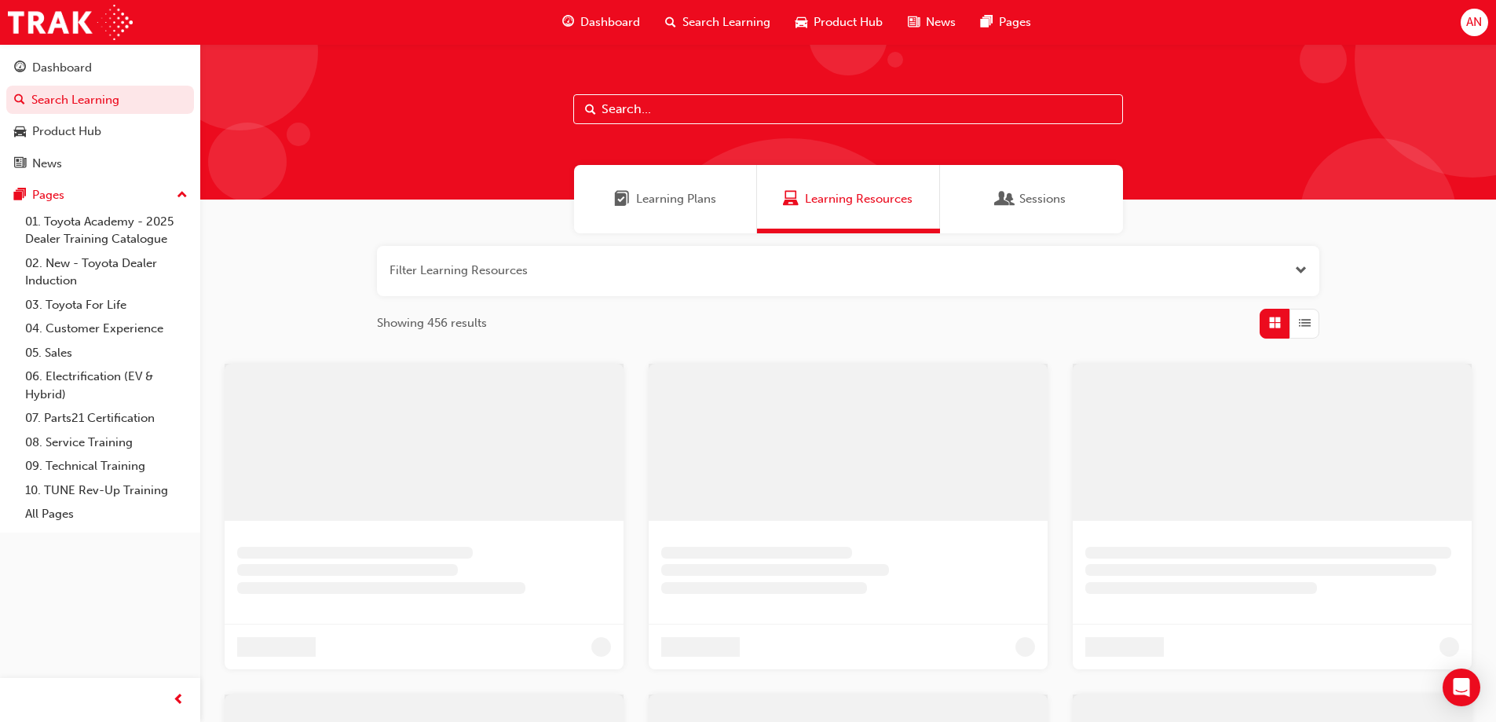
click at [597, 26] on span "Dashboard" at bounding box center [610, 22] width 60 height 18
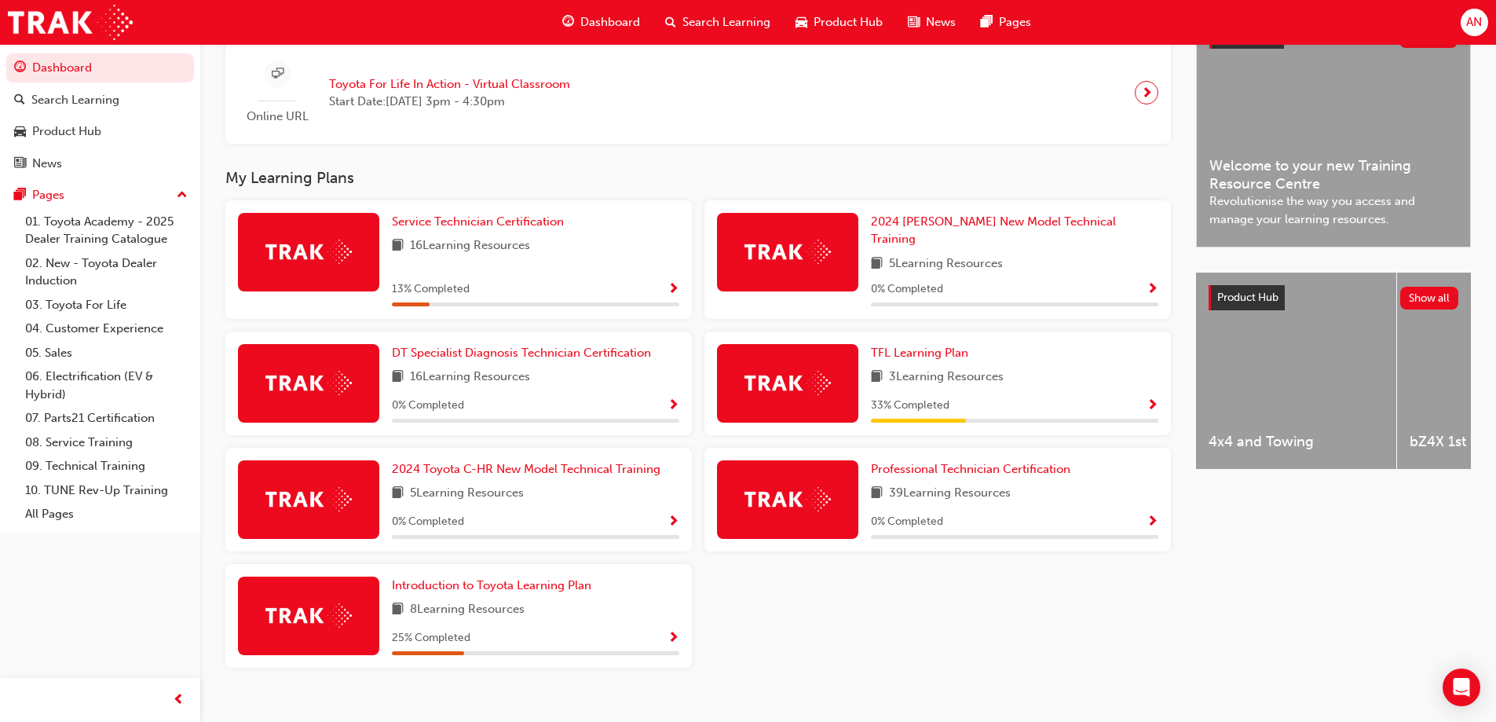
scroll to position [393, 0]
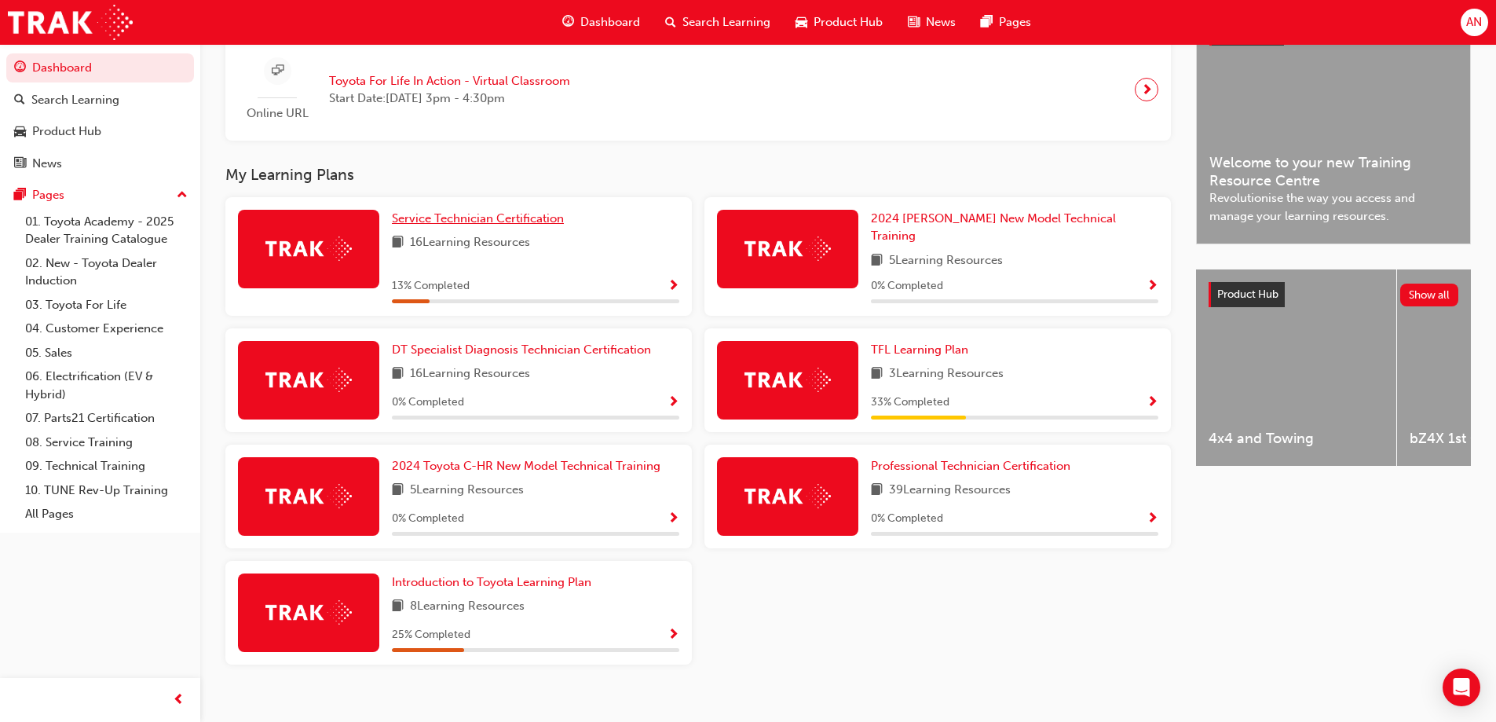
click at [469, 225] on span "Service Technician Certification" at bounding box center [478, 218] width 172 height 14
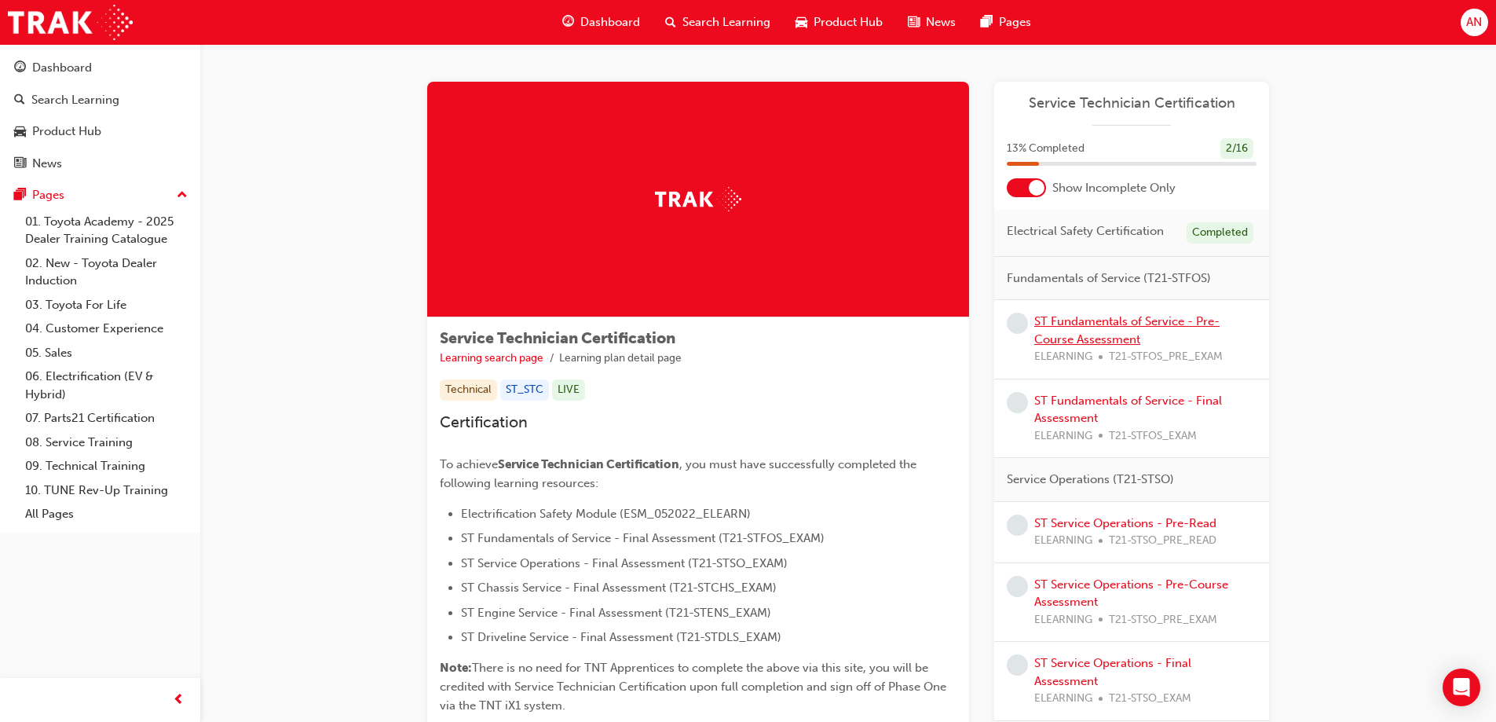
click at [1080, 326] on link "ST Fundamentals of Service - Pre-Course Assessment" at bounding box center [1127, 330] width 185 height 32
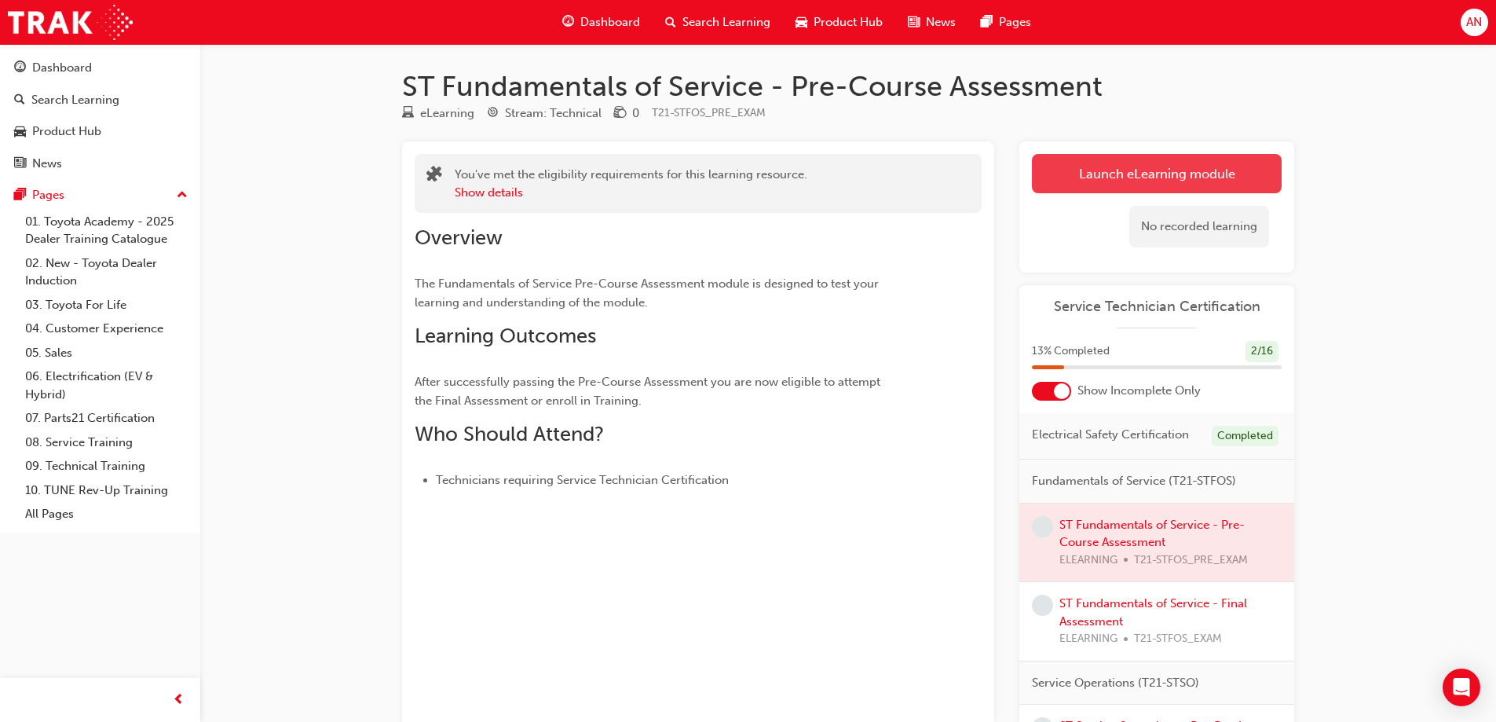
click at [1192, 177] on link "Launch eLearning module" at bounding box center [1157, 173] width 250 height 39
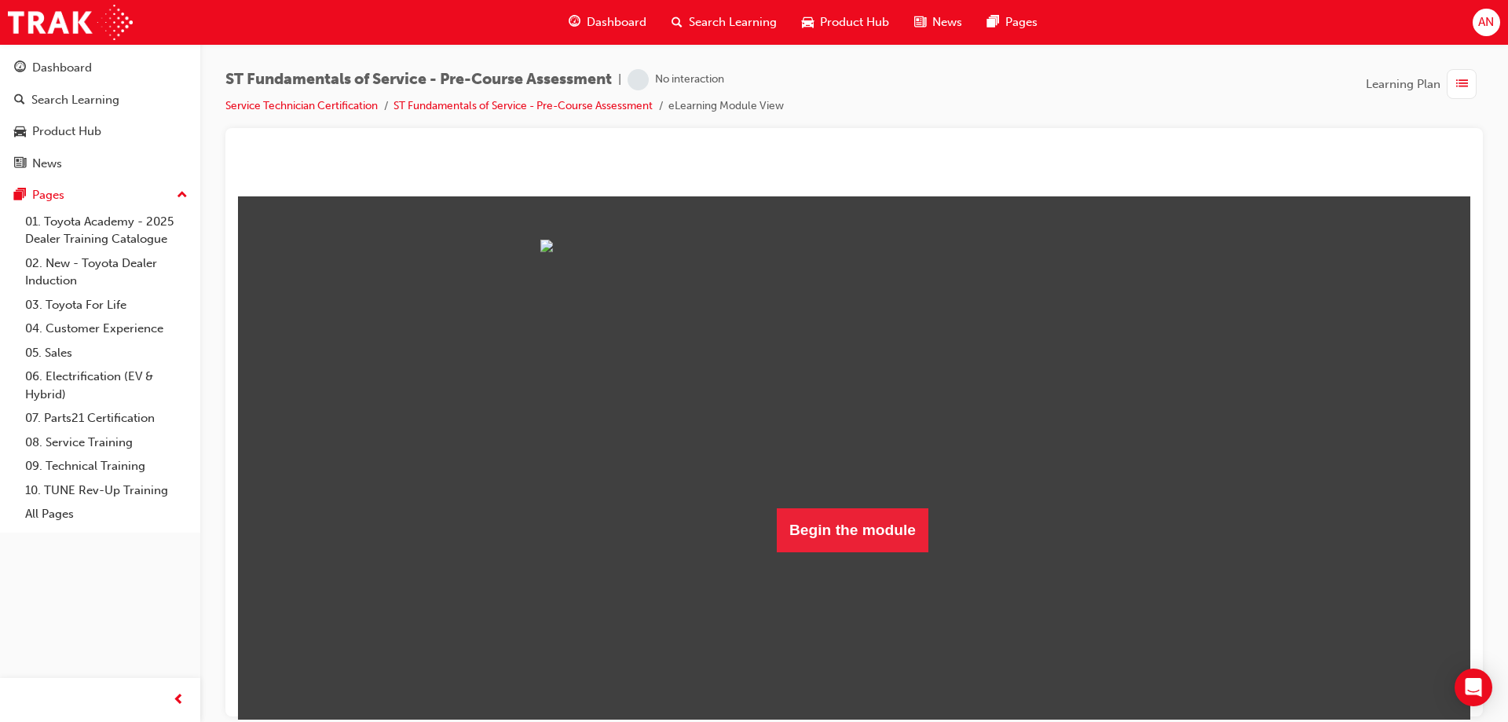
scroll to position [5, 0]
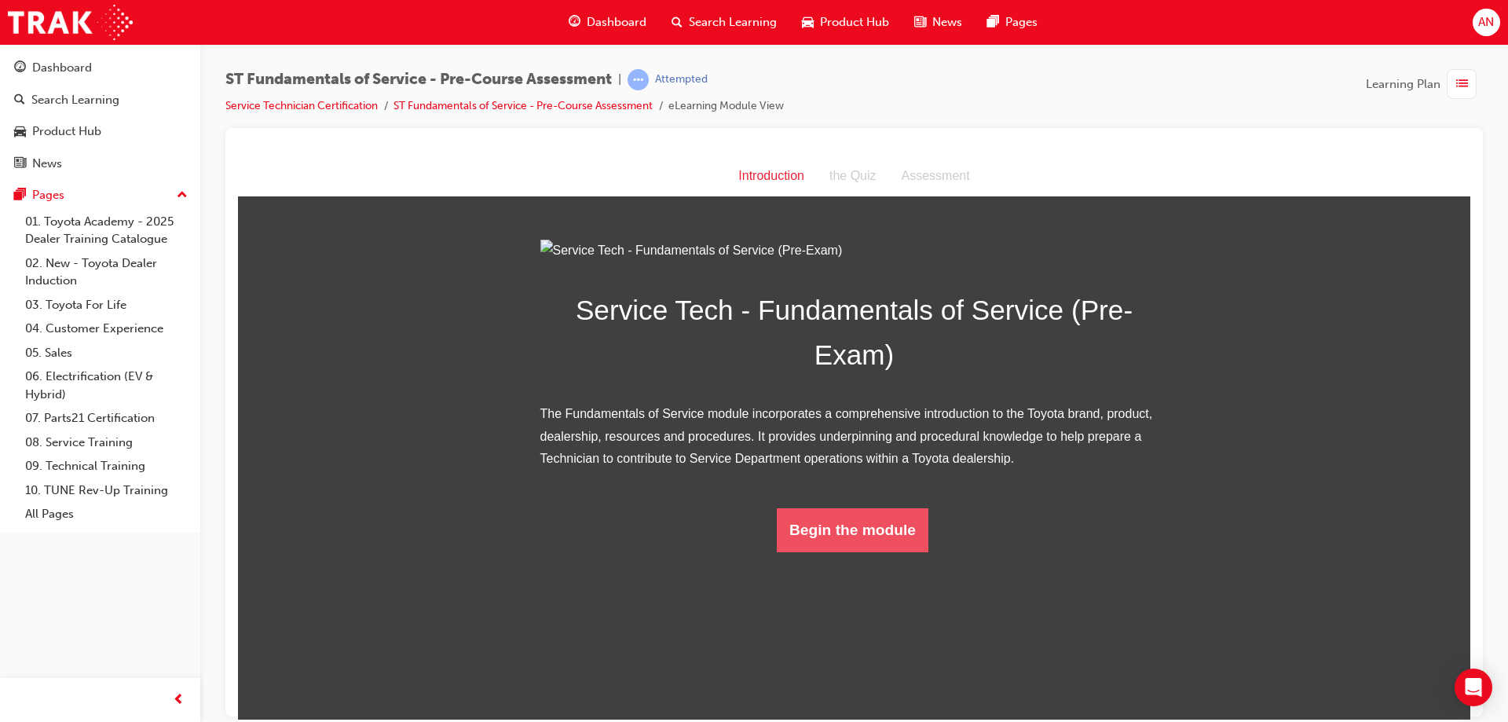
click at [810, 551] on button "Begin the module" at bounding box center [853, 529] width 152 height 44
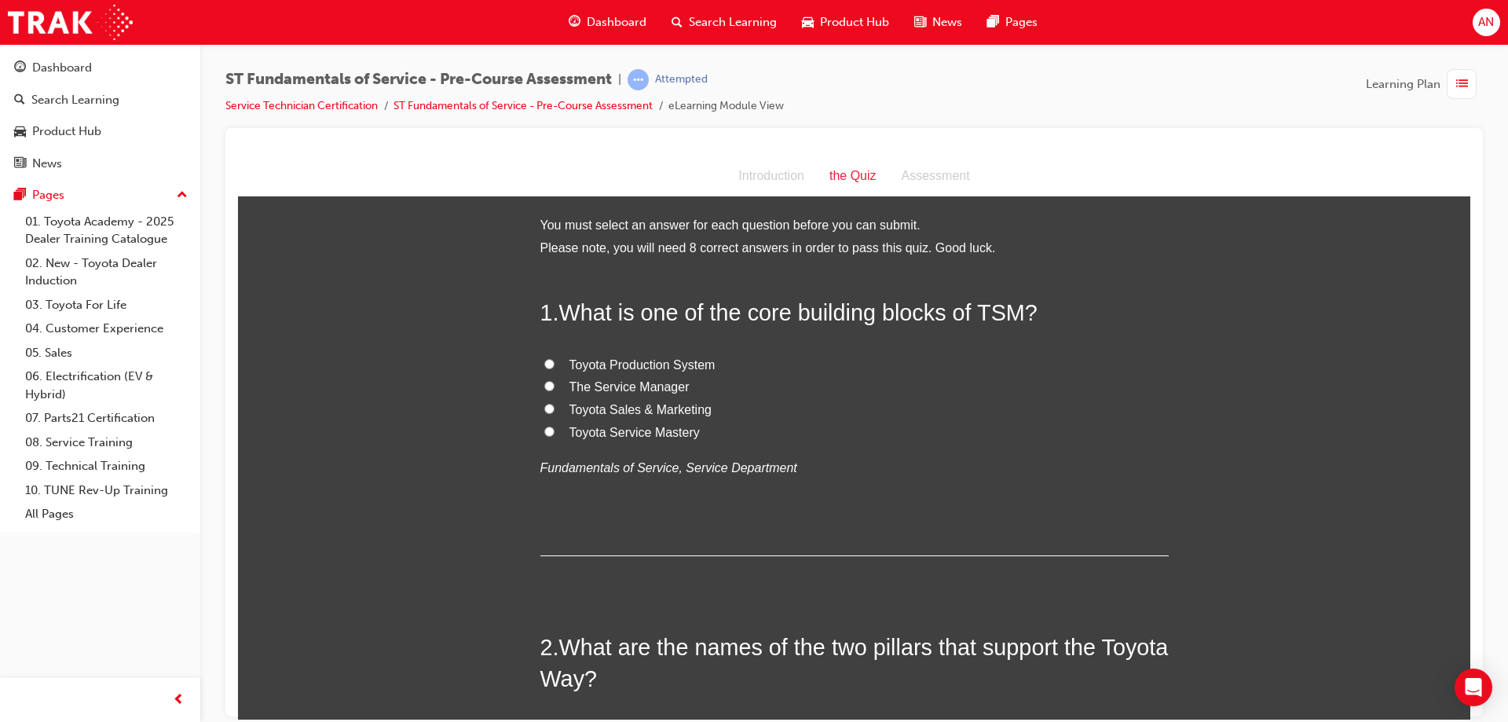
click at [545, 364] on input "Toyota Production System" at bounding box center [549, 363] width 10 height 10
radio input "true"
click at [545, 384] on input "The Service Manager" at bounding box center [549, 385] width 10 height 10
radio input "true"
click at [544, 364] on input "Toyota Production System" at bounding box center [549, 363] width 10 height 10
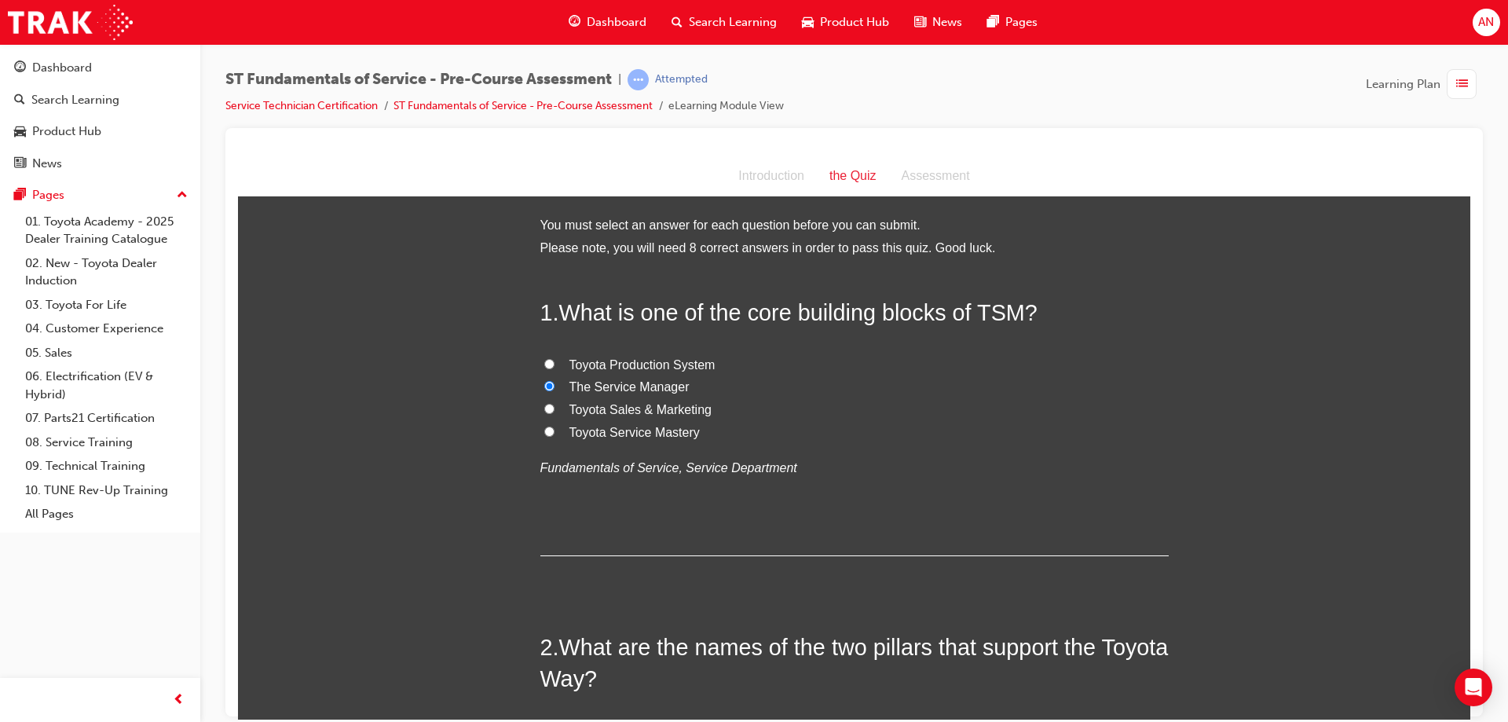
radio input "true"
click at [921, 179] on div "Assessment" at bounding box center [935, 175] width 93 height 23
click at [776, 179] on div "Introduction" at bounding box center [771, 175] width 91 height 23
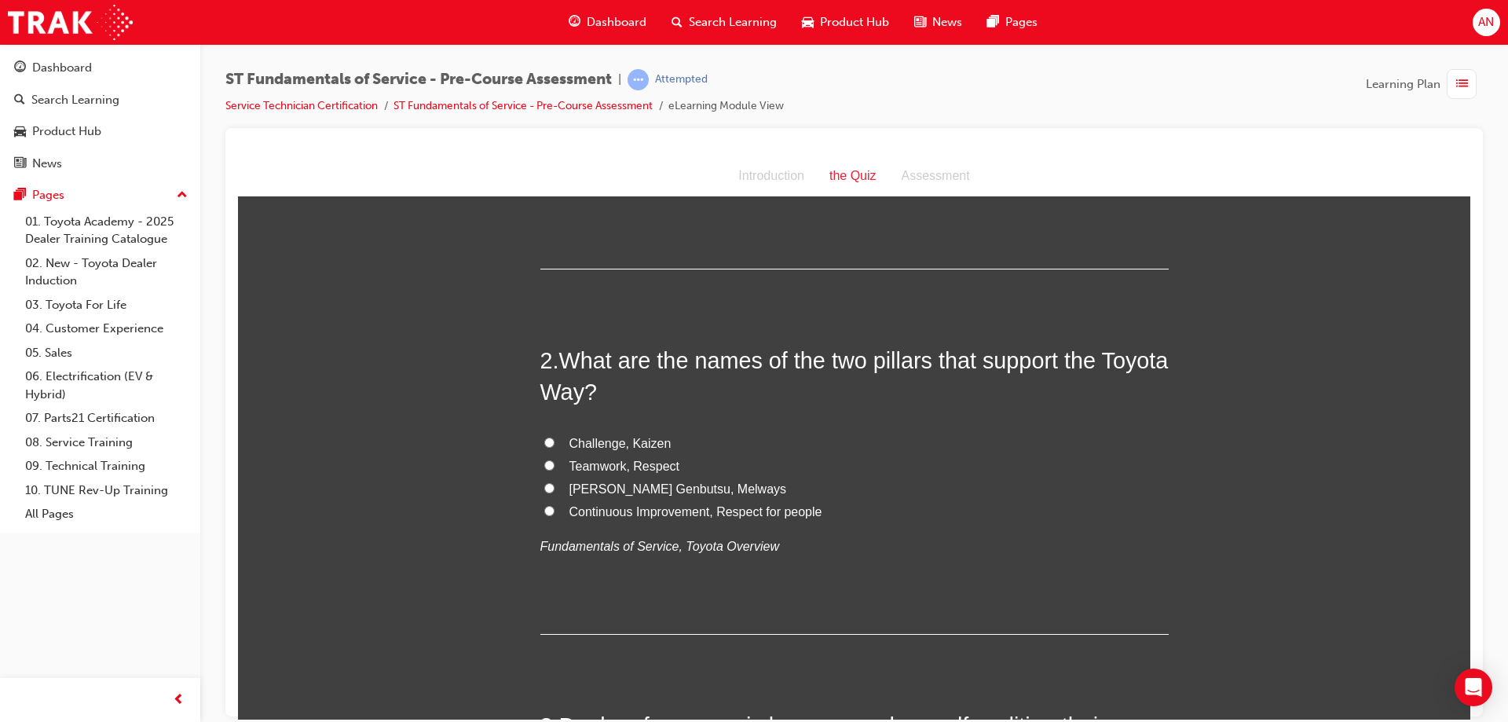
scroll to position [314, 0]
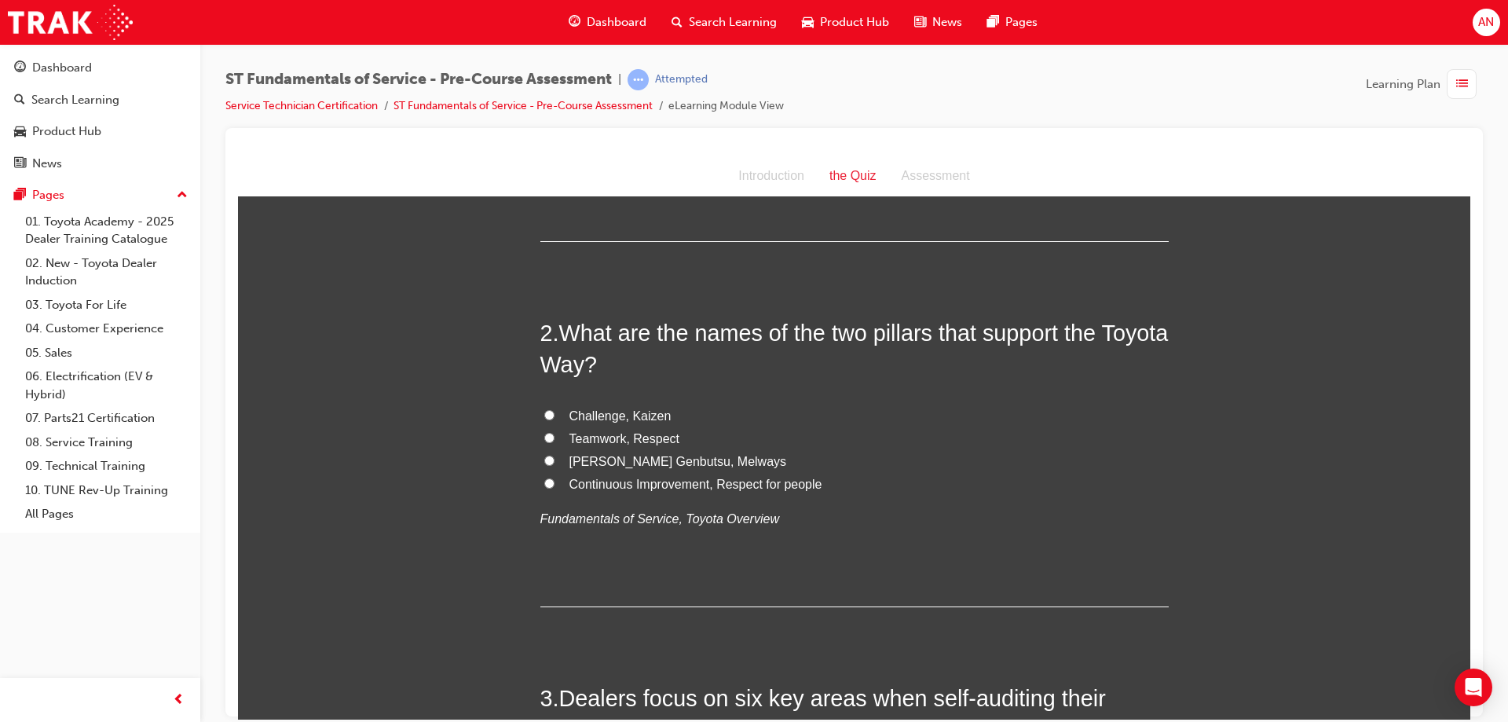
click at [544, 458] on input "[PERSON_NAME] Genbutsu, Melways" at bounding box center [549, 460] width 10 height 10
radio input "true"
click at [544, 483] on input "Continuous Improvement, Respect for people" at bounding box center [549, 483] width 10 height 10
radio input "true"
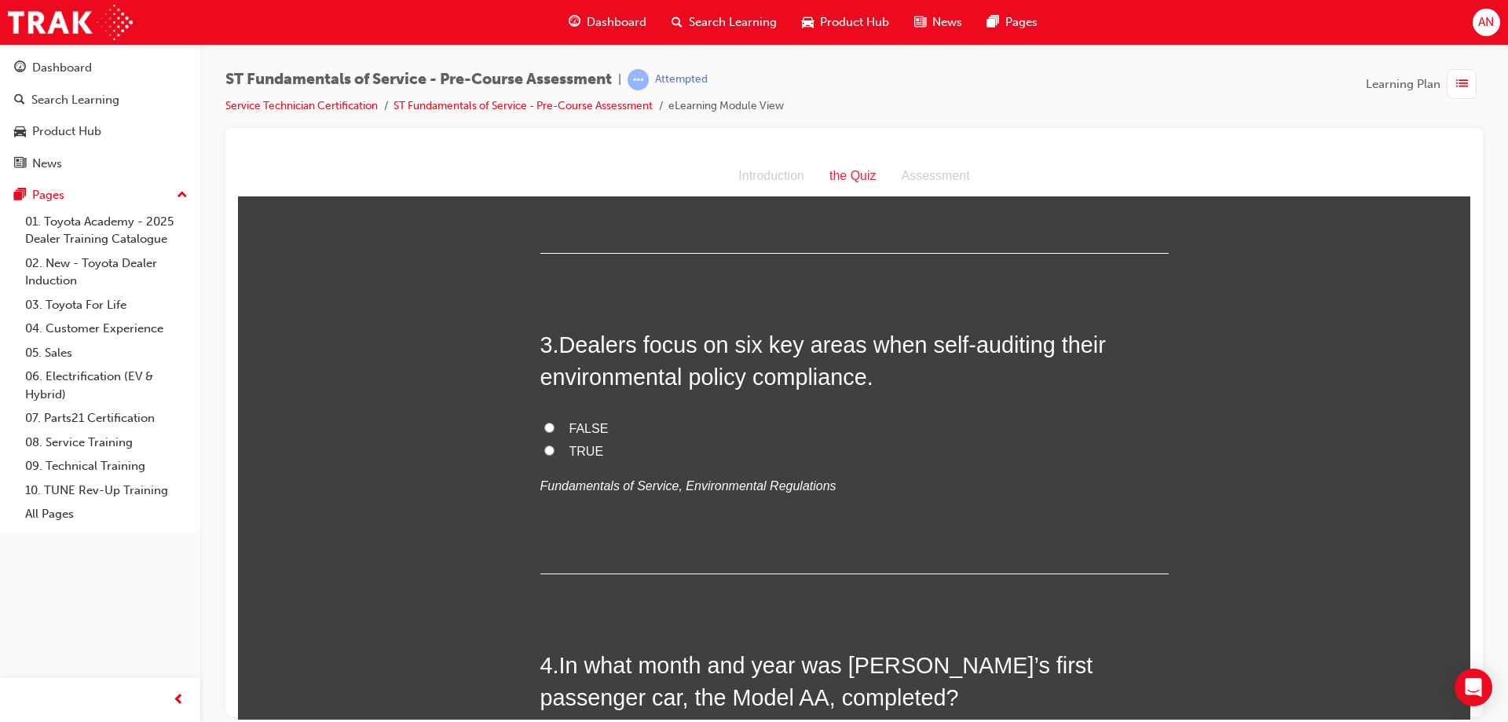
scroll to position [707, 0]
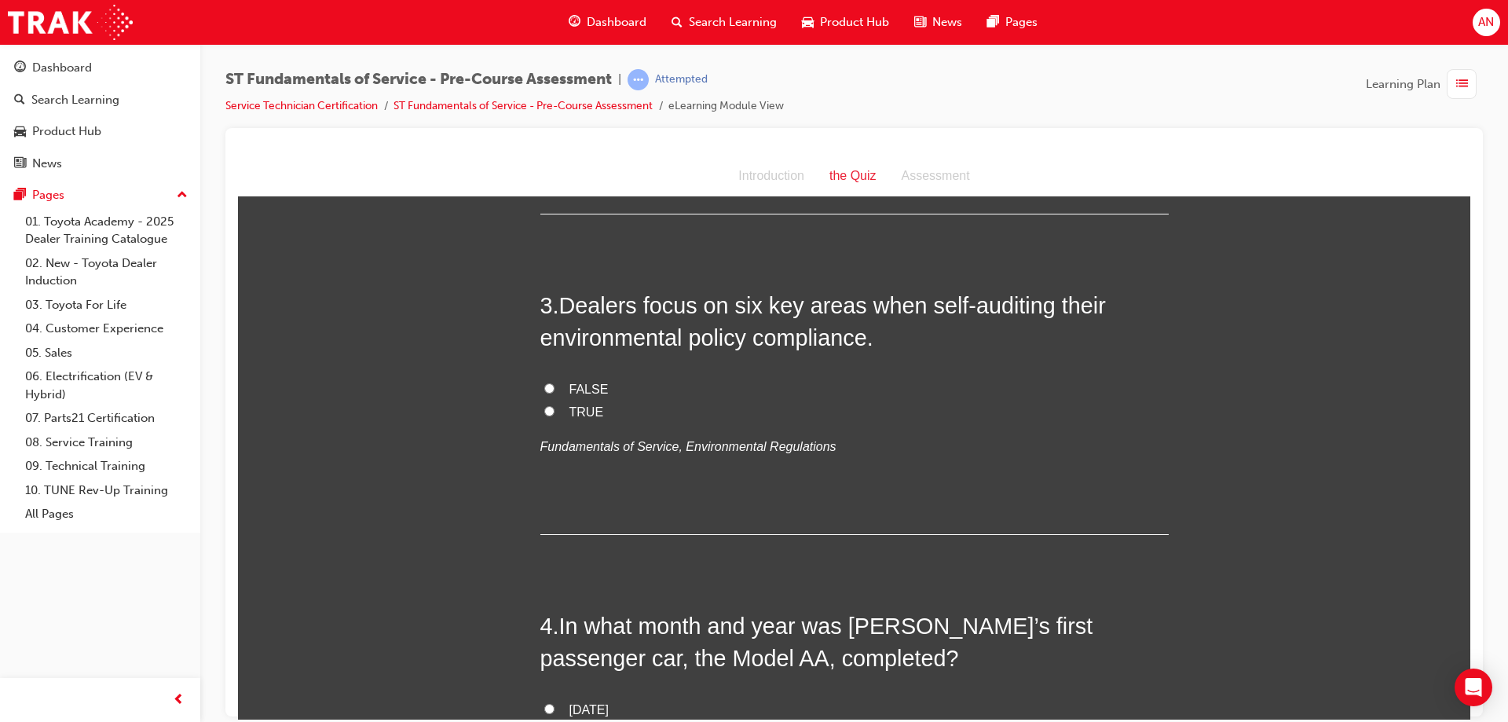
click at [544, 410] on input "TRUE" at bounding box center [549, 410] width 10 height 10
radio input "true"
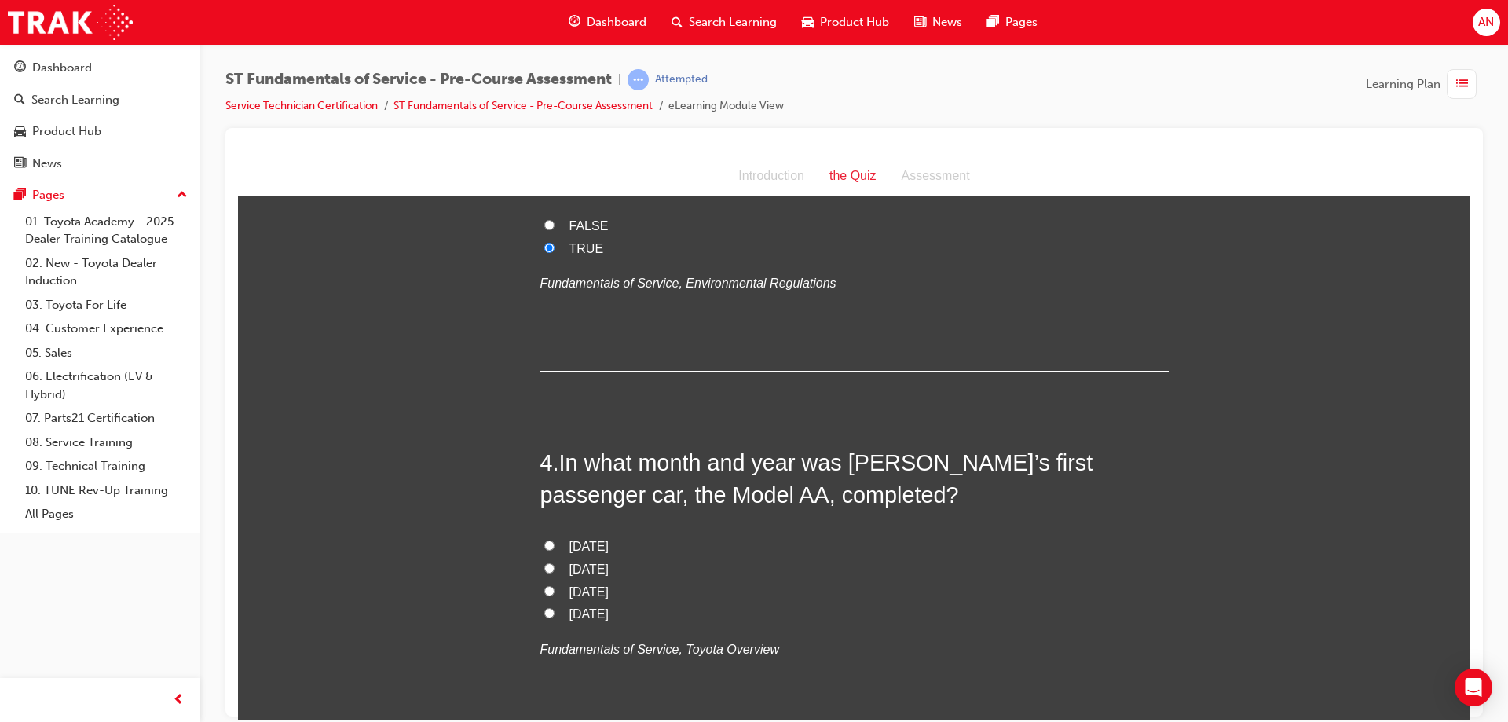
scroll to position [943, 0]
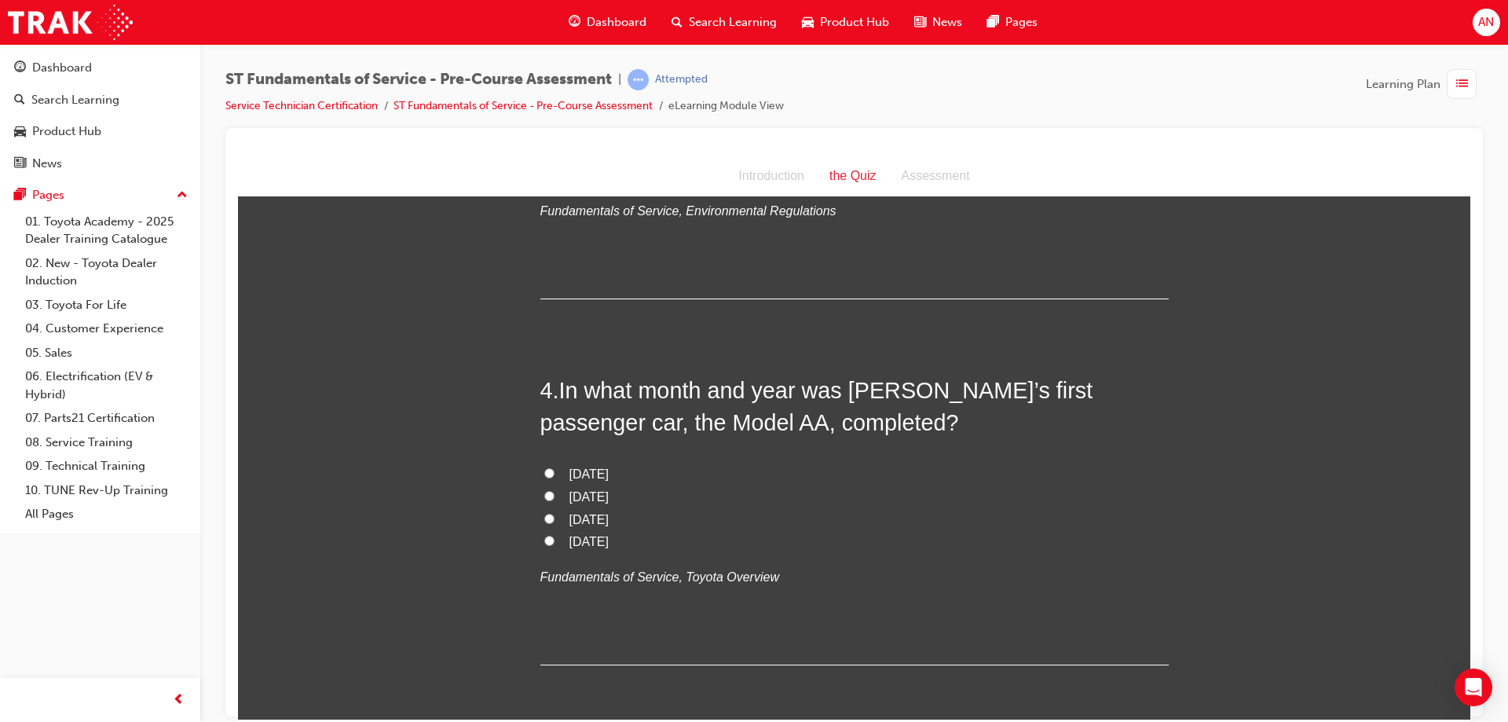
click at [545, 496] on input "[DATE]" at bounding box center [549, 495] width 10 height 10
radio input "true"
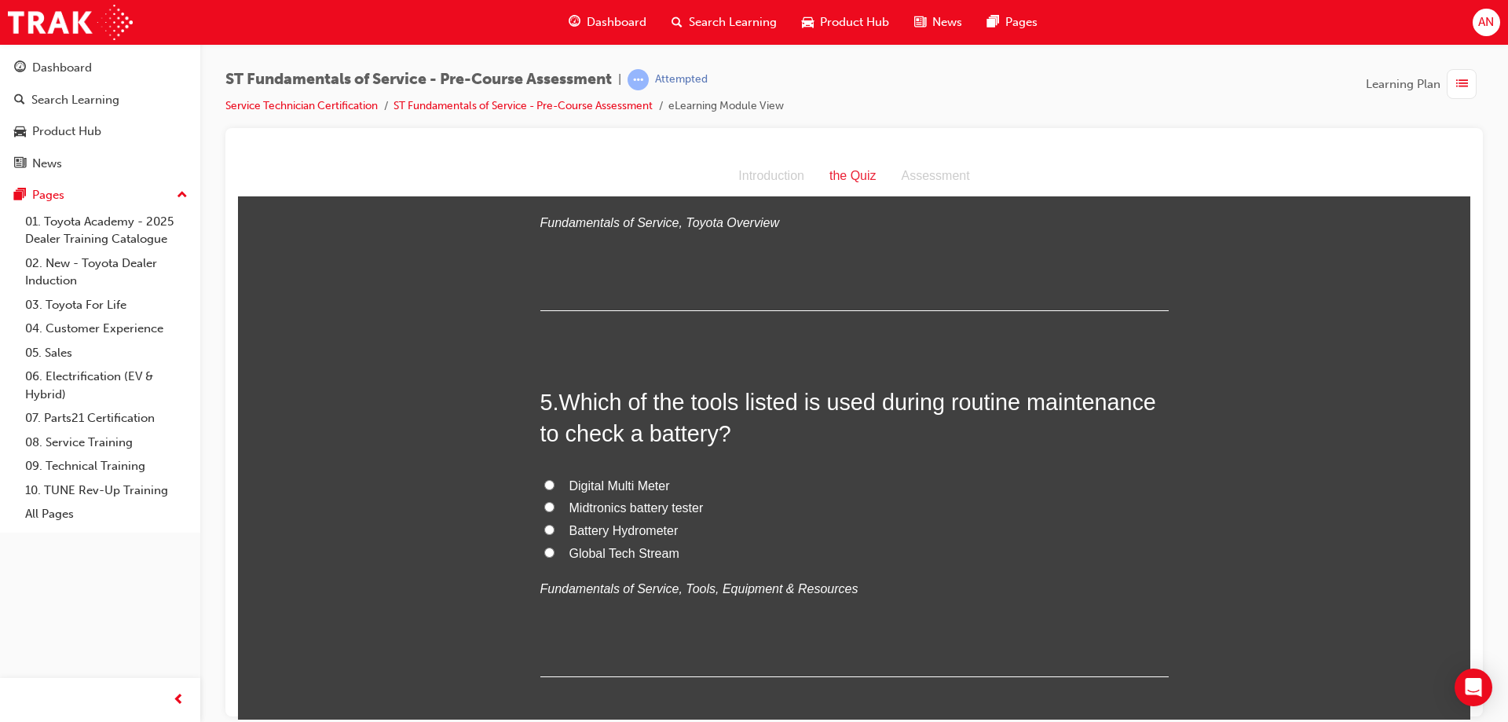
scroll to position [1335, 0]
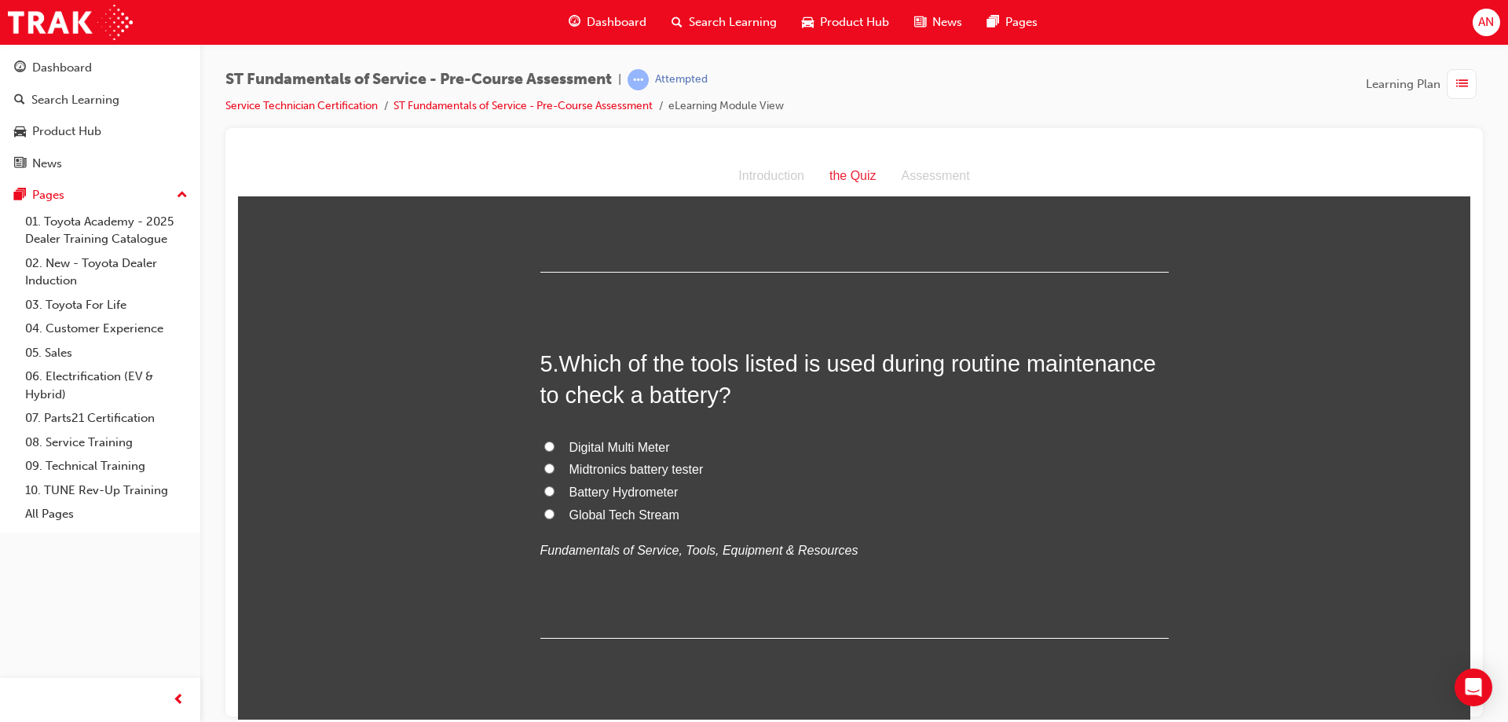
click at [544, 464] on input "Midtronics battery tester" at bounding box center [549, 468] width 10 height 10
radio input "true"
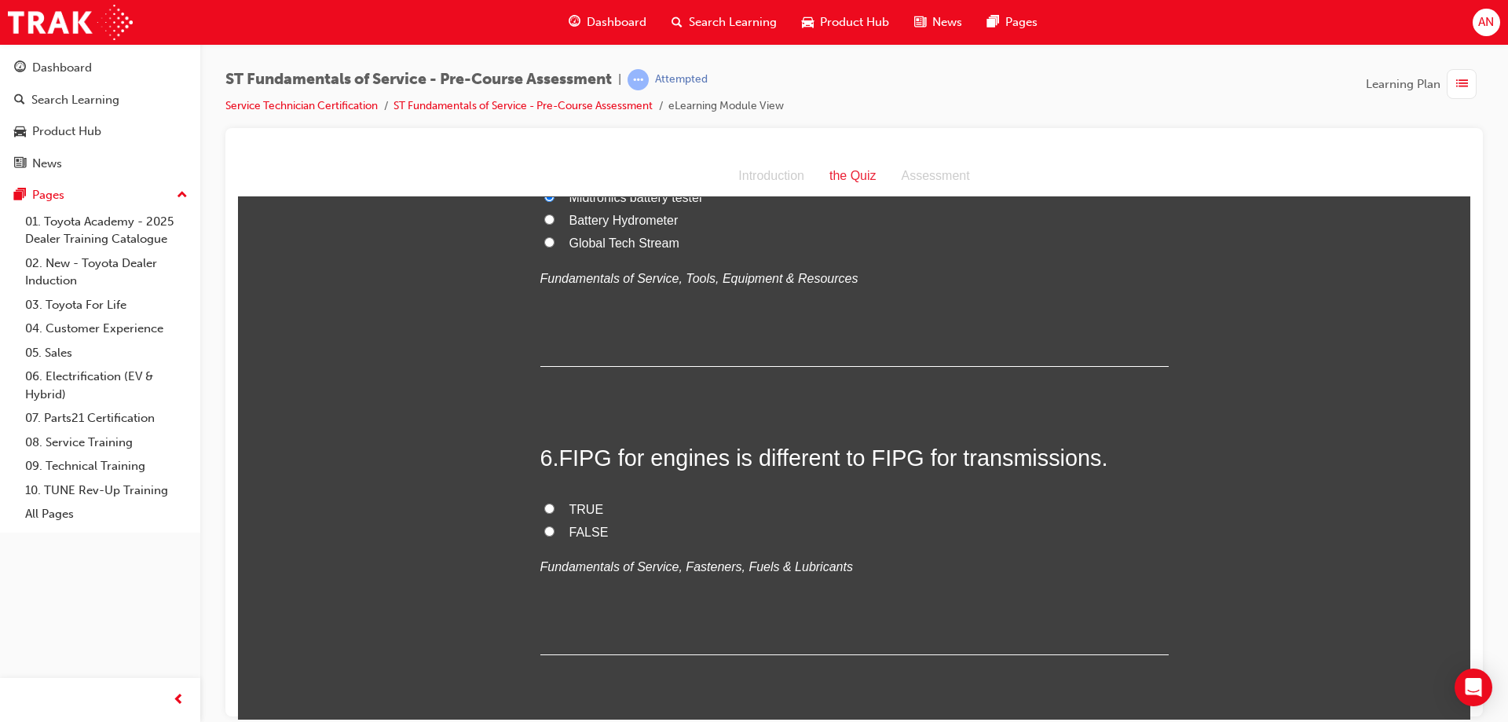
scroll to position [1650, 0]
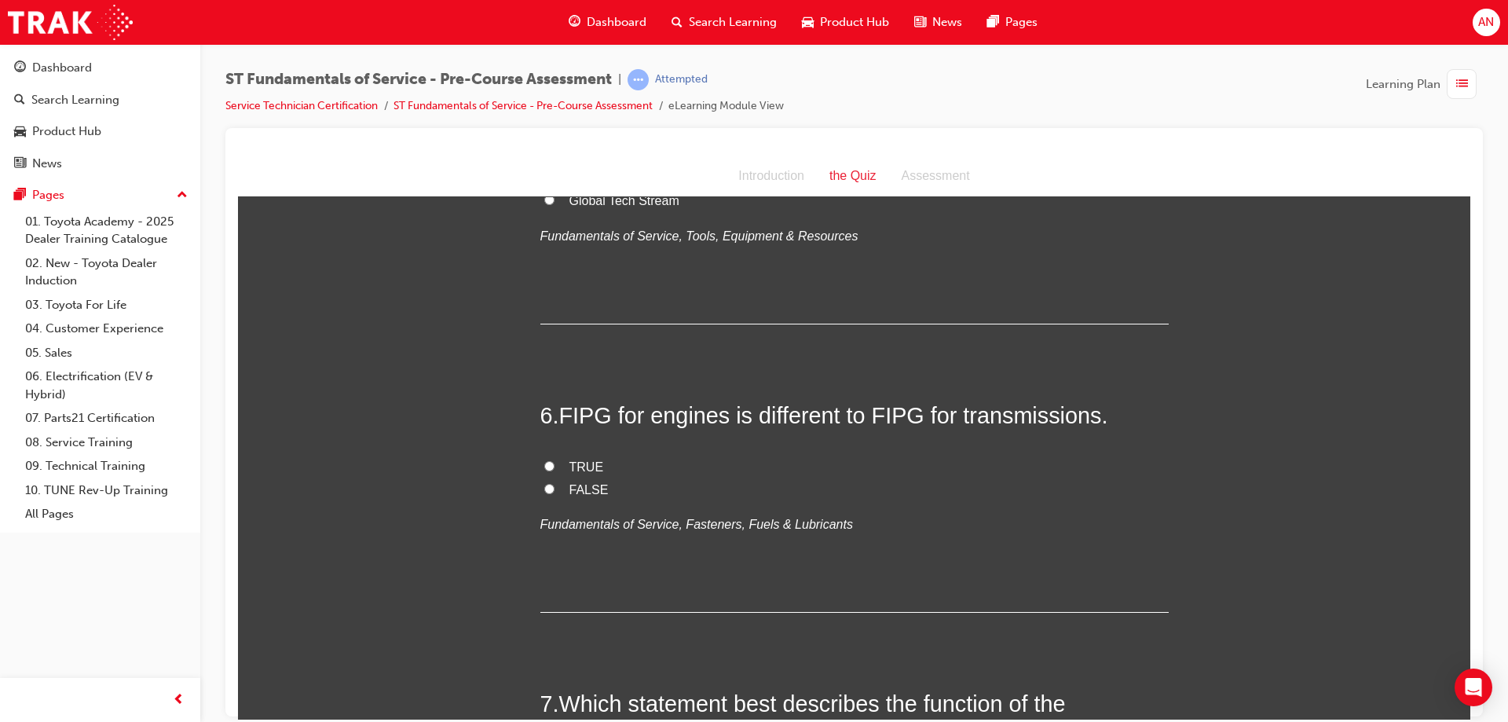
click at [544, 465] on input "TRUE" at bounding box center [549, 465] width 10 height 10
radio input "true"
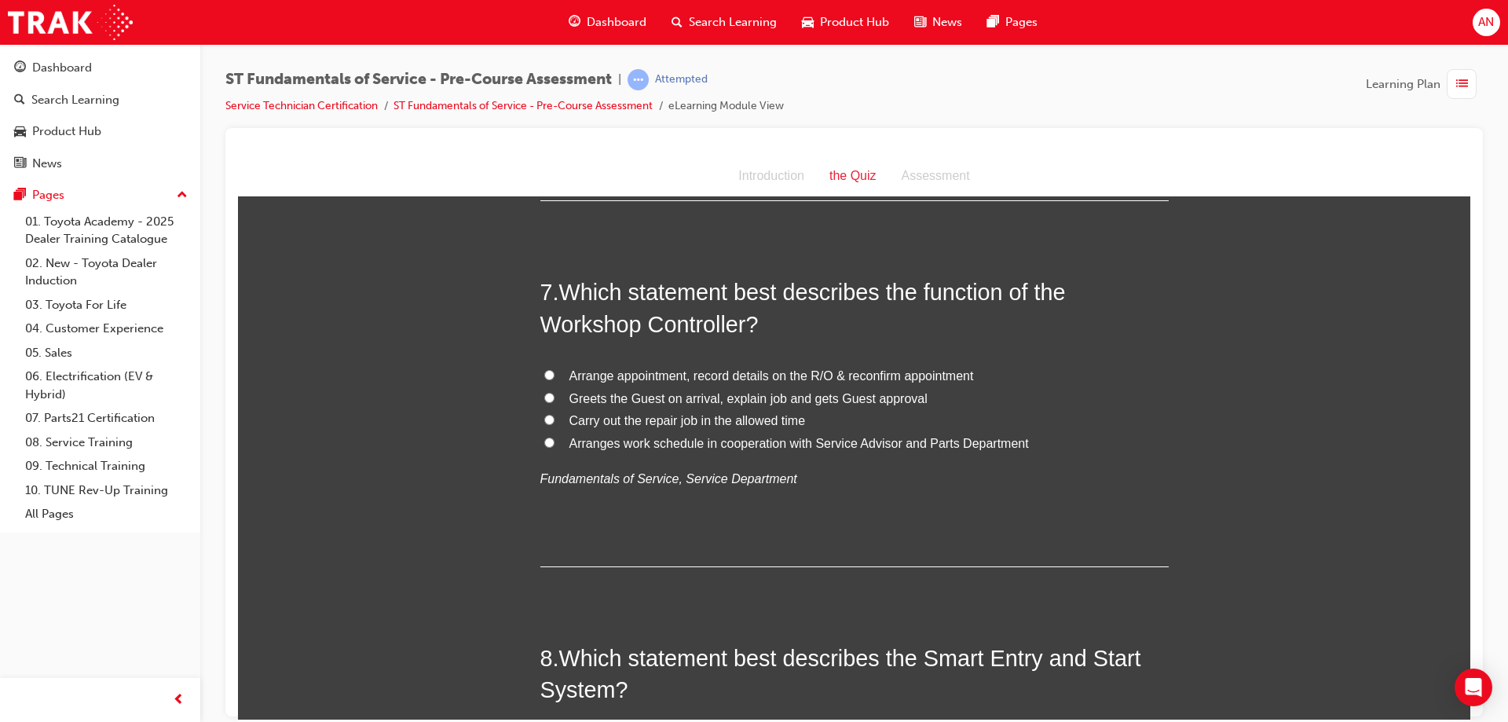
scroll to position [2042, 0]
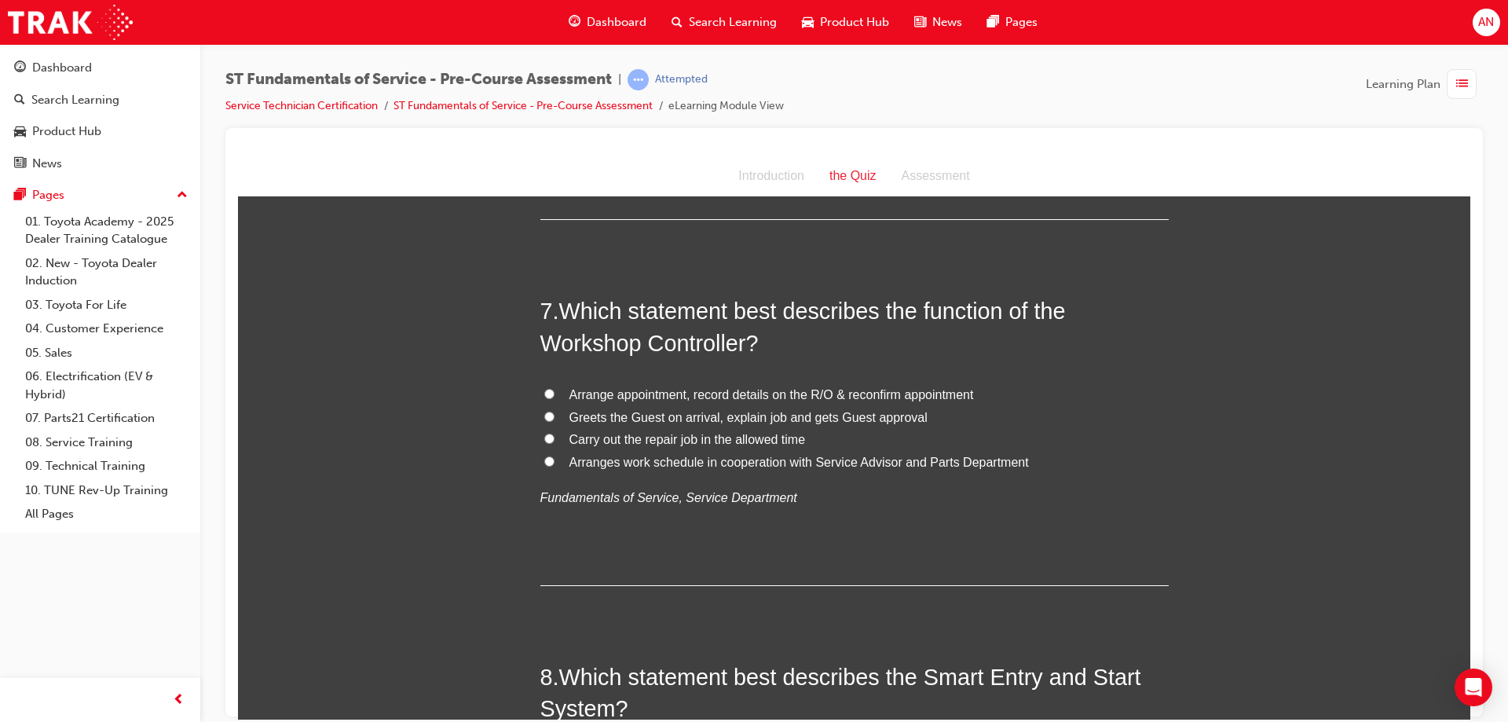
click at [544, 394] on input "Arrange appointment, record details on the R/O & reconfirm appointment" at bounding box center [549, 393] width 10 height 10
radio input "true"
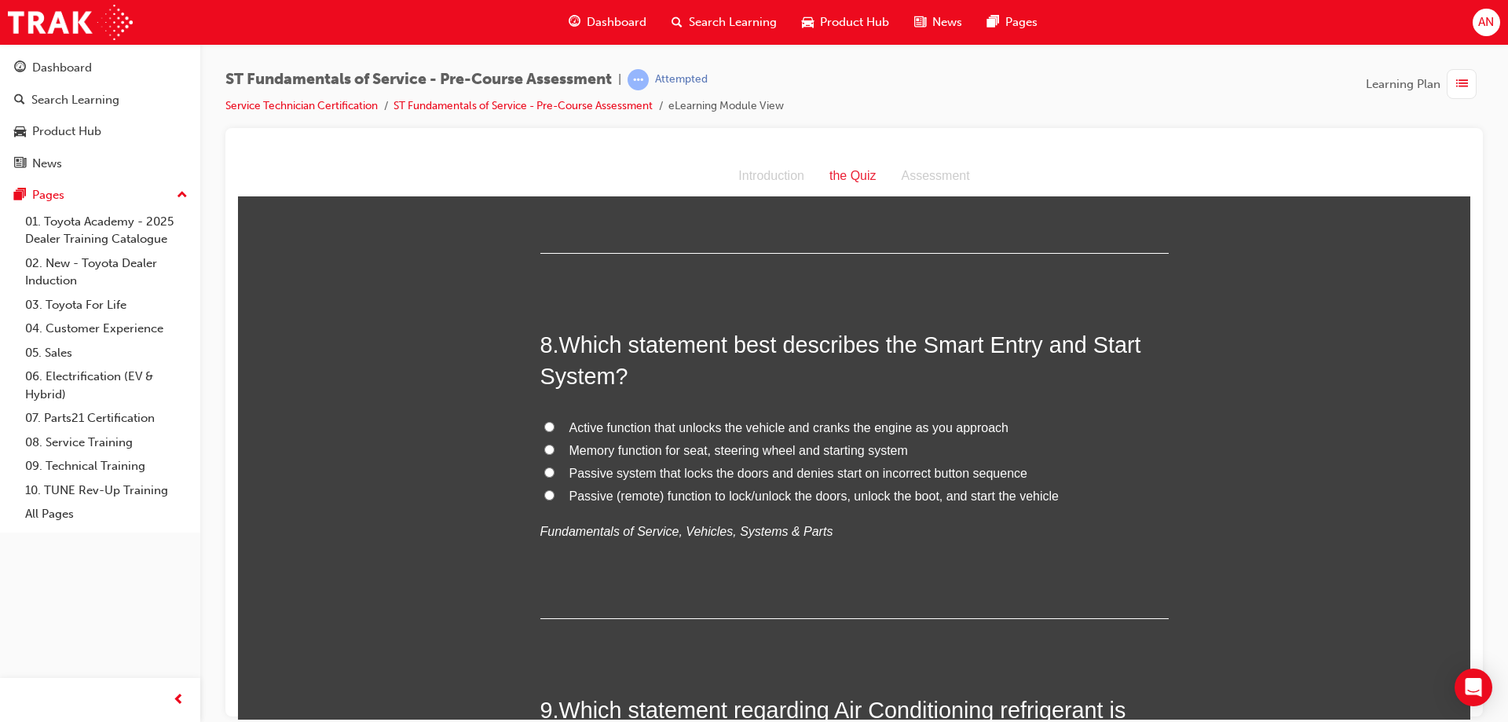
scroll to position [2435, 0]
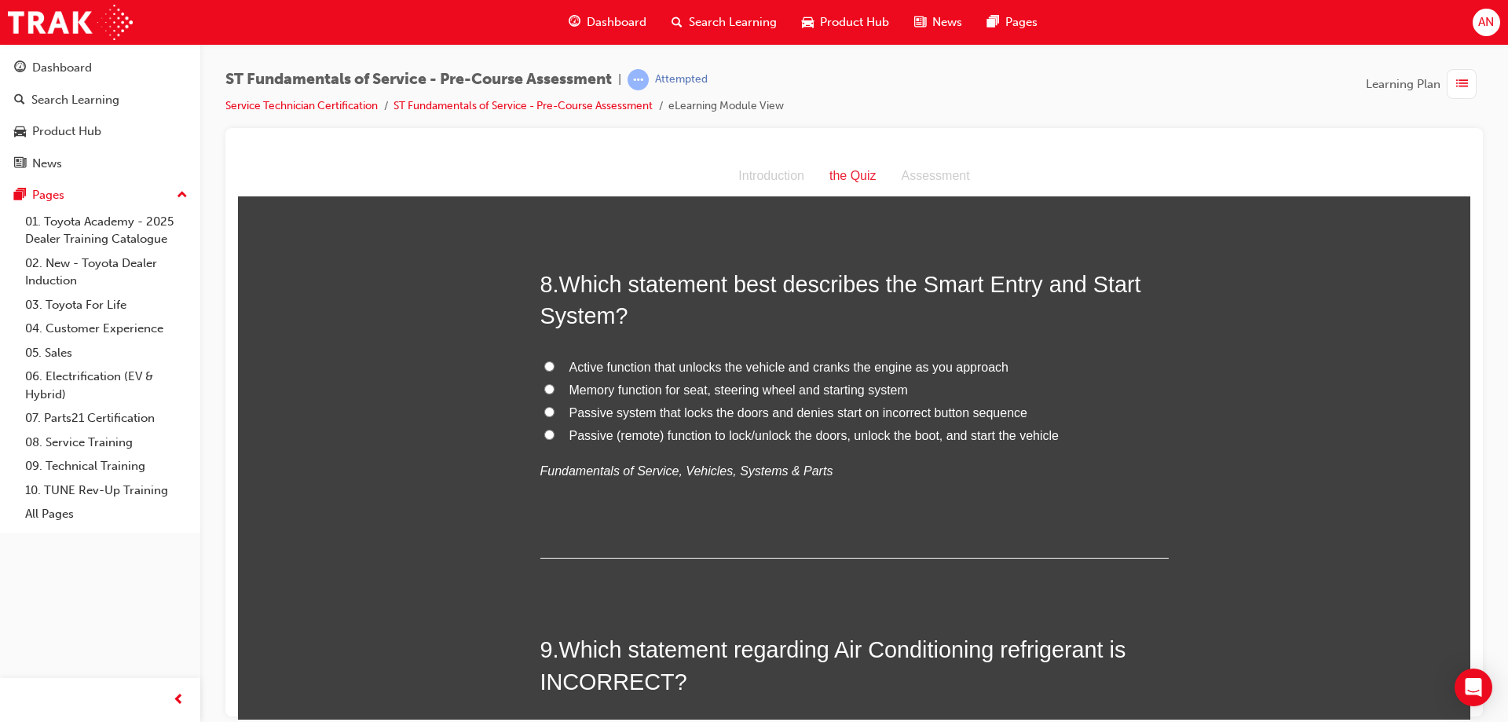
click at [540, 365] on label "Active function that unlocks the vehicle and cranks the engine as you approach" at bounding box center [854, 367] width 628 height 23
click at [544, 365] on input "Active function that unlocks the vehicle and cranks the engine as you approach" at bounding box center [549, 366] width 10 height 10
radio input "true"
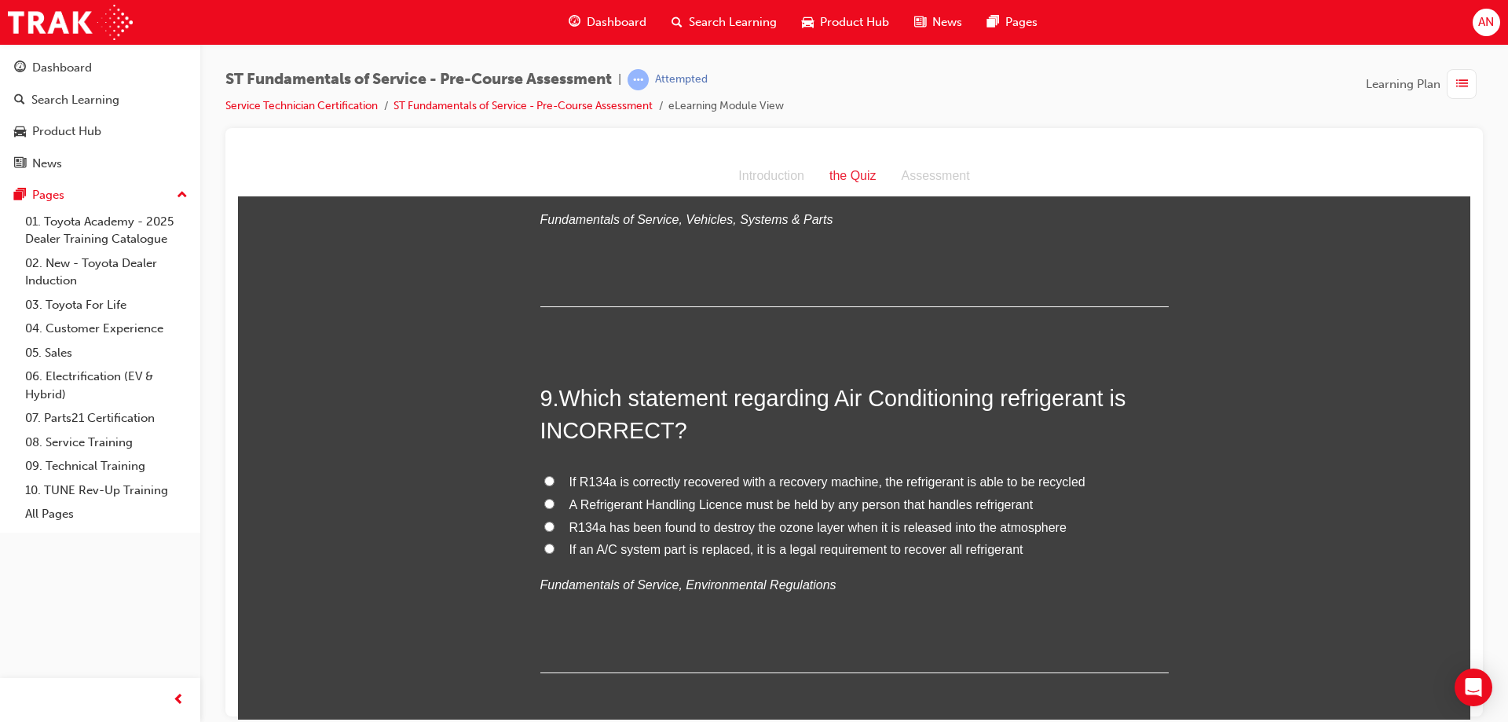
scroll to position [2828, 0]
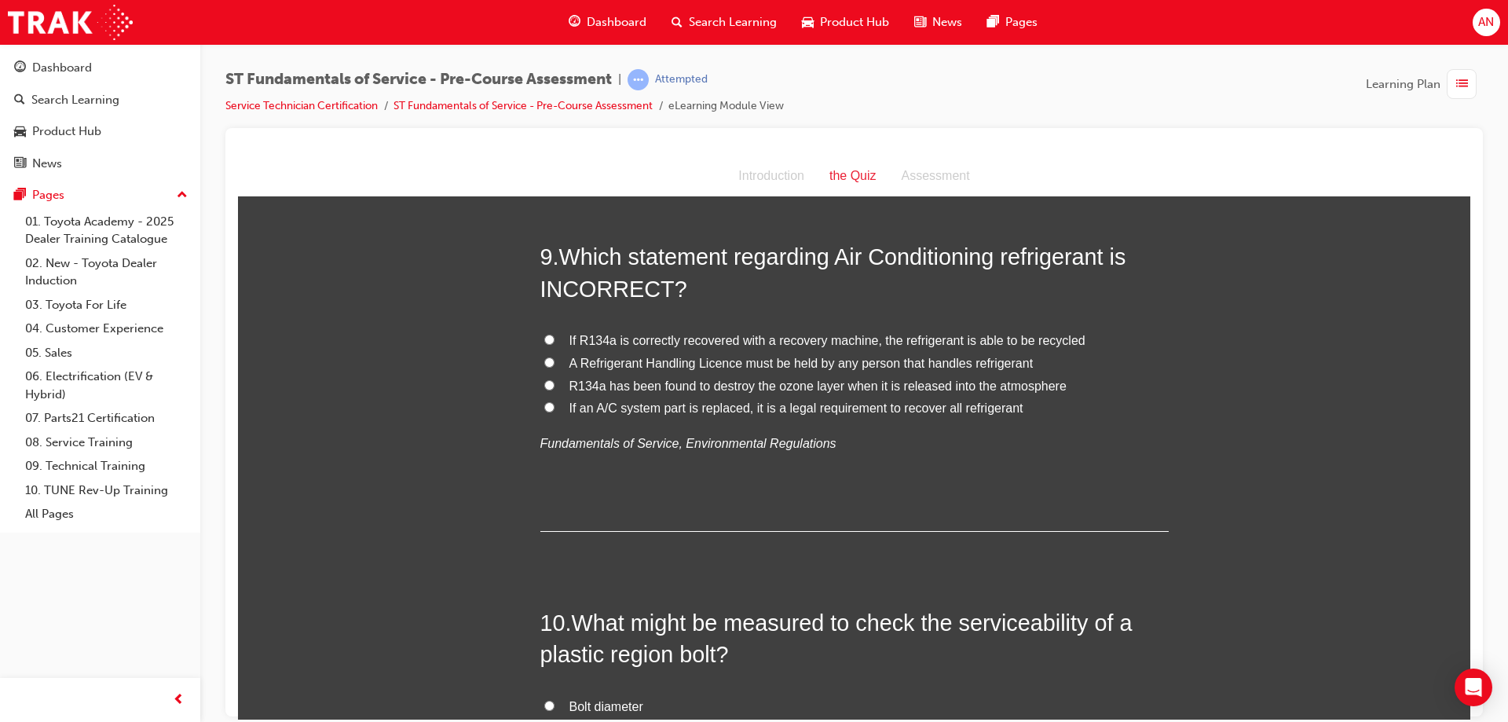
click at [545, 339] on input "If R134a is correctly recovered with a recovery machine, the refrigerant is abl…" at bounding box center [549, 339] width 10 height 10
radio input "true"
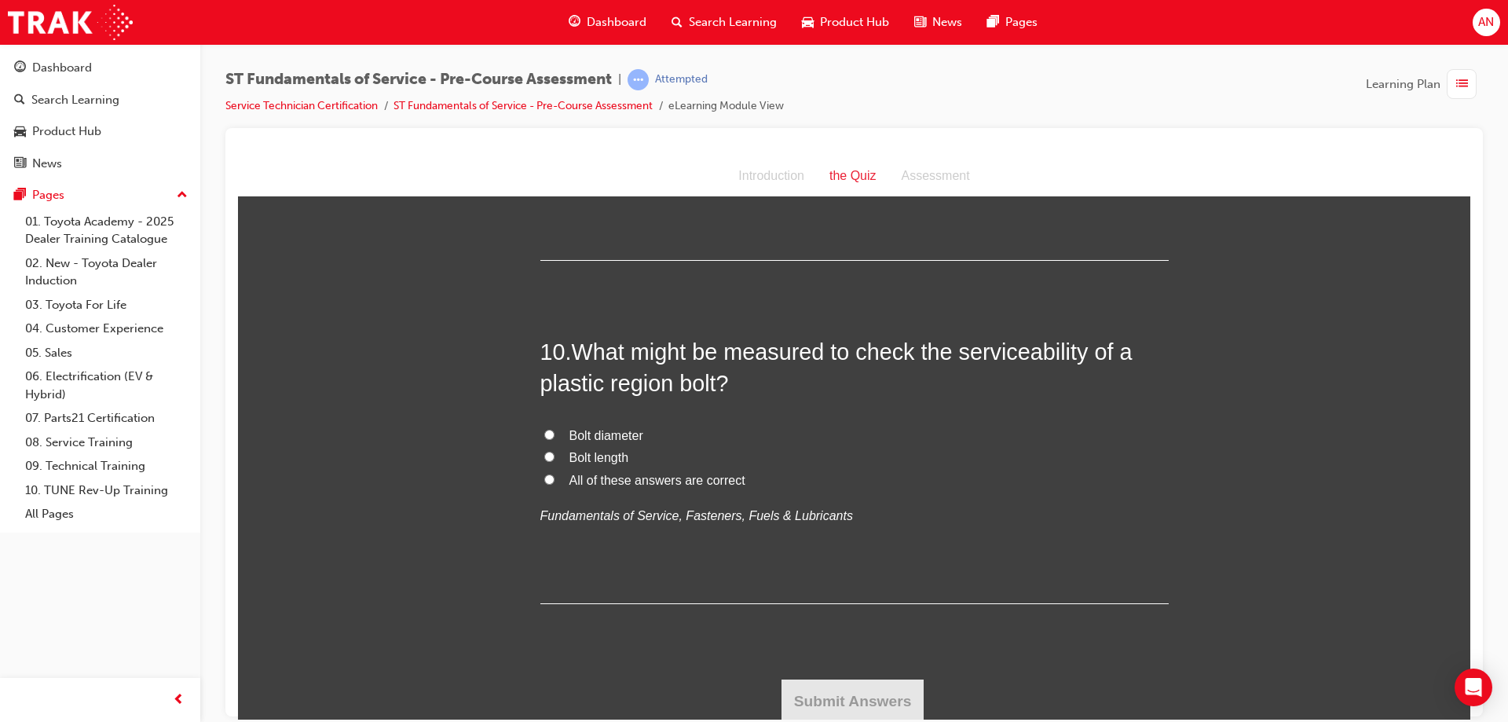
scroll to position [3102, 0]
click at [545, 474] on input "All of these answers are correct" at bounding box center [549, 476] width 10 height 10
radio input "true"
click at [870, 712] on button "Submit Answers" at bounding box center [853, 698] width 143 height 44
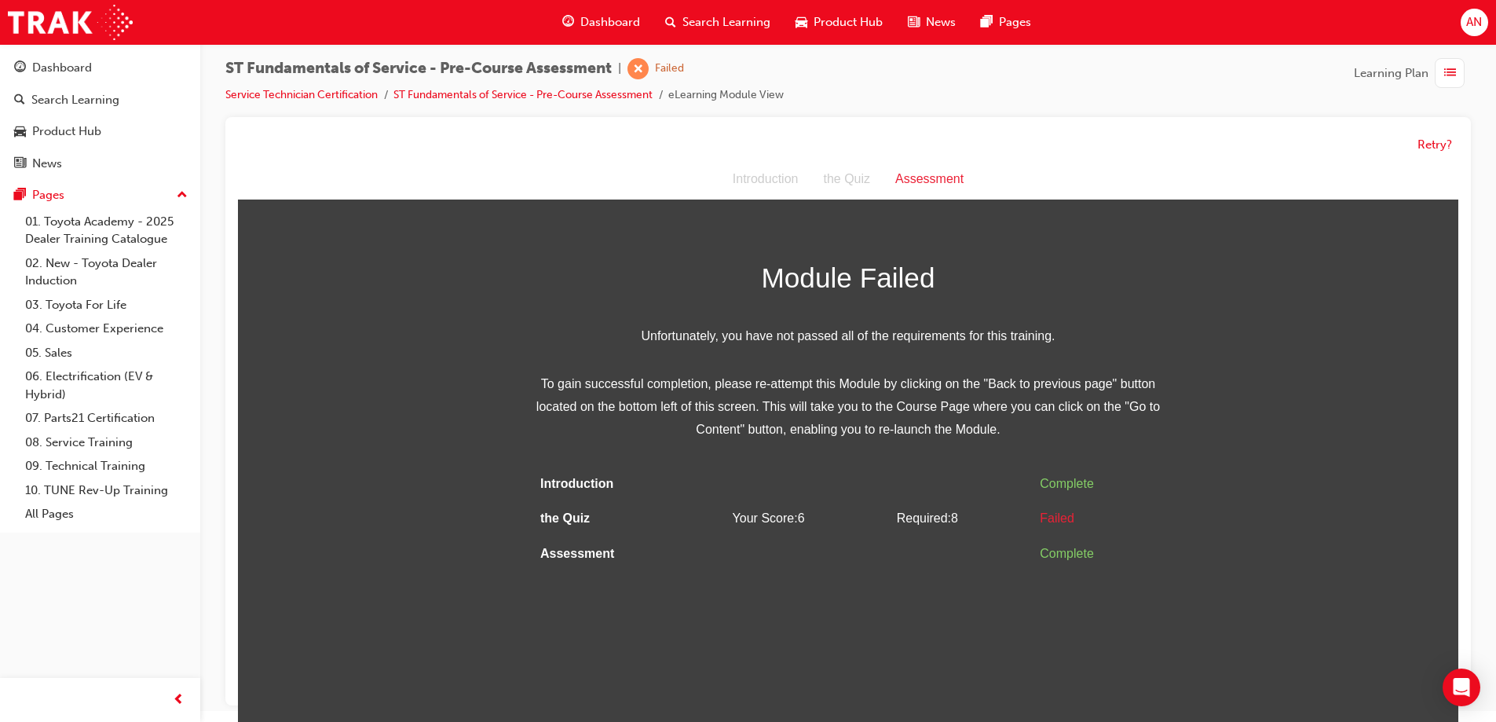
scroll to position [12, 0]
click at [861, 174] on div "the Quiz" at bounding box center [847, 178] width 72 height 23
click at [1434, 146] on button "Retry?" at bounding box center [1435, 144] width 35 height 18
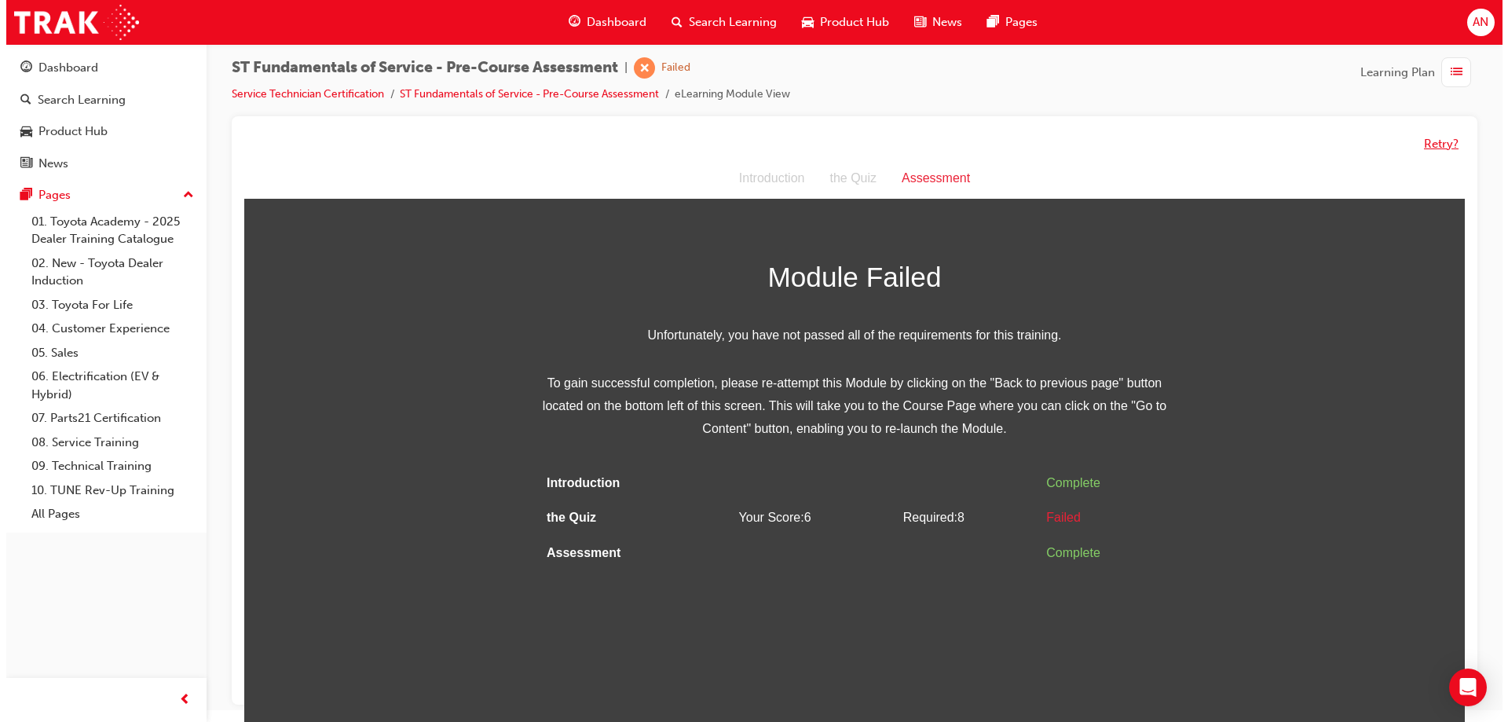
scroll to position [0, 0]
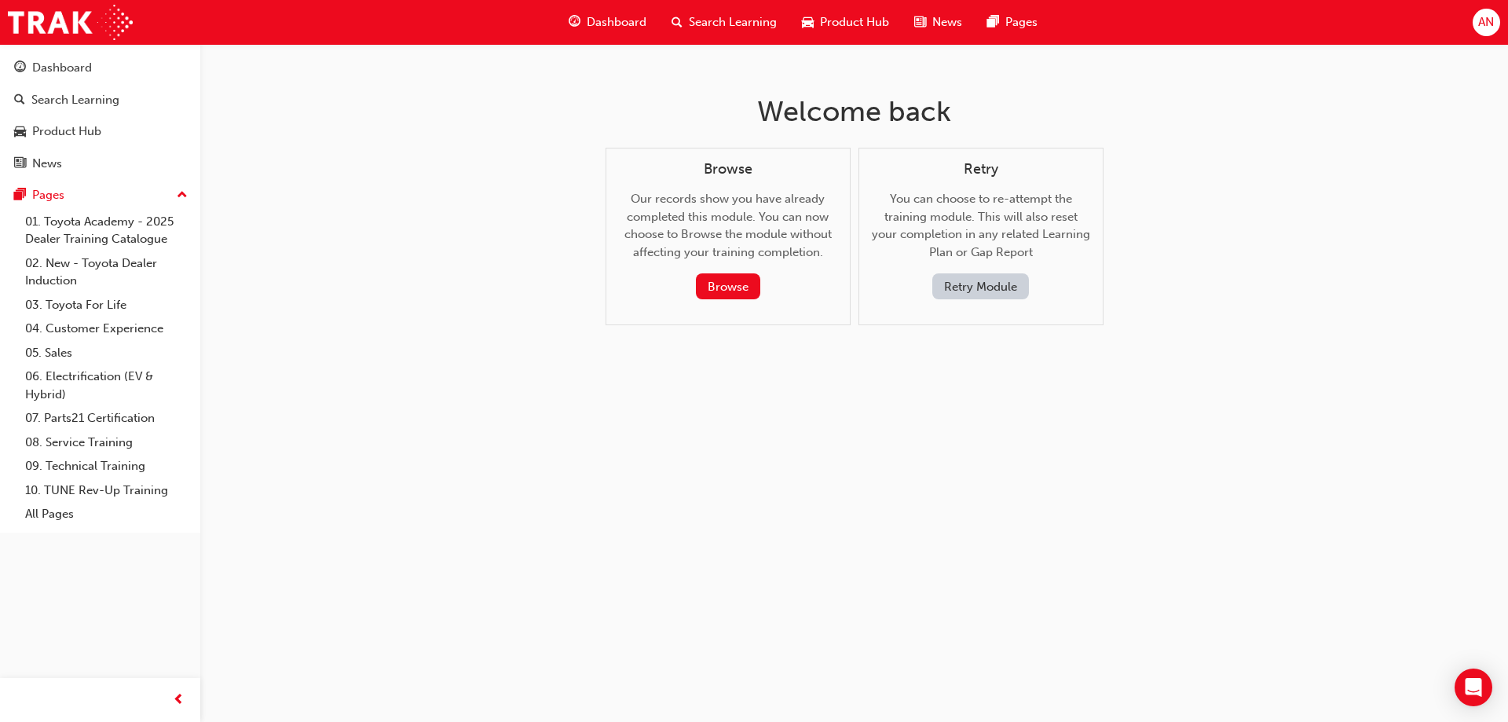
click at [980, 284] on button "Retry Module" at bounding box center [980, 286] width 97 height 26
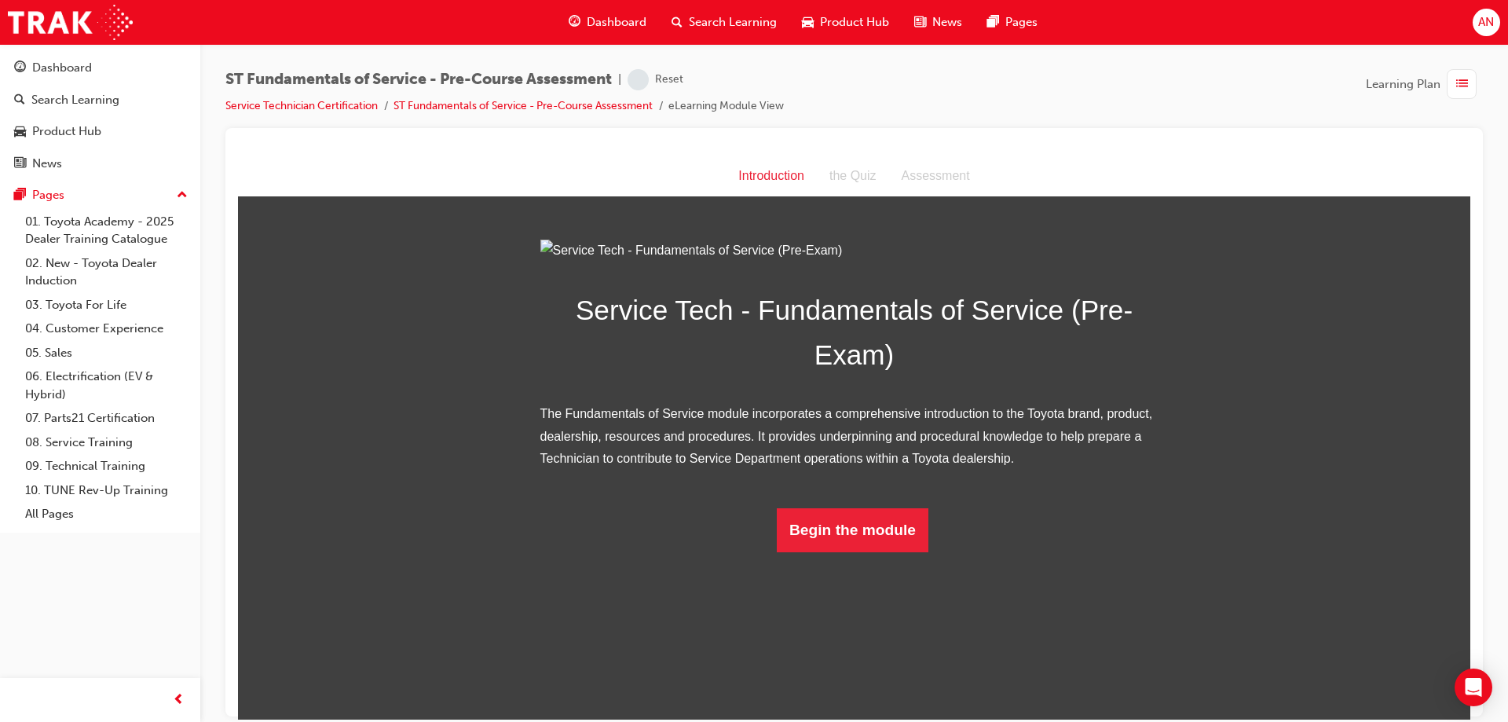
scroll to position [5, 0]
click at [891, 551] on button "Begin the module" at bounding box center [853, 529] width 152 height 44
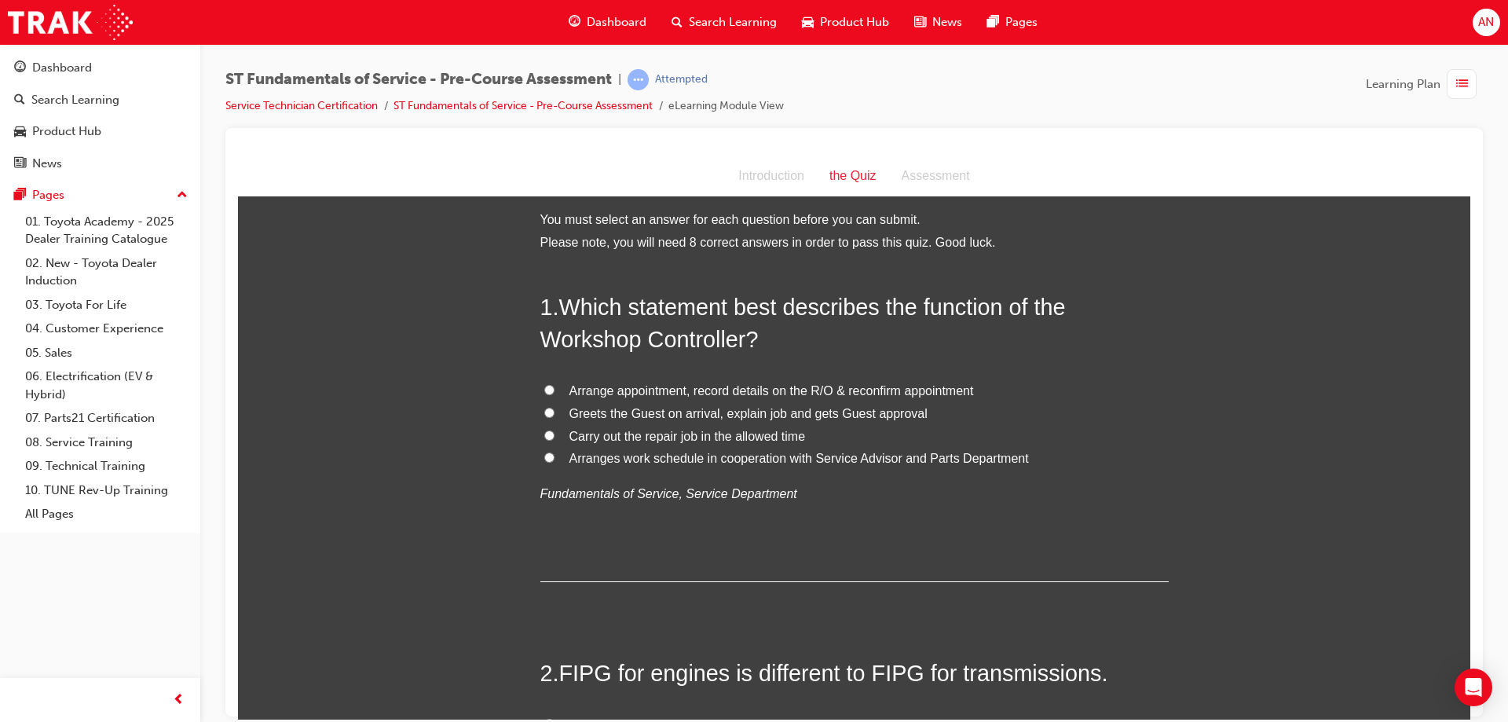
scroll to position [0, 0]
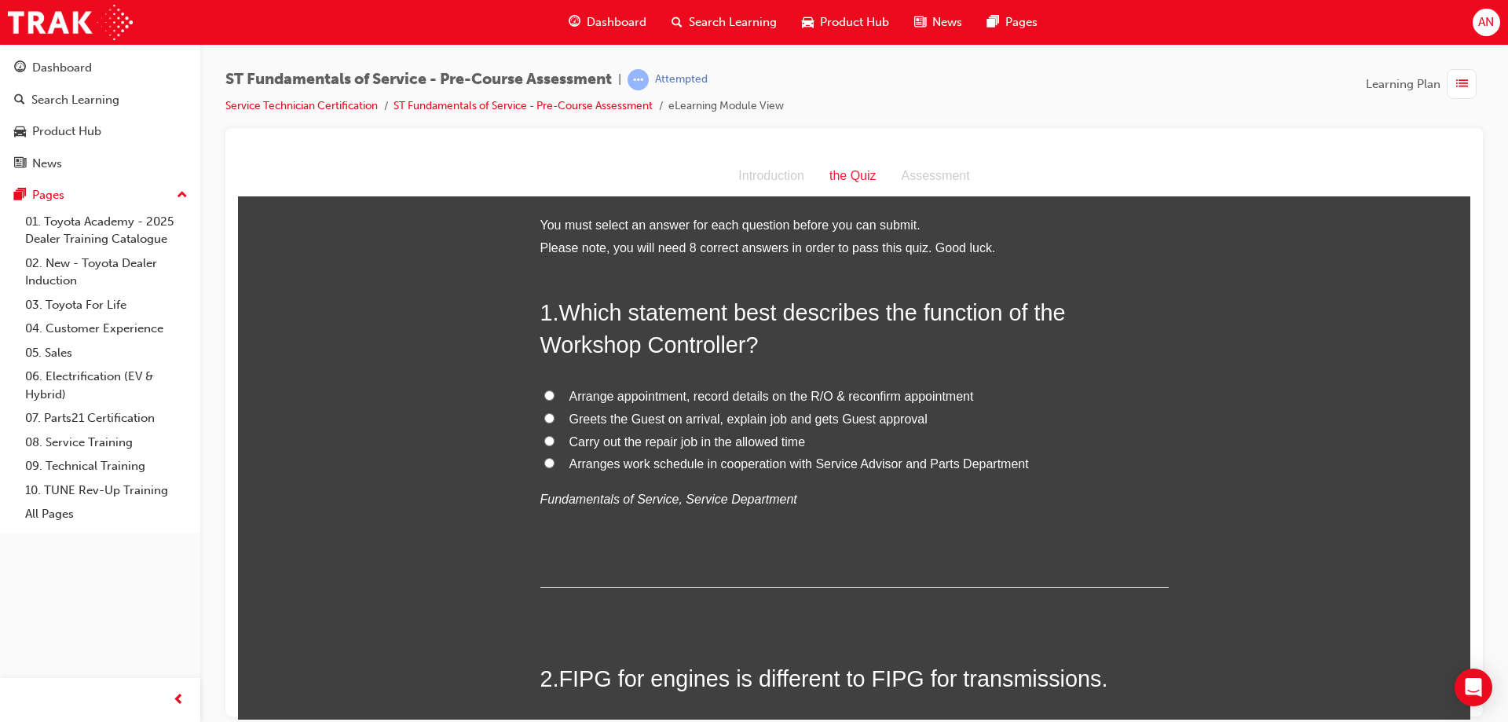
click at [544, 394] on input "Arrange appointment, record details on the R/O & reconfirm appointment" at bounding box center [549, 395] width 10 height 10
radio input "true"
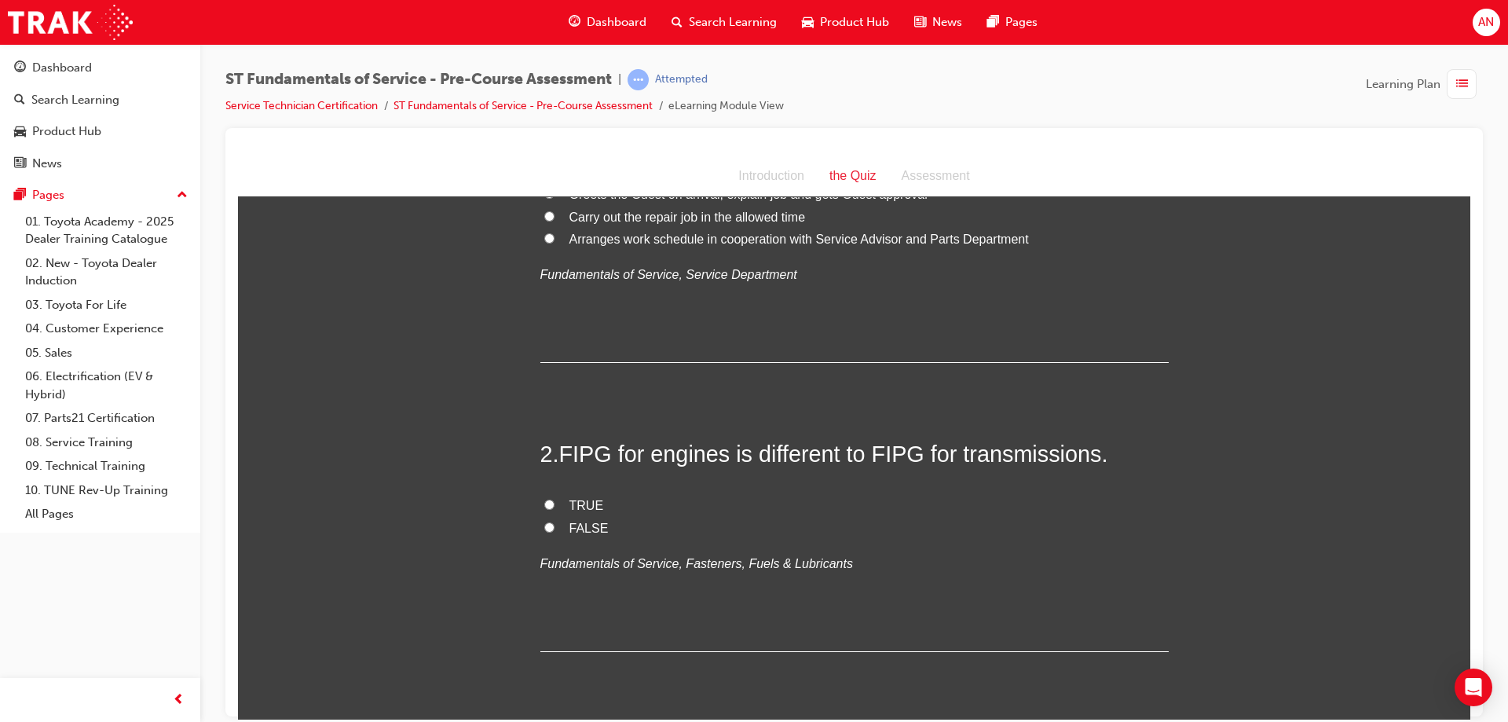
scroll to position [236, 0]
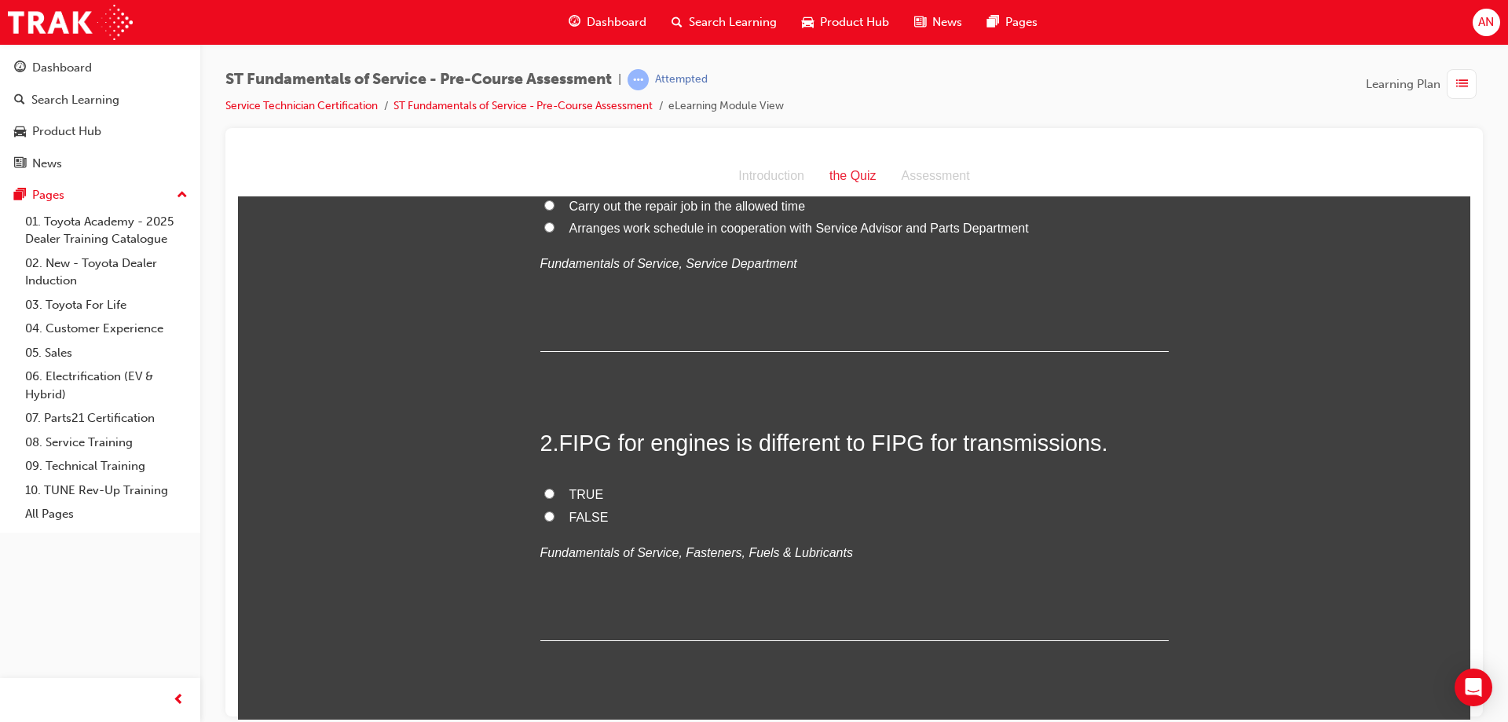
click at [544, 493] on input "TRUE" at bounding box center [549, 493] width 10 height 10
radio input "true"
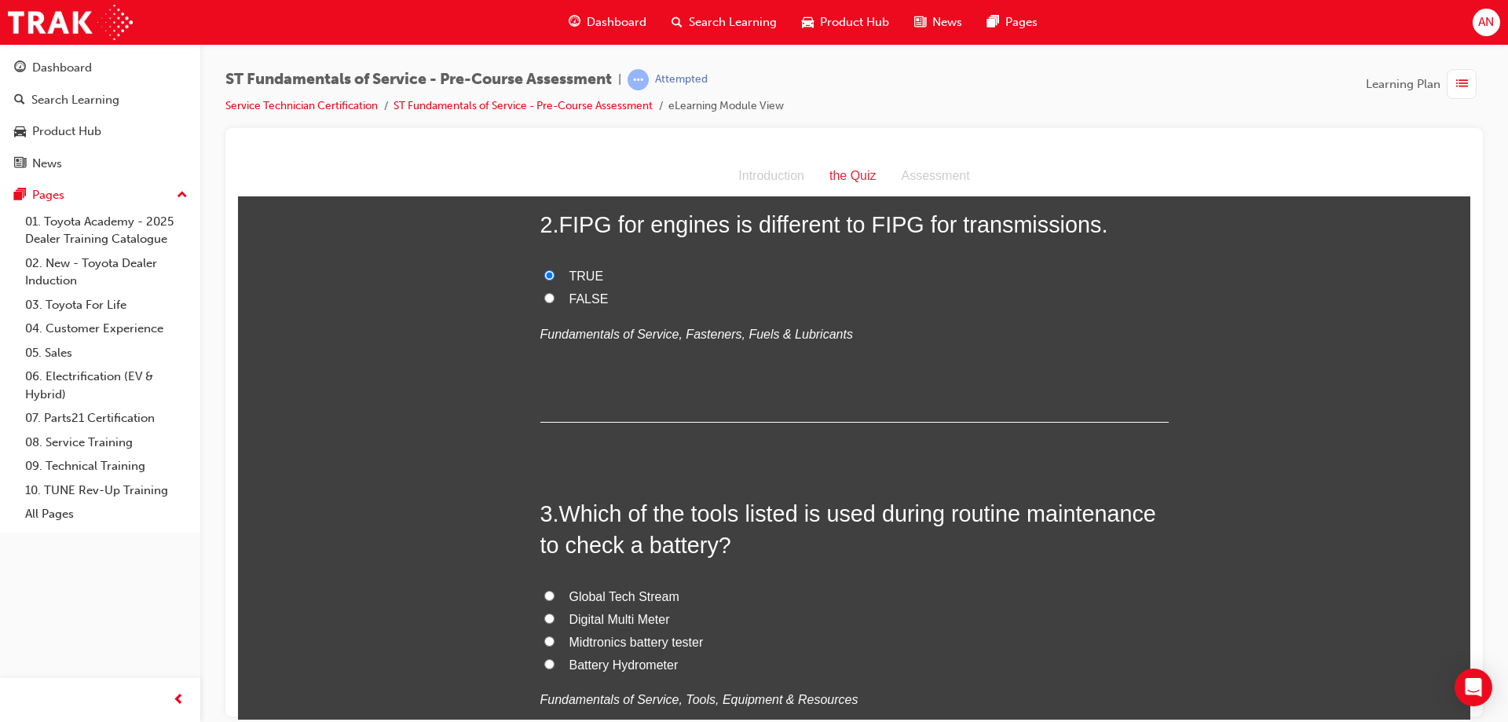
scroll to position [707, 0]
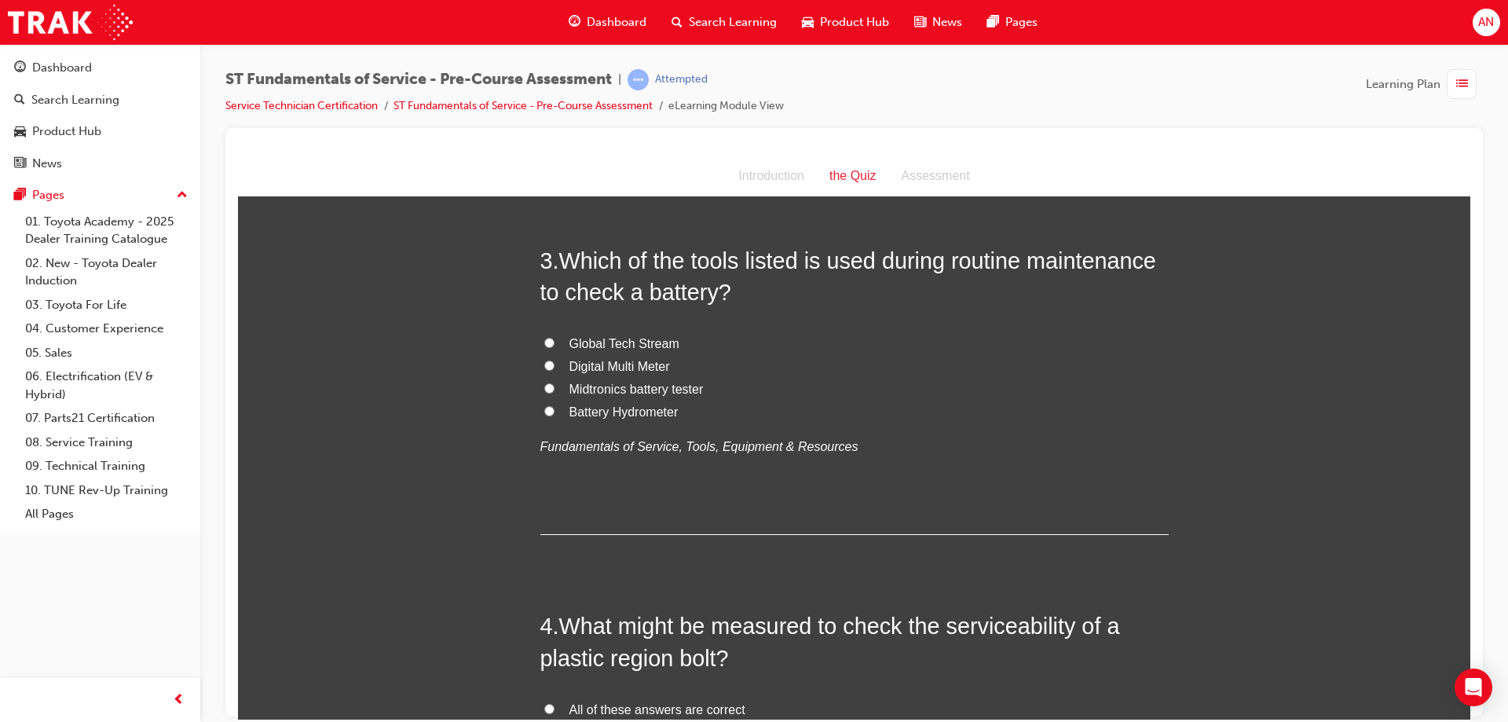
click at [546, 386] on input "Midtronics battery tester" at bounding box center [549, 388] width 10 height 10
radio input "true"
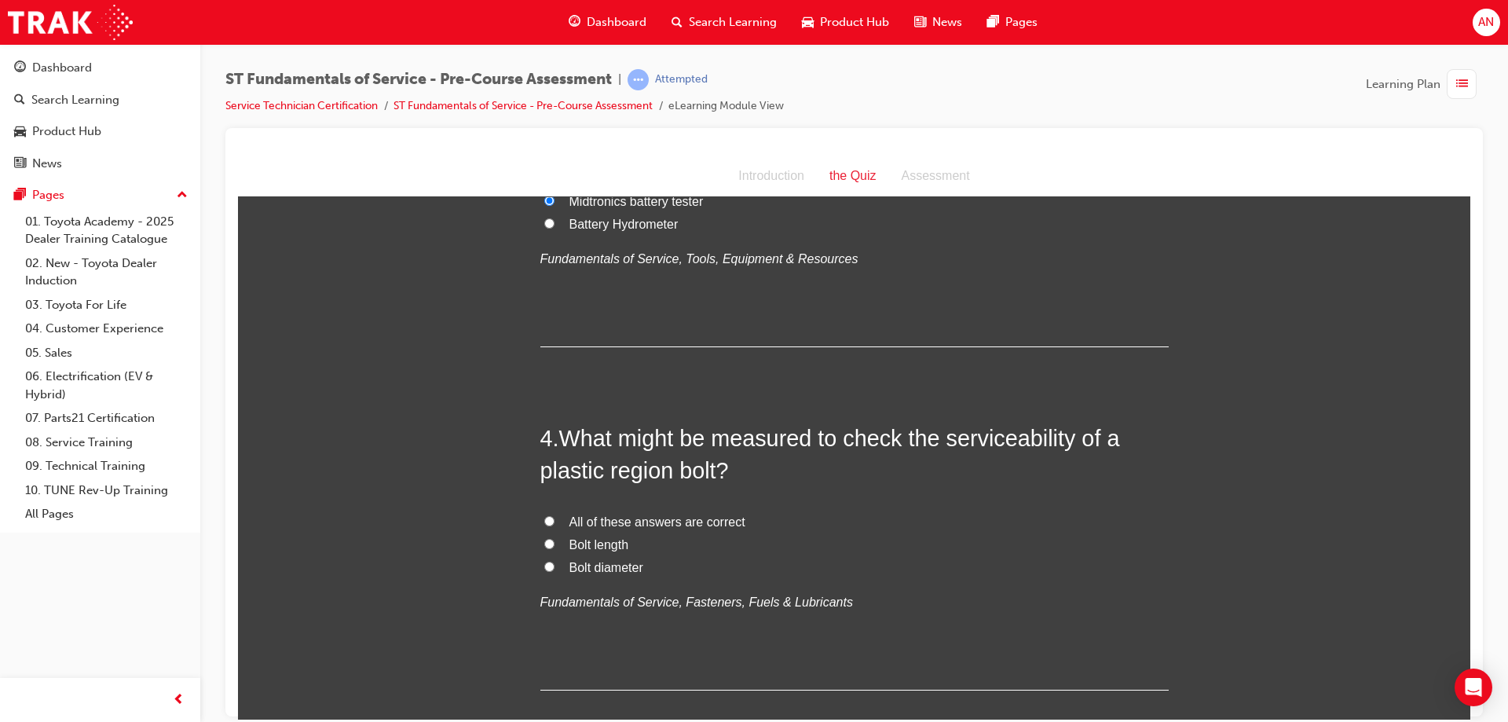
scroll to position [943, 0]
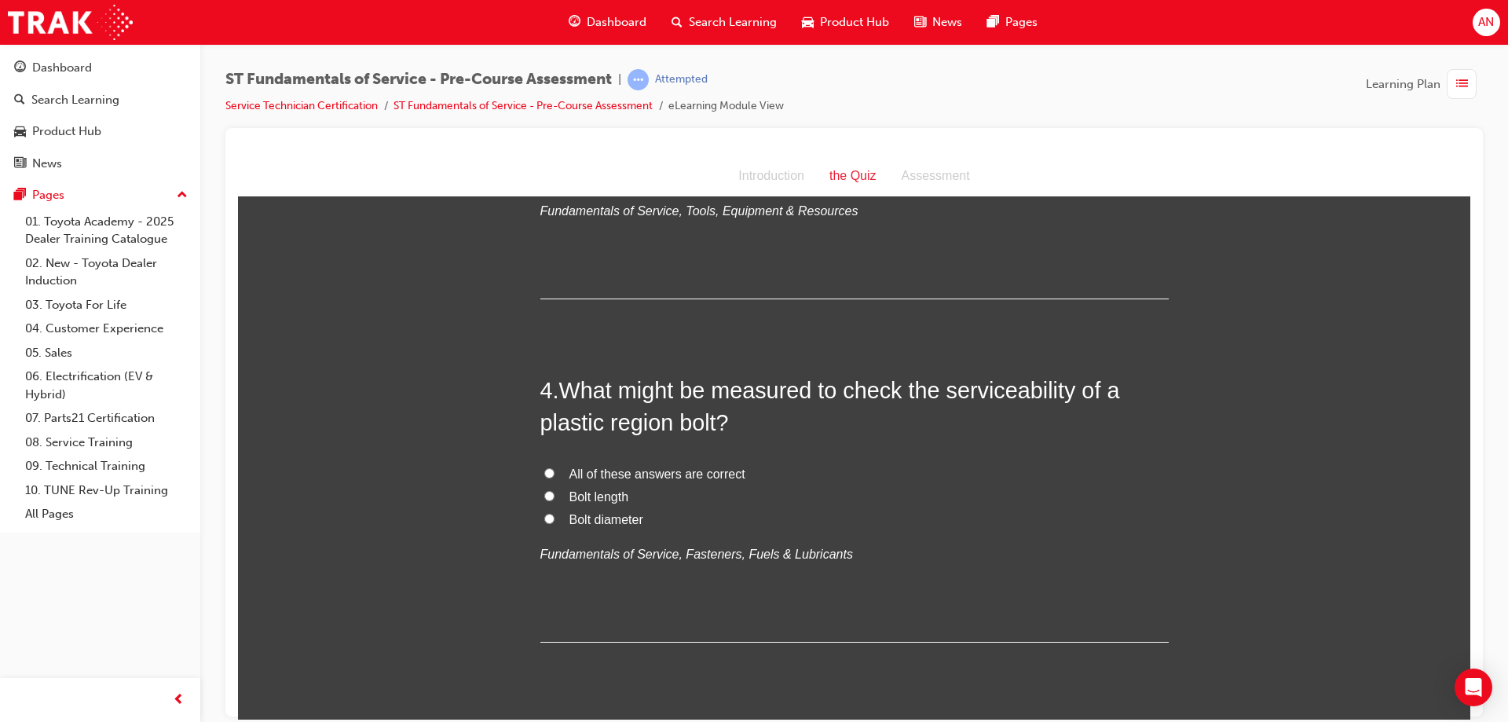
click at [546, 474] on input "All of these answers are correct" at bounding box center [549, 472] width 10 height 10
radio input "true"
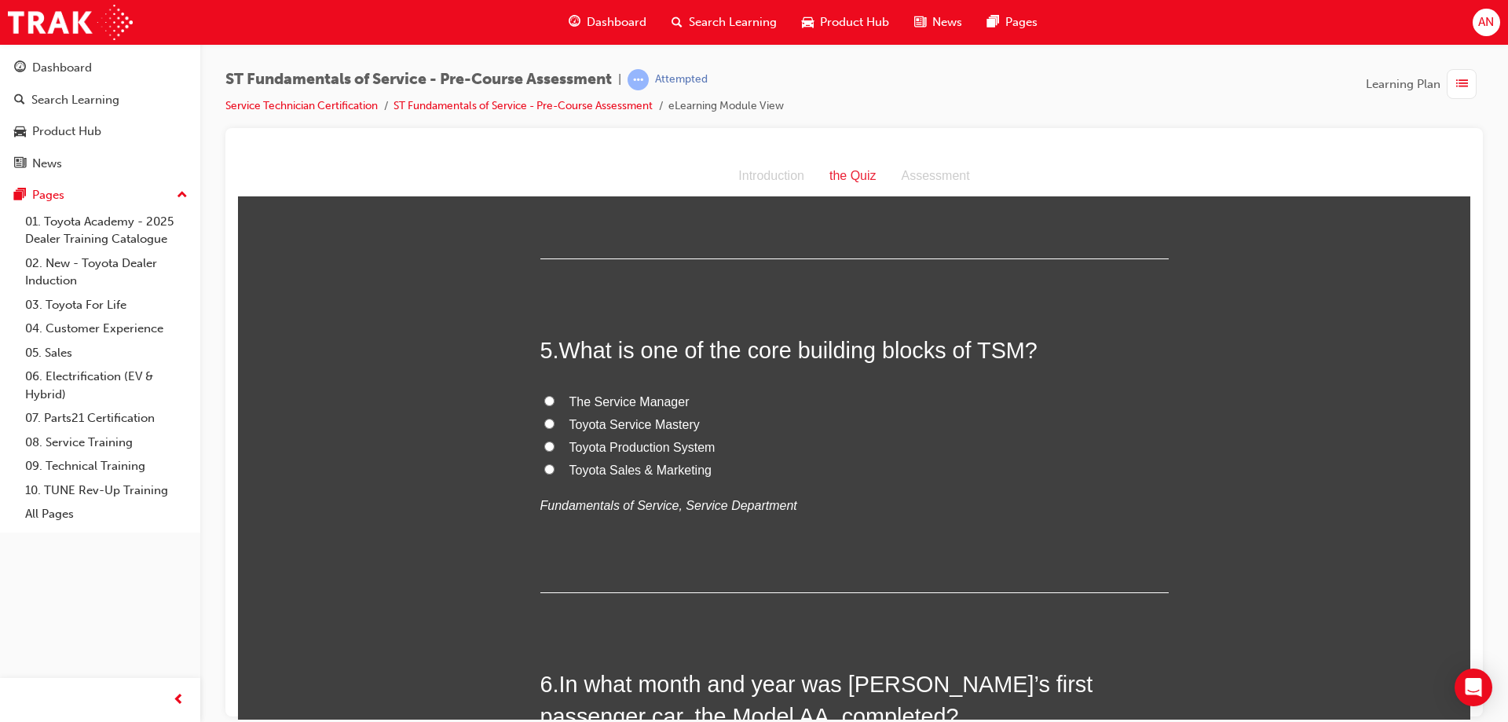
scroll to position [1335, 0]
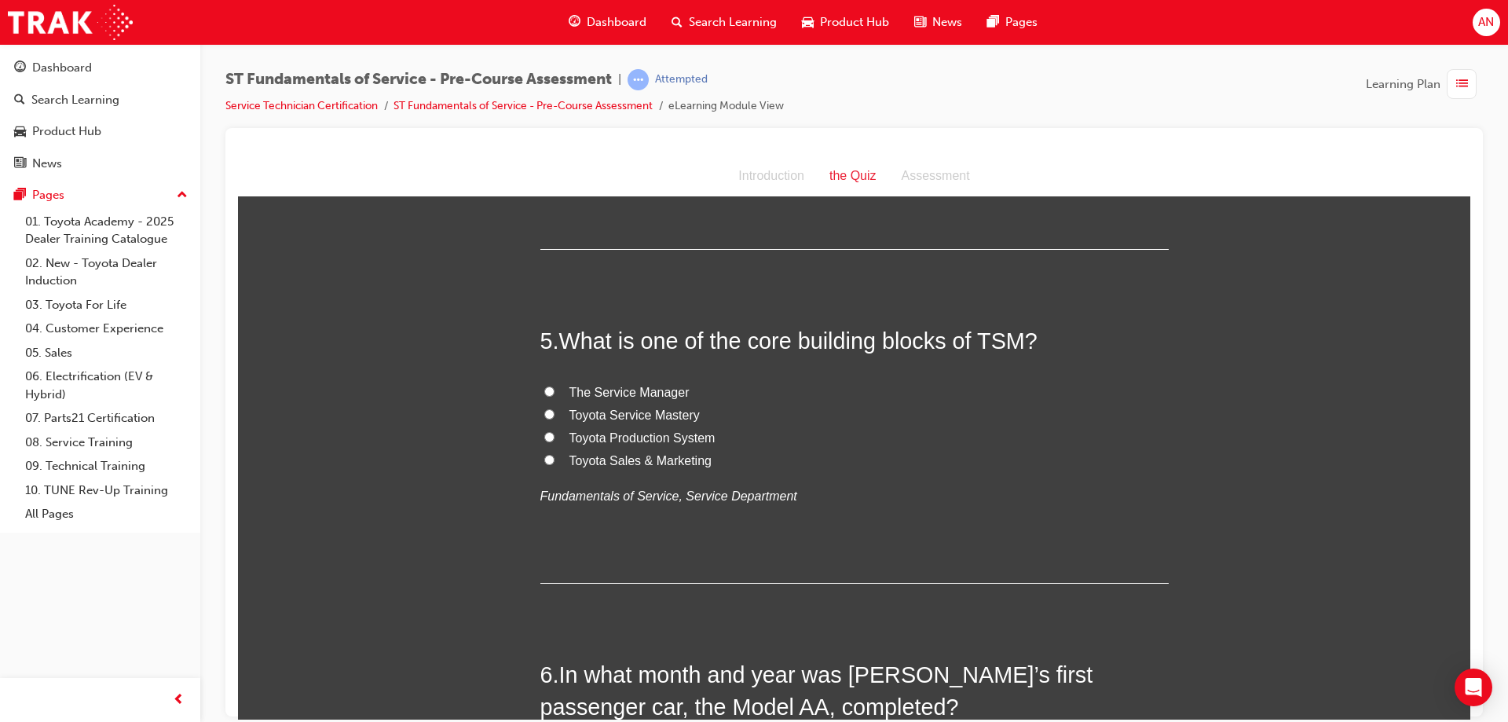
click at [544, 415] on input "Toyota Service Mastery" at bounding box center [549, 413] width 10 height 10
radio input "true"
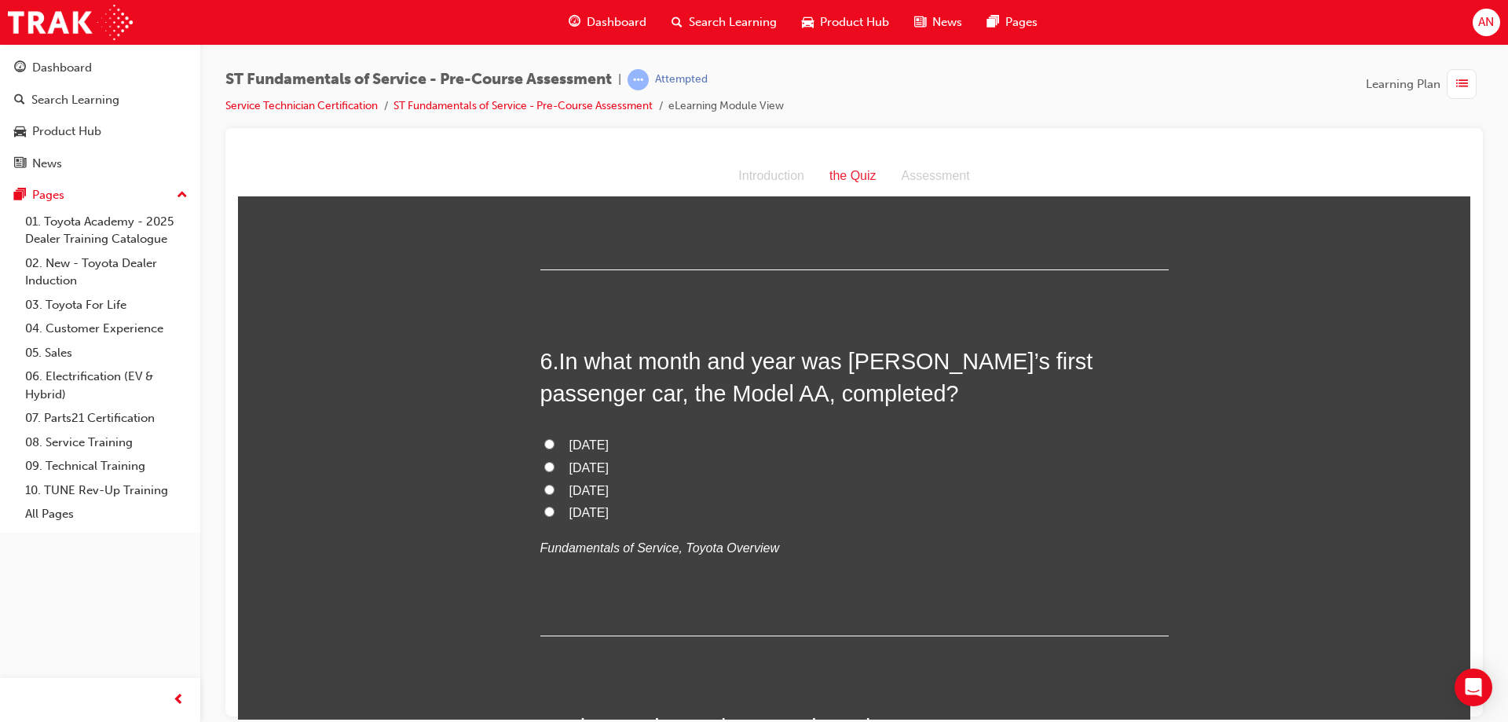
scroll to position [1650, 0]
click at [544, 506] on input "[DATE]" at bounding box center [549, 510] width 10 height 10
radio input "true"
click at [544, 467] on input "[DATE]" at bounding box center [549, 465] width 10 height 10
radio input "true"
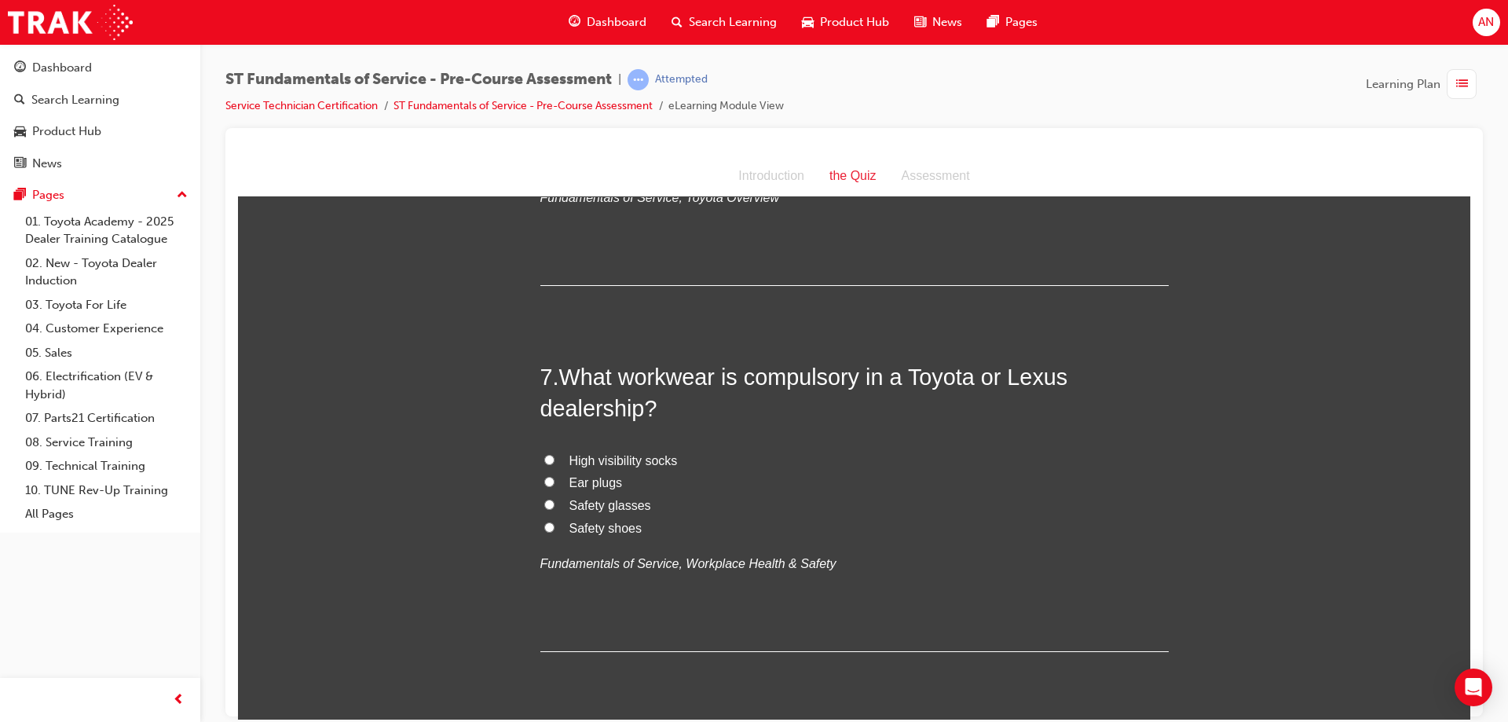
scroll to position [2042, 0]
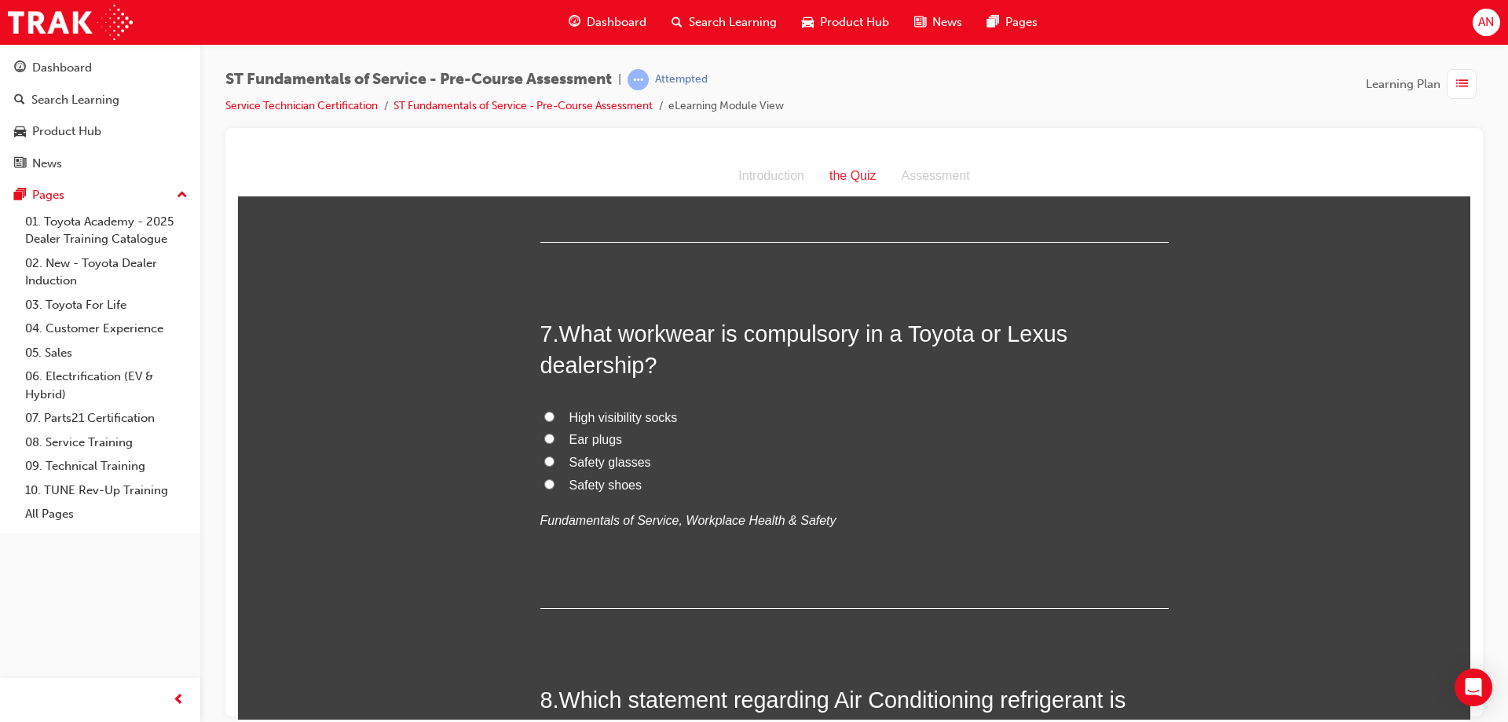
click at [544, 480] on input "Safety shoes" at bounding box center [549, 483] width 10 height 10
radio input "true"
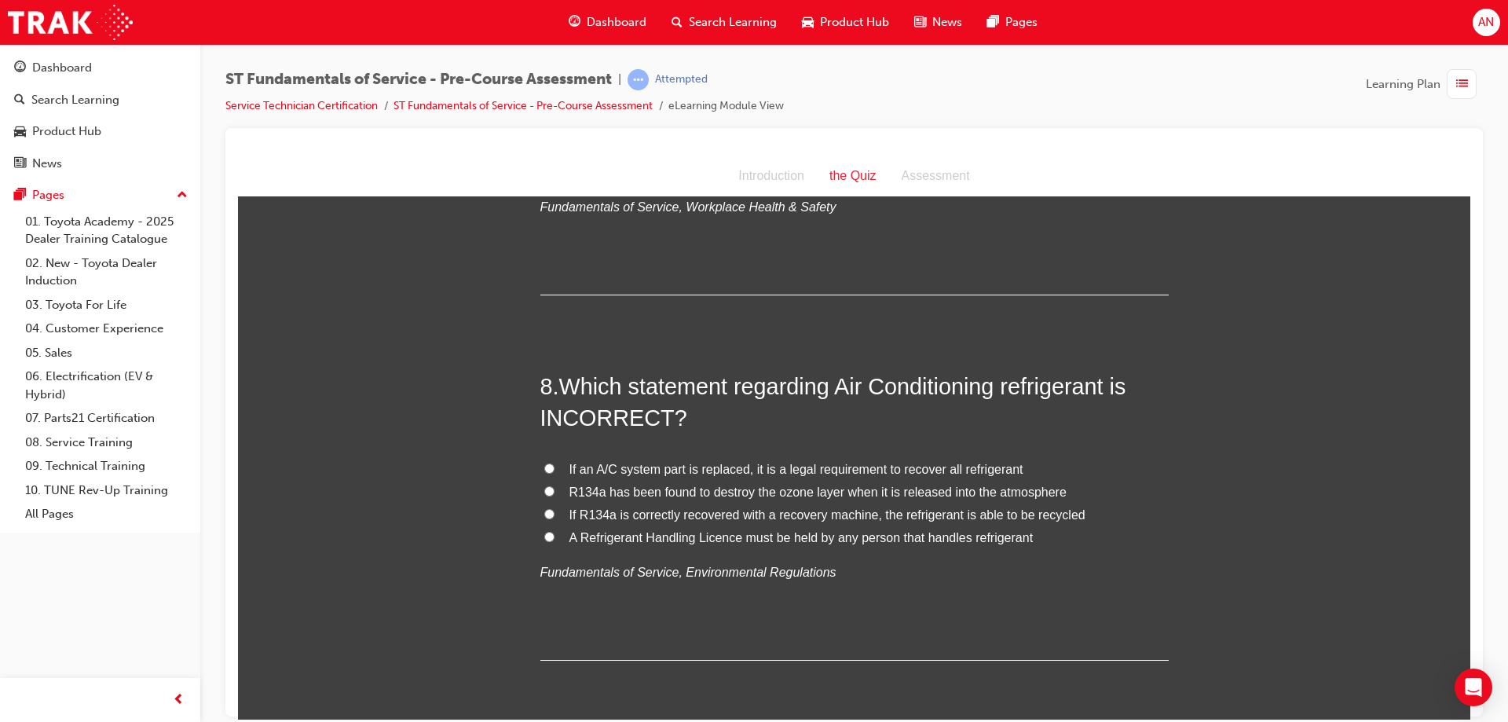
scroll to position [2514, 0]
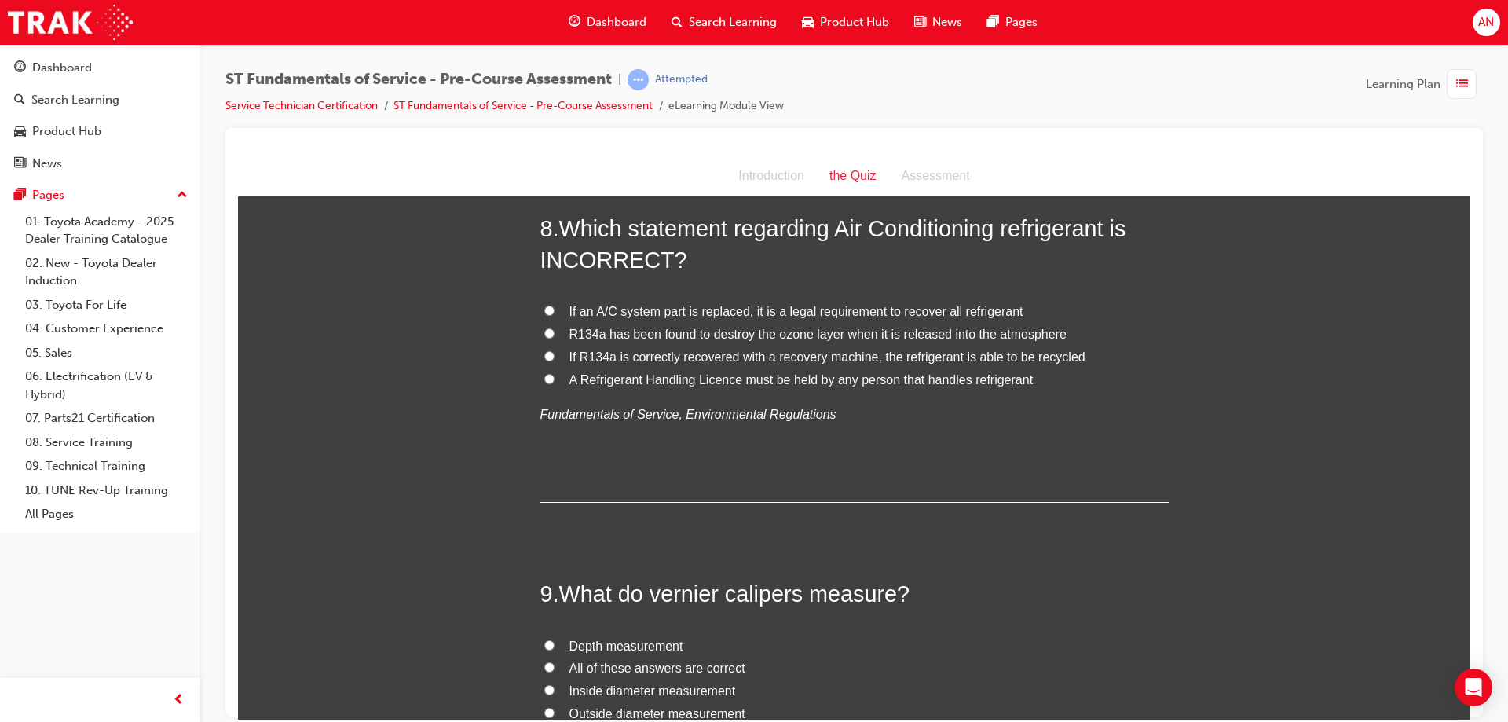
click at [544, 313] on input "If an A/C system part is replaced, it is a legal requirement to recover all ref…" at bounding box center [549, 310] width 10 height 10
radio input "true"
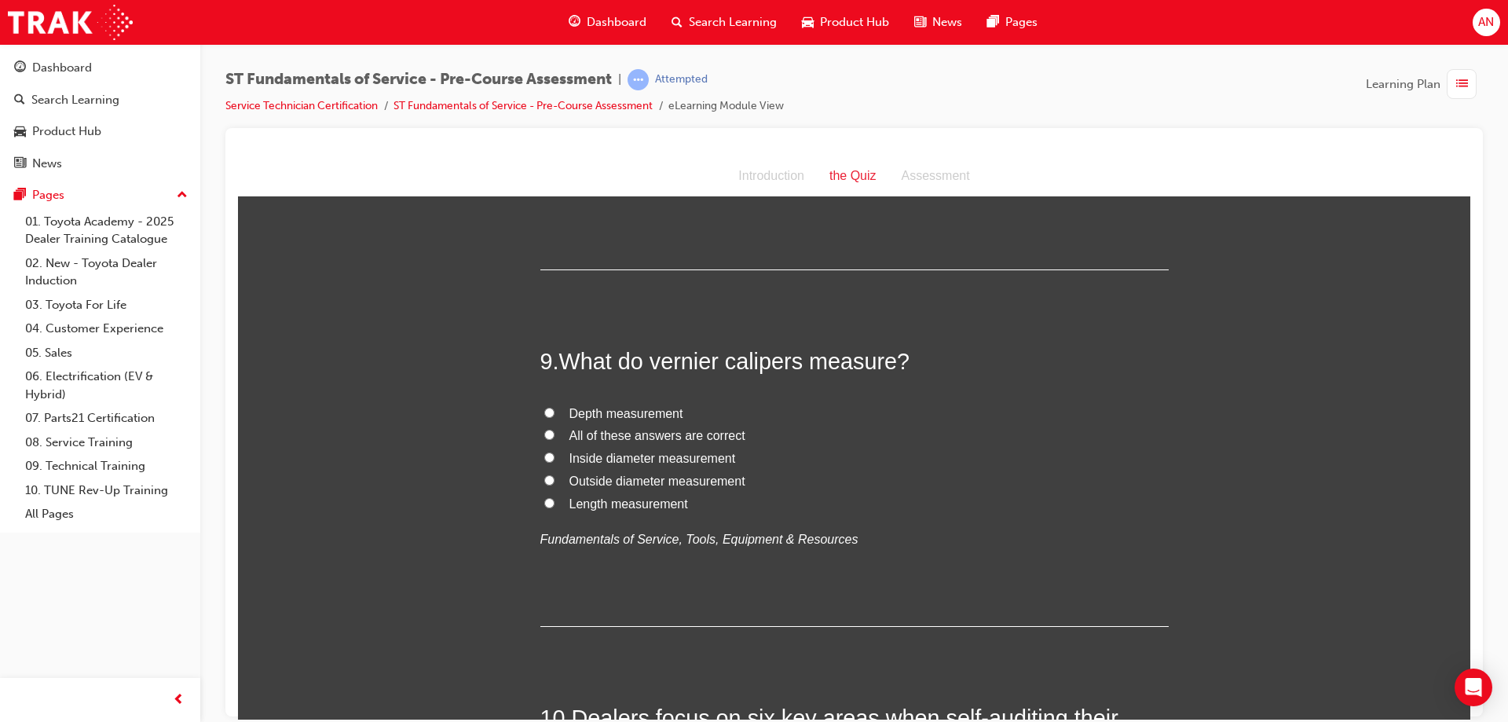
scroll to position [2749, 0]
click at [540, 430] on label "All of these answers are correct" at bounding box center [854, 432] width 628 height 23
click at [544, 430] on input "All of these answers are correct" at bounding box center [549, 431] width 10 height 10
radio input "true"
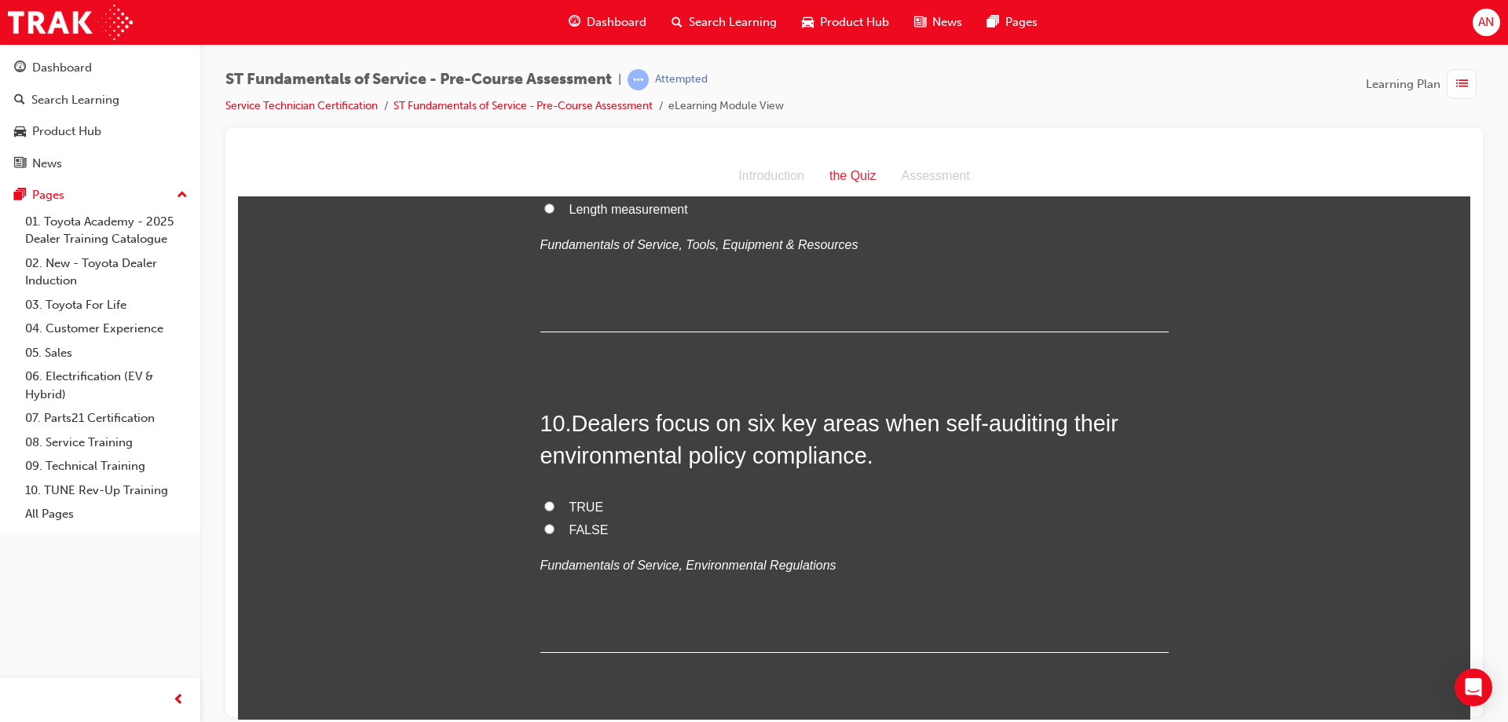
scroll to position [3064, 0]
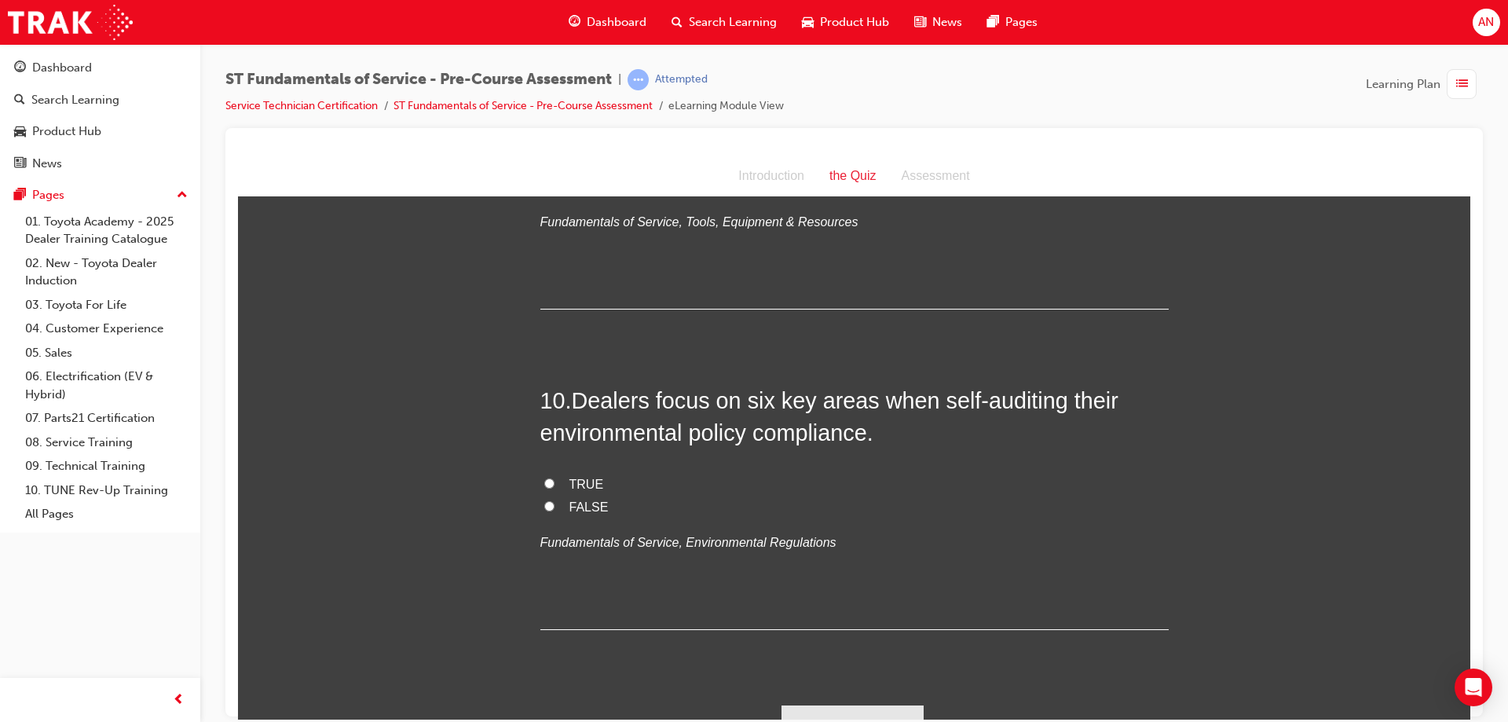
click at [544, 482] on input "TRUE" at bounding box center [549, 483] width 10 height 10
radio input "true"
click at [871, 710] on button "Submit Answers" at bounding box center [853, 727] width 143 height 44
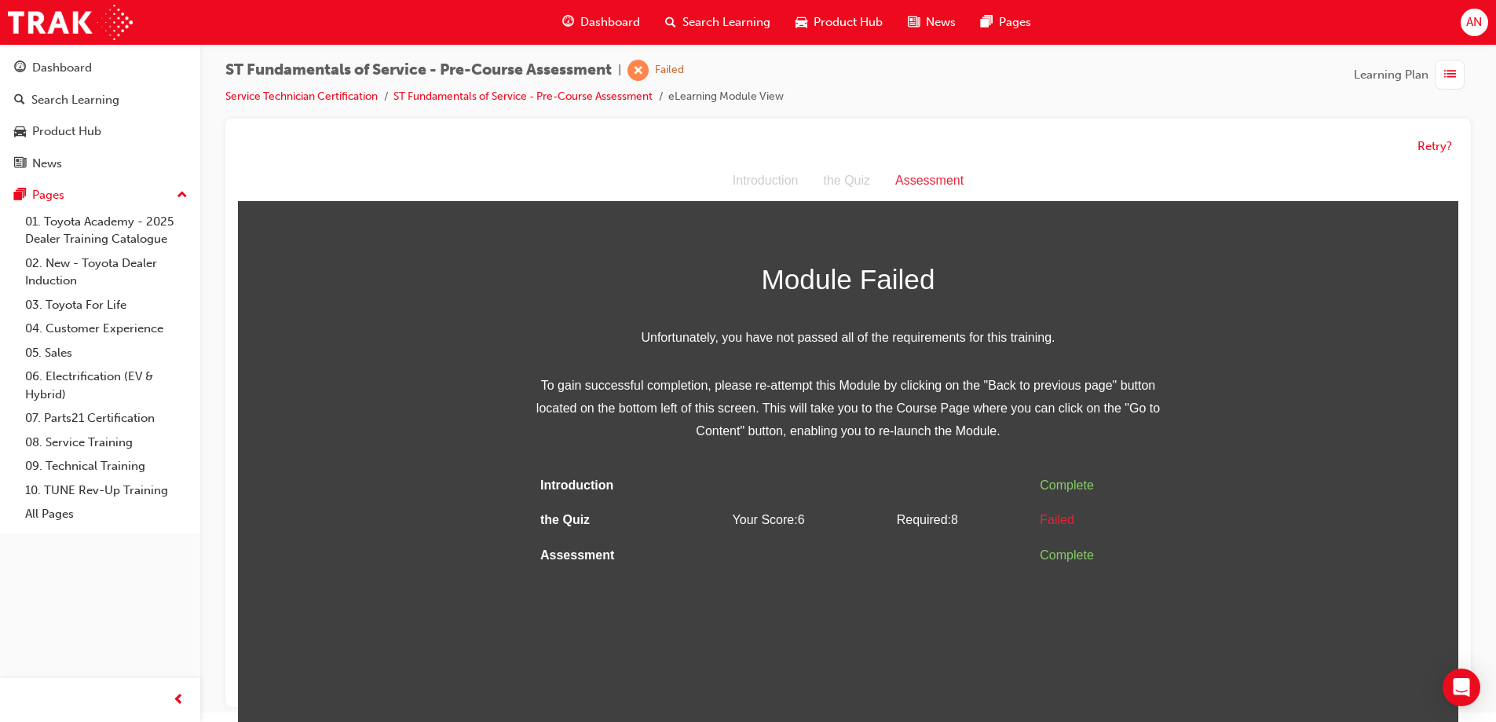
scroll to position [12, 0]
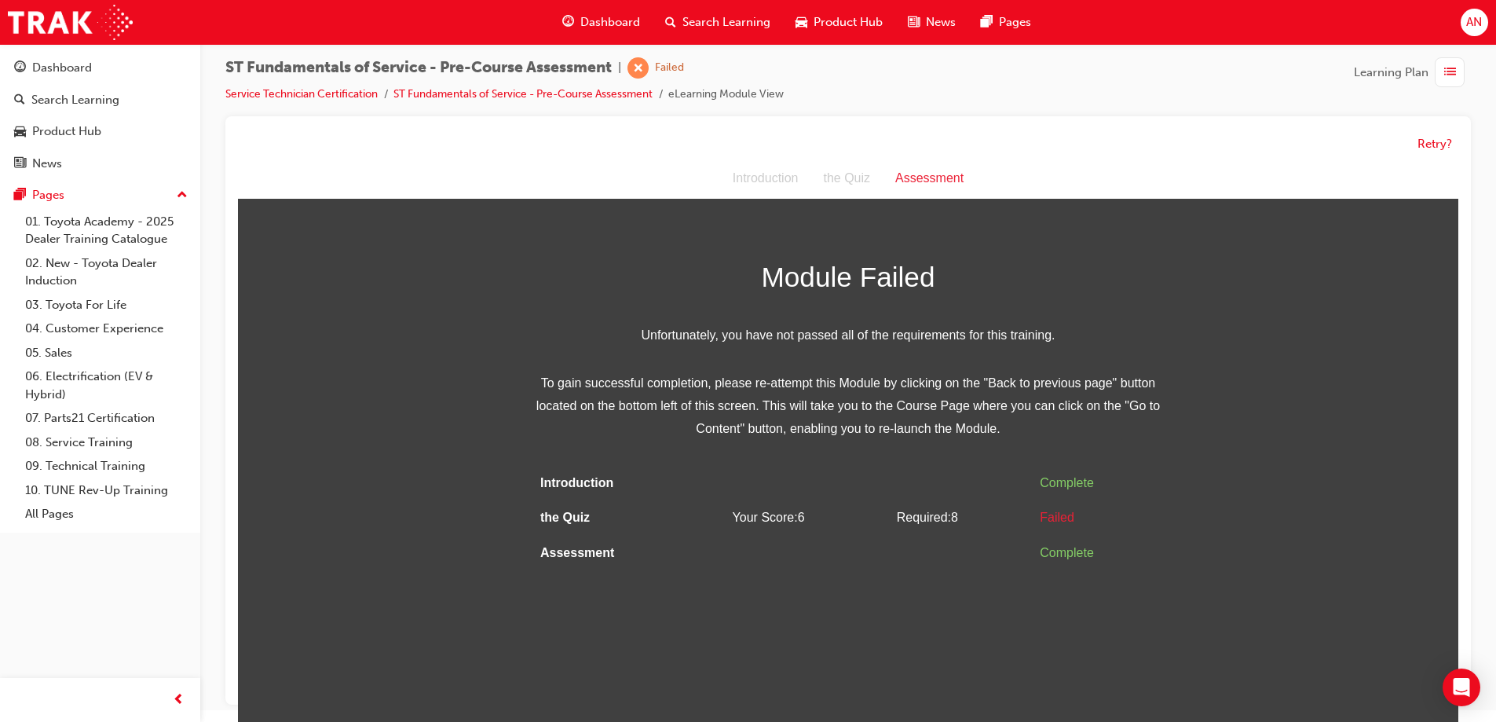
click at [1057, 507] on div "Failed" at bounding box center [1098, 518] width 116 height 23
click at [855, 179] on div "the Quiz" at bounding box center [847, 178] width 72 height 23
click at [793, 179] on div "Introduction" at bounding box center [765, 178] width 91 height 23
click at [1436, 142] on button "Retry?" at bounding box center [1435, 144] width 35 height 18
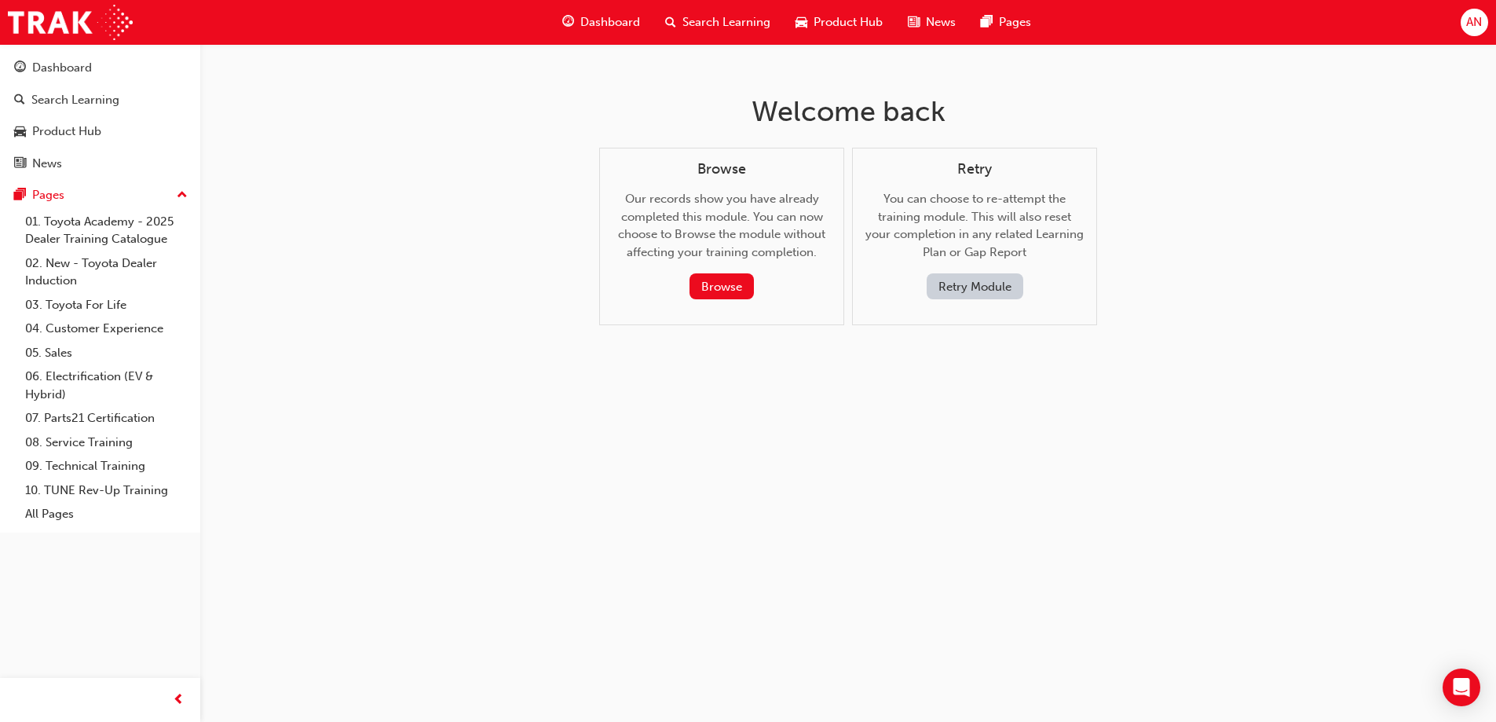
scroll to position [0, 0]
click at [950, 276] on button "Retry Module" at bounding box center [980, 286] width 97 height 26
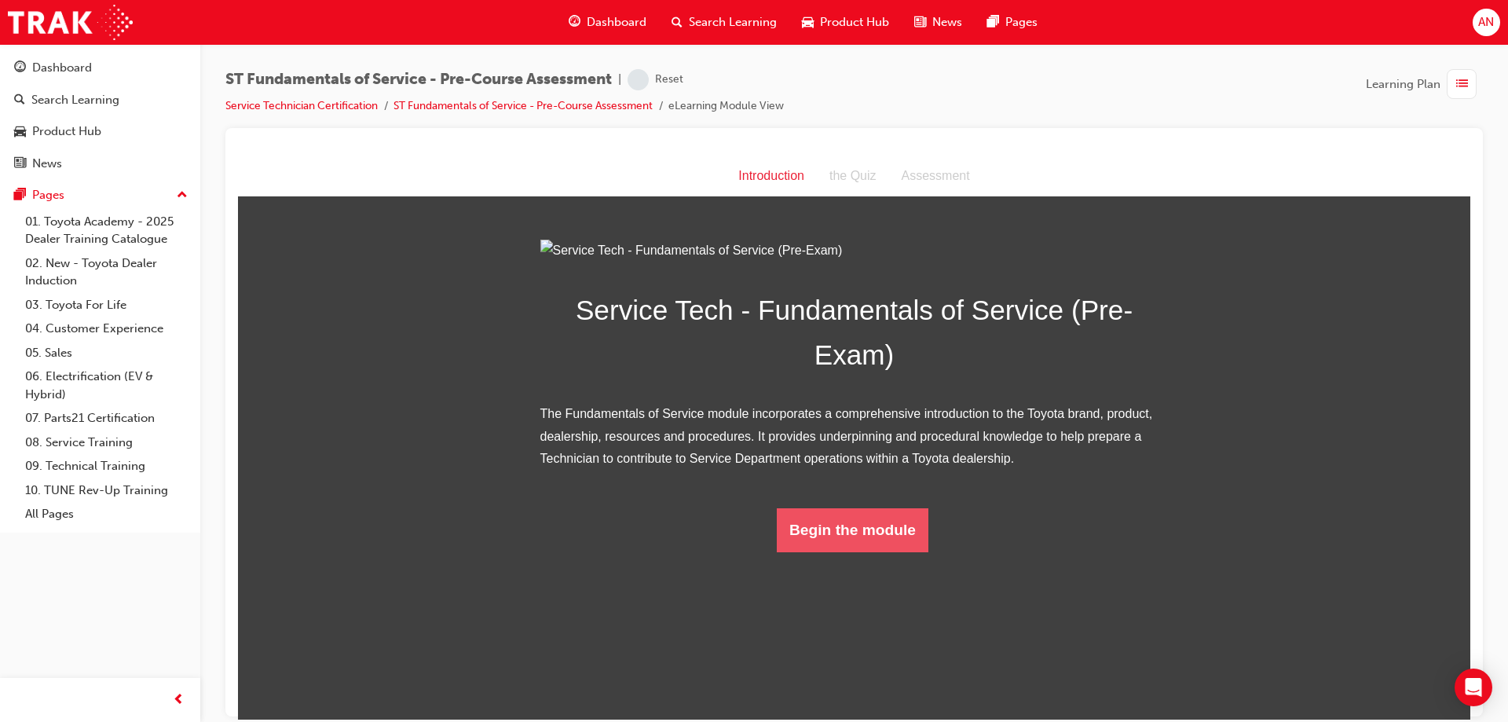
click at [833, 551] on button "Begin the module" at bounding box center [853, 529] width 152 height 44
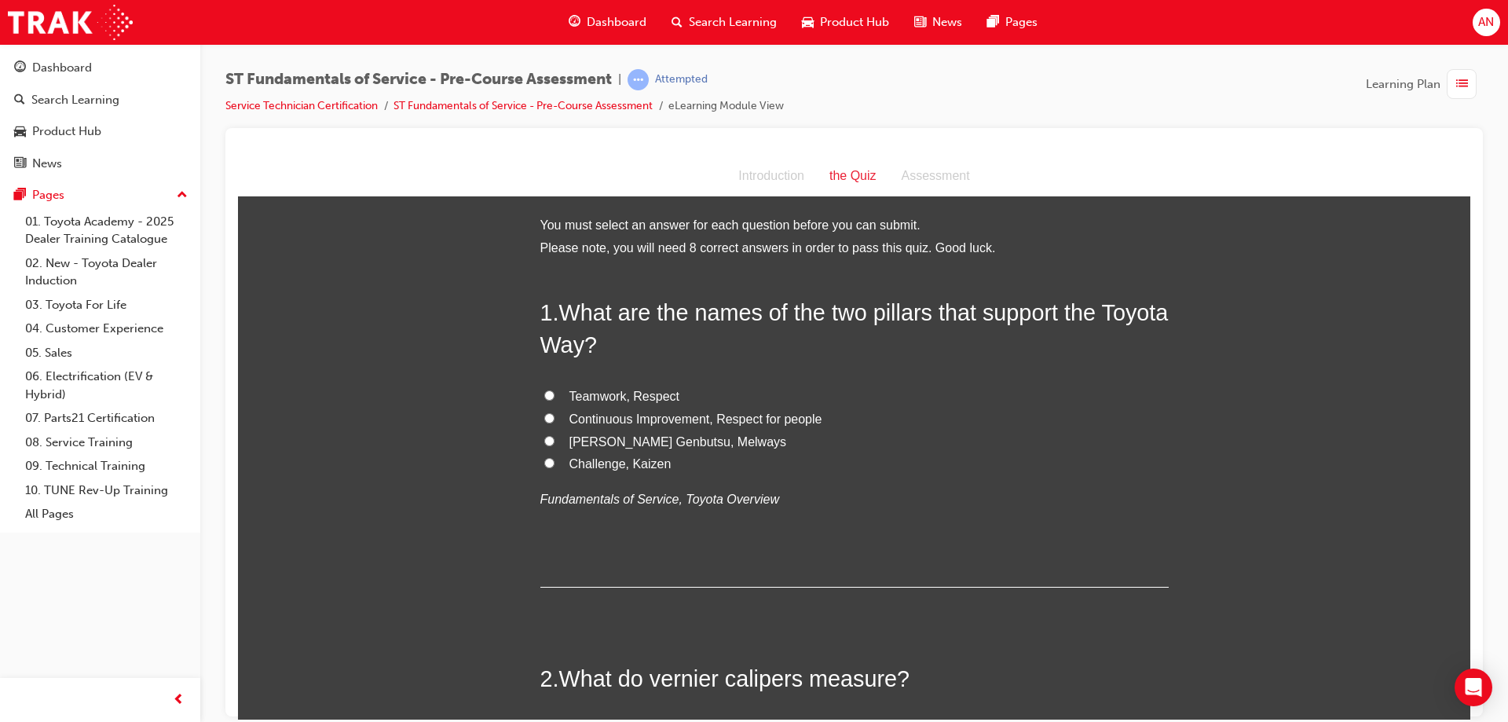
click at [544, 419] on input "Continuous Improvement, Respect for people" at bounding box center [549, 417] width 10 height 10
radio input "true"
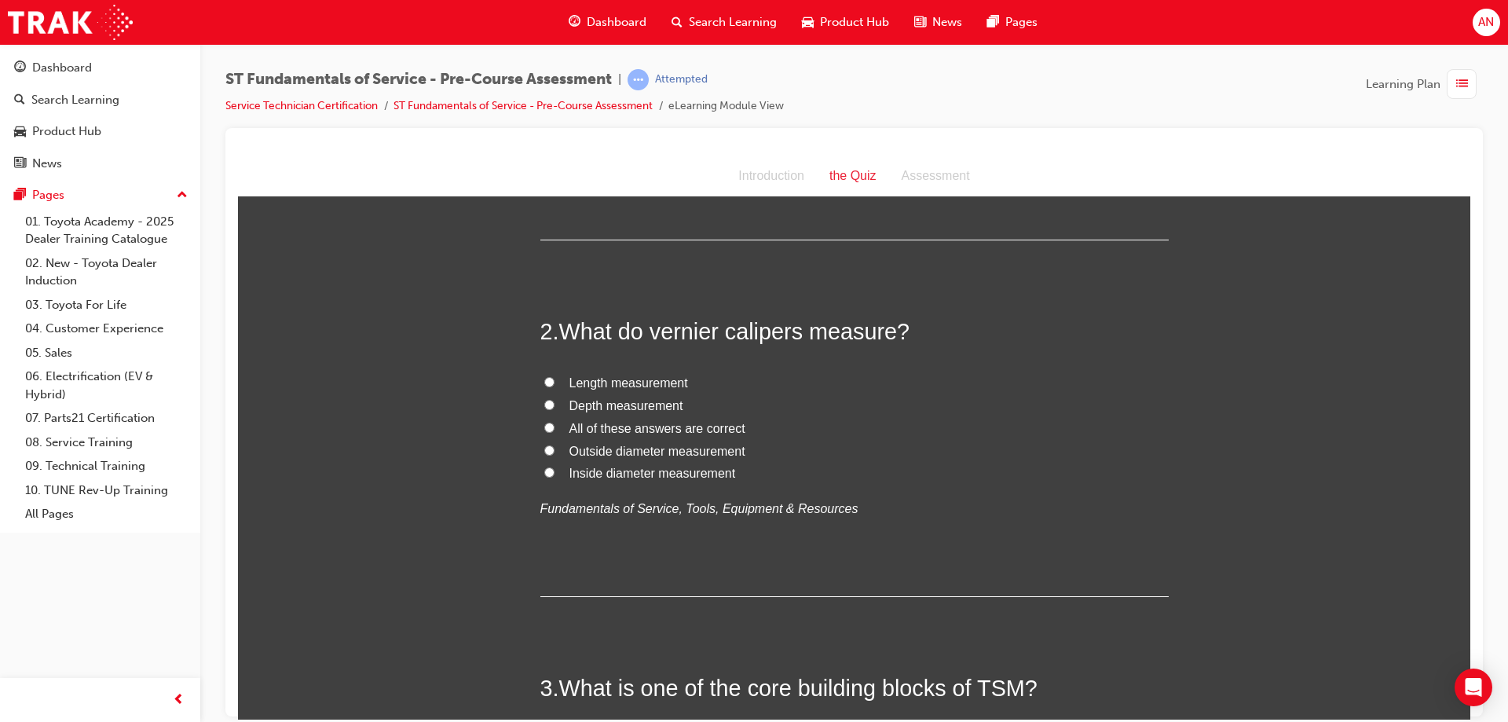
scroll to position [393, 0]
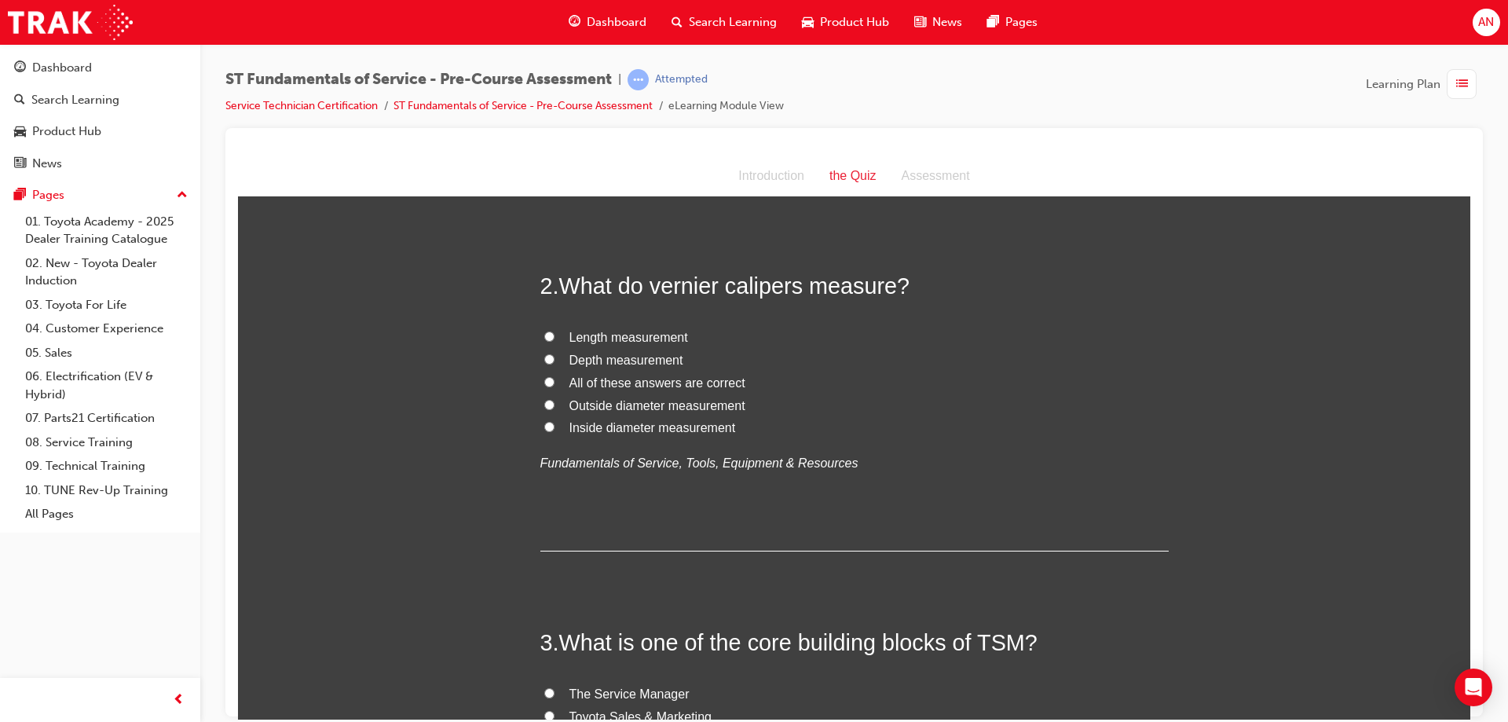
click at [544, 382] on input "All of these answers are correct" at bounding box center [549, 381] width 10 height 10
radio input "true"
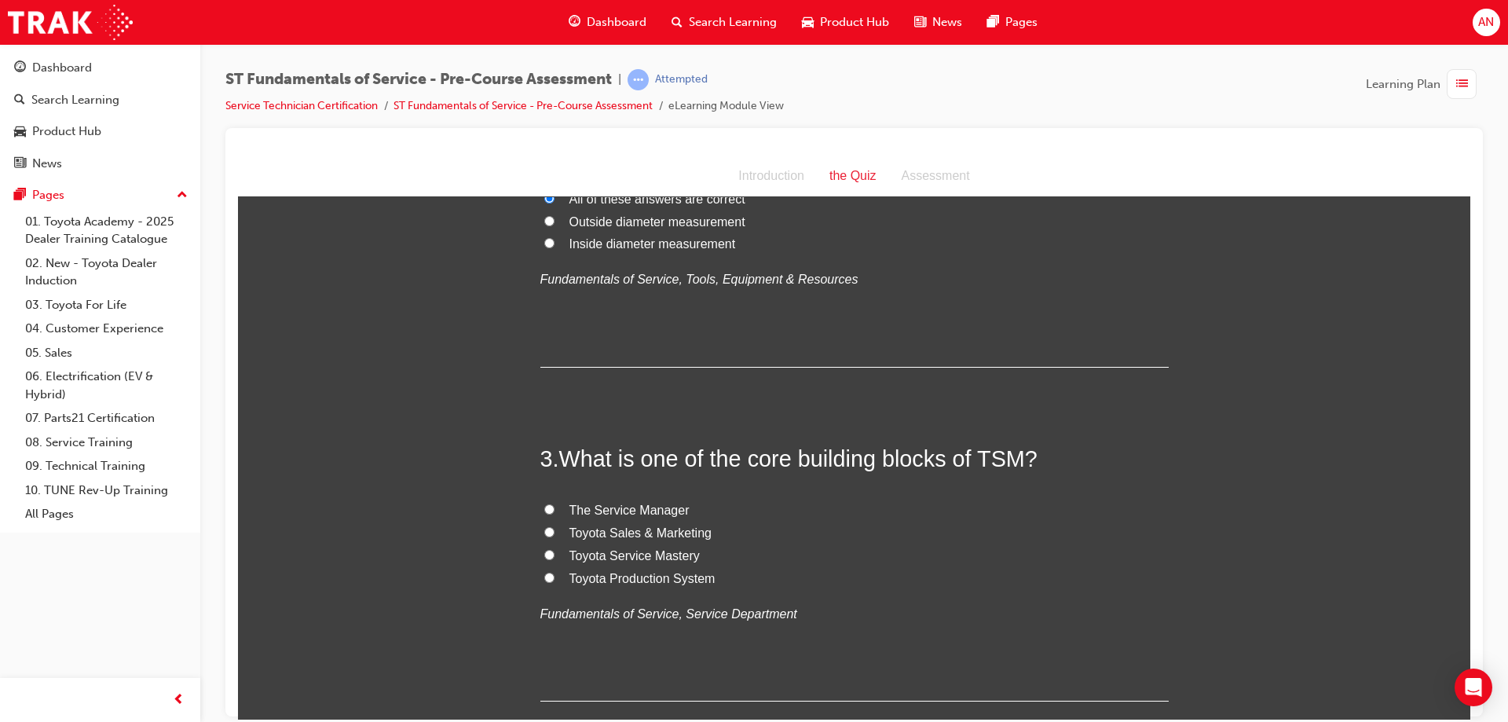
scroll to position [628, 0]
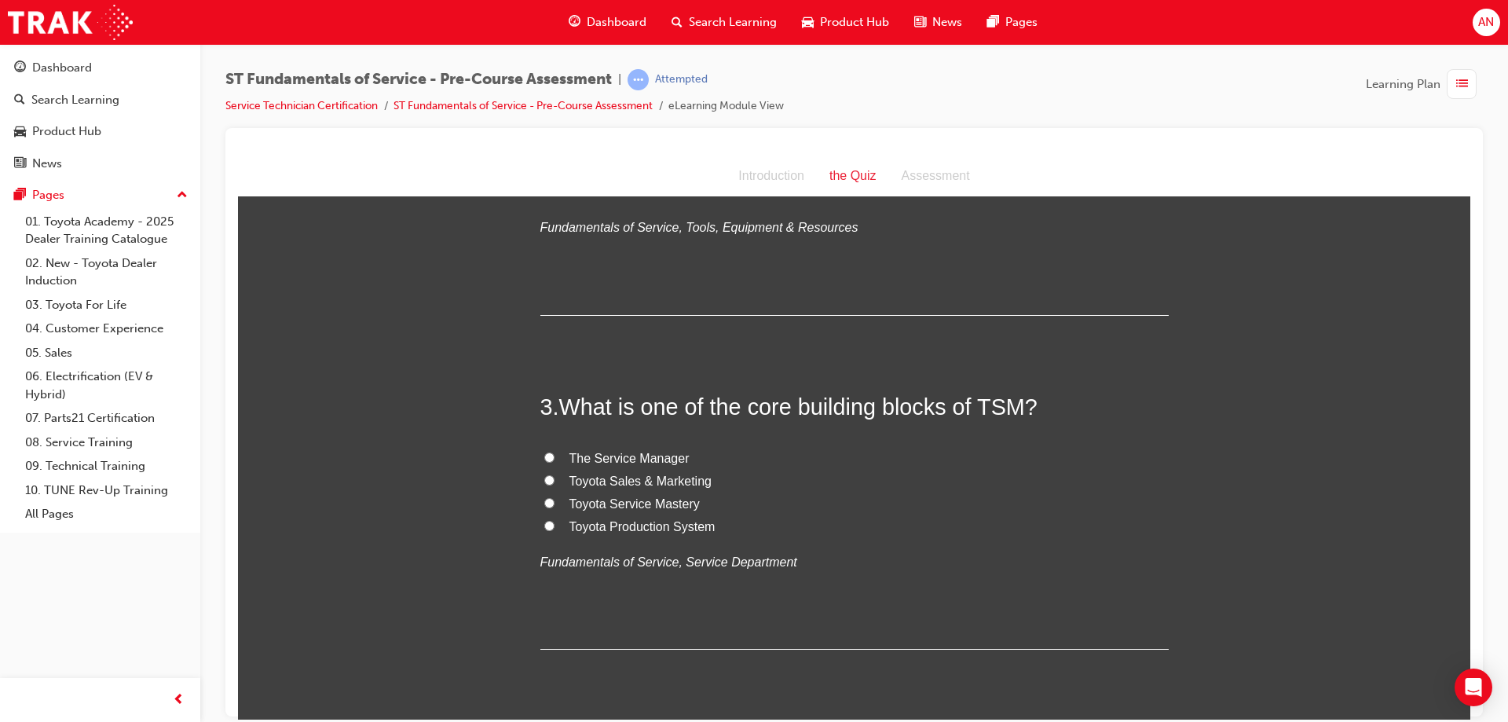
click at [544, 500] on input "Toyota Service Mastery" at bounding box center [549, 502] width 10 height 10
radio input "true"
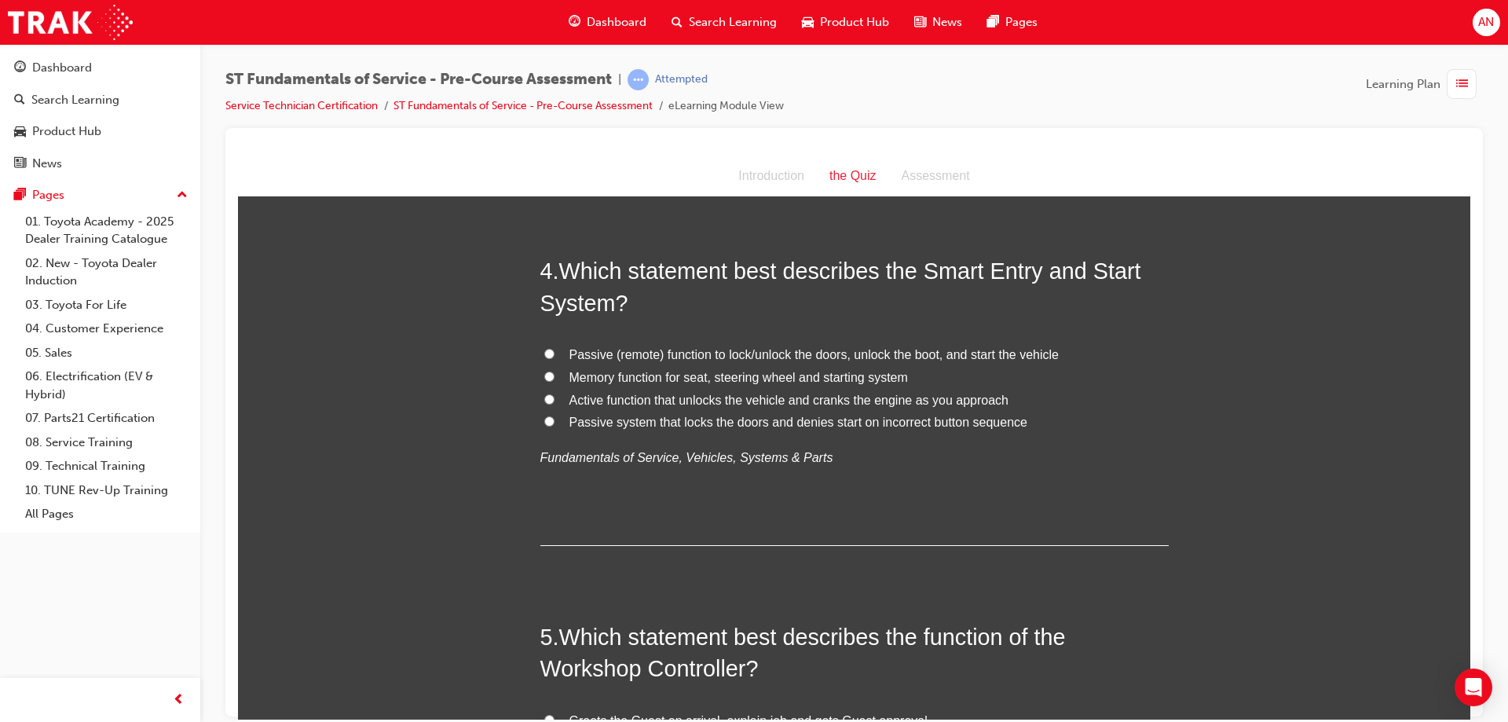
scroll to position [1100, 0]
click at [544, 351] on input "Passive (remote) function to lock/unlock the doors, unlock the boot, and start …" at bounding box center [549, 351] width 10 height 10
radio input "true"
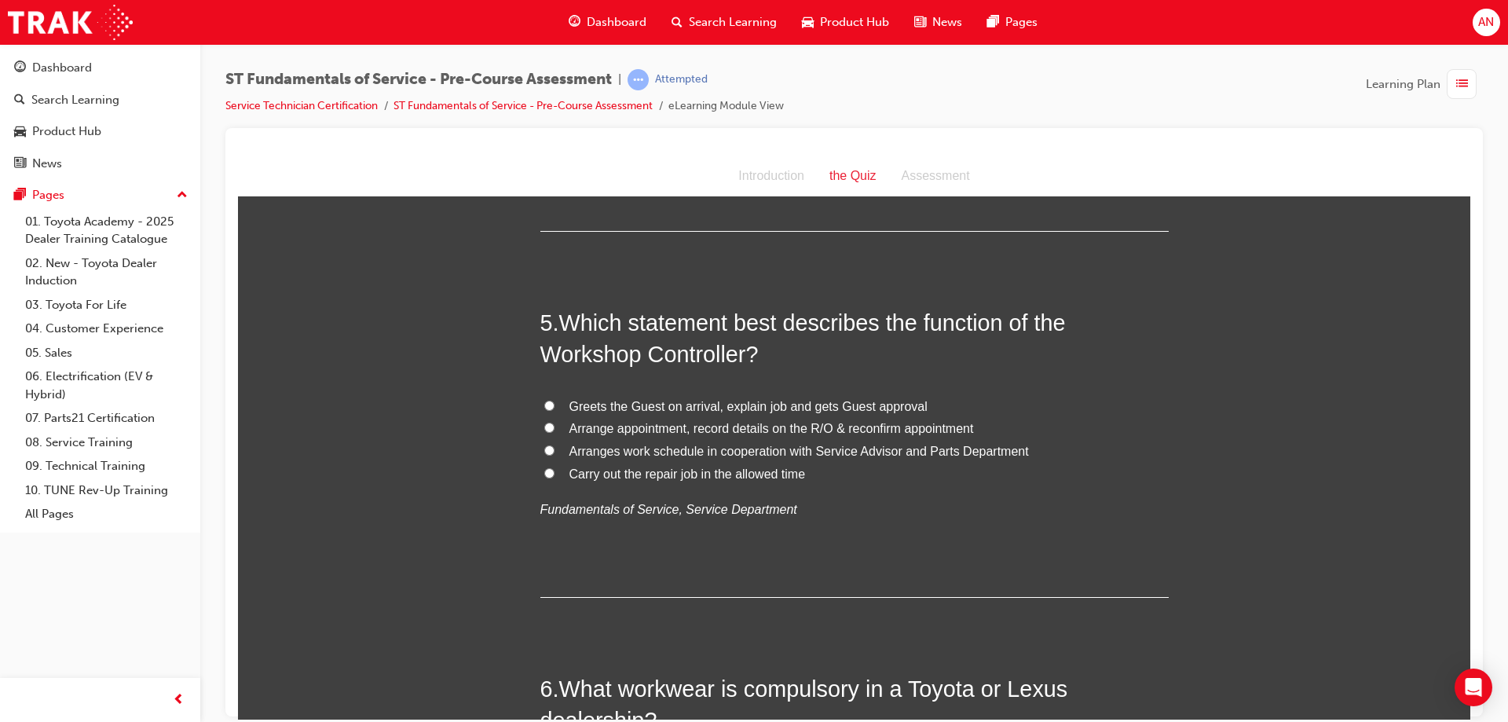
scroll to position [1414, 0]
click at [544, 420] on input "Arrange appointment, record details on the R/O & reconfirm appointment" at bounding box center [549, 425] width 10 height 10
radio input "true"
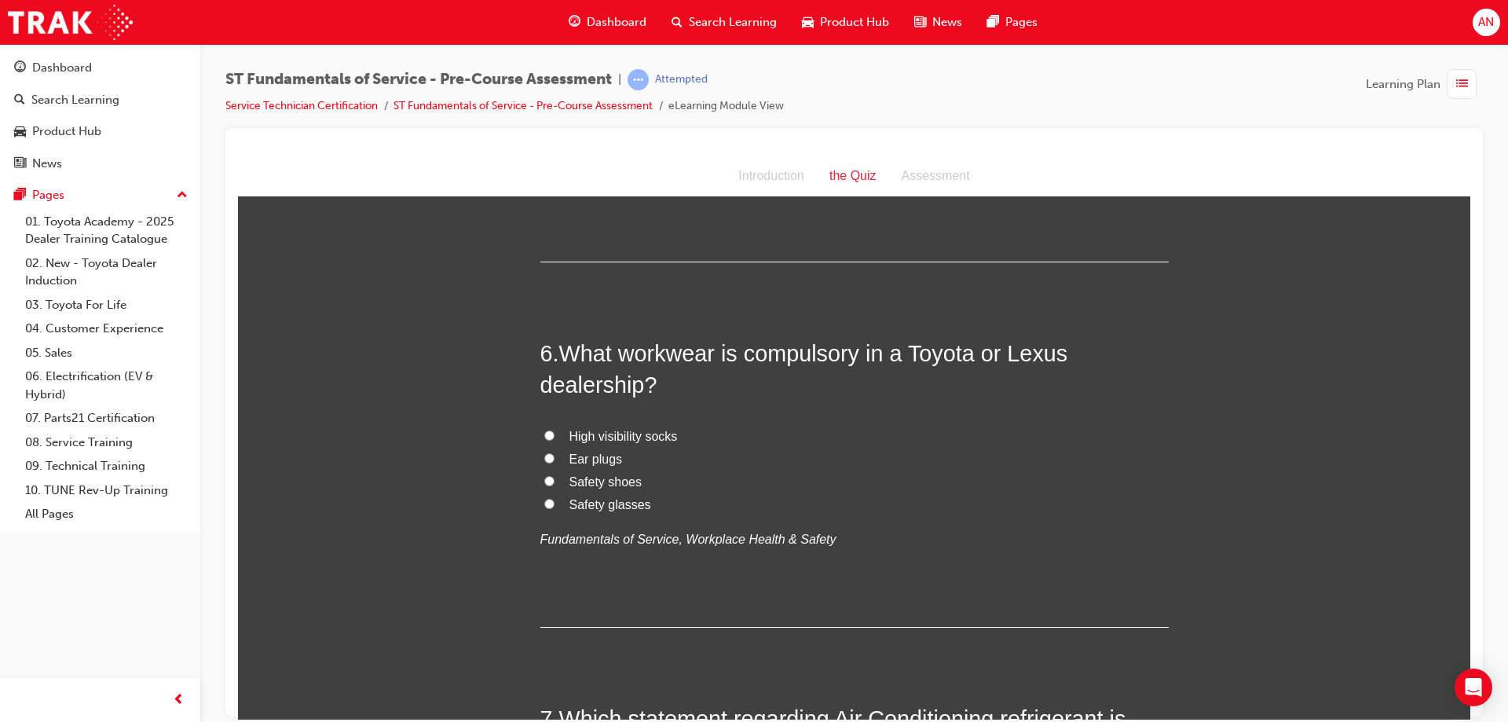
scroll to position [1807, 0]
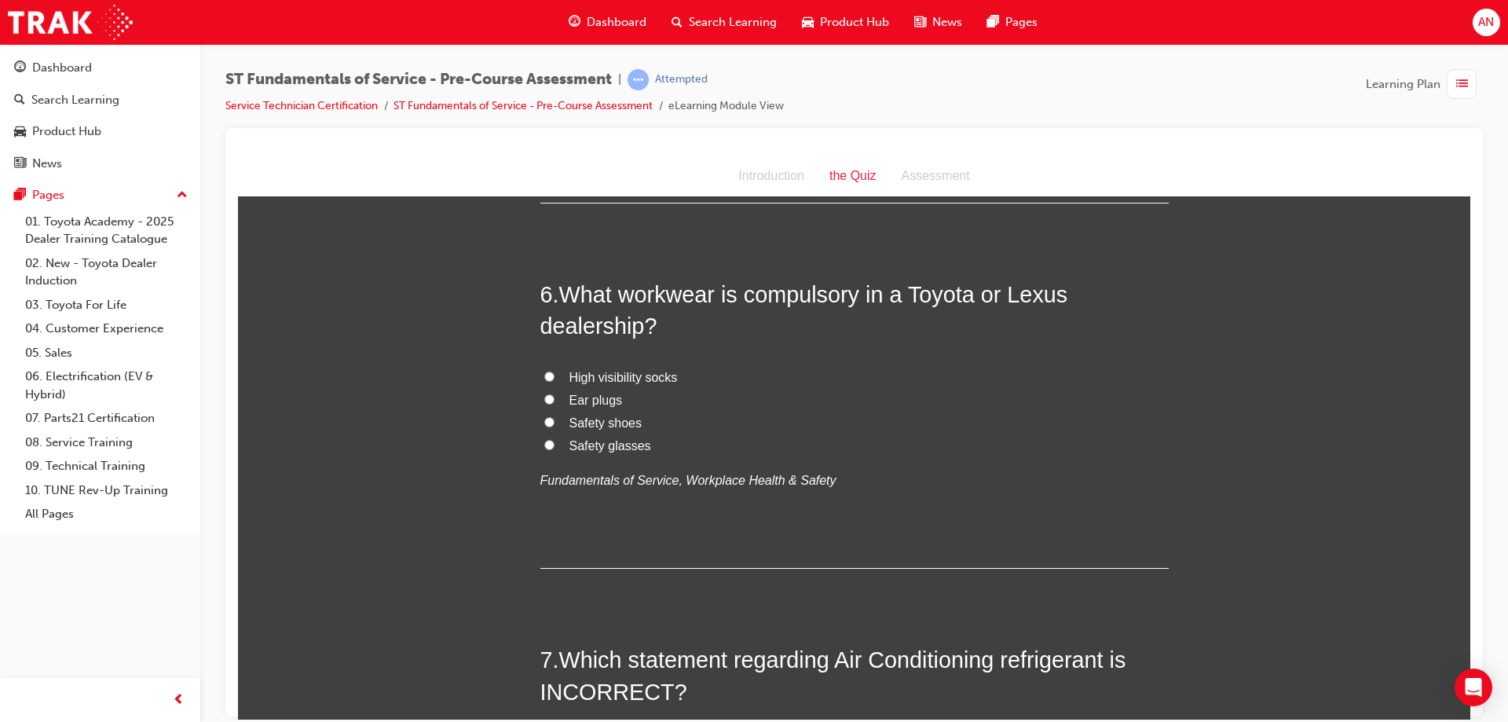
click at [544, 420] on input "Safety shoes" at bounding box center [549, 421] width 10 height 10
radio input "true"
click at [544, 443] on input "Safety glasses" at bounding box center [549, 444] width 10 height 10
radio input "true"
click at [540, 414] on label "Safety shoes" at bounding box center [854, 423] width 628 height 23
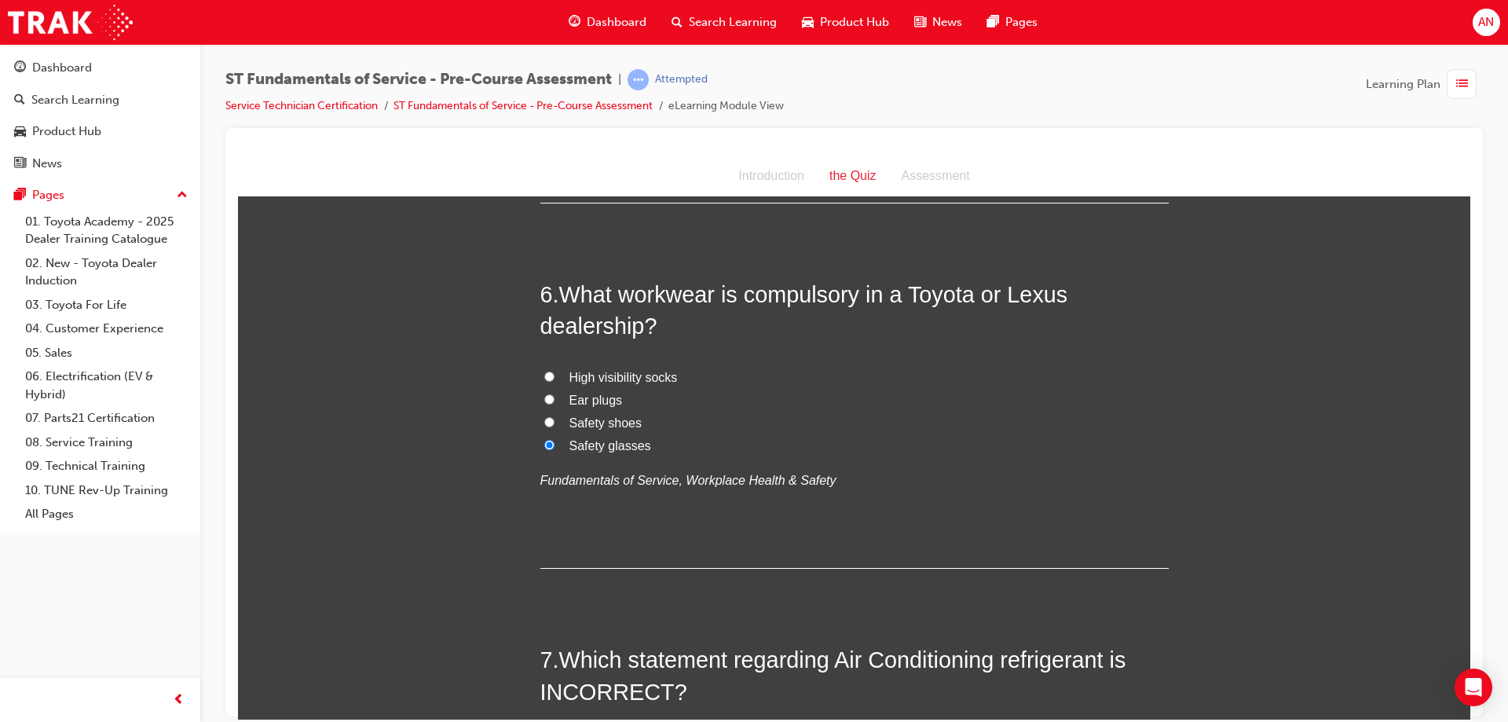
click at [544, 416] on input "Safety shoes" at bounding box center [549, 421] width 10 height 10
radio input "true"
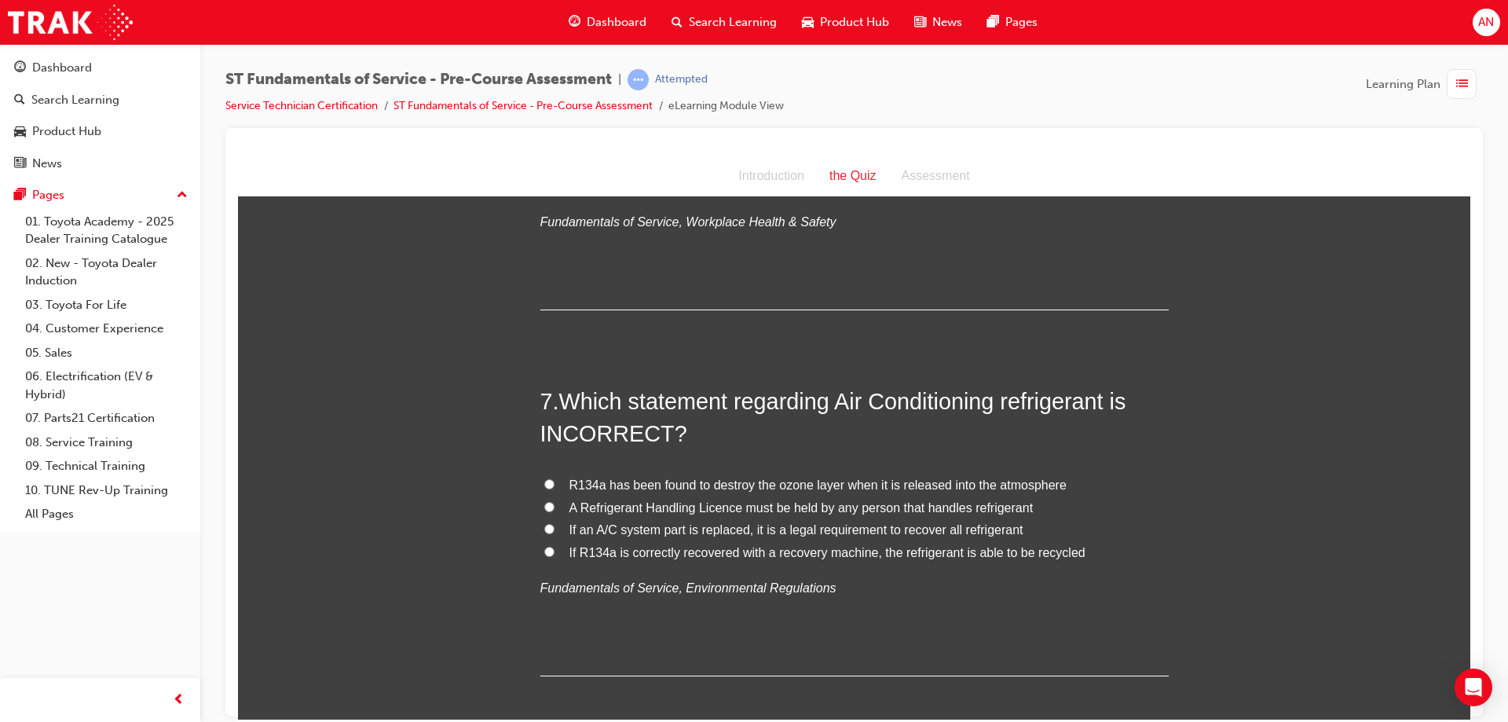
scroll to position [2121, 0]
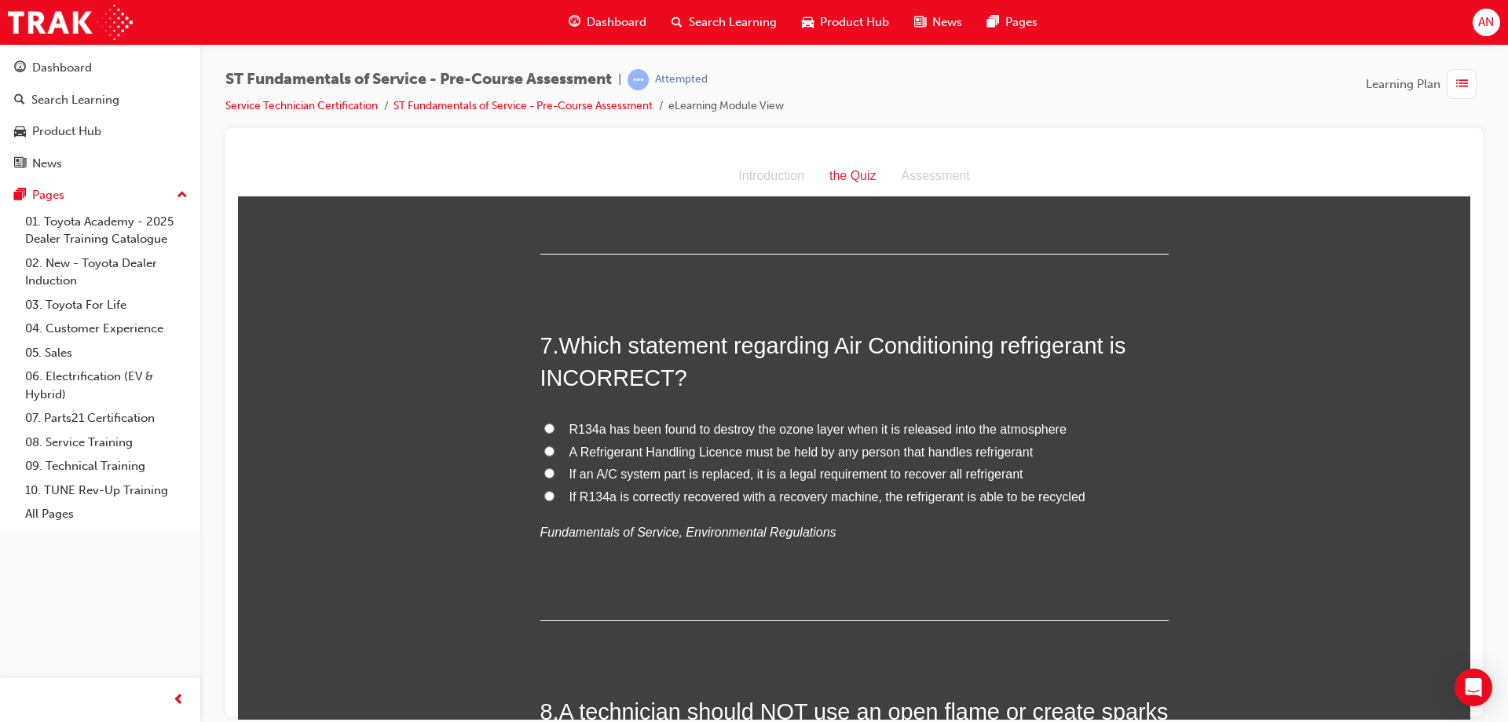
click at [545, 472] on input "If an A/C system part is replaced, it is a legal requirement to recover all ref…" at bounding box center [549, 472] width 10 height 10
radio input "true"
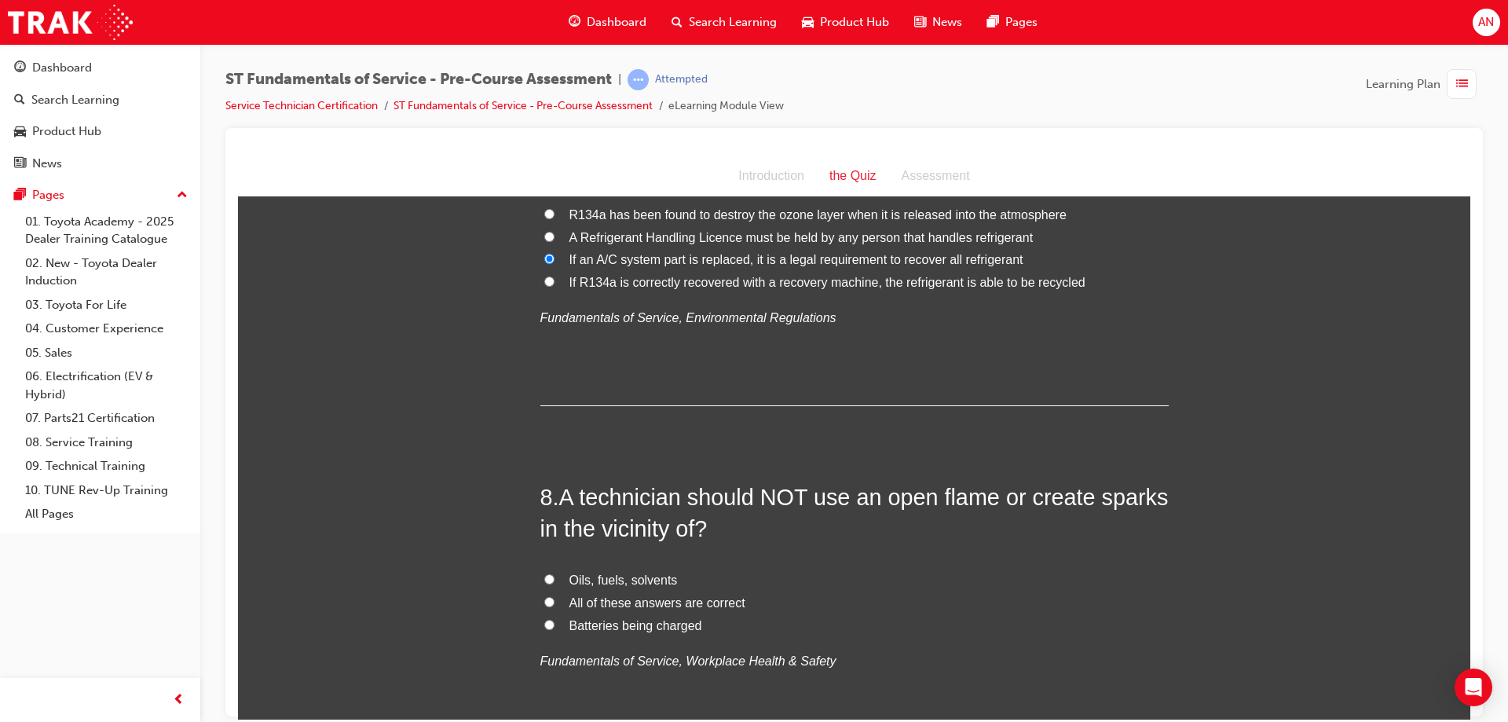
scroll to position [2357, 0]
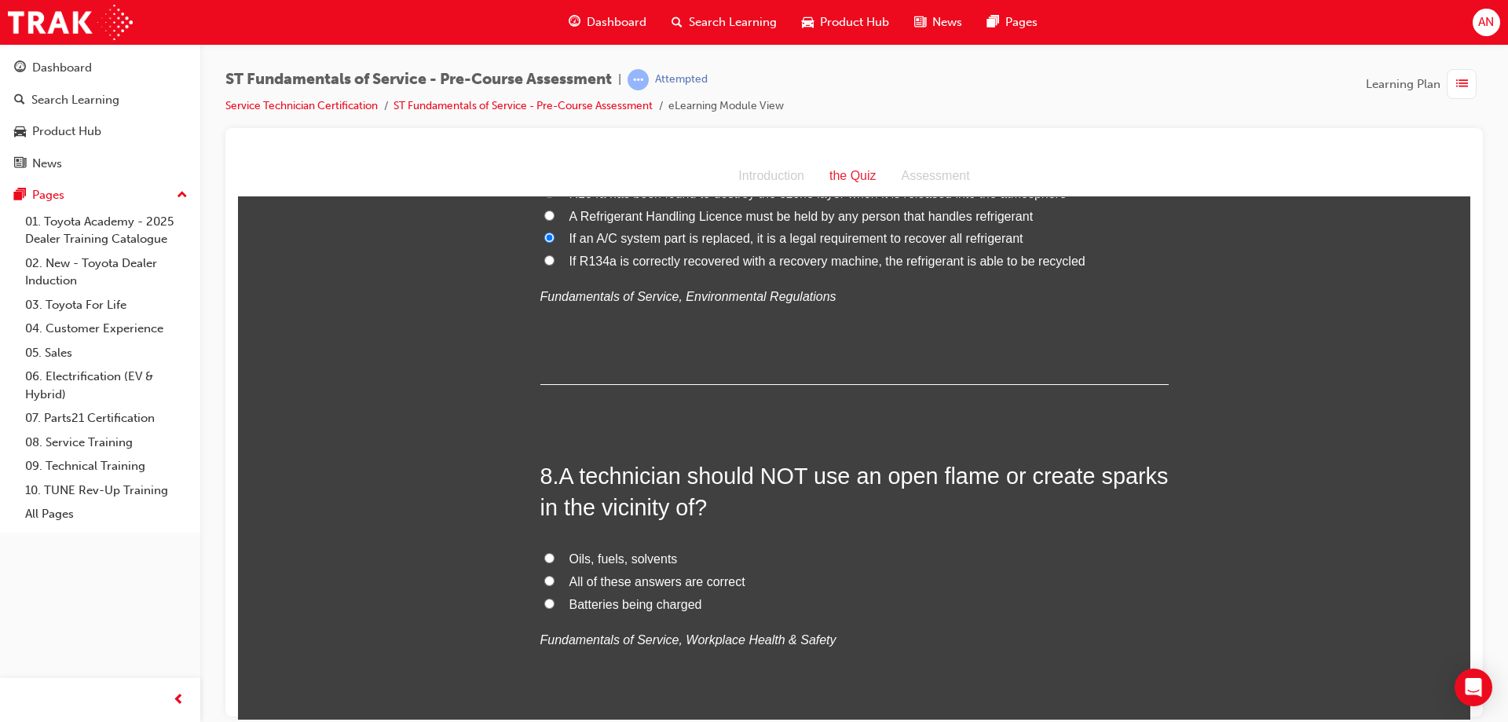
click at [544, 558] on input "Oils, fuels, solvents" at bounding box center [549, 557] width 10 height 10
radio input "true"
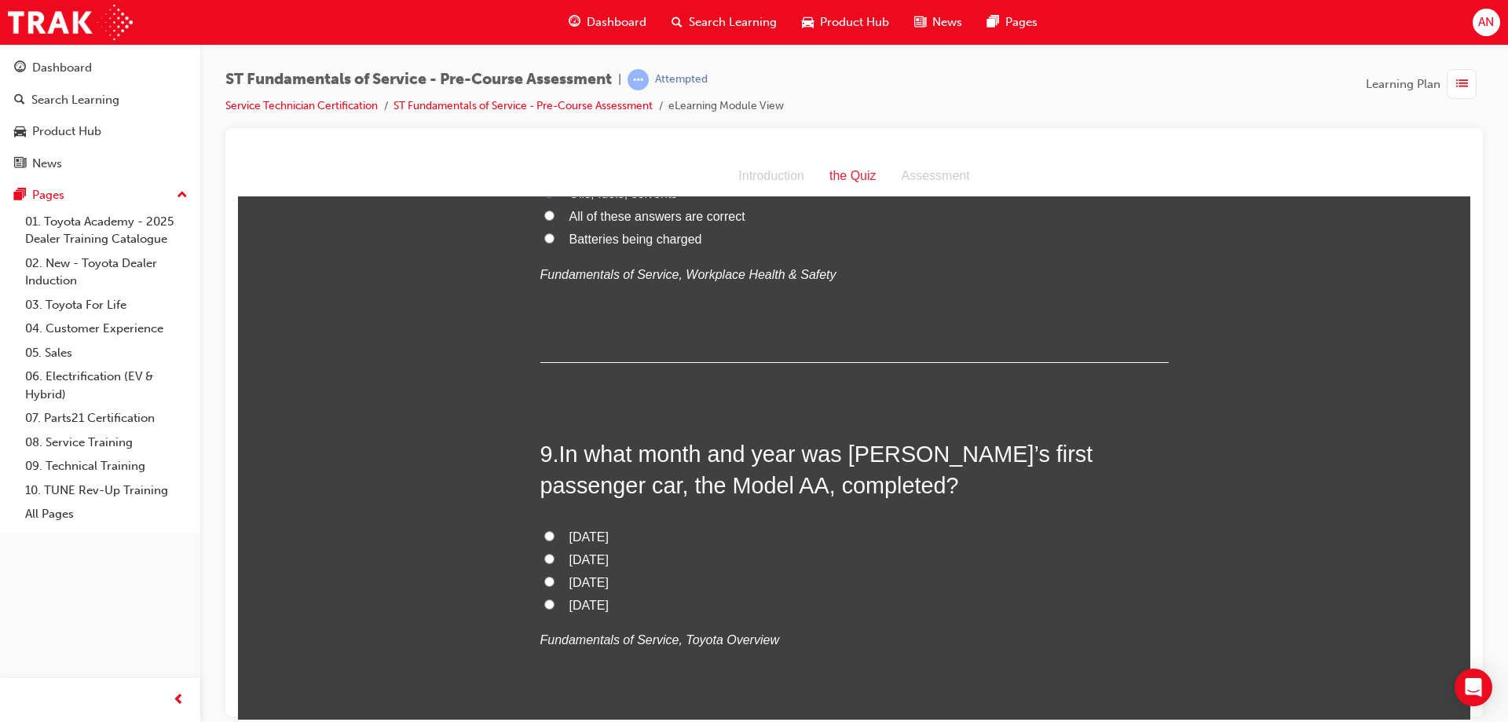
scroll to position [2749, 0]
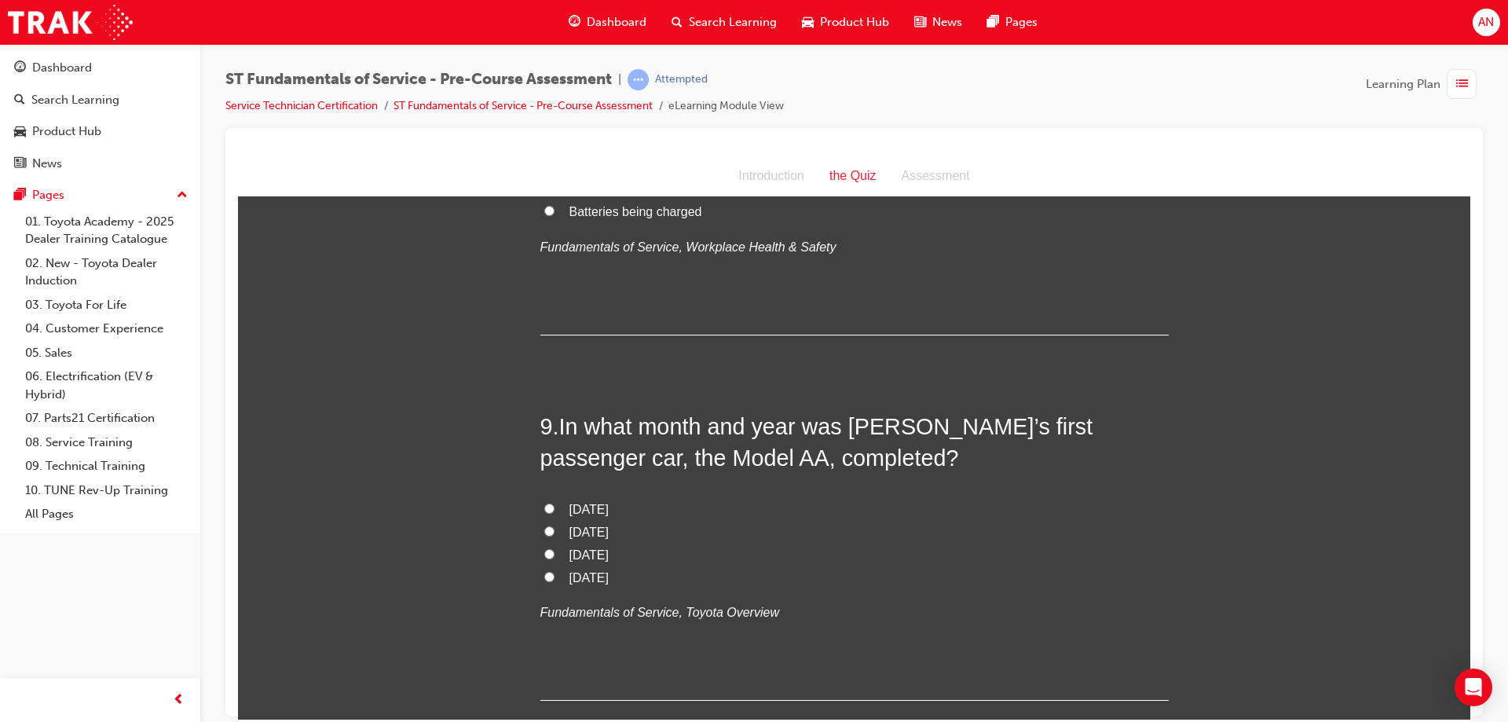
click at [544, 503] on input "[DATE]" at bounding box center [549, 508] width 10 height 10
radio input "true"
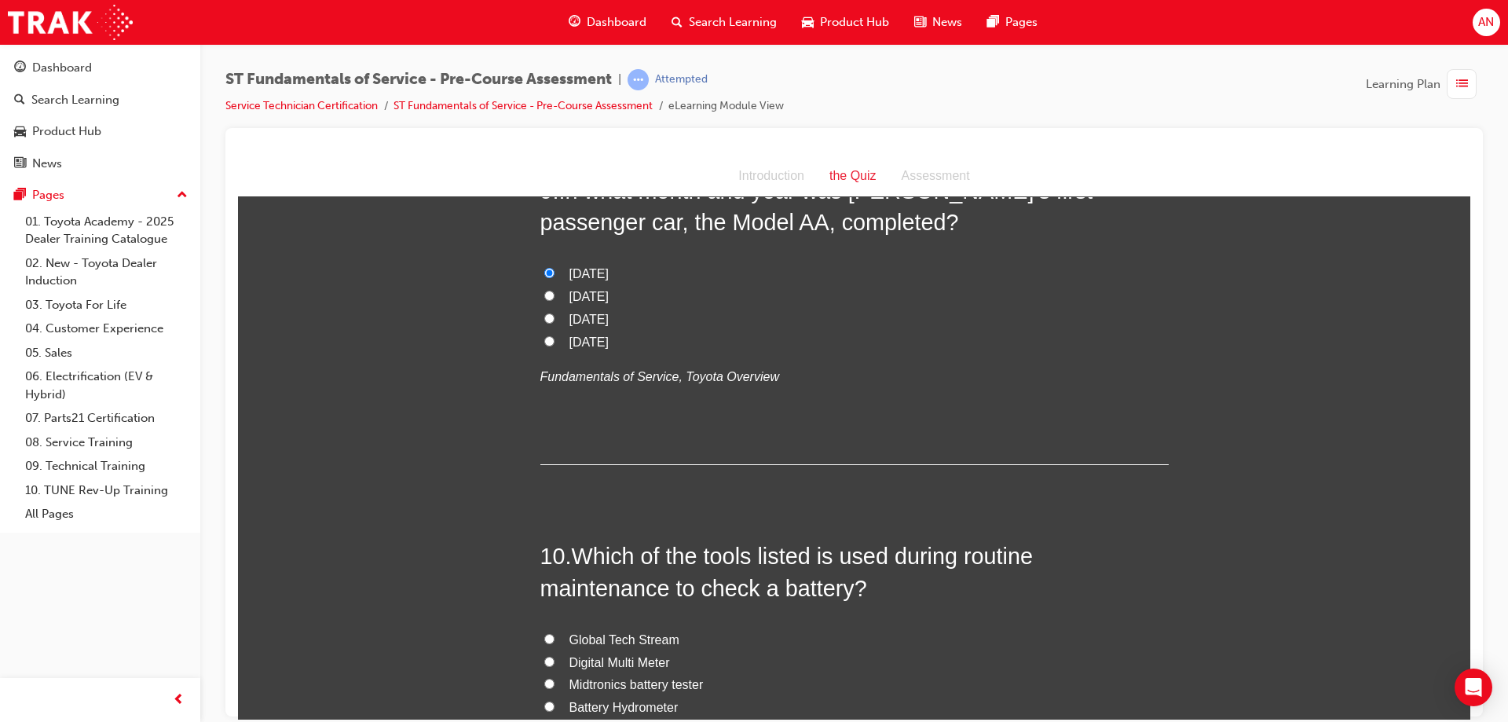
scroll to position [3064, 0]
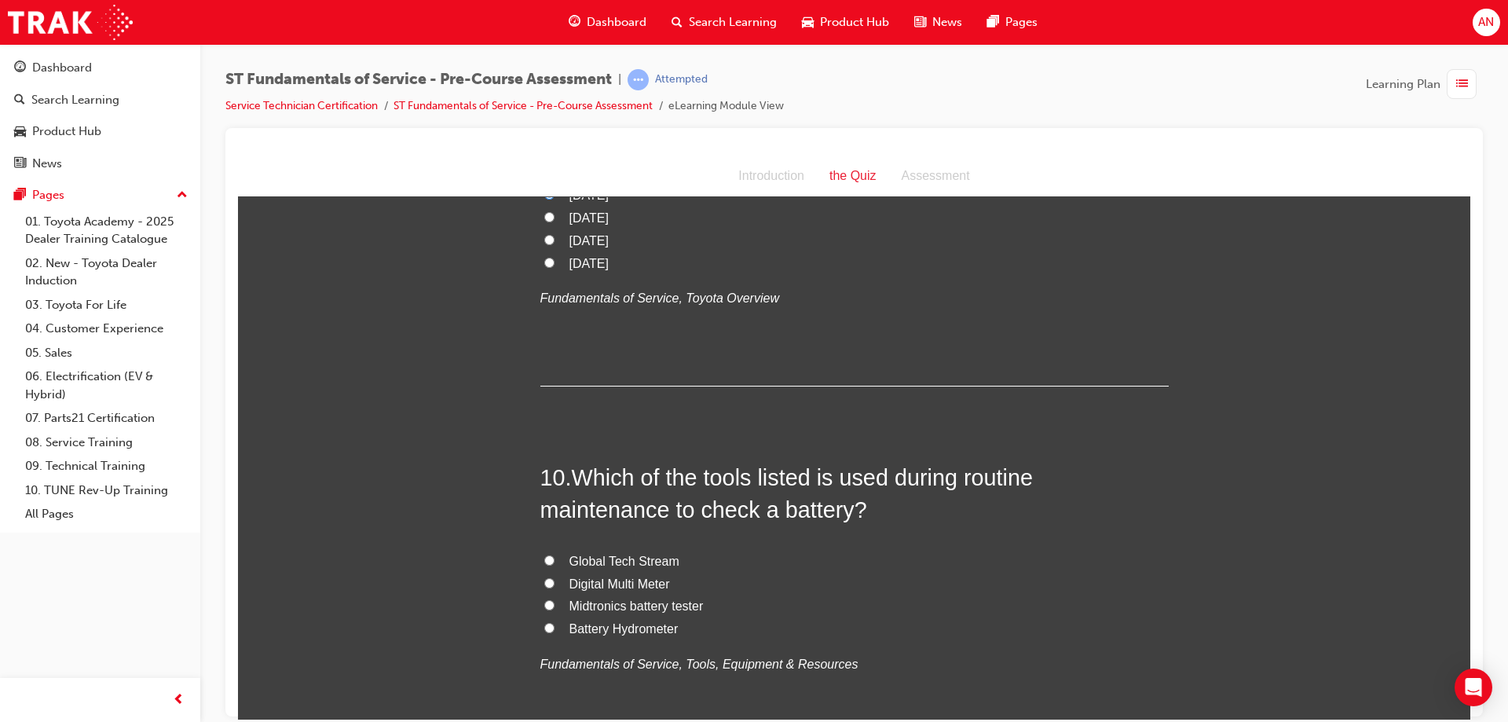
click at [545, 608] on input "Midtronics battery tester" at bounding box center [549, 604] width 10 height 10
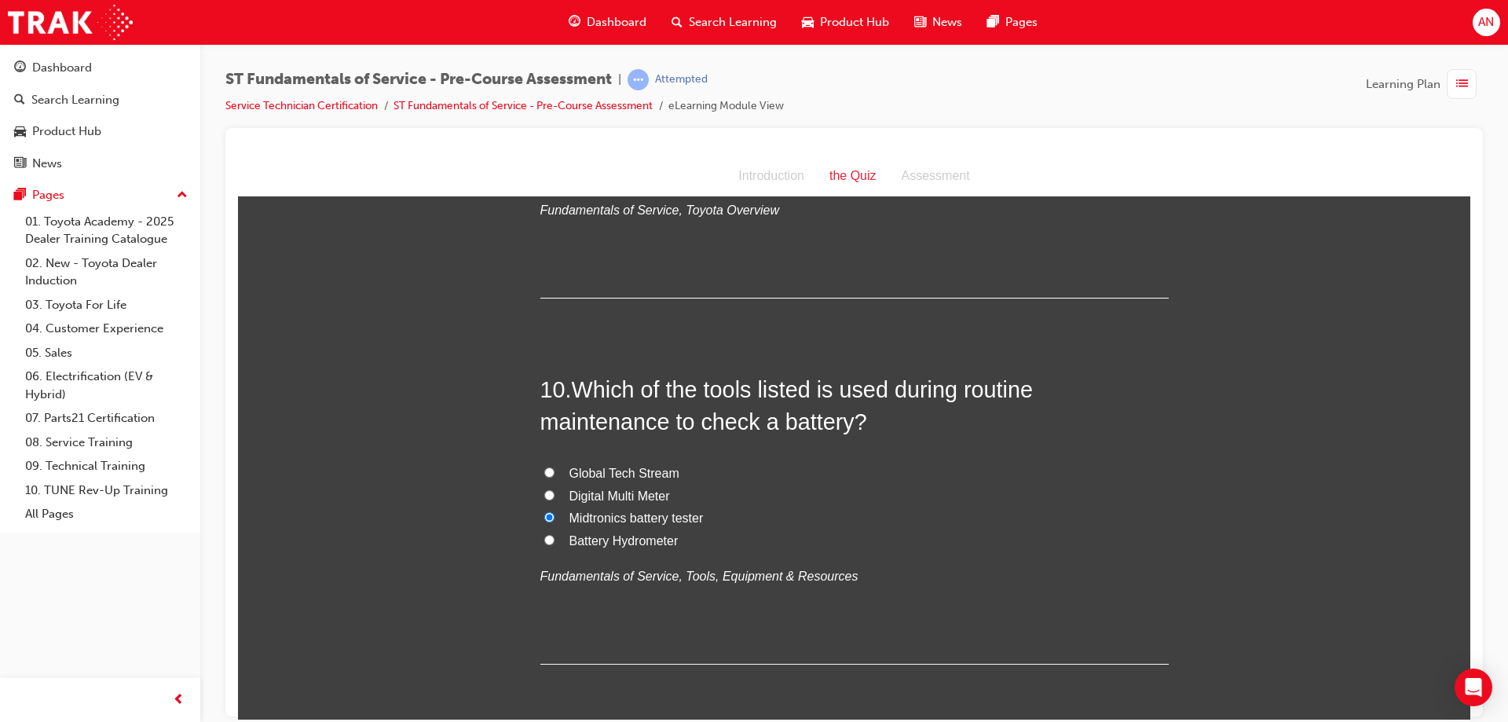
scroll to position [3215, 0]
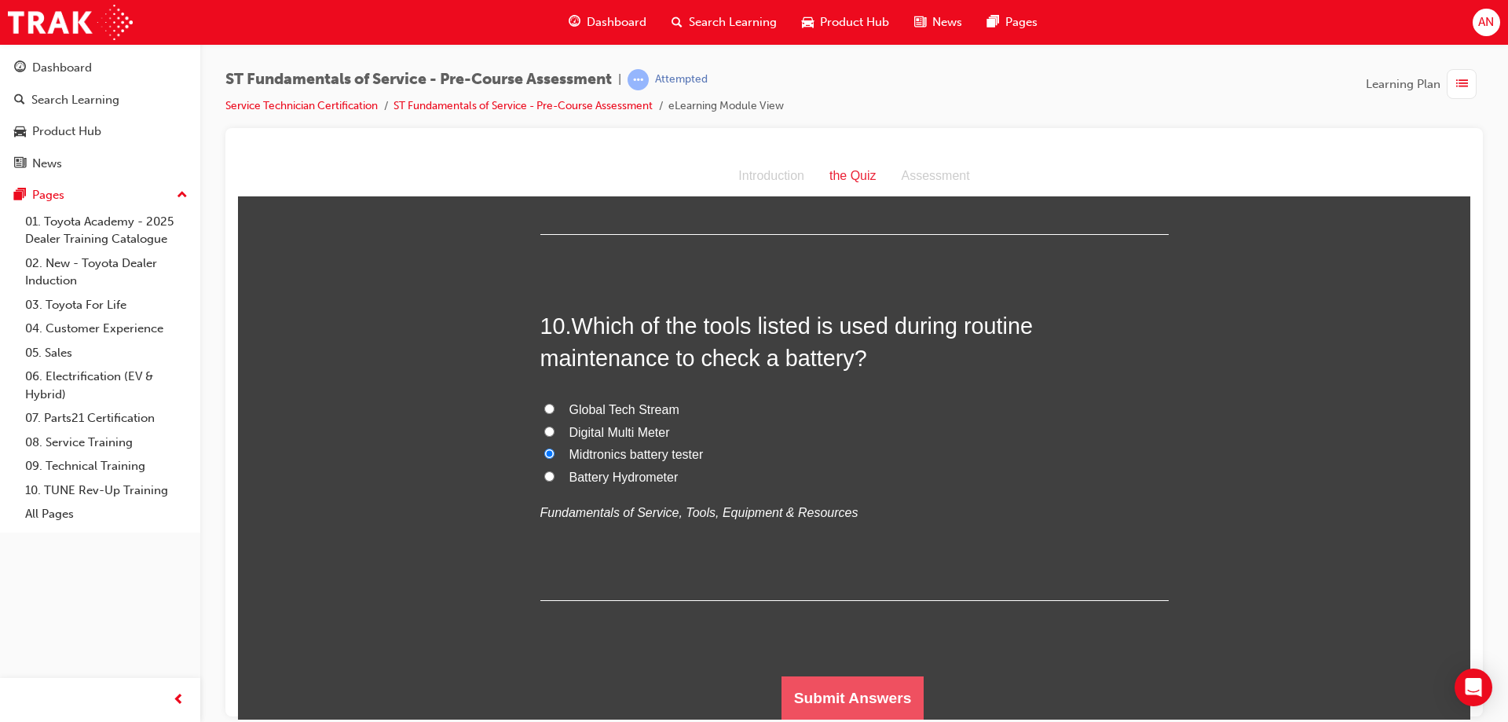
click at [892, 716] on button "Submit Answers" at bounding box center [853, 698] width 143 height 44
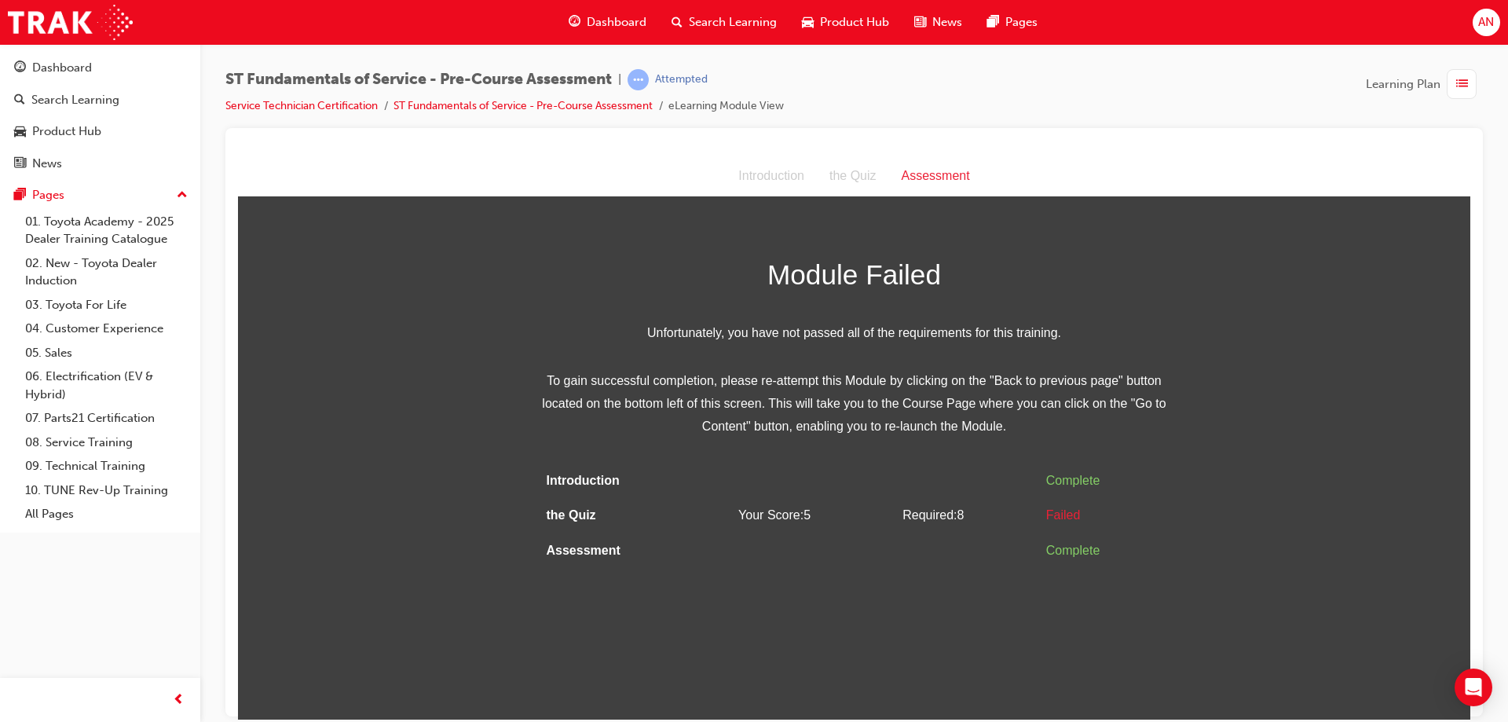
scroll to position [0, 0]
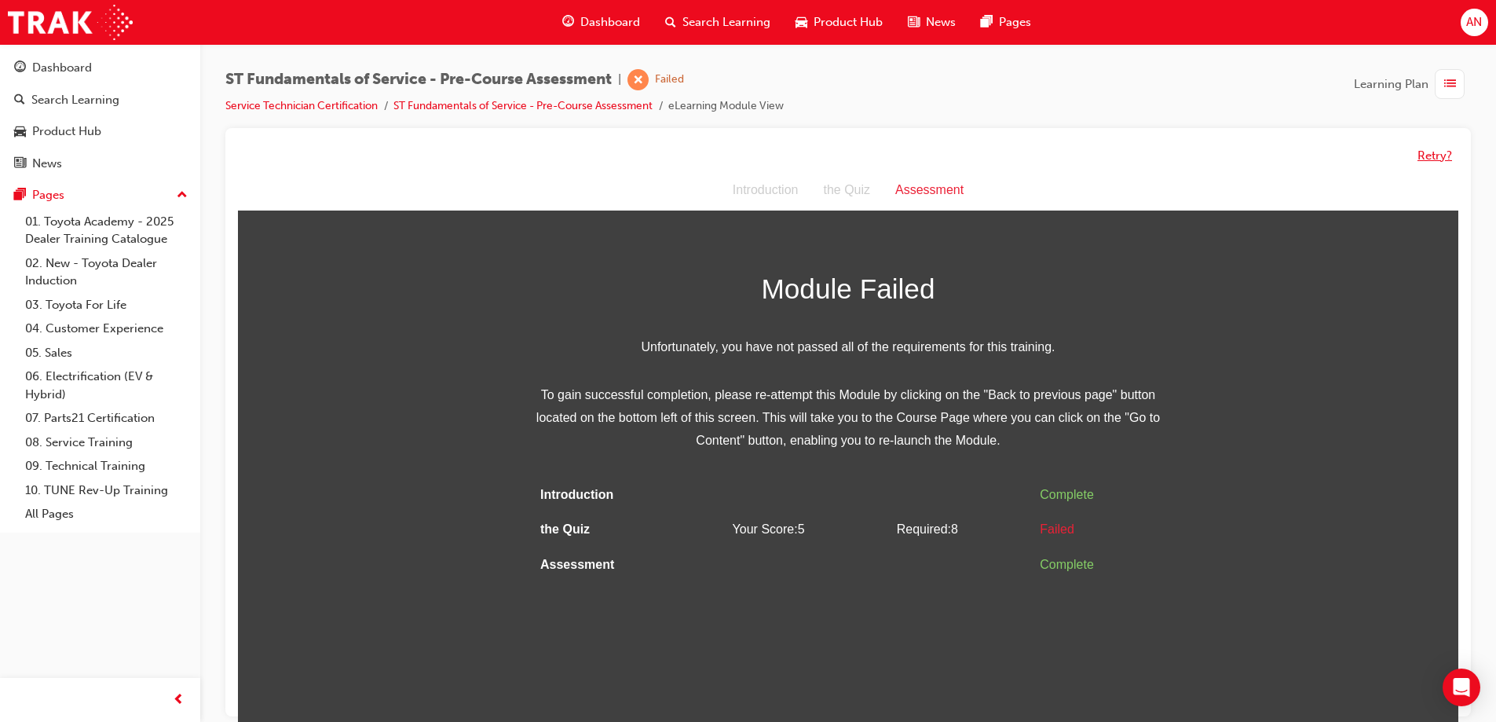
click at [1433, 151] on button "Retry?" at bounding box center [1435, 156] width 35 height 18
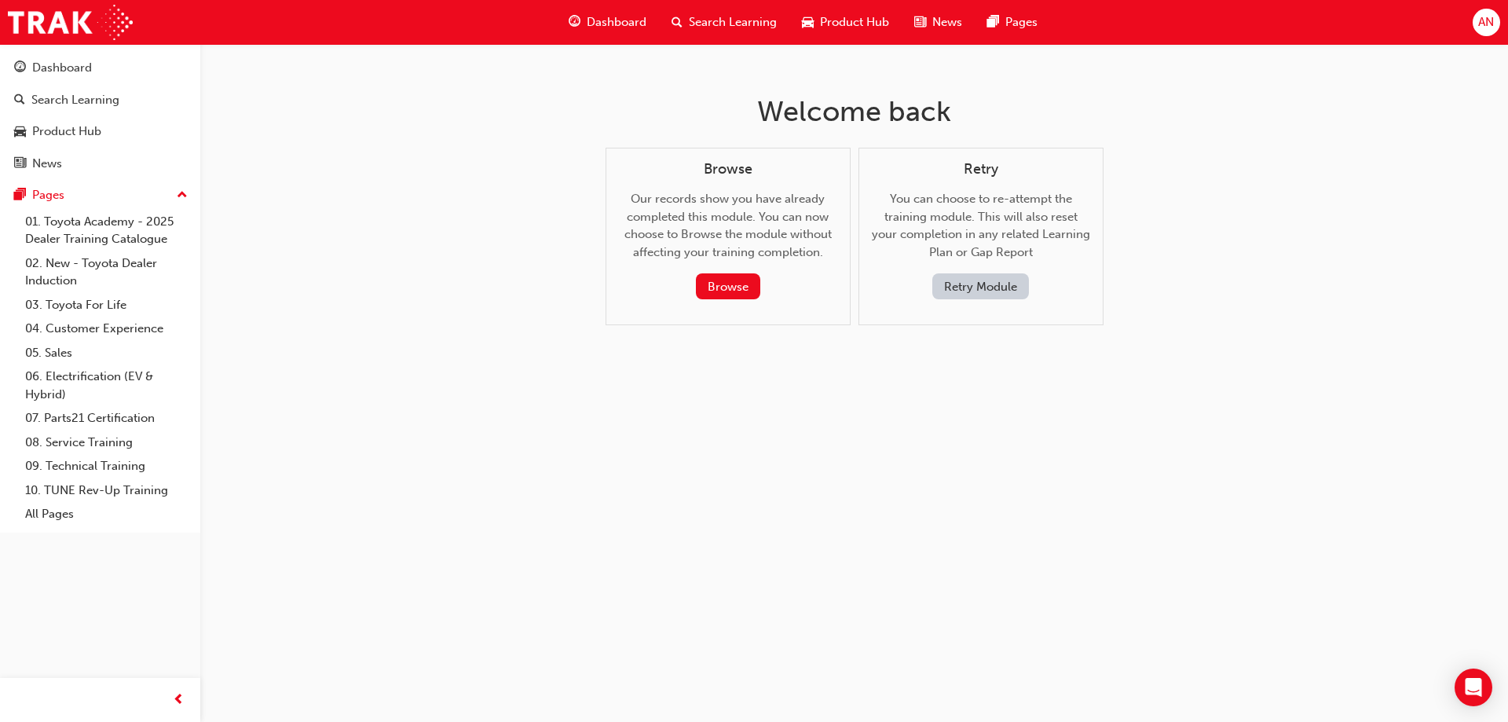
click at [997, 289] on button "Retry Module" at bounding box center [980, 286] width 97 height 26
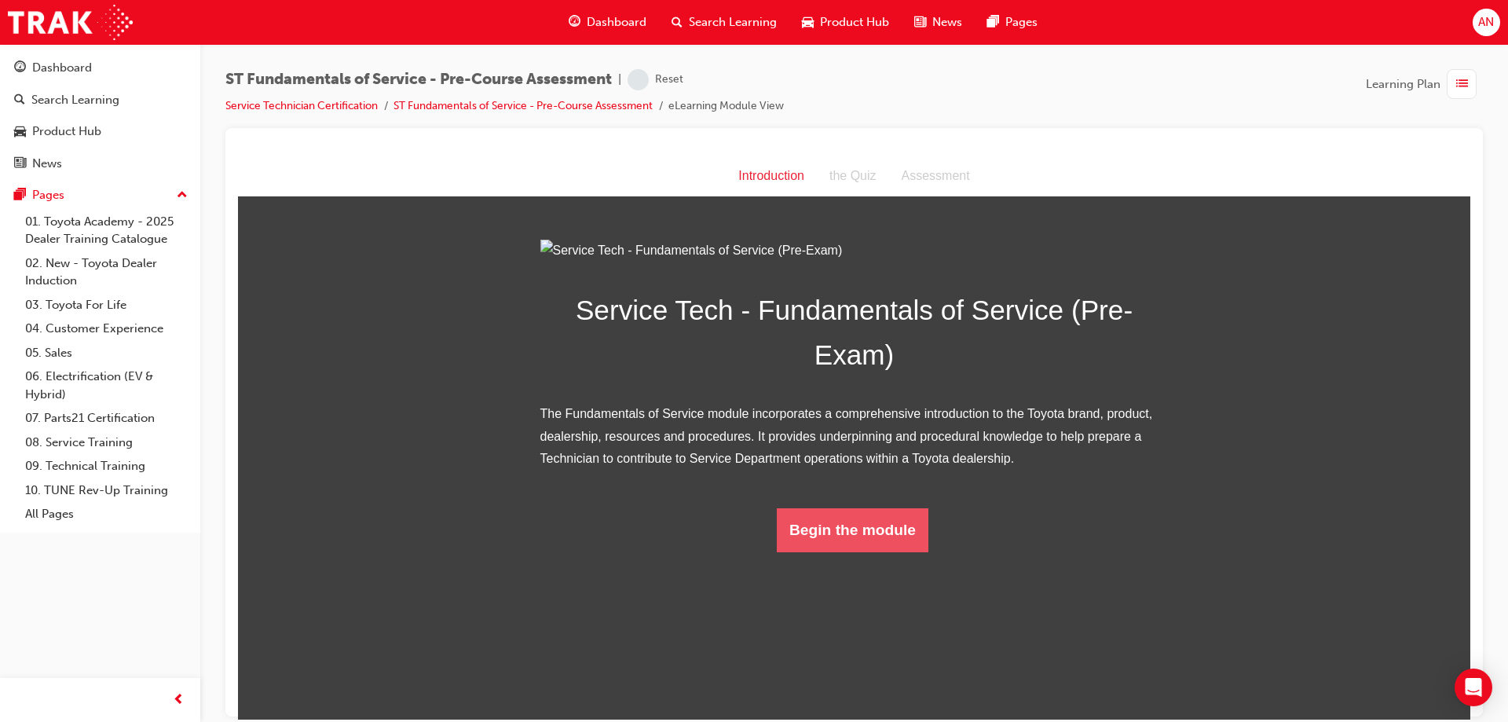
click at [870, 551] on button "Begin the module" at bounding box center [853, 529] width 152 height 44
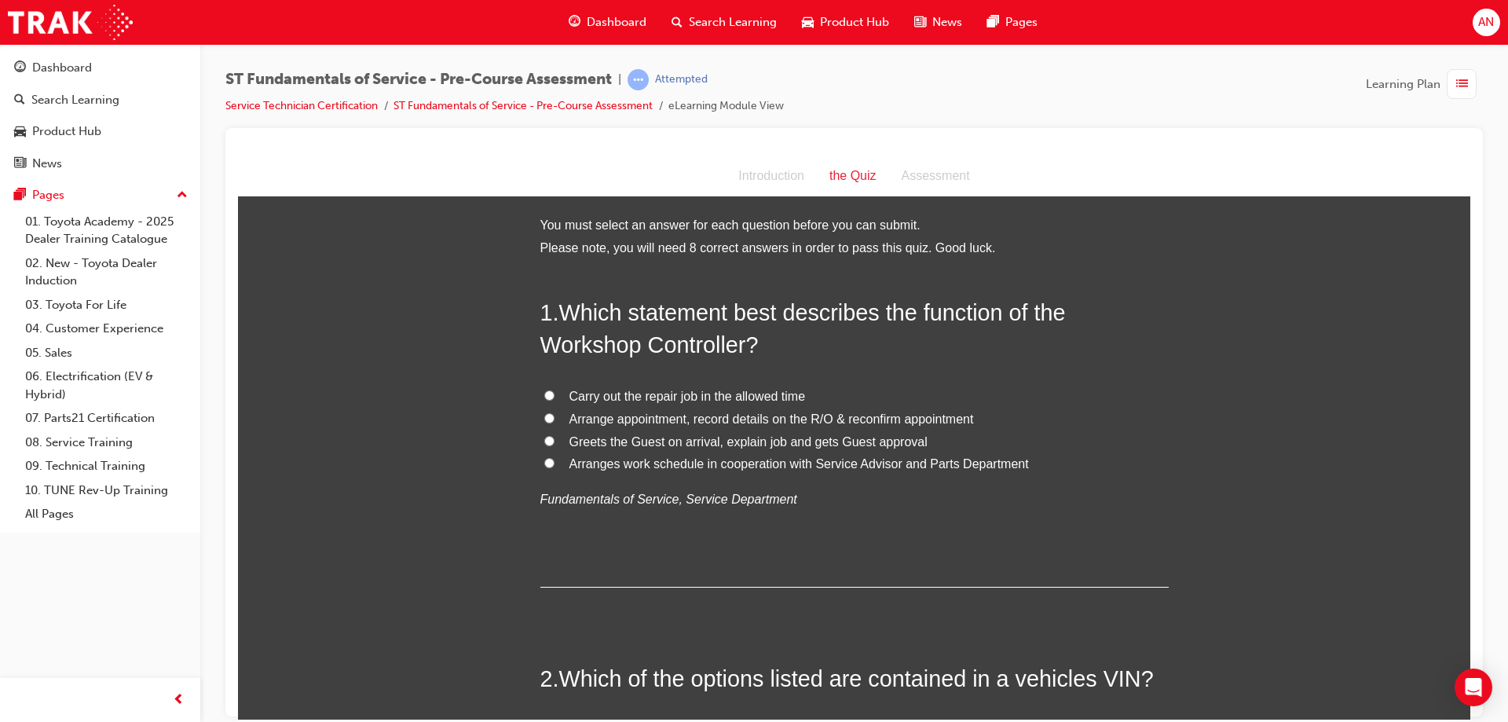
click at [544, 458] on input "Arranges work schedule in cooperation with Service Advisor and Parts Department" at bounding box center [549, 462] width 10 height 10
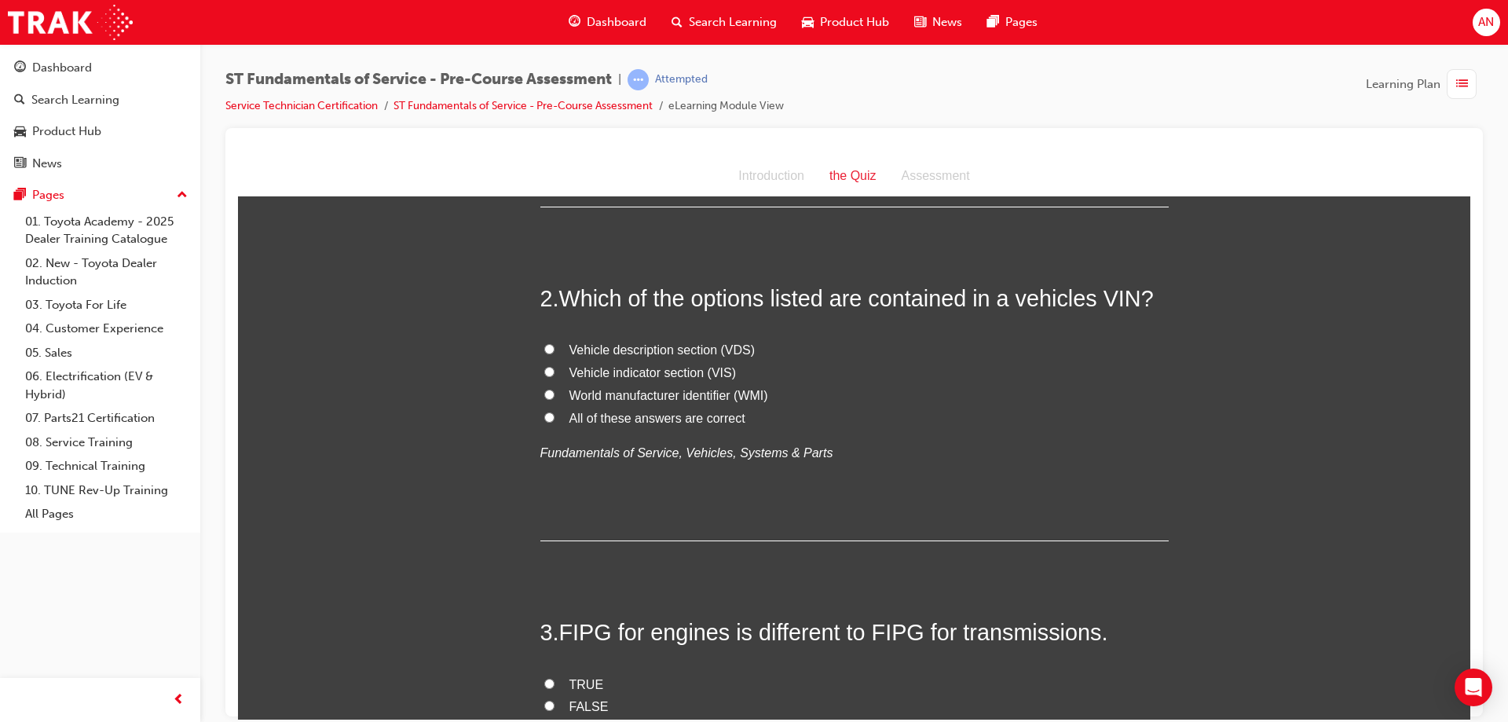
scroll to position [393, 0]
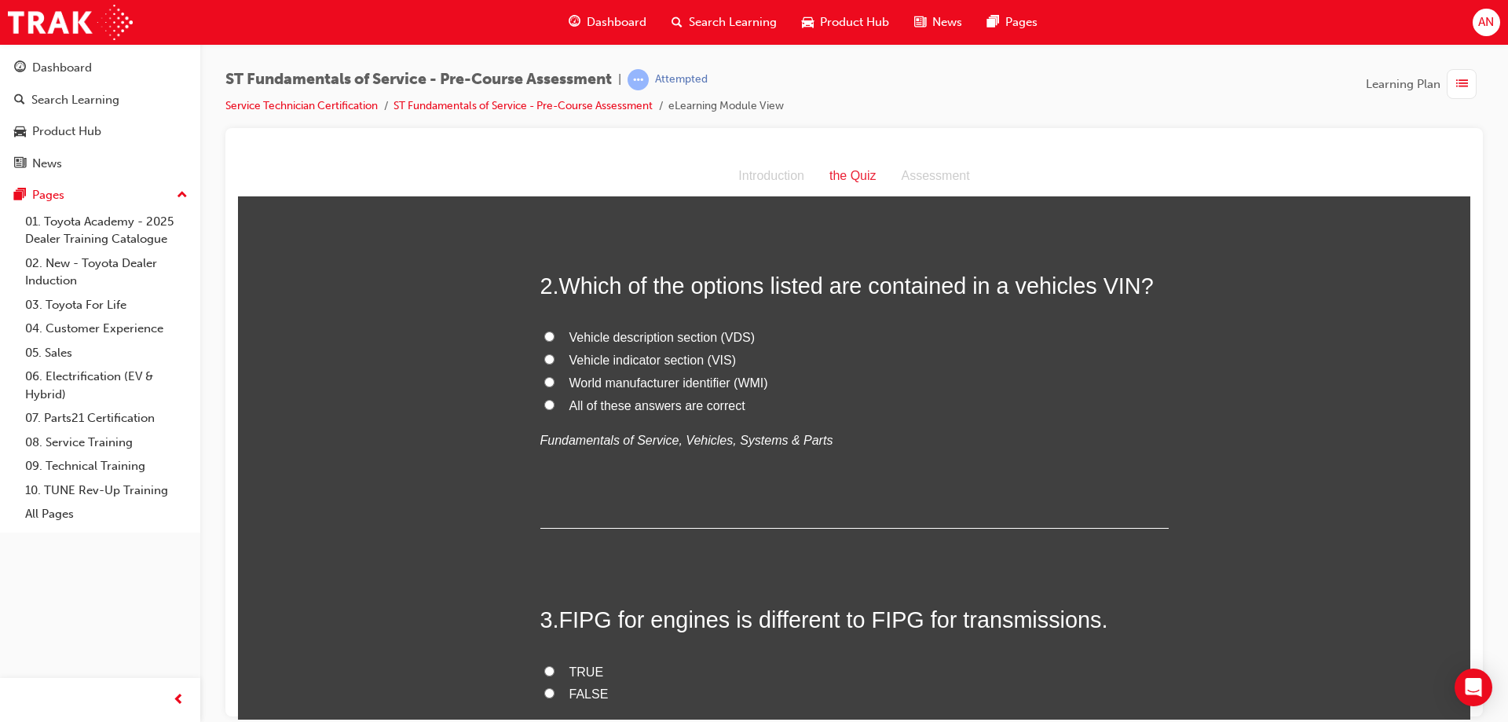
click at [544, 403] on input "All of these answers are correct" at bounding box center [549, 404] width 10 height 10
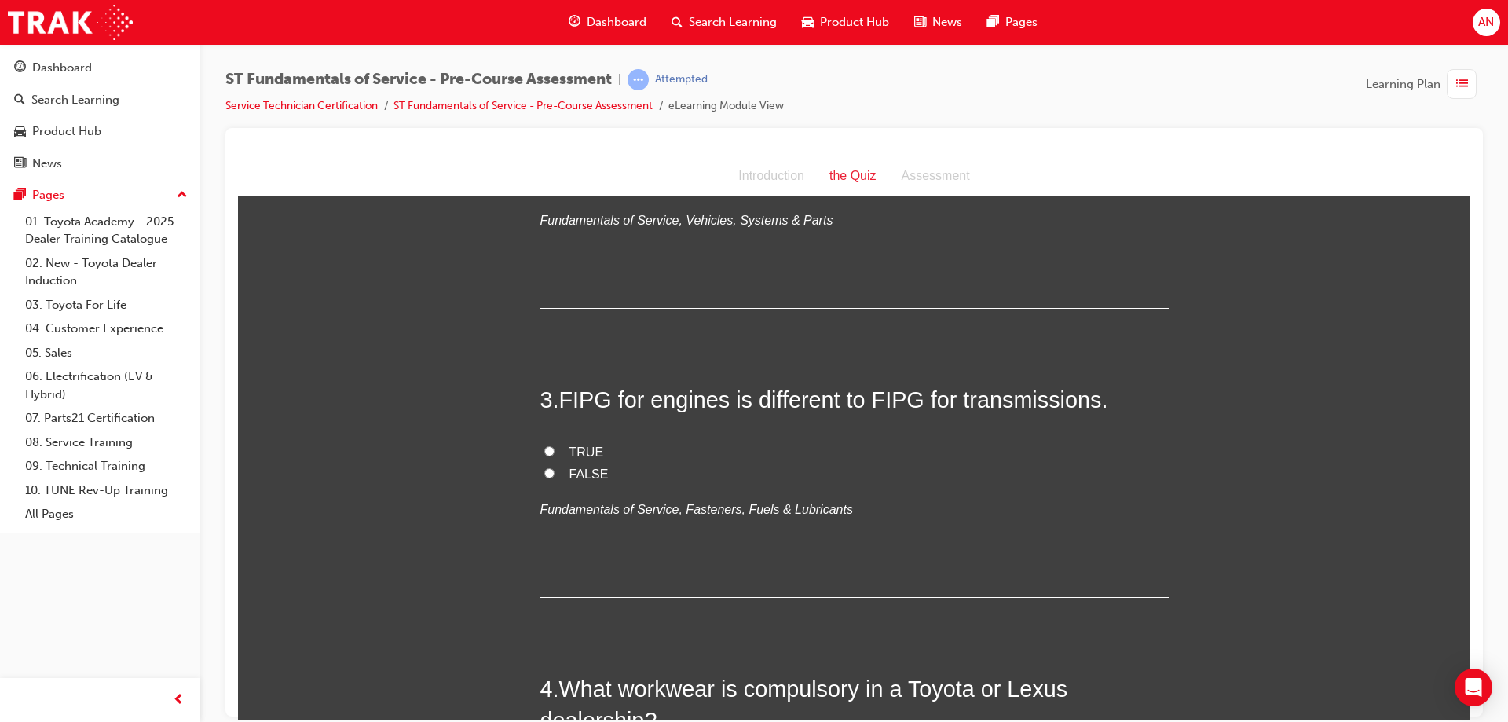
scroll to position [628, 0]
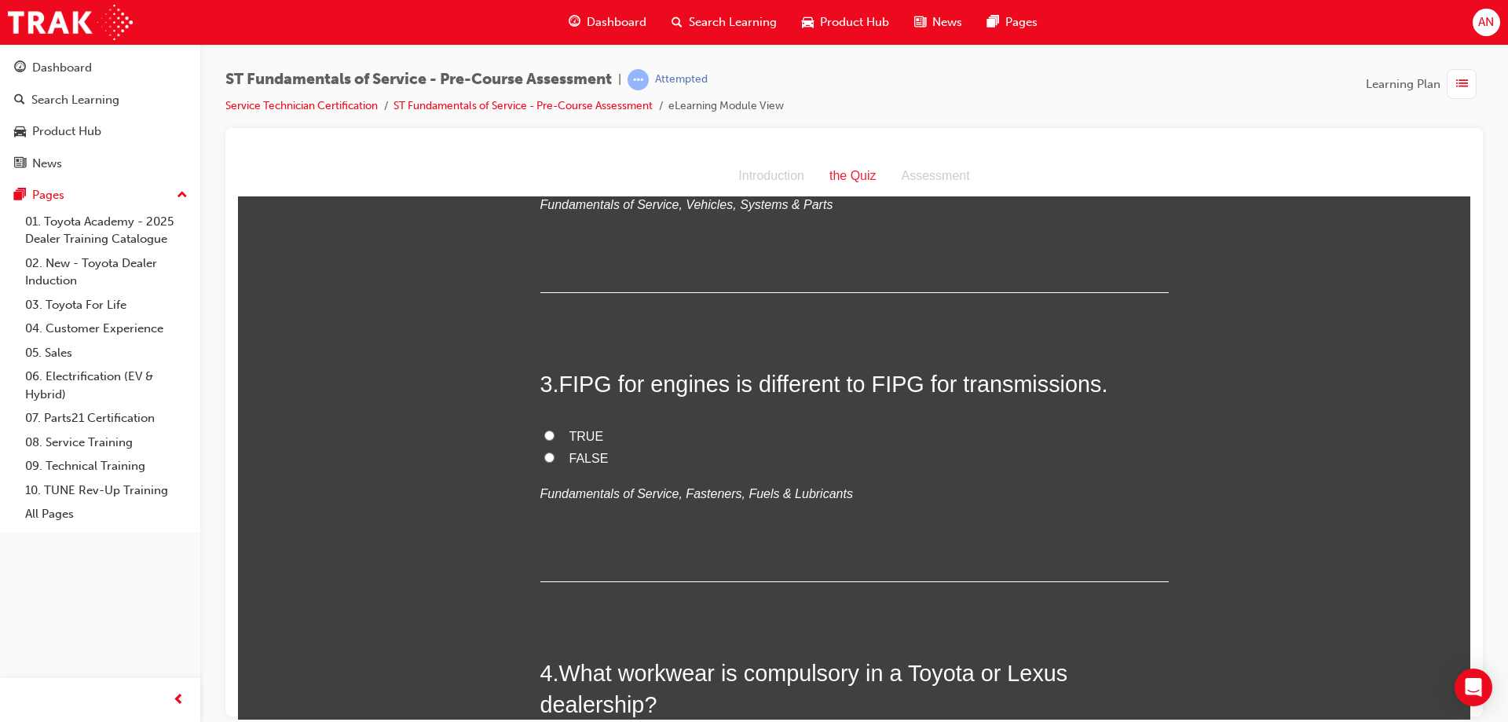
click at [545, 456] on input "FALSE" at bounding box center [549, 457] width 10 height 10
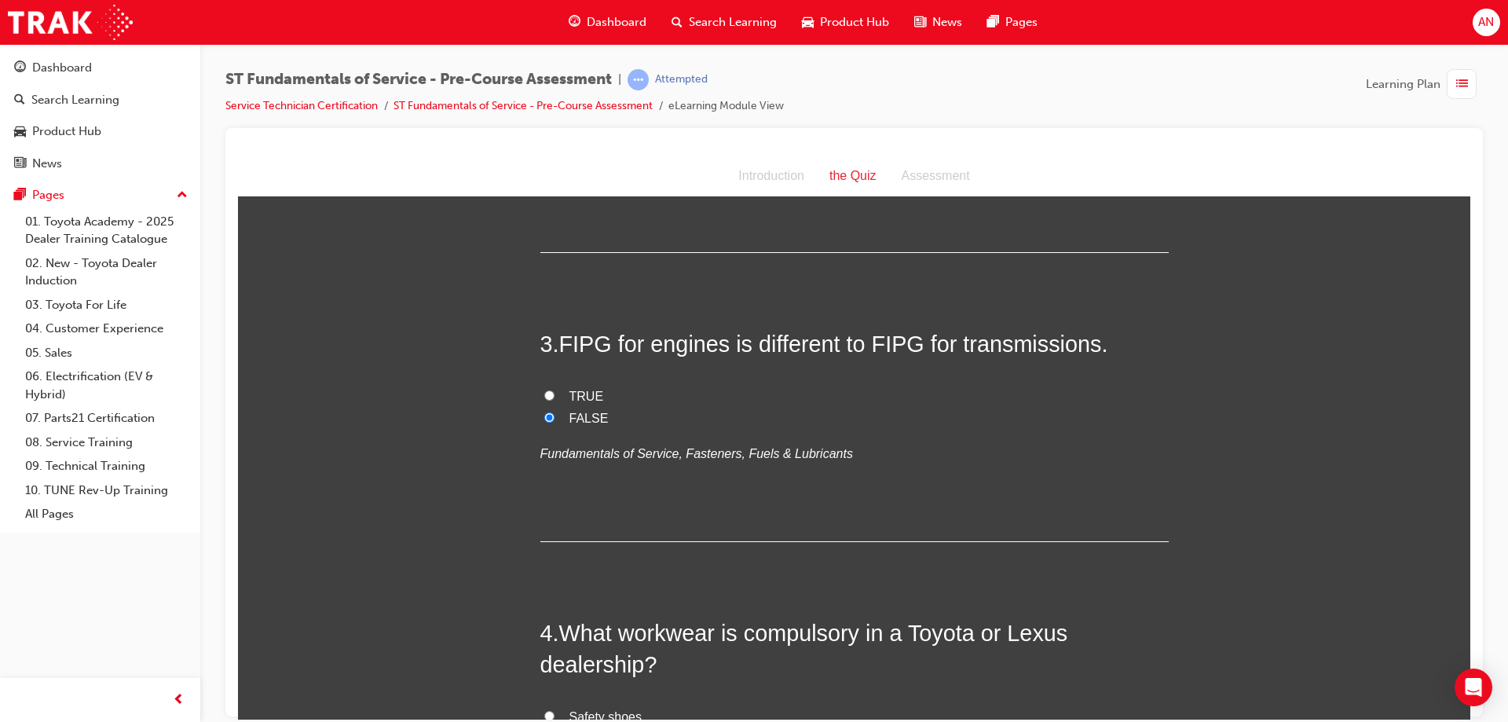
scroll to position [707, 0]
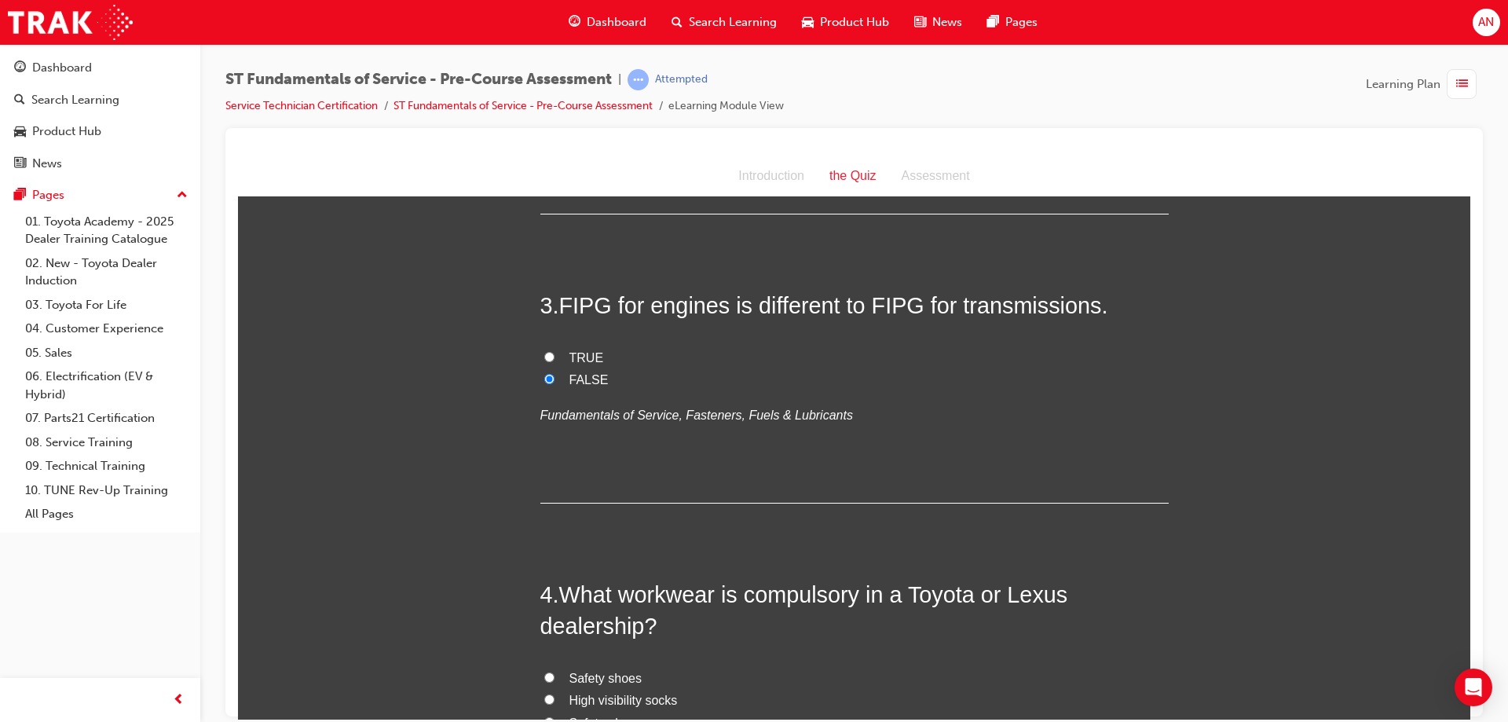
click at [545, 354] on input "TRUE" at bounding box center [549, 356] width 10 height 10
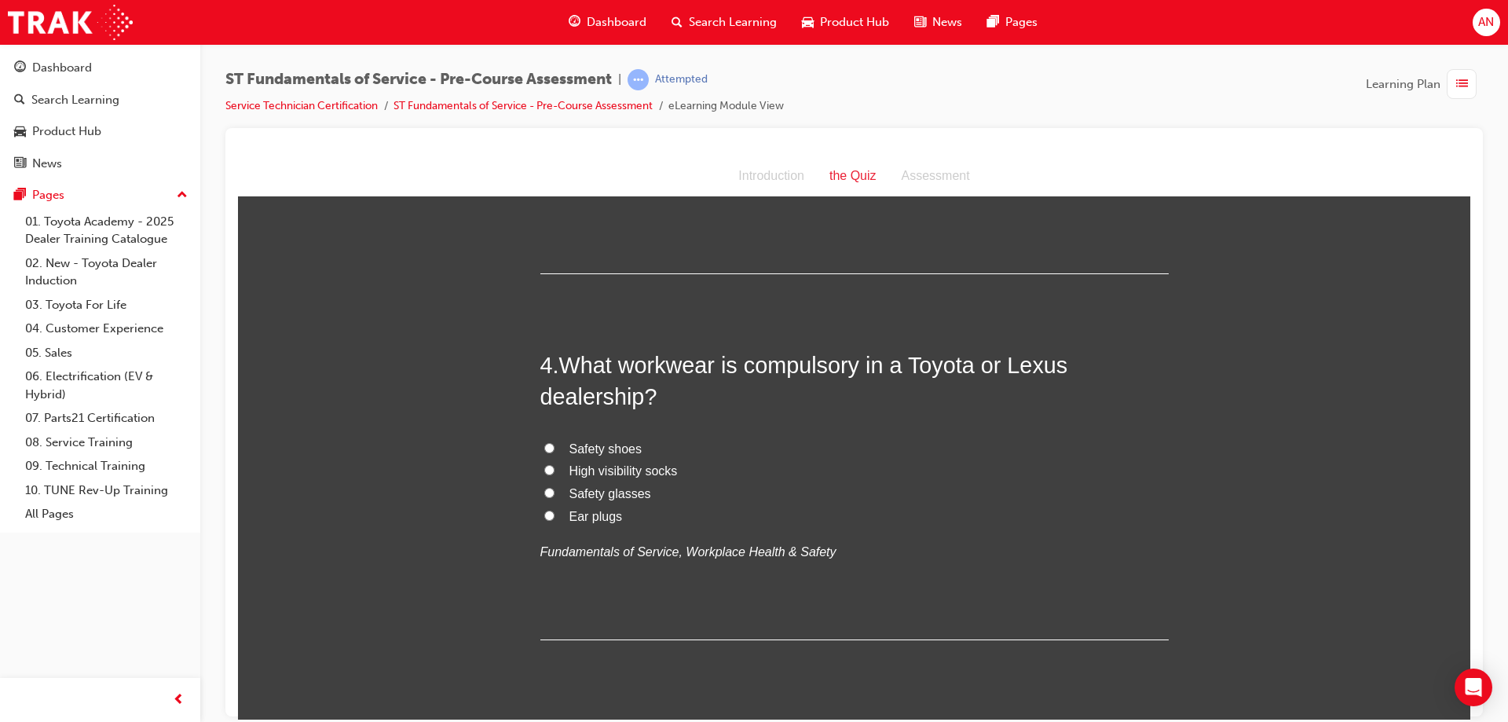
scroll to position [943, 0]
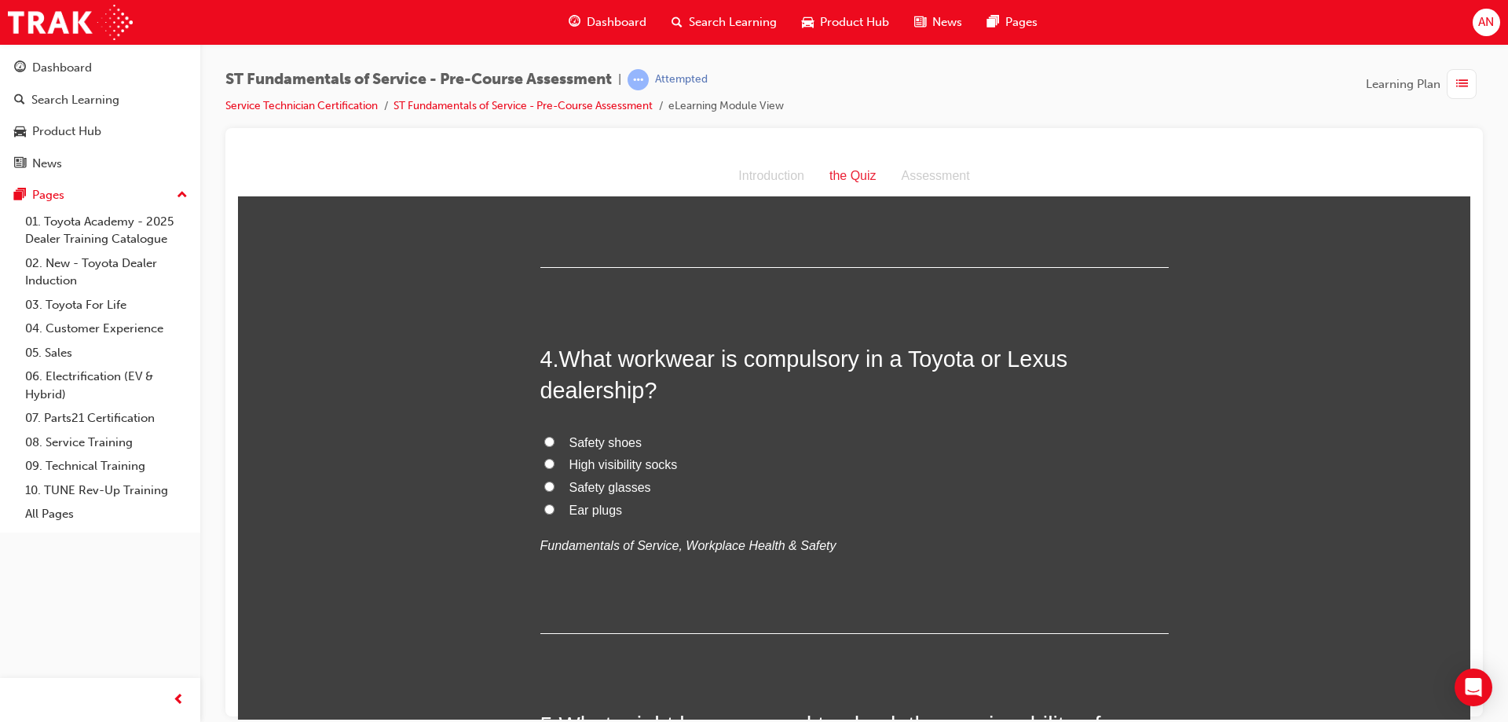
click at [544, 444] on input "Safety shoes" at bounding box center [549, 441] width 10 height 10
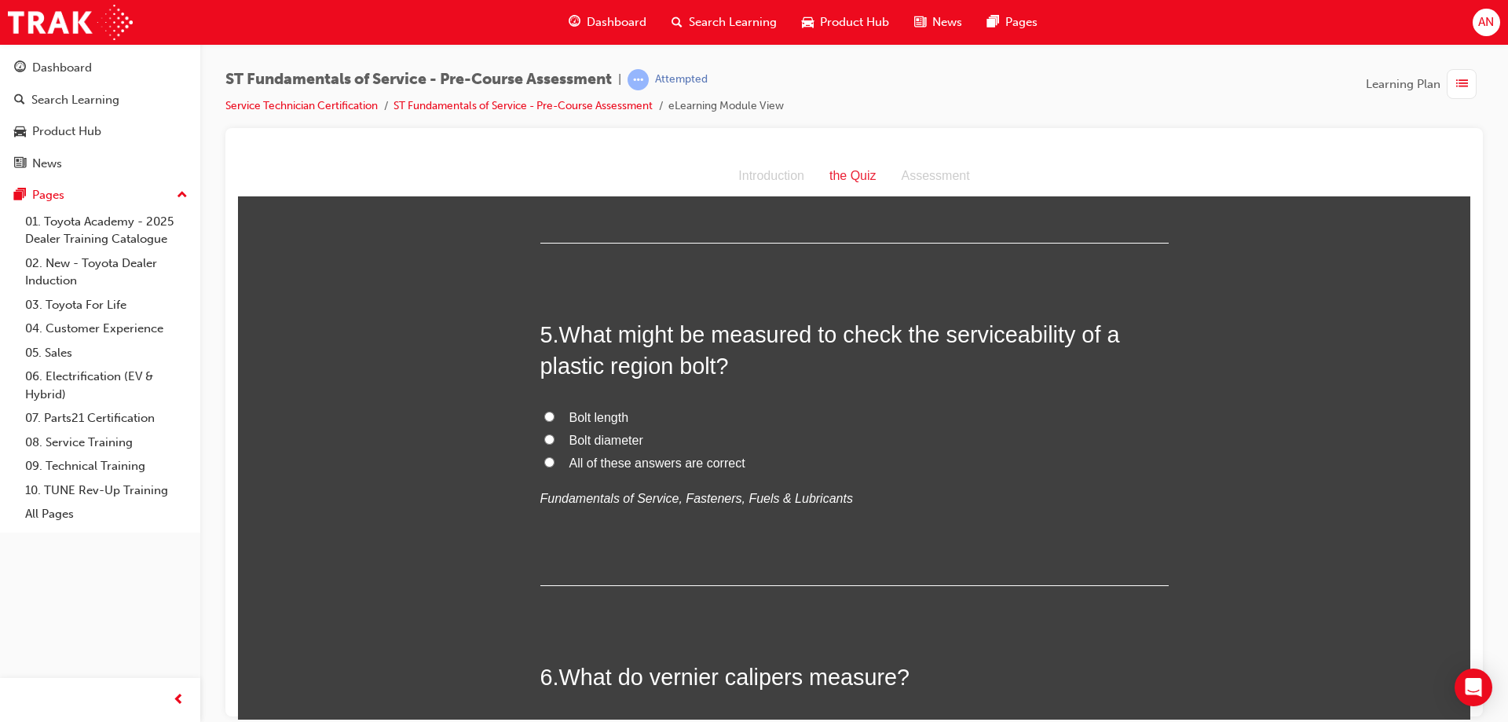
scroll to position [1335, 0]
click at [544, 459] on input "All of these answers are correct" at bounding box center [549, 459] width 10 height 10
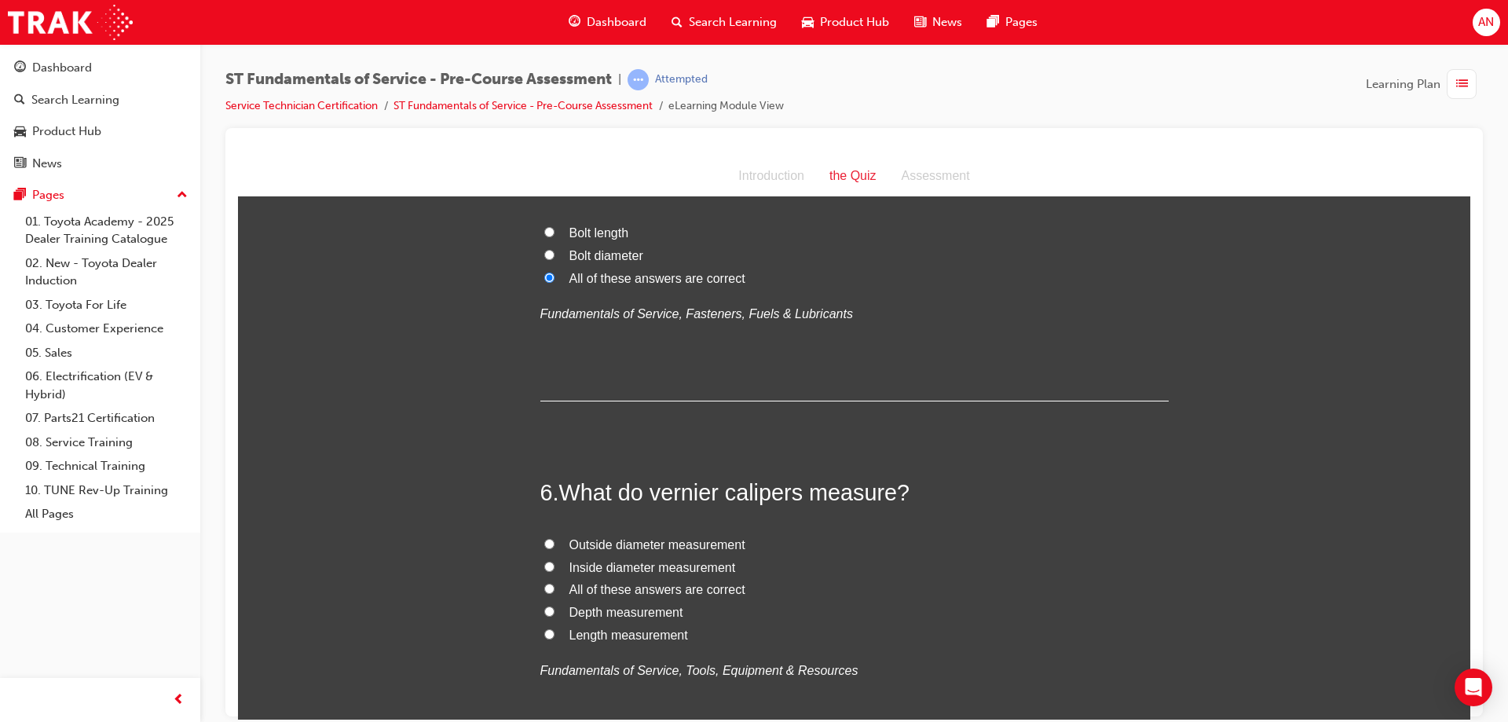
scroll to position [1571, 0]
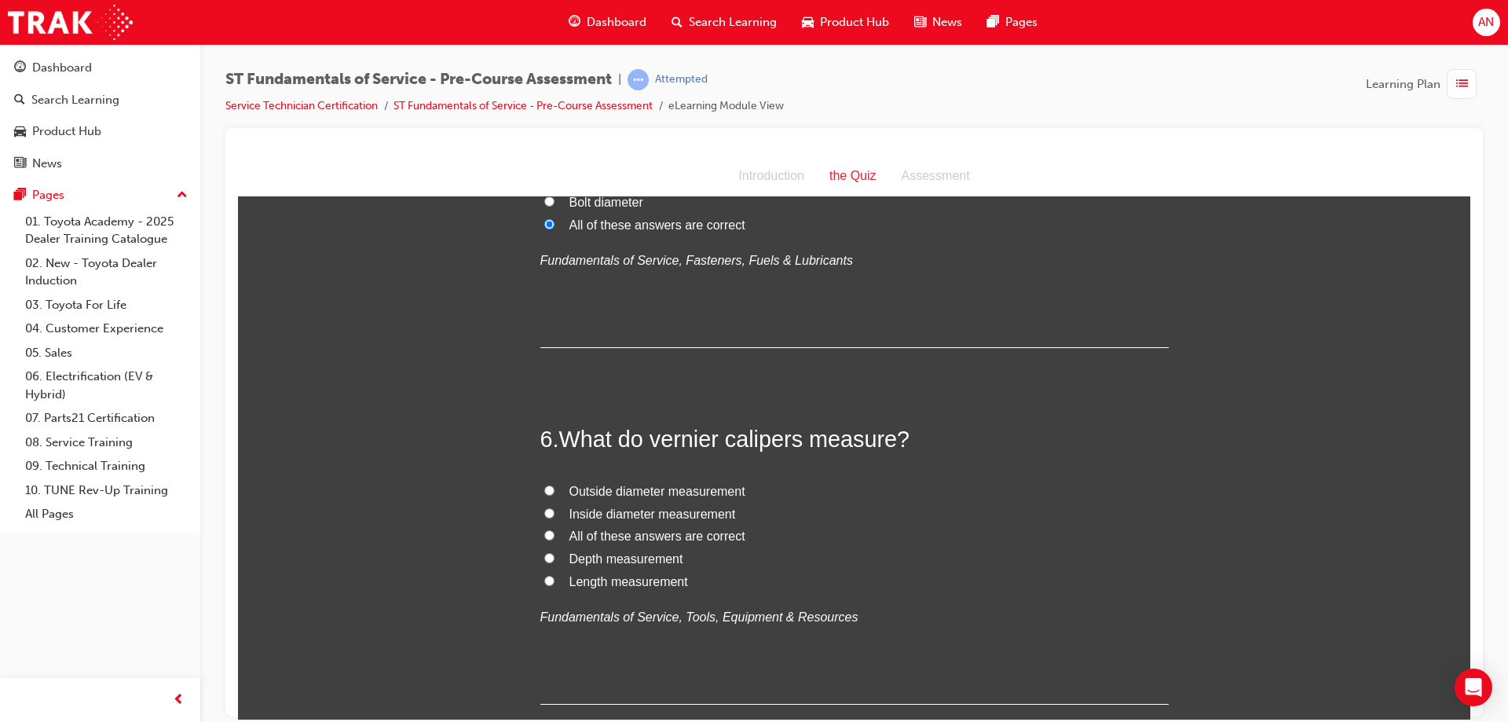
click at [544, 534] on input "All of these answers are correct" at bounding box center [549, 534] width 10 height 10
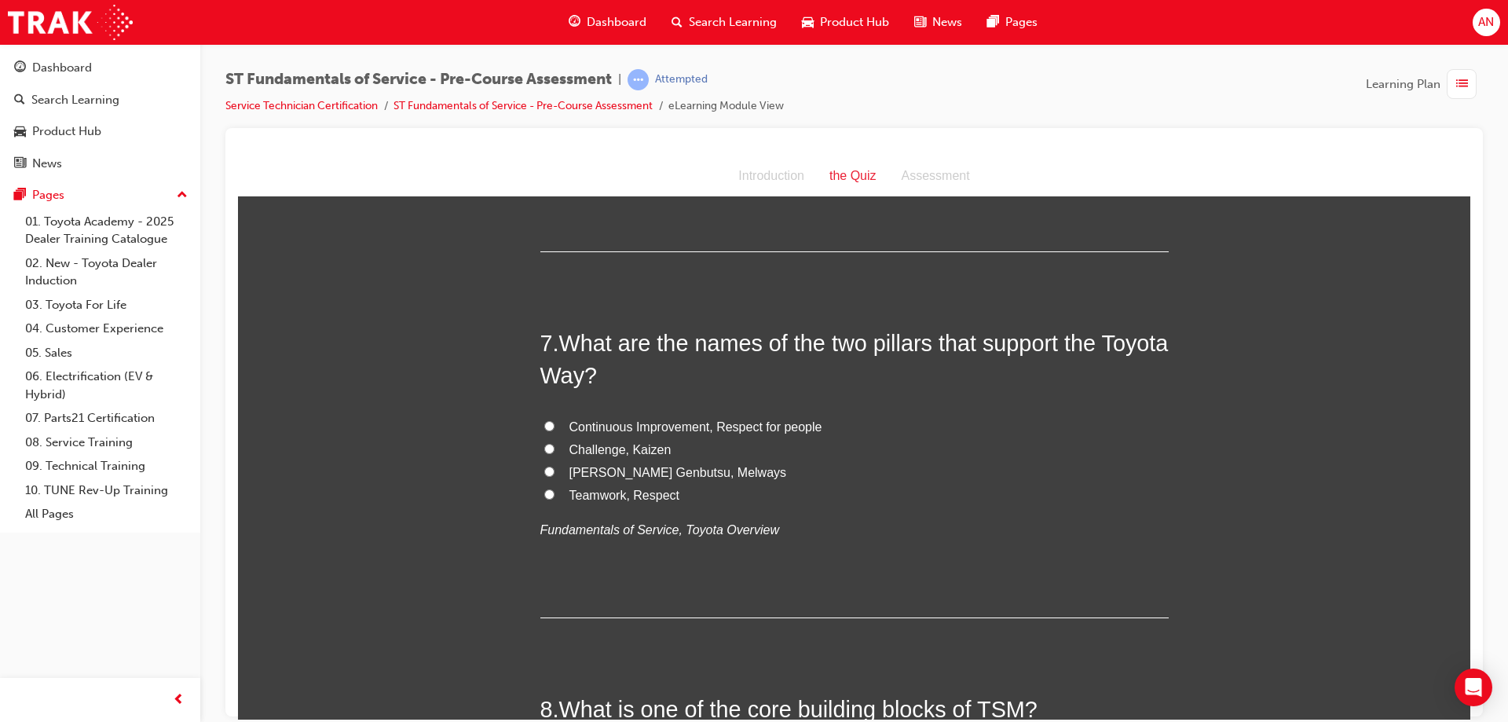
scroll to position [2042, 0]
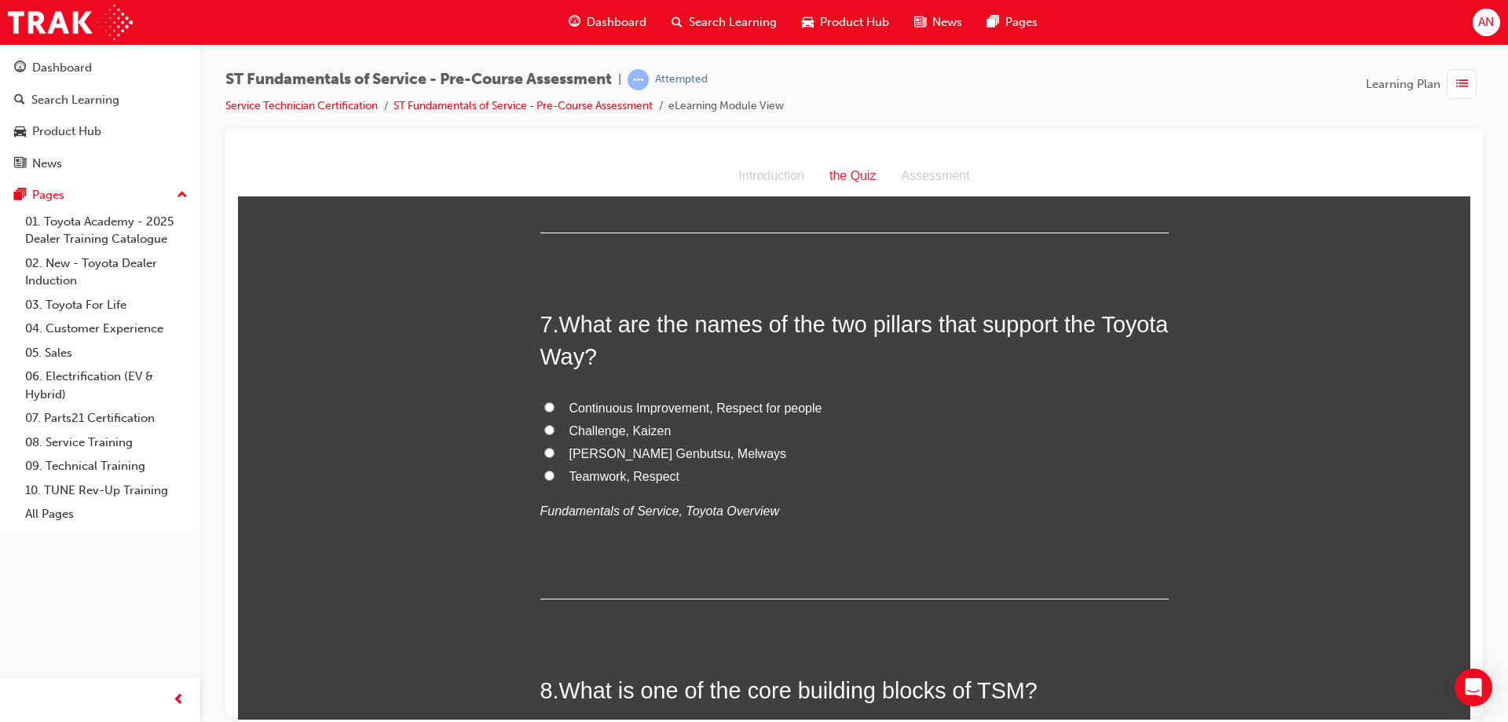
click at [544, 408] on input "Continuous Improvement, Respect for people" at bounding box center [549, 406] width 10 height 10
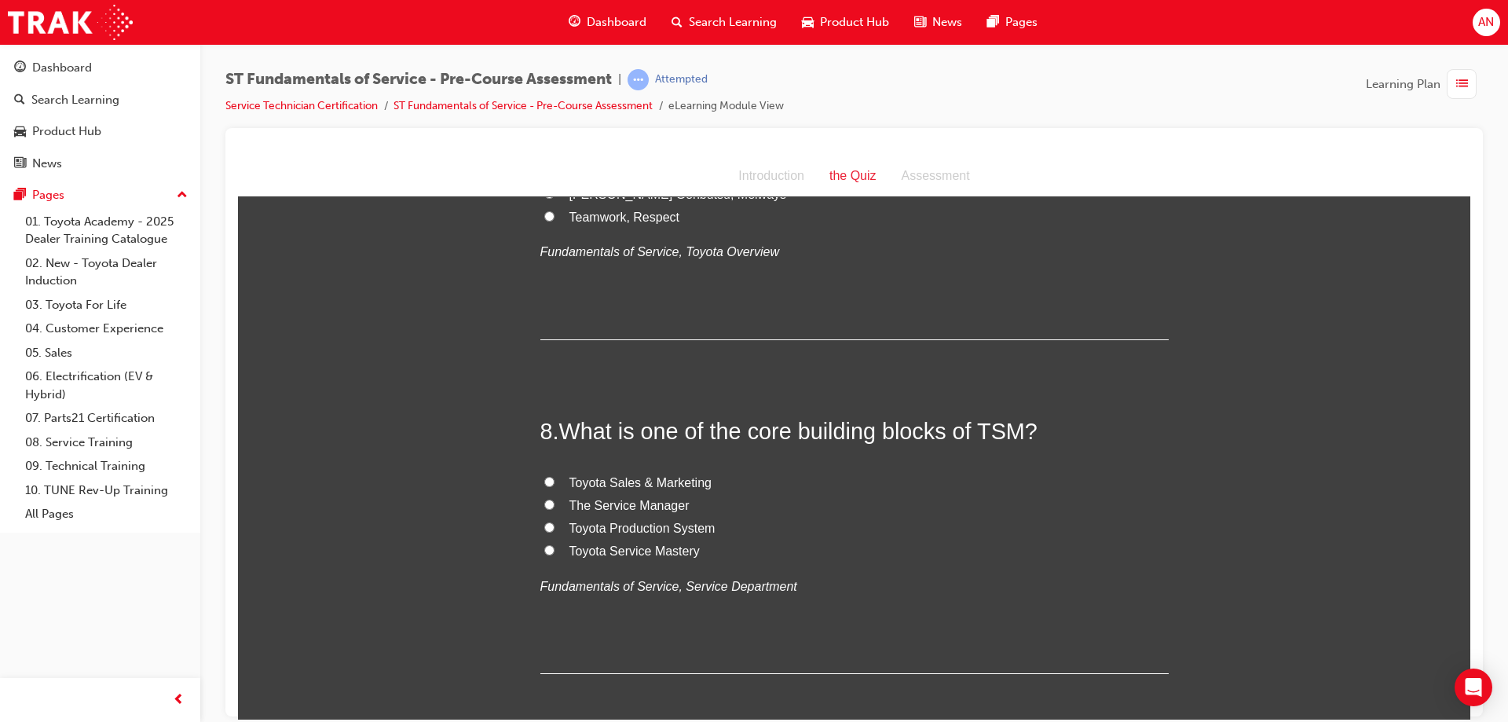
scroll to position [2357, 0]
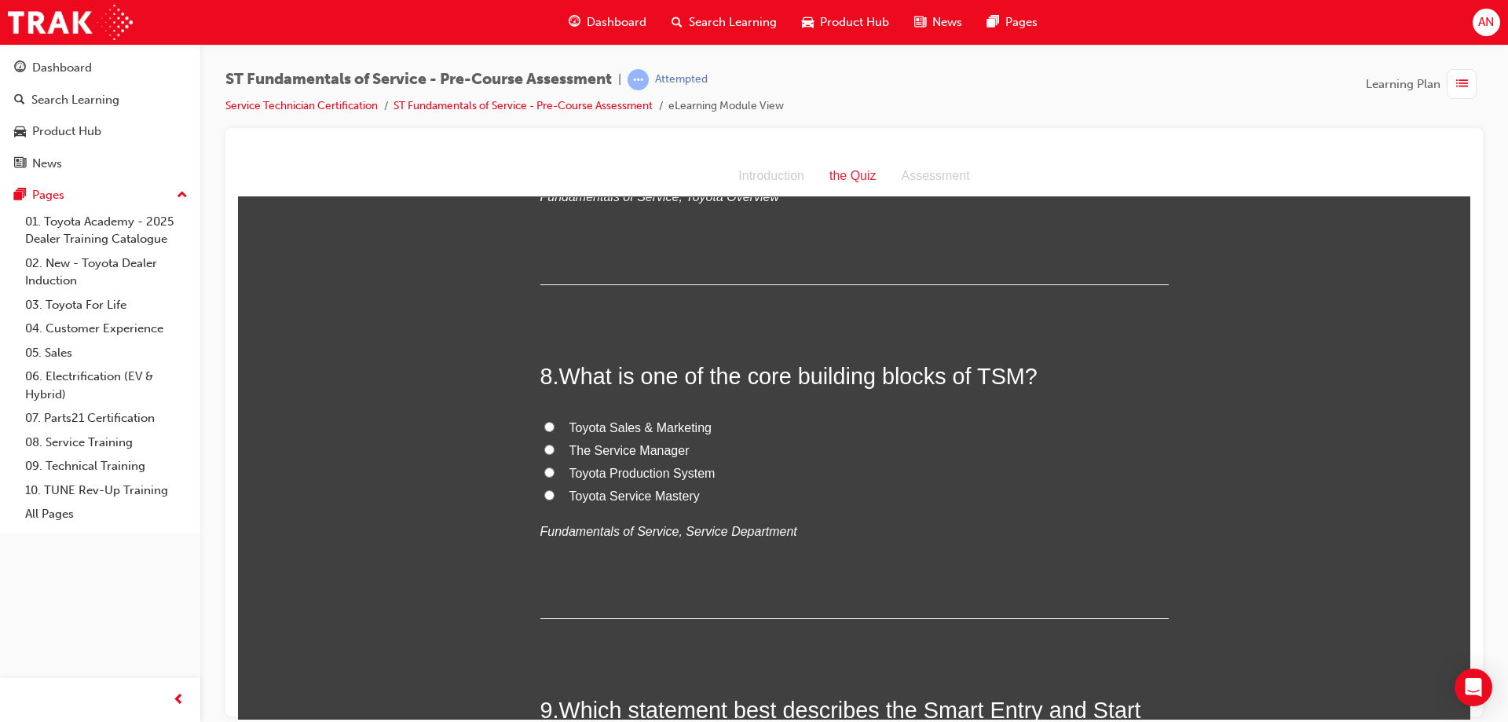
click at [544, 493] on input "Toyota Service Mastery" at bounding box center [549, 494] width 10 height 10
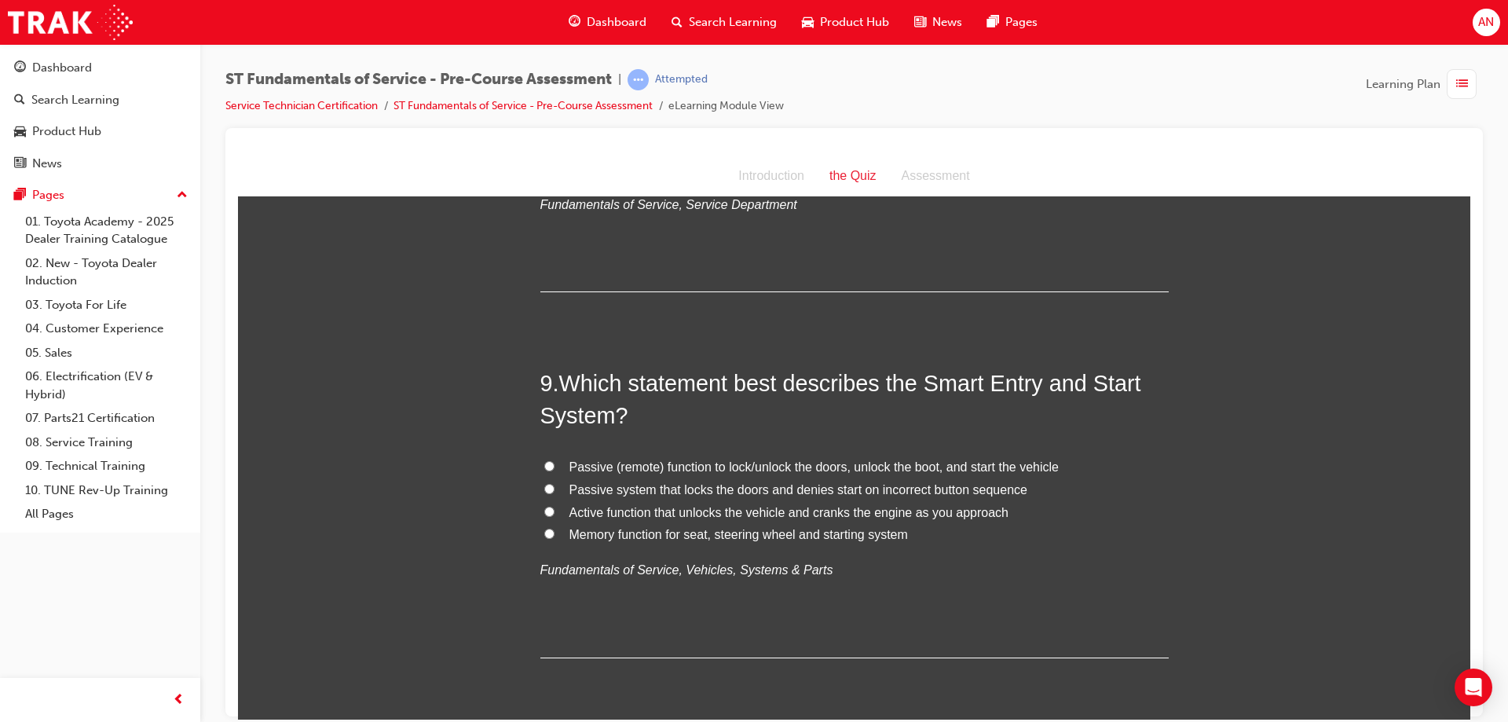
scroll to position [2749, 0]
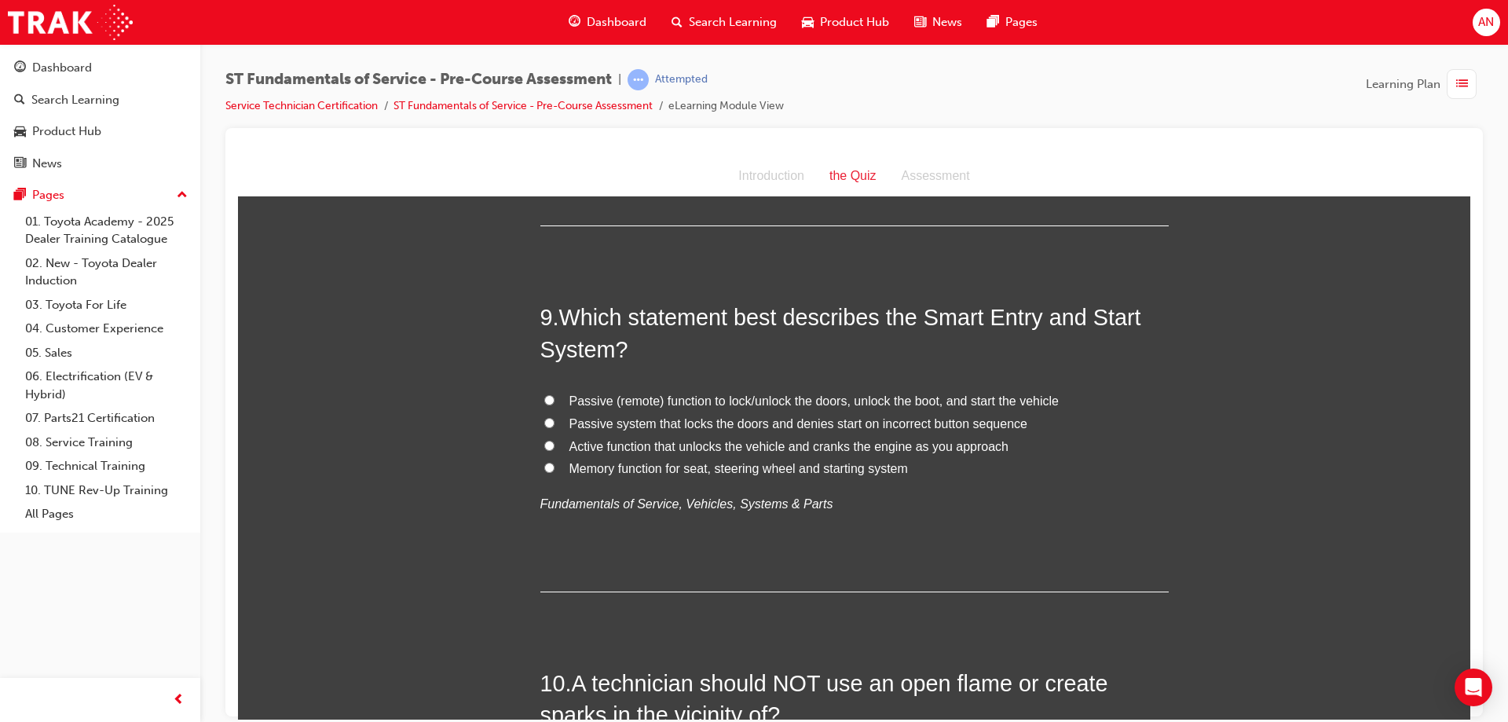
click at [548, 405] on label "Passive (remote) function to lock/unlock the doors, unlock the boot, and start …" at bounding box center [854, 401] width 628 height 23
click at [548, 405] on input "Passive (remote) function to lock/unlock the doors, unlock the boot, and start …" at bounding box center [549, 399] width 10 height 10
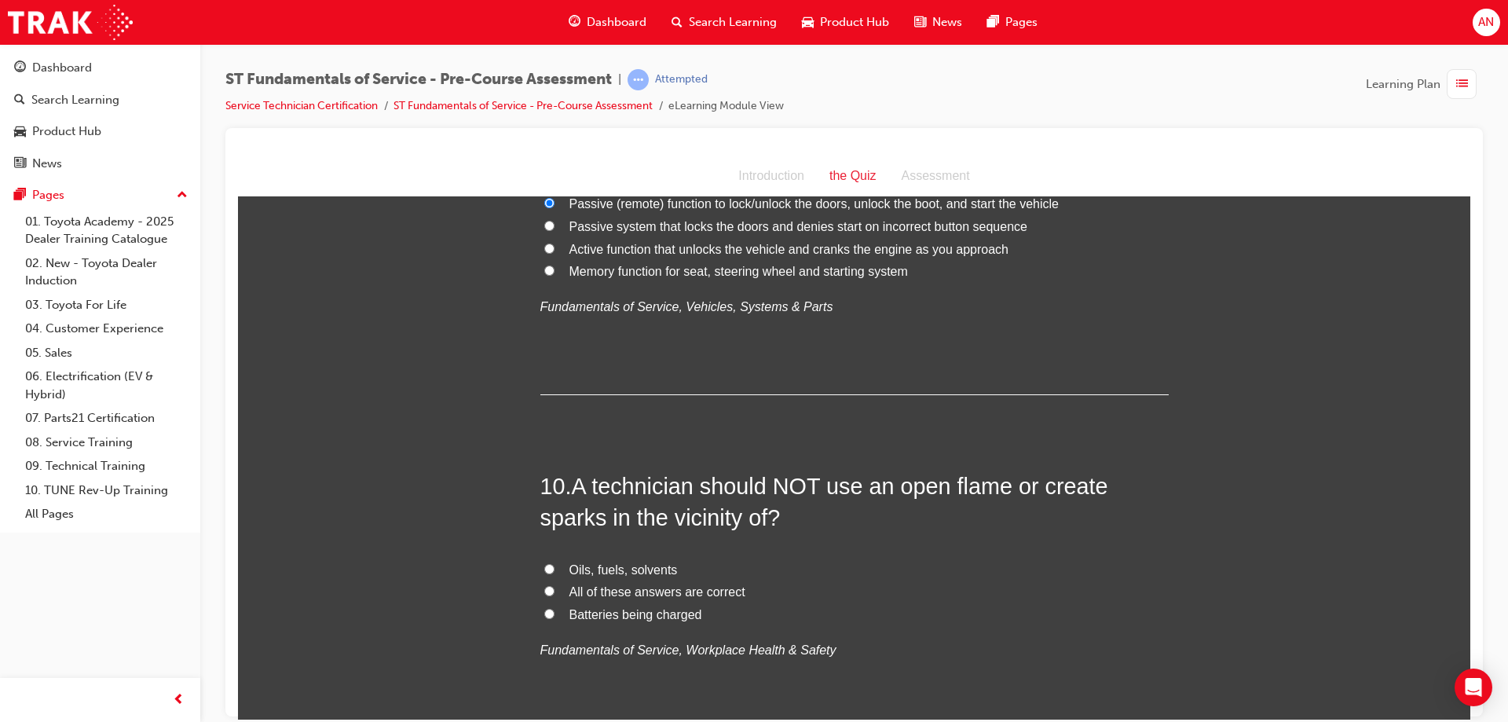
scroll to position [2985, 0]
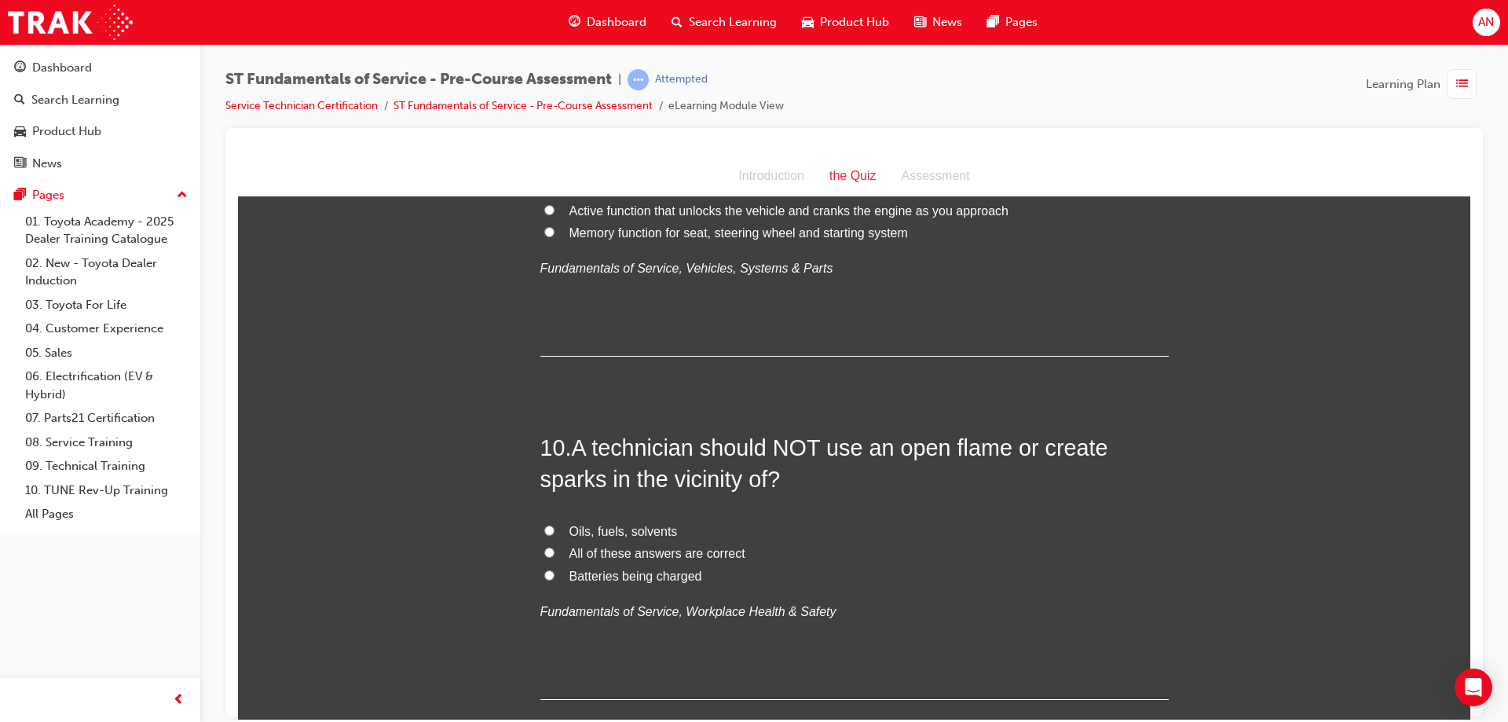
click at [544, 529] on input "Oils, fuels, solvents" at bounding box center [549, 530] width 10 height 10
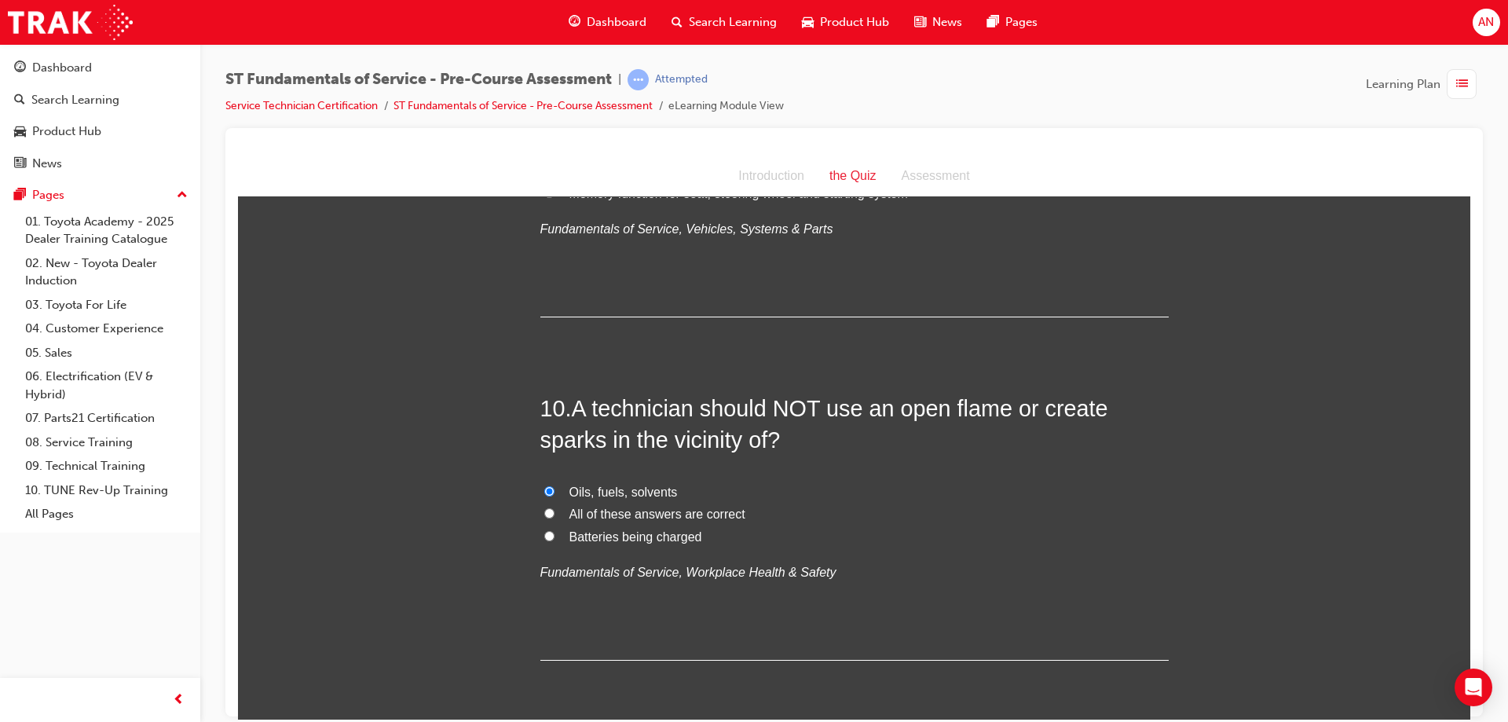
scroll to position [3084, 0]
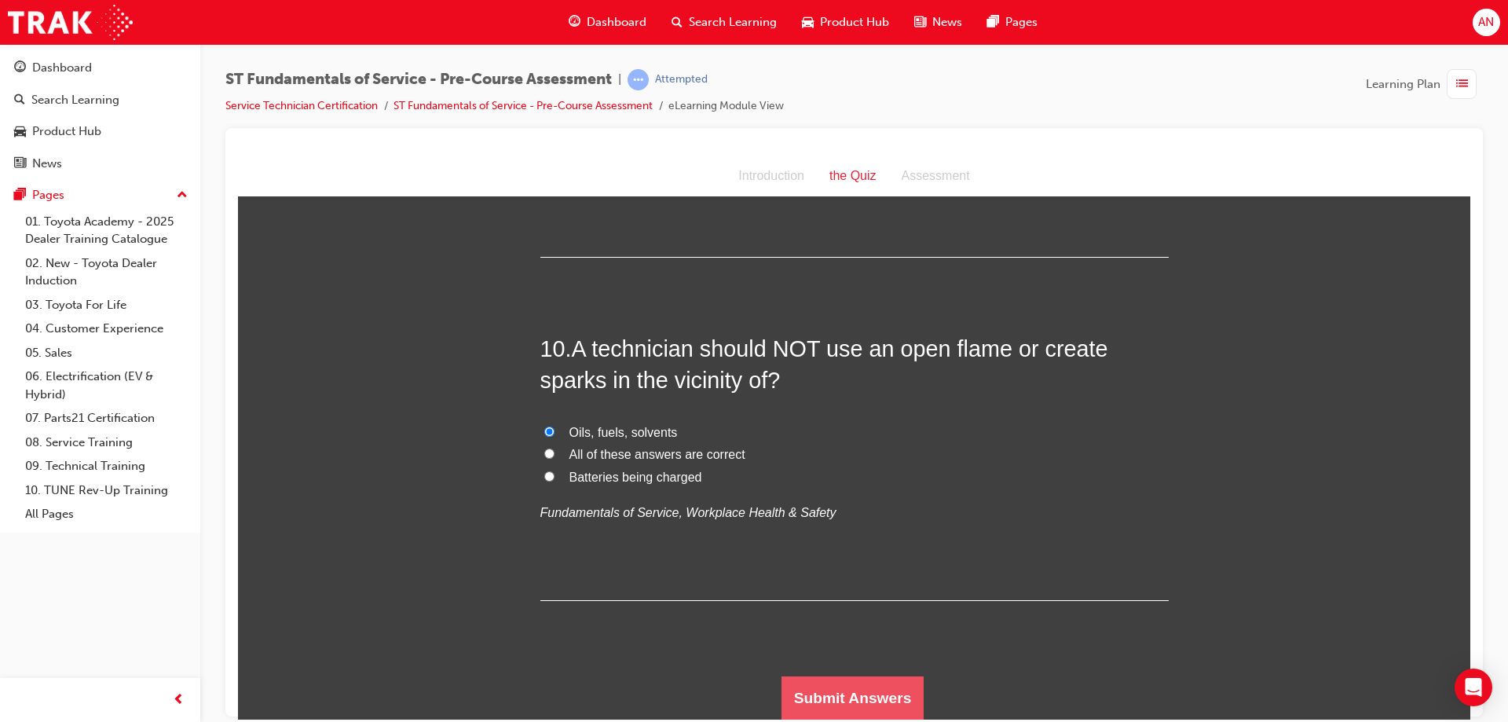
click at [879, 698] on button "Submit Answers" at bounding box center [853, 698] width 143 height 44
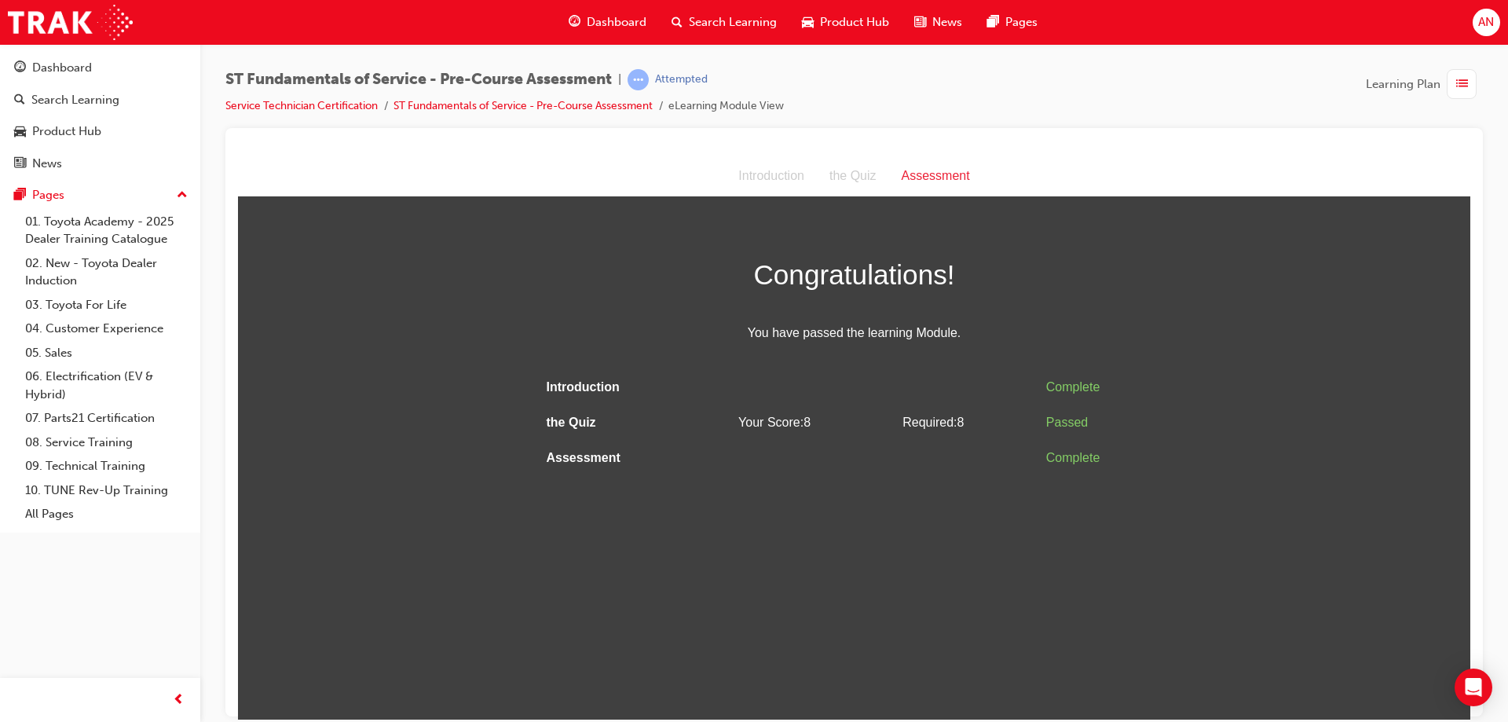
scroll to position [0, 0]
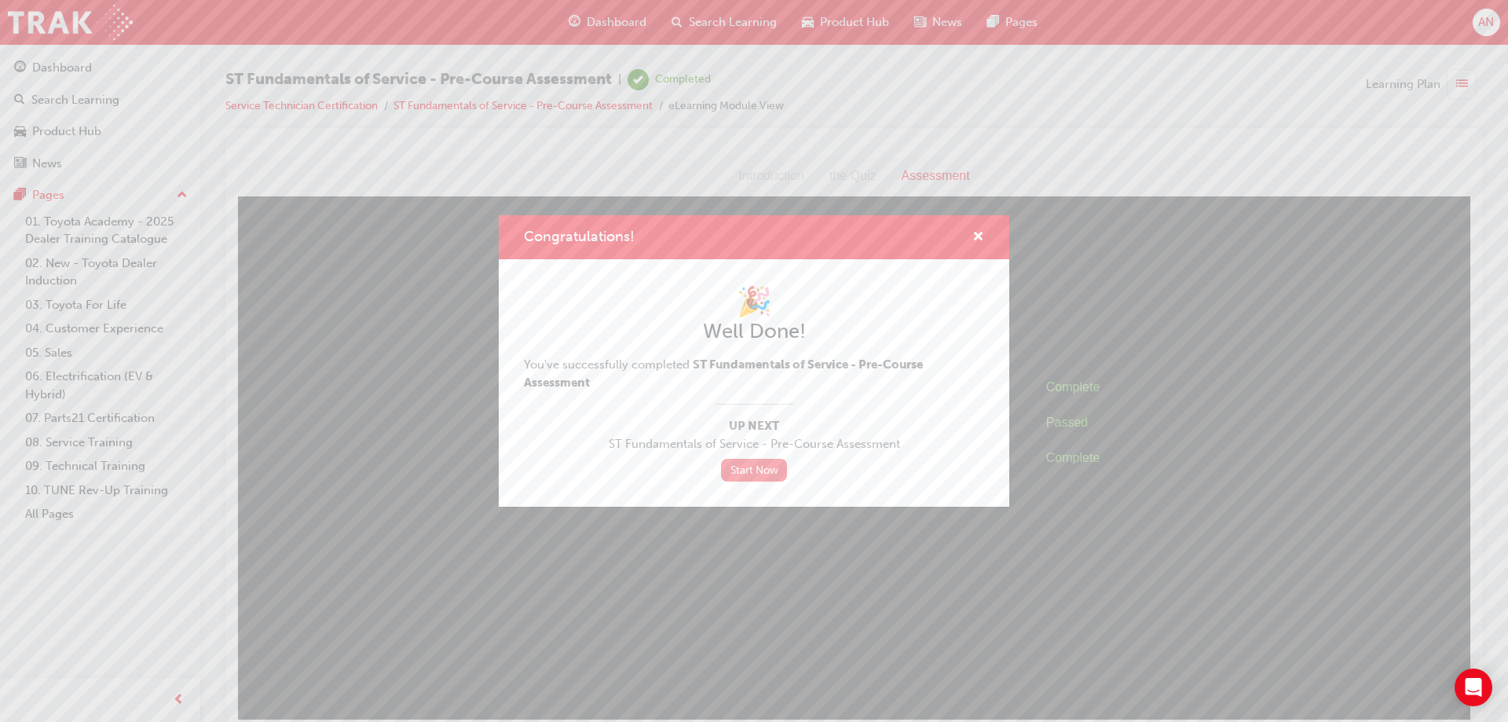
click at [758, 467] on link "Start Now" at bounding box center [754, 470] width 66 height 23
click at [757, 471] on link "Start Now" at bounding box center [754, 470] width 66 height 23
click at [745, 474] on link "Start Now" at bounding box center [754, 470] width 66 height 23
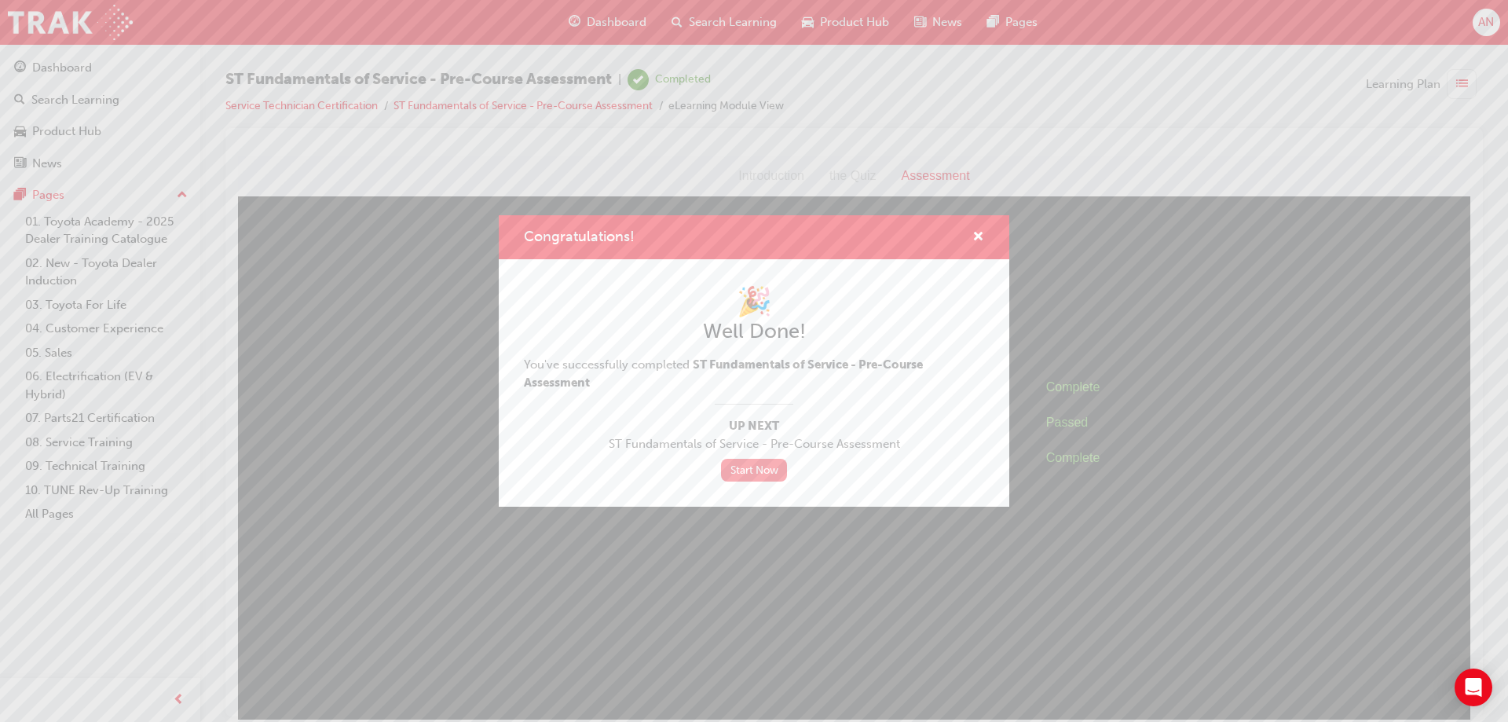
click at [745, 474] on link "Start Now" at bounding box center [754, 470] width 66 height 23
click at [989, 229] on div "Congratulations!" at bounding box center [754, 237] width 511 height 45
click at [984, 233] on div "Congratulations!" at bounding box center [754, 237] width 511 height 45
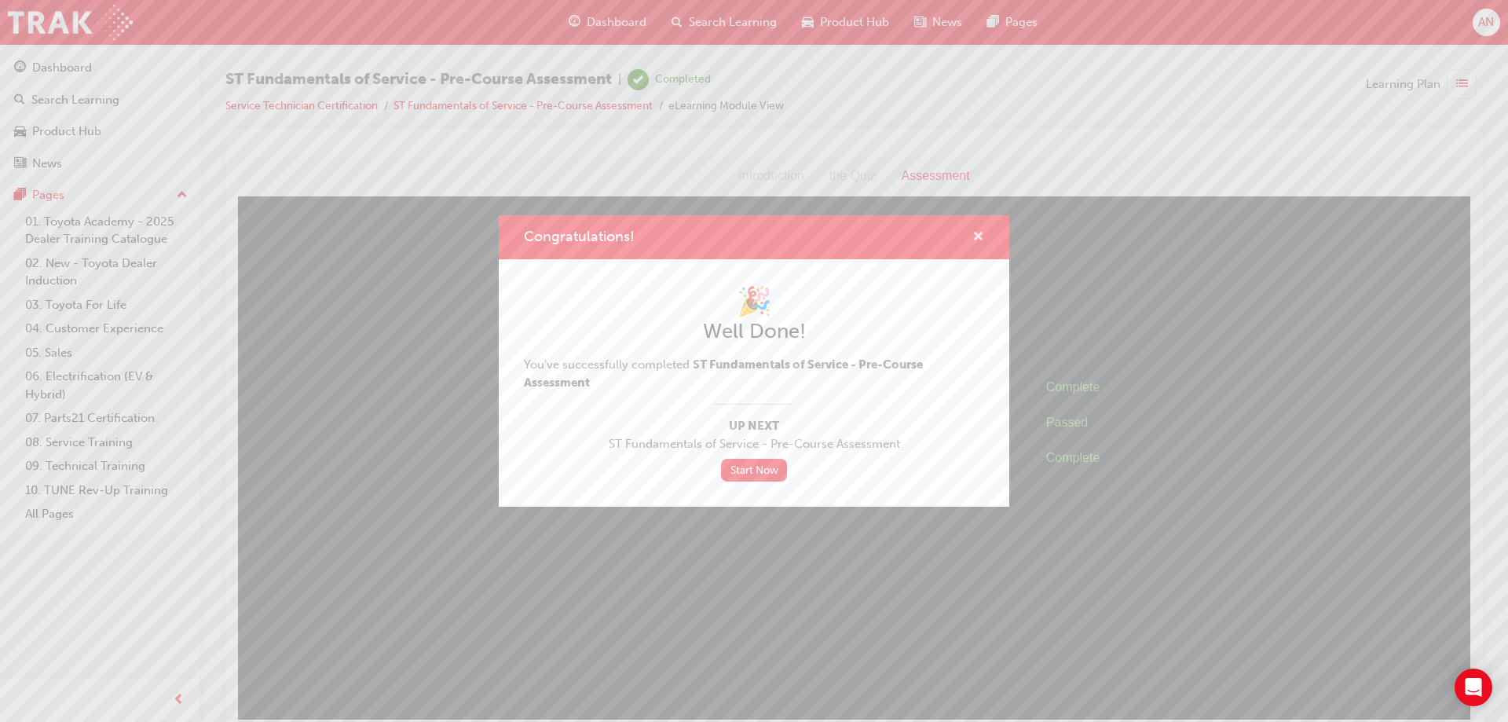
click at [977, 239] on span "cross-icon" at bounding box center [978, 238] width 12 height 14
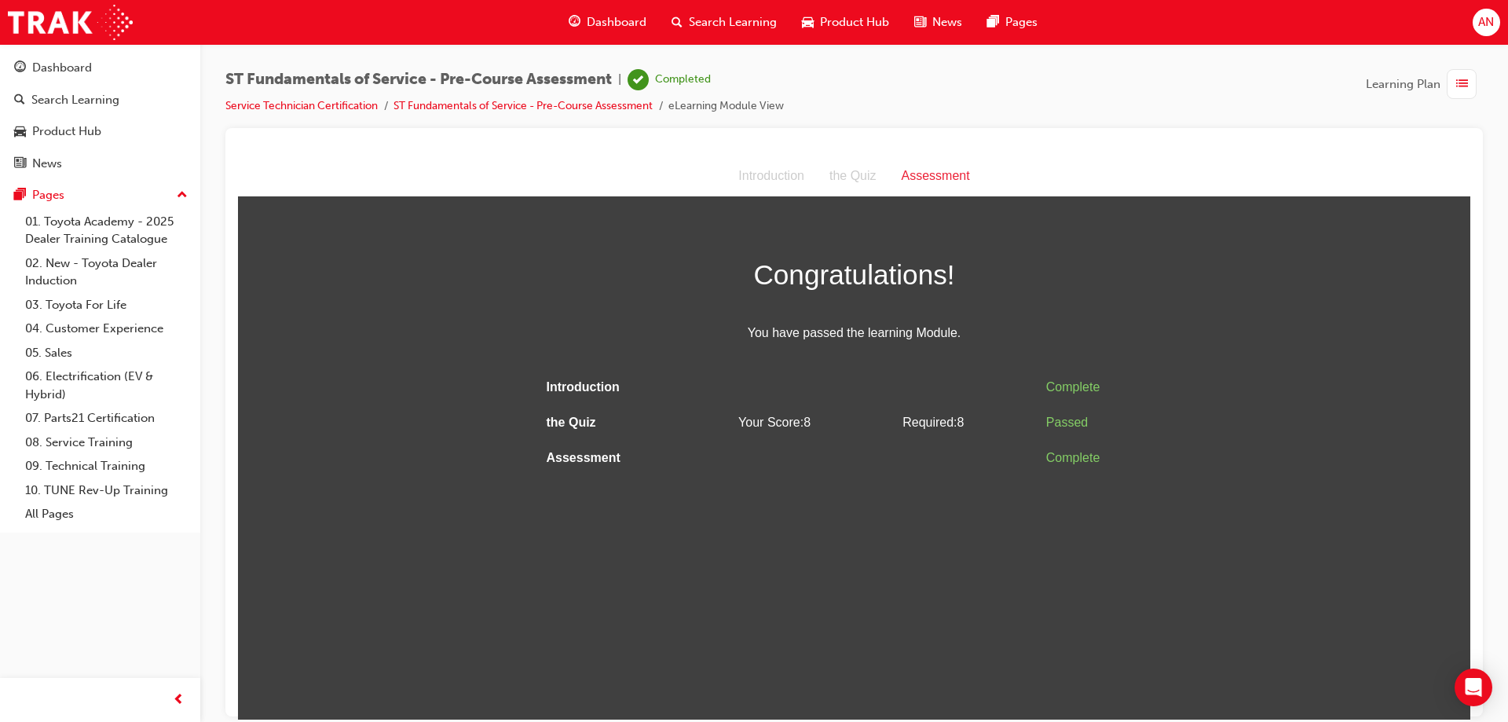
click at [1402, 84] on span "Learning Plan" at bounding box center [1403, 84] width 75 height 18
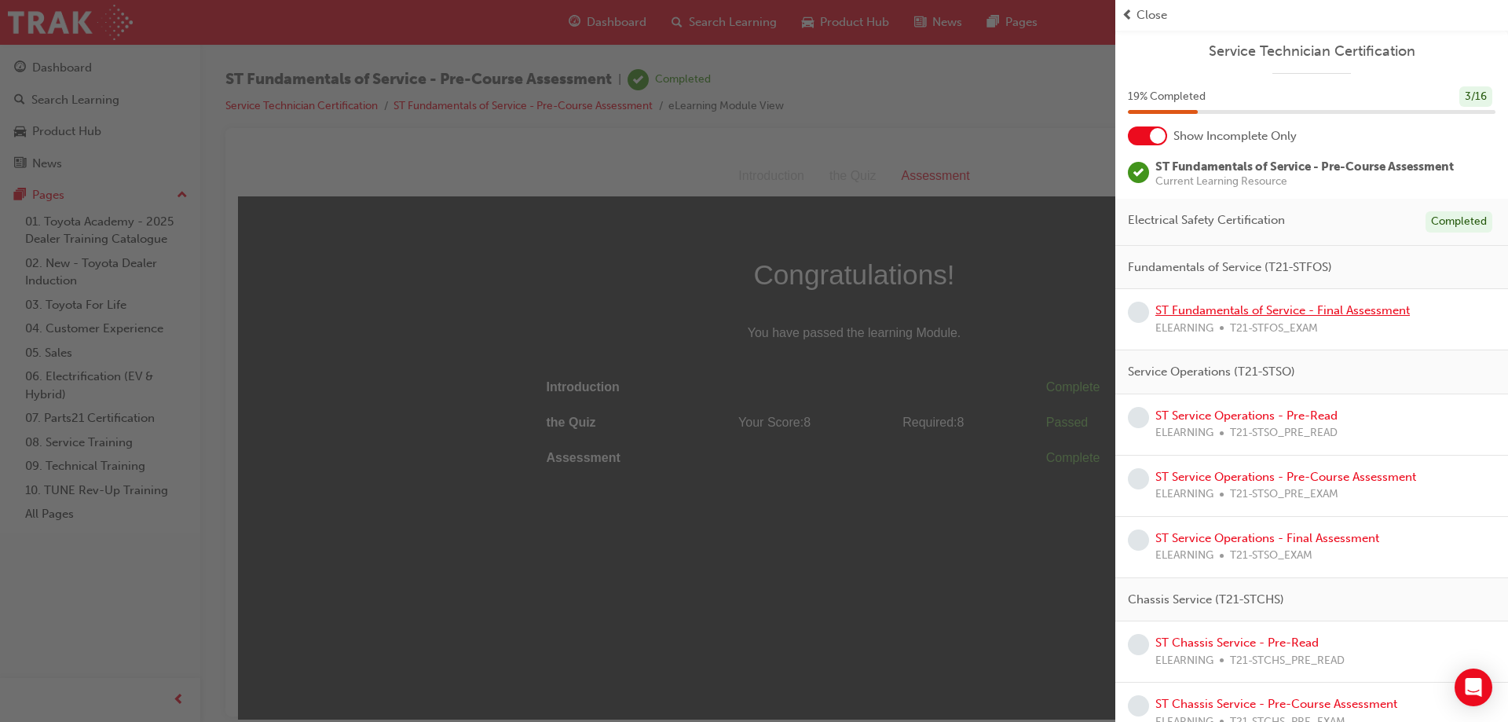
click at [1272, 314] on link "ST Fundamentals of Service - Final Assessment" at bounding box center [1282, 310] width 255 height 14
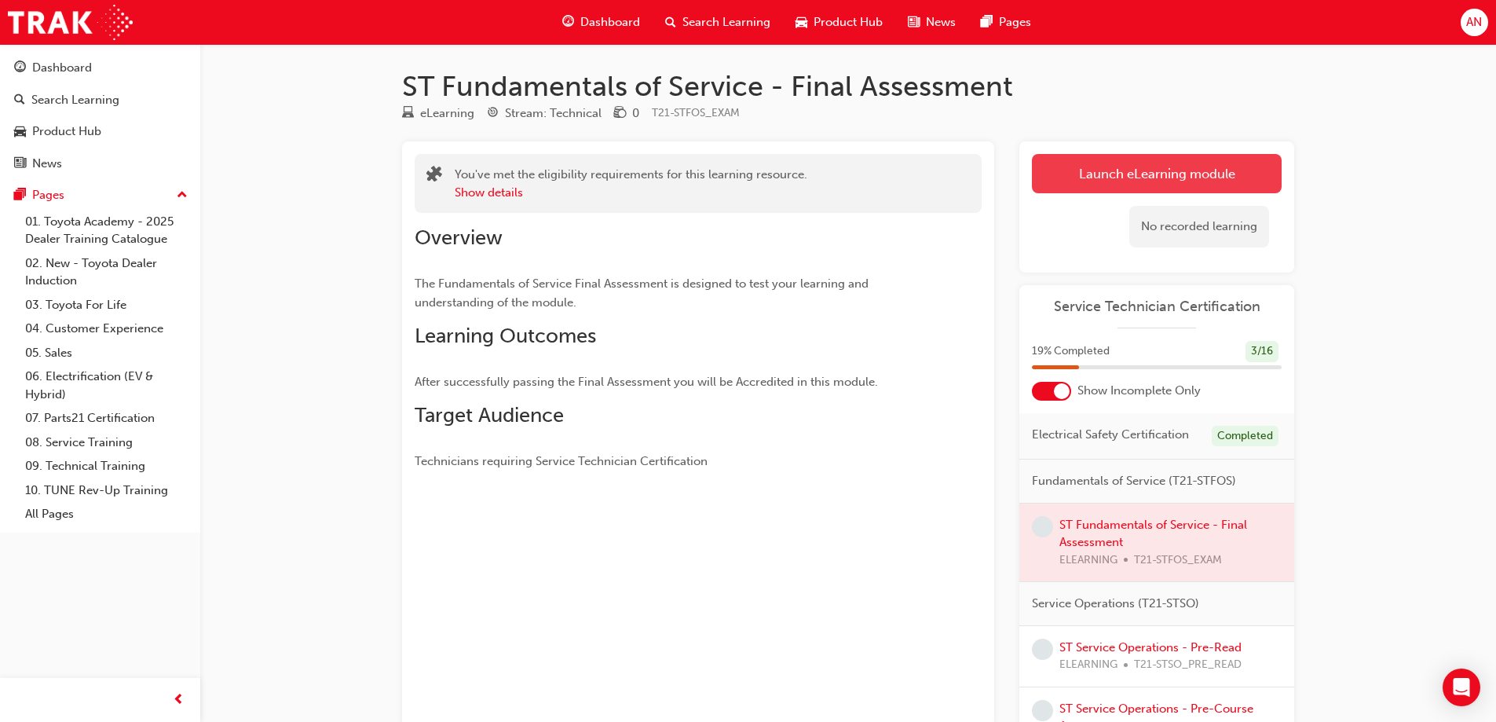
click at [1177, 167] on link "Launch eLearning module" at bounding box center [1157, 173] width 250 height 39
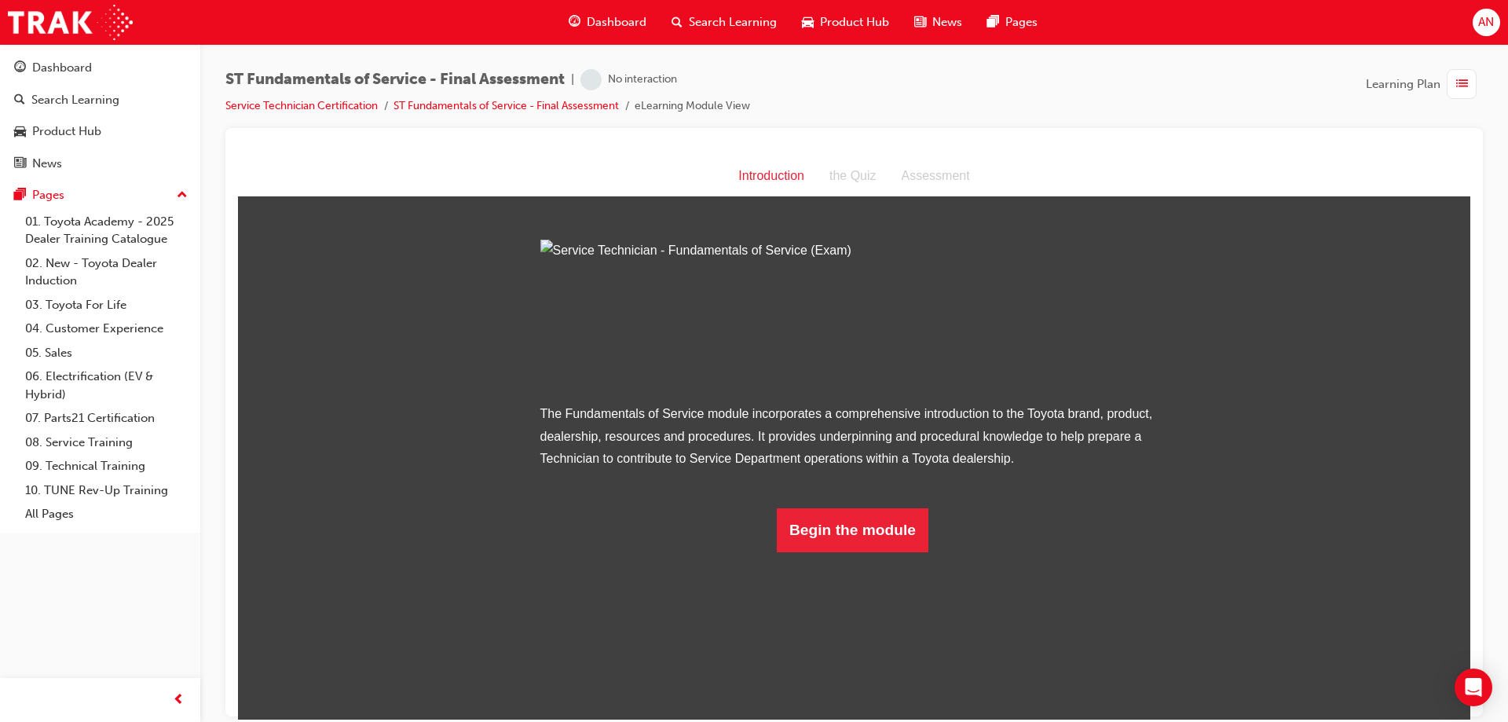
scroll to position [5, 0]
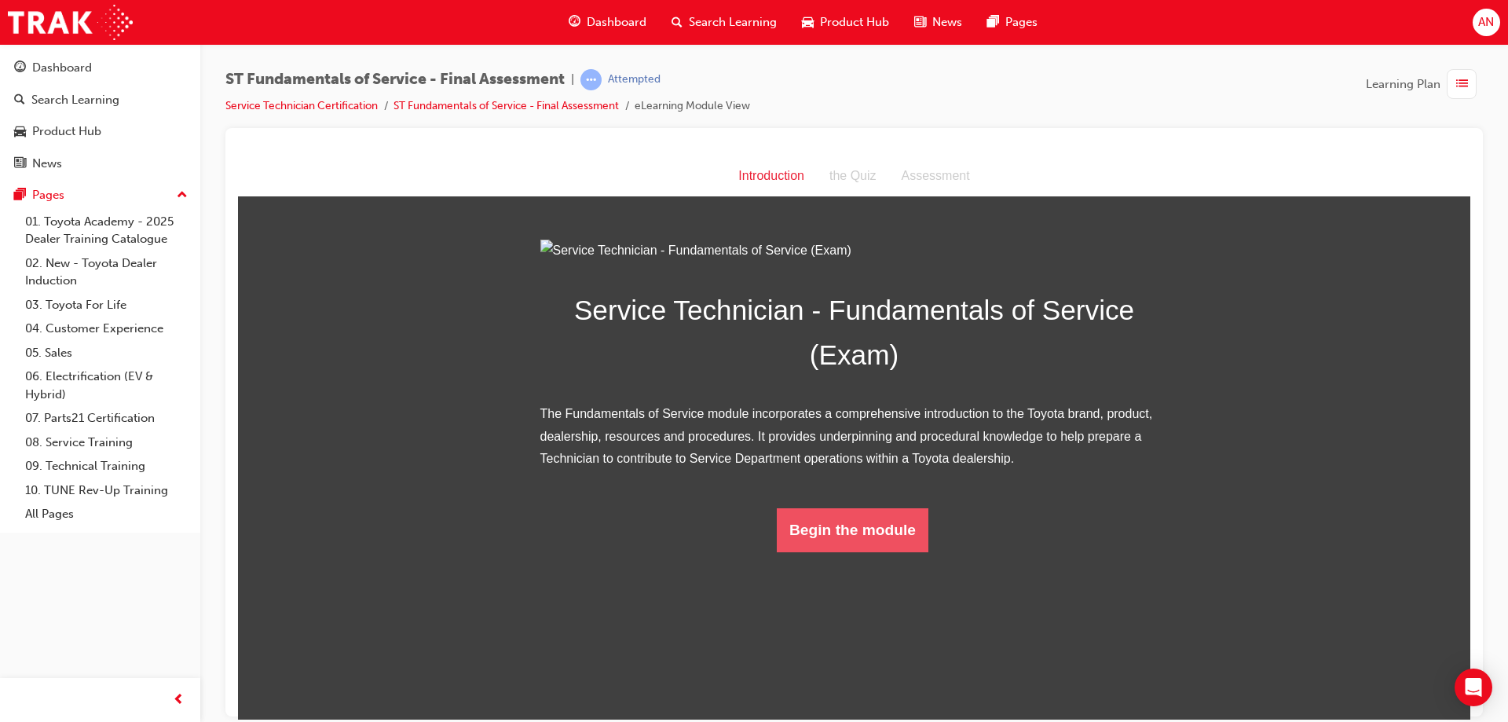
click at [862, 551] on button "Begin the module" at bounding box center [853, 529] width 152 height 44
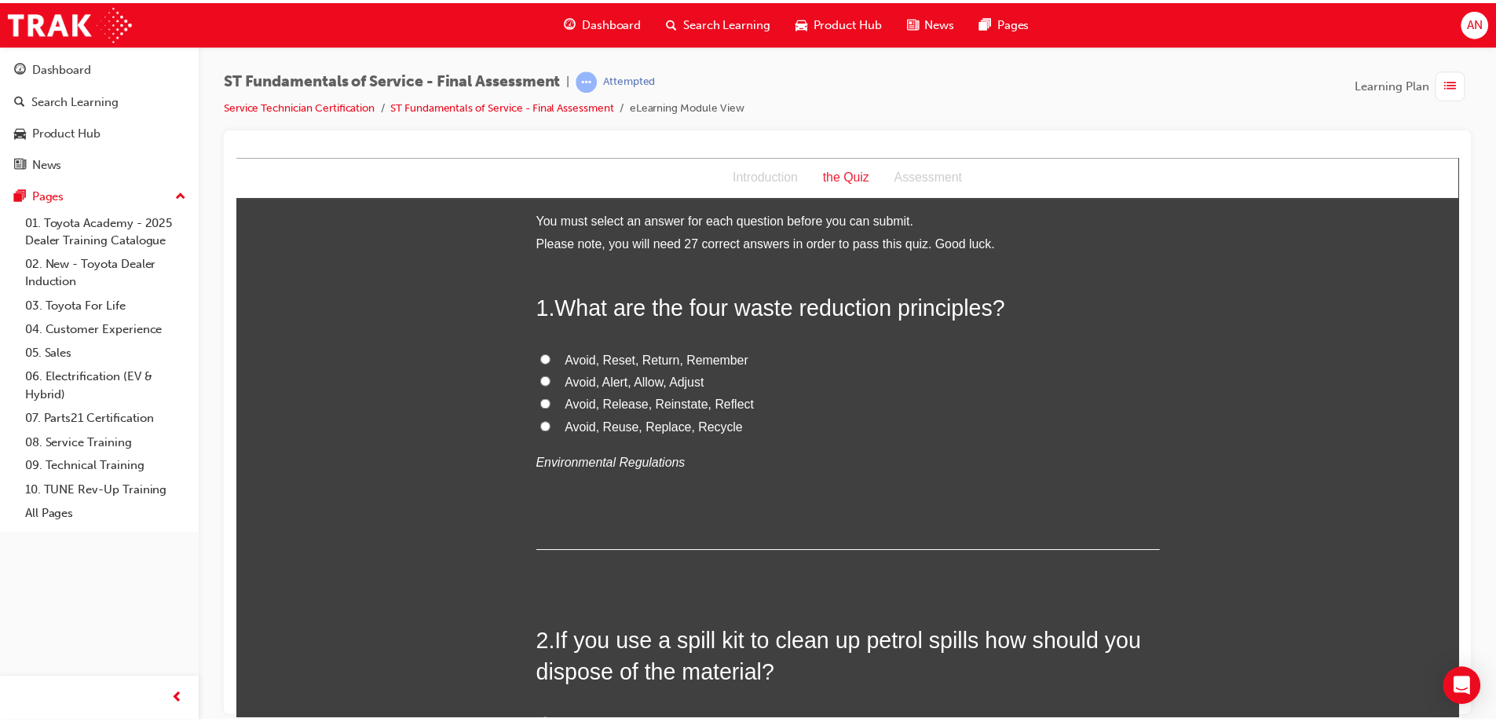
scroll to position [0, 0]
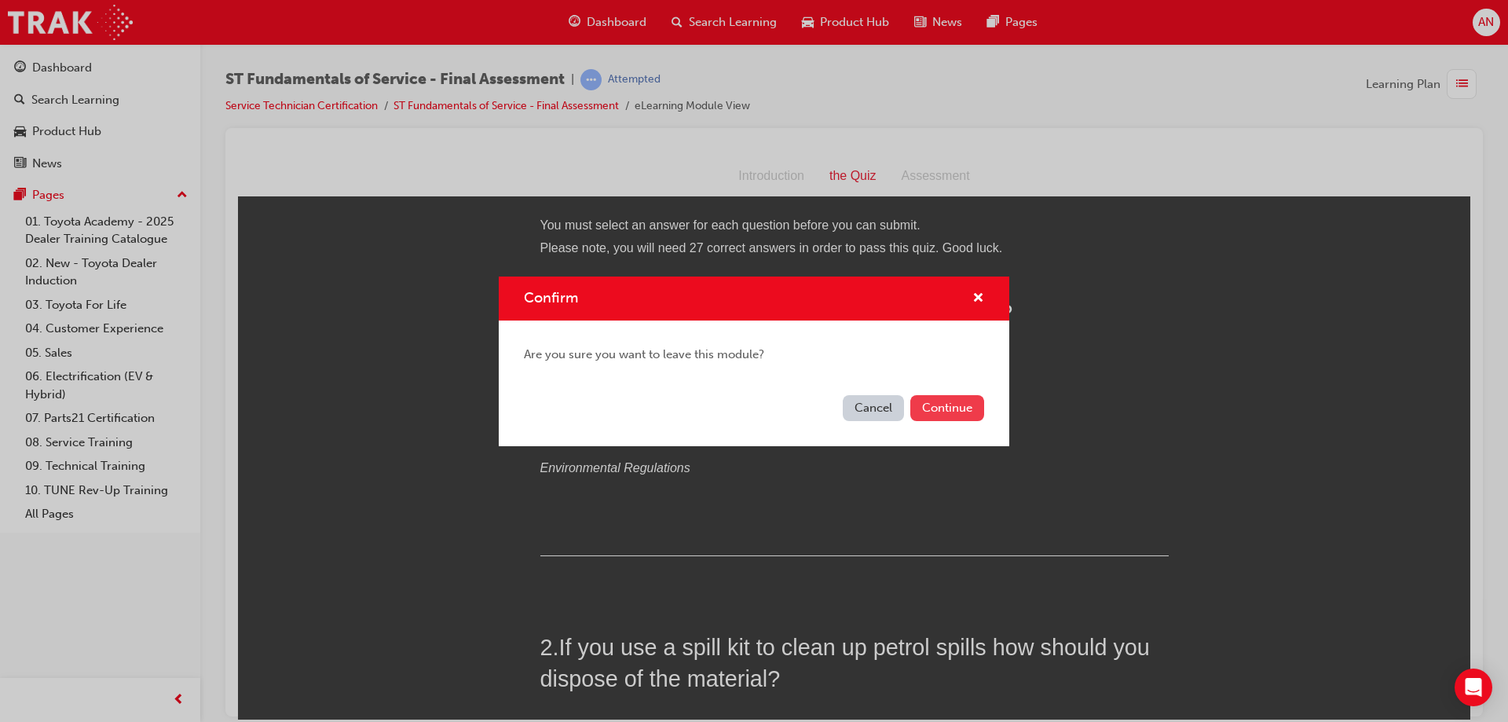
click at [929, 408] on button "Continue" at bounding box center [947, 408] width 74 height 26
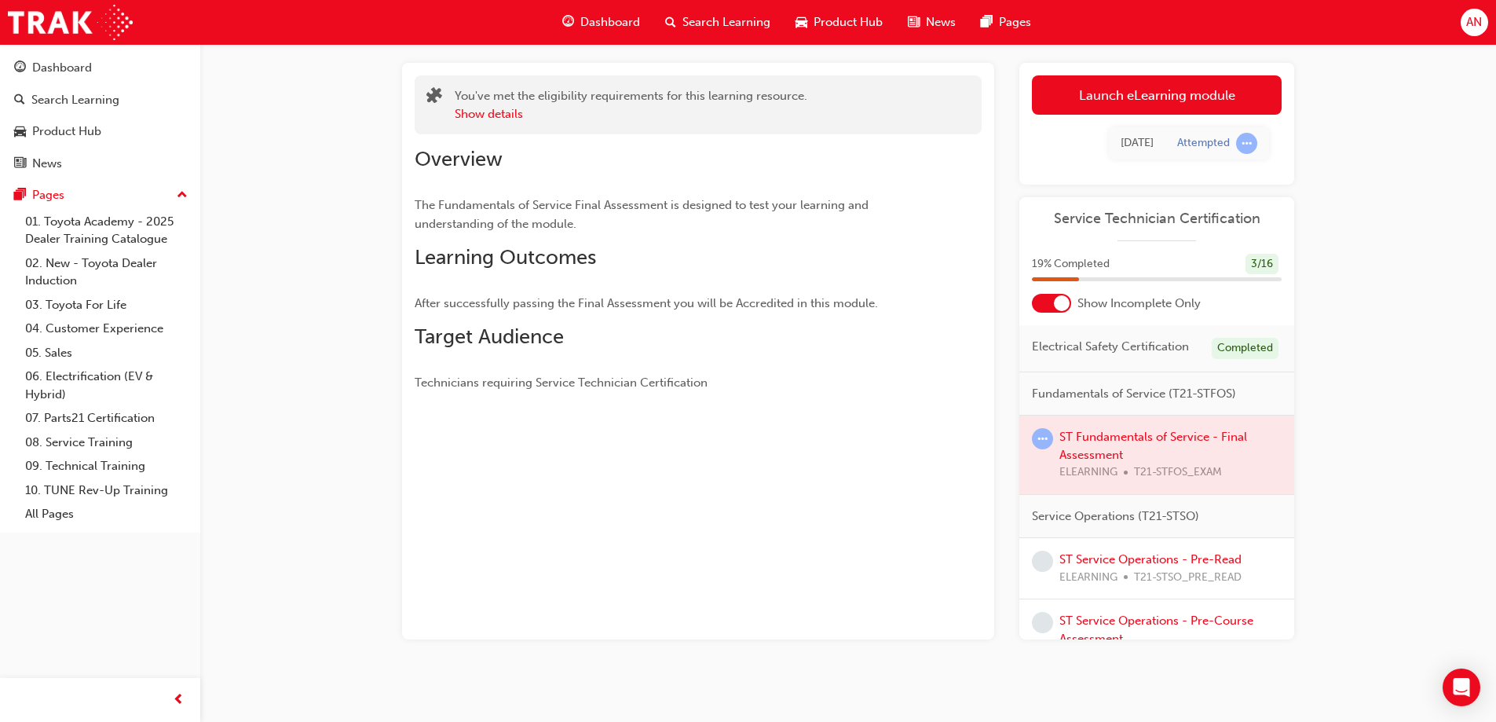
scroll to position [86, 0]
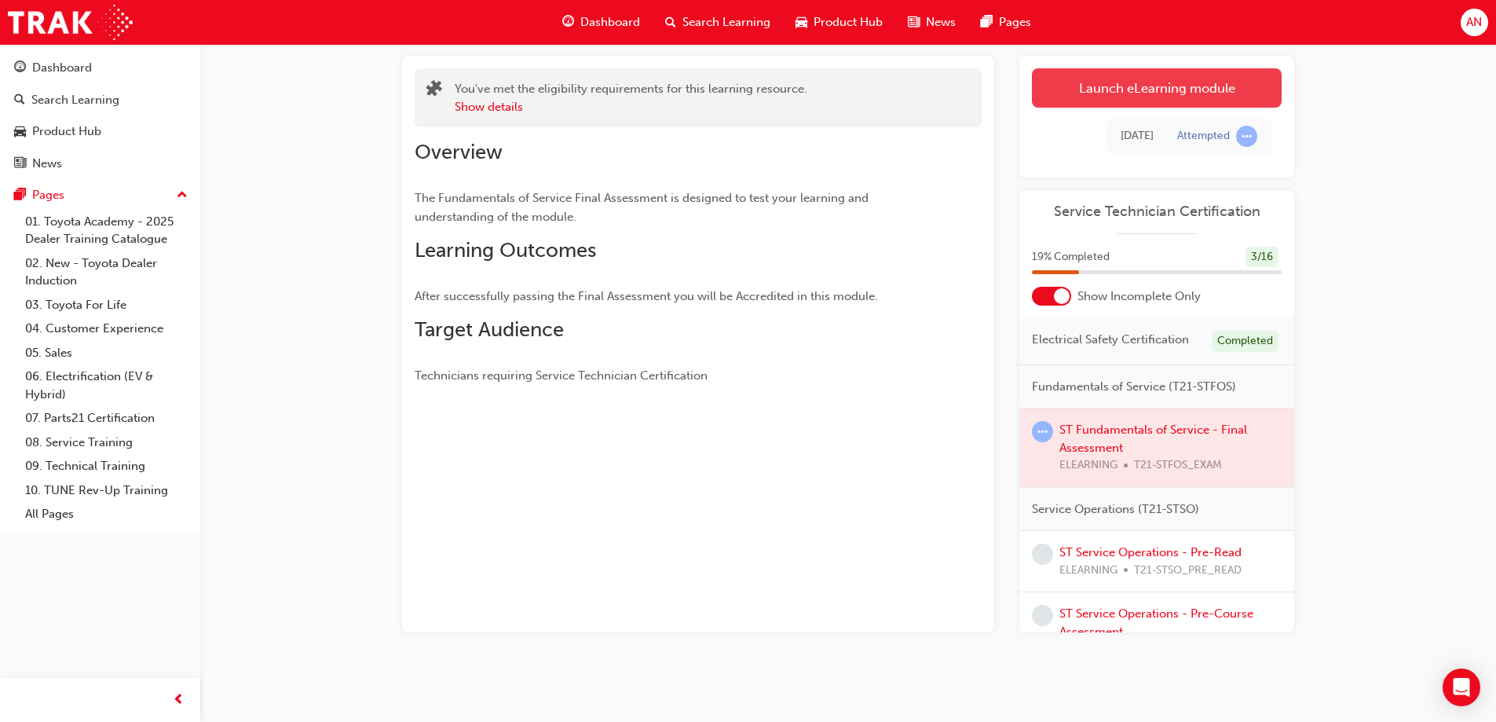
click at [1173, 95] on link "Launch eLearning module" at bounding box center [1157, 87] width 250 height 39
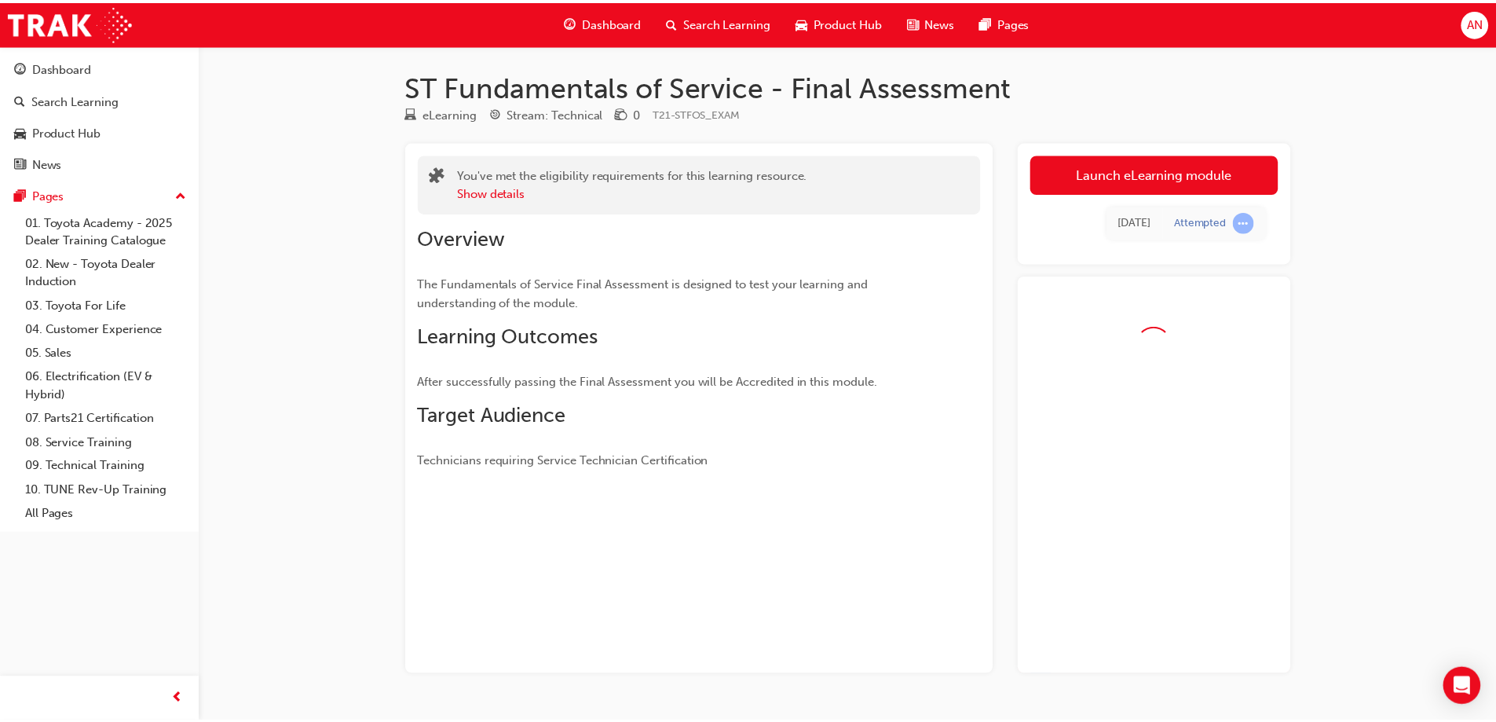
scroll to position [42, 0]
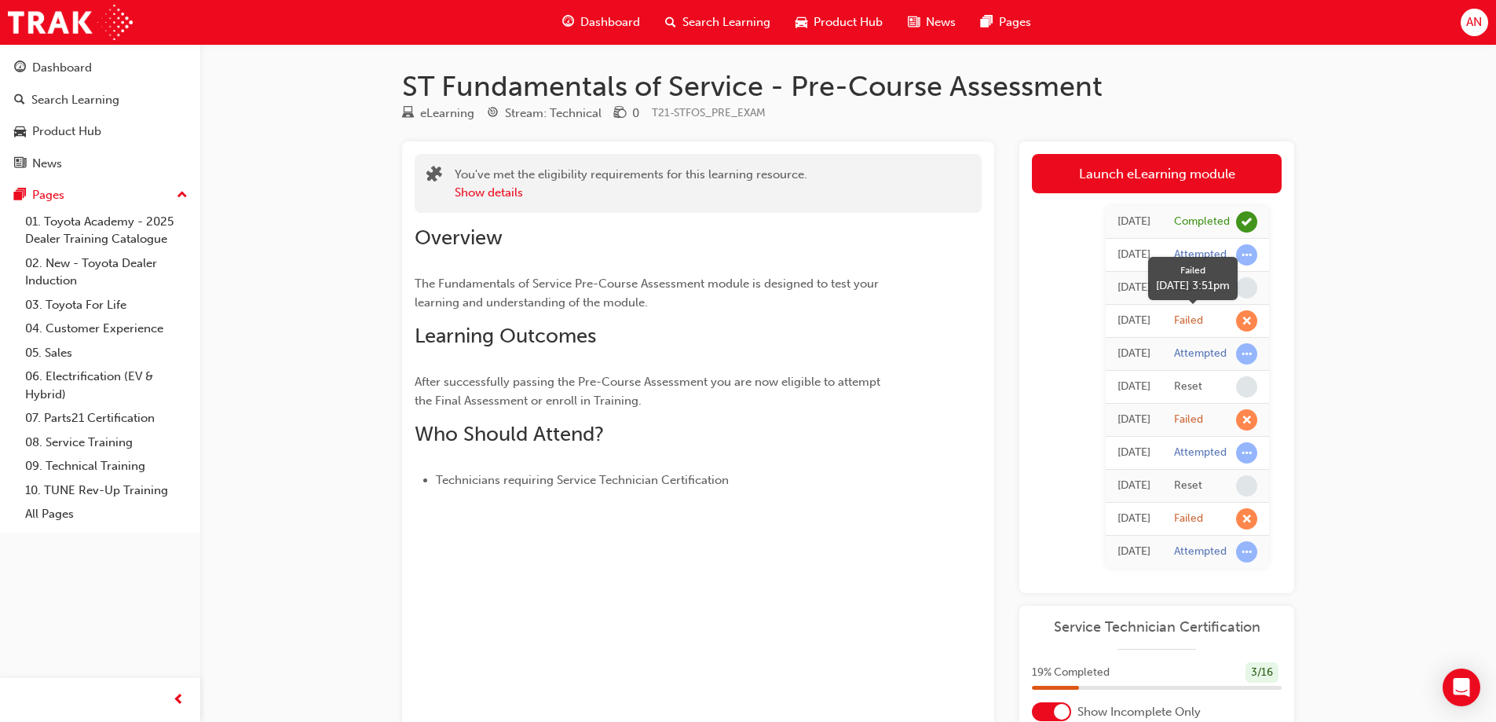
click at [1247, 319] on span "learningRecordVerb_FAIL-icon" at bounding box center [1246, 320] width 21 height 21
click at [1246, 552] on span "learningRecordVerb_ATTEMPT-icon" at bounding box center [1246, 551] width 21 height 21
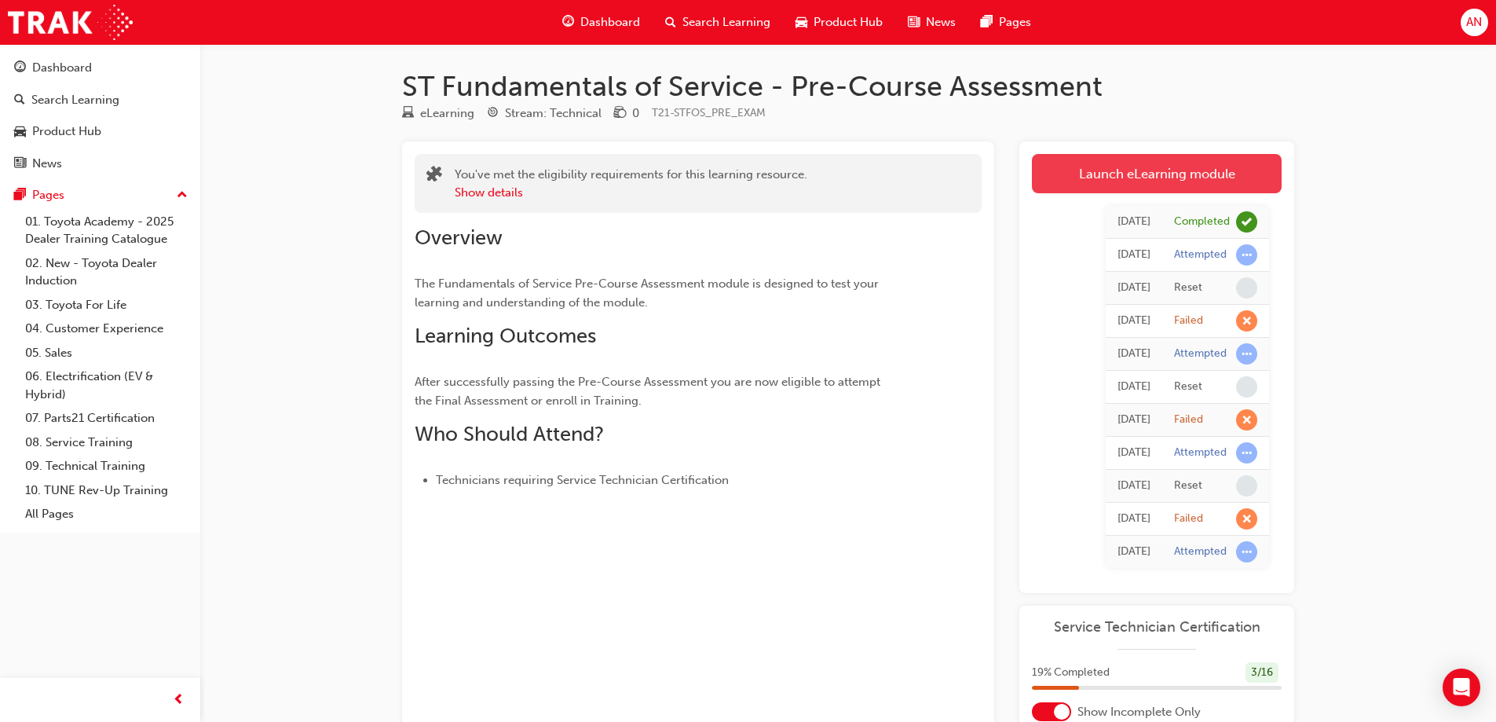
click at [1141, 175] on link "Launch eLearning module" at bounding box center [1157, 173] width 250 height 39
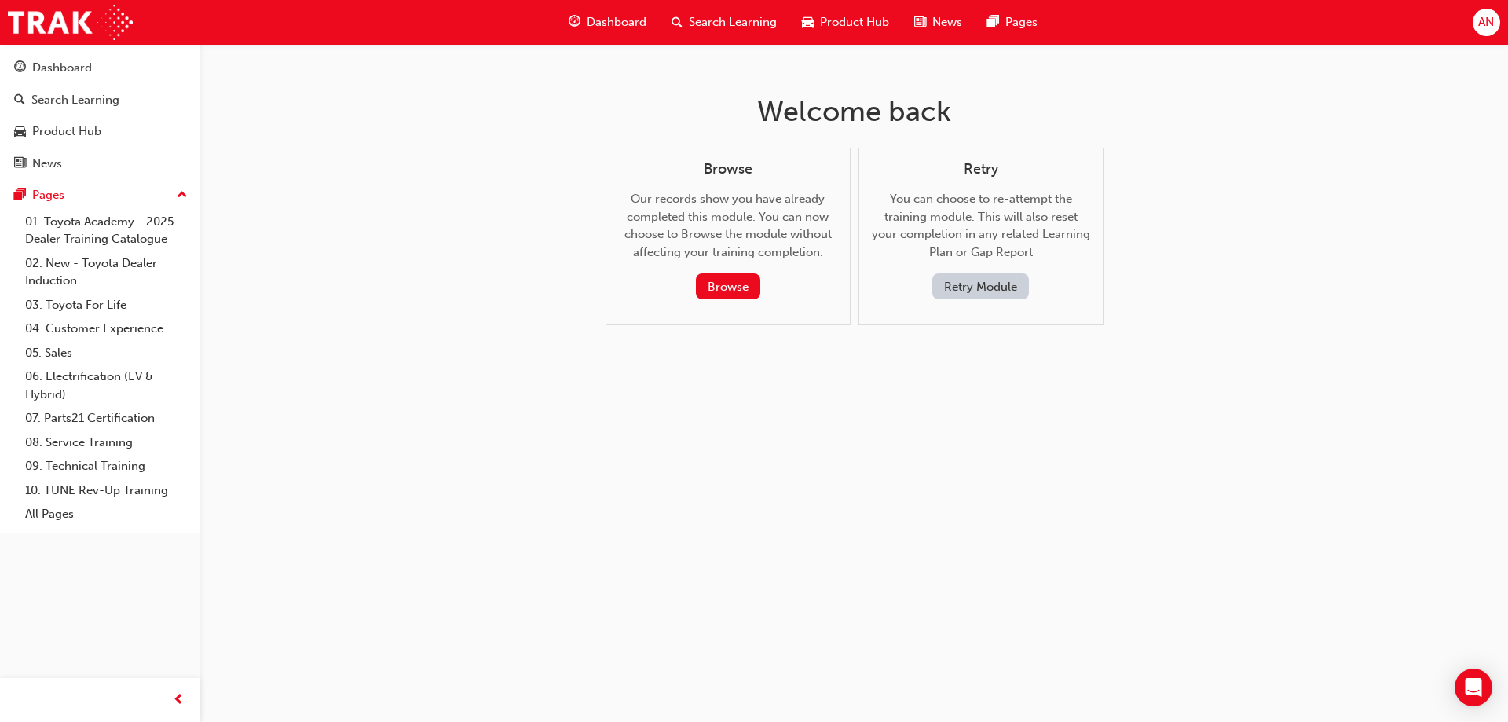
click at [747, 300] on div "Browse Our records show you have already completed this module. You can now cho…" at bounding box center [728, 237] width 245 height 178
click at [741, 287] on button "Browse" at bounding box center [728, 286] width 64 height 26
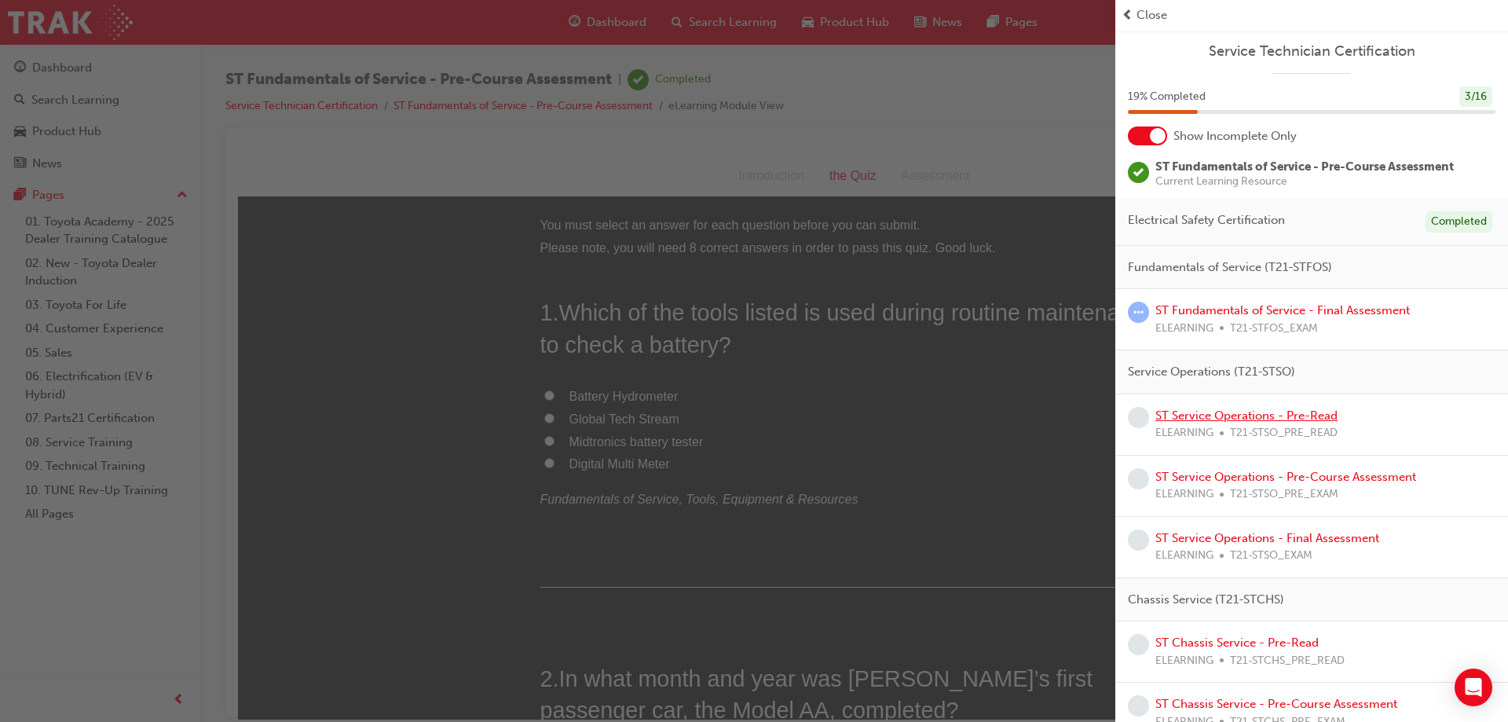
click at [1238, 416] on link "ST Service Operations - Pre-Read" at bounding box center [1246, 415] width 182 height 14
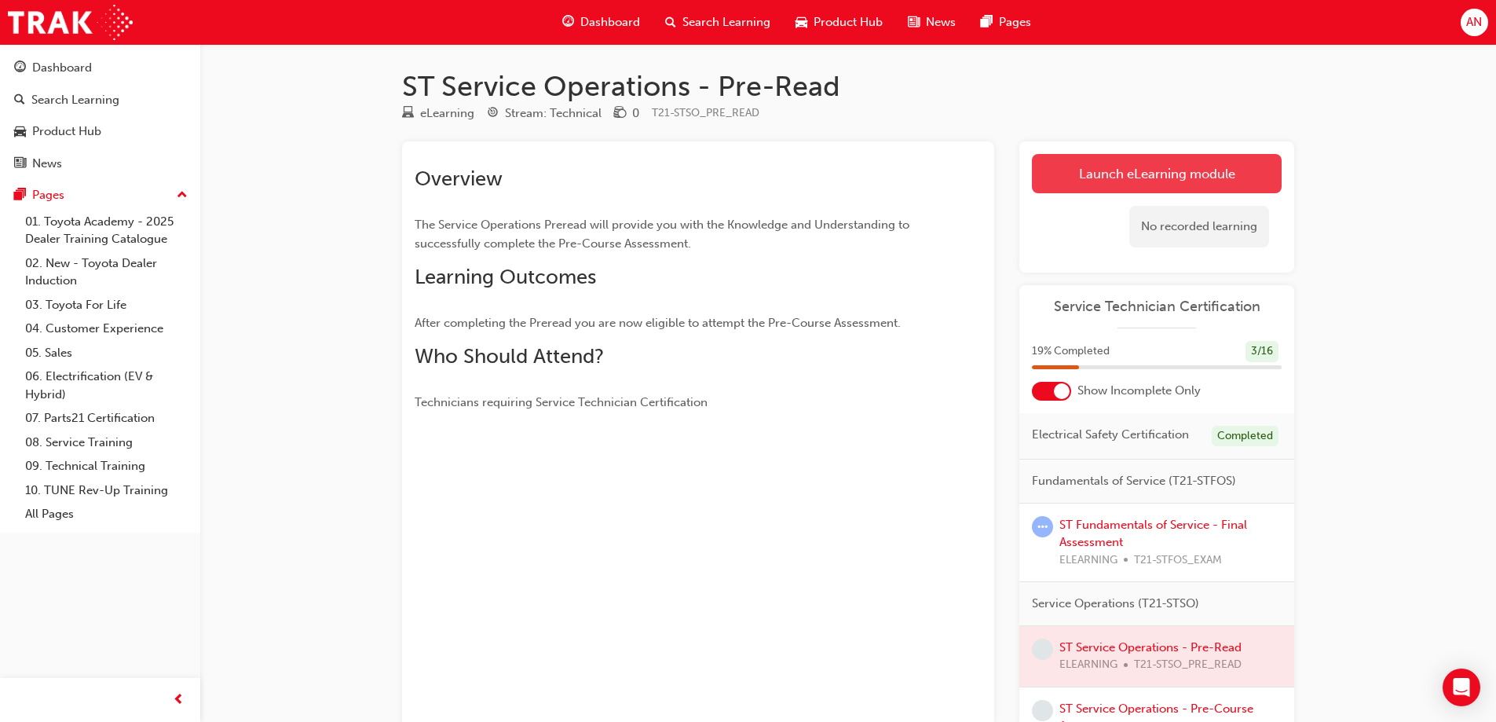
click at [1164, 180] on link "Launch eLearning module" at bounding box center [1157, 173] width 250 height 39
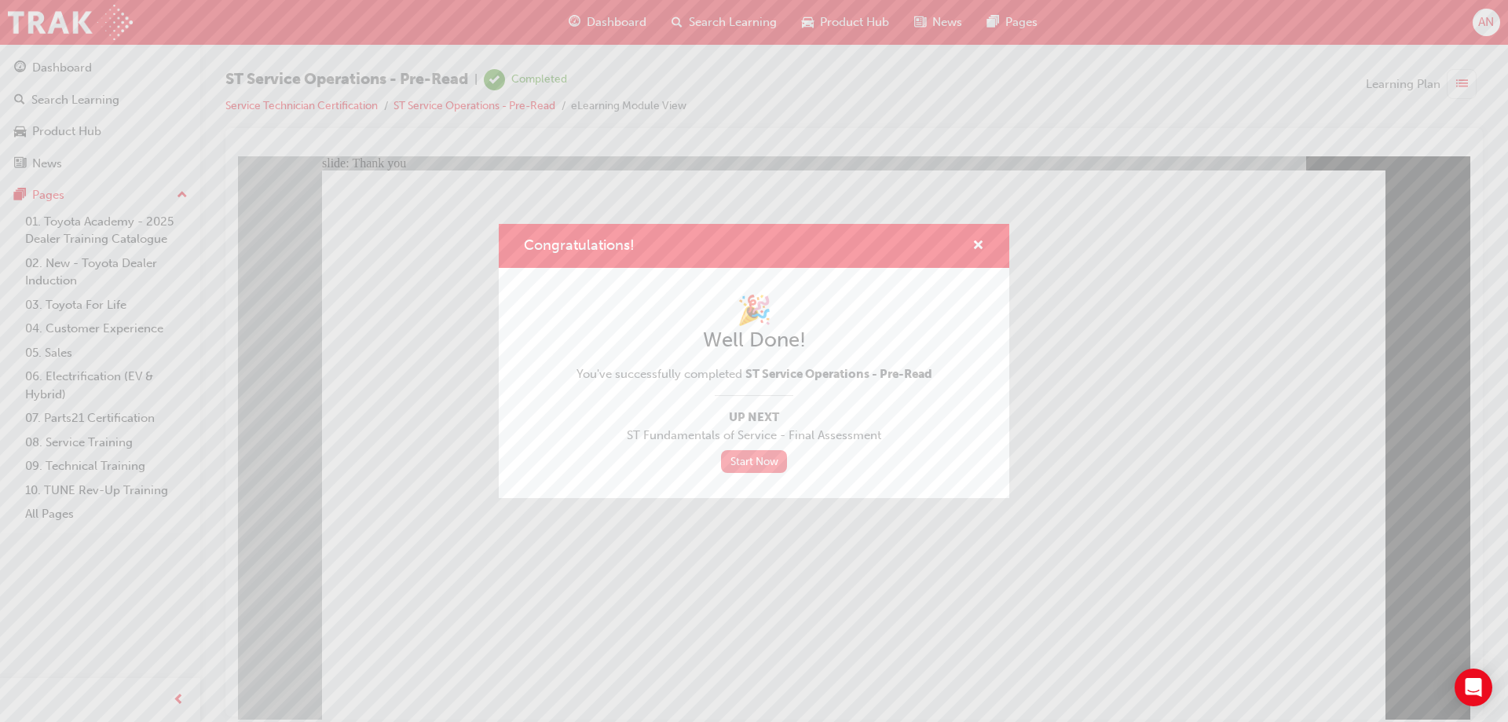
click at [759, 463] on link "Start Now" at bounding box center [754, 461] width 66 height 23
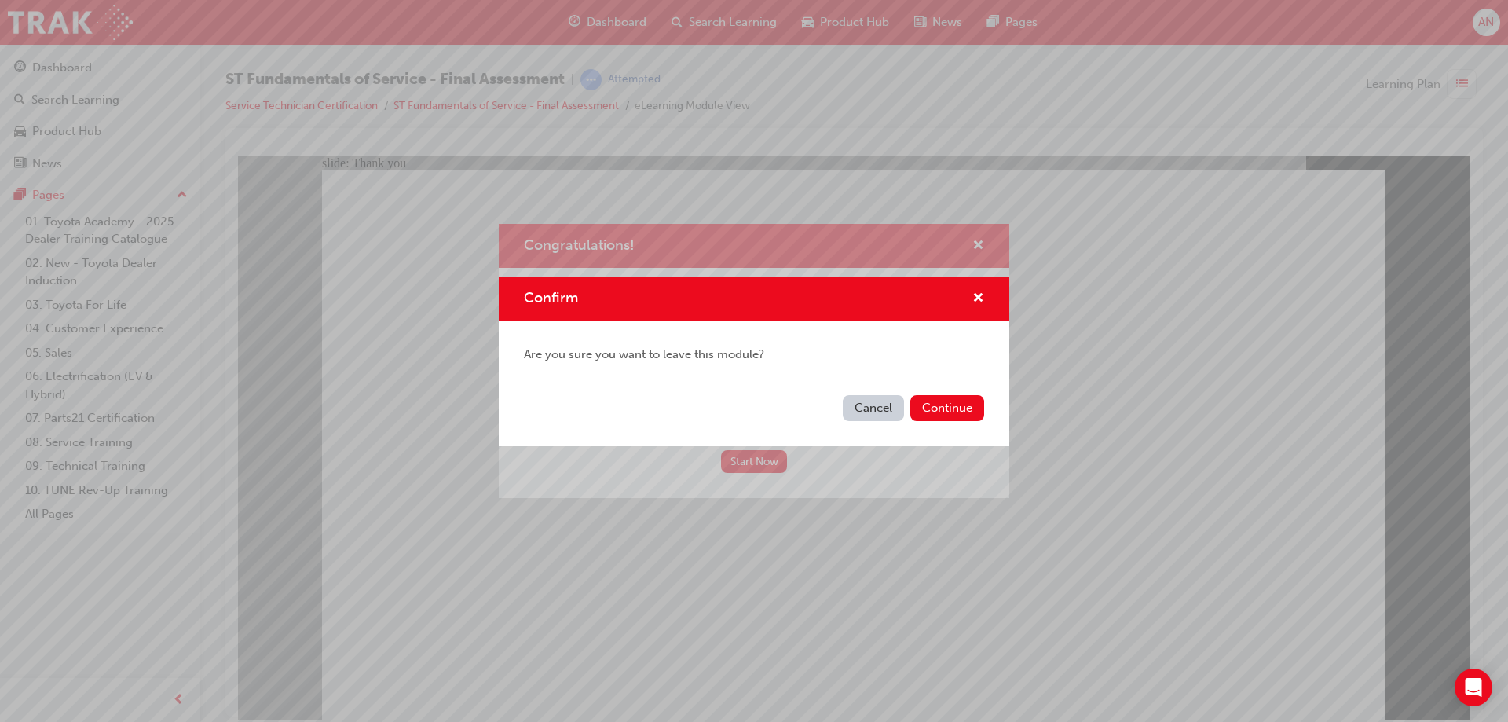
click at [766, 465] on div "Confirm Are you sure you want to leave this module? Cancel Continue" at bounding box center [754, 361] width 1508 height 722
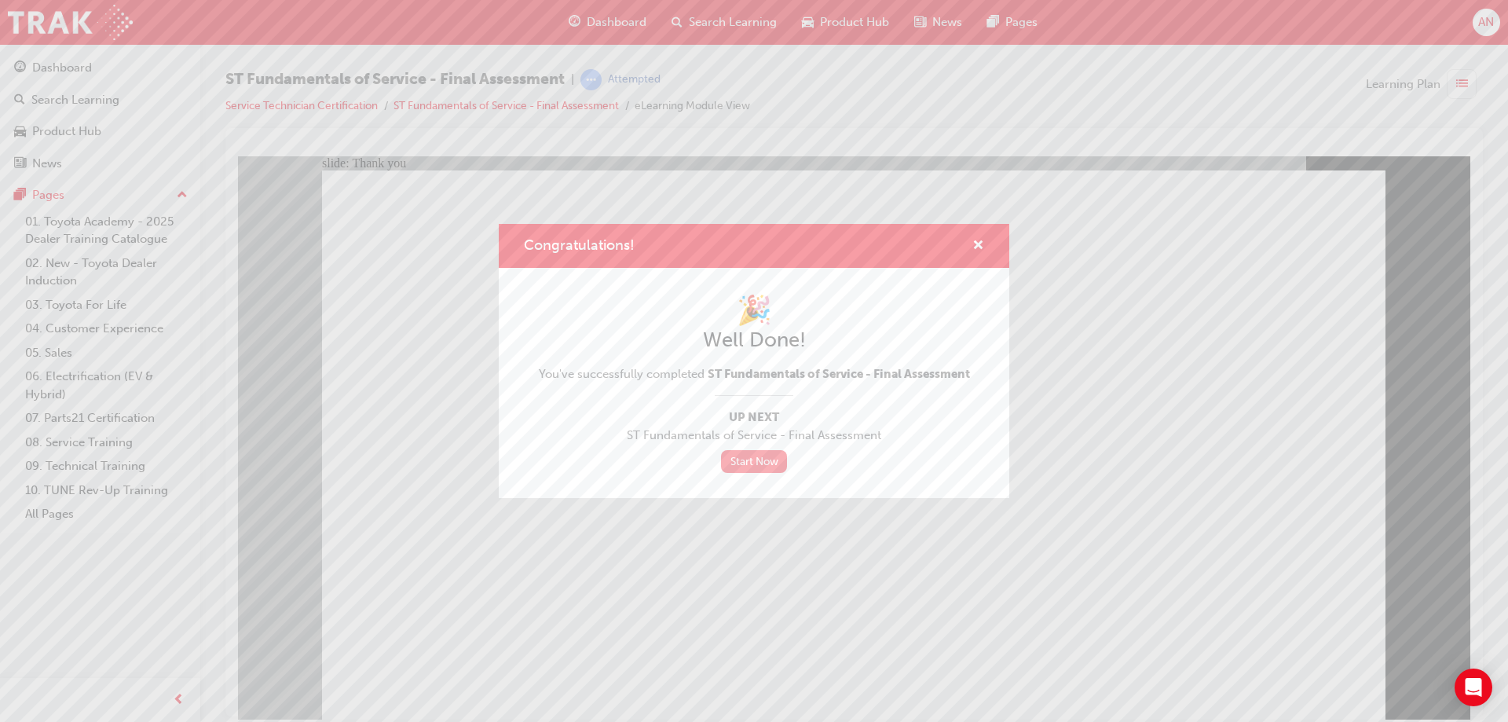
click at [758, 467] on link "Start Now" at bounding box center [754, 461] width 66 height 23
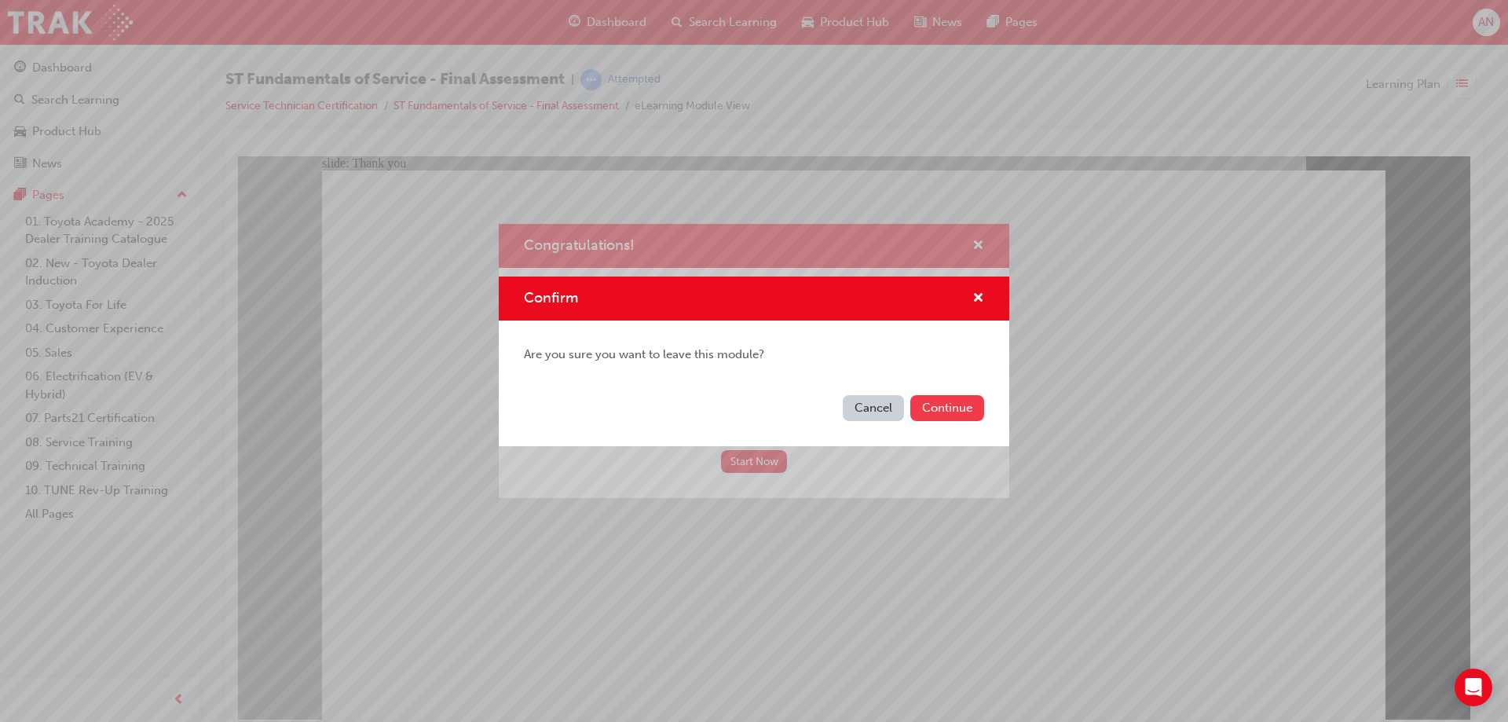
click at [975, 403] on button "Continue" at bounding box center [947, 408] width 74 height 26
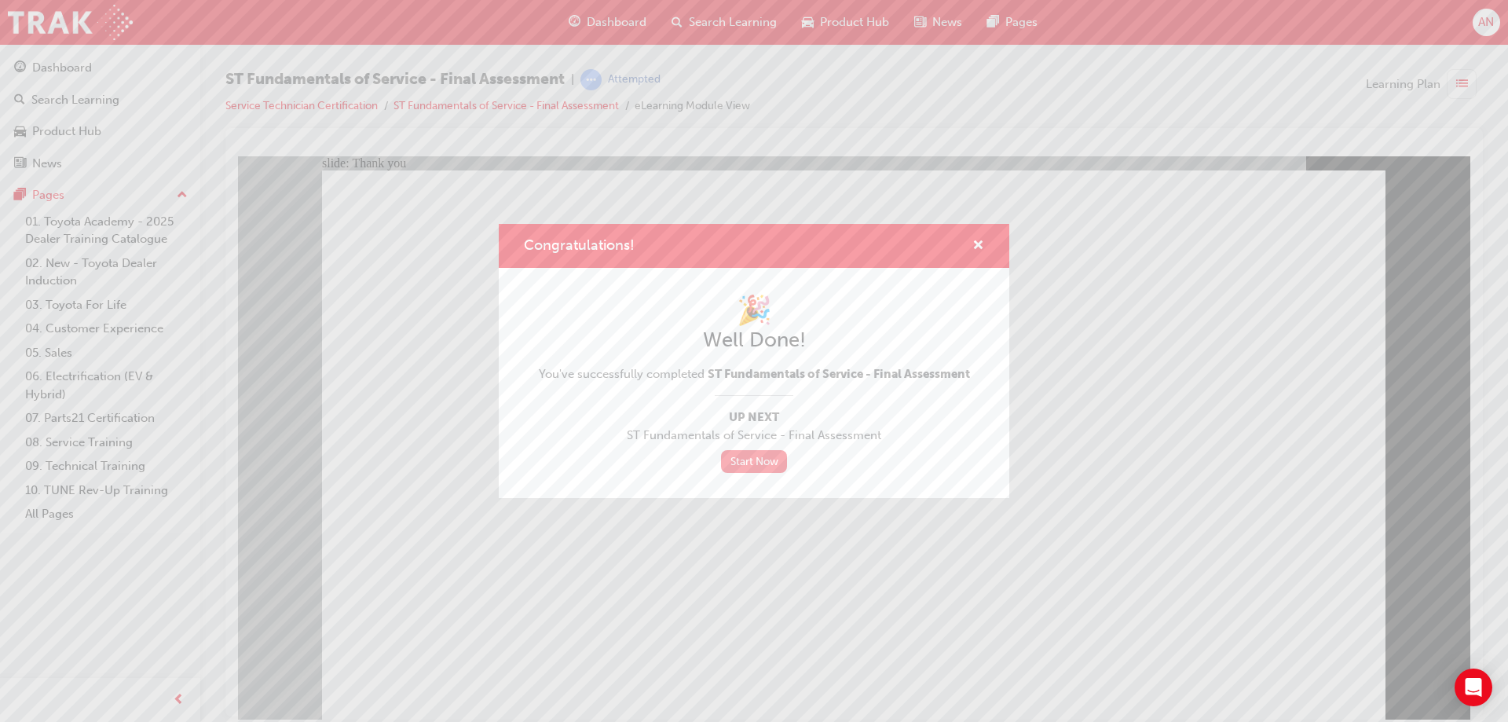
click at [763, 472] on link "Start Now" at bounding box center [754, 461] width 66 height 23
click at [756, 467] on link "Start Now" at bounding box center [754, 461] width 66 height 23
click at [981, 242] on span "cross-icon" at bounding box center [978, 247] width 12 height 14
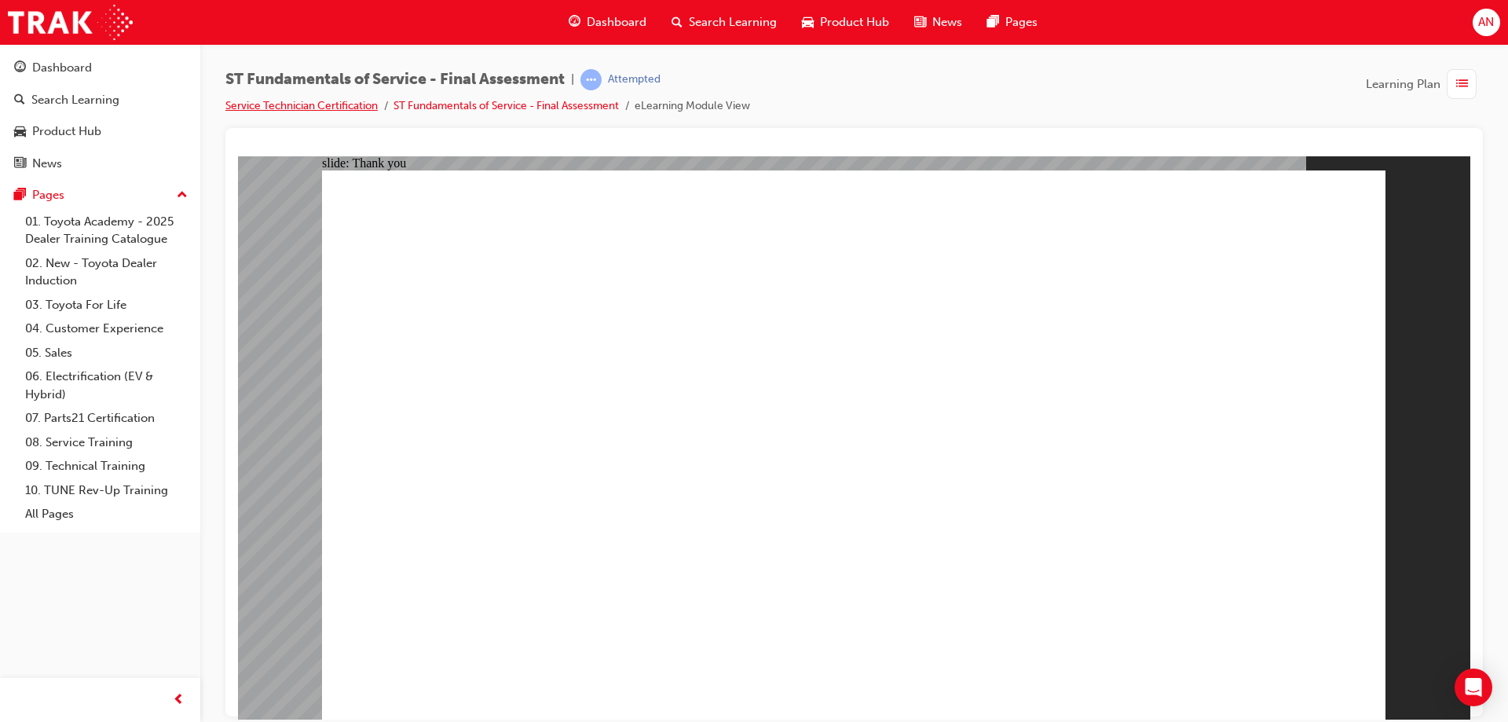
click at [371, 108] on link "Service Technician Certification" at bounding box center [301, 105] width 152 height 13
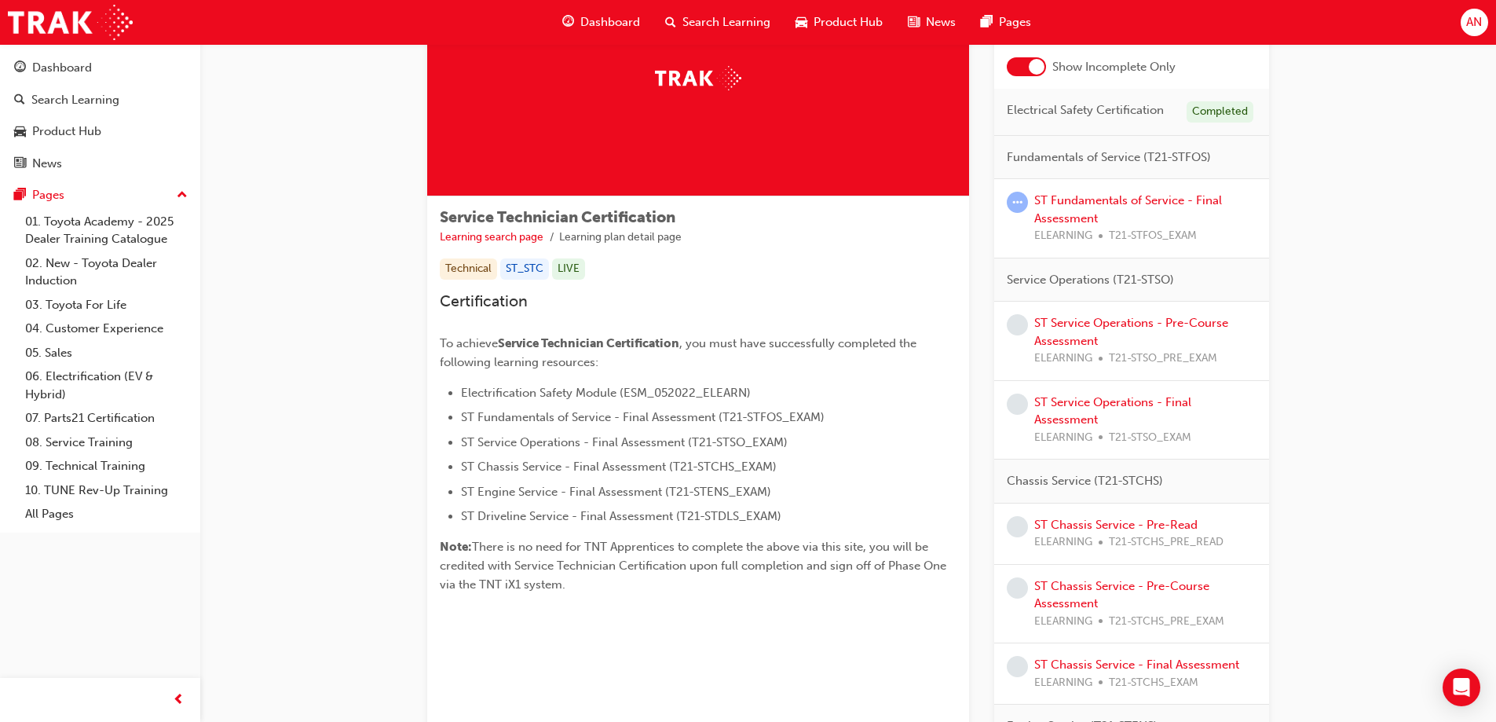
scroll to position [157, 0]
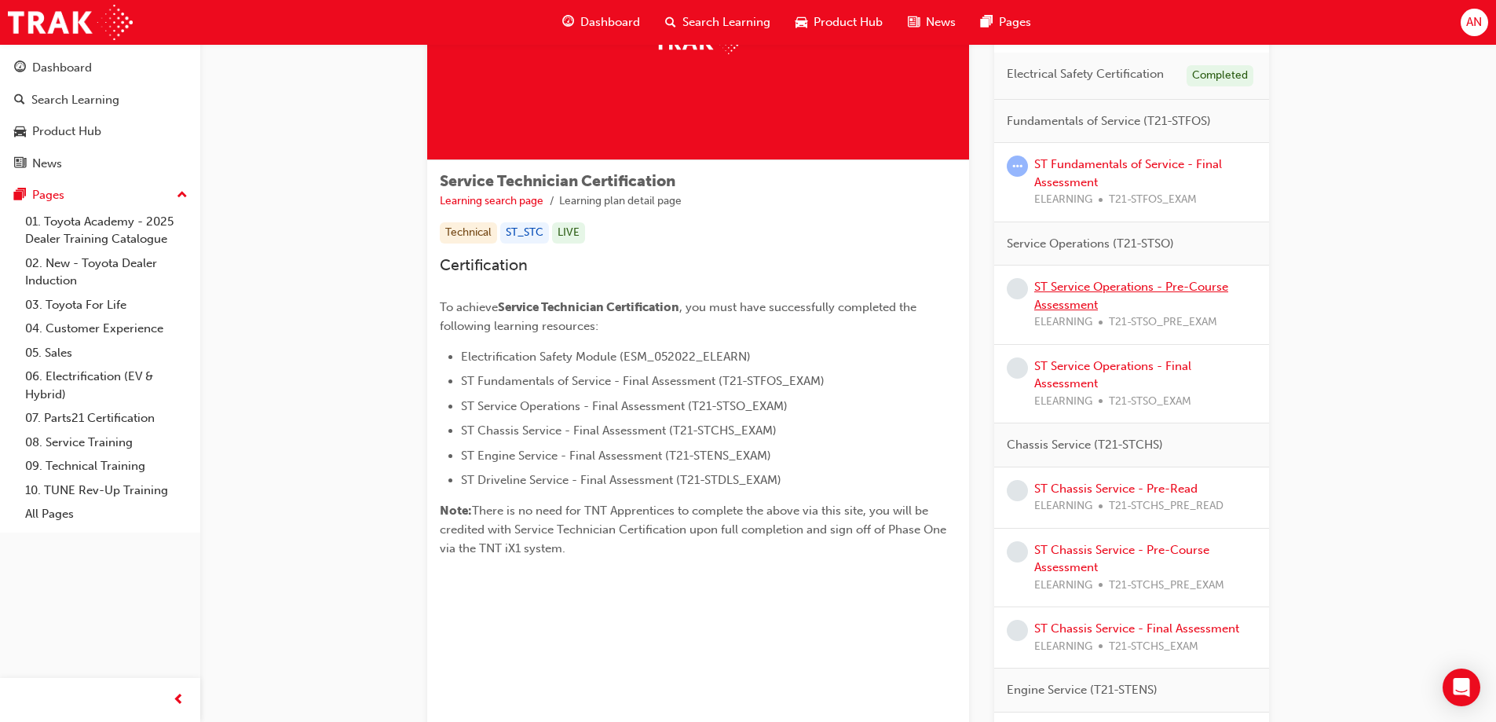
click at [1094, 287] on link "ST Service Operations - Pre-Course Assessment" at bounding box center [1132, 296] width 194 height 32
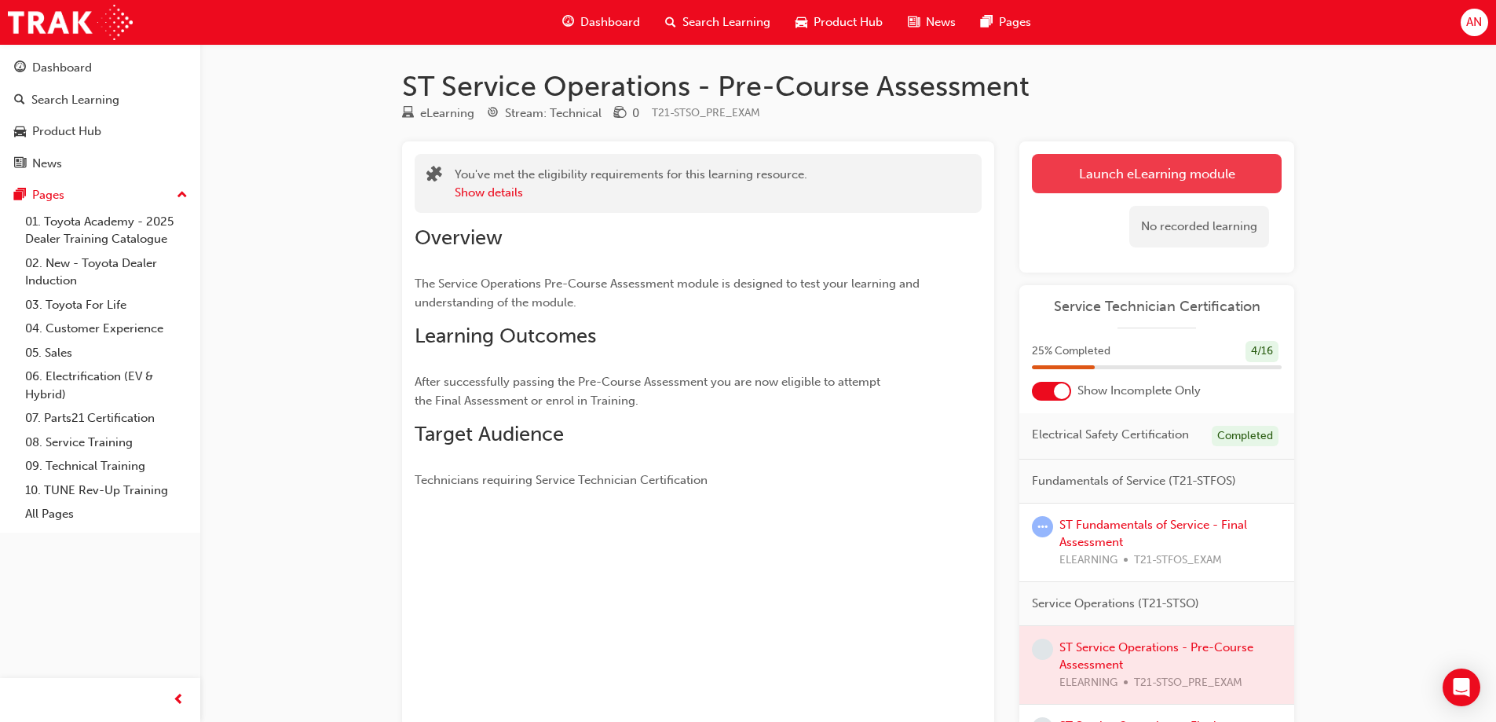
click at [1155, 178] on link "Launch eLearning module" at bounding box center [1157, 173] width 250 height 39
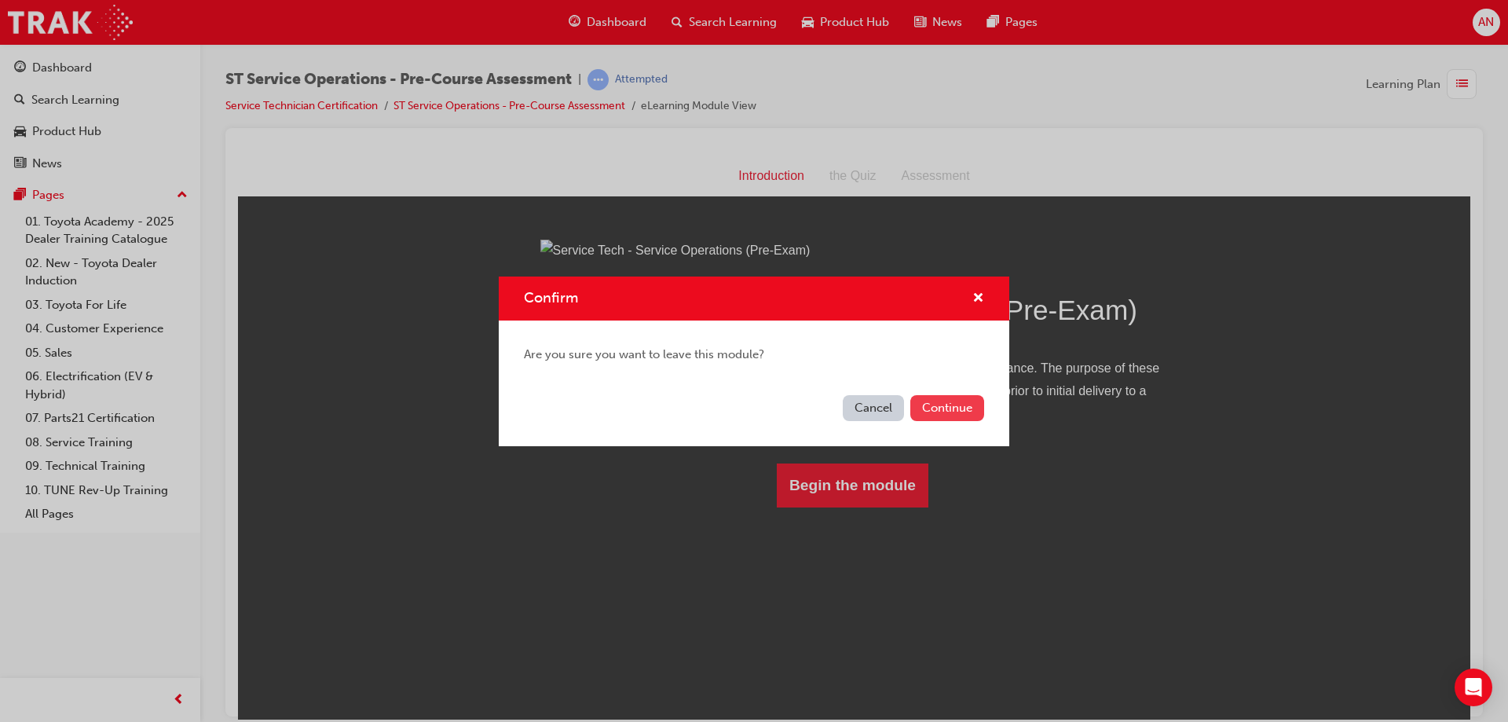
click at [956, 409] on button "Continue" at bounding box center [947, 408] width 74 height 26
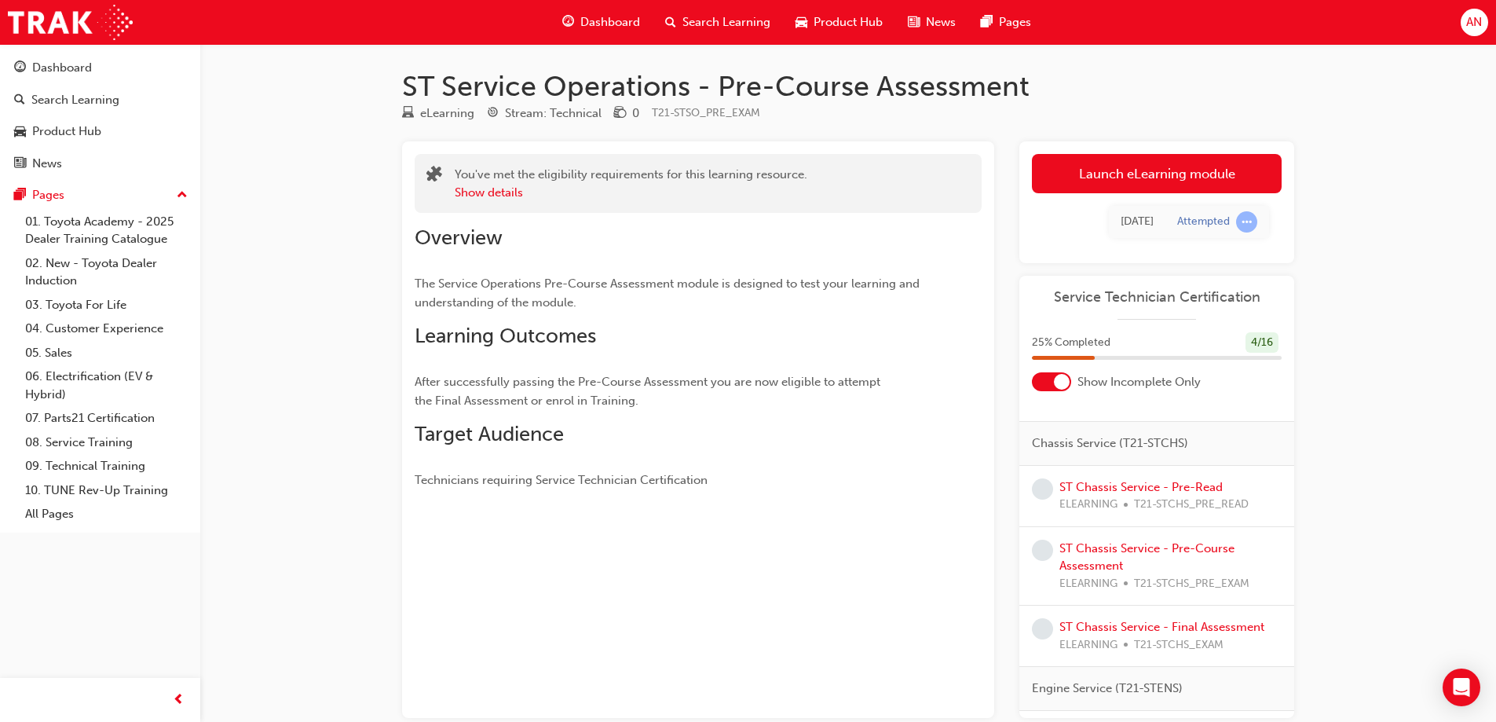
scroll to position [314, 0]
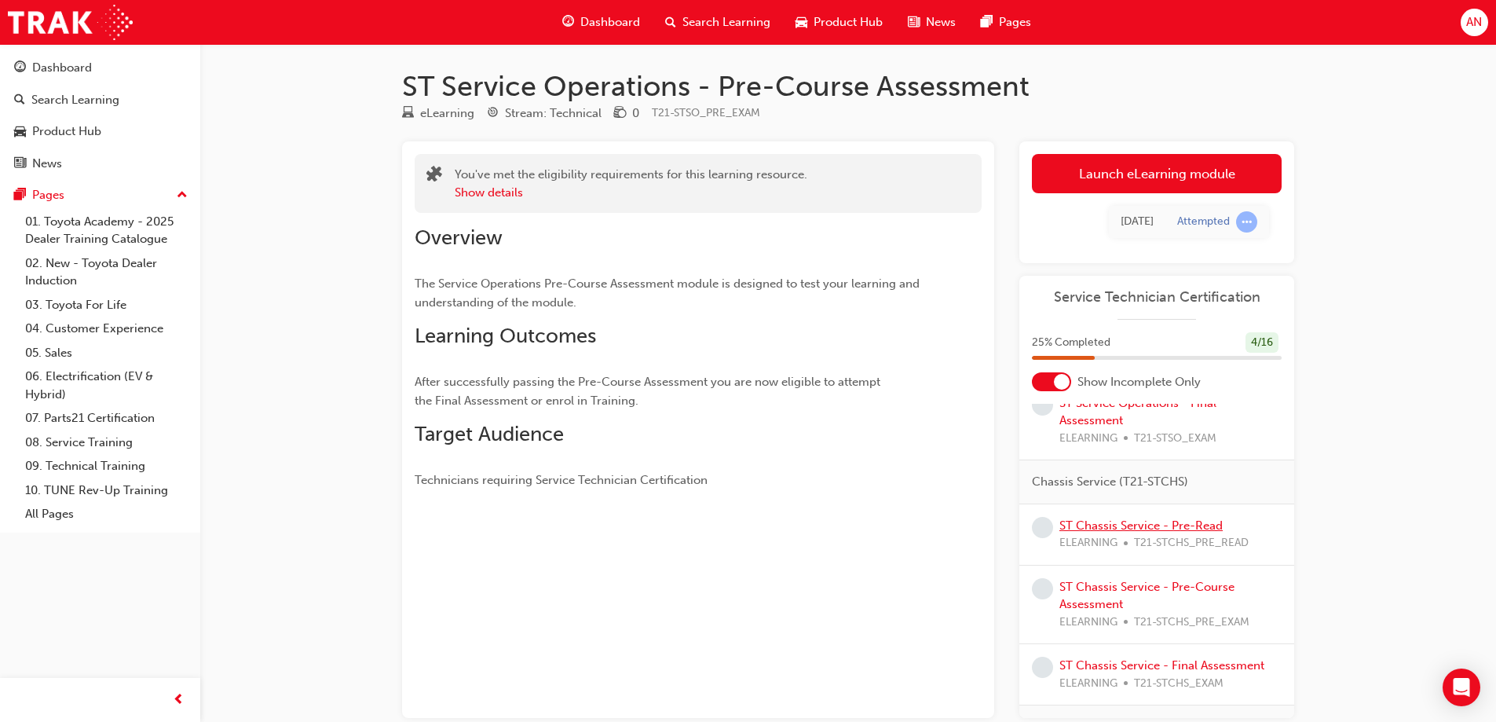
click at [1140, 533] on link "ST Chassis Service - Pre-Read" at bounding box center [1141, 525] width 163 height 14
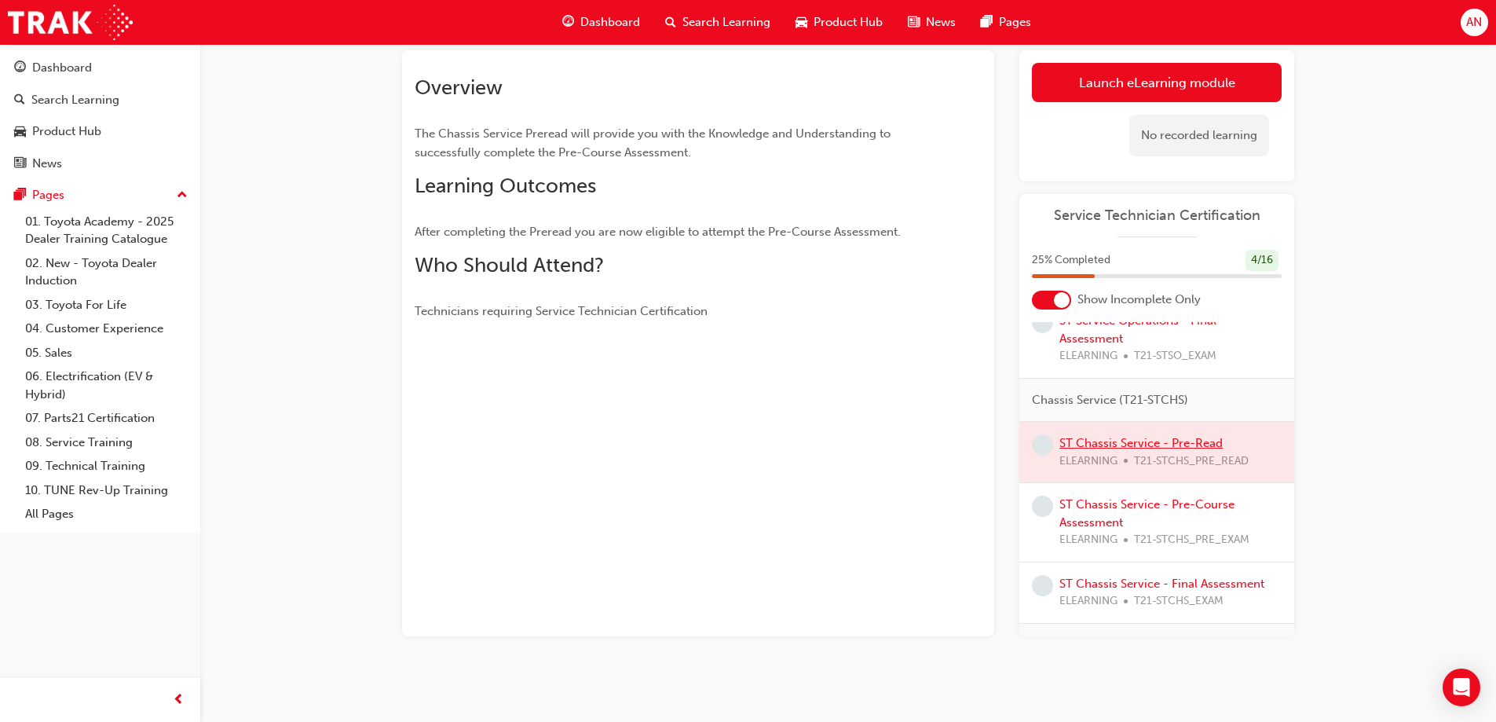
scroll to position [95, 0]
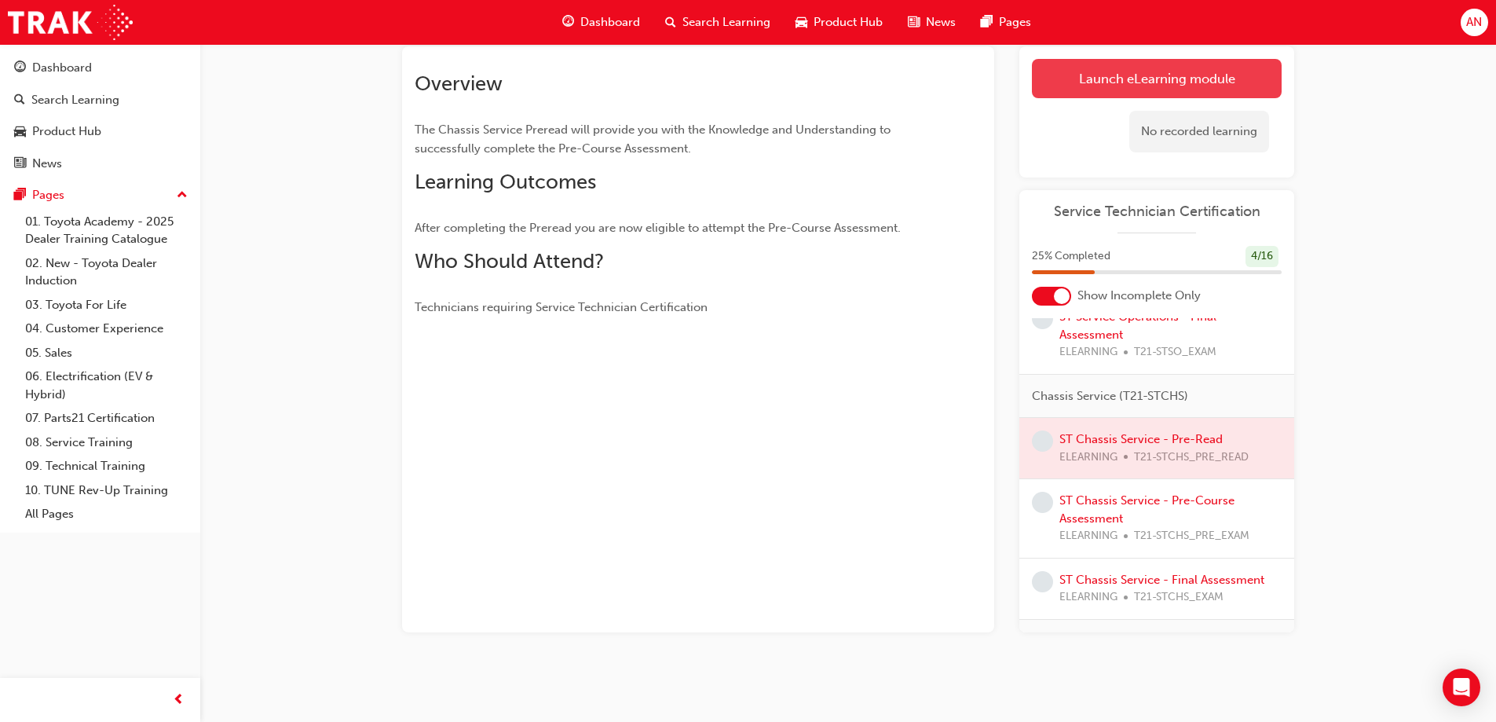
click at [1209, 63] on link "Launch eLearning module" at bounding box center [1157, 78] width 250 height 39
